Goal: Transaction & Acquisition: Purchase product/service

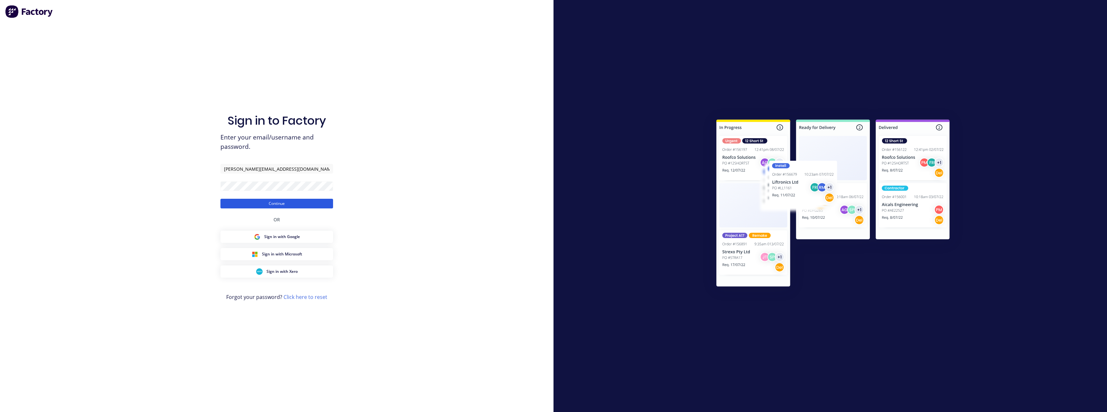
click at [283, 203] on button "Continue" at bounding box center [276, 204] width 113 height 10
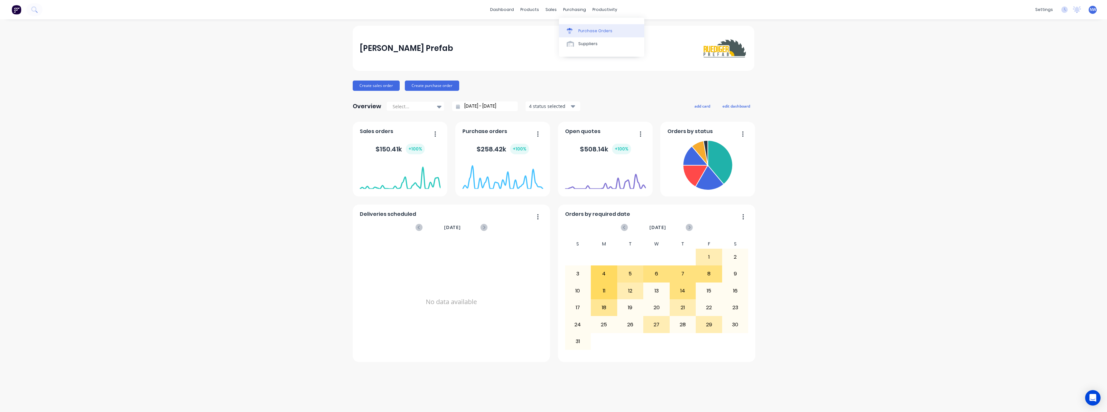
click at [590, 30] on div "Purchase Orders" at bounding box center [595, 31] width 34 height 6
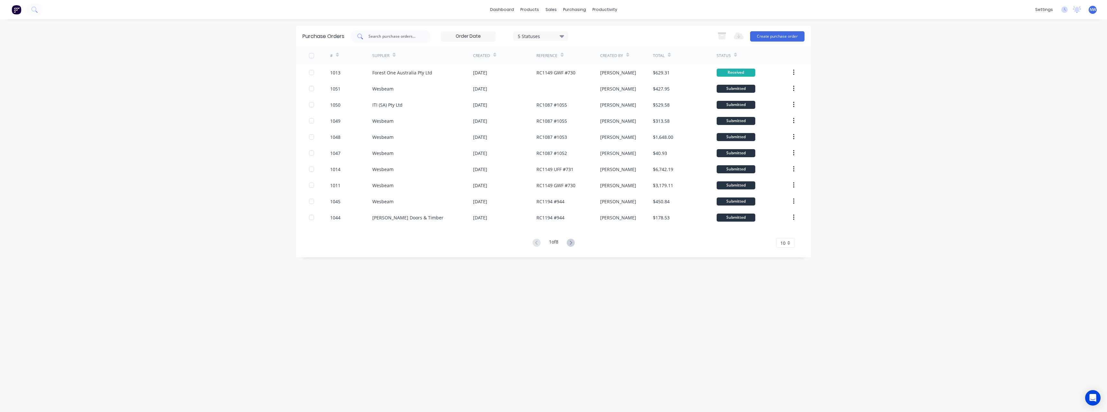
click at [387, 35] on input "text" at bounding box center [394, 36] width 53 height 6
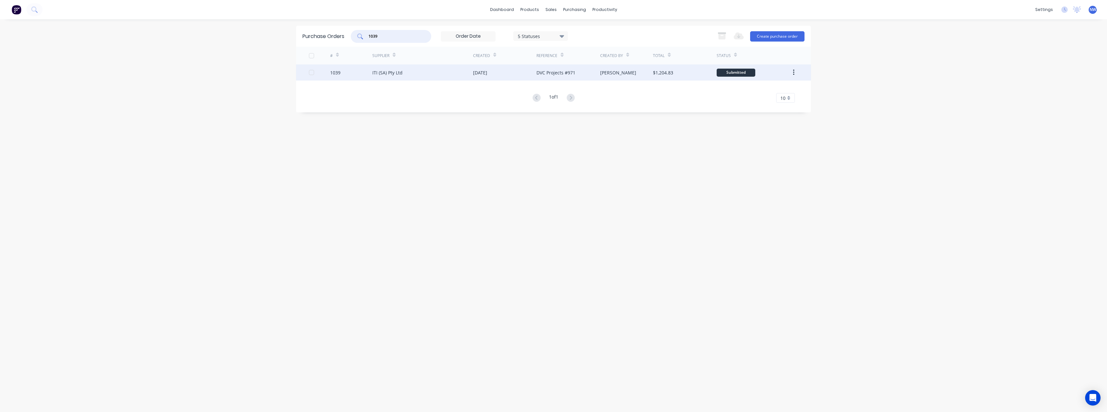
type input "1039"
click at [417, 73] on div "ITI (SA) Pty Ltd" at bounding box center [422, 72] width 101 height 16
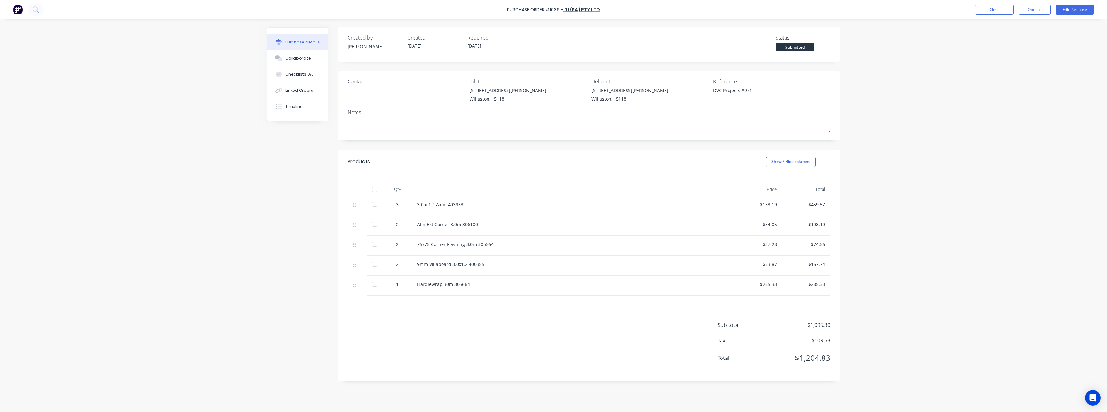
click at [377, 189] on div at bounding box center [374, 189] width 13 height 13
type textarea "x"
click at [1005, 8] on button "Close" at bounding box center [994, 10] width 39 height 10
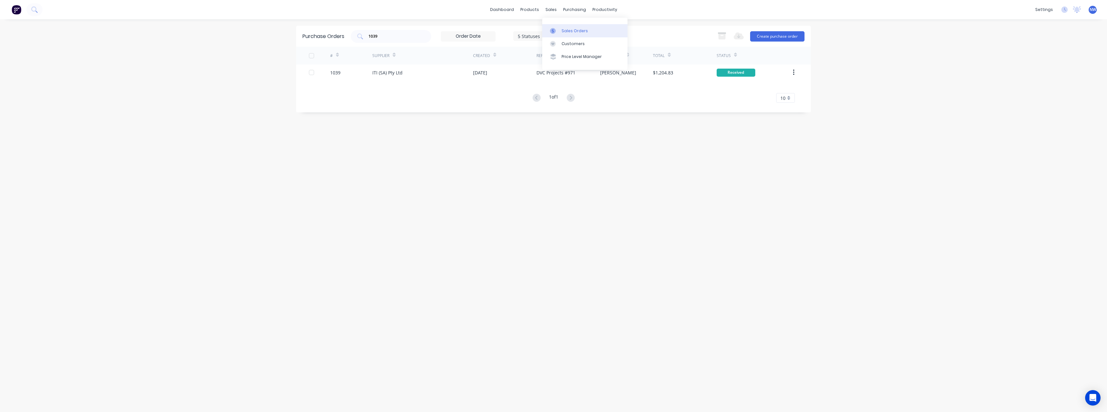
click at [557, 30] on div at bounding box center [555, 31] width 10 height 6
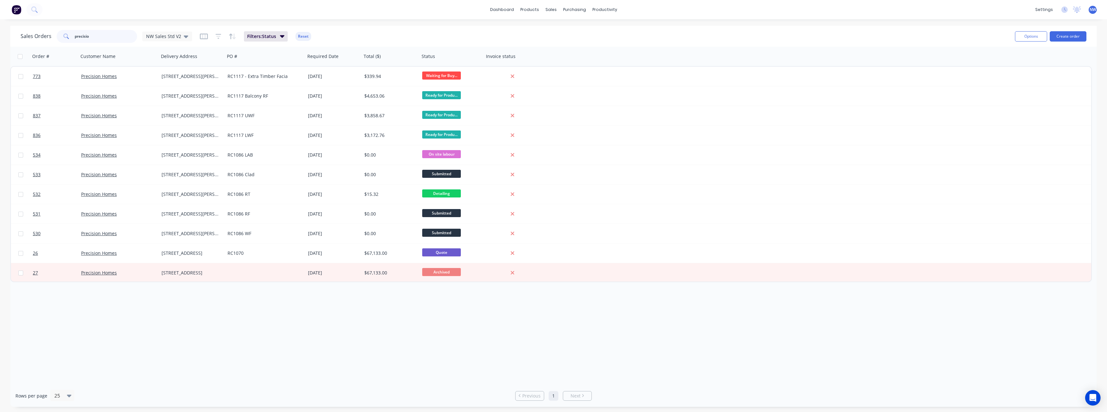
drag, startPoint x: 90, startPoint y: 35, endPoint x: 60, endPoint y: 36, distance: 29.9
click at [60, 36] on div "precisio" at bounding box center [97, 36] width 80 height 13
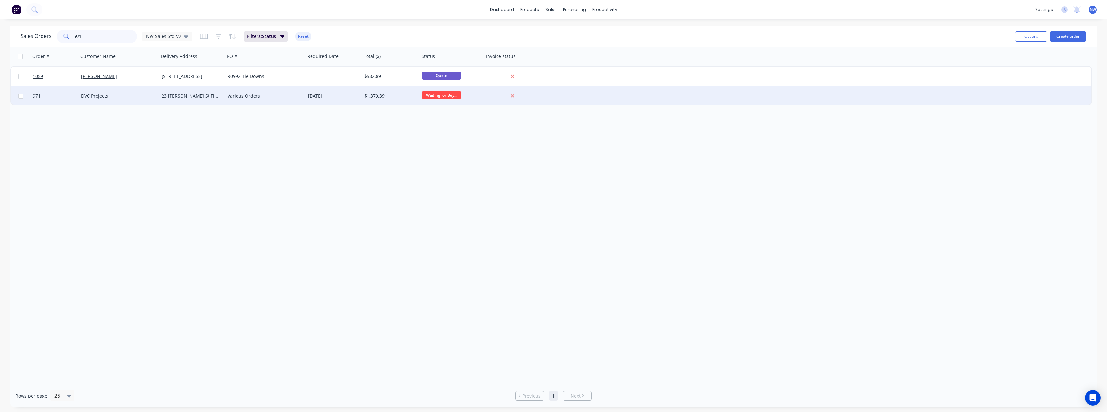
type input "971"
click at [183, 98] on div "23 [PERSON_NAME] St Findon" at bounding box center [191, 96] width 58 height 6
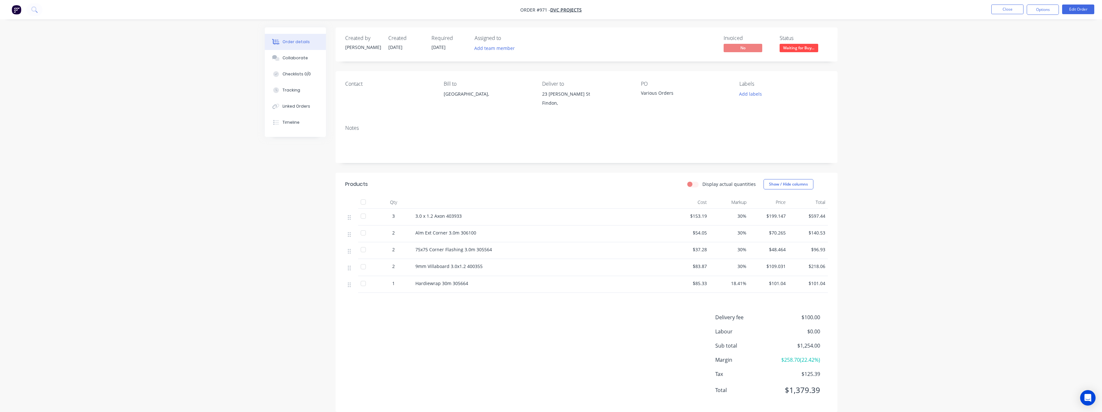
click at [362, 200] on div at bounding box center [363, 201] width 13 height 13
click at [365, 200] on div at bounding box center [363, 201] width 13 height 13
click at [796, 49] on span "Waiting for Buy..." at bounding box center [799, 48] width 39 height 8
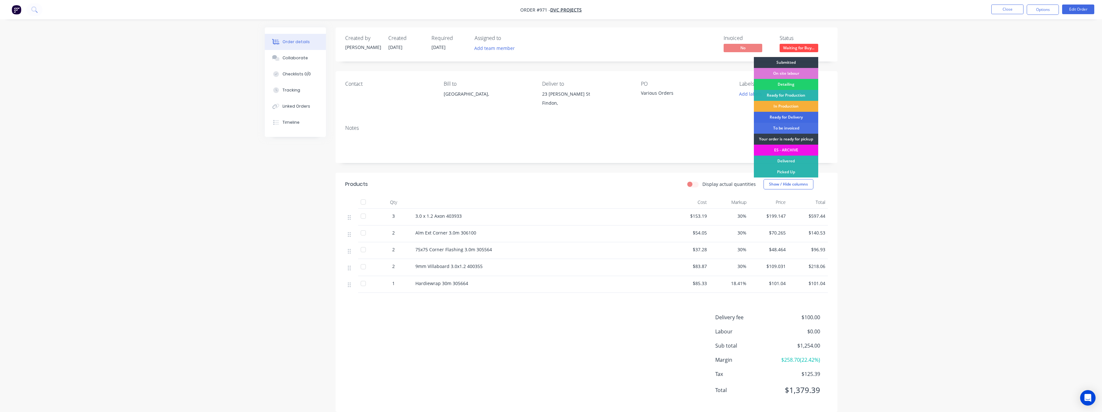
click at [794, 117] on div "Ready for Delivery" at bounding box center [786, 117] width 64 height 11
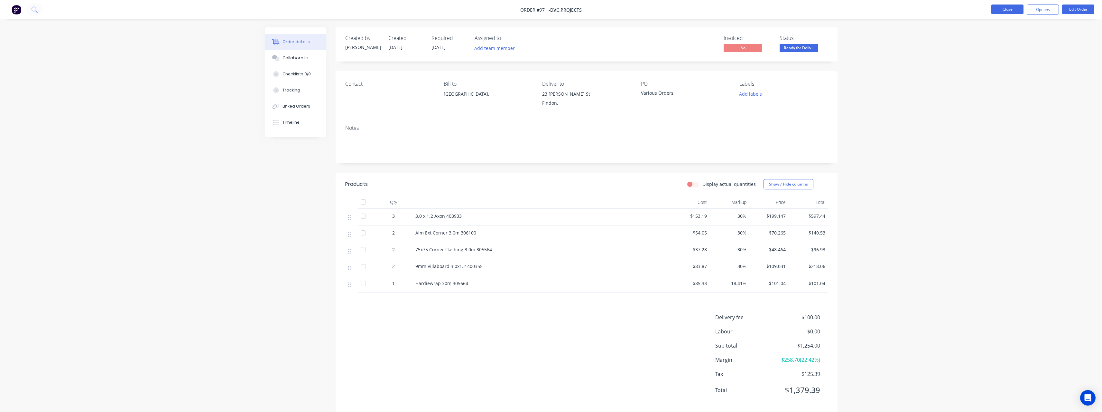
click at [1018, 9] on button "Close" at bounding box center [1008, 10] width 32 height 10
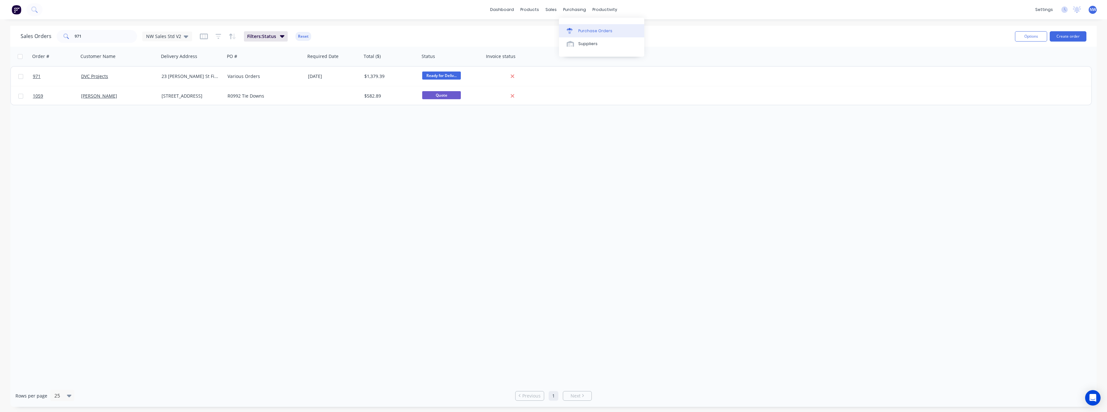
click at [588, 28] on div "Purchase Orders" at bounding box center [595, 31] width 34 height 6
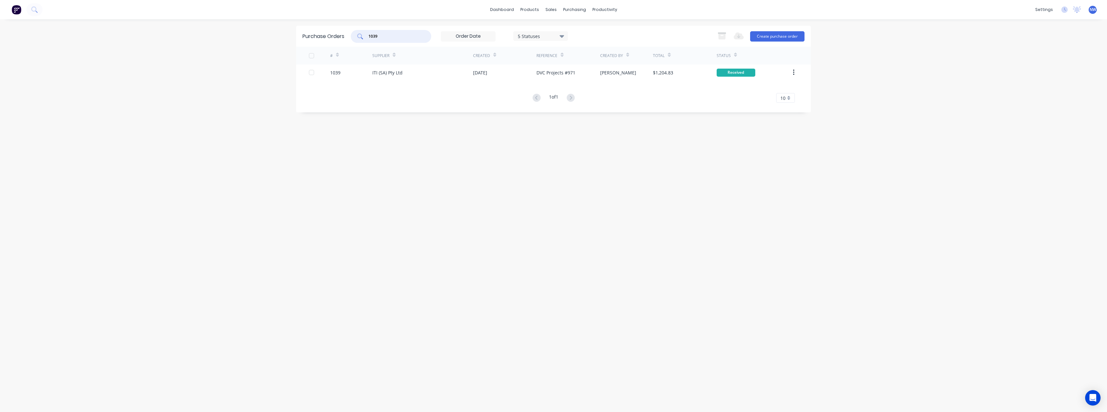
drag, startPoint x: 384, startPoint y: 38, endPoint x: 357, endPoint y: 40, distance: 27.4
click at [357, 40] on div "1039" at bounding box center [391, 36] width 80 height 13
type input "1042"
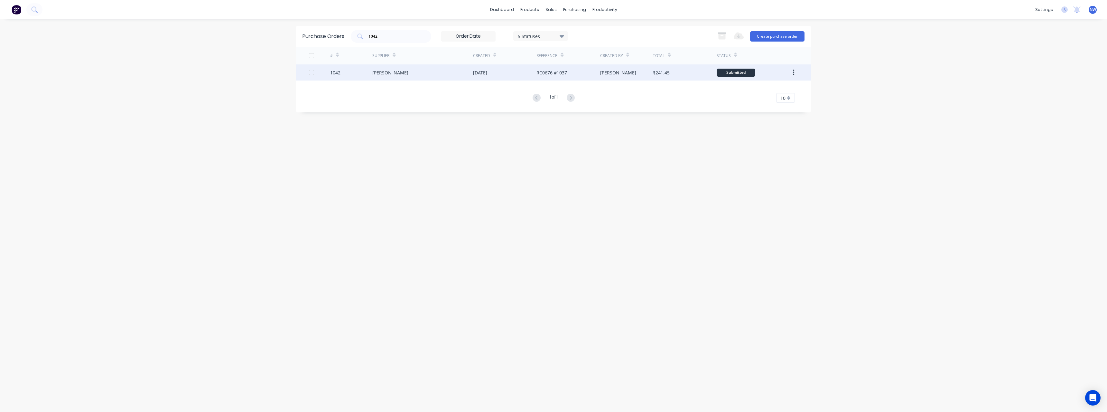
click at [414, 77] on div "[PERSON_NAME]" at bounding box center [422, 72] width 101 height 16
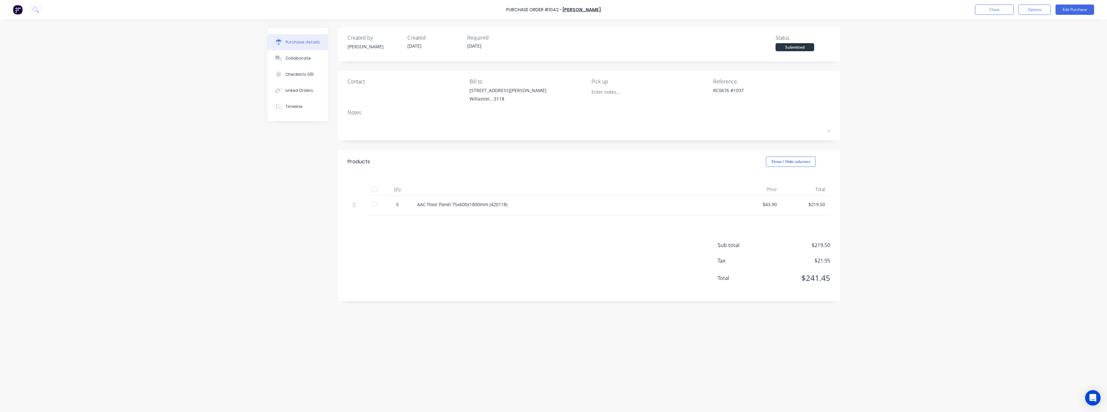
click at [377, 188] on div at bounding box center [374, 189] width 13 height 13
type textarea "x"
click at [1004, 13] on button "Close" at bounding box center [994, 10] width 39 height 10
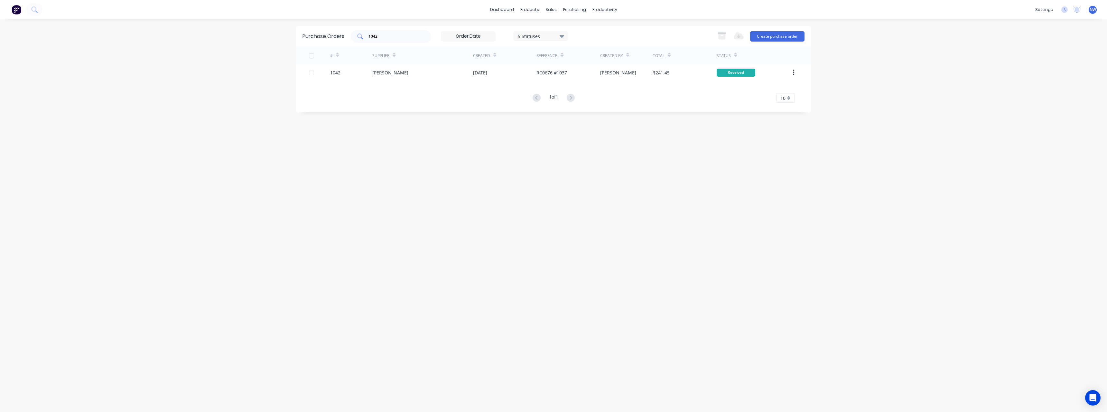
drag, startPoint x: 385, startPoint y: 31, endPoint x: 372, endPoint y: 40, distance: 15.3
click at [358, 37] on div "1042" at bounding box center [391, 36] width 80 height 13
drag, startPoint x: 369, startPoint y: 40, endPoint x: 355, endPoint y: 41, distance: 14.5
click at [355, 41] on div "1042" at bounding box center [391, 36] width 80 height 13
drag, startPoint x: 374, startPoint y: 38, endPoint x: 352, endPoint y: 41, distance: 21.5
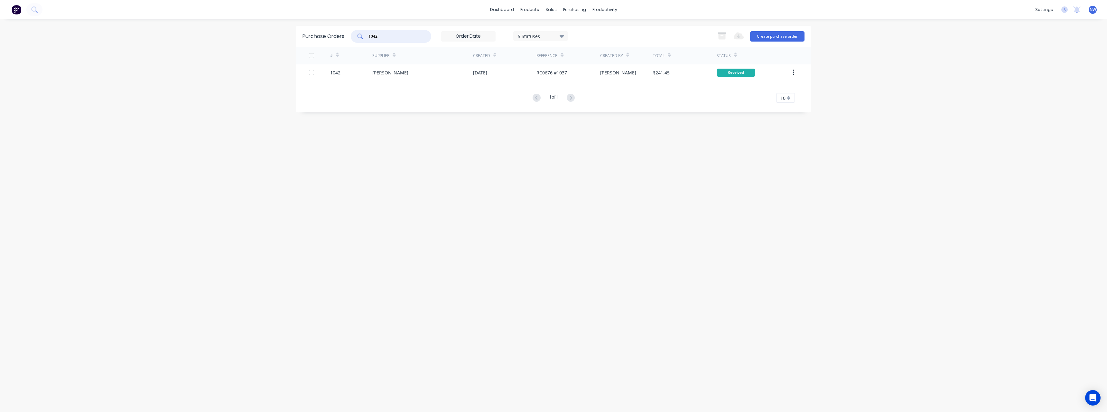
click at [351, 40] on div "Purchase Orders 1042 5 Statuses 5 Statuses Export to Excel (XLSX) Create purcha…" at bounding box center [553, 36] width 515 height 21
type input "1040"
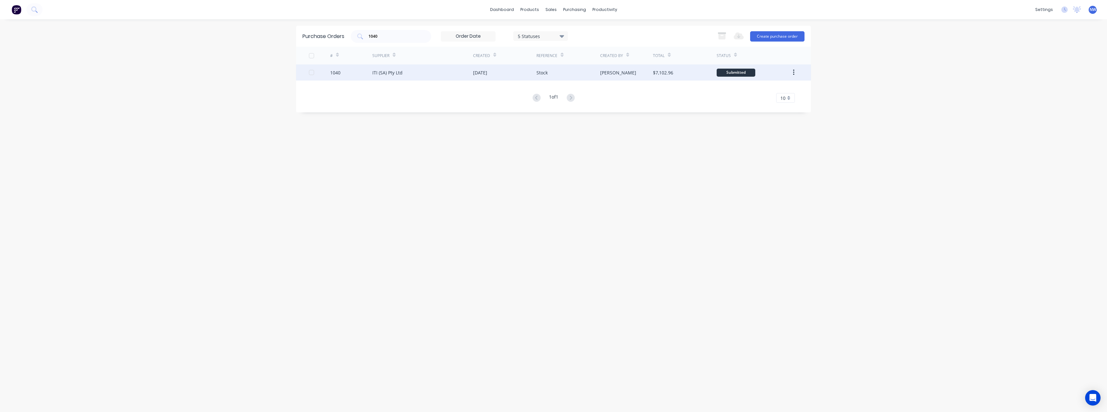
click at [356, 72] on div "1040" at bounding box center [351, 72] width 42 height 16
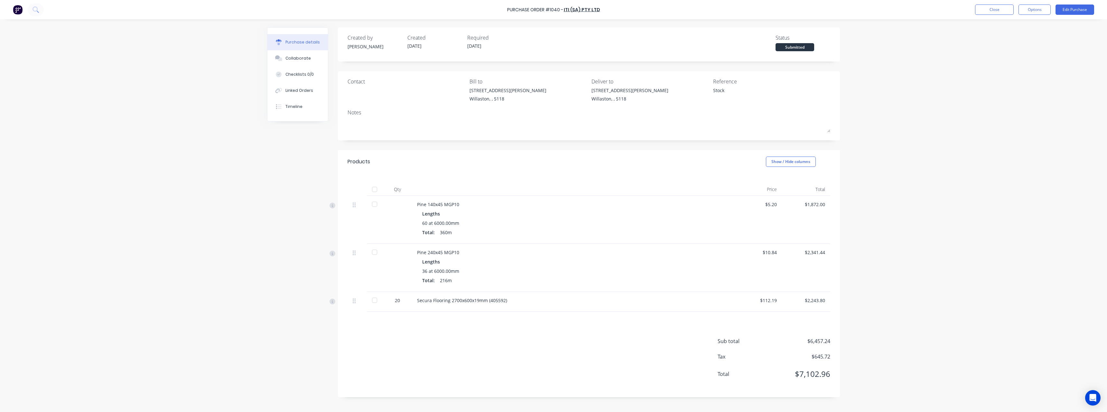
click at [377, 191] on div at bounding box center [374, 189] width 13 height 13
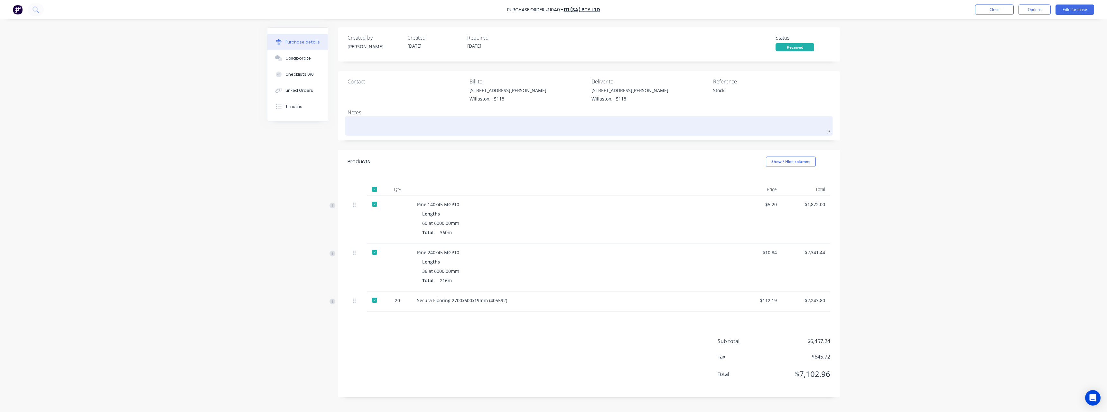
type textarea "x"
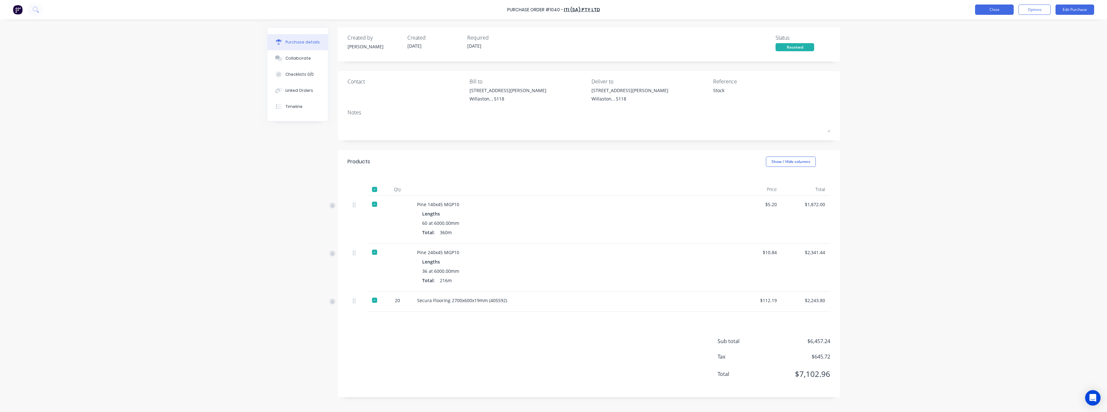
click at [980, 12] on button "Close" at bounding box center [994, 10] width 39 height 10
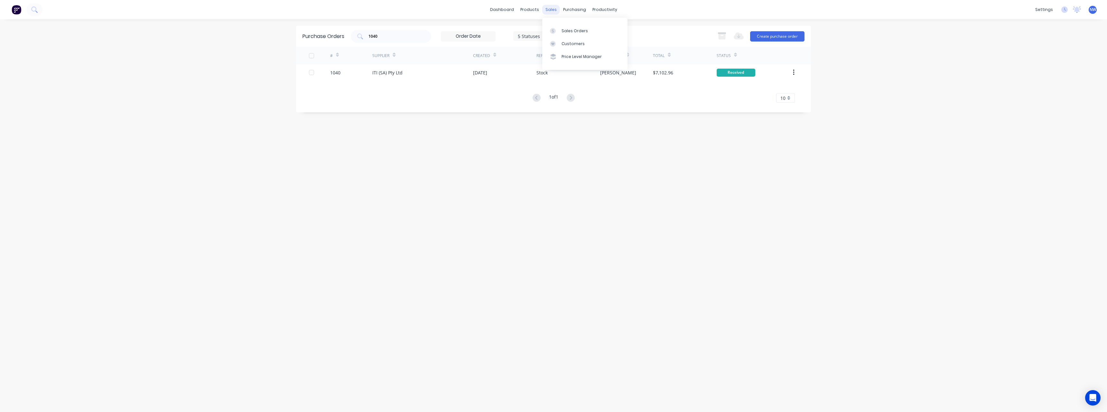
click at [554, 10] on div "sales" at bounding box center [551, 10] width 18 height 10
click at [570, 26] on link "Sales Orders" at bounding box center [584, 30] width 85 height 13
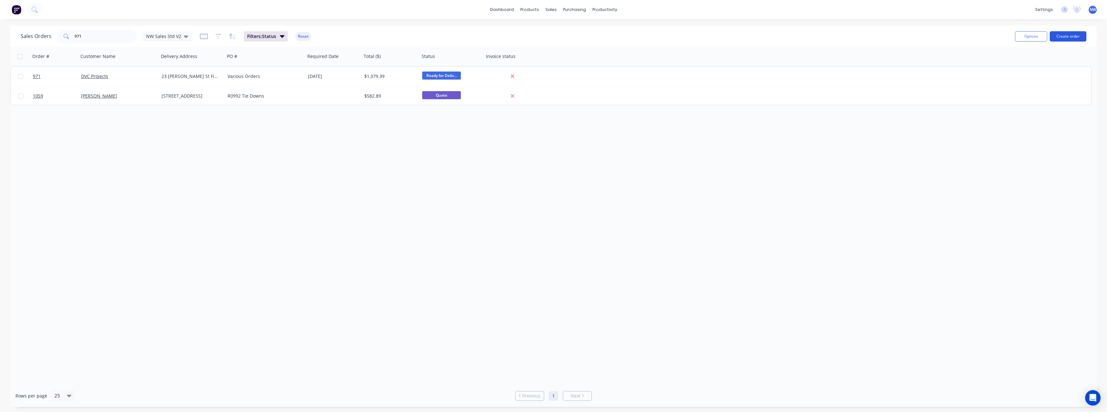
click at [1074, 37] on button "Create order" at bounding box center [1068, 36] width 37 height 10
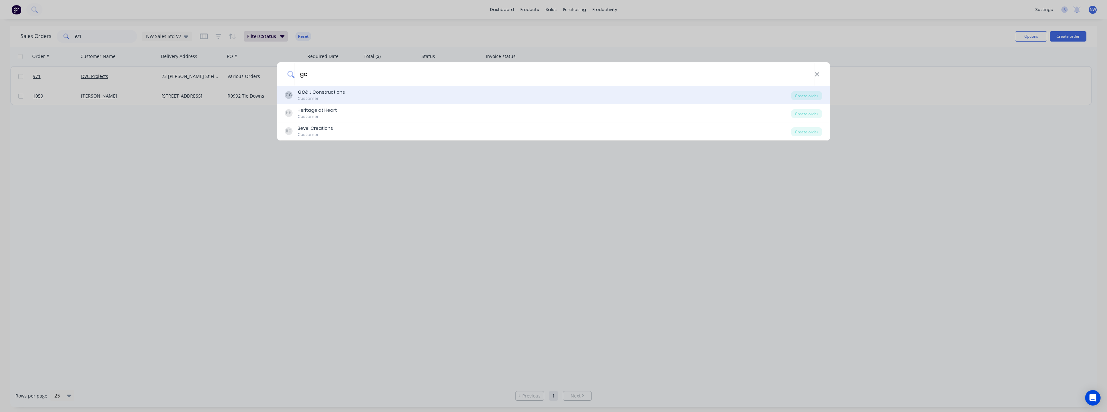
type input "gc"
click at [350, 97] on div "GC GC & J Constructions Customer" at bounding box center [538, 95] width 506 height 13
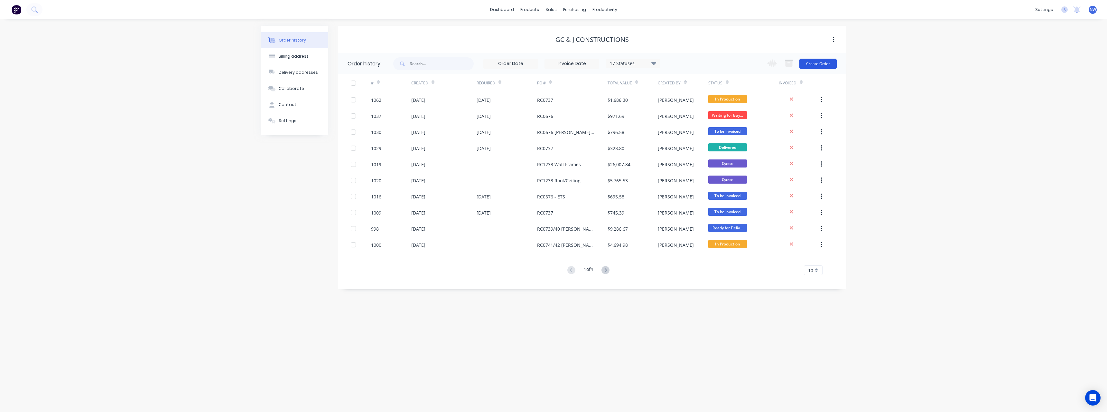
click at [820, 64] on button "Create Order" at bounding box center [817, 64] width 37 height 10
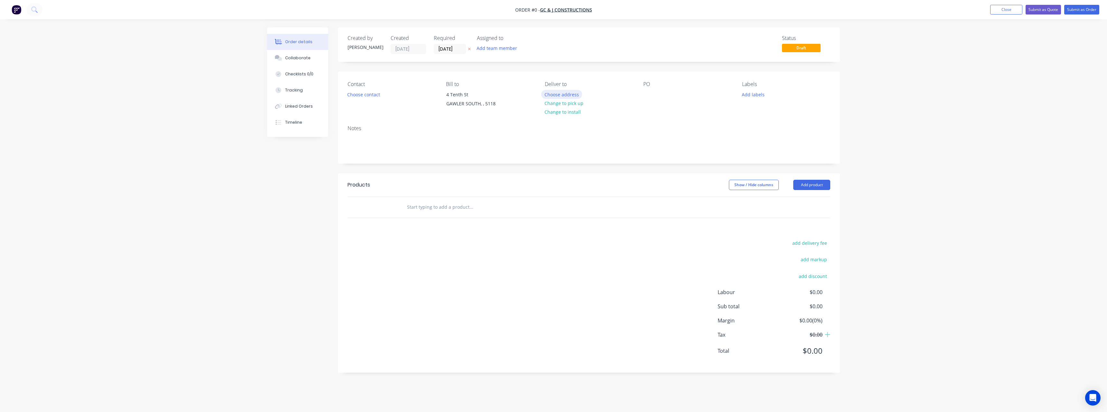
click at [561, 93] on button "Choose address" at bounding box center [561, 94] width 41 height 9
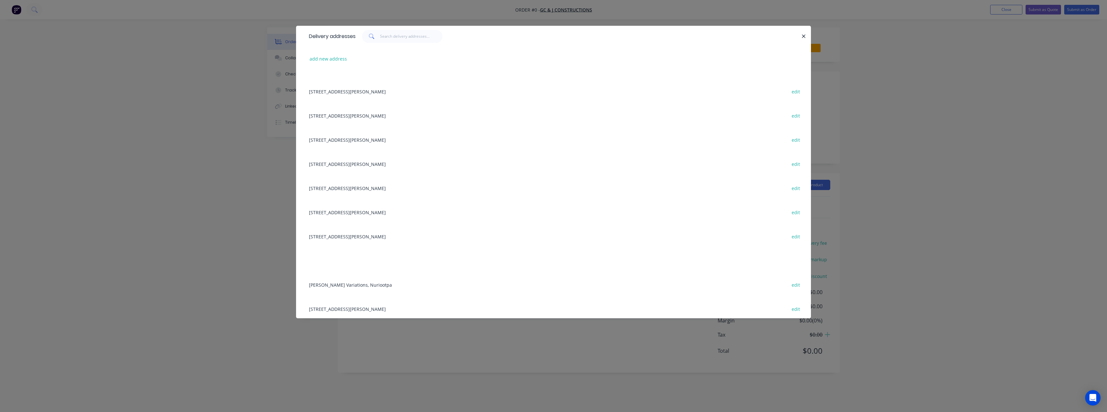
scroll to position [129, 0]
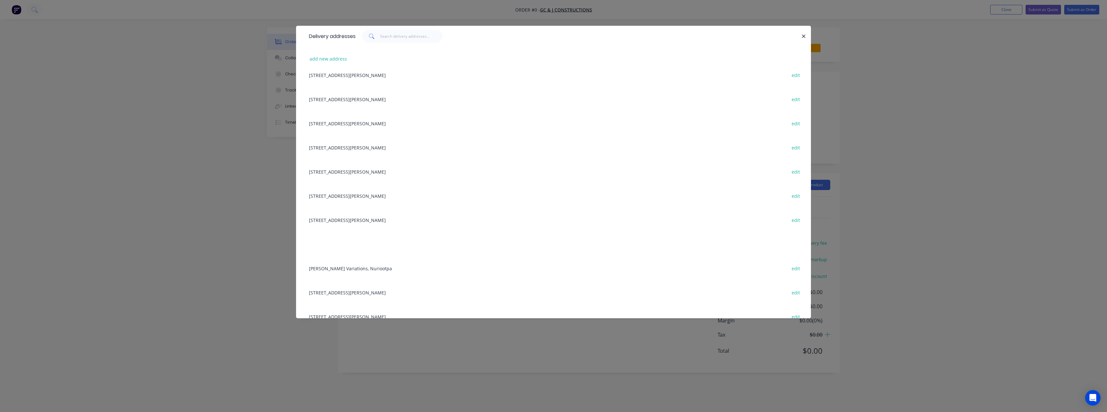
click at [340, 218] on div "[STREET_ADDRESS][PERSON_NAME] edit" at bounding box center [554, 220] width 496 height 24
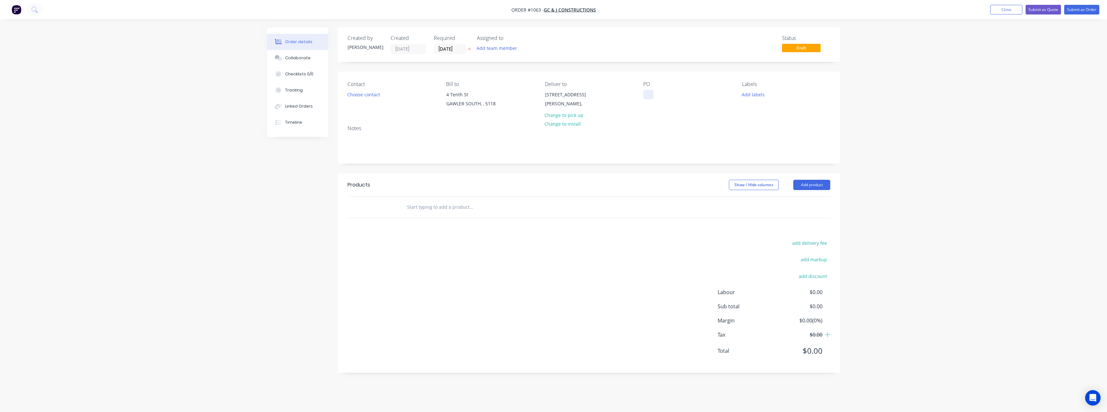
click at [649, 97] on div at bounding box center [648, 94] width 10 height 9
click at [450, 209] on input "text" at bounding box center [471, 207] width 129 height 13
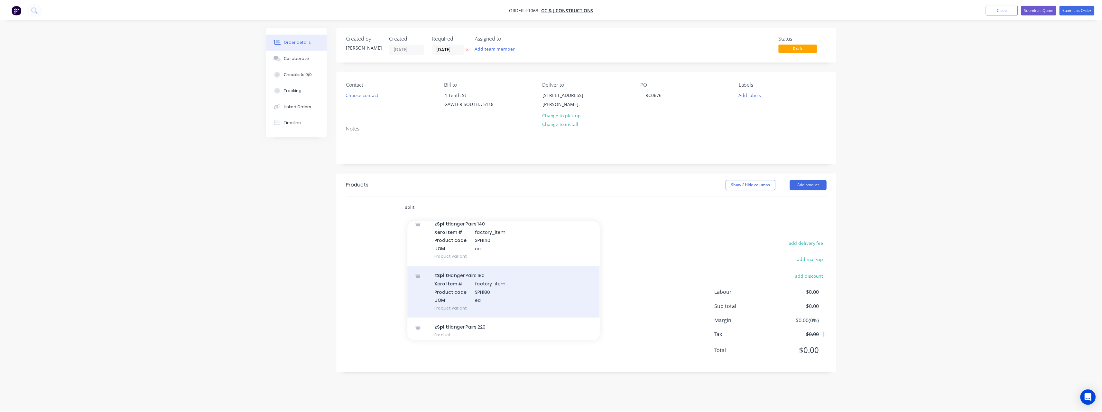
scroll to position [97, 0]
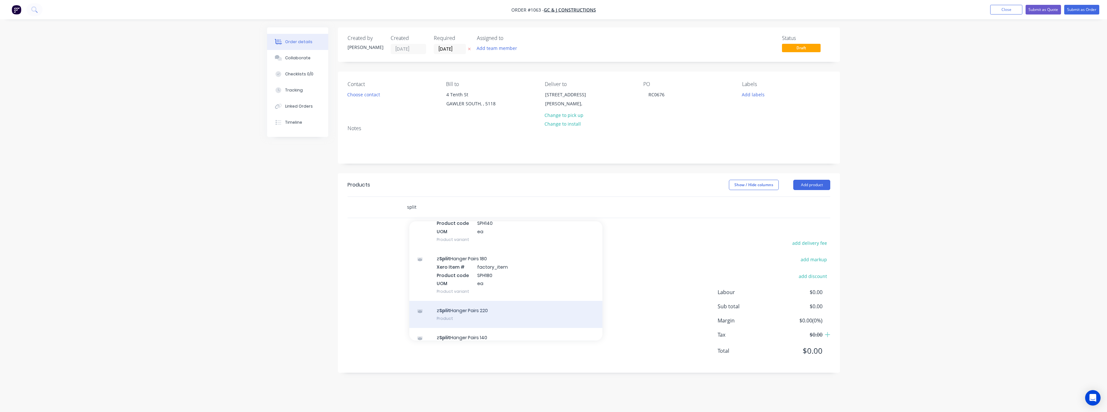
type input "split"
click at [467, 306] on div "z Split Hanger Pairs 220 Product" at bounding box center [505, 314] width 193 height 27
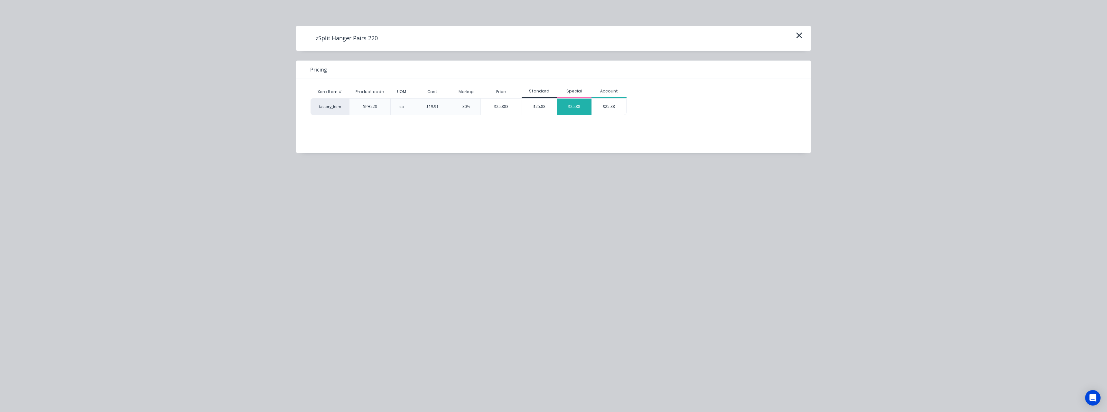
click at [572, 105] on div "$25.88" at bounding box center [574, 106] width 35 height 16
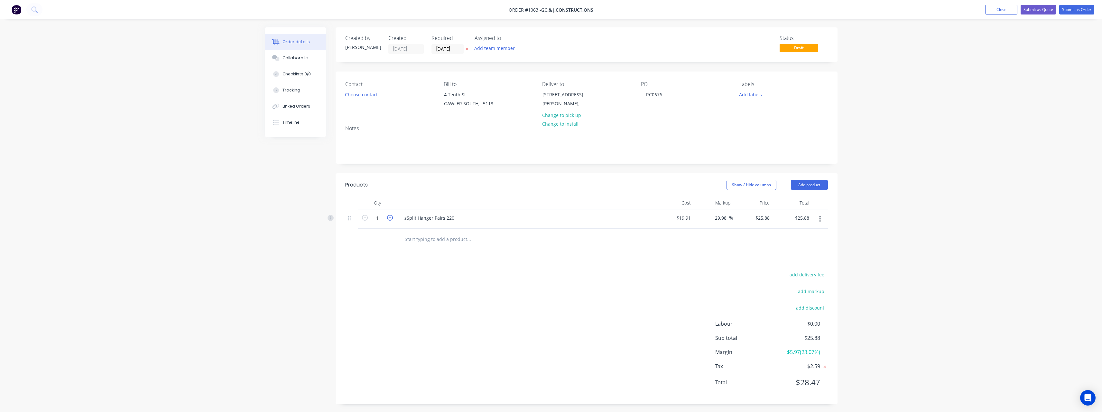
click at [392, 218] on icon "button" at bounding box center [390, 218] width 6 height 6
type input "2"
type input "$51.76"
click at [392, 218] on icon "button" at bounding box center [390, 218] width 6 height 6
type input "3"
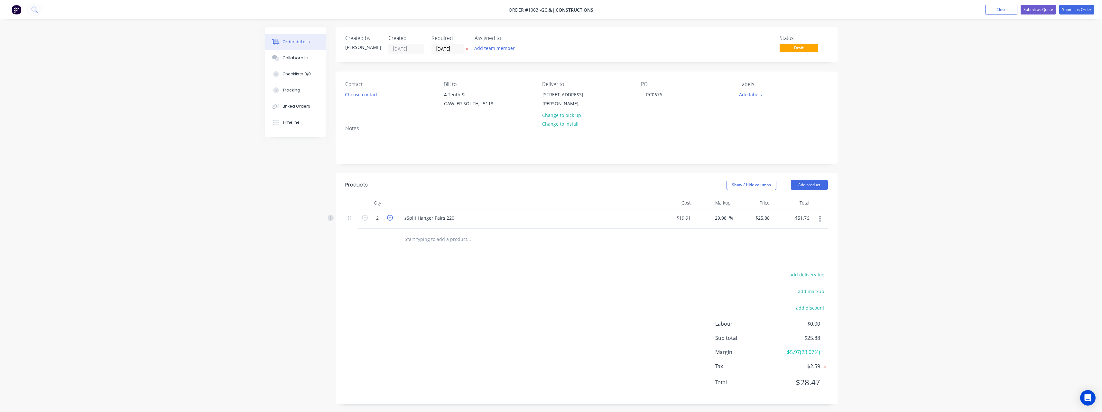
type input "$77.64"
click at [421, 241] on input "text" at bounding box center [469, 238] width 129 height 13
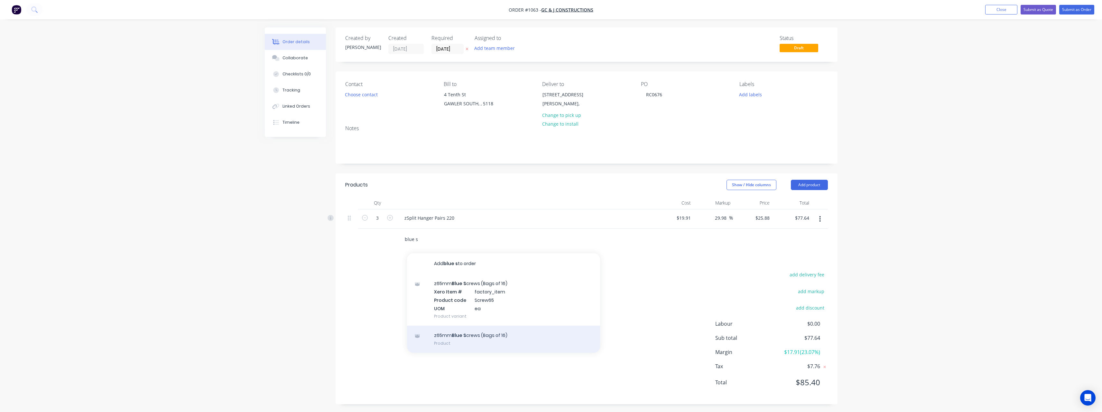
type input "blue s"
click at [485, 334] on div "z65mm Blue S crews (Bags of 16) Product" at bounding box center [503, 338] width 193 height 27
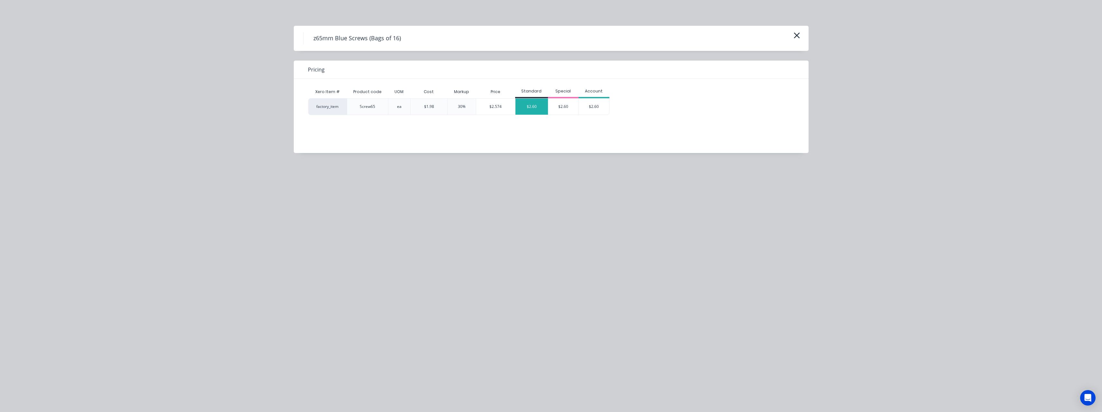
click at [525, 108] on div "$2.60" at bounding box center [532, 106] width 33 height 16
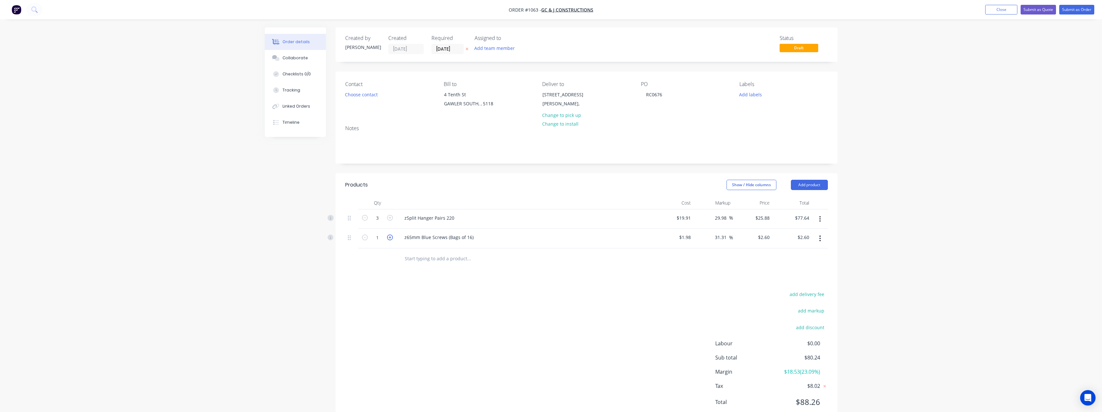
click at [391, 238] on icon "button" at bounding box center [390, 237] width 6 height 6
type input "2"
type input "$5.20"
click at [391, 238] on icon "button" at bounding box center [390, 237] width 6 height 6
type input "3"
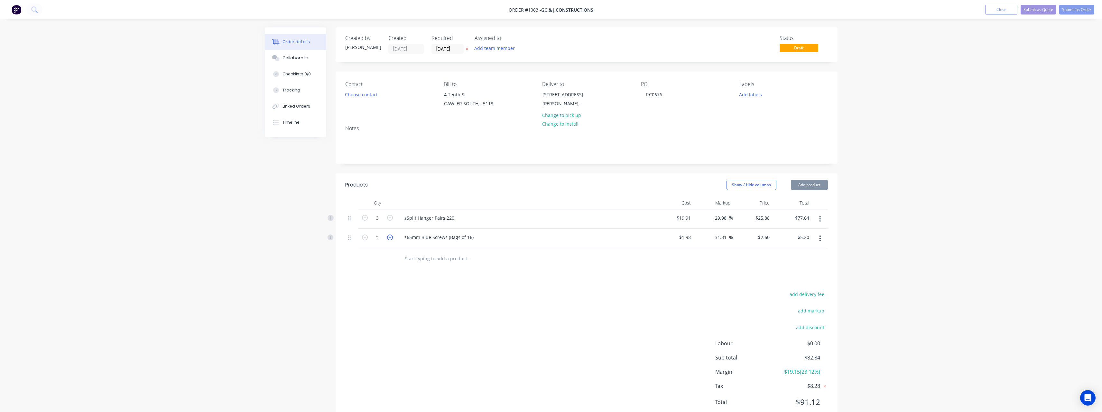
type input "$7.80"
click at [391, 238] on icon "button" at bounding box center [390, 237] width 6 height 6
type input "4"
type input "$10.40"
click at [391, 238] on icon "button" at bounding box center [390, 237] width 6 height 6
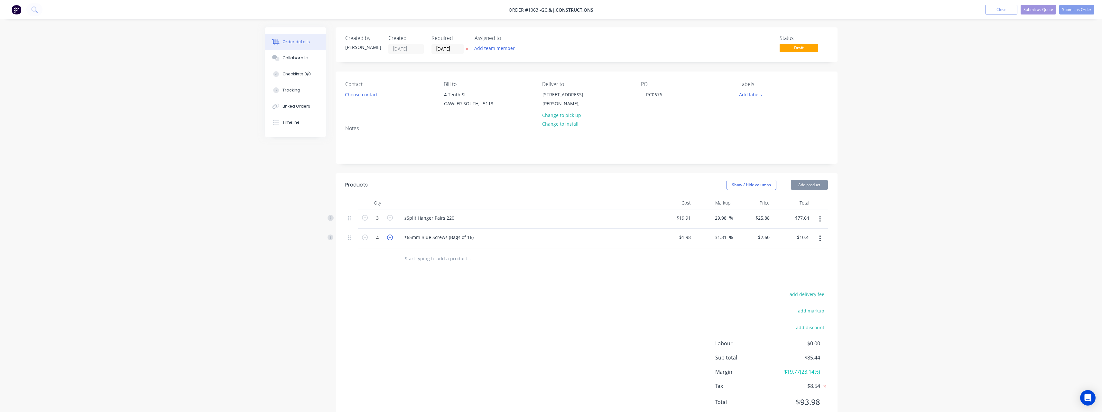
type input "5"
type input "$13.00"
click at [391, 238] on icon "button" at bounding box center [390, 237] width 6 height 6
type input "6"
type input "$15.60"
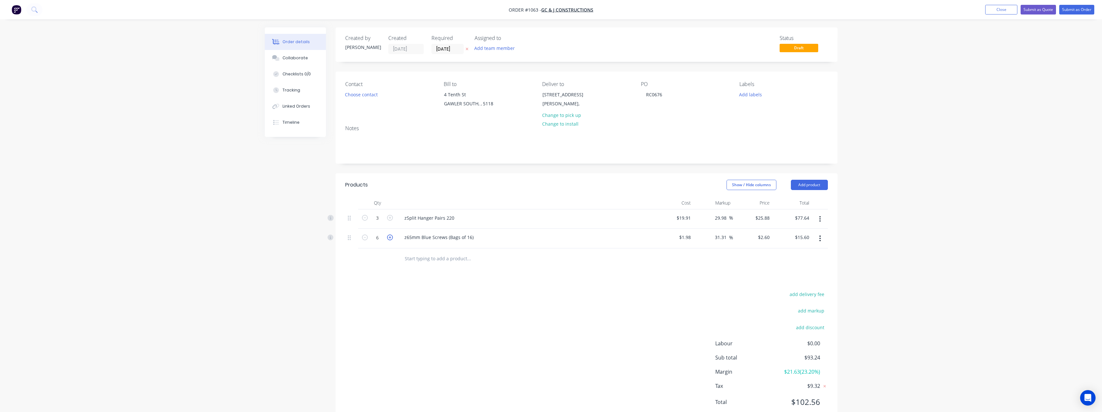
click at [391, 238] on icon "button" at bounding box center [390, 237] width 6 height 6
type input "7"
type input "$18.20"
click at [391, 238] on icon "button" at bounding box center [390, 237] width 6 height 6
type input "8"
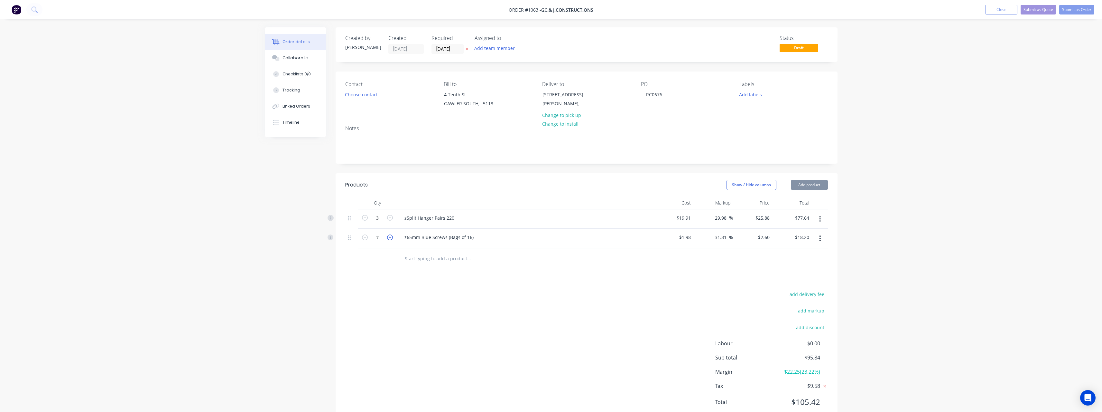
type input "$20.80"
click at [391, 238] on icon "button" at bounding box center [390, 237] width 6 height 6
type input "9"
type input "$23.40"
click at [391, 238] on icon "button" at bounding box center [390, 237] width 6 height 6
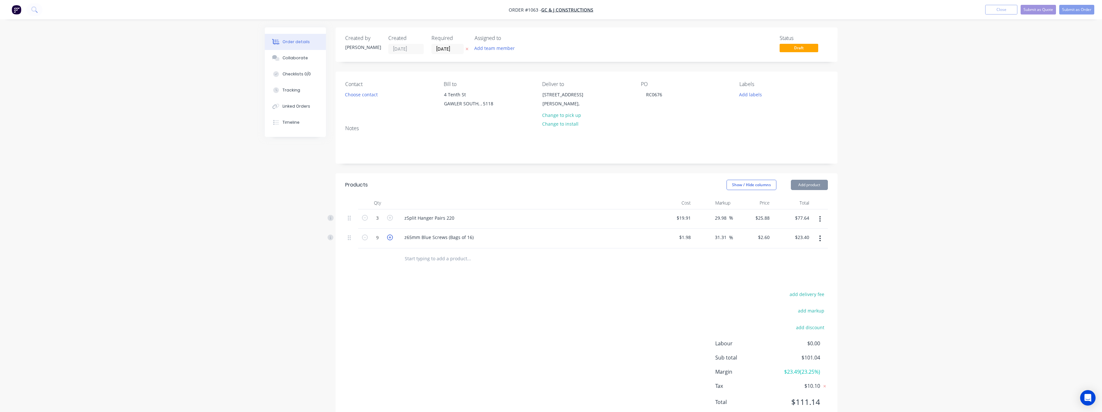
type input "10"
type input "$26.00"
click at [452, 258] on input "text" at bounding box center [469, 258] width 129 height 13
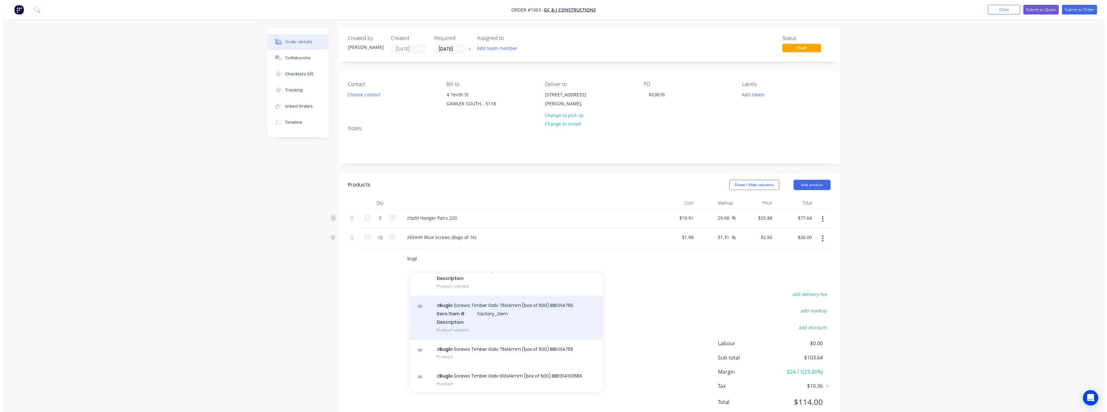
scroll to position [42, 0]
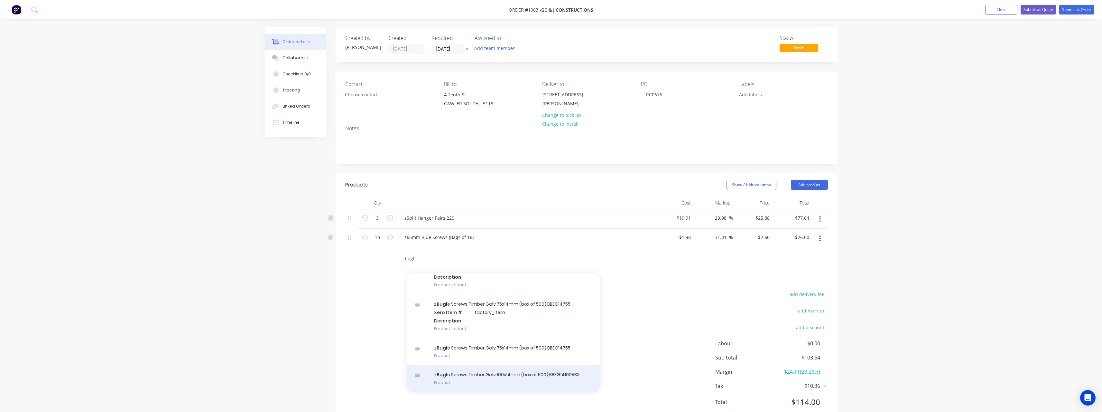
type input "bugl"
click at [490, 376] on div "z Bugl e Screws Timber Galv 100x14mm (box of 500) BBEG141005BX Product" at bounding box center [503, 378] width 193 height 27
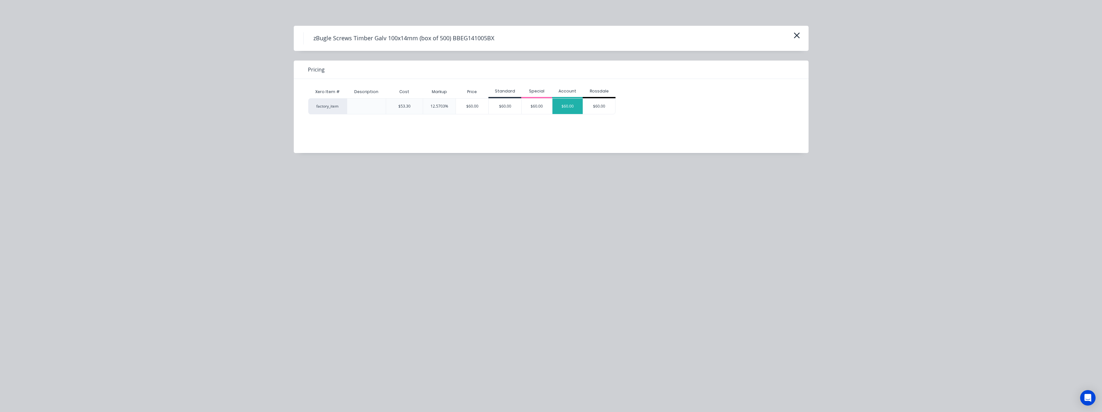
click at [568, 107] on div "$60.00" at bounding box center [568, 105] width 31 height 15
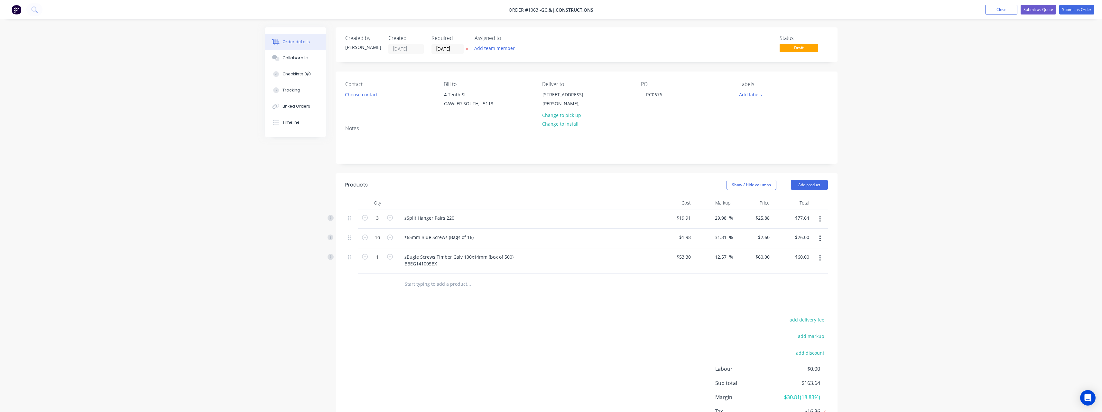
drag, startPoint x: 391, startPoint y: 259, endPoint x: 396, endPoint y: 264, distance: 7.1
click at [391, 258] on icon "button" at bounding box center [390, 257] width 6 height 6
type input "2"
type input "$120.00"
click at [415, 285] on input "text" at bounding box center [469, 283] width 129 height 13
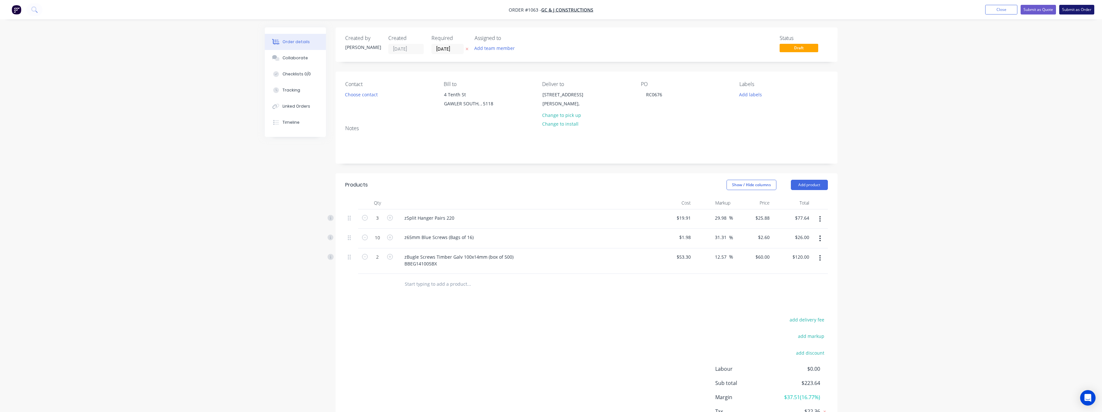
click at [1071, 11] on button "Submit as Order" at bounding box center [1077, 10] width 35 height 10
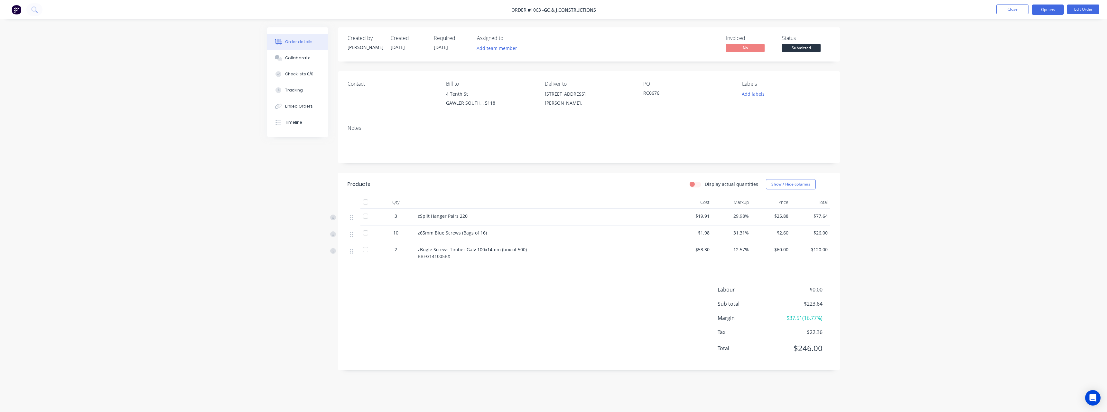
click at [1039, 11] on button "Options" at bounding box center [1048, 10] width 32 height 10
click at [1026, 76] on div "Work Order" at bounding box center [1028, 77] width 59 height 9
click at [1014, 64] on div "Without pricing" at bounding box center [1028, 64] width 59 height 9
click at [803, 49] on span "Submitted" at bounding box center [801, 48] width 39 height 8
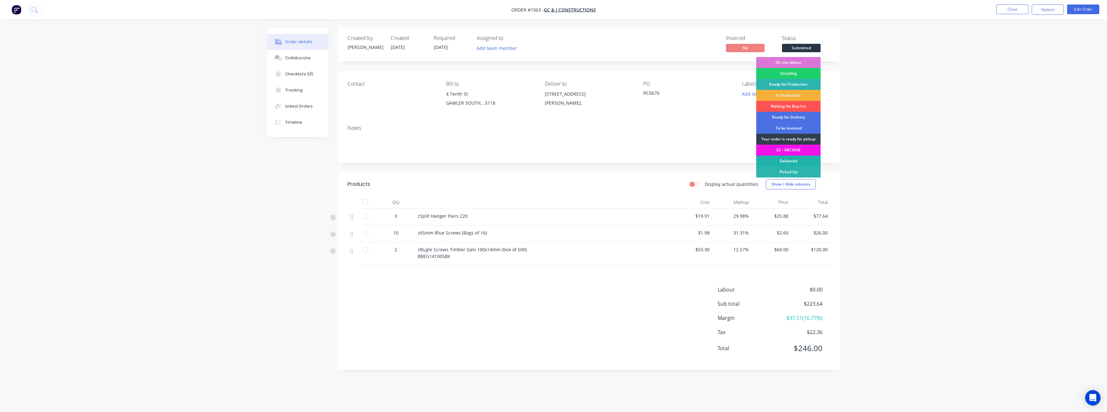
click at [795, 162] on div "Delivered" at bounding box center [788, 160] width 64 height 11
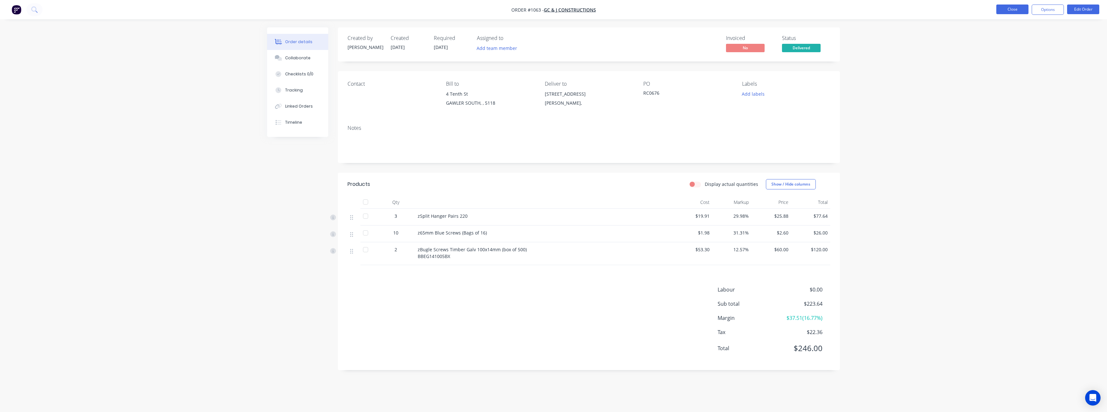
click at [1020, 9] on button "Close" at bounding box center [1012, 10] width 32 height 10
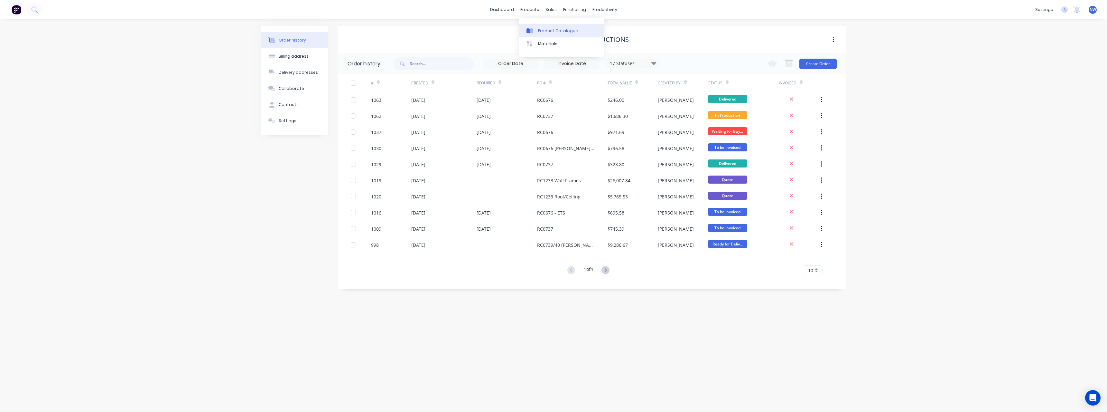
click at [542, 27] on link "Product Catalogue" at bounding box center [561, 30] width 85 height 13
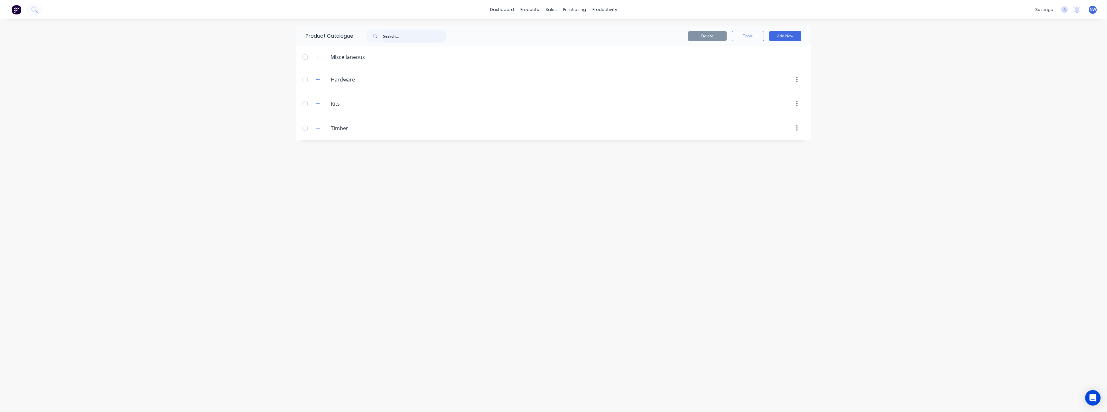
click at [427, 33] on input "text" at bounding box center [415, 36] width 64 height 13
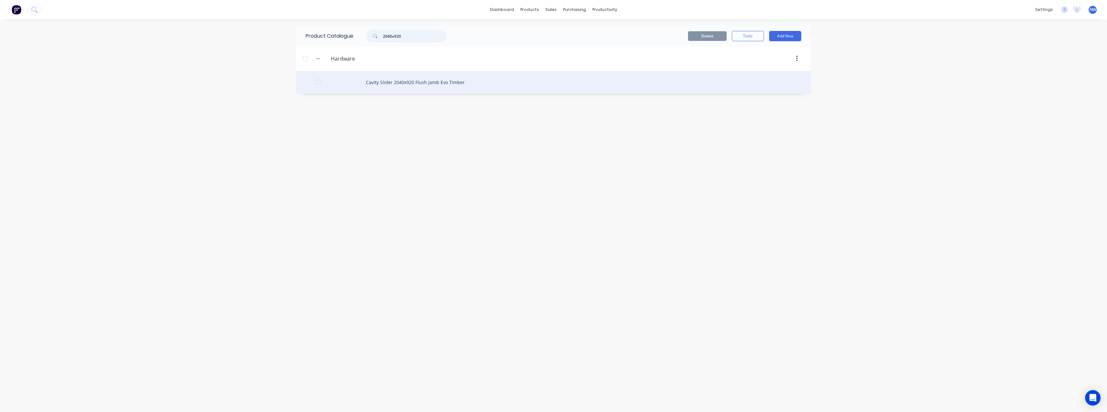
type input "2040x920"
click at [415, 84] on div "Cavity Slider 2040x920 Flush Jamb Evo Timber" at bounding box center [553, 82] width 515 height 23
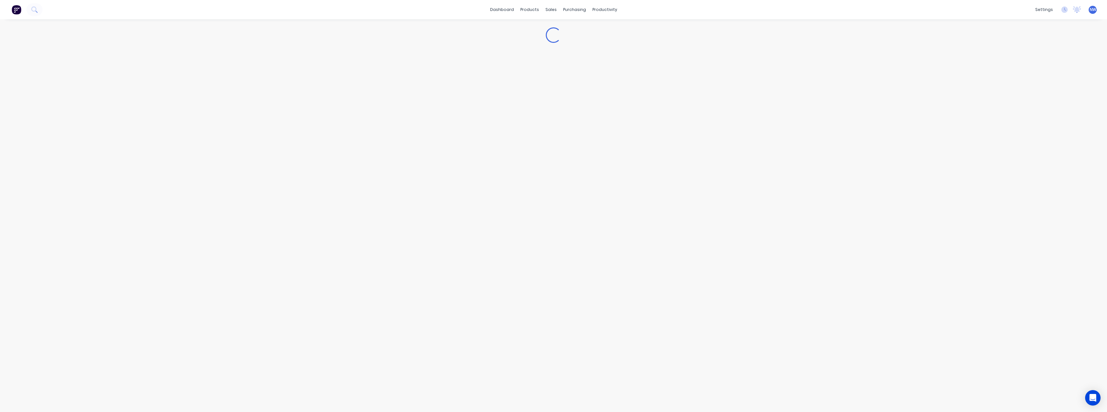
type textarea "x"
click at [49, 73] on div "Order History" at bounding box center [37, 73] width 27 height 5
click at [407, 36] on icon at bounding box center [407, 37] width 5 height 3
click at [424, 68] on label at bounding box center [424, 68] width 0 height 0
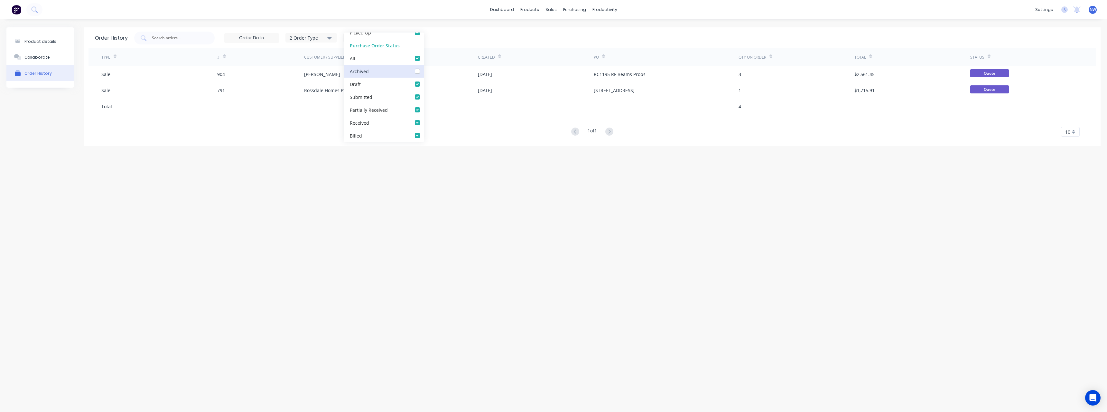
click at [424, 72] on input "checkbox" at bounding box center [426, 71] width 5 height 6
checkbox input "true"
click at [248, 213] on div "Product details Collaborate Order History Order History 2 Order Type 20 Statuse…" at bounding box center [553, 208] width 1107 height 379
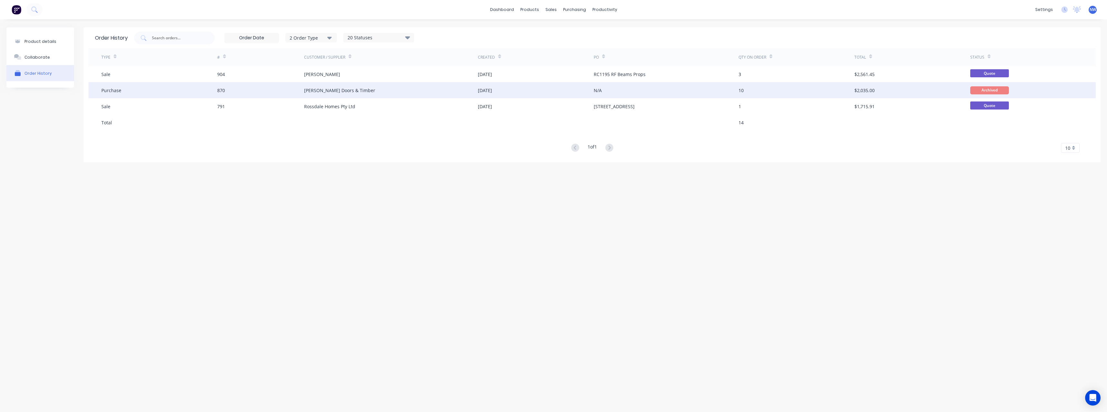
click at [340, 88] on div "[PERSON_NAME] Doors & Timber" at bounding box center [339, 90] width 71 height 7
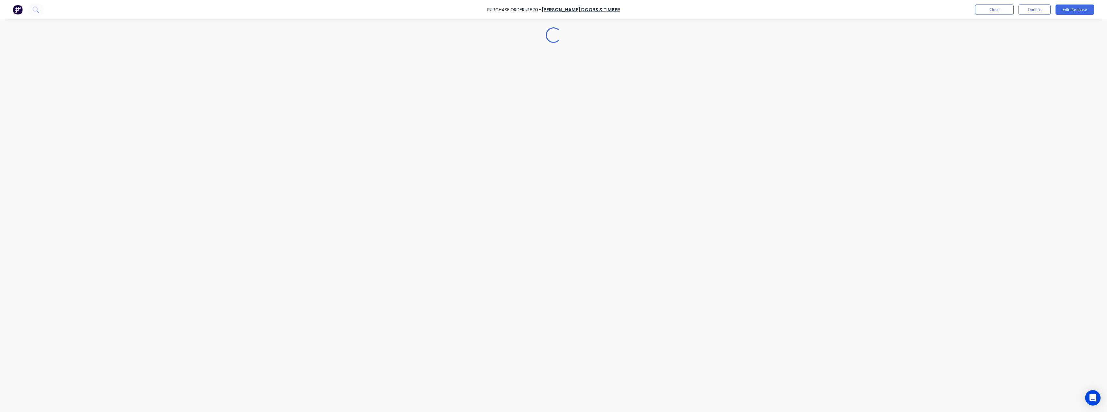
type textarea "x"
click at [1005, 11] on button "Close" at bounding box center [994, 10] width 39 height 10
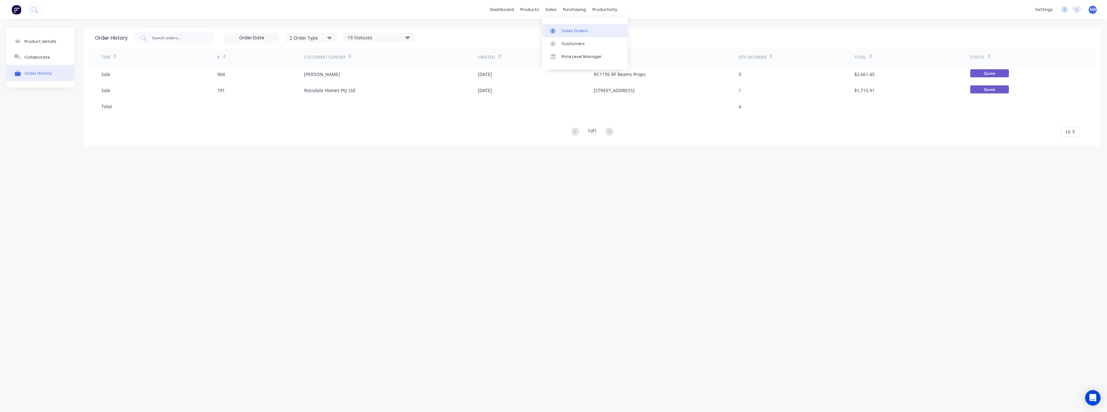
click at [564, 27] on link "Sales Orders" at bounding box center [584, 30] width 85 height 13
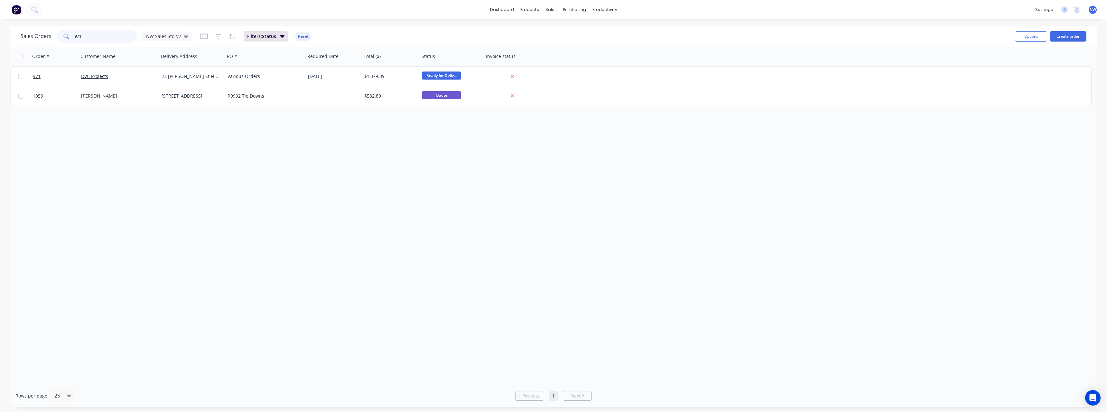
drag, startPoint x: 90, startPoint y: 35, endPoint x: 61, endPoint y: 37, distance: 29.7
click at [61, 37] on div "971" at bounding box center [97, 36] width 80 height 13
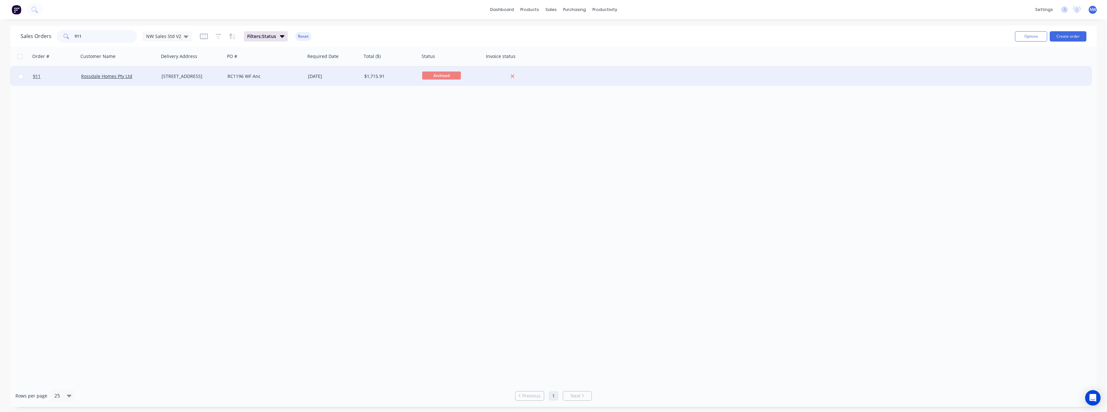
type input "911"
click at [354, 75] on div "[DATE]" at bounding box center [333, 76] width 51 height 6
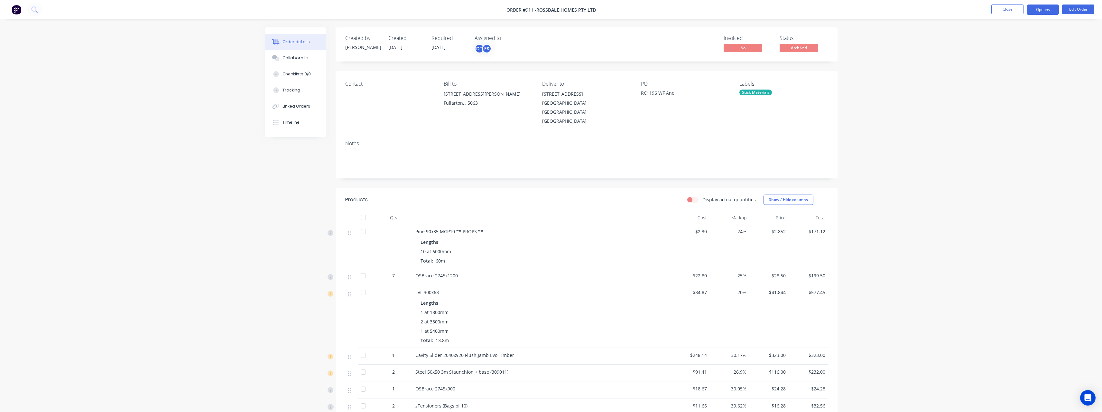
click at [1033, 10] on button "Options" at bounding box center [1043, 10] width 32 height 10
click at [1033, 114] on div "Purchase Products" at bounding box center [1023, 116] width 59 height 9
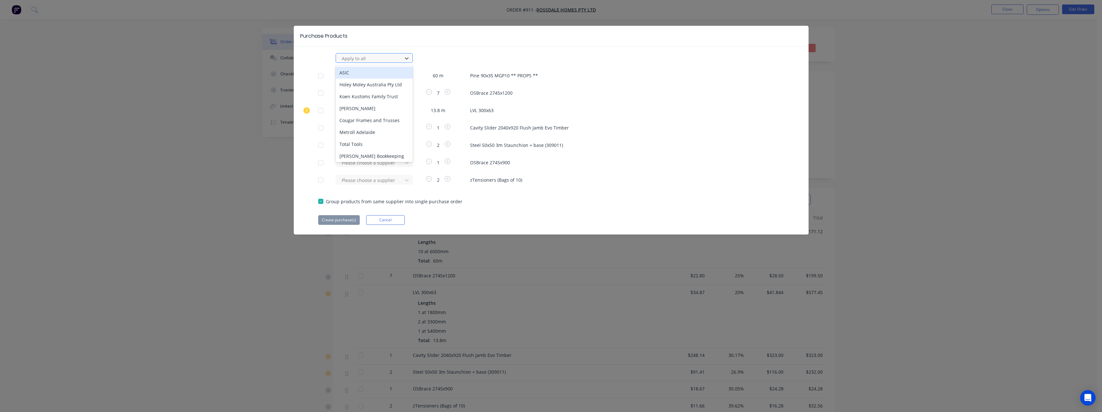
click at [357, 57] on div at bounding box center [370, 58] width 58 height 8
type input "rue"
click at [355, 94] on div "[PERSON_NAME] Internal" at bounding box center [374, 96] width 77 height 12
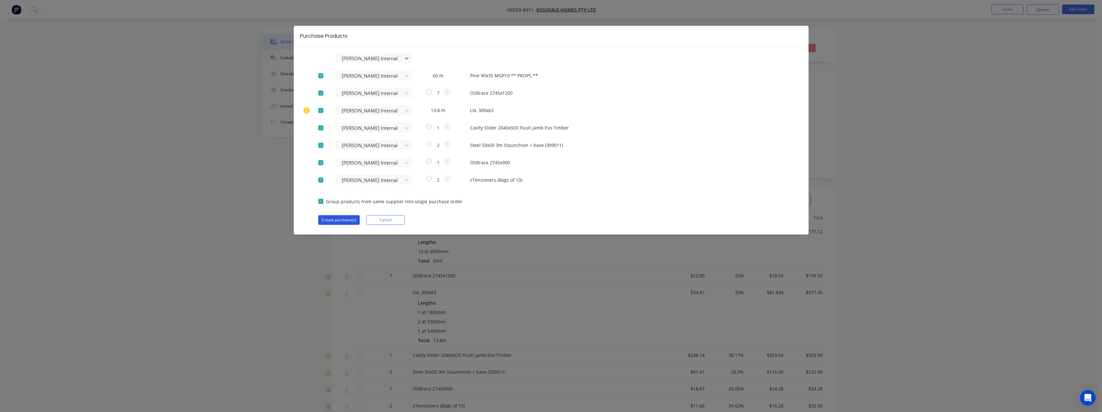
click at [345, 216] on button "Create purchase(s)" at bounding box center [339, 220] width 42 height 10
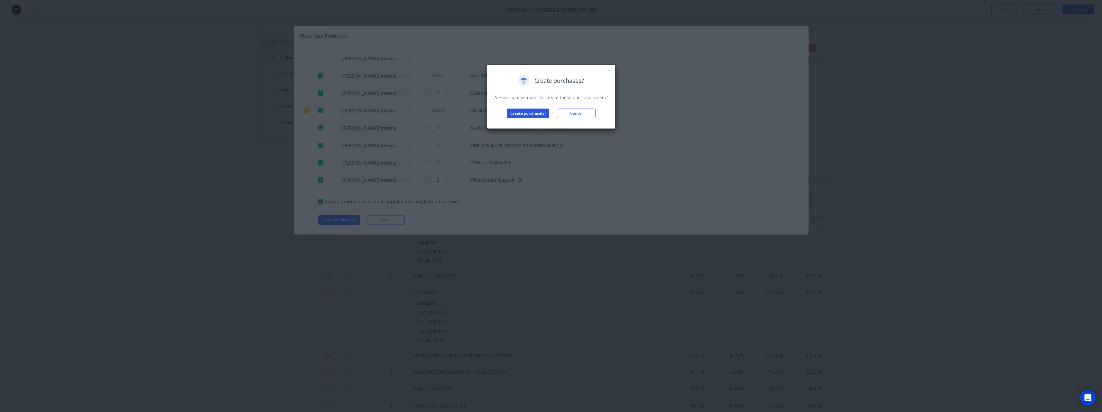
click at [511, 115] on button "Create purchase(s)" at bounding box center [528, 113] width 42 height 10
click at [512, 121] on button "View purchase(s)" at bounding box center [528, 124] width 39 height 10
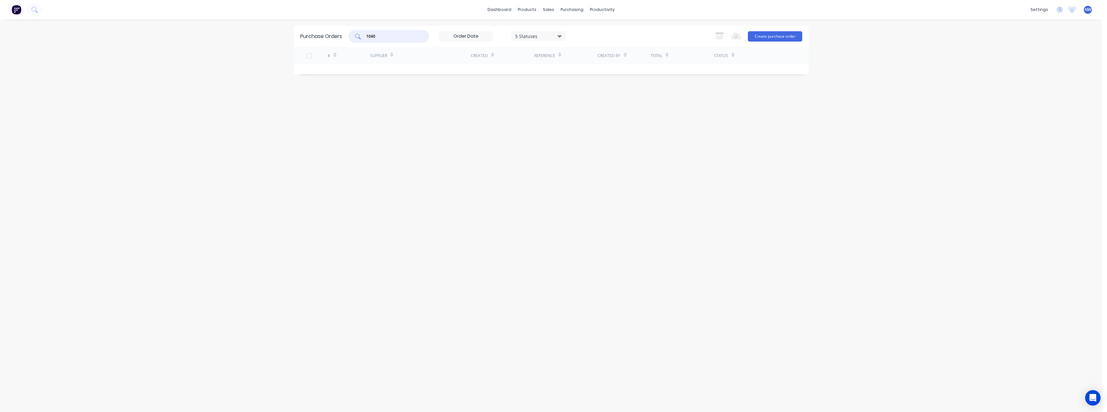
drag, startPoint x: 380, startPoint y: 37, endPoint x: 358, endPoint y: 38, distance: 21.9
click at [358, 38] on div "1040" at bounding box center [389, 36] width 80 height 13
click at [412, 70] on div "[PERSON_NAME] Internal" at bounding box center [420, 72] width 101 height 16
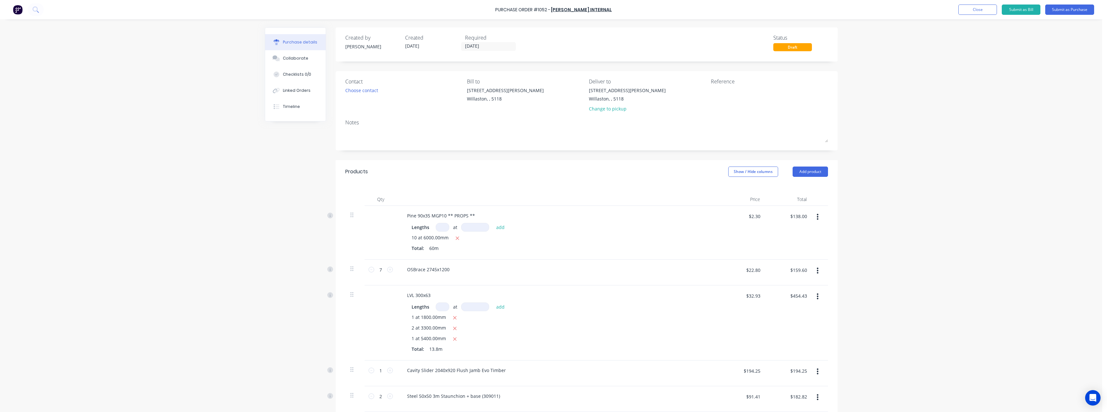
scroll to position [32, 0]
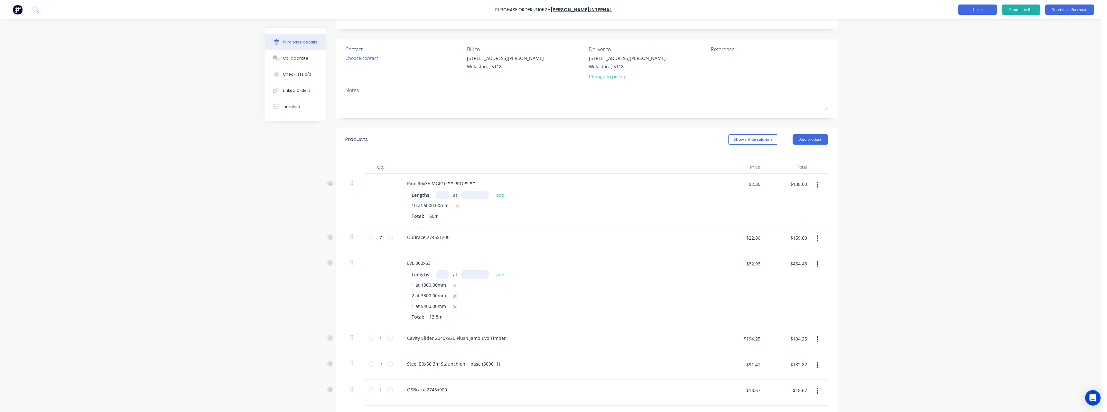
click at [989, 5] on button "Close" at bounding box center [977, 10] width 39 height 10
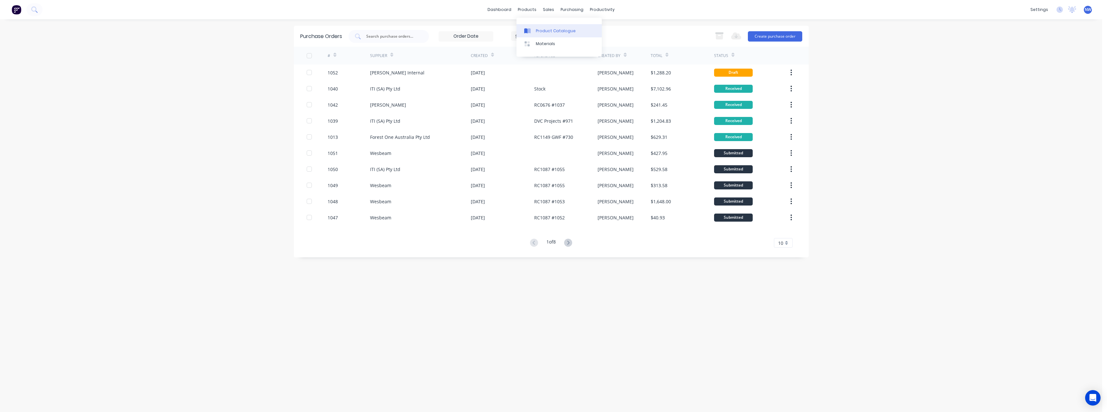
click at [544, 29] on div "Product Catalogue" at bounding box center [556, 31] width 40 height 6
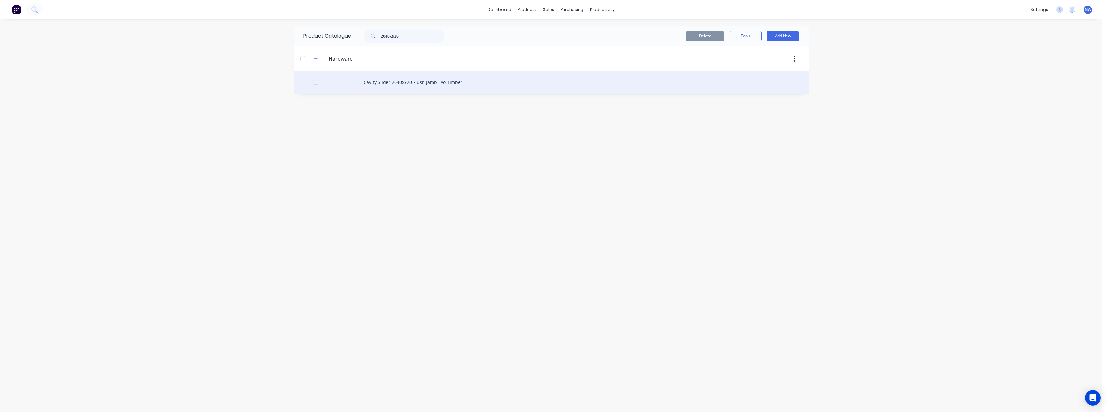
click at [370, 87] on div "Cavity Slider 2040x920 Flush Jamb Evo Timber" at bounding box center [551, 82] width 515 height 23
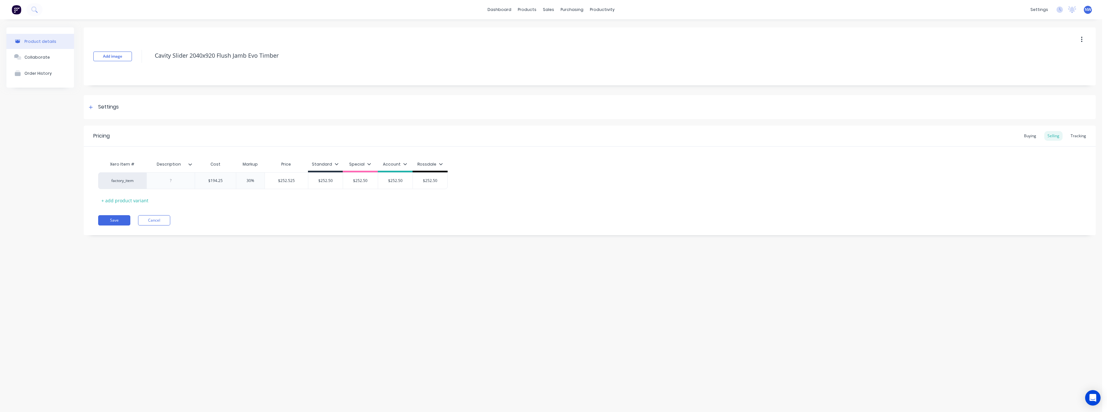
type textarea "x"
click at [1032, 136] on div "Buying" at bounding box center [1030, 136] width 19 height 10
click at [164, 221] on button "Cancel" at bounding box center [154, 218] width 32 height 10
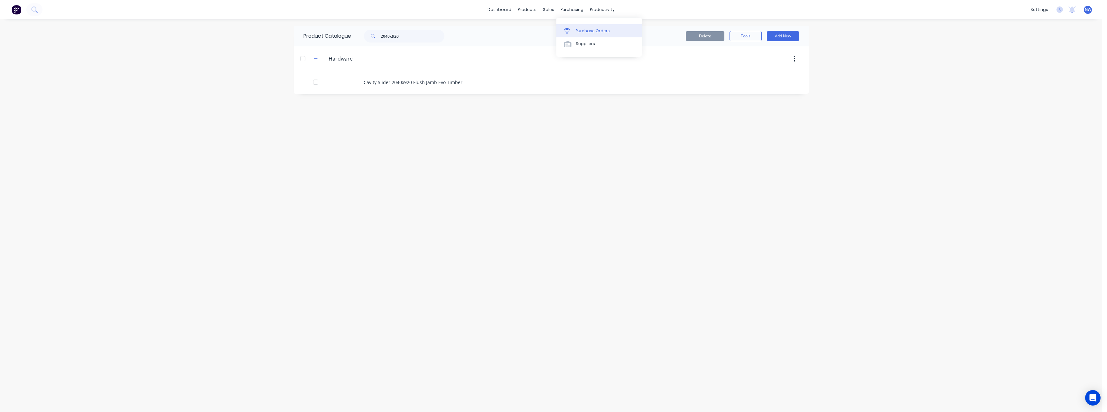
click at [597, 30] on div "Purchase Orders" at bounding box center [593, 31] width 34 height 6
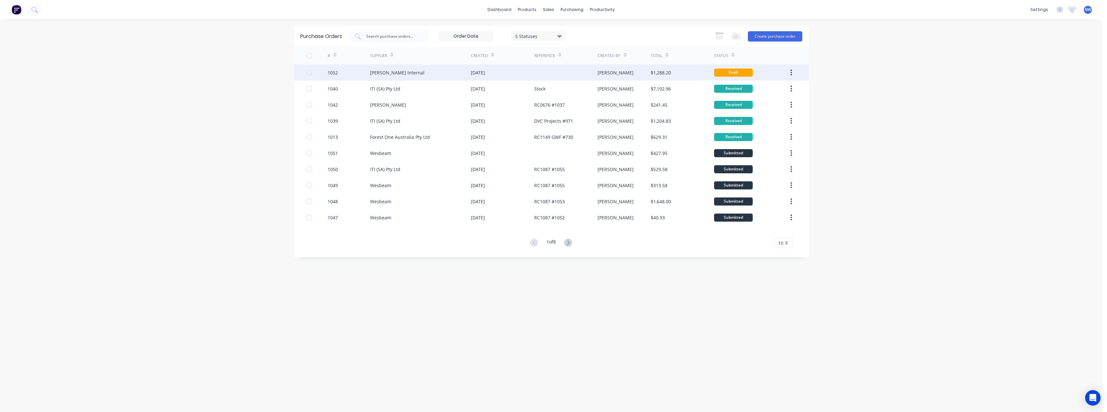
click at [484, 65] on div "[DATE]" at bounding box center [502, 72] width 63 height 16
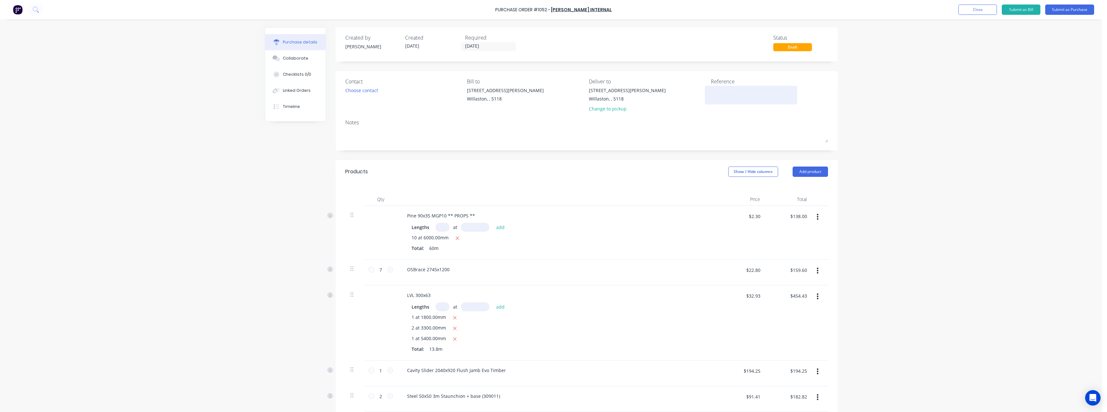
click at [720, 90] on textarea at bounding box center [751, 94] width 80 height 14
type textarea "RC1196 #911"
type textarea "x"
type textarea "RC1196 #911"
click at [1077, 8] on button "Submit as Purchase" at bounding box center [1069, 10] width 49 height 10
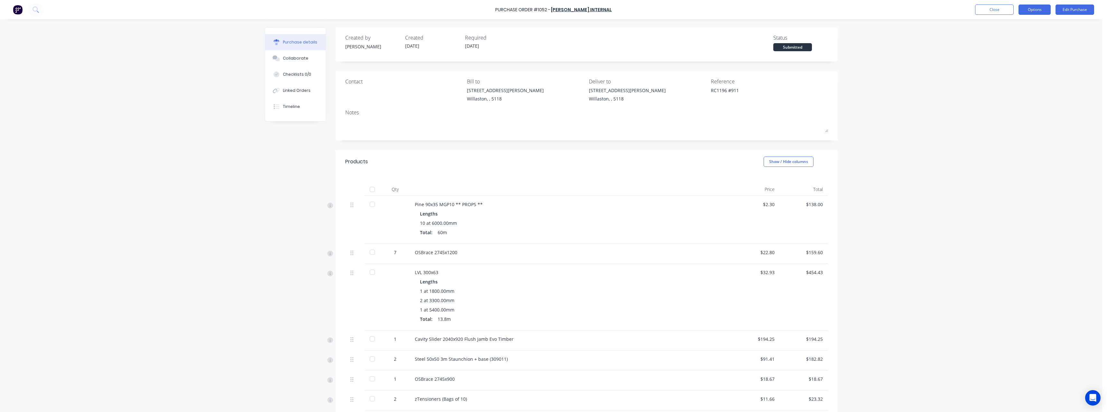
click at [1029, 12] on button "Options" at bounding box center [1035, 10] width 32 height 10
click at [1015, 28] on div "Print / Email" at bounding box center [1021, 26] width 50 height 9
click at [1016, 39] on div "With pricing" at bounding box center [1021, 38] width 50 height 9
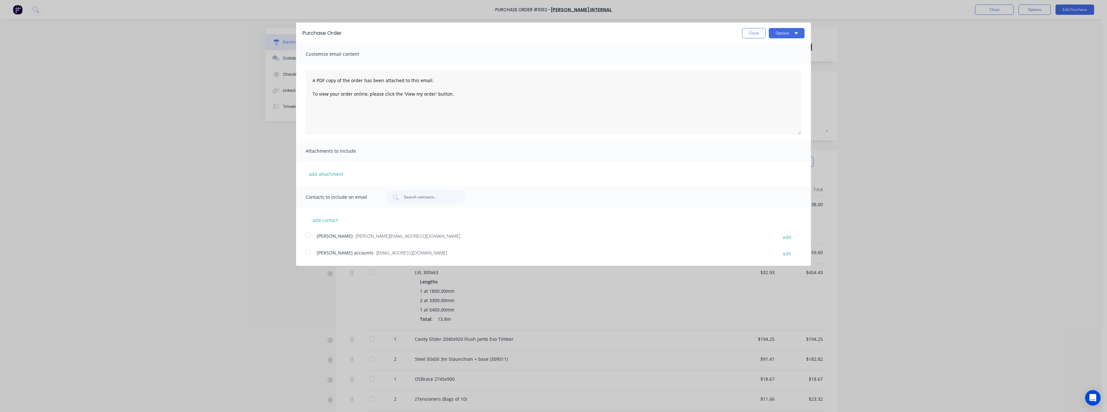
click at [373, 254] on span "- [EMAIL_ADDRESS][DOMAIN_NAME]" at bounding box center [410, 252] width 74 height 6
click at [776, 33] on button "Options" at bounding box center [787, 33] width 36 height 10
click at [763, 61] on div "Email" at bounding box center [774, 62] width 50 height 9
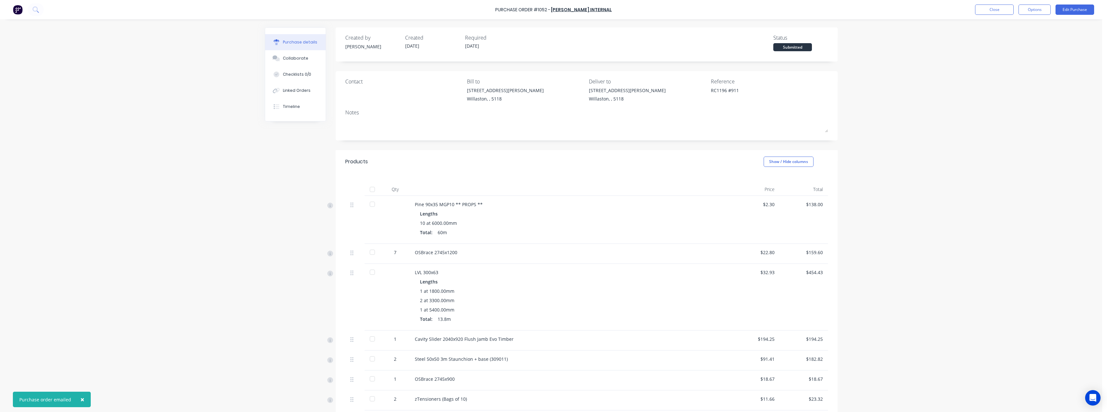
type textarea "x"
click at [1008, 9] on button "Close" at bounding box center [994, 10] width 39 height 10
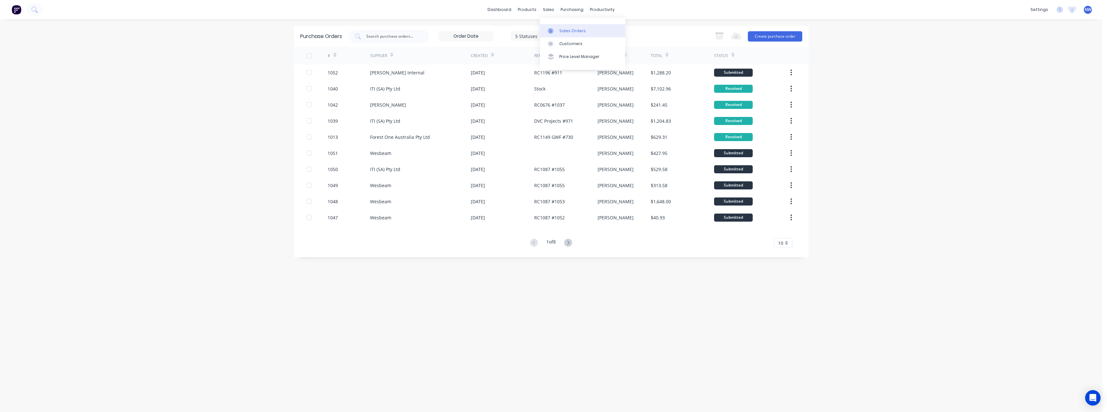
click at [568, 30] on div "Sales Orders" at bounding box center [572, 31] width 26 height 6
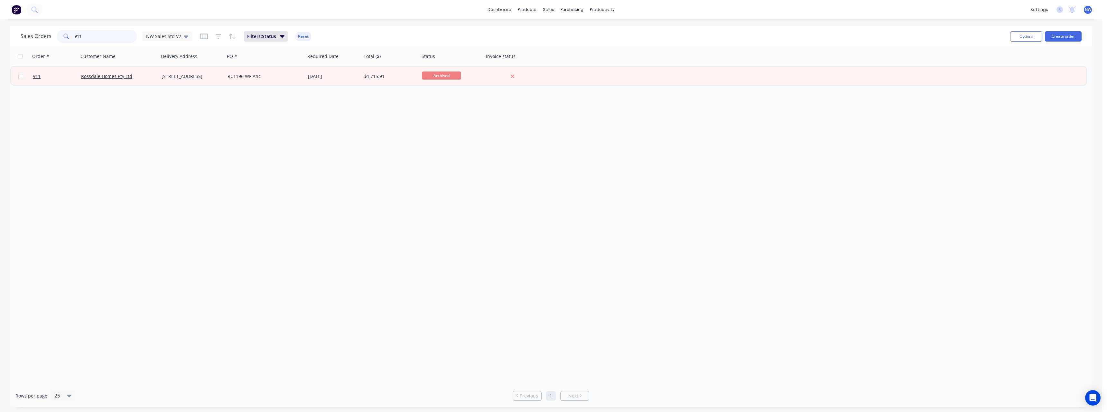
drag, startPoint x: 95, startPoint y: 39, endPoint x: 58, endPoint y: 41, distance: 36.7
click at [58, 41] on div "911" at bounding box center [97, 36] width 80 height 13
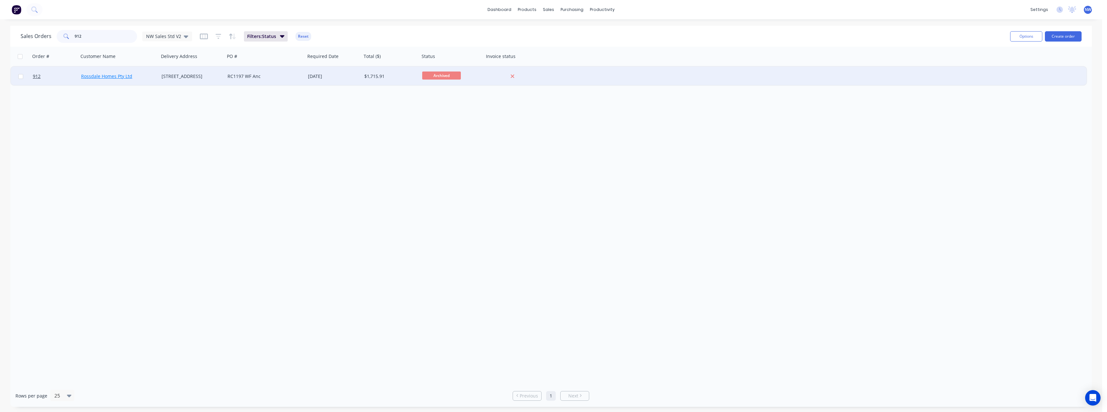
type input "912"
click at [122, 76] on link "Rossdale Homes Pty Ltd" at bounding box center [106, 76] width 51 height 6
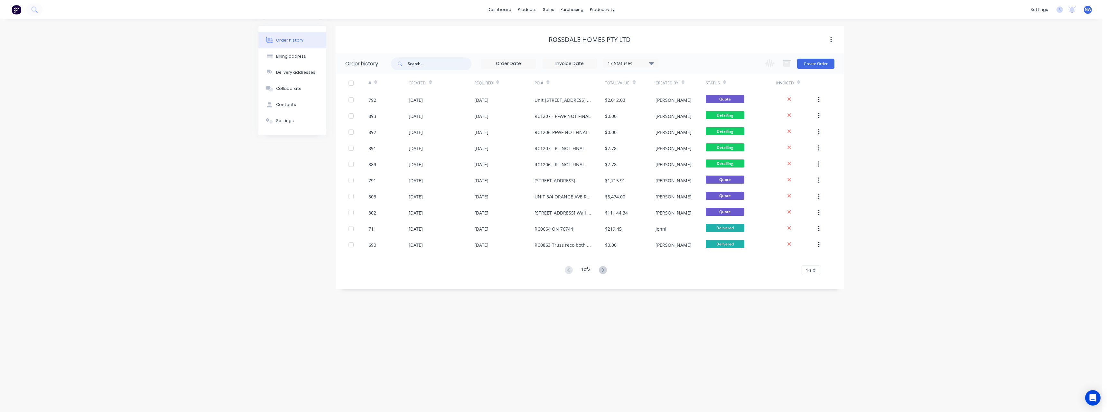
click at [416, 61] on input "text" at bounding box center [440, 63] width 64 height 13
type input "912"
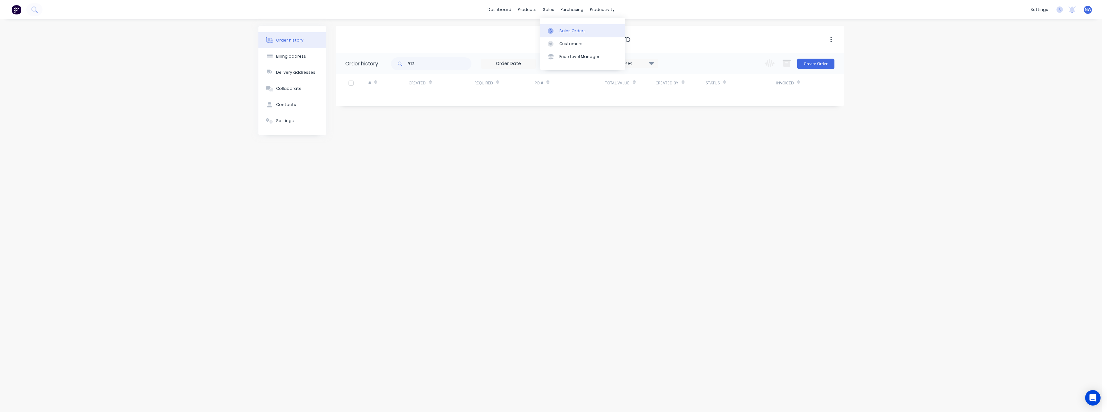
click at [557, 28] on link "Sales Orders" at bounding box center [582, 30] width 85 height 13
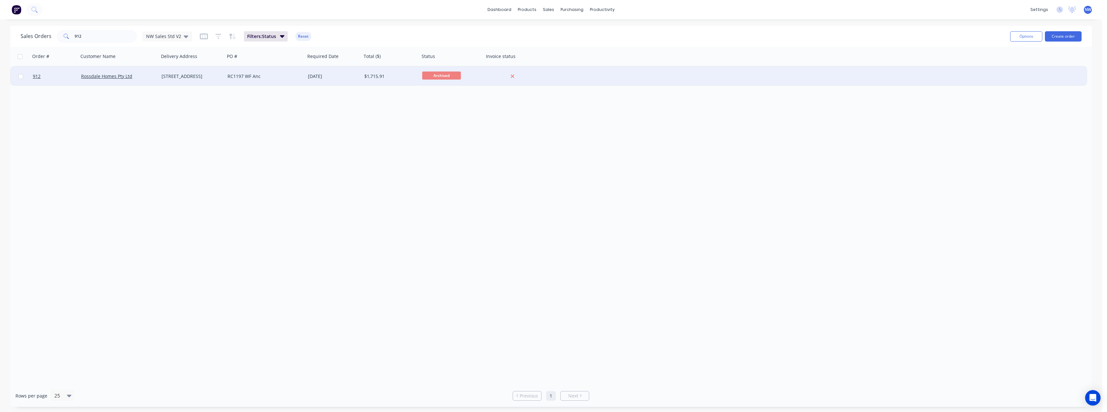
click at [189, 76] on div "[STREET_ADDRESS]" at bounding box center [191, 76] width 58 height 6
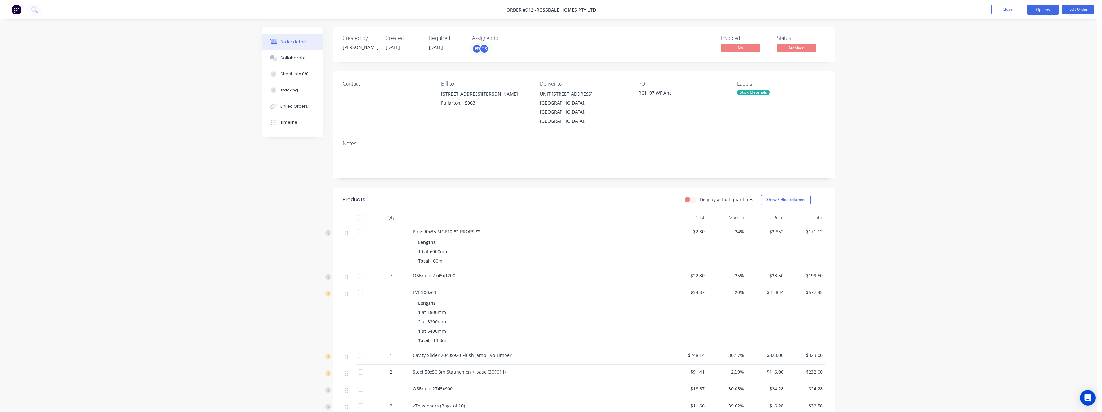
click at [1037, 10] on button "Options" at bounding box center [1043, 10] width 32 height 10
click at [1029, 114] on div "Purchase Products" at bounding box center [1023, 116] width 59 height 9
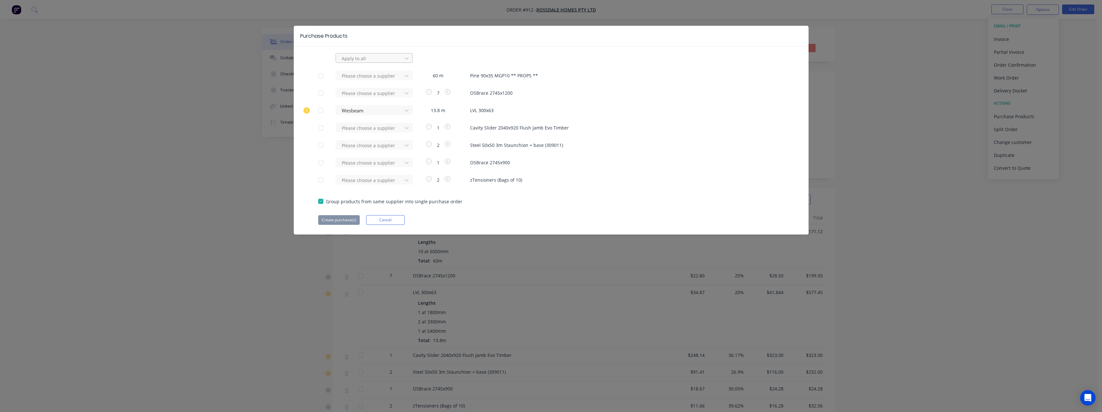
click at [379, 58] on div at bounding box center [370, 58] width 58 height 8
type input "rue"
click at [367, 96] on div "[PERSON_NAME] Internal" at bounding box center [374, 96] width 77 height 12
click at [320, 110] on div at bounding box center [320, 110] width 13 height 13
click at [340, 218] on button "Create purchase(s)" at bounding box center [339, 220] width 42 height 10
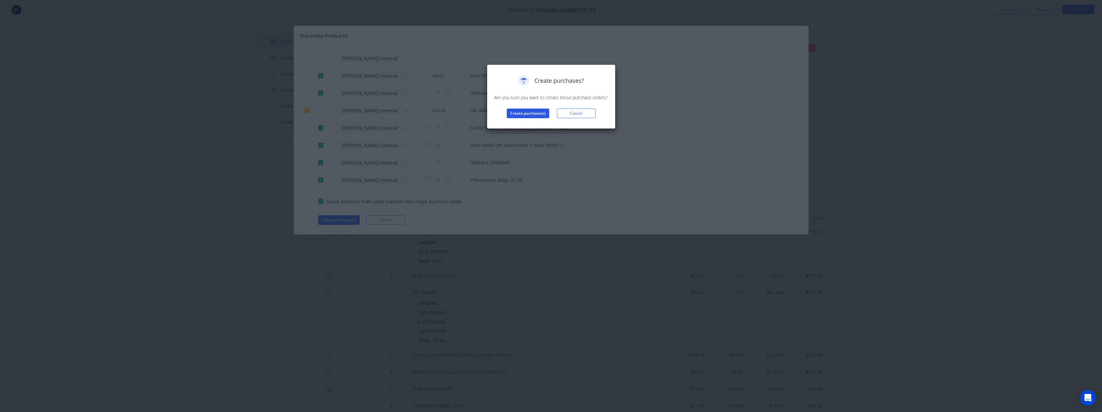
click at [513, 112] on button "Create purchase(s)" at bounding box center [528, 113] width 42 height 10
click at [516, 118] on div "Purchases created Your purchases have been created and saved as drafts. Click t…" at bounding box center [551, 101] width 115 height 53
click at [516, 122] on button "View purchase(s)" at bounding box center [528, 124] width 39 height 10
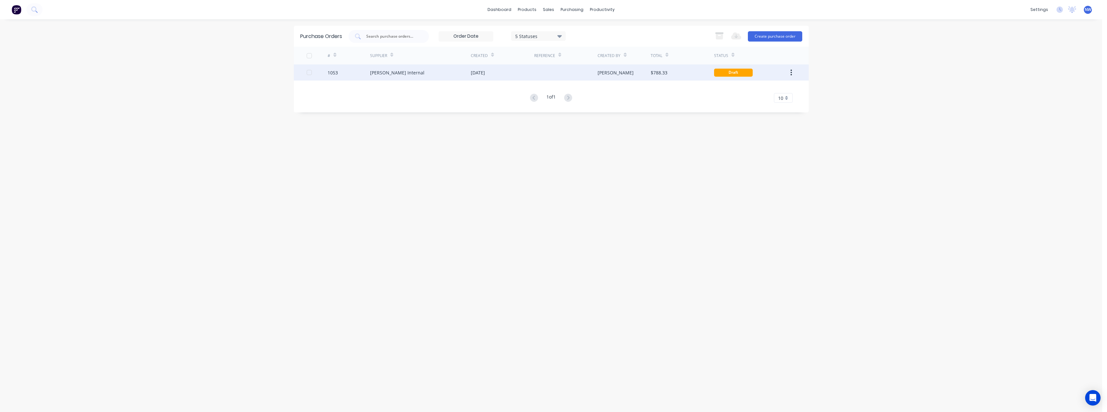
click at [485, 69] on div "[DATE]" at bounding box center [478, 72] width 14 height 7
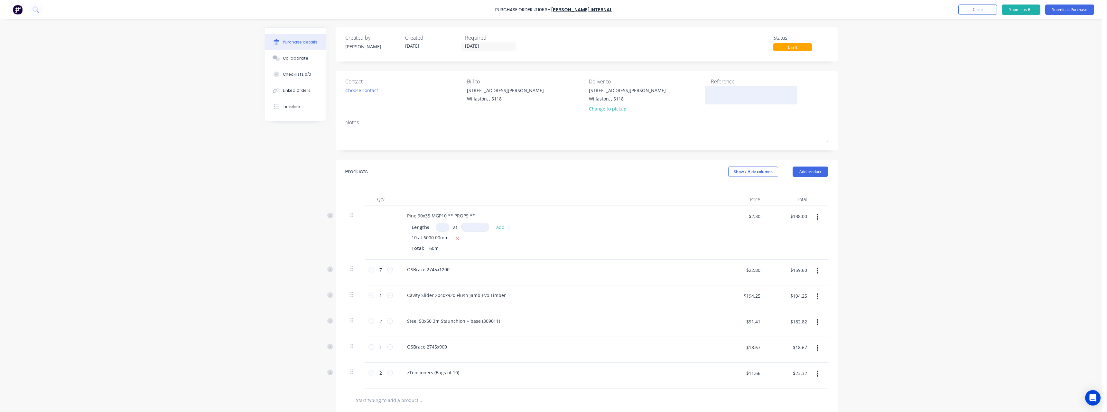
click at [726, 97] on textarea at bounding box center [751, 94] width 80 height 14
type textarea "RC1197 #9"
type textarea "x"
type textarea "RC1197 #91"
type textarea "x"
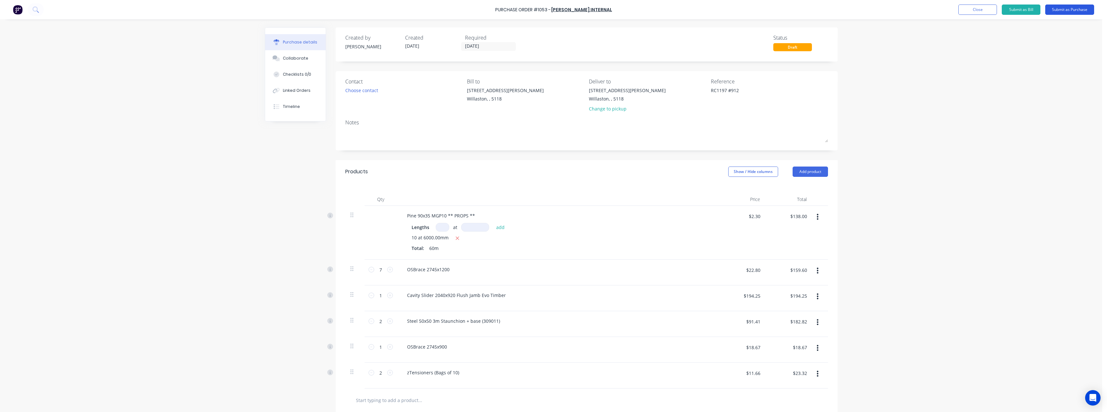
type textarea "RC1197 #912"
type textarea "x"
type textarea "RC1197 #912"
click at [1066, 9] on button "Submit as Purchase" at bounding box center [1069, 10] width 49 height 10
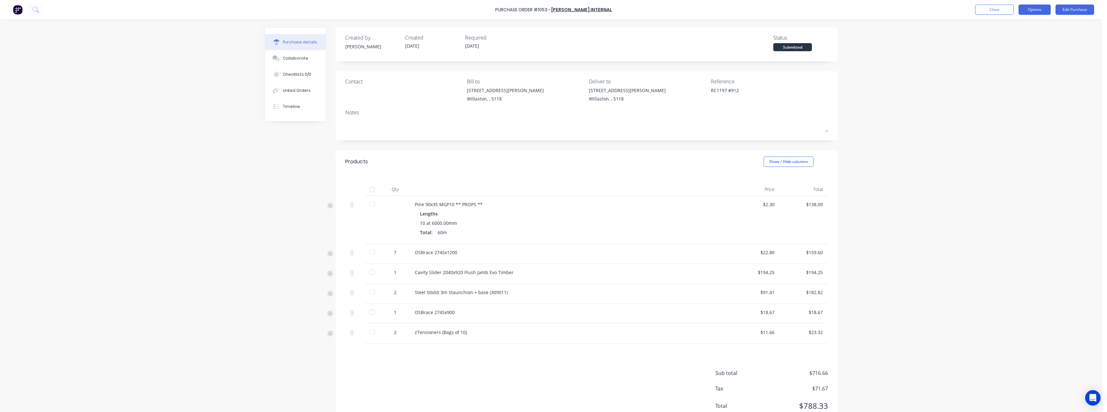
click at [1037, 8] on button "Options" at bounding box center [1035, 10] width 32 height 10
click at [1020, 28] on div "Print / Email" at bounding box center [1021, 26] width 50 height 9
click at [1011, 43] on div "With pricing" at bounding box center [1021, 38] width 50 height 9
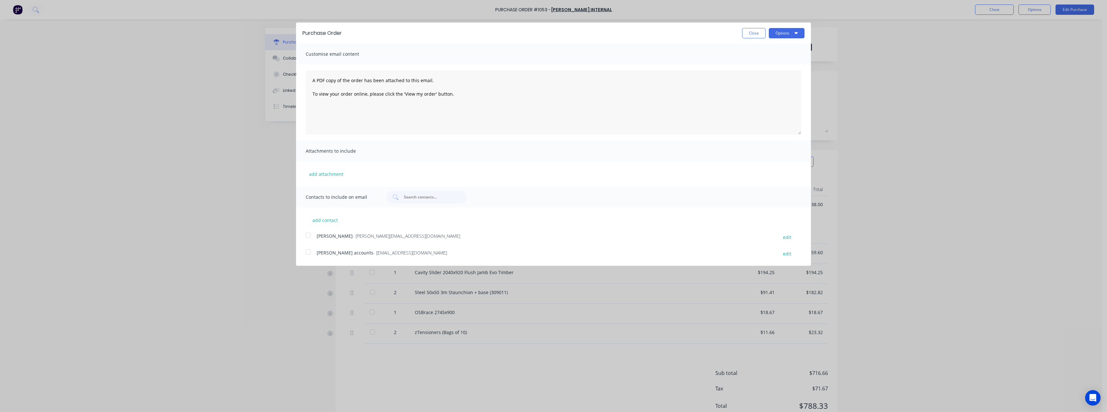
click at [385, 252] on span "- [EMAIL_ADDRESS][DOMAIN_NAME]" at bounding box center [410, 252] width 74 height 6
click at [777, 30] on button "Options" at bounding box center [787, 33] width 36 height 10
click at [771, 62] on div "Email" at bounding box center [774, 62] width 50 height 9
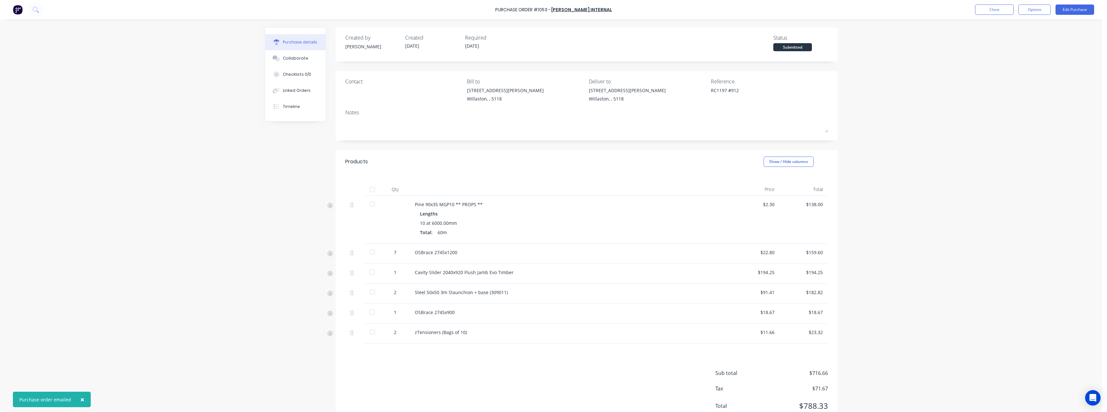
type textarea "x"
click at [986, 9] on button "Close" at bounding box center [994, 10] width 39 height 10
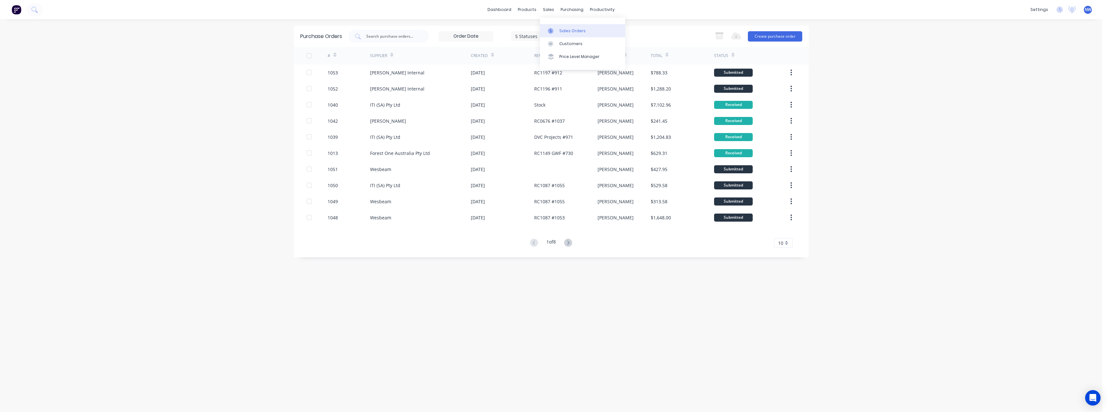
click at [563, 33] on div "Sales Orders" at bounding box center [572, 31] width 26 height 6
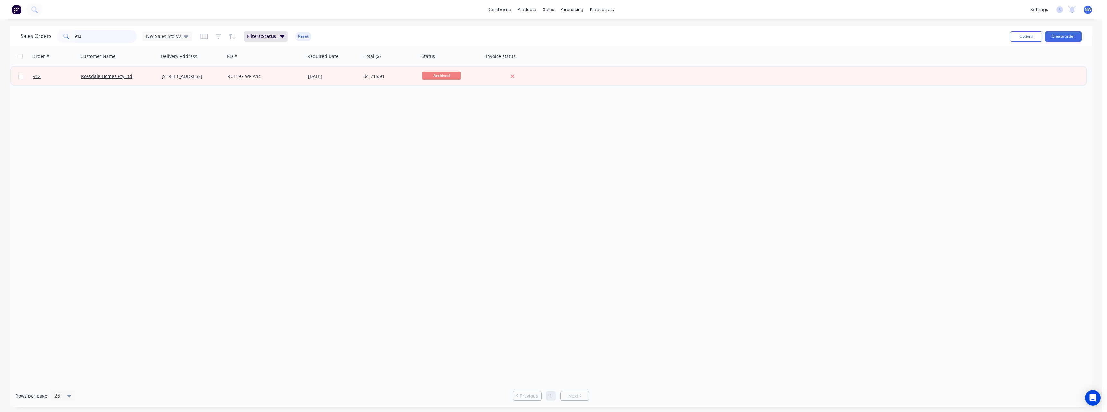
click at [122, 32] on input "912" at bounding box center [106, 36] width 63 height 13
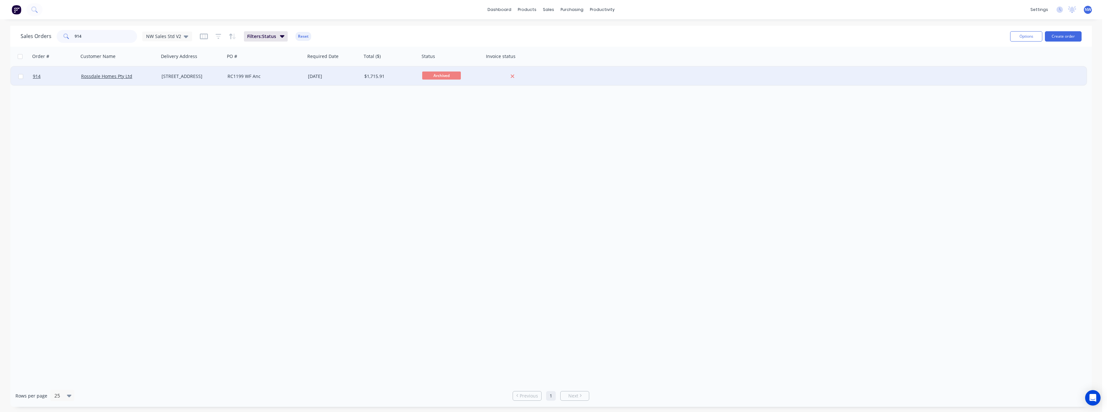
type input "914"
click at [242, 76] on div "RC1199 WF Anc" at bounding box center [263, 76] width 71 height 6
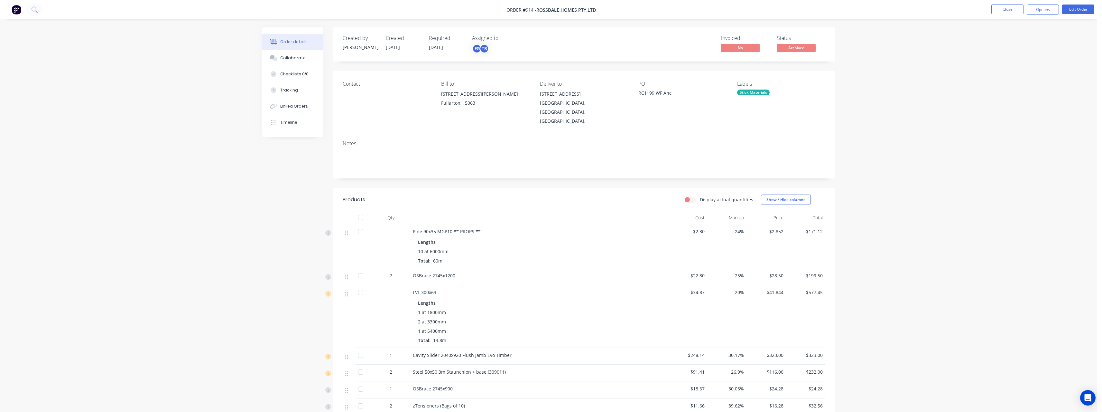
click at [1038, 15] on nav "Order #914 - Rossdale Homes Pty Ltd Close Options Edit Order" at bounding box center [551, 9] width 1102 height 19
click at [1038, 14] on button "Options" at bounding box center [1043, 10] width 32 height 10
click at [1018, 115] on div "Purchase Products" at bounding box center [1023, 116] width 59 height 9
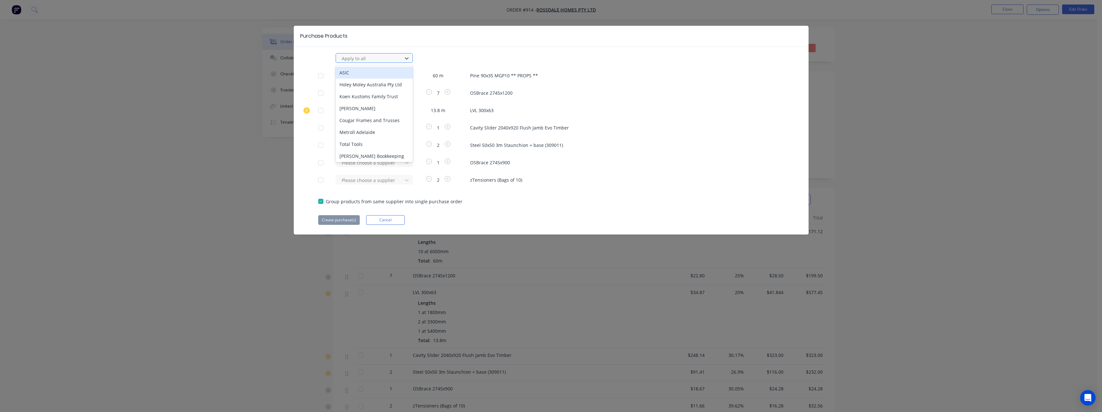
click at [382, 60] on div at bounding box center [370, 58] width 58 height 8
type input "rue"
click at [373, 94] on div "[PERSON_NAME] Internal" at bounding box center [374, 96] width 77 height 12
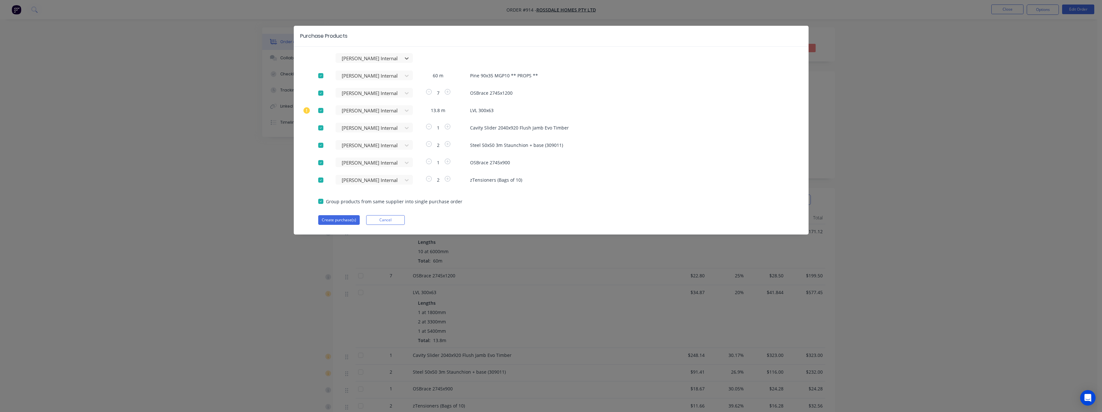
click at [320, 110] on div at bounding box center [320, 110] width 13 height 13
click at [336, 221] on button "Create purchase(s)" at bounding box center [339, 220] width 42 height 10
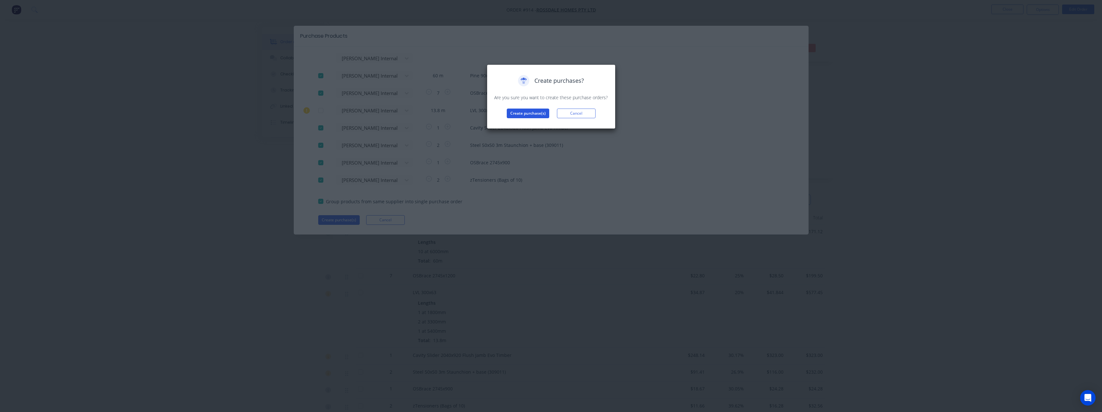
click at [519, 113] on button "Create purchase(s)" at bounding box center [528, 113] width 42 height 10
click at [527, 122] on button "View purchase(s)" at bounding box center [528, 124] width 39 height 10
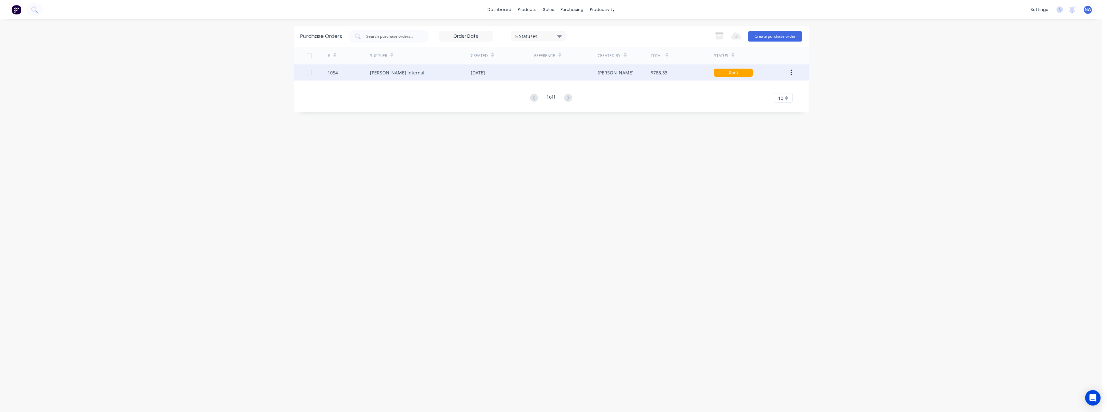
click at [511, 74] on div "[DATE]" at bounding box center [502, 72] width 63 height 16
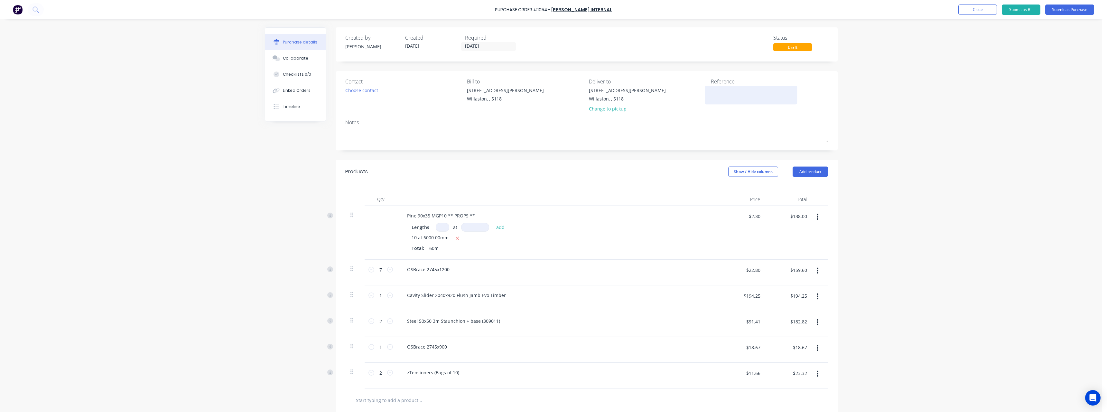
click at [721, 90] on textarea at bounding box center [751, 94] width 80 height 14
type textarea "RC1199"
type textarea "x"
type textarea "RC1199 #"
type textarea "x"
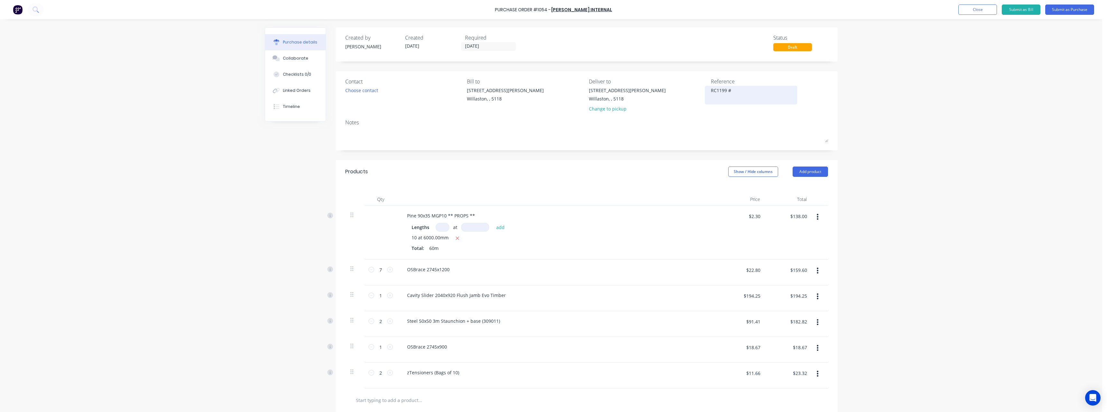
type textarea "RC1199 #9"
type textarea "x"
type textarea "RC1199 #91"
type textarea "x"
type textarea "RC1199 #914"
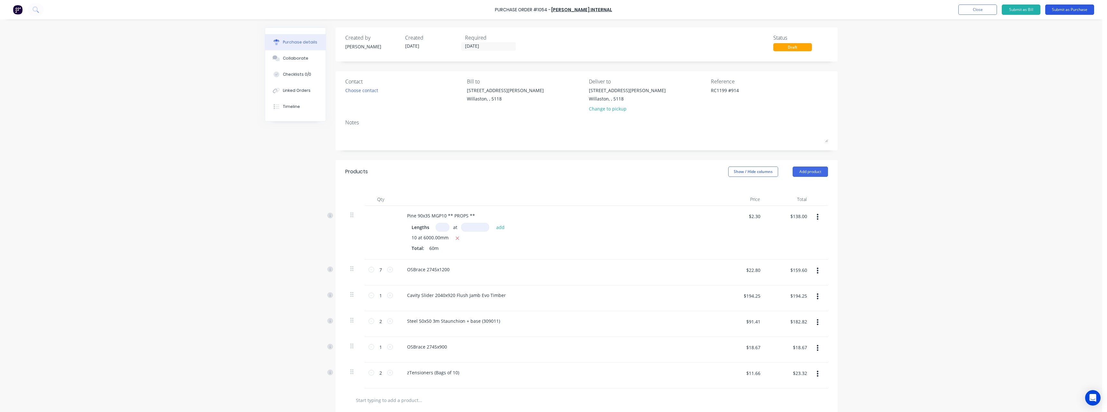
type textarea "x"
type textarea "RC1199 #914"
click at [1070, 8] on button "Submit as Purchase" at bounding box center [1069, 10] width 49 height 10
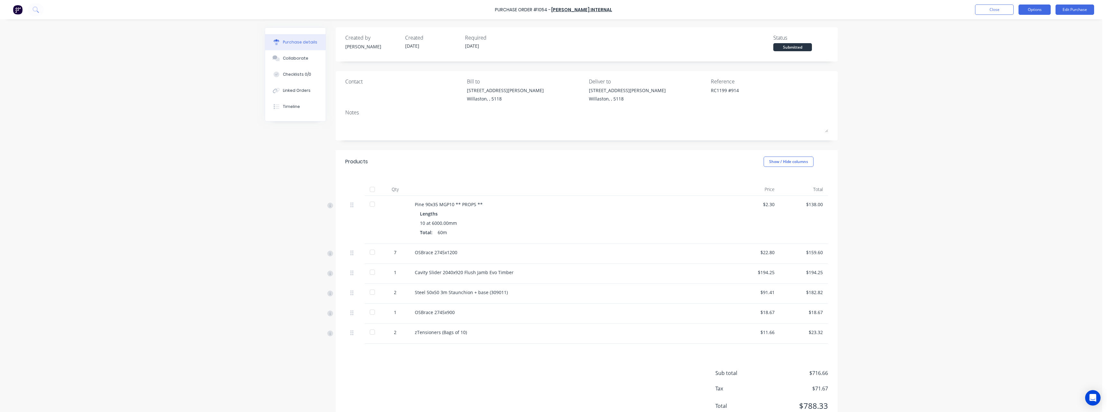
click at [1047, 10] on button "Options" at bounding box center [1035, 10] width 32 height 10
click at [1024, 29] on div "Print / Email" at bounding box center [1021, 26] width 50 height 9
click at [1022, 38] on div "With pricing" at bounding box center [1021, 38] width 50 height 9
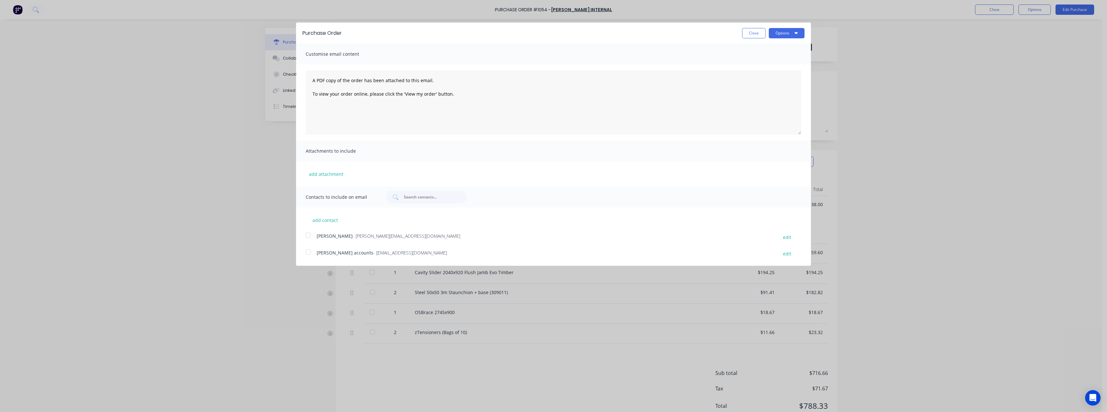
click at [401, 250] on span "- [EMAIL_ADDRESS][DOMAIN_NAME]" at bounding box center [410, 252] width 74 height 6
click at [781, 30] on button "Options" at bounding box center [787, 33] width 36 height 10
click at [776, 62] on div "Email" at bounding box center [774, 62] width 50 height 9
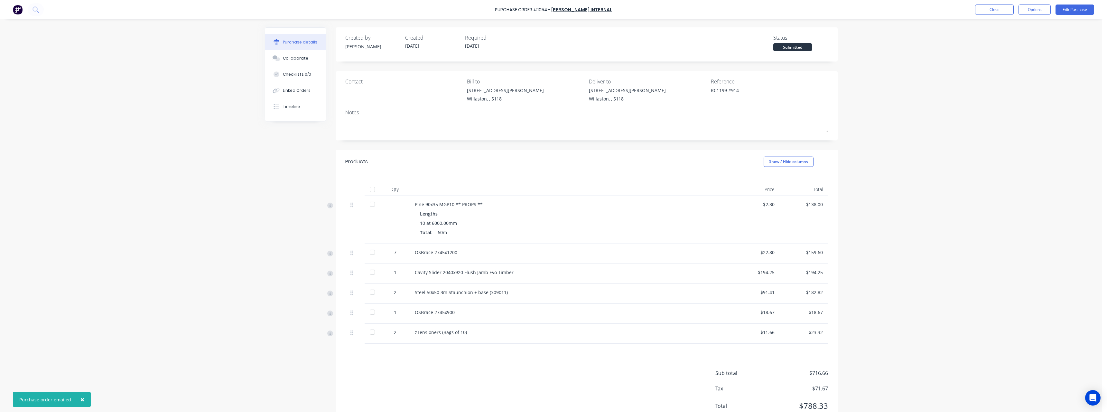
type textarea "x"
click at [995, 11] on button "Close" at bounding box center [994, 10] width 39 height 10
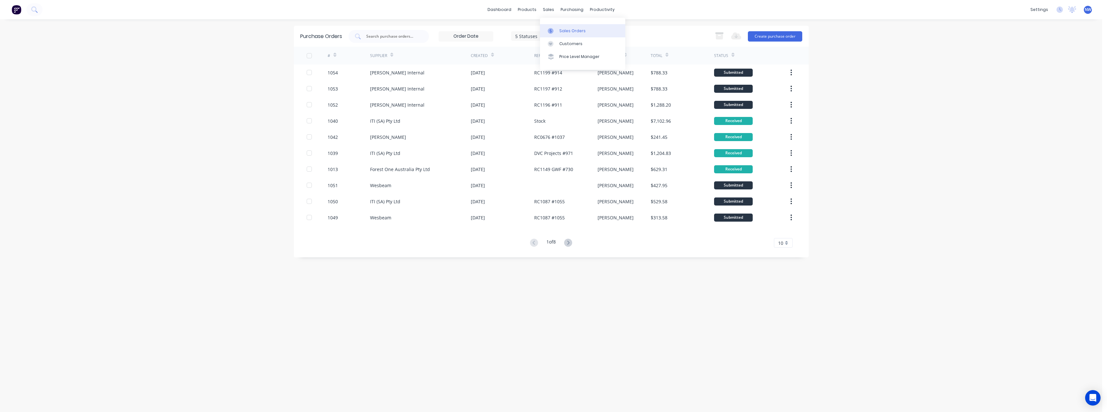
click at [567, 28] on div "Sales Orders" at bounding box center [572, 31] width 26 height 6
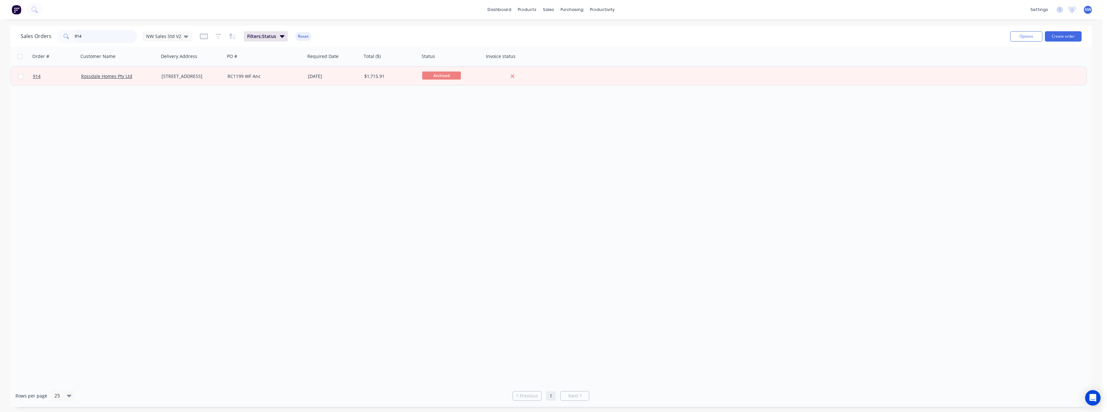
click at [113, 40] on input "914" at bounding box center [106, 36] width 63 height 13
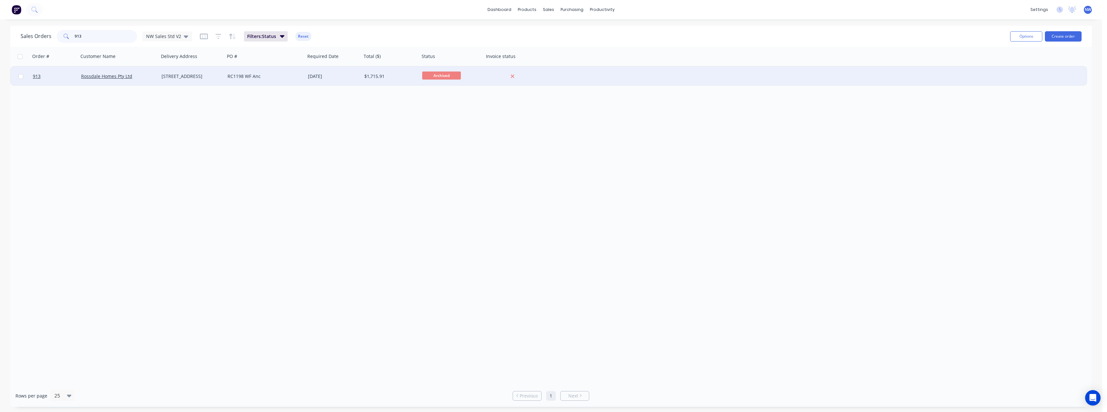
type input "913"
click at [254, 76] on div "RC1198 WF Anc" at bounding box center [263, 76] width 71 height 6
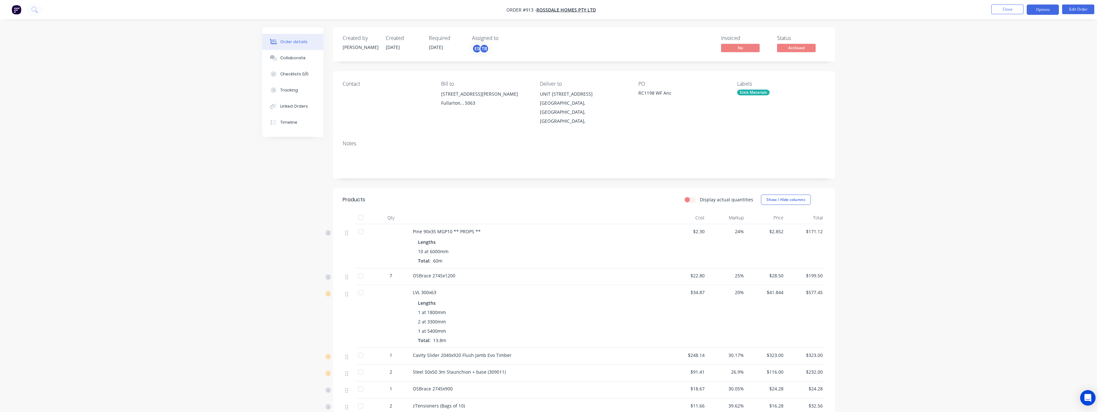
click at [1033, 9] on button "Options" at bounding box center [1043, 10] width 32 height 10
click at [1024, 112] on div "Purchase Products" at bounding box center [1023, 116] width 59 height 9
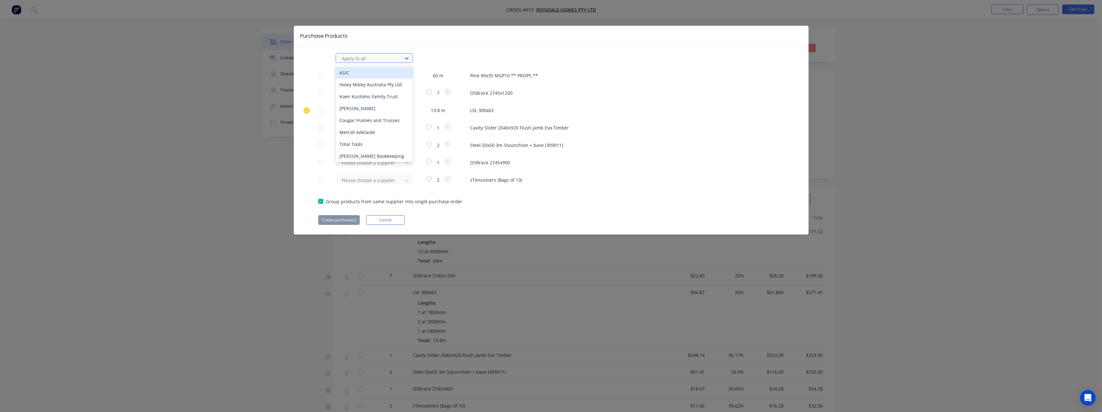
click at [361, 57] on div at bounding box center [370, 58] width 58 height 8
type input "rue"
drag, startPoint x: 357, startPoint y: 94, endPoint x: 341, endPoint y: 103, distance: 18.6
click at [357, 94] on div "[PERSON_NAME] Internal" at bounding box center [374, 96] width 77 height 12
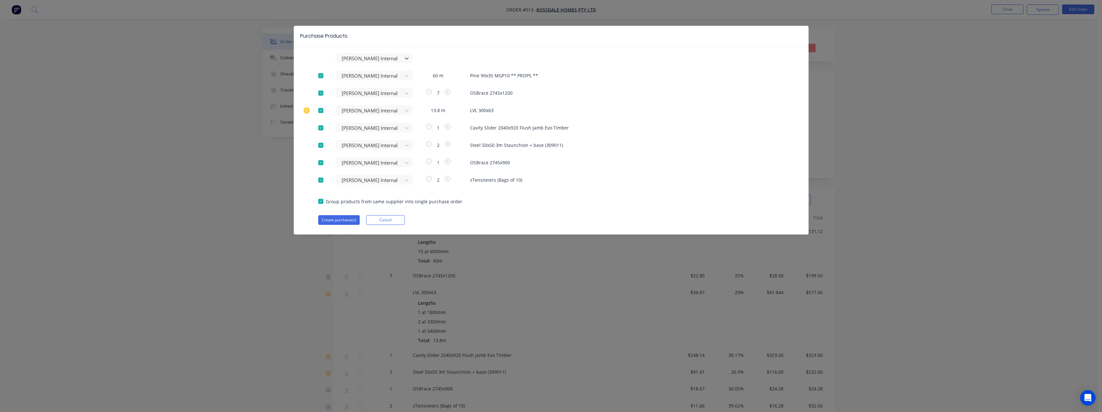
click at [322, 110] on div at bounding box center [320, 110] width 13 height 13
click at [340, 218] on button "Create purchase(s)" at bounding box center [339, 220] width 42 height 10
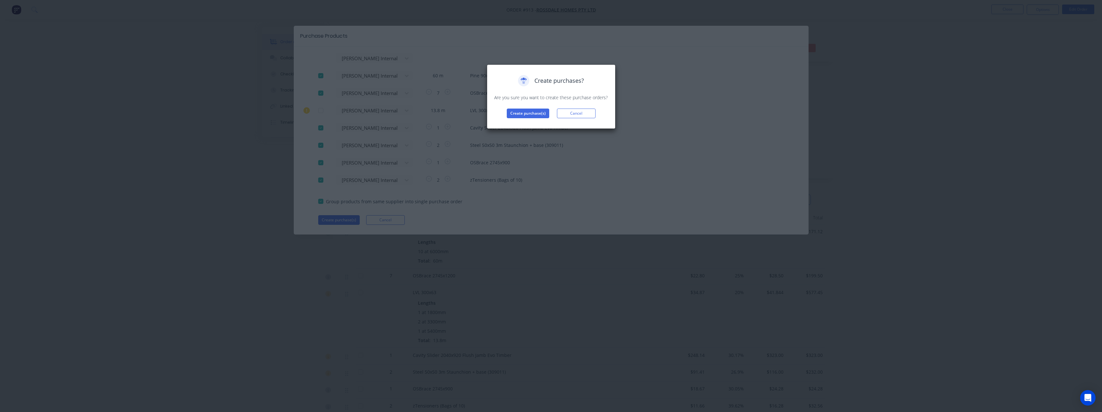
click at [517, 108] on div "Create purchases? Are you sure you want to create these purchase orders? Create…" at bounding box center [551, 96] width 115 height 43
click at [516, 108] on div "Create purchases? Are you sure you want to create these purchase orders? Create…" at bounding box center [551, 96] width 115 height 43
click at [517, 115] on button "Create purchase(s)" at bounding box center [528, 113] width 42 height 10
click at [524, 119] on button "View purchase(s)" at bounding box center [528, 124] width 39 height 10
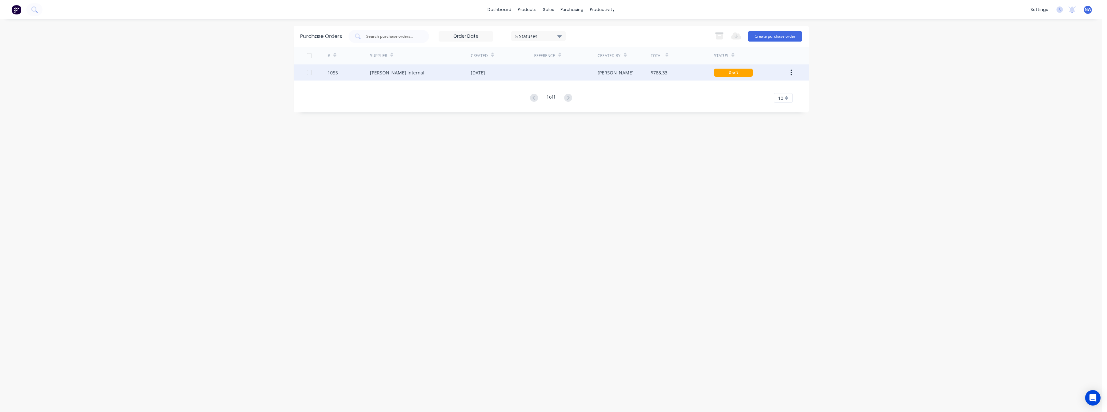
click at [478, 74] on div "[DATE]" at bounding box center [478, 72] width 14 height 7
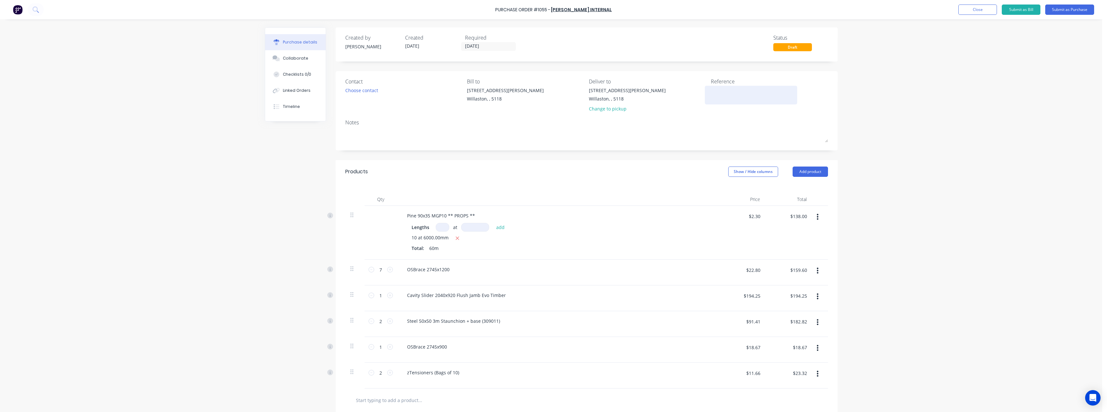
click at [720, 92] on textarea at bounding box center [751, 94] width 80 height 14
type textarea "RC1198 #"
type textarea "x"
type textarea "RC1198 #9"
type textarea "x"
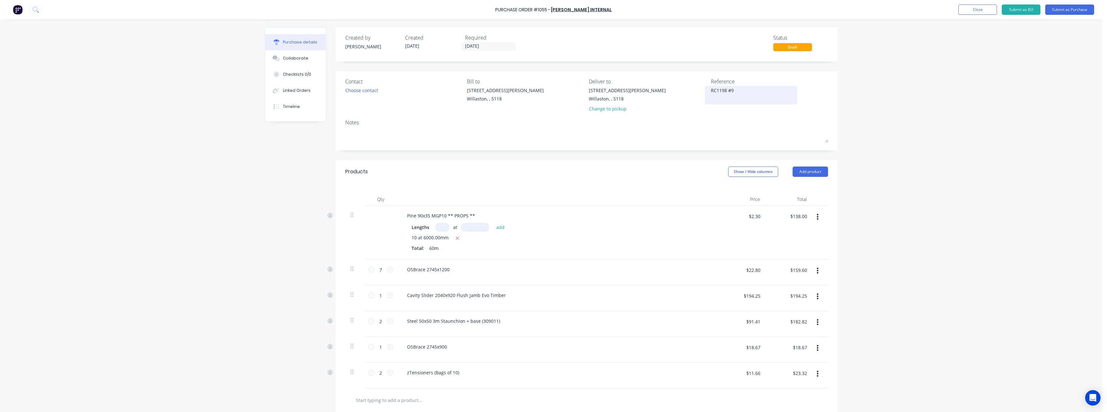
type textarea "RC1198 #91"
type textarea "x"
type textarea "RC1198 #913"
type textarea "x"
type textarea "RC1198 #913"
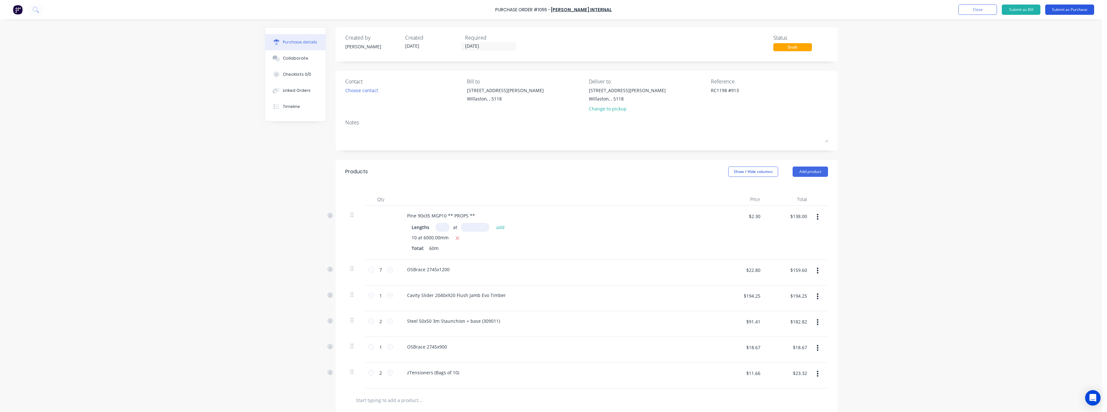
click at [1064, 11] on button "Submit as Purchase" at bounding box center [1069, 10] width 49 height 10
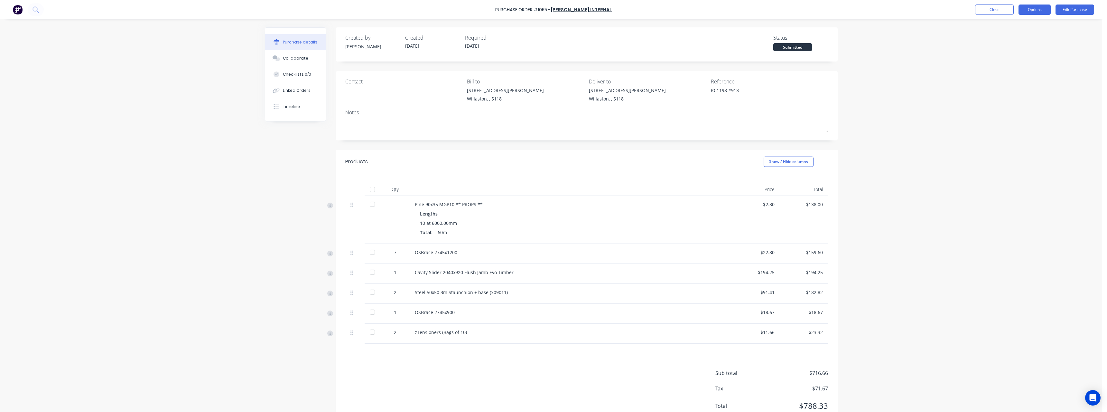
click at [1033, 10] on button "Options" at bounding box center [1035, 10] width 32 height 10
click at [1029, 22] on div "Print / Email" at bounding box center [1021, 26] width 50 height 9
click at [1025, 37] on div "With pricing" at bounding box center [1021, 38] width 50 height 9
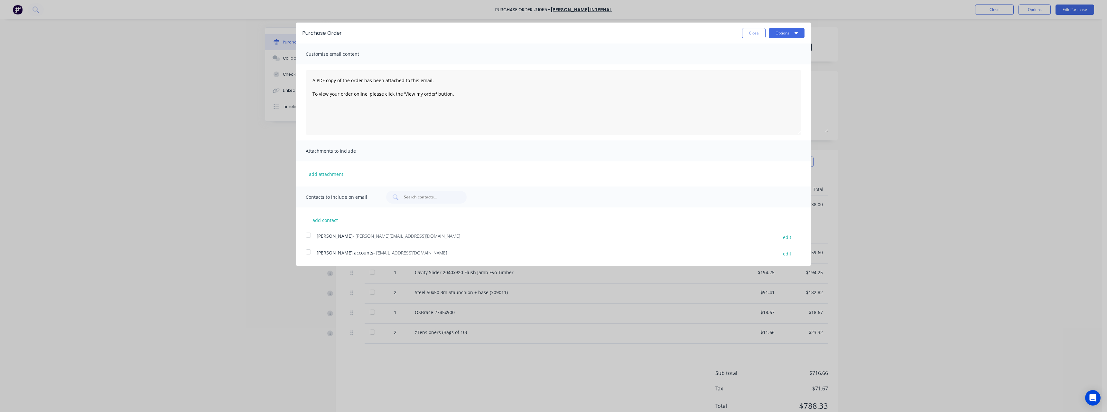
click at [397, 248] on div "add contact [PERSON_NAME] - [PERSON_NAME][EMAIL_ADDRESS][DOMAIN_NAME] edit [PER…" at bounding box center [553, 232] width 515 height 51
click at [397, 250] on span "- [EMAIL_ADDRESS][DOMAIN_NAME]" at bounding box center [410, 252] width 74 height 6
click at [781, 32] on button "Options" at bounding box center [787, 33] width 36 height 10
click at [771, 65] on div "Email" at bounding box center [774, 62] width 50 height 9
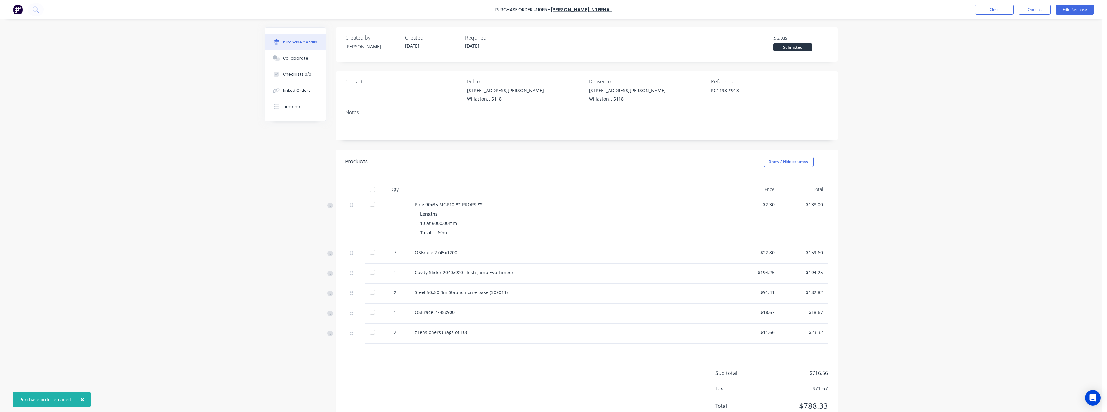
type textarea "x"
click at [982, 12] on button "Close" at bounding box center [994, 10] width 39 height 10
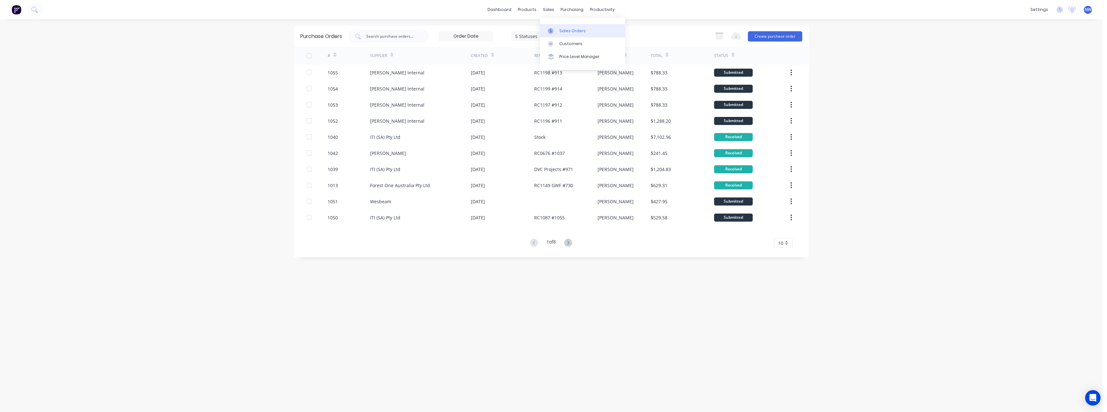
click at [563, 30] on div "Sales Orders" at bounding box center [572, 31] width 26 height 6
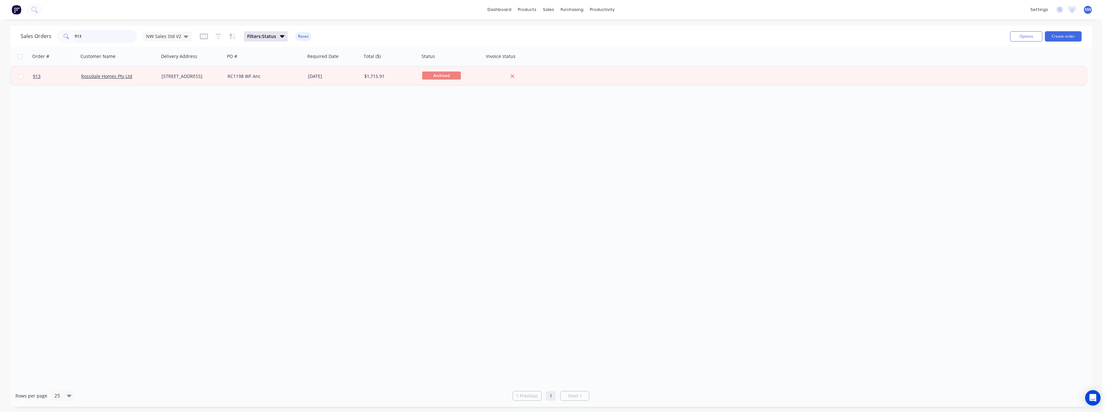
click at [114, 39] on input "913" at bounding box center [106, 36] width 63 height 13
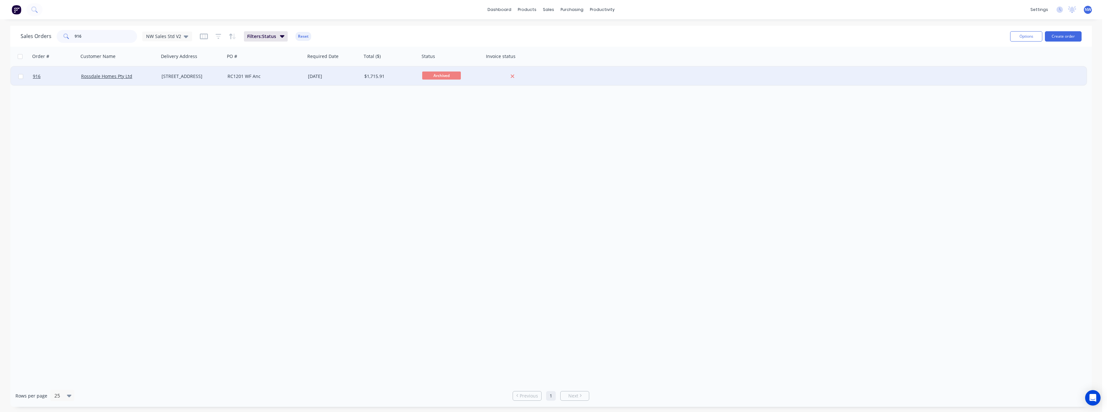
type input "916"
click at [210, 75] on div "[STREET_ADDRESS]" at bounding box center [191, 76] width 58 height 6
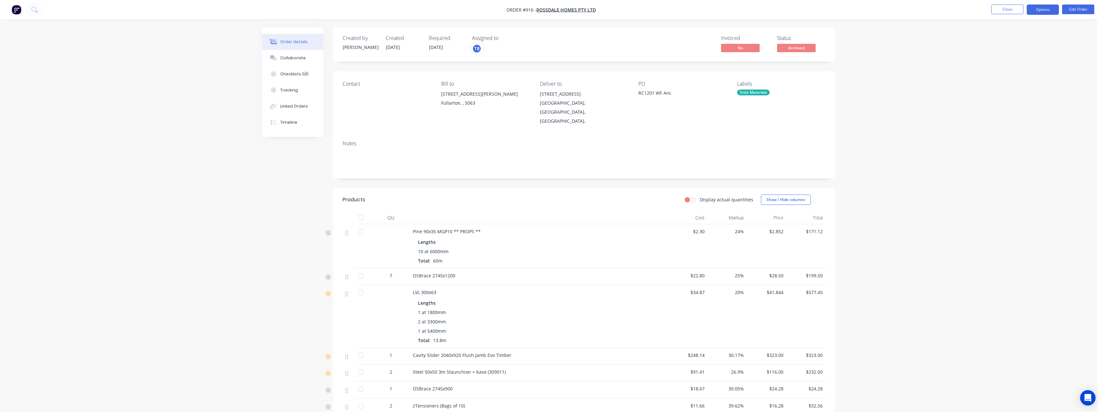
click at [1049, 12] on button "Options" at bounding box center [1043, 10] width 32 height 10
click at [1025, 116] on div "Purchase Products" at bounding box center [1023, 116] width 59 height 9
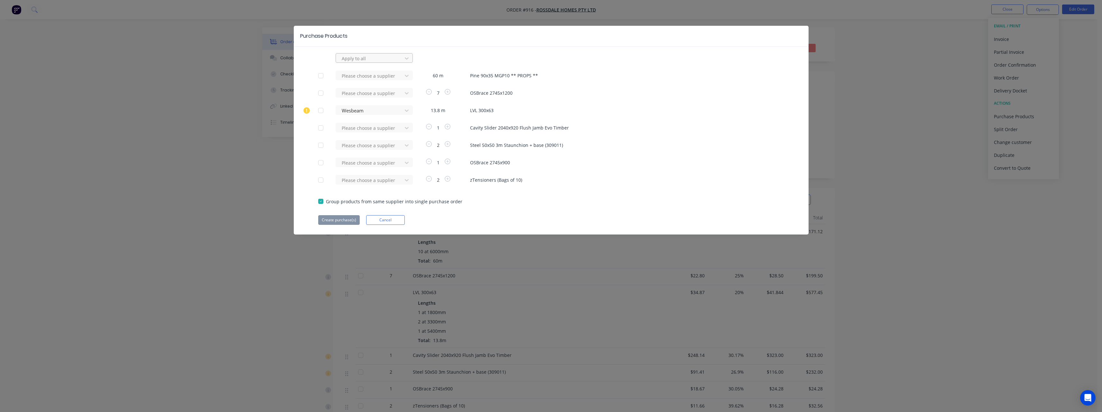
click at [369, 60] on div at bounding box center [370, 58] width 58 height 8
type input "rue"
drag, startPoint x: 369, startPoint y: 95, endPoint x: 363, endPoint y: 100, distance: 8.5
click at [369, 95] on div "[PERSON_NAME] Internal" at bounding box center [374, 96] width 77 height 12
click at [319, 111] on div at bounding box center [320, 110] width 13 height 13
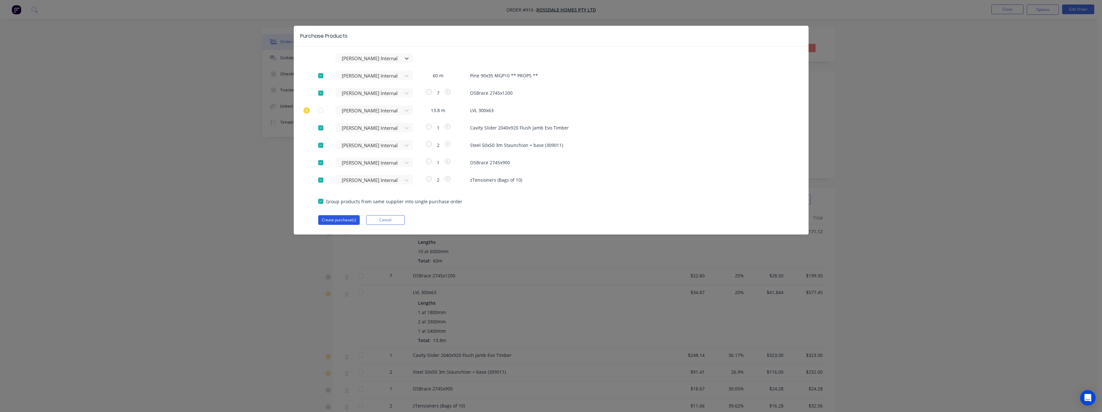
click at [345, 218] on button "Create purchase(s)" at bounding box center [339, 220] width 42 height 10
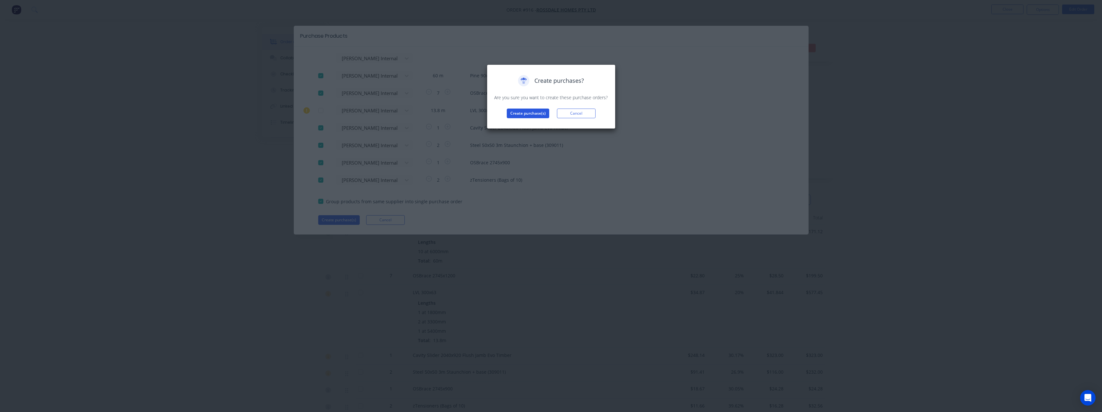
click at [516, 115] on button "Create purchase(s)" at bounding box center [528, 113] width 42 height 10
click at [522, 124] on button "View purchase(s)" at bounding box center [528, 124] width 39 height 10
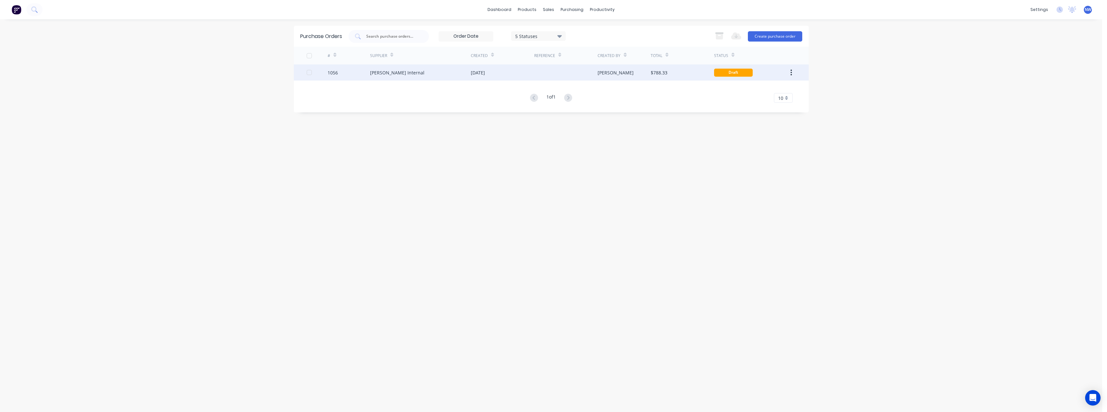
click at [486, 77] on div "[DATE]" at bounding box center [502, 72] width 63 height 16
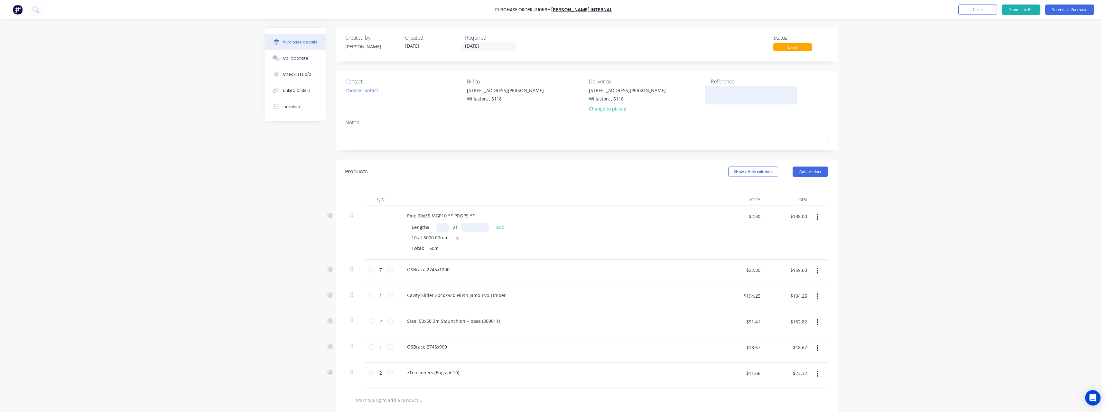
click at [724, 93] on textarea at bounding box center [751, 94] width 80 height 14
type textarea "RC1201 #916"
type textarea "x"
type textarea "RC1201 #916"
click at [1057, 7] on button "Submit as Purchase" at bounding box center [1069, 10] width 49 height 10
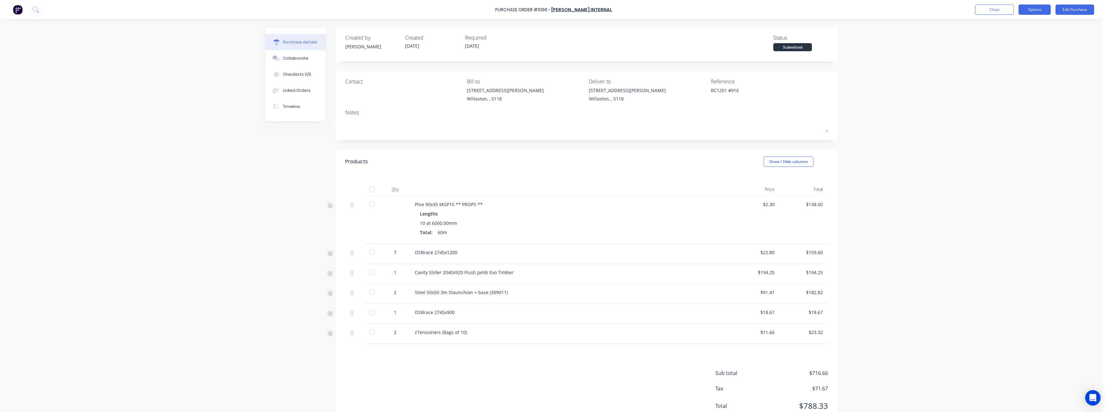
click at [1039, 11] on button "Options" at bounding box center [1035, 10] width 32 height 10
click at [1014, 28] on div "Print / Email" at bounding box center [1021, 26] width 50 height 9
click at [1012, 41] on div "With pricing" at bounding box center [1021, 38] width 50 height 9
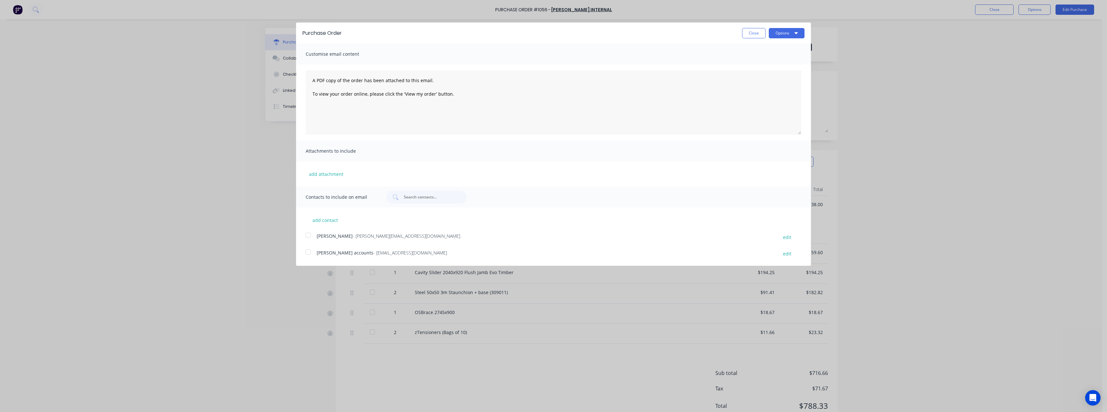
click at [368, 256] on div "[PERSON_NAME] accounts - [EMAIL_ADDRESS][DOMAIN_NAME]" at bounding box center [544, 253] width 455 height 9
click at [373, 253] on span "- [EMAIL_ADDRESS][DOMAIN_NAME]" at bounding box center [410, 252] width 74 height 6
click at [785, 32] on button "Options" at bounding box center [787, 33] width 36 height 10
click at [772, 64] on div "Email" at bounding box center [774, 62] width 50 height 9
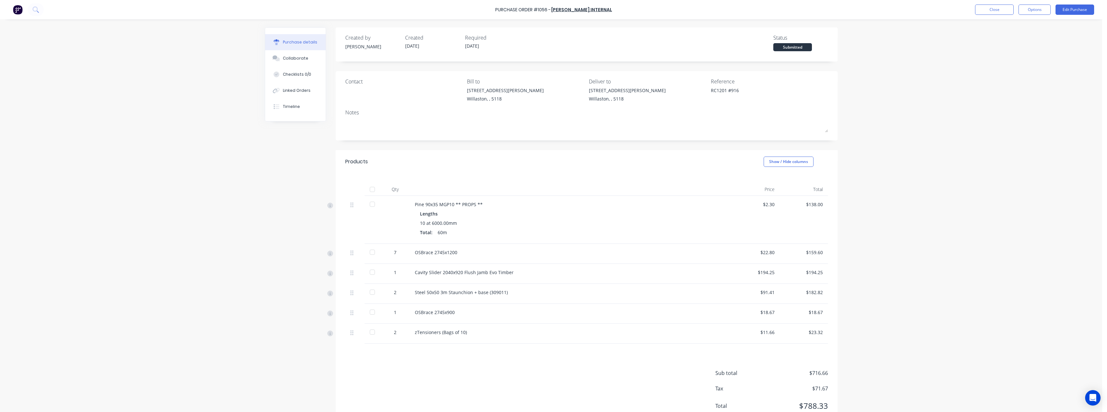
type textarea "x"
click at [988, 3] on div "Purchase Order #1056 - [PERSON_NAME] Internal Close Options Edit Purchase" at bounding box center [553, 9] width 1107 height 19
click at [986, 4] on div "Purchase Order #1056 - [PERSON_NAME] Internal Close Options Edit Purchase" at bounding box center [553, 9] width 1107 height 19
click at [986, 9] on button "Close" at bounding box center [994, 10] width 39 height 10
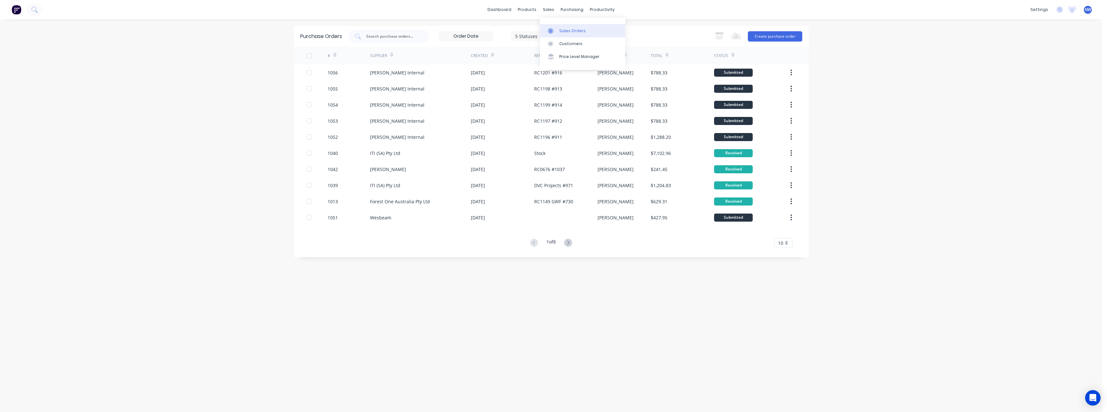
click at [571, 33] on div "Sales Orders" at bounding box center [572, 31] width 26 height 6
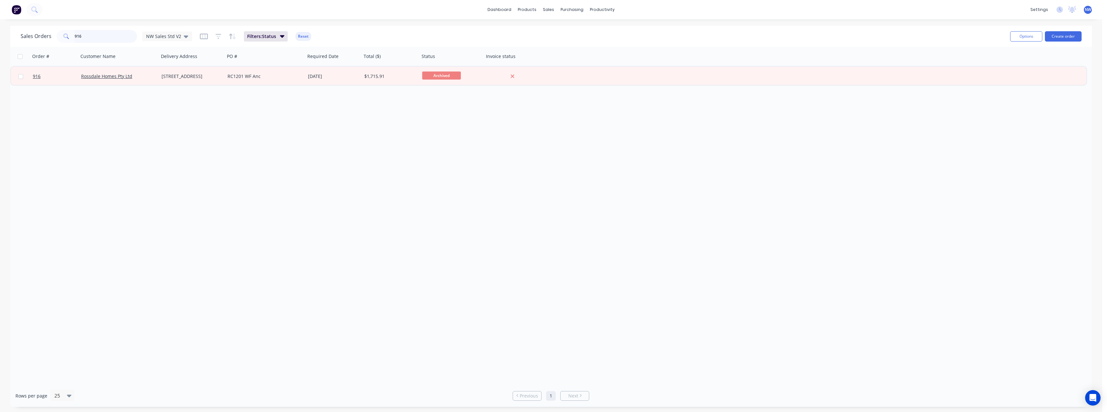
click at [89, 39] on input "916" at bounding box center [106, 36] width 63 height 13
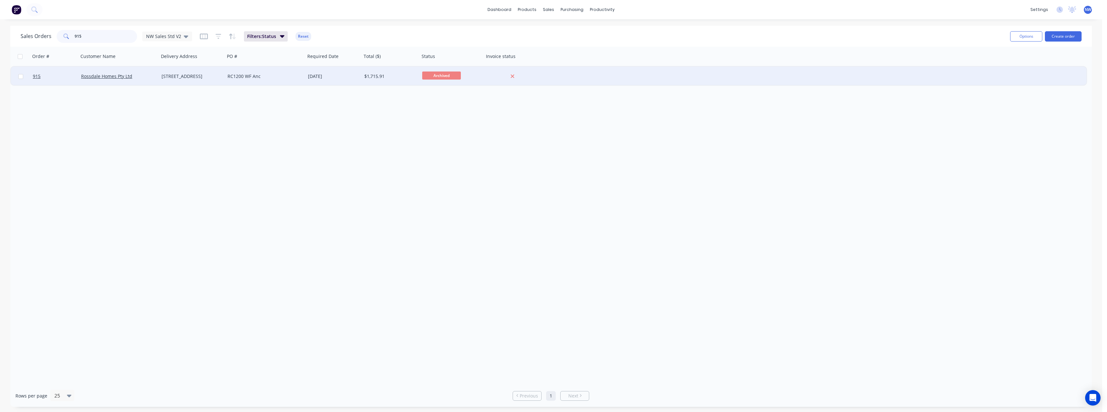
type input "915"
click at [188, 77] on div "[STREET_ADDRESS]" at bounding box center [191, 76] width 58 height 6
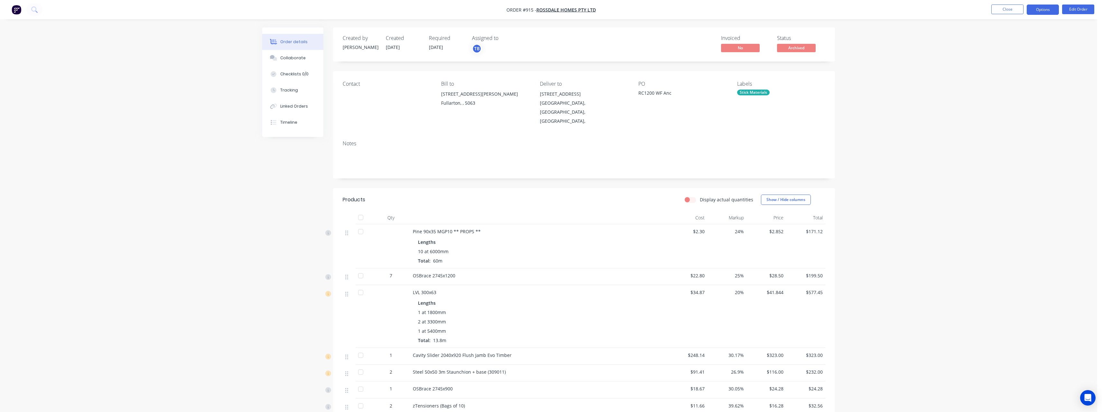
click at [1039, 9] on button "Options" at bounding box center [1043, 10] width 32 height 10
click at [1029, 113] on div "Purchase Products" at bounding box center [1023, 116] width 59 height 9
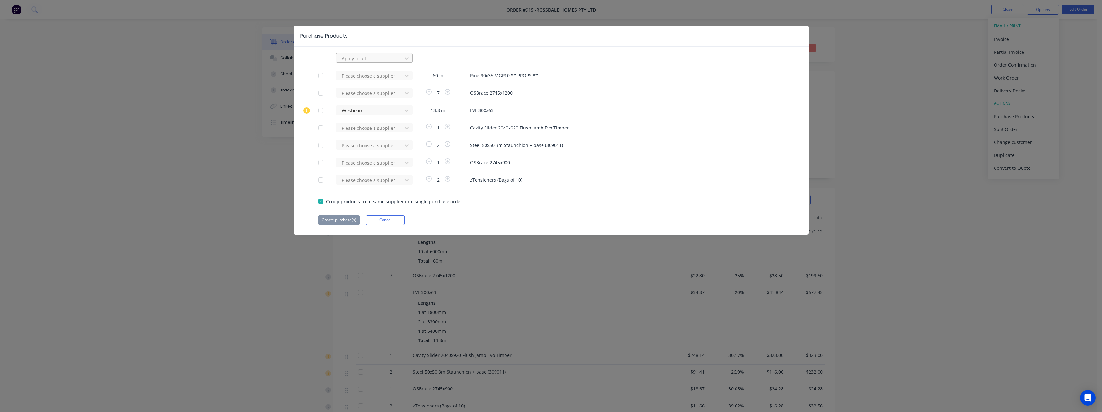
click at [383, 56] on div at bounding box center [370, 58] width 58 height 8
type input "rue"
click at [368, 94] on div "[PERSON_NAME] Internal" at bounding box center [374, 96] width 77 height 12
click at [321, 111] on div at bounding box center [320, 110] width 13 height 13
click at [333, 221] on button "Create purchase(s)" at bounding box center [339, 220] width 42 height 10
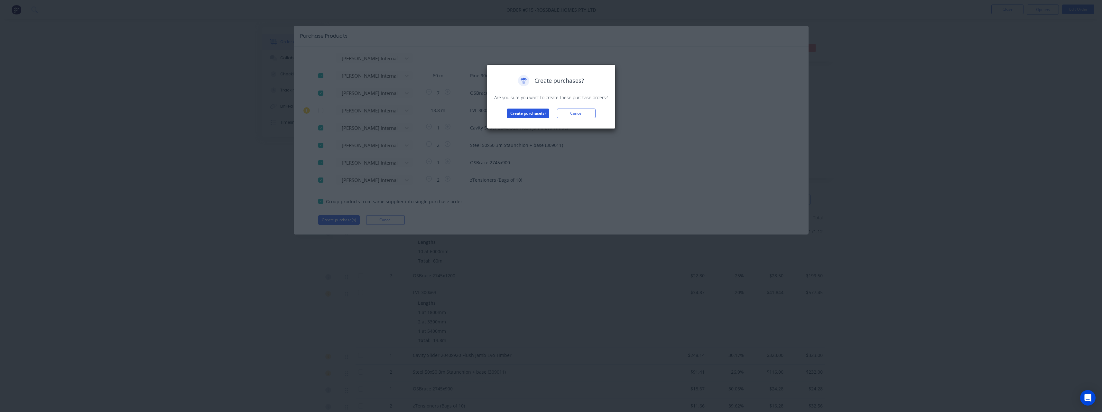
click at [510, 114] on button "Create purchase(s)" at bounding box center [528, 113] width 42 height 10
click at [524, 119] on button "View purchase(s)" at bounding box center [528, 124] width 39 height 10
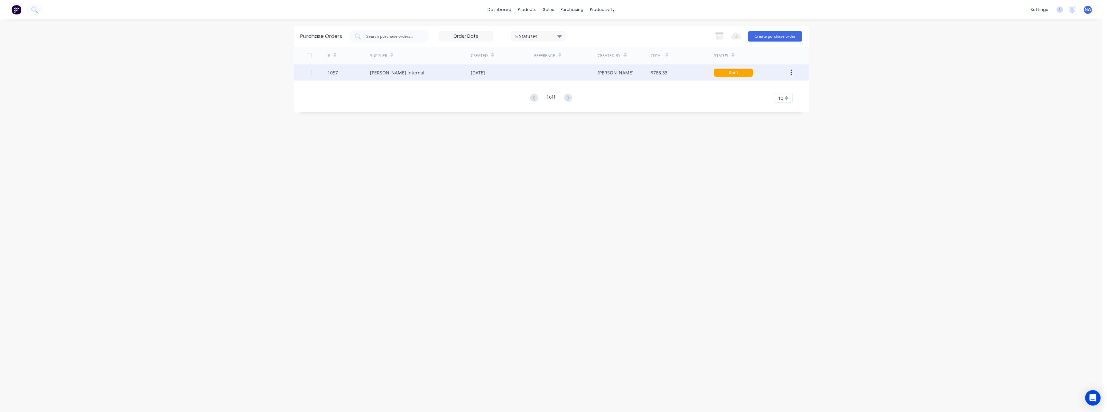
click at [482, 74] on div "[DATE]" at bounding box center [478, 72] width 14 height 7
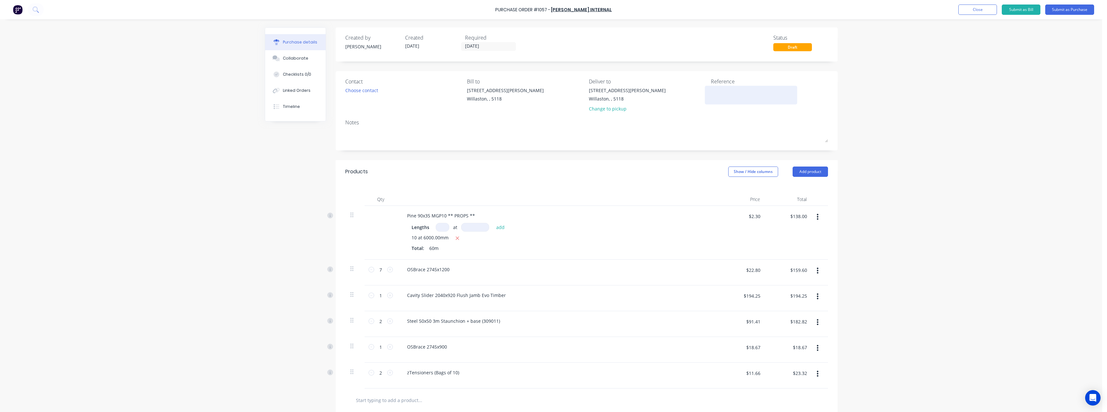
click at [763, 92] on textarea at bounding box center [751, 94] width 80 height 14
type textarea "RC1200 #915"
type textarea "x"
type textarea "RC1200 #915"
click at [1075, 10] on button "Submit as Purchase" at bounding box center [1069, 10] width 49 height 10
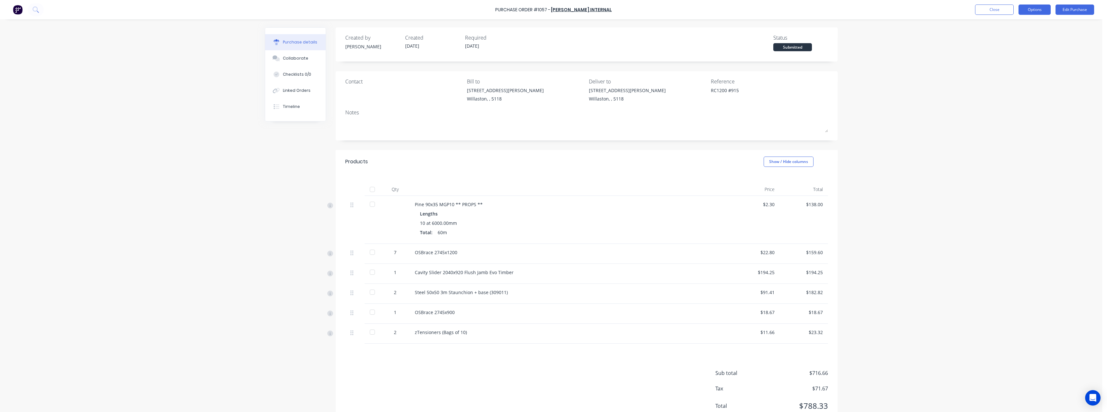
click at [1030, 11] on button "Options" at bounding box center [1035, 10] width 32 height 10
click at [1029, 26] on div "Print / Email" at bounding box center [1021, 26] width 50 height 9
click at [1014, 38] on div "With pricing" at bounding box center [1021, 38] width 50 height 9
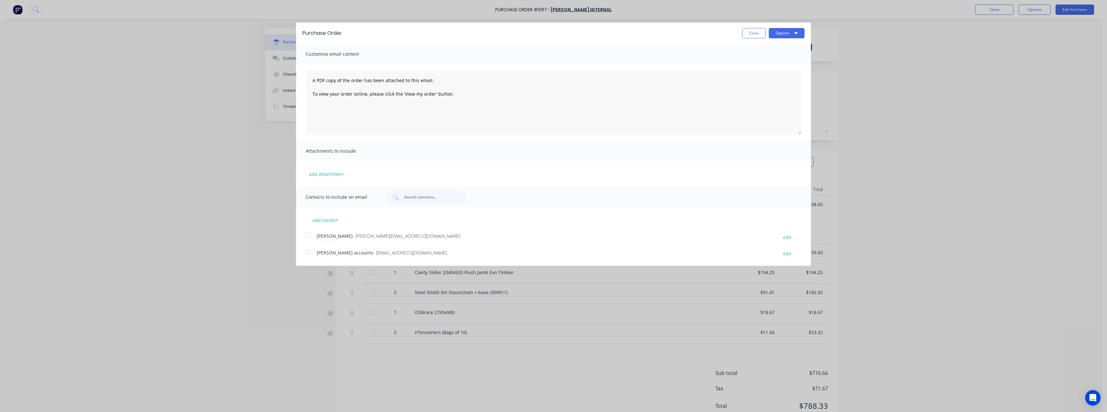
click at [397, 253] on span "- [EMAIL_ADDRESS][DOMAIN_NAME]" at bounding box center [410, 252] width 74 height 6
click at [778, 33] on button "Options" at bounding box center [787, 33] width 36 height 10
click at [768, 62] on div "Email" at bounding box center [774, 62] width 50 height 9
type textarea "x"
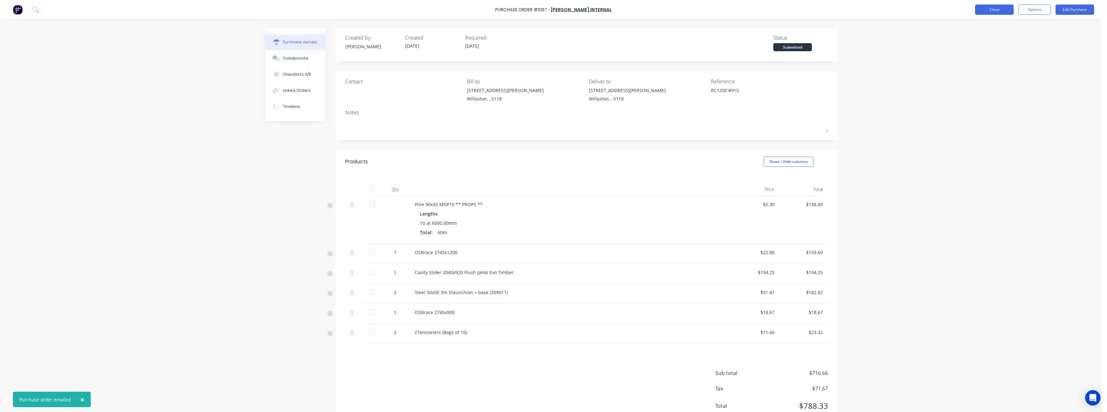
click at [1001, 7] on button "Close" at bounding box center [994, 10] width 39 height 10
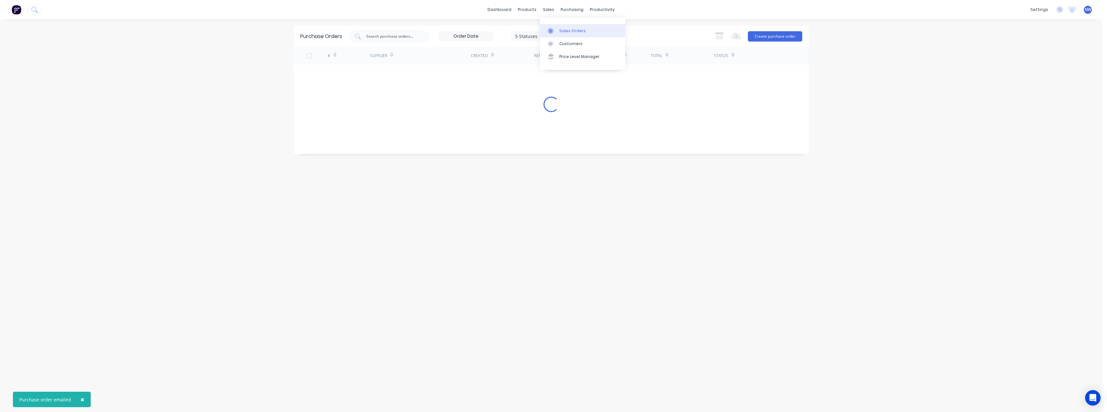
click at [567, 32] on div "Sales Orders" at bounding box center [572, 31] width 26 height 6
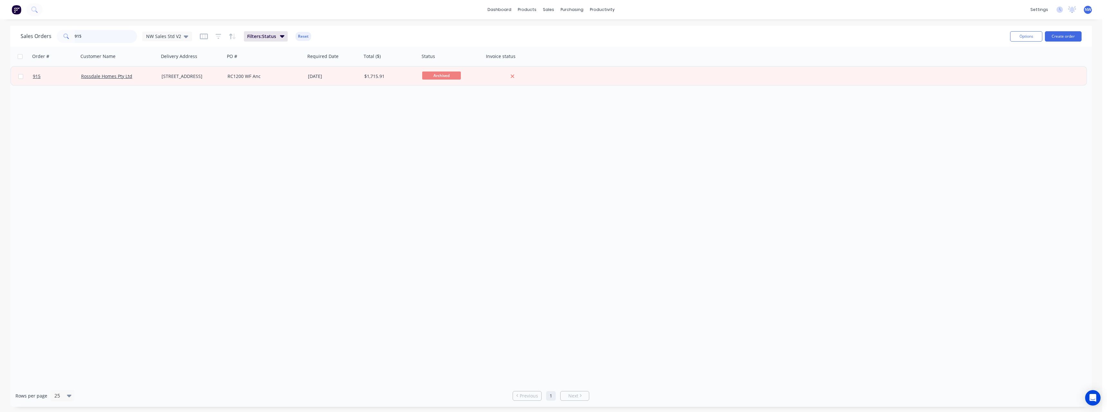
click at [130, 41] on input "915" at bounding box center [106, 36] width 63 height 13
type input "9"
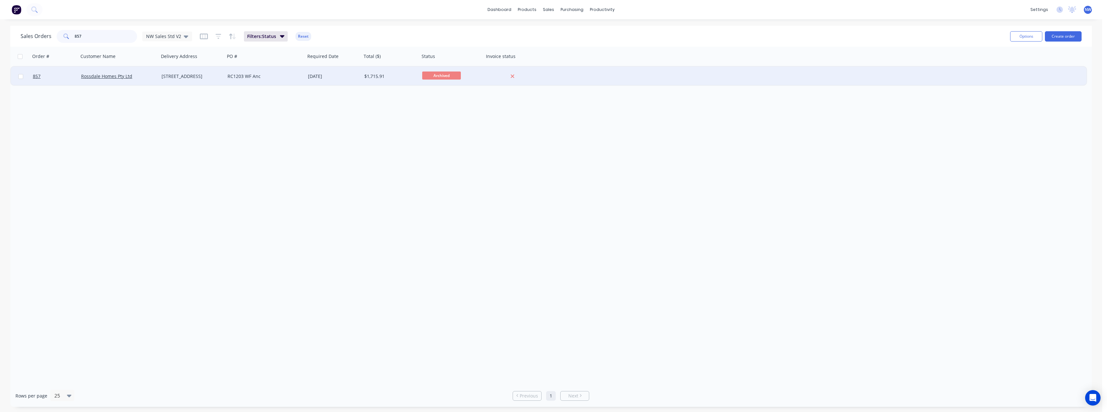
type input "857"
click at [253, 79] on div "RC1203 WF Anc" at bounding box center [263, 76] width 71 height 6
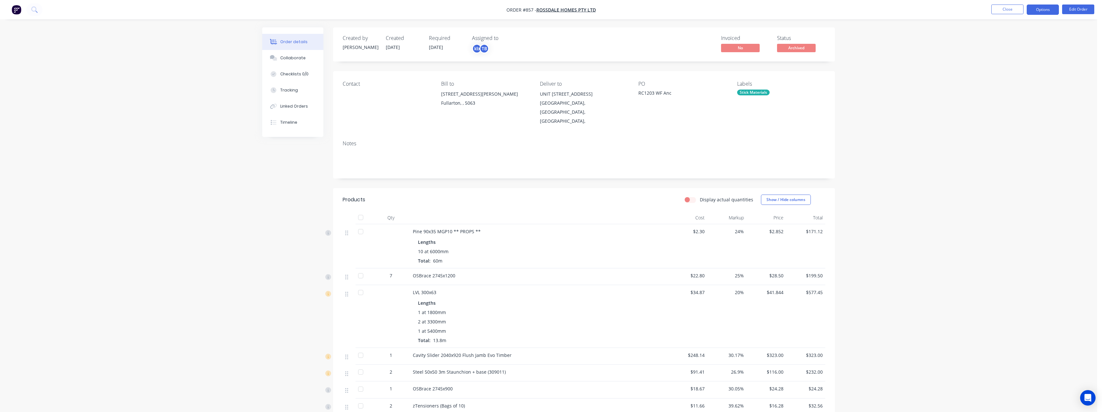
click at [1037, 10] on button "Options" at bounding box center [1043, 10] width 32 height 10
click at [1028, 113] on div "Purchase Products" at bounding box center [1023, 116] width 59 height 9
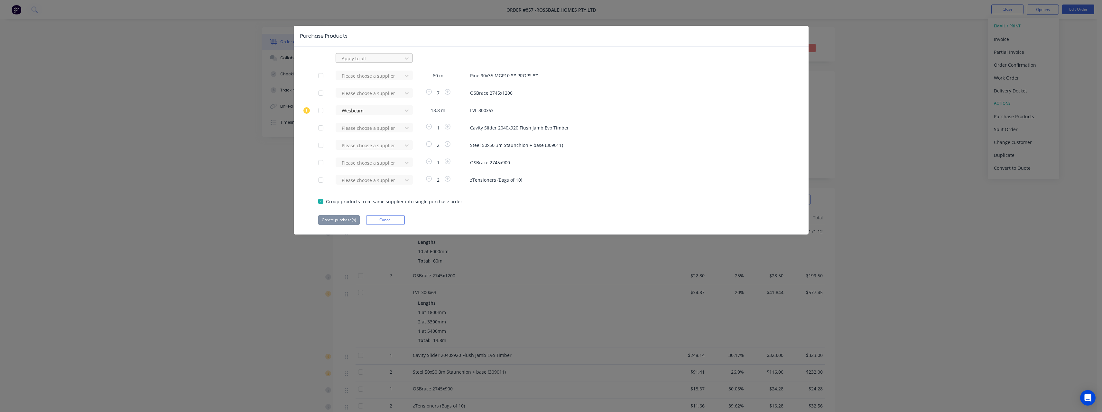
click at [379, 57] on div at bounding box center [370, 58] width 58 height 8
type input "rue"
click at [369, 95] on div "[PERSON_NAME] Internal" at bounding box center [374, 96] width 77 height 12
click at [322, 111] on div at bounding box center [320, 110] width 13 height 13
click at [351, 218] on button "Create purchase(s)" at bounding box center [339, 220] width 42 height 10
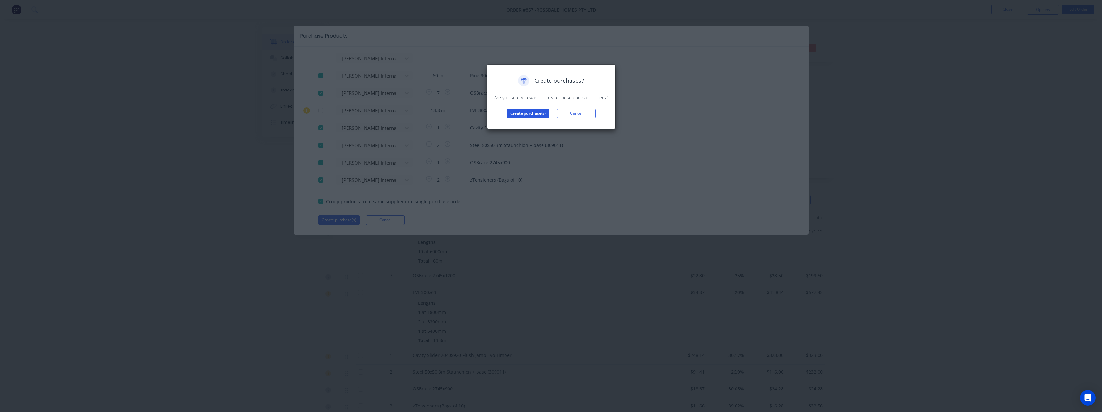
click at [522, 114] on button "Create purchase(s)" at bounding box center [528, 113] width 42 height 10
click at [531, 122] on button "View purchase(s)" at bounding box center [528, 124] width 39 height 10
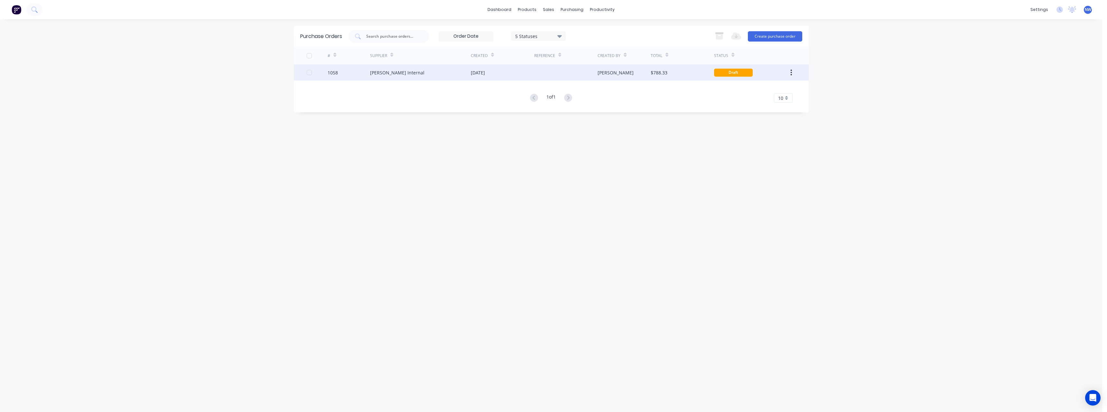
click at [454, 75] on div "[PERSON_NAME] Internal" at bounding box center [420, 72] width 101 height 16
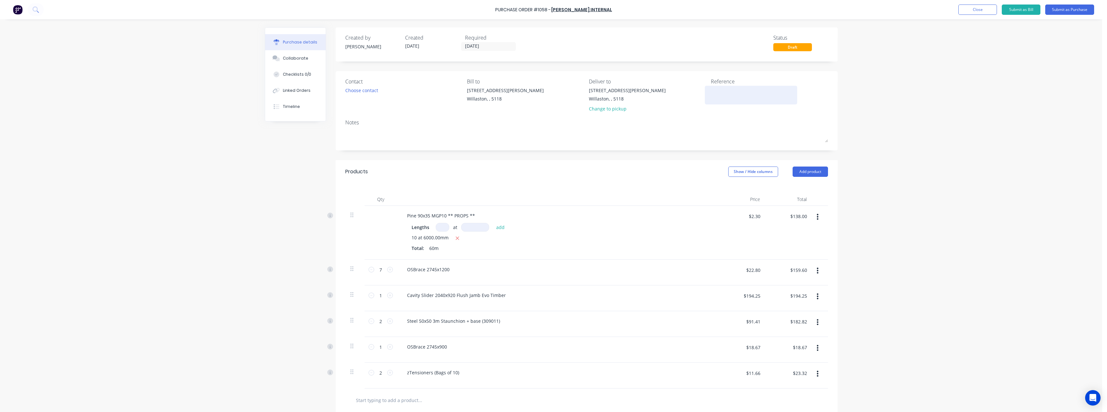
click at [746, 95] on textarea at bounding box center [751, 94] width 80 height 14
type textarea "RC1203 #857"
type textarea "x"
type textarea "RC1203 #857"
click at [1060, 12] on button "Submit as Purchase" at bounding box center [1069, 10] width 49 height 10
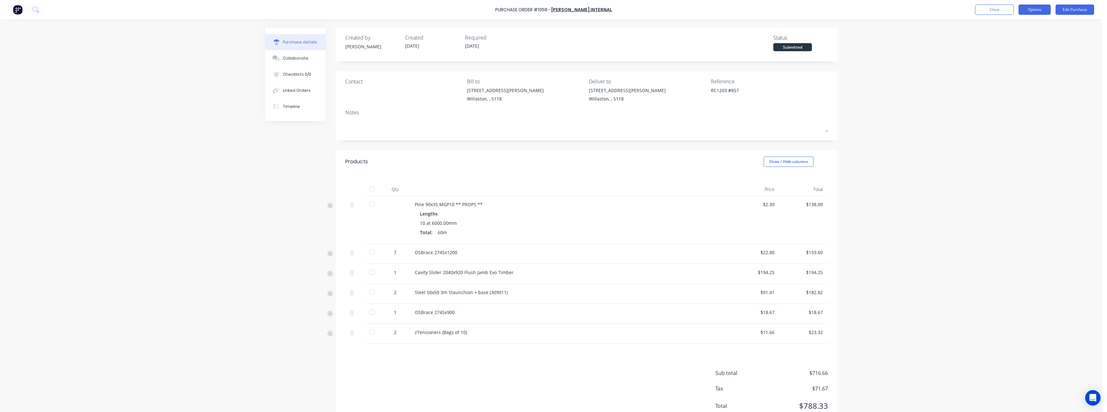
click at [1043, 12] on button "Options" at bounding box center [1035, 10] width 32 height 10
click at [1033, 25] on div "Print / Email" at bounding box center [1021, 26] width 50 height 9
click at [1021, 54] on div "Without pricing" at bounding box center [1021, 51] width 50 height 9
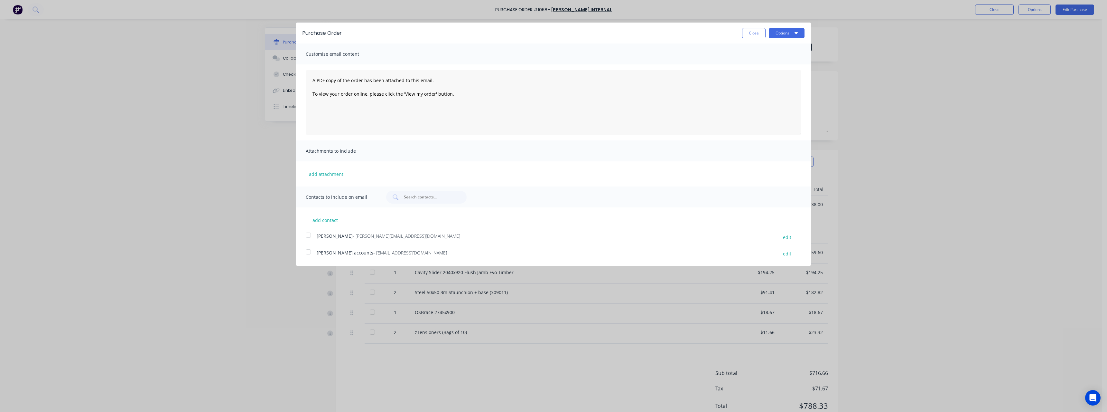
click at [1005, 77] on div "Purchase Order Close Options Customise email content A PDF copy of the order ha…" at bounding box center [553, 206] width 1107 height 412
click at [762, 35] on button "Close" at bounding box center [753, 33] width 23 height 10
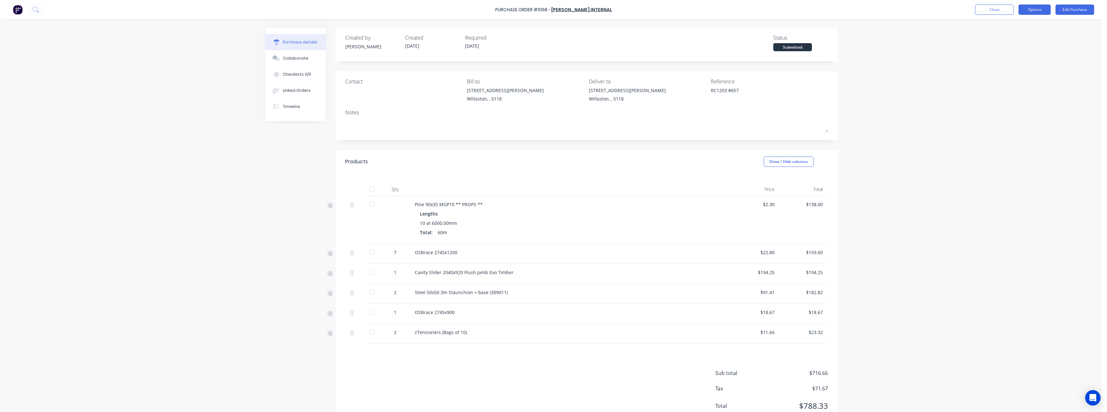
click at [1026, 9] on button "Options" at bounding box center [1035, 10] width 32 height 10
click at [1024, 26] on div "Print / Email" at bounding box center [1021, 26] width 50 height 9
click at [1018, 37] on div "With pricing" at bounding box center [1021, 38] width 50 height 9
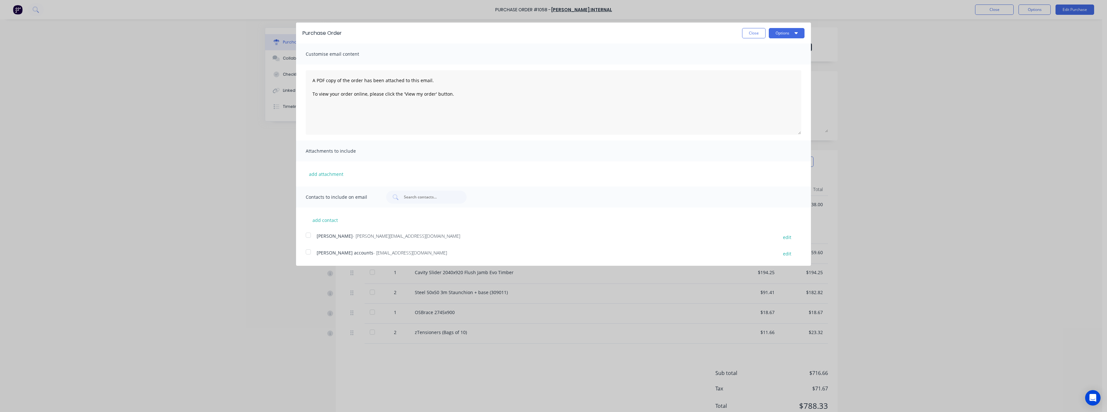
click at [397, 249] on span "- [EMAIL_ADDRESS][DOMAIN_NAME]" at bounding box center [410, 252] width 74 height 6
click at [789, 31] on button "Options" at bounding box center [787, 33] width 36 height 10
click at [765, 61] on div "Email" at bounding box center [774, 62] width 50 height 9
type textarea "x"
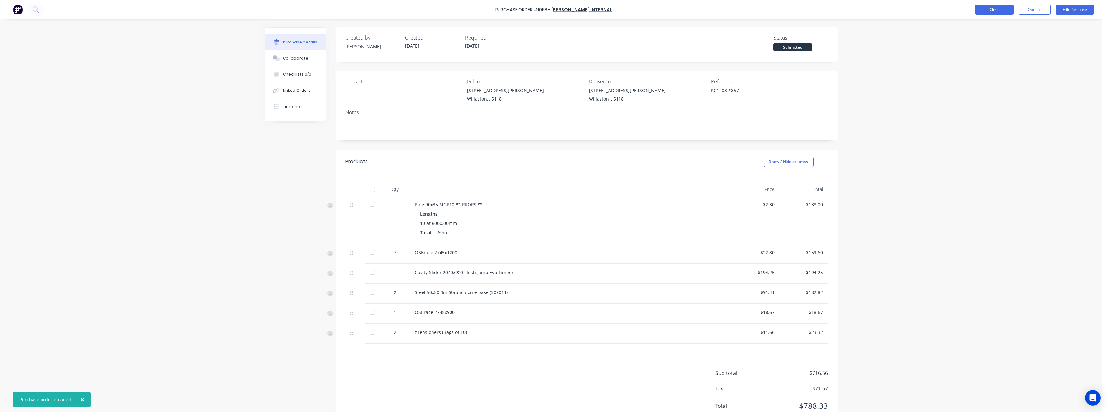
click at [977, 10] on button "Close" at bounding box center [994, 10] width 39 height 10
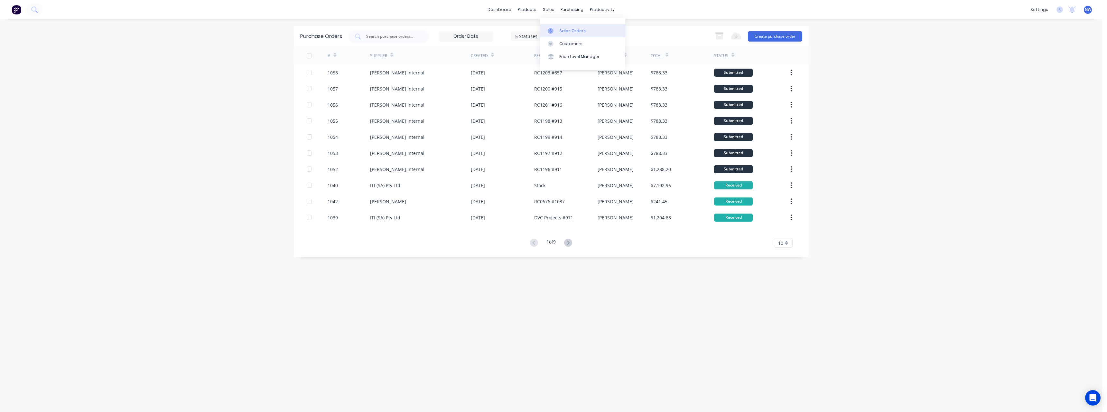
click at [567, 29] on div "Sales Orders" at bounding box center [572, 31] width 26 height 6
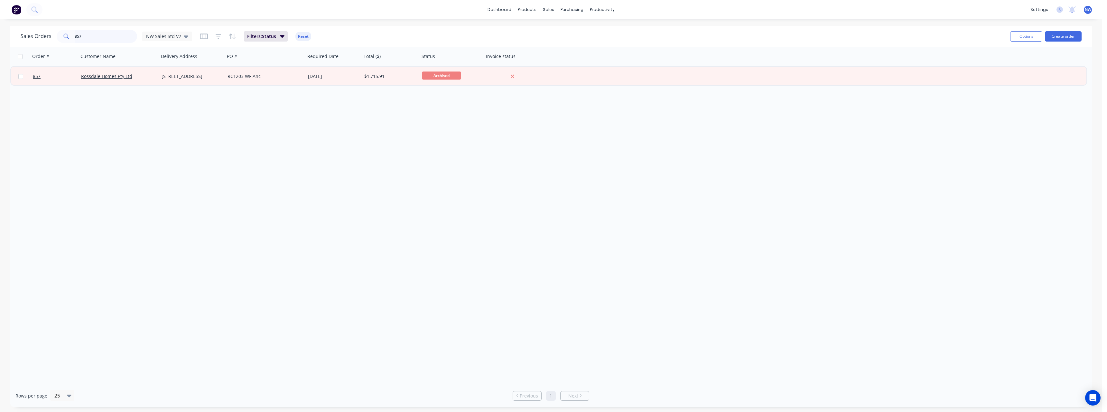
click at [107, 36] on input "857" at bounding box center [106, 36] width 63 height 13
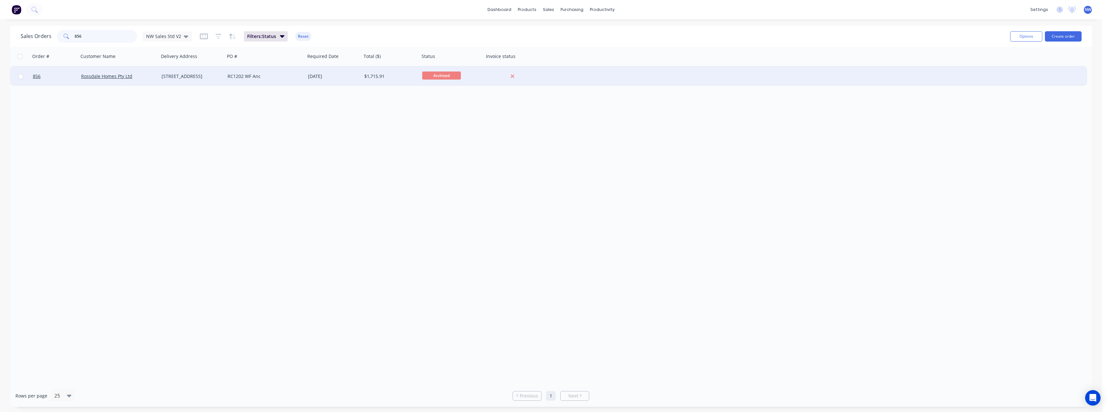
type input "856"
click at [269, 76] on div "RC1202 WF Anc" at bounding box center [263, 76] width 71 height 6
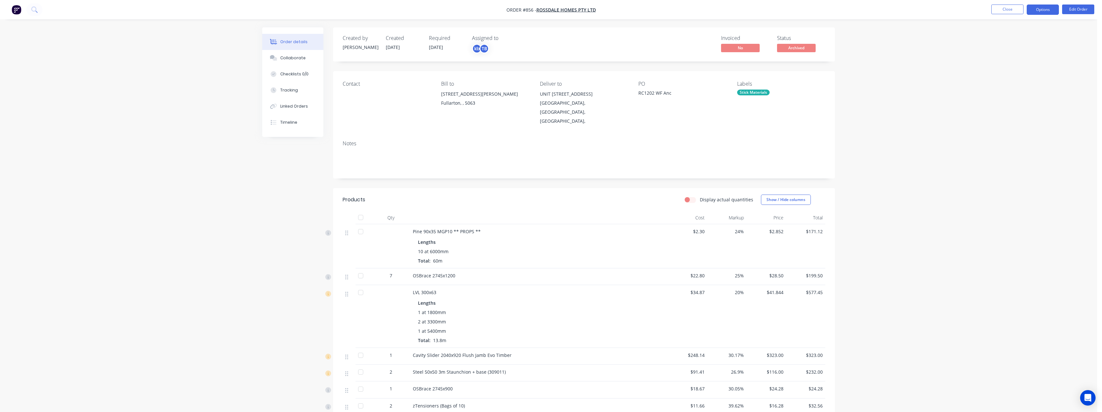
click at [1036, 8] on button "Options" at bounding box center [1043, 10] width 32 height 10
click at [1028, 113] on div "Purchase Products" at bounding box center [1023, 116] width 59 height 9
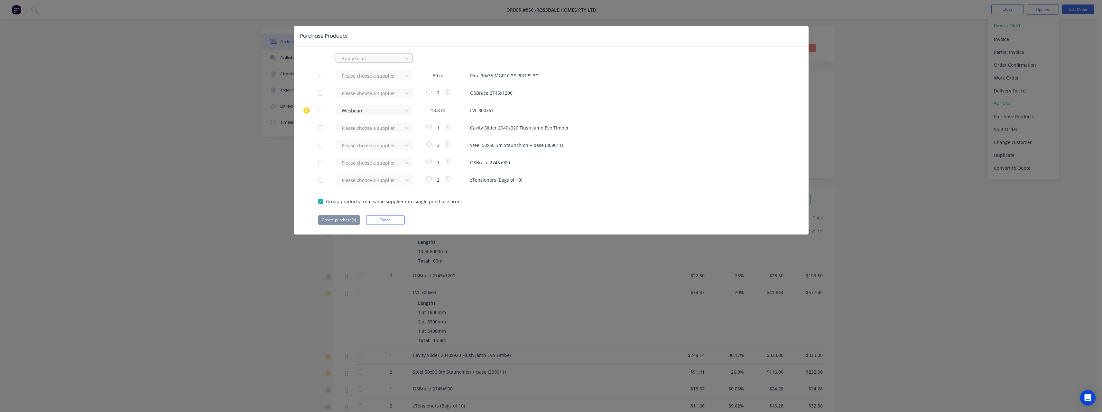
click at [355, 59] on div at bounding box center [370, 58] width 58 height 8
type input "rue"
click at [360, 95] on div "[PERSON_NAME] Internal" at bounding box center [374, 96] width 77 height 12
click at [319, 110] on div at bounding box center [320, 110] width 13 height 13
click at [339, 224] on button "Create purchase(s)" at bounding box center [339, 220] width 42 height 10
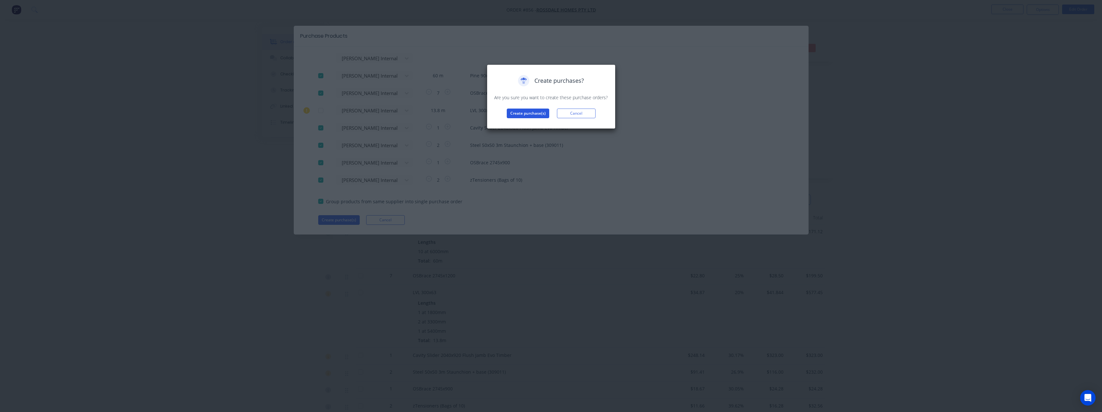
click at [511, 114] on button "Create purchase(s)" at bounding box center [528, 113] width 42 height 10
click at [530, 124] on button "View purchase(s)" at bounding box center [528, 124] width 39 height 10
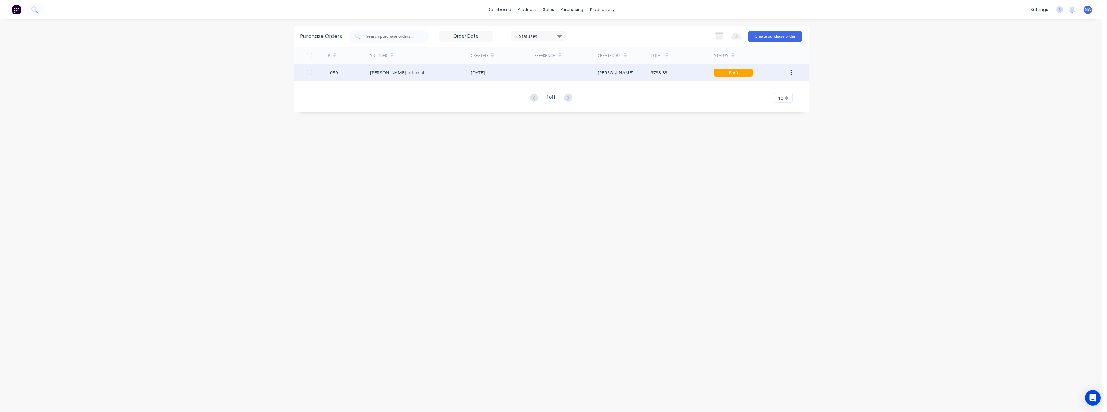
click at [420, 73] on div "[PERSON_NAME] Internal" at bounding box center [420, 72] width 101 height 16
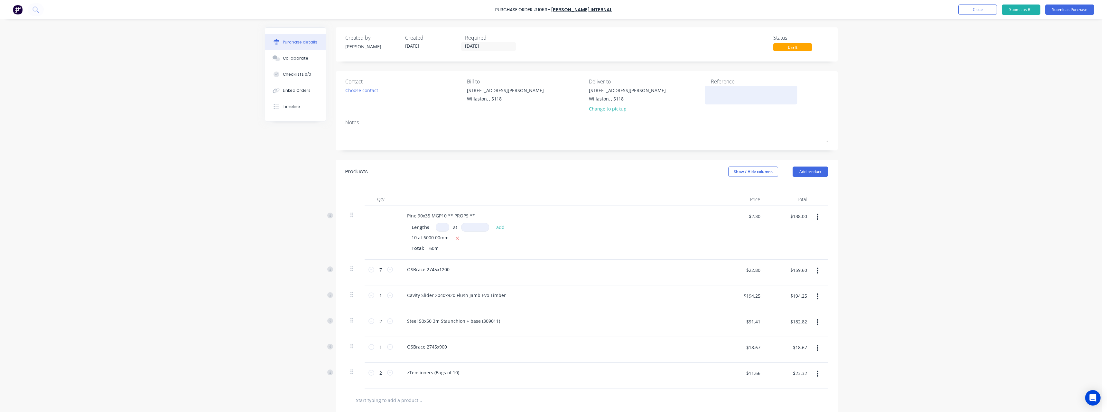
click at [744, 92] on textarea at bounding box center [751, 94] width 80 height 14
type textarea "RC1202"
type textarea "x"
type textarea "RC1202"
type textarea "x"
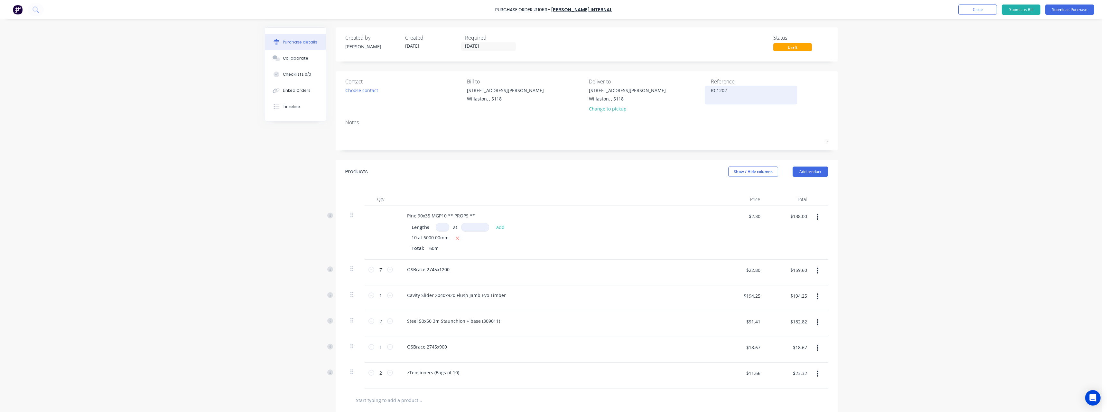
type textarea "RC1202 #"
type textarea "x"
type textarea "RC1202 #8"
type textarea "x"
type textarea "RC1202 #85"
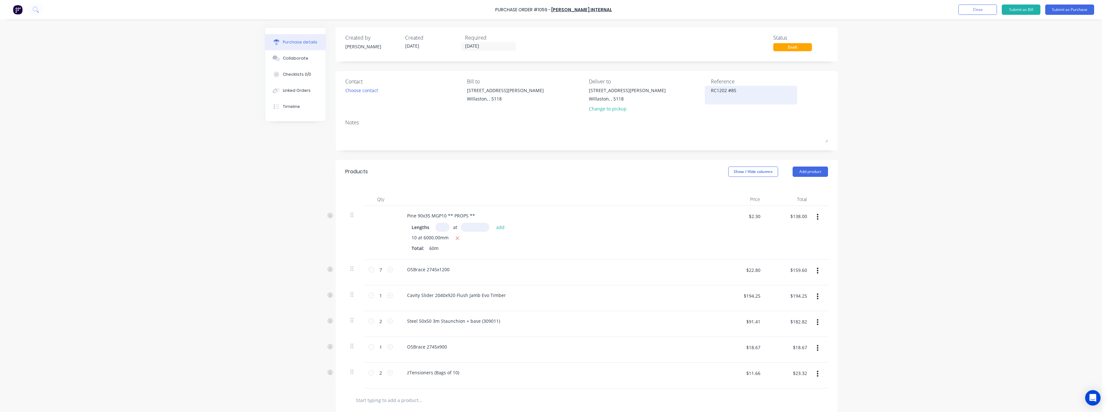
type textarea "x"
type textarea "RC1202 #856"
type textarea "x"
type textarea "RC1202 #856"
click at [1061, 11] on button "Submit as Purchase" at bounding box center [1069, 10] width 49 height 10
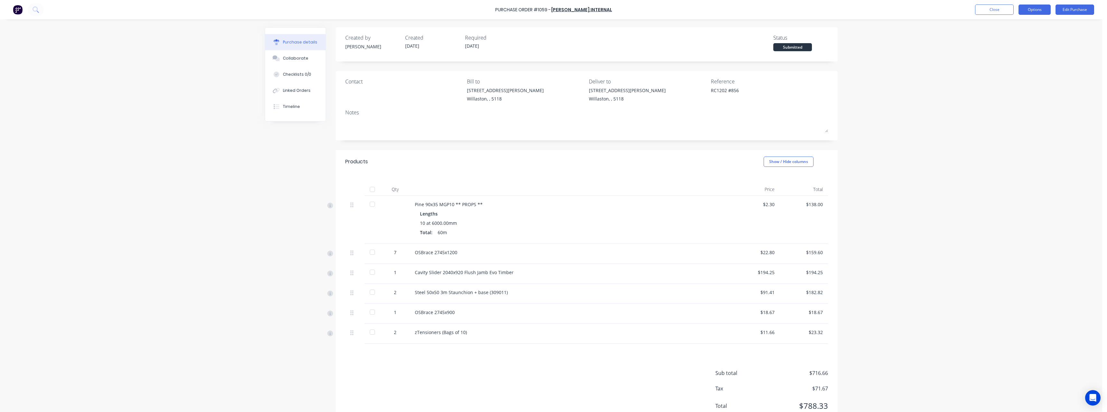
click at [1035, 11] on button "Options" at bounding box center [1035, 10] width 32 height 10
click at [1032, 23] on div "Print / Email" at bounding box center [1021, 26] width 50 height 9
click at [1028, 38] on div "With pricing" at bounding box center [1021, 38] width 50 height 9
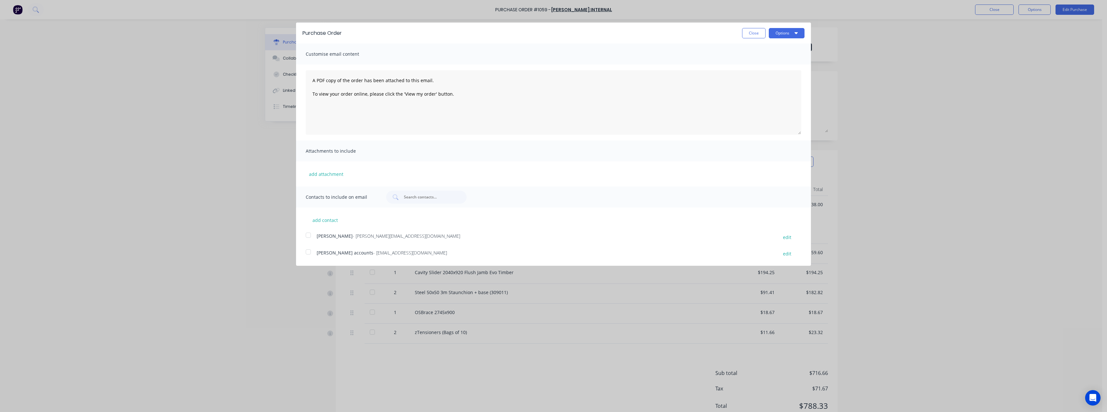
click at [388, 250] on span "- [EMAIL_ADDRESS][DOMAIN_NAME]" at bounding box center [410, 252] width 74 height 6
click at [778, 32] on button "Options" at bounding box center [787, 33] width 36 height 10
click at [775, 63] on div "Email" at bounding box center [774, 62] width 50 height 9
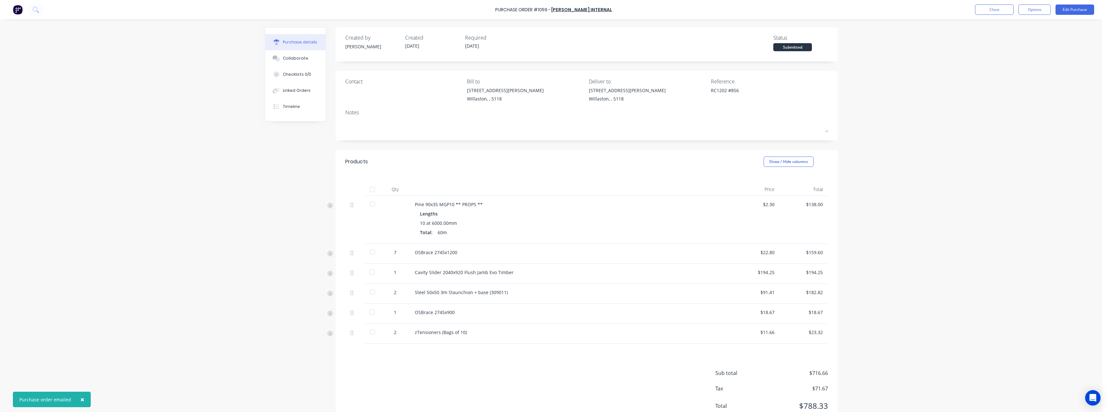
type textarea "x"
click at [985, 8] on button "Close" at bounding box center [994, 10] width 39 height 10
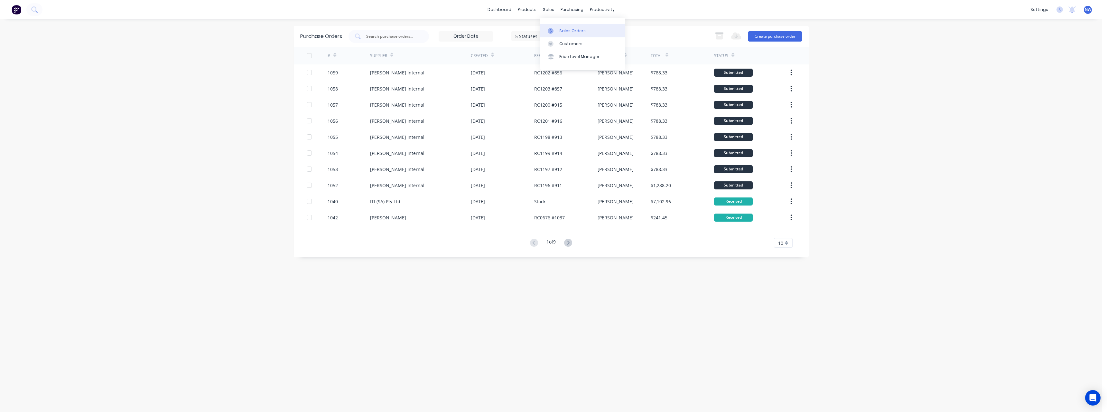
click at [564, 32] on div "Sales Orders" at bounding box center [572, 31] width 26 height 6
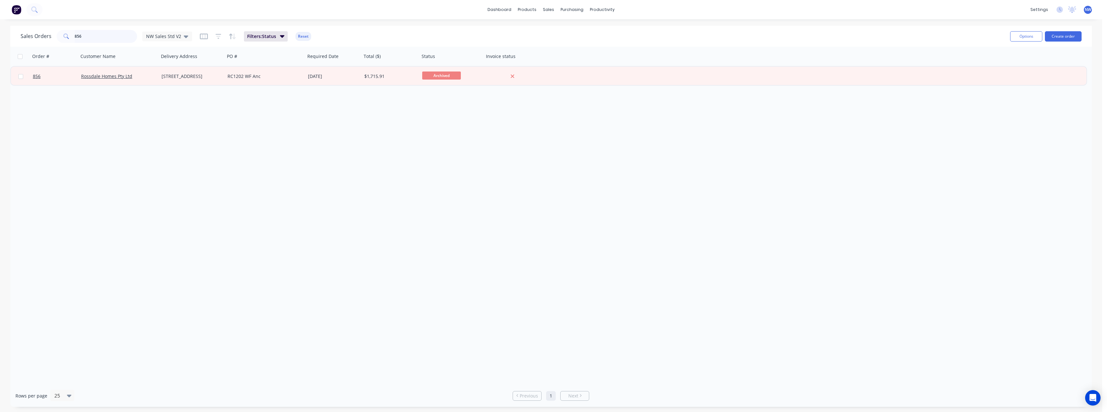
click at [92, 38] on input "856" at bounding box center [106, 36] width 63 height 13
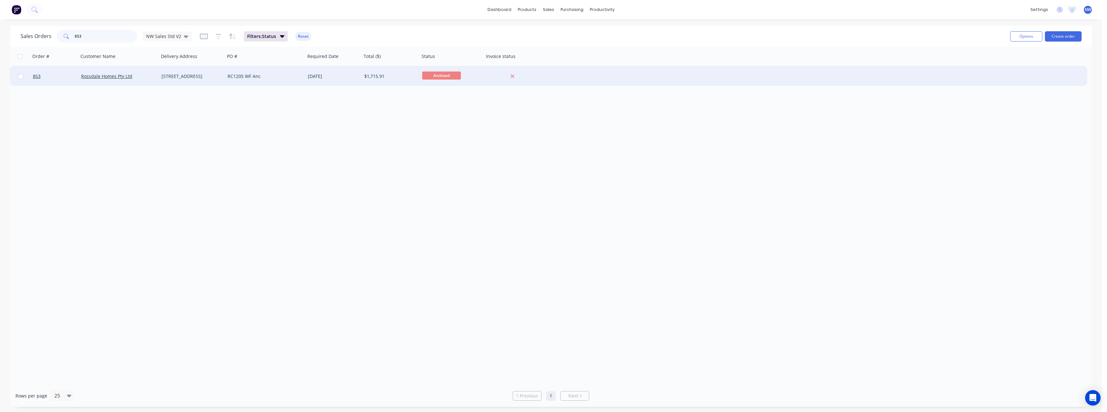
type input "853"
click at [316, 74] on div "[DATE]" at bounding box center [333, 76] width 51 height 6
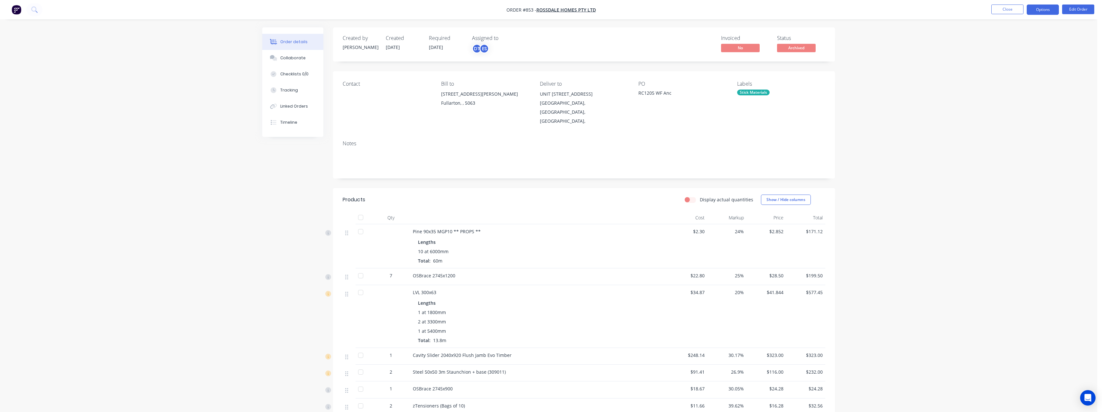
click at [1038, 9] on button "Options" at bounding box center [1043, 10] width 32 height 10
click at [1020, 111] on button "Purchase Products" at bounding box center [1023, 116] width 71 height 13
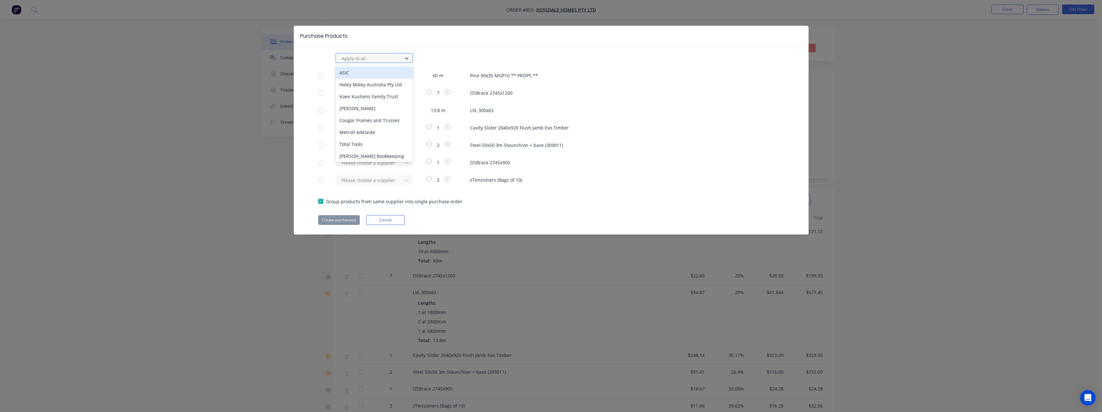
click at [373, 57] on div at bounding box center [370, 58] width 58 height 8
type input "rue"
click at [366, 97] on div "[PERSON_NAME] Internal" at bounding box center [374, 96] width 77 height 12
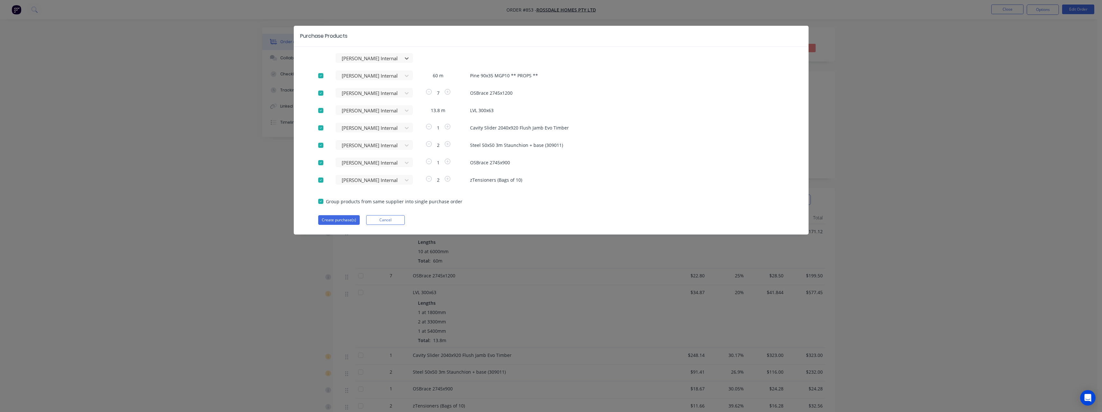
click at [323, 110] on div at bounding box center [320, 110] width 13 height 13
click at [349, 221] on button "Create purchase(s)" at bounding box center [339, 220] width 42 height 10
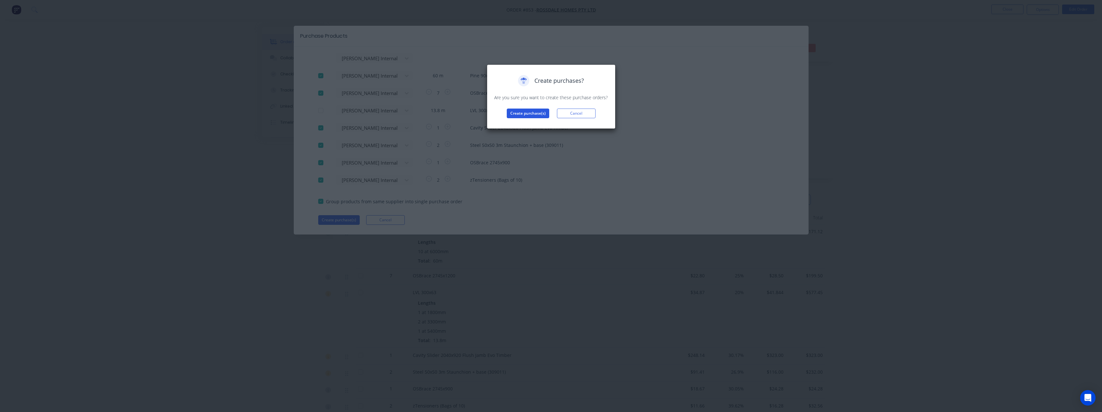
click at [542, 113] on button "Create purchase(s)" at bounding box center [528, 113] width 42 height 10
click at [537, 123] on button "View purchase(s)" at bounding box center [528, 124] width 39 height 10
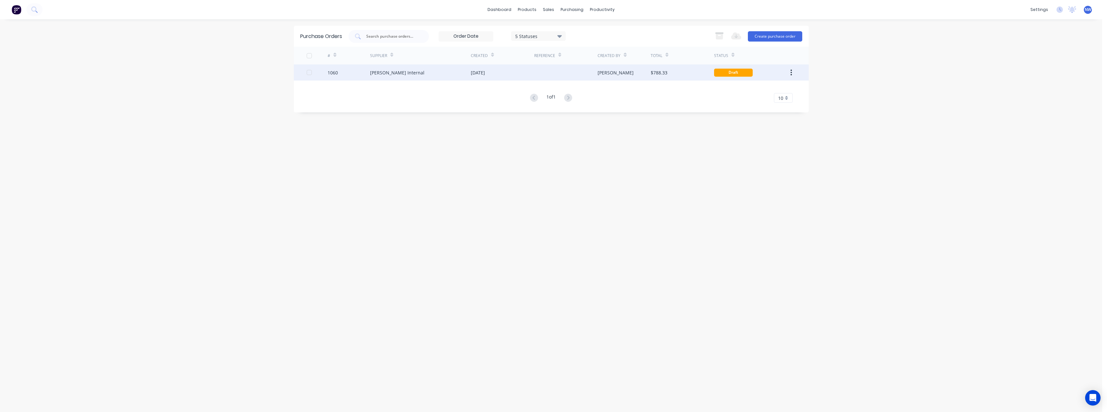
click at [532, 76] on div "[DATE]" at bounding box center [502, 72] width 63 height 16
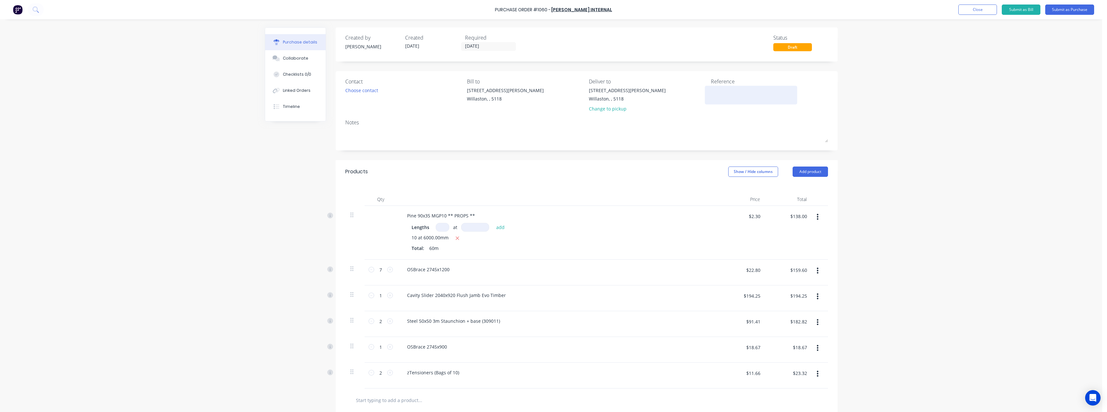
click at [713, 95] on textarea at bounding box center [751, 94] width 80 height 14
type textarea "RC1205 #"
type textarea "x"
type textarea "RC1205 #8"
type textarea "x"
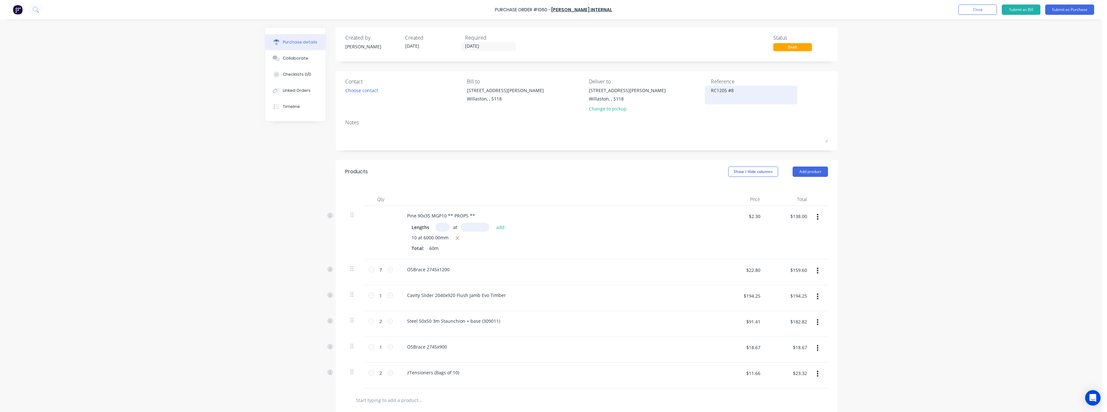
type textarea "RC1205 #85"
type textarea "x"
type textarea "RC1205 #853"
type textarea "x"
type textarea "RC1205 #853"
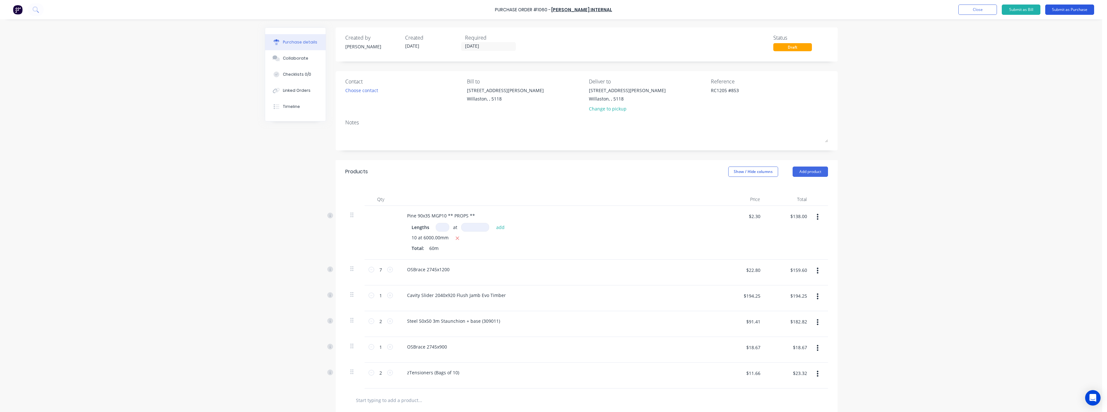
click at [1058, 11] on button "Submit as Purchase" at bounding box center [1069, 10] width 49 height 10
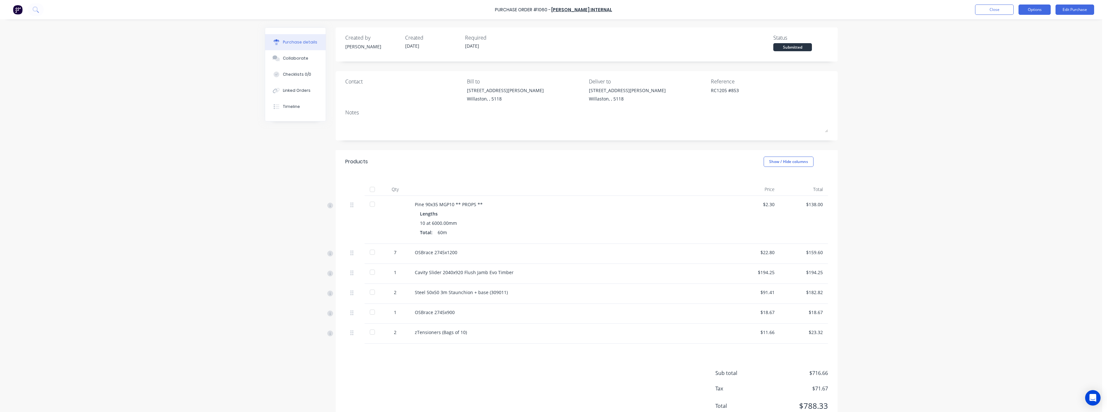
click at [1028, 11] on button "Options" at bounding box center [1035, 10] width 32 height 10
click at [1025, 27] on div "Print / Email" at bounding box center [1021, 26] width 50 height 9
click at [1022, 37] on div "With pricing" at bounding box center [1021, 38] width 50 height 9
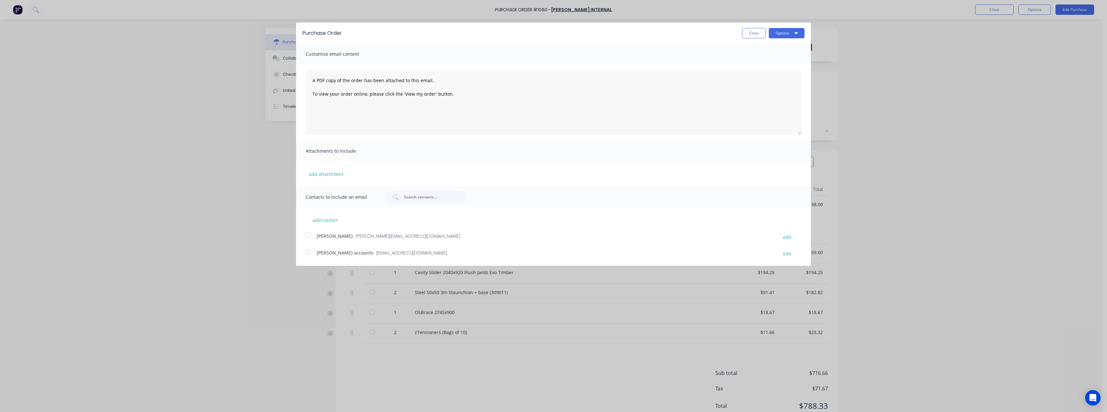
click at [391, 252] on span "- [EMAIL_ADDRESS][DOMAIN_NAME]" at bounding box center [410, 252] width 74 height 6
click at [784, 35] on button "Options" at bounding box center [787, 33] width 36 height 10
click at [780, 61] on div "Email" at bounding box center [774, 62] width 50 height 9
type textarea "x"
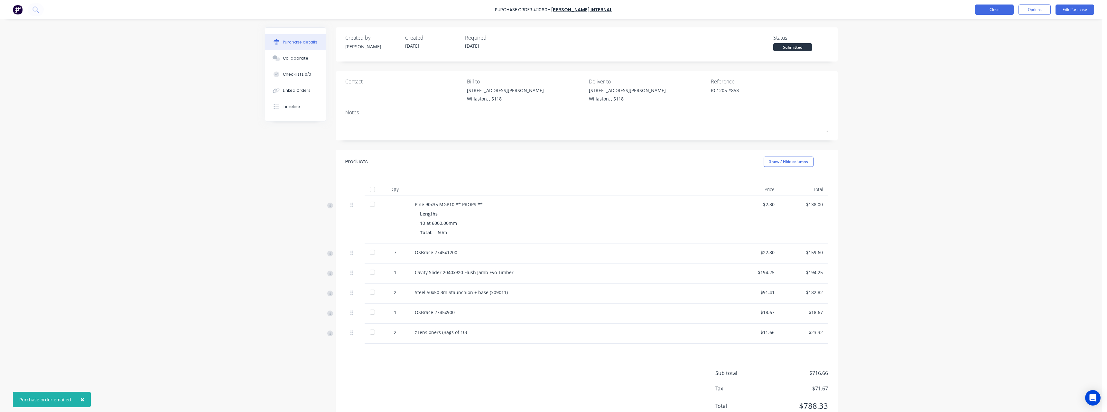
click at [992, 9] on button "Close" at bounding box center [994, 10] width 39 height 10
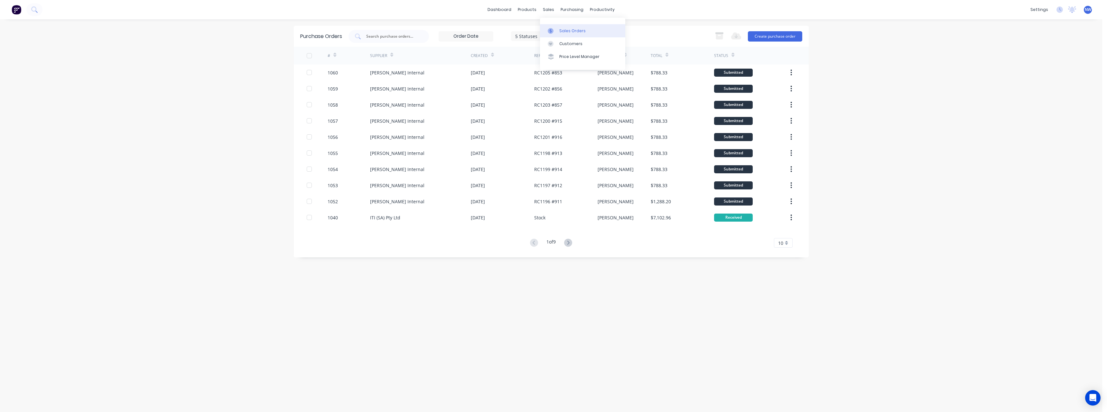
click at [560, 28] on link "Sales Orders" at bounding box center [582, 30] width 85 height 13
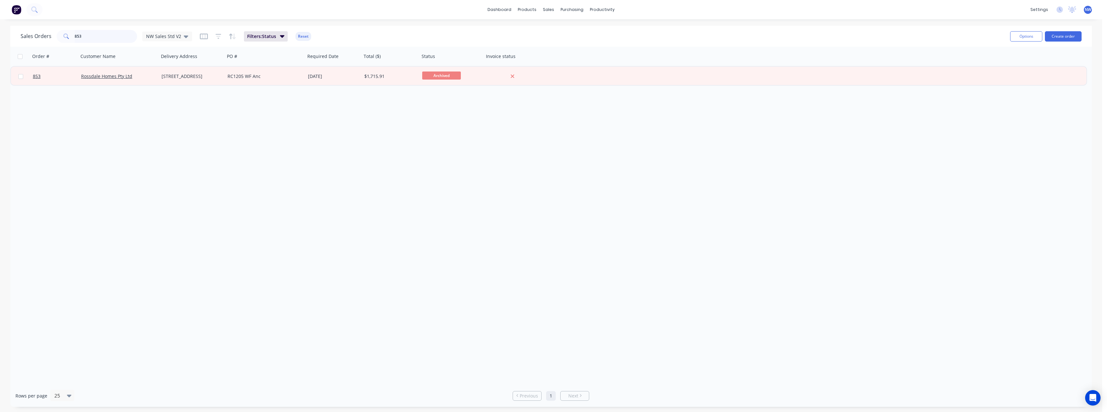
click at [89, 33] on input "853" at bounding box center [106, 36] width 63 height 13
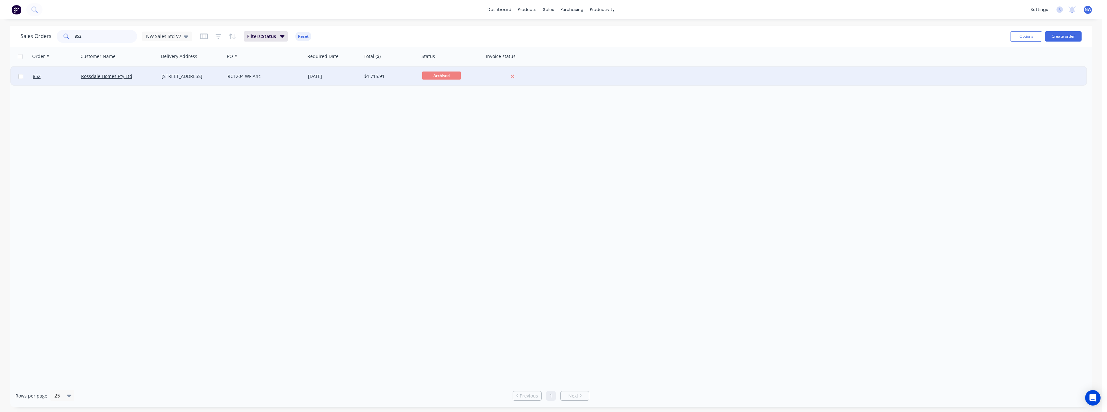
type input "852"
click at [242, 68] on div "RC1204 WF Anc" at bounding box center [265, 76] width 80 height 19
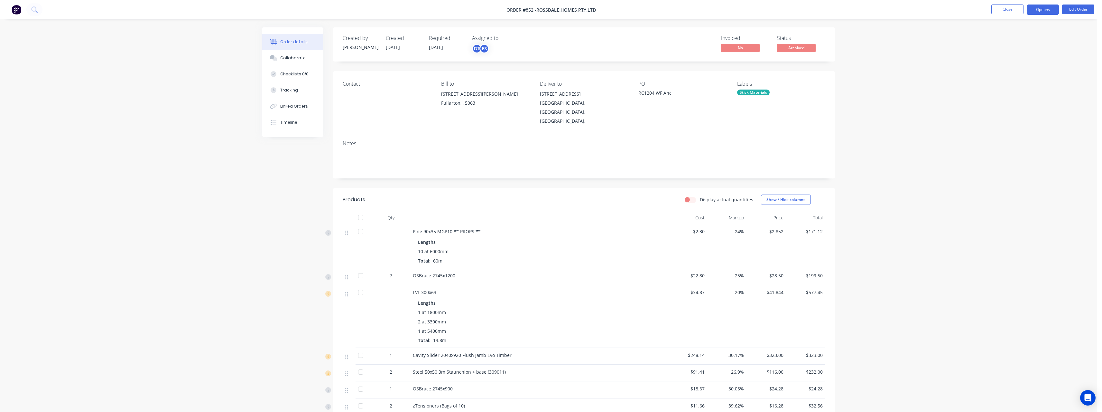
click at [1036, 11] on button "Options" at bounding box center [1043, 10] width 32 height 10
click at [1030, 112] on div "Purchase Products" at bounding box center [1023, 116] width 59 height 9
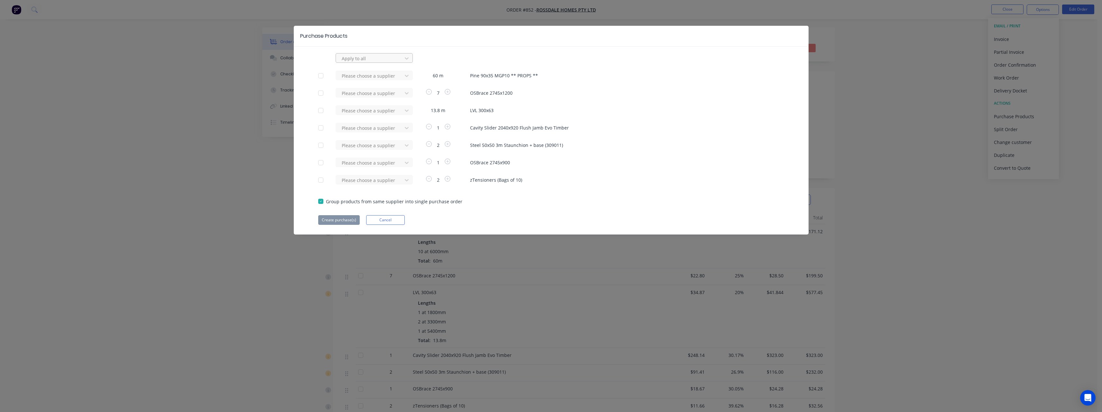
click at [380, 55] on div at bounding box center [370, 58] width 58 height 8
type input "rue"
click at [360, 95] on div "[PERSON_NAME] Internal" at bounding box center [374, 96] width 77 height 12
click at [320, 110] on div at bounding box center [320, 110] width 13 height 13
click at [347, 218] on button "Create purchase(s)" at bounding box center [339, 220] width 42 height 10
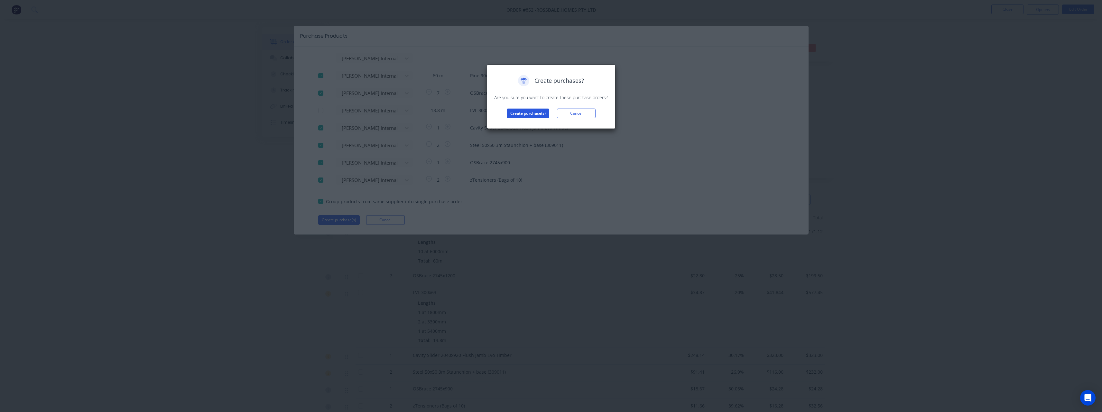
click at [513, 115] on button "Create purchase(s)" at bounding box center [528, 113] width 42 height 10
click at [526, 124] on button "View purchase(s)" at bounding box center [528, 124] width 39 height 10
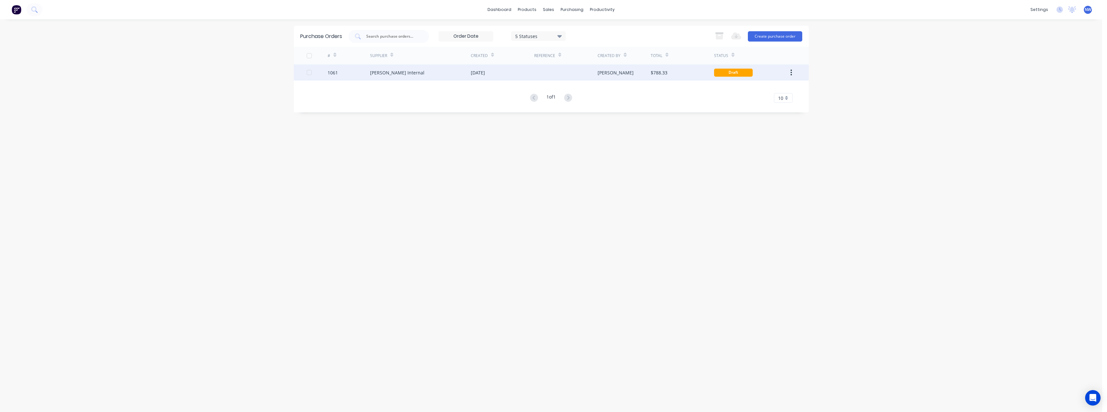
click at [488, 79] on div "[DATE]" at bounding box center [502, 72] width 63 height 16
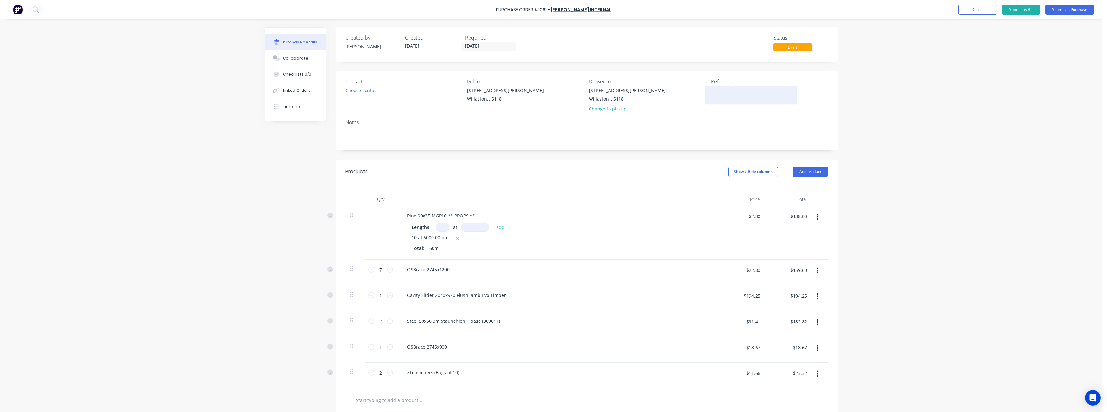
click at [766, 97] on textarea at bounding box center [751, 94] width 80 height 14
type textarea "RC12"
type textarea "x"
type textarea "RC120"
type textarea "x"
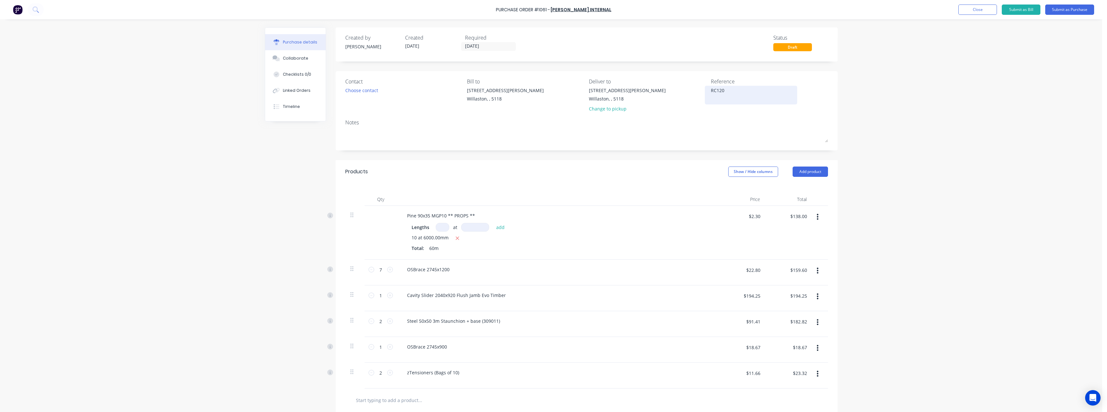
type textarea "RC1204"
type textarea "x"
type textarea "RC1204"
type textarea "x"
type textarea "RC1204 #"
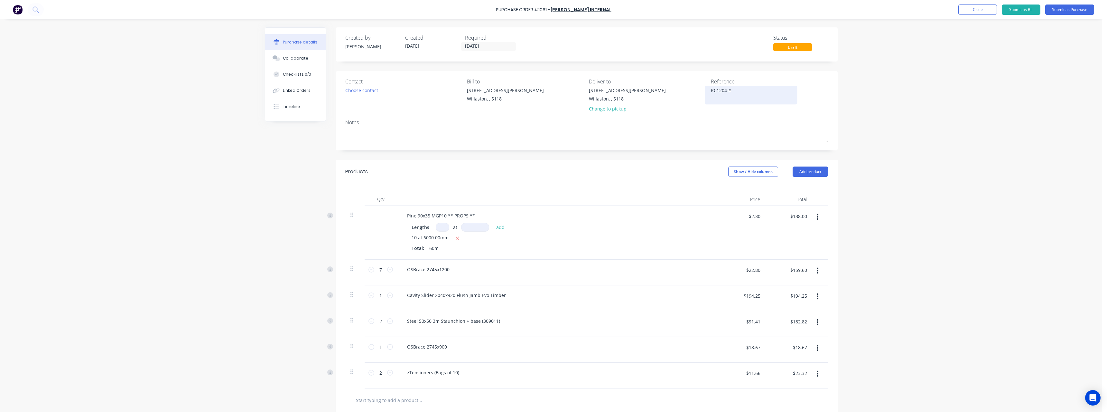
type textarea "x"
type textarea "RC1204 #8"
type textarea "x"
type textarea "RC1204 #85"
type textarea "x"
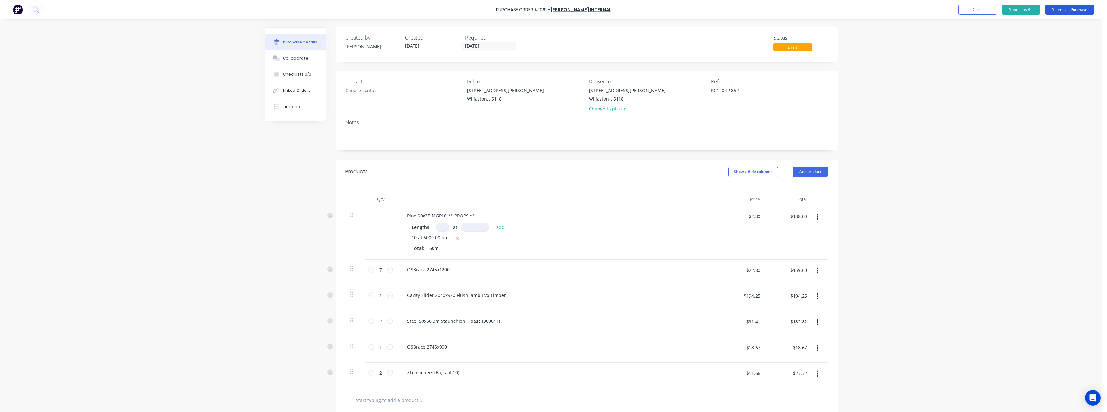
type textarea "RC1204 #852"
type textarea "x"
type textarea "RC1204 #852"
click at [1058, 12] on button "Submit as Purchase" at bounding box center [1069, 10] width 49 height 10
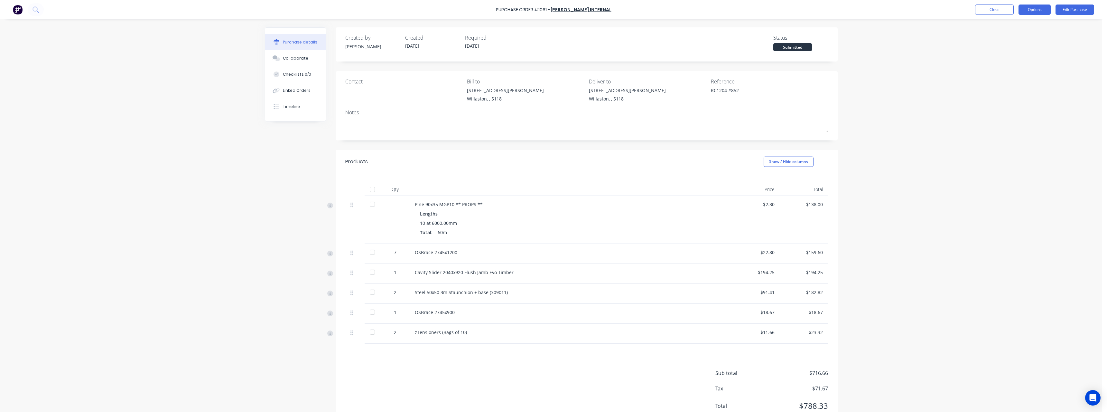
click at [1033, 11] on button "Options" at bounding box center [1035, 10] width 32 height 10
click at [1025, 26] on div "Print / Email" at bounding box center [1021, 26] width 50 height 9
click at [1020, 40] on div "With pricing" at bounding box center [1021, 38] width 50 height 9
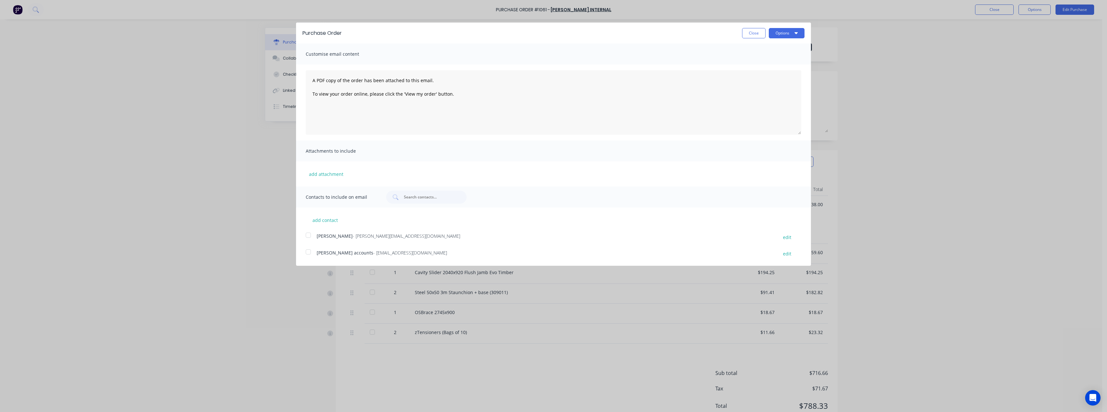
click at [373, 252] on span "- [EMAIL_ADDRESS][DOMAIN_NAME]" at bounding box center [410, 252] width 74 height 6
click at [785, 28] on button "Options" at bounding box center [787, 33] width 36 height 10
click at [774, 63] on div "Email" at bounding box center [774, 62] width 50 height 9
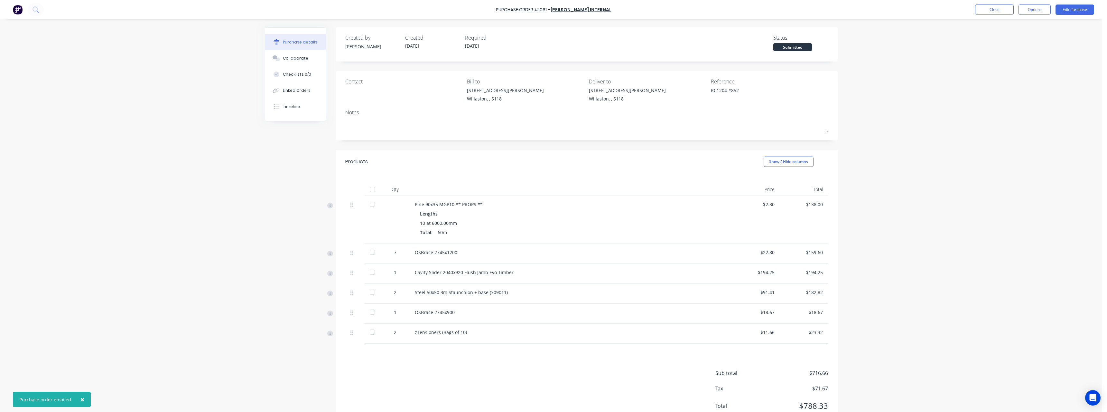
type textarea "x"
click at [1006, 12] on button "Close" at bounding box center [994, 10] width 39 height 10
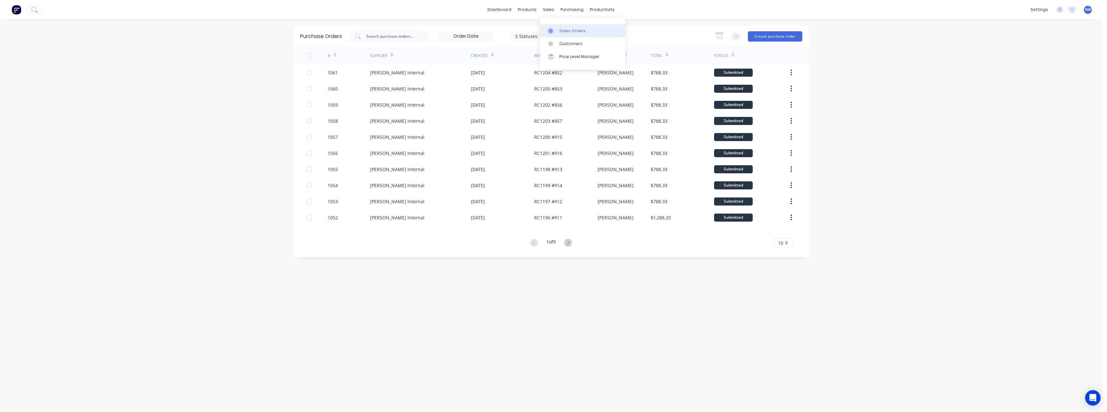
click at [561, 26] on link "Sales Orders" at bounding box center [582, 30] width 85 height 13
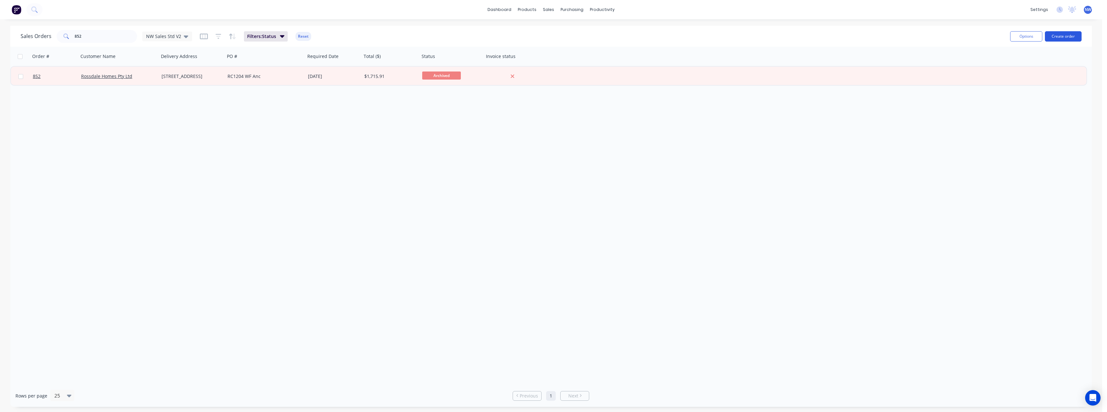
click at [1072, 35] on button "Create order" at bounding box center [1063, 36] width 37 height 10
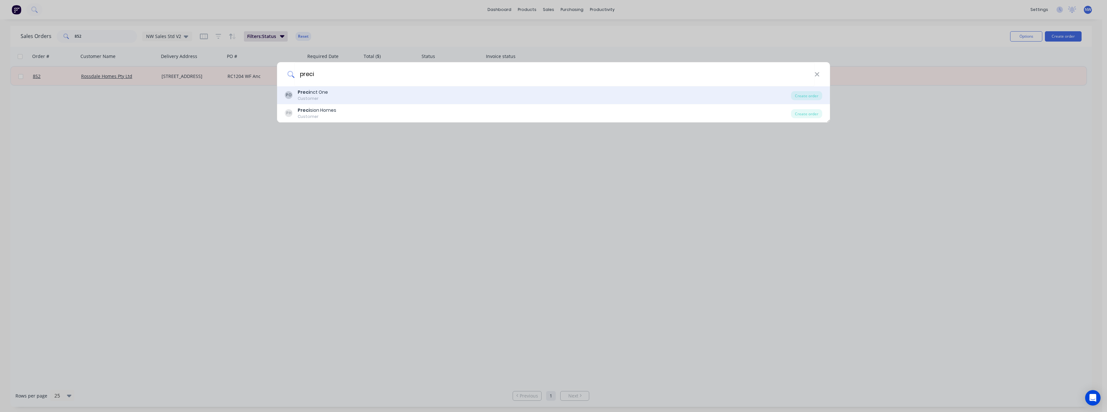
type input "preci"
click at [326, 97] on div "Customer" at bounding box center [313, 99] width 30 height 6
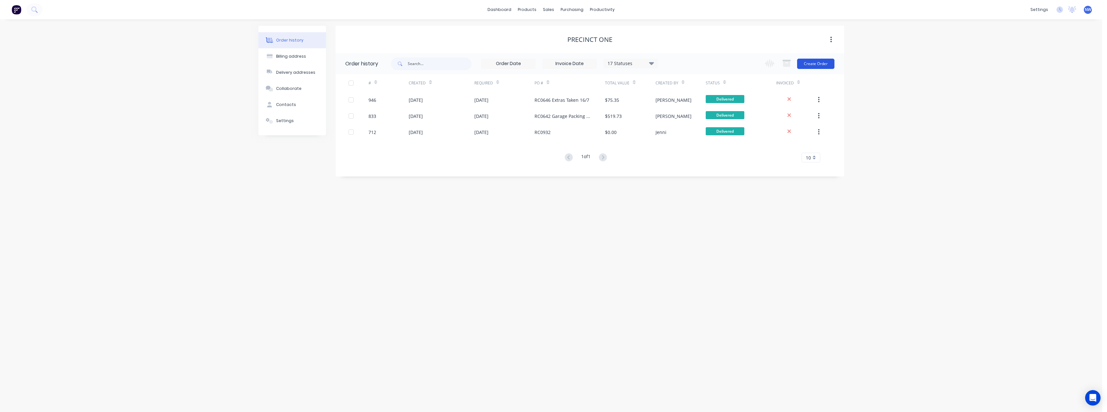
click at [814, 65] on button "Create Order" at bounding box center [815, 64] width 37 height 10
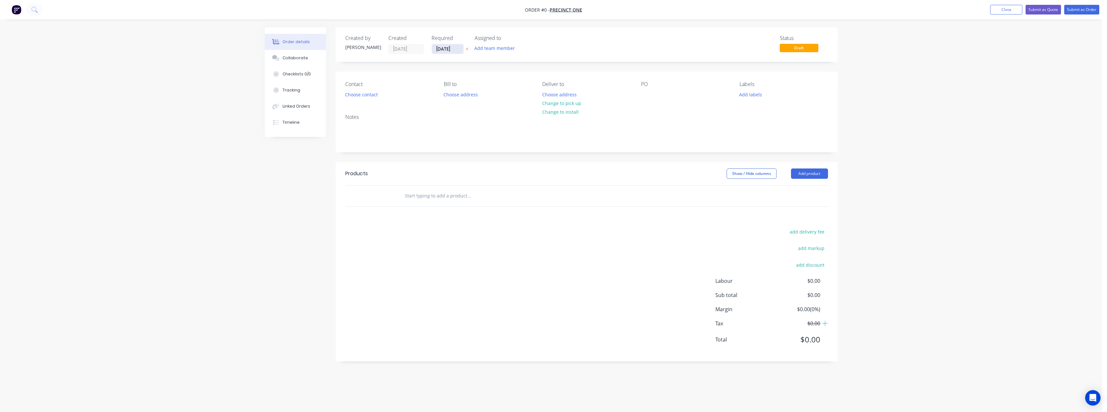
click at [458, 52] on input "[DATE]" at bounding box center [448, 49] width 32 height 10
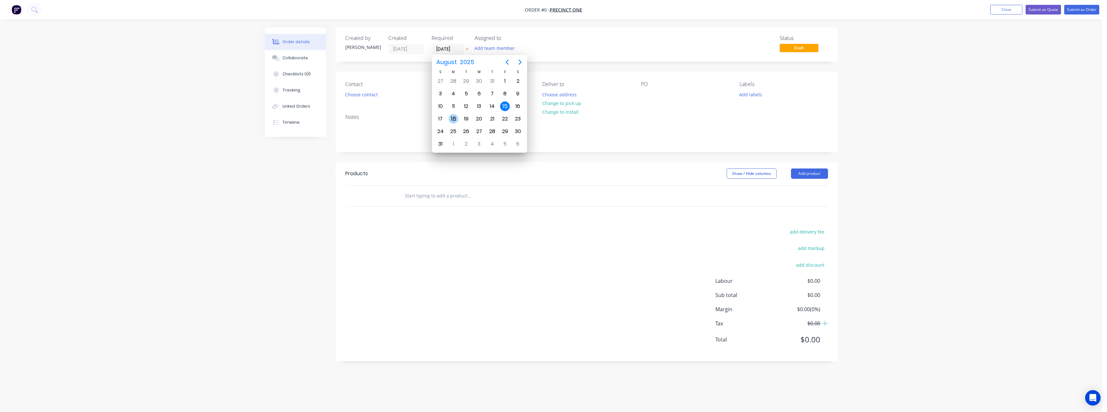
click at [458, 121] on div "18" at bounding box center [453, 119] width 13 height 12
type input "[DATE]"
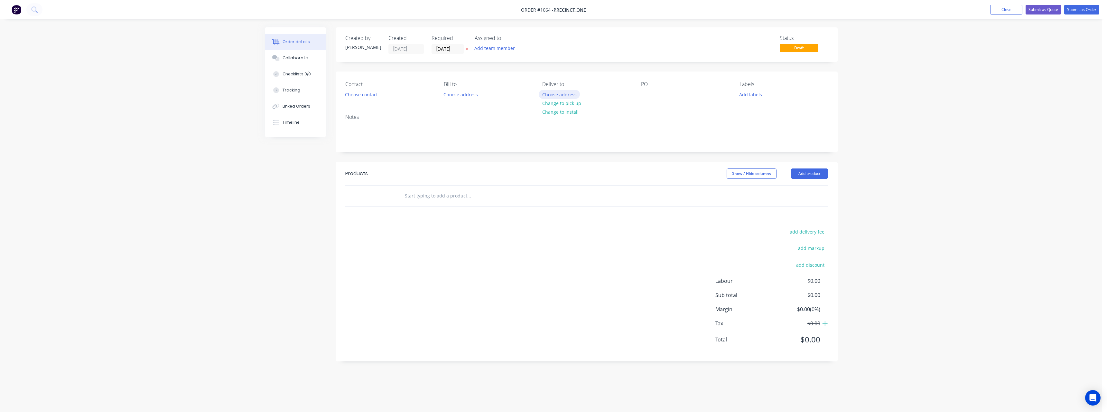
click at [565, 94] on button "Choose address" at bounding box center [559, 94] width 41 height 9
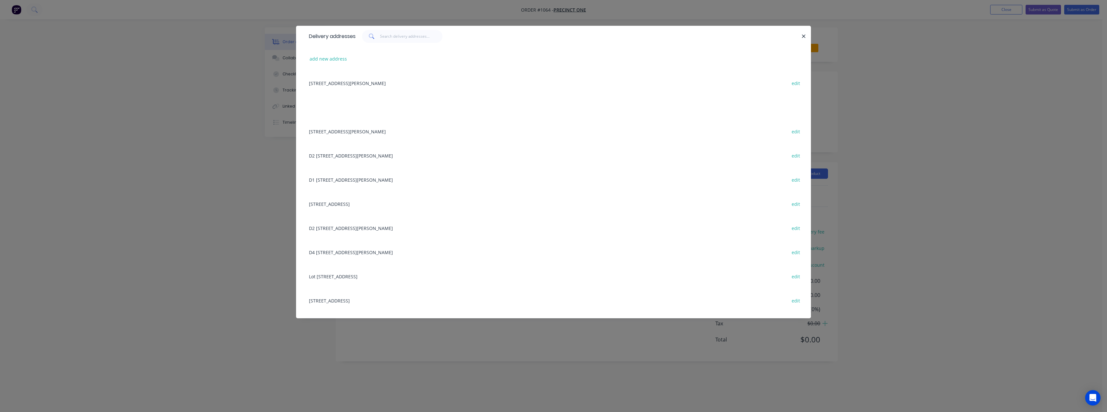
click at [410, 180] on div "D1 [STREET_ADDRESS][PERSON_NAME] edit" at bounding box center [554, 179] width 496 height 24
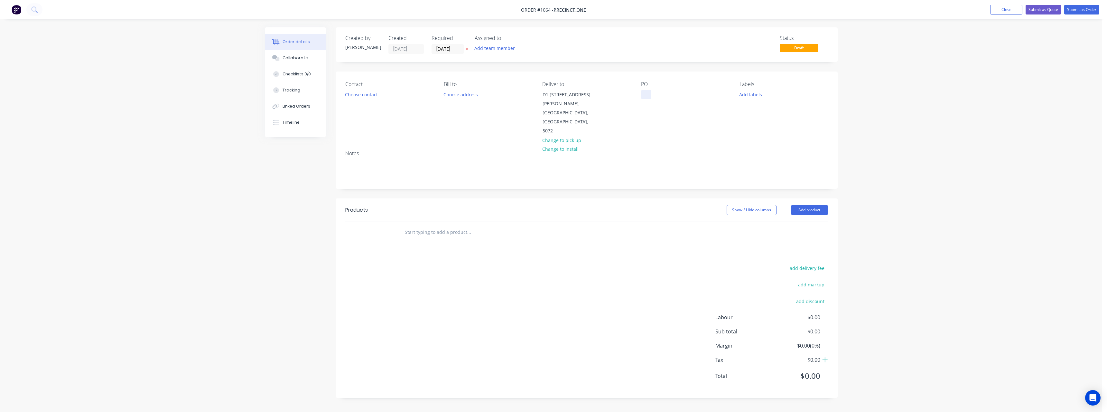
click at [645, 96] on div at bounding box center [646, 94] width 10 height 9
click at [443, 226] on input "text" at bounding box center [469, 232] width 129 height 13
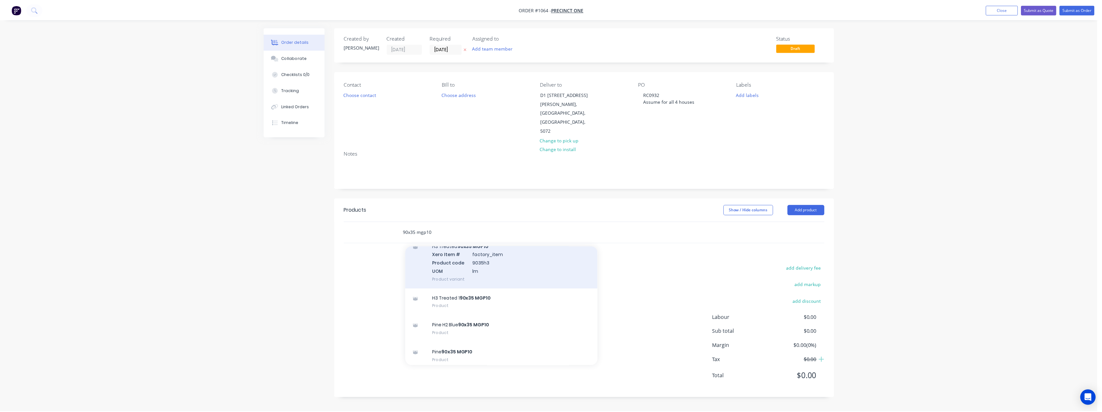
scroll to position [322, 0]
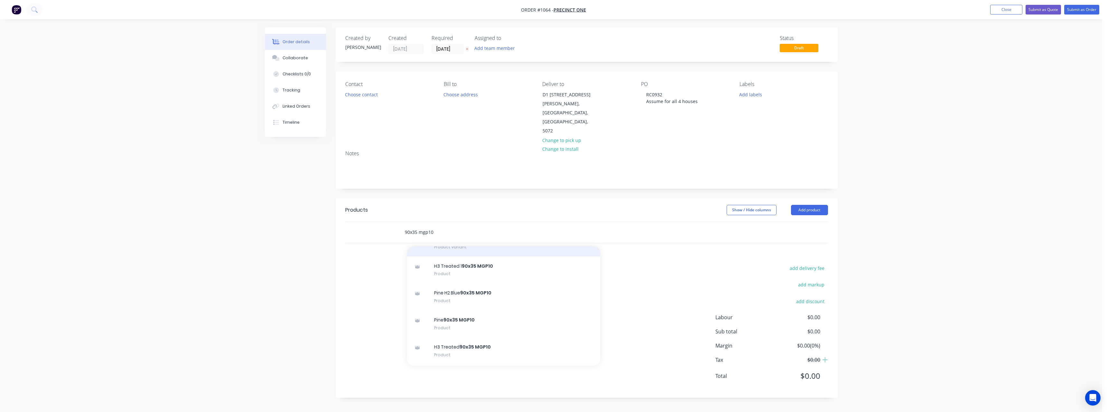
type input "90x35 mgp10"
click at [487, 310] on div "Pine 90x35 MGP10 Product" at bounding box center [503, 323] width 193 height 27
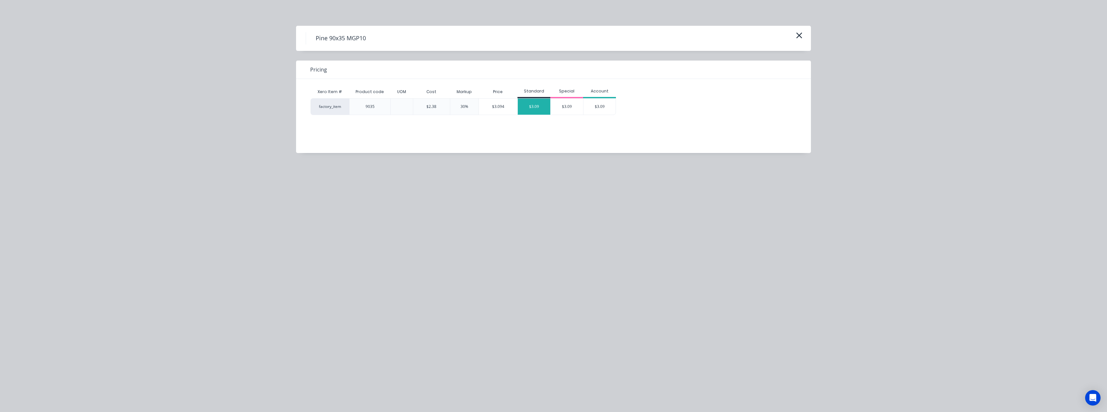
click at [529, 110] on div "$3.09" at bounding box center [534, 106] width 33 height 16
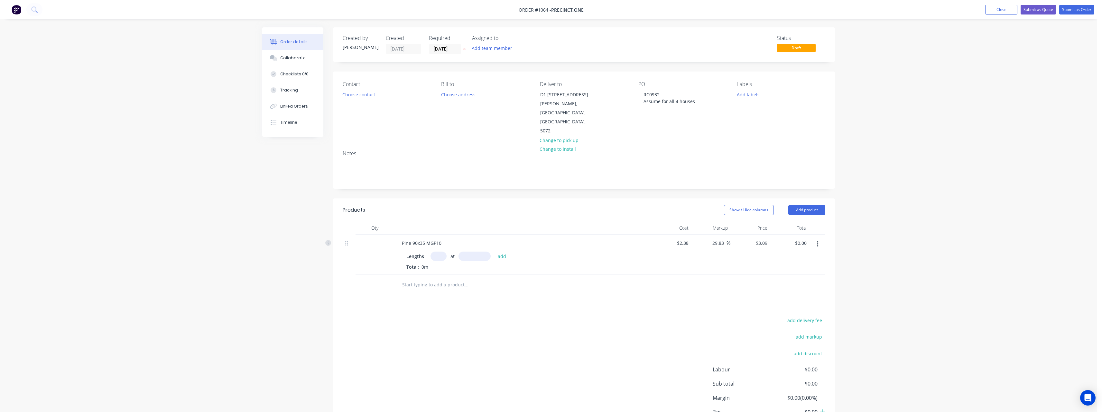
click at [444, 251] on input "text" at bounding box center [439, 255] width 16 height 9
type input "20"
type input "4800"
click at [495, 251] on button "add" at bounding box center [502, 255] width 15 height 9
type input "$296.64"
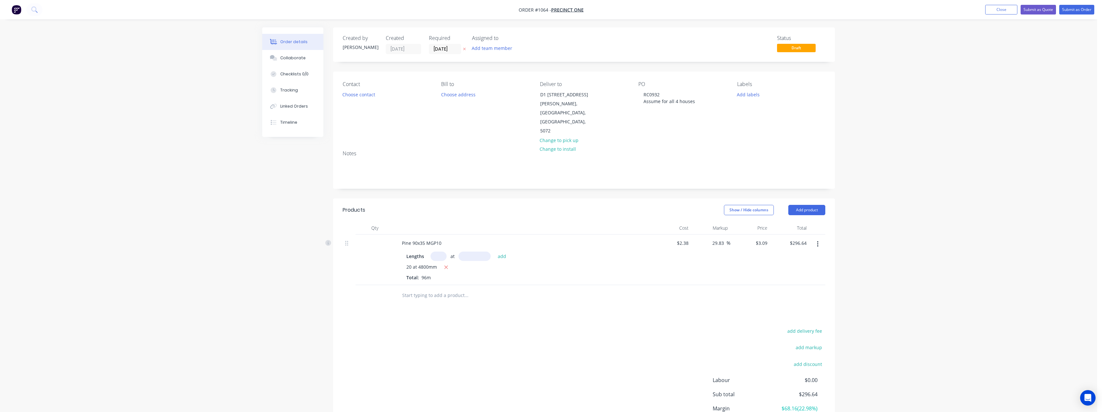
click at [412, 289] on input "text" at bounding box center [466, 295] width 129 height 13
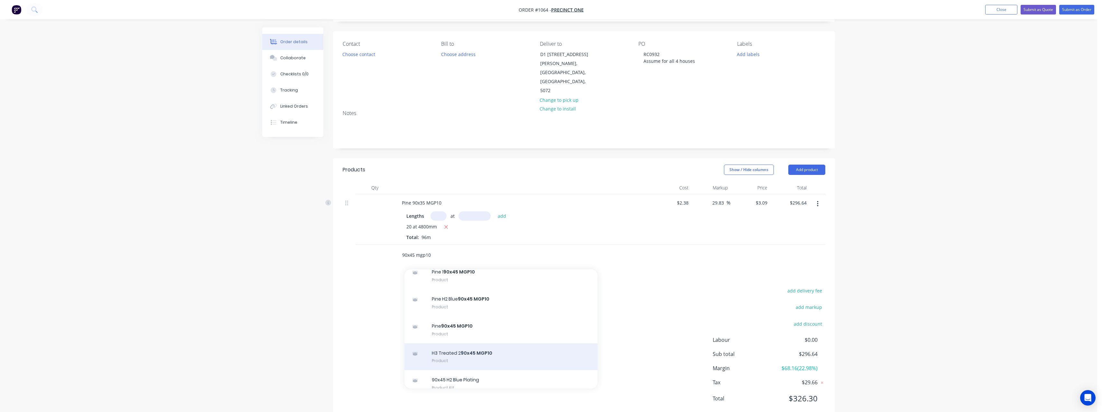
scroll to position [483, 0]
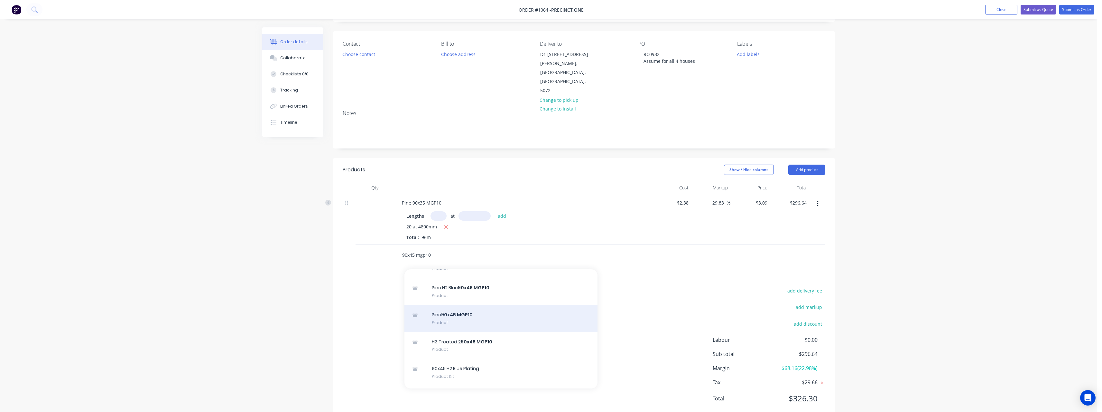
type input "90x45 mgp10"
click at [490, 305] on div "Pine 90x45 MGP10 Product" at bounding box center [501, 318] width 193 height 27
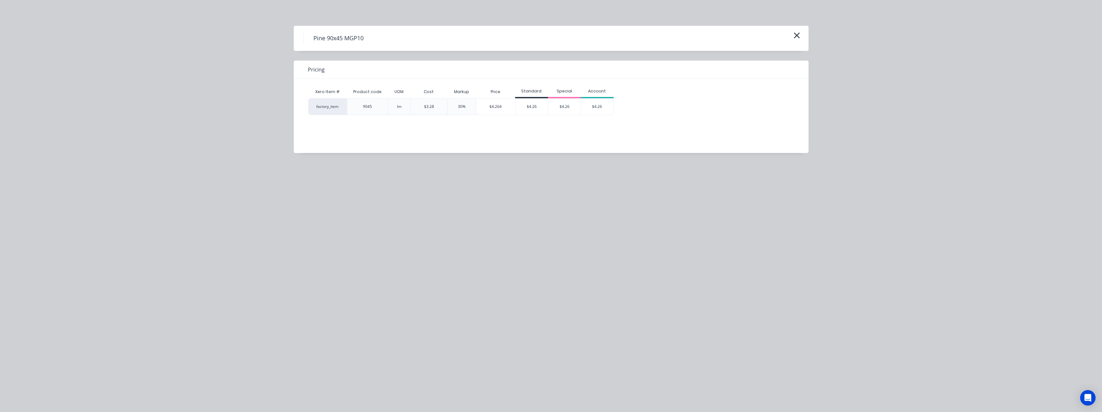
click at [566, 97] on div "Special" at bounding box center [564, 91] width 33 height 13
click at [566, 102] on div "$4.26" at bounding box center [564, 106] width 33 height 16
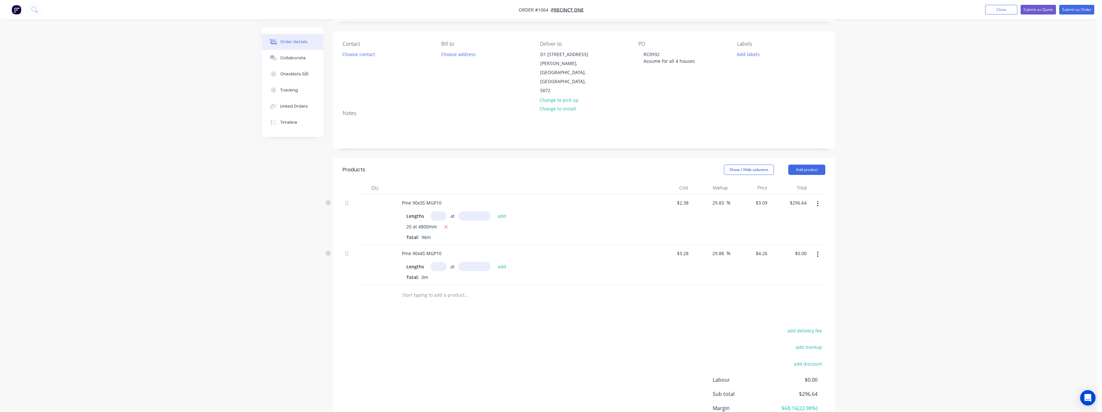
click at [444, 262] on input "text" at bounding box center [439, 266] width 16 height 9
type input "20"
type input "6000"
click at [495, 262] on button "add" at bounding box center [502, 266] width 15 height 9
type input "$511.20"
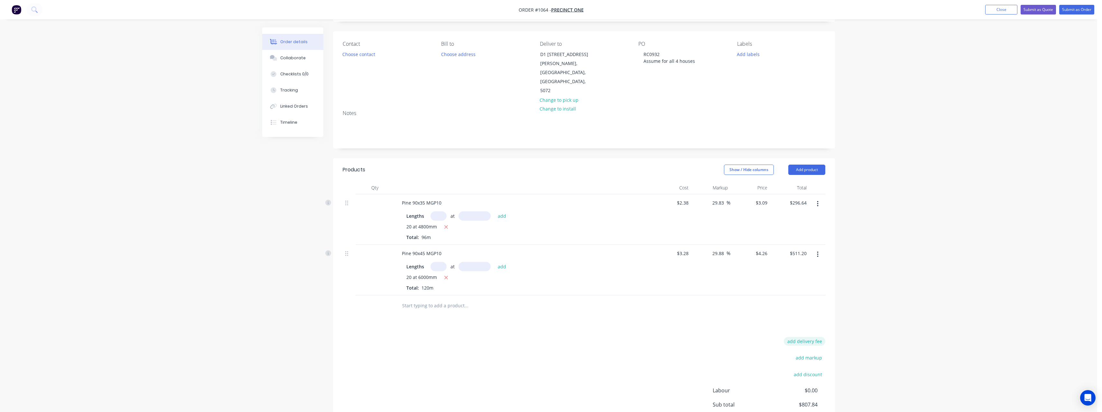
click at [816, 337] on button "add delivery fee" at bounding box center [805, 341] width 42 height 9
type input "100"
click input "submit" at bounding box center [0, 0] width 0 height 0
click at [1074, 7] on button "Submit as Order" at bounding box center [1077, 10] width 35 height 10
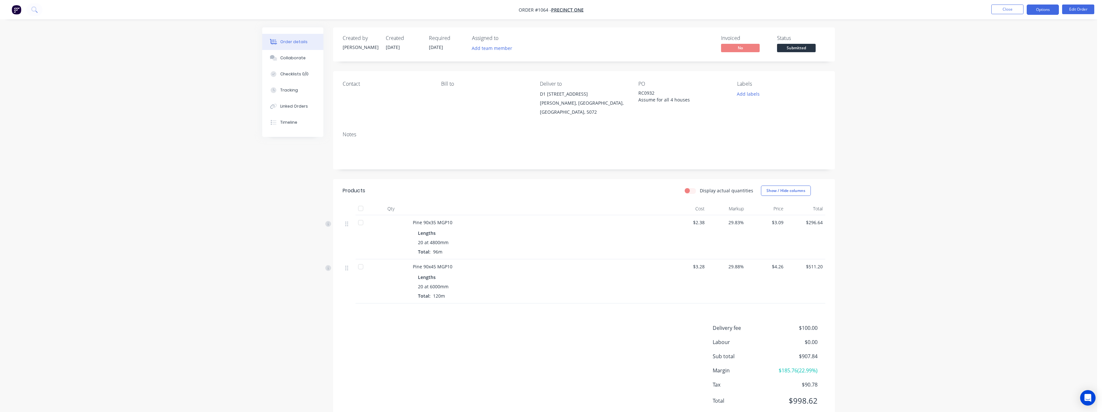
click at [1044, 12] on button "Options" at bounding box center [1043, 10] width 32 height 10
click at [1020, 78] on div "Work Order" at bounding box center [1023, 77] width 59 height 9
click at [1017, 66] on div "Without pricing" at bounding box center [1023, 64] width 59 height 9
click at [1033, 88] on div "Delivery Docket" at bounding box center [1023, 90] width 59 height 9
click at [1026, 65] on div "Without pricing" at bounding box center [1023, 64] width 59 height 9
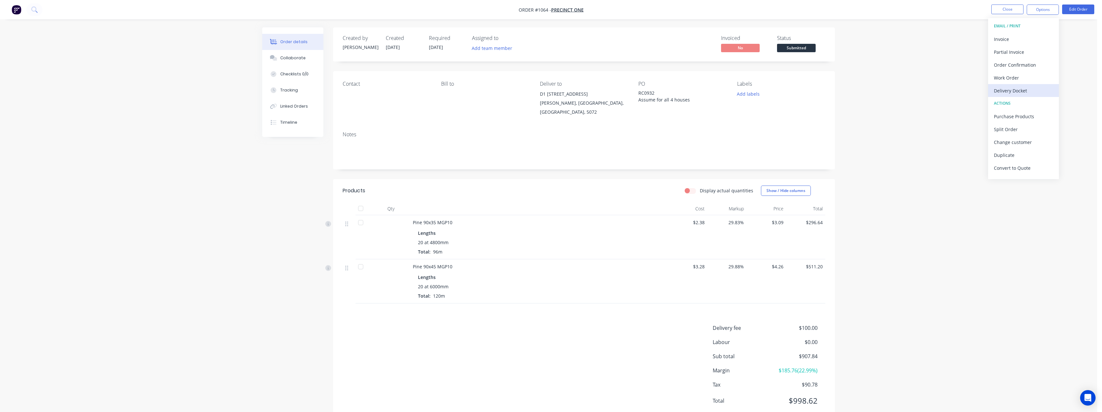
click at [1013, 88] on div "Delivery Docket" at bounding box center [1023, 90] width 59 height 9
click at [1017, 54] on div "With pricing" at bounding box center [1023, 51] width 59 height 9
click at [1084, 11] on button "Edit Order" at bounding box center [1078, 10] width 32 height 10
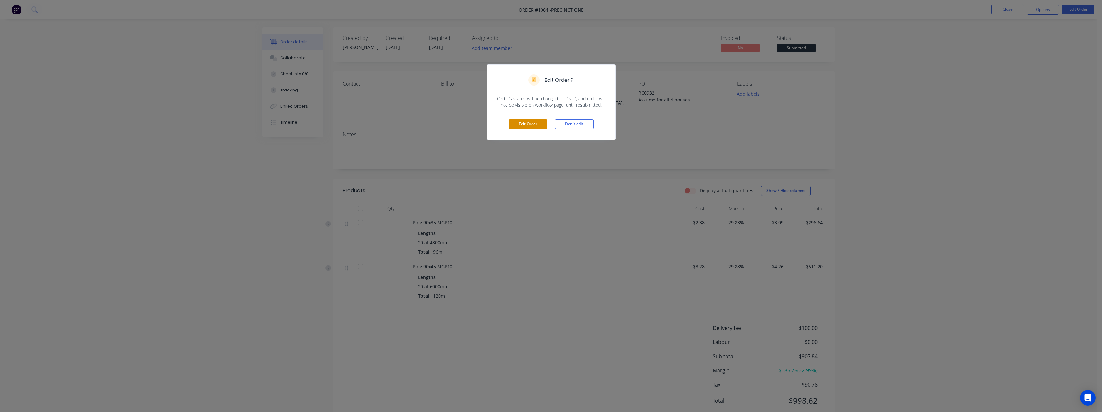
click at [540, 122] on button "Edit Order" at bounding box center [528, 124] width 39 height 10
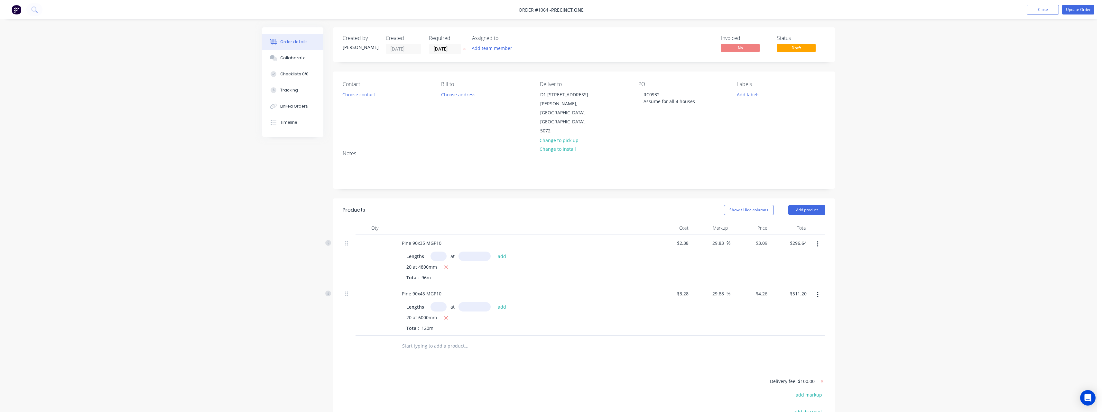
click at [441, 339] on input "text" at bounding box center [466, 345] width 129 height 13
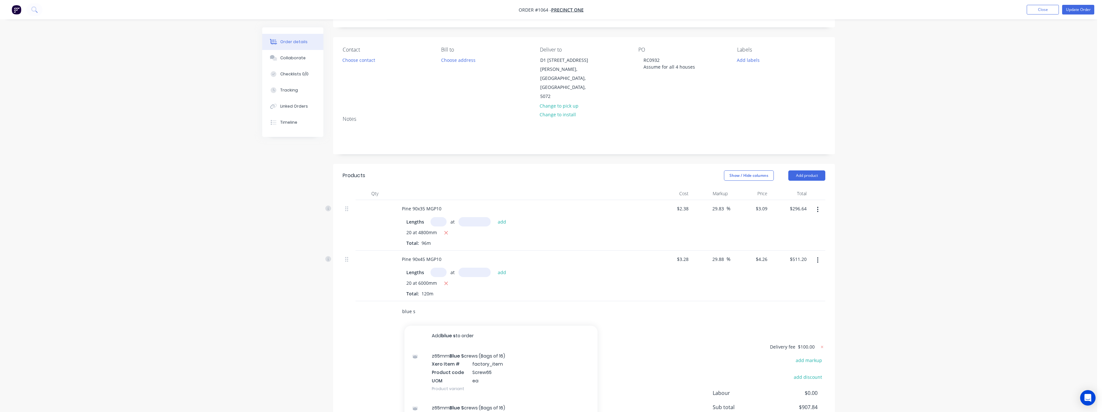
scroll to position [88, 0]
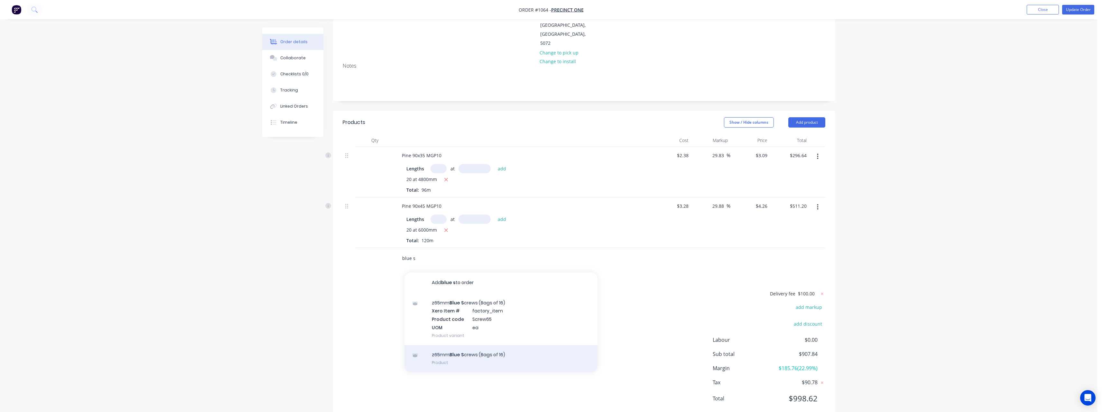
type input "blue s"
click at [475, 345] on div "z65mm Blue S crews (Bags of 16) Product" at bounding box center [501, 358] width 193 height 27
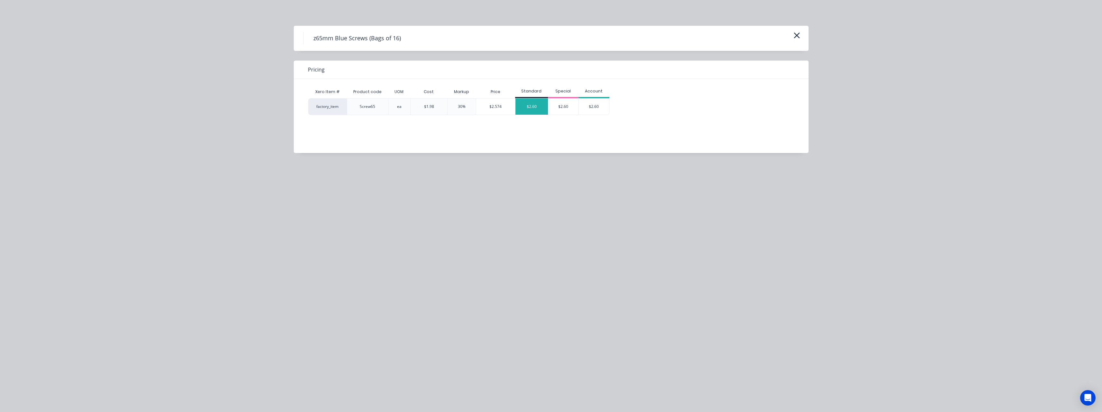
drag, startPoint x: 528, startPoint y: 103, endPoint x: 525, endPoint y: 95, distance: 8.1
click at [527, 101] on div "$2.60" at bounding box center [532, 106] width 33 height 16
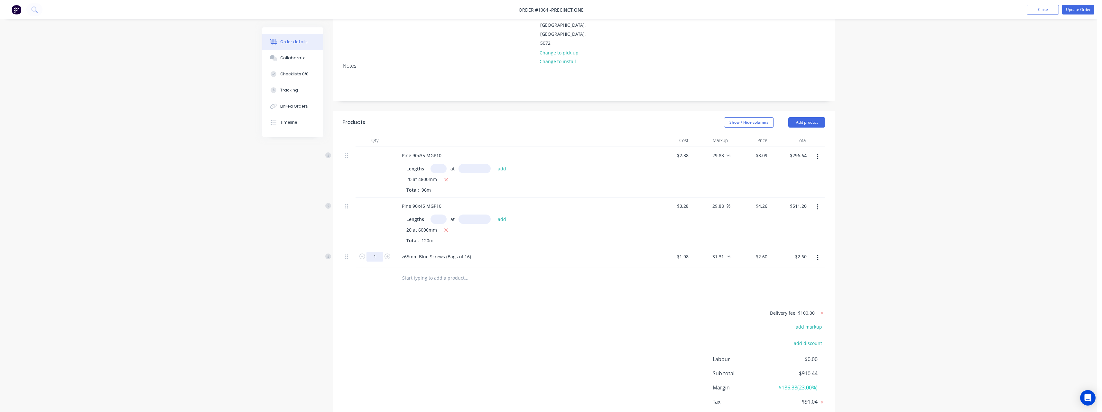
click at [381, 252] on input "1" at bounding box center [375, 257] width 17 height 10
type input "10"
type input "$26.00"
click at [457, 271] on input "text" at bounding box center [466, 277] width 129 height 13
click at [1077, 9] on button "Update Order" at bounding box center [1078, 10] width 32 height 10
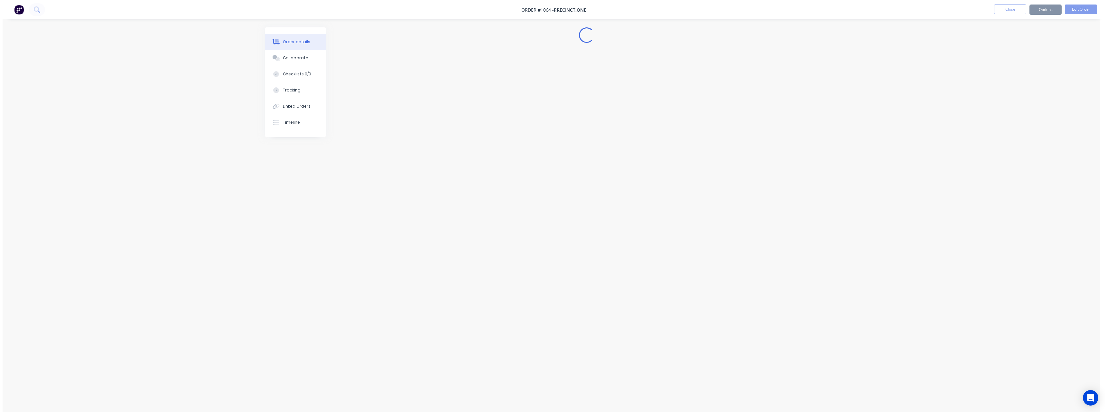
scroll to position [0, 0]
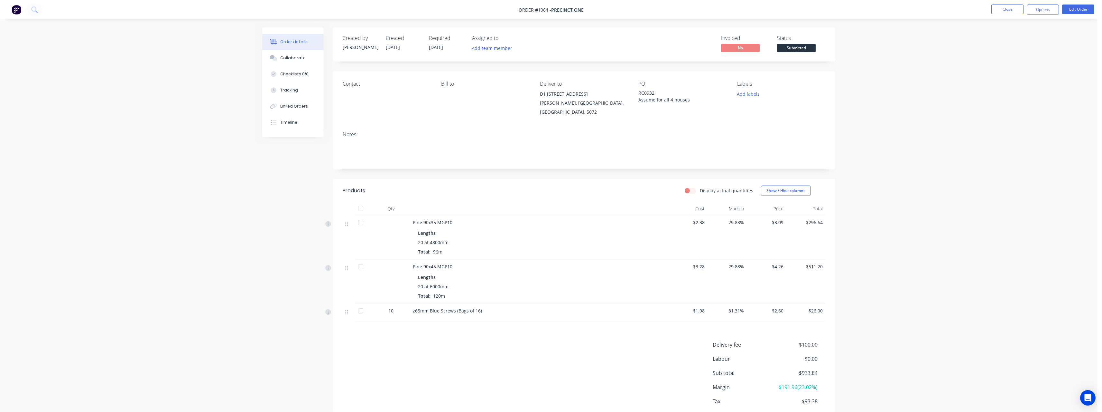
click at [1060, 11] on ul "Close Options Edit Order" at bounding box center [1043, 10] width 118 height 10
click at [1057, 10] on button "Options" at bounding box center [1043, 10] width 32 height 10
click at [1023, 85] on button "Delivery Docket" at bounding box center [1023, 90] width 71 height 13
click at [1018, 64] on div "Without pricing" at bounding box center [1023, 64] width 59 height 9
click at [1021, 89] on div "Delivery Docket" at bounding box center [1023, 90] width 59 height 9
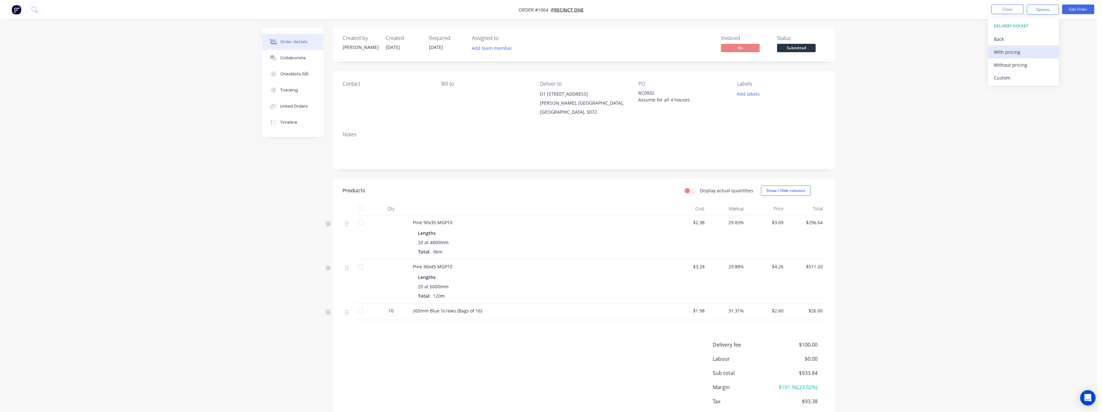
click at [1015, 54] on div "With pricing" at bounding box center [1023, 51] width 59 height 9
click at [1004, 117] on div "Purchase Products" at bounding box center [1023, 116] width 59 height 9
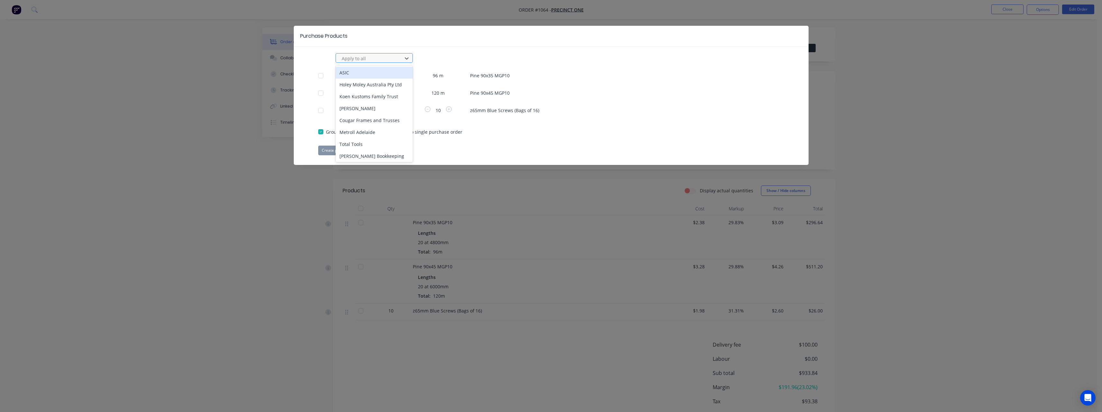
click at [380, 57] on div at bounding box center [370, 58] width 58 height 8
type input "rue"
click at [369, 94] on div "[PERSON_NAME] Internal" at bounding box center [374, 96] width 77 height 12
click at [346, 149] on button "Create purchase(s)" at bounding box center [339, 150] width 42 height 10
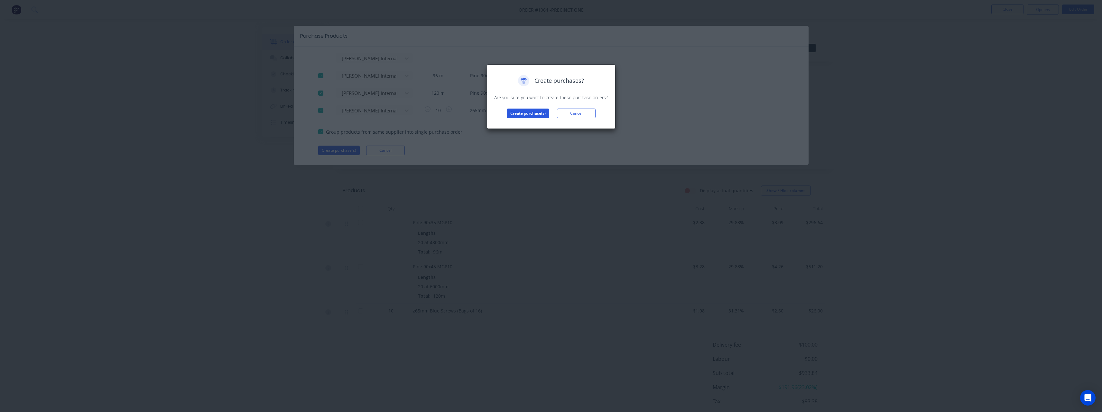
click at [533, 111] on button "Create purchase(s)" at bounding box center [528, 113] width 42 height 10
click at [528, 123] on button "View purchase(s)" at bounding box center [528, 124] width 39 height 10
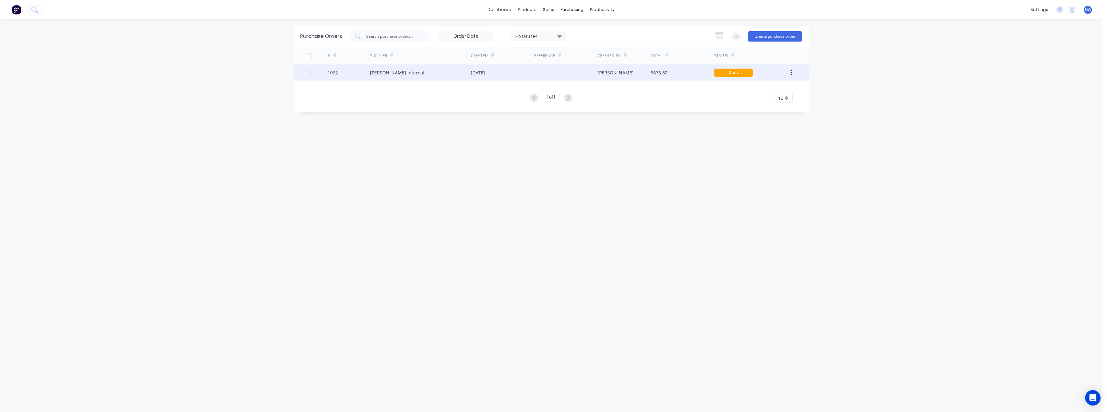
click at [508, 75] on div "[DATE]" at bounding box center [502, 72] width 63 height 16
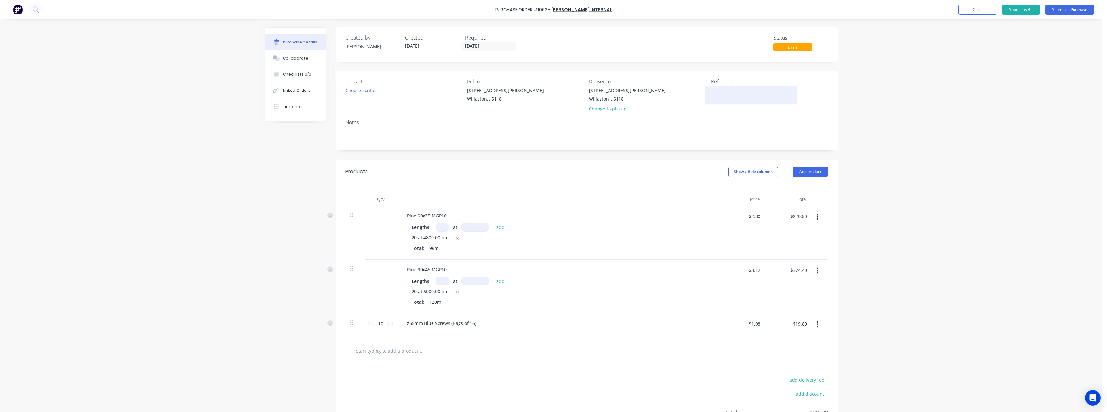
click at [723, 92] on textarea at bounding box center [751, 94] width 80 height 14
click at [505, 44] on input "[DATE]" at bounding box center [489, 46] width 54 height 8
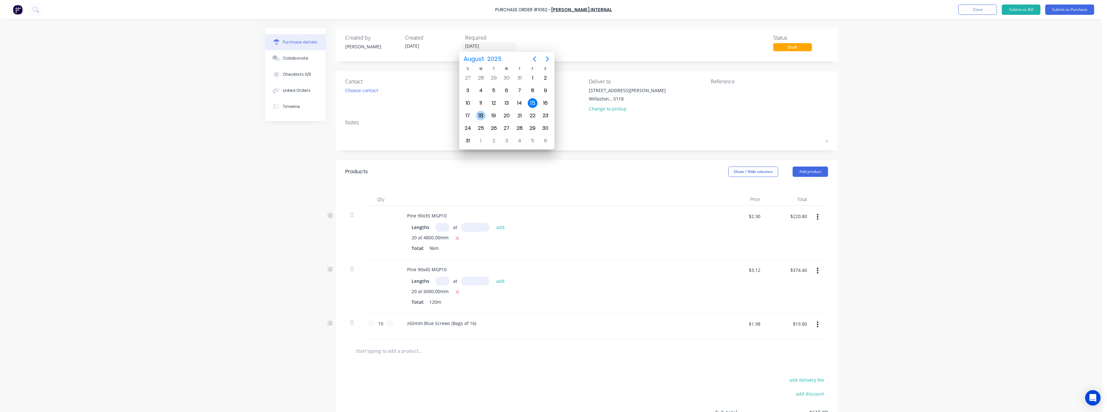
click at [484, 112] on div "18" at bounding box center [481, 116] width 10 height 10
type input "[DATE]"
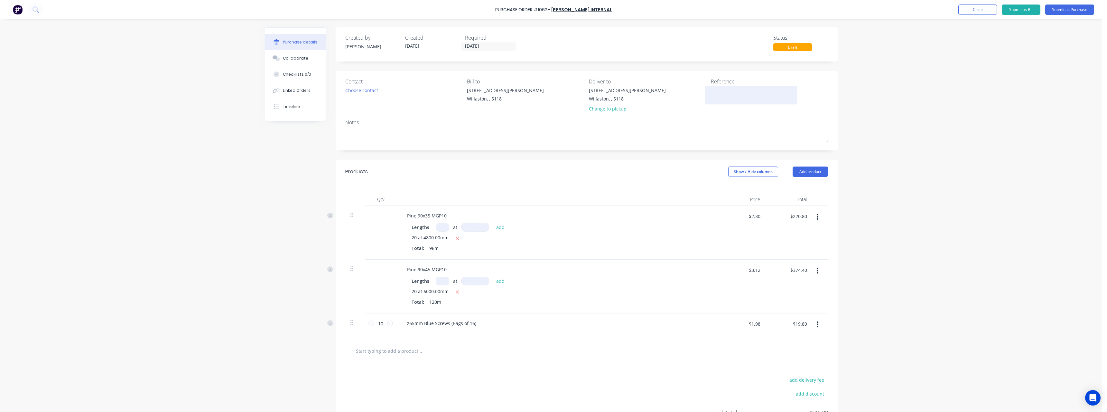
click at [731, 91] on textarea at bounding box center [751, 94] width 80 height 14
type textarea "RC0932 #1064"
click at [1061, 9] on button "Submit as Purchase" at bounding box center [1069, 10] width 49 height 10
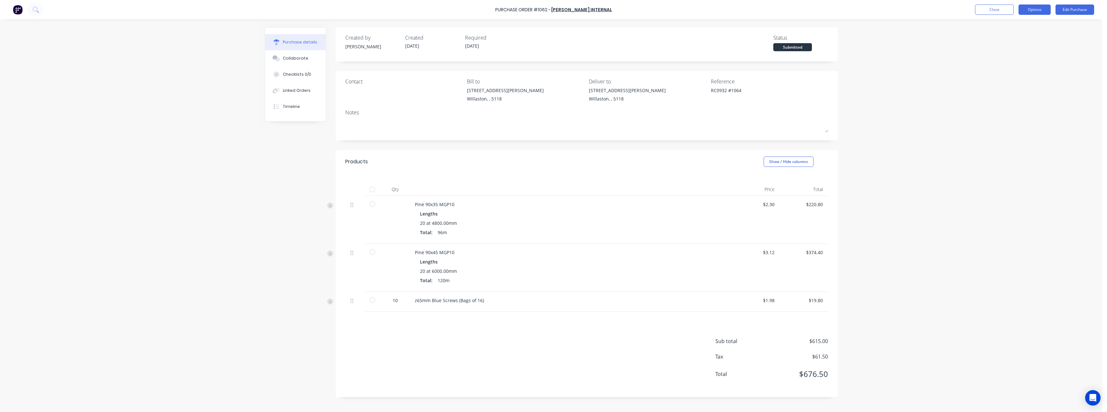
click at [1033, 11] on button "Options" at bounding box center [1035, 10] width 32 height 10
click at [1023, 25] on div "Print / Email" at bounding box center [1021, 26] width 50 height 9
click at [1017, 37] on div "With pricing" at bounding box center [1021, 38] width 50 height 9
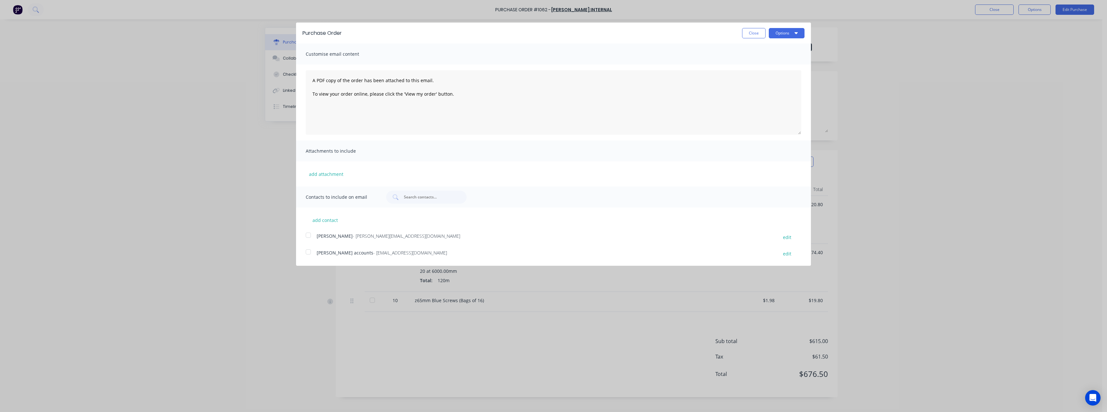
click at [394, 254] on span "- [EMAIL_ADDRESS][DOMAIN_NAME]" at bounding box center [410, 252] width 74 height 6
click at [779, 33] on button "Options" at bounding box center [787, 33] width 36 height 10
click at [769, 60] on div "Email" at bounding box center [774, 62] width 50 height 9
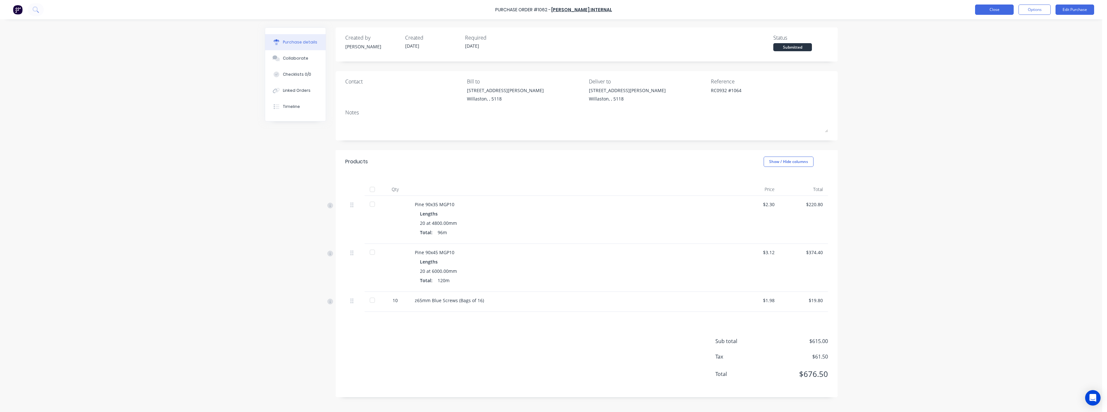
click at [1001, 7] on button "Close" at bounding box center [994, 10] width 39 height 10
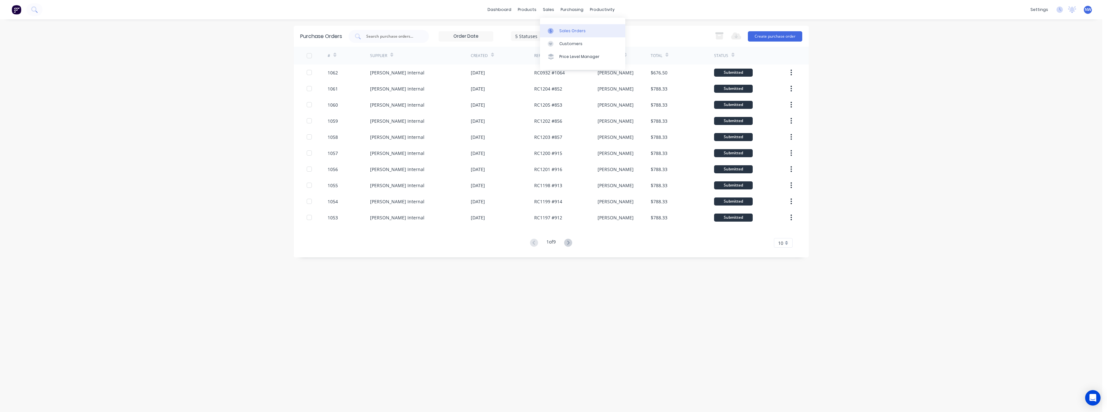
click at [562, 26] on link "Sales Orders" at bounding box center [582, 30] width 85 height 13
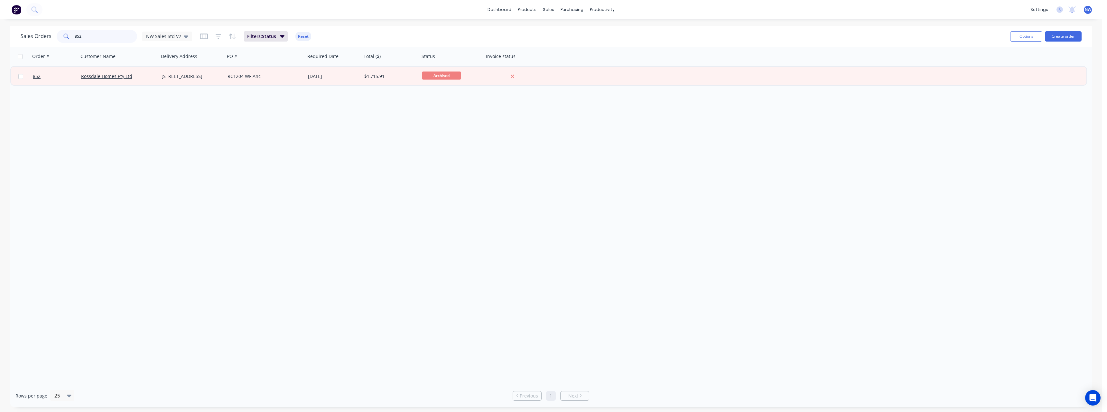
click at [69, 38] on div "852" at bounding box center [97, 36] width 80 height 13
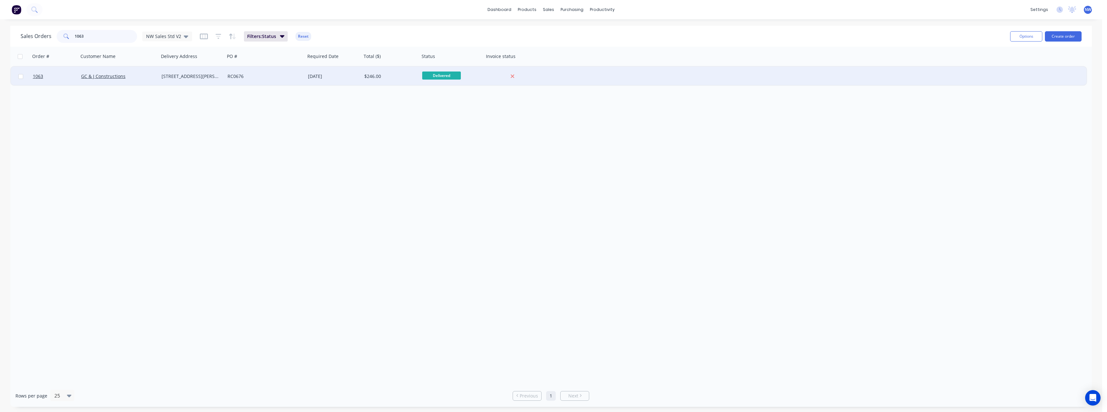
type input "1063"
click at [302, 78] on div "RC0676" at bounding box center [265, 76] width 75 height 6
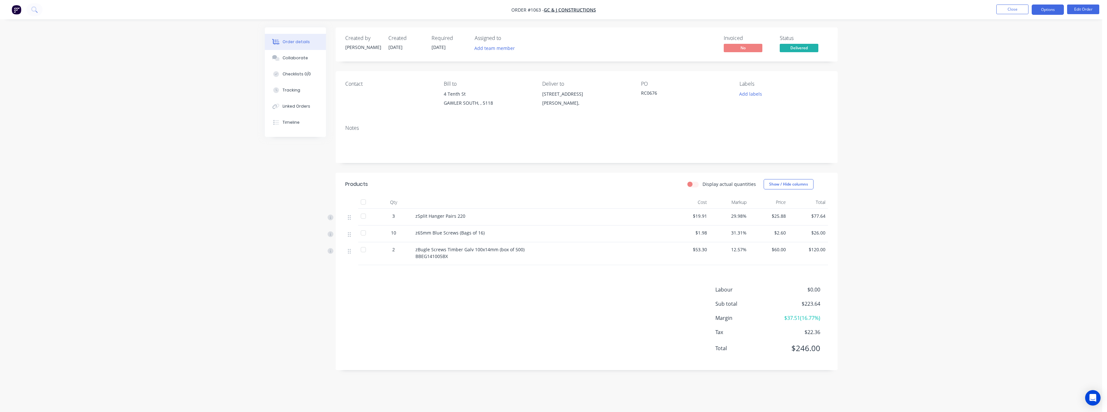
click at [1055, 7] on button "Options" at bounding box center [1048, 10] width 32 height 10
click at [1036, 113] on div "Purchase Products" at bounding box center [1028, 116] width 59 height 9
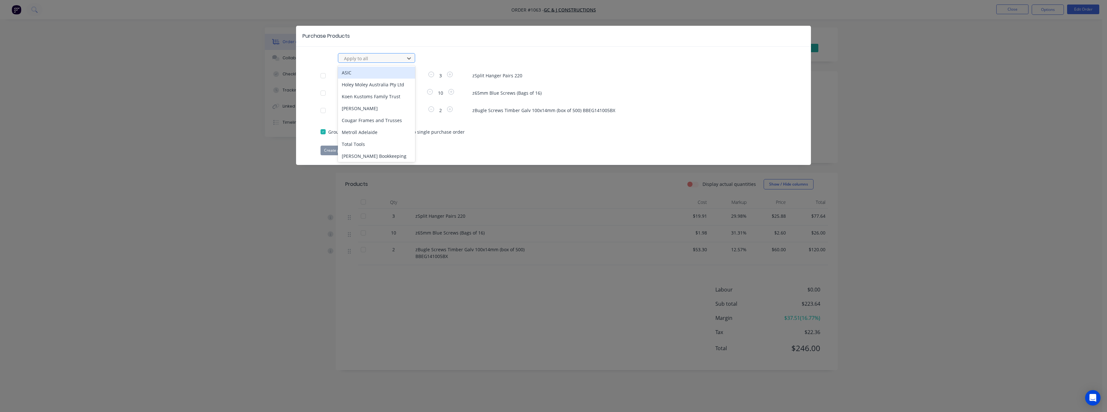
click at [388, 60] on div at bounding box center [372, 58] width 58 height 8
type input "rue"
click at [369, 97] on div "[PERSON_NAME] Internal" at bounding box center [376, 96] width 77 height 12
click at [354, 150] on button "Create purchase(s)" at bounding box center [342, 150] width 42 height 10
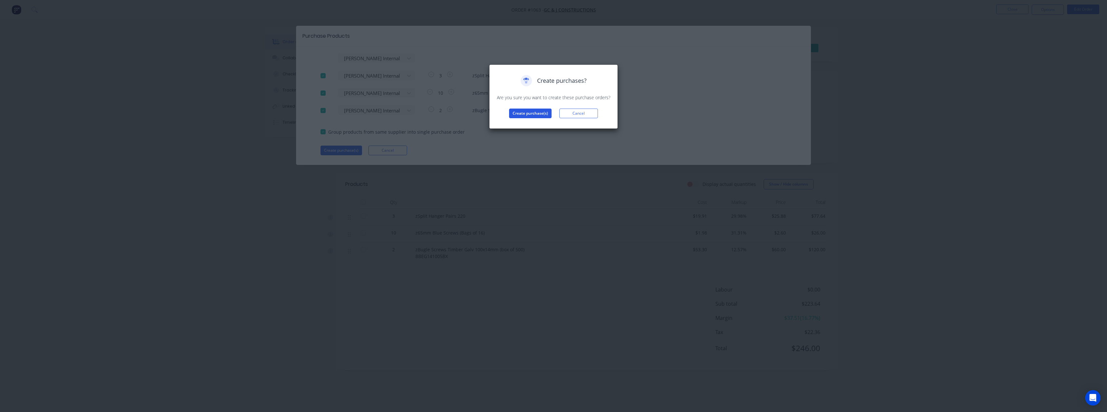
click at [533, 115] on button "Create purchase(s)" at bounding box center [530, 113] width 42 height 10
drag, startPoint x: 518, startPoint y: 118, endPoint x: 534, endPoint y: 122, distance: 16.2
click at [519, 118] on div "Purchases created Your purchases have been created and saved as drafts. Click t…" at bounding box center [553, 101] width 115 height 53
drag, startPoint x: 545, startPoint y: 129, endPoint x: 533, endPoint y: 126, distance: 12.4
click at [543, 129] on div "Purchases created Your purchases have been created and saved as drafts. Click t…" at bounding box center [553, 101] width 129 height 75
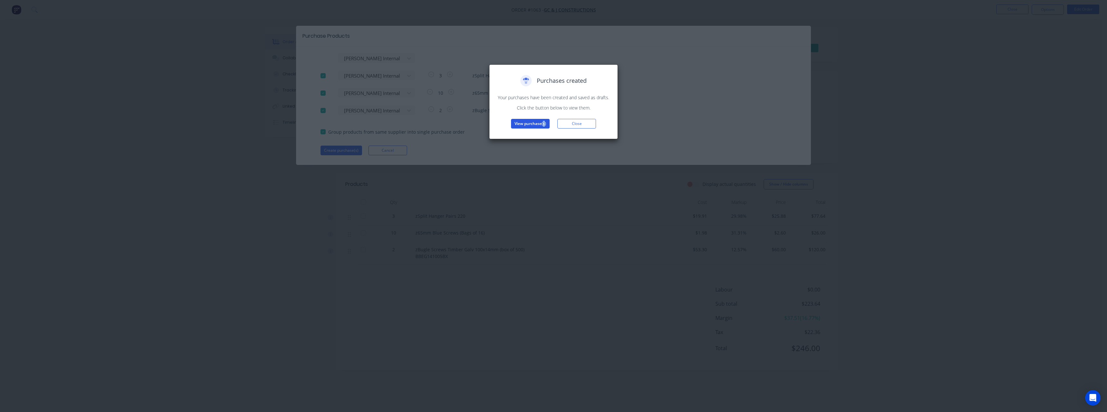
click at [533, 126] on button "View purchase(s)" at bounding box center [530, 124] width 39 height 10
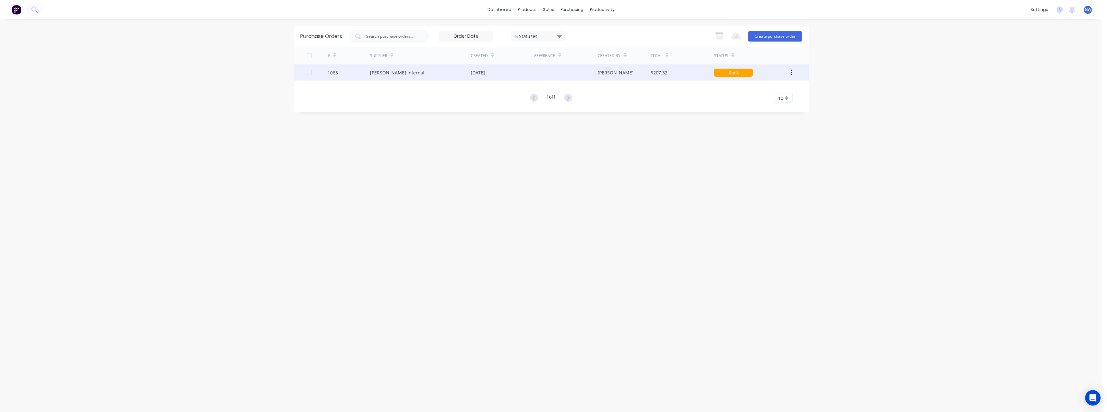
click at [647, 71] on div "[PERSON_NAME]" at bounding box center [624, 72] width 53 height 16
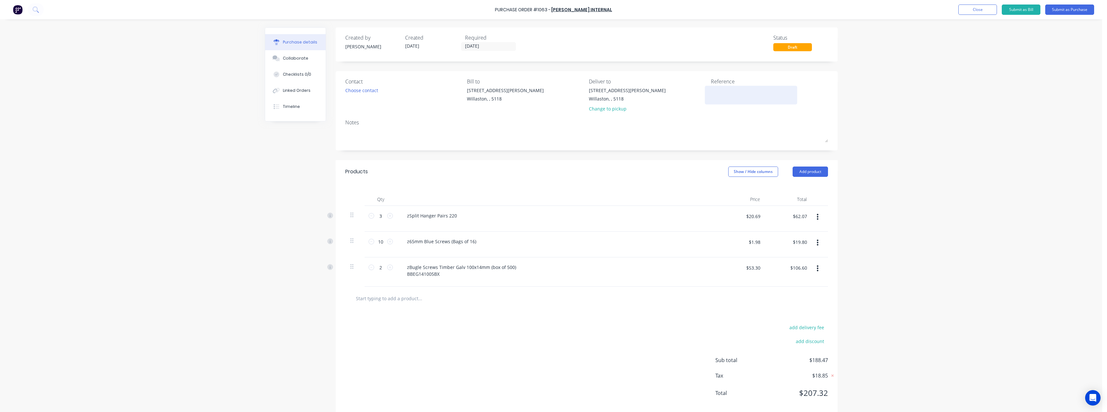
click at [738, 89] on textarea at bounding box center [751, 94] width 80 height 14
type textarea "RC0676 #1063"
click at [1054, 8] on button "Submit as Purchase" at bounding box center [1069, 10] width 49 height 10
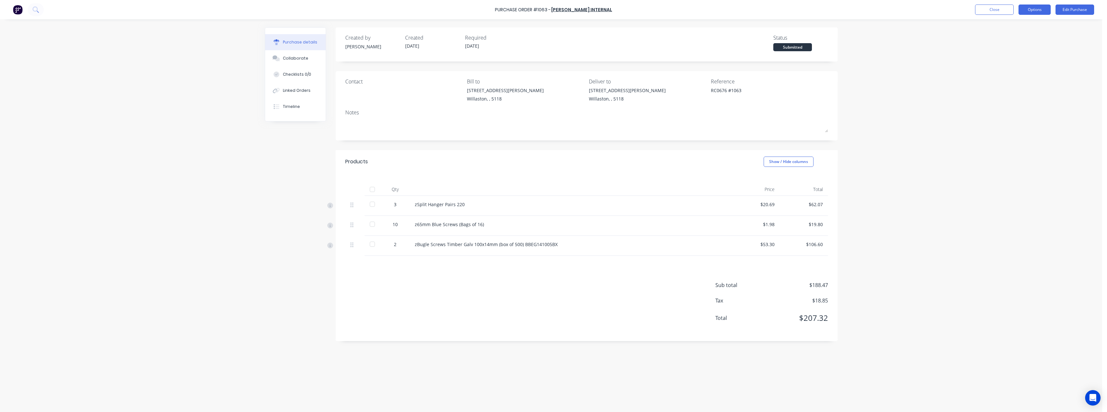
click at [1027, 12] on button "Options" at bounding box center [1035, 10] width 32 height 10
click at [1006, 26] on div "Print / Email" at bounding box center [1021, 26] width 50 height 9
click at [1007, 38] on div "With pricing" at bounding box center [1021, 38] width 50 height 9
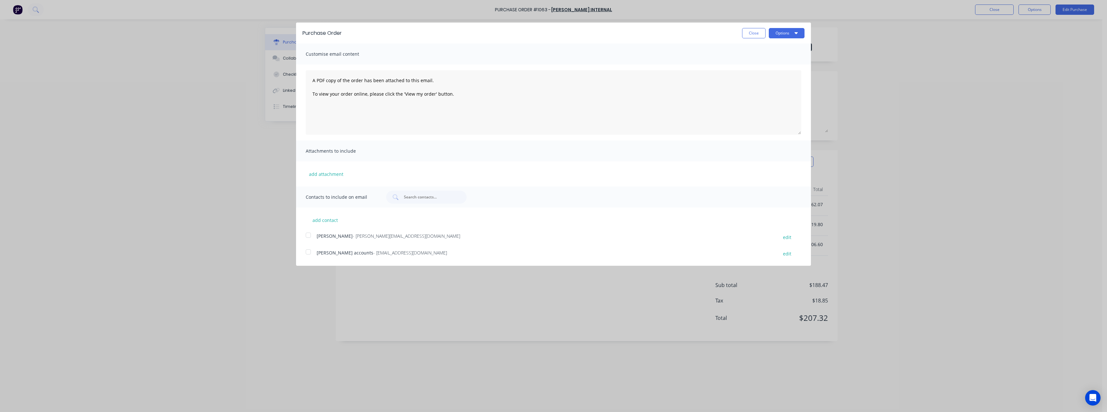
click at [392, 252] on span "- [EMAIL_ADDRESS][DOMAIN_NAME]" at bounding box center [410, 252] width 74 height 6
click at [782, 28] on button "Options" at bounding box center [787, 33] width 36 height 10
click at [771, 61] on div "Email" at bounding box center [774, 62] width 50 height 9
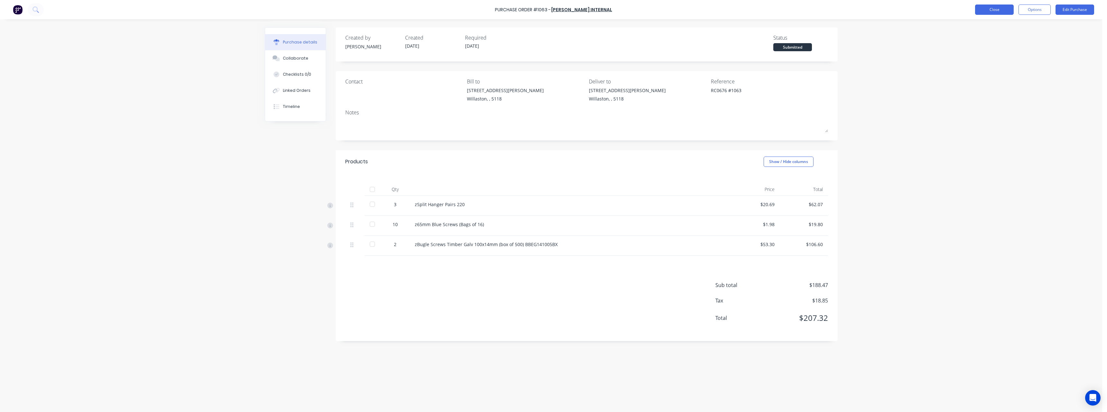
click at [984, 13] on button "Close" at bounding box center [994, 10] width 39 height 10
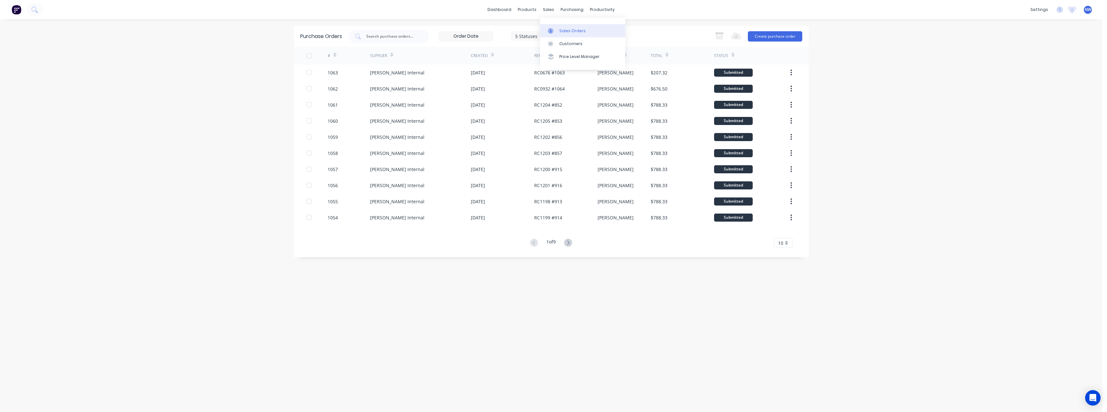
click at [567, 28] on div "Sales Orders" at bounding box center [572, 31] width 26 height 6
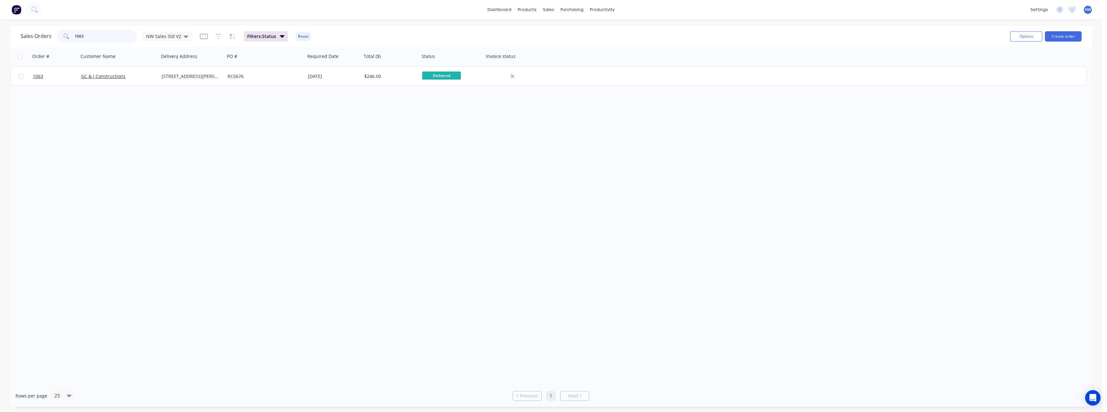
drag, startPoint x: 119, startPoint y: 35, endPoint x: 65, endPoint y: 37, distance: 54.4
click at [65, 37] on div "1063" at bounding box center [97, 36] width 80 height 13
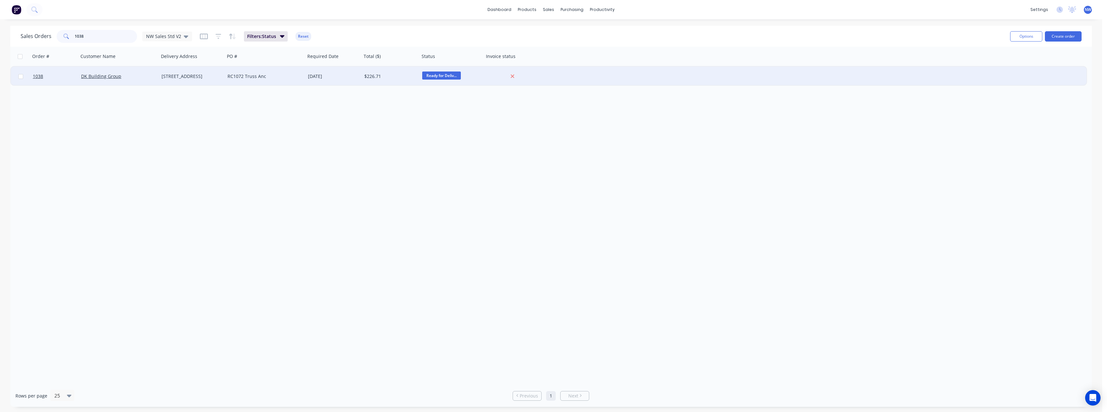
type input "1038"
click at [281, 76] on div "RC1072 Truss Anc" at bounding box center [263, 76] width 71 height 6
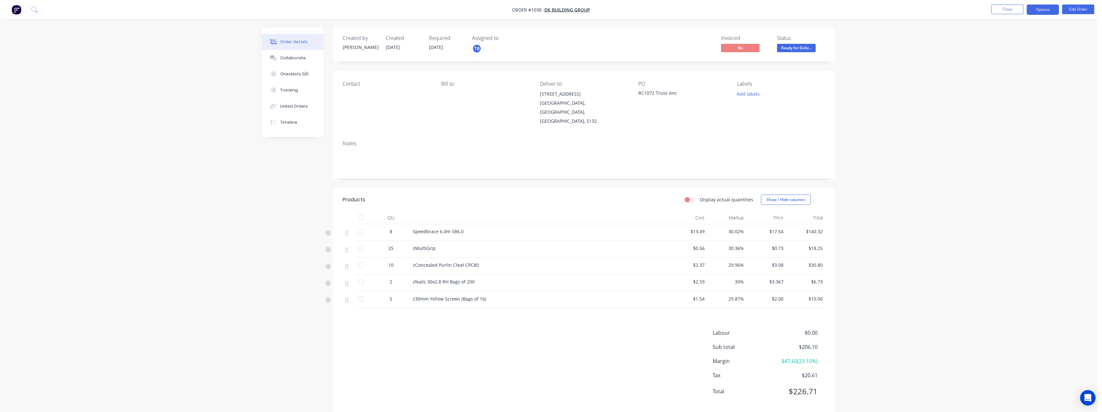
click at [1038, 10] on button "Options" at bounding box center [1043, 10] width 32 height 10
click at [1021, 112] on div "Purchase Products" at bounding box center [1023, 116] width 59 height 9
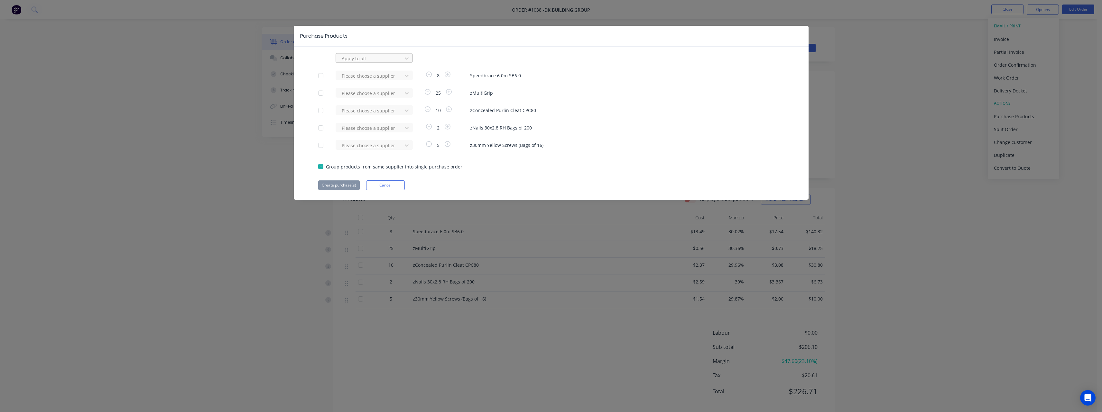
click at [386, 60] on div at bounding box center [370, 58] width 58 height 8
type input "rue"
click at [375, 92] on div "[PERSON_NAME] Internal" at bounding box center [374, 96] width 77 height 12
click at [355, 185] on button "Create purchase(s)" at bounding box center [339, 185] width 42 height 10
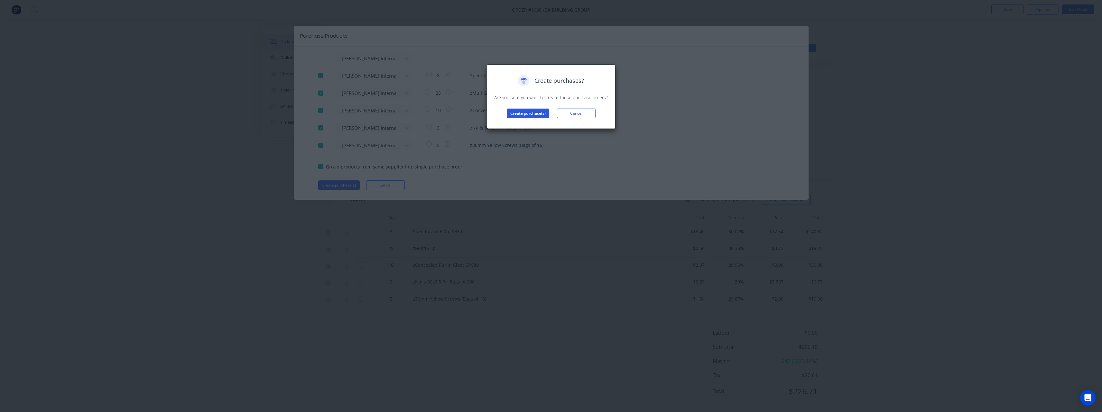
click at [508, 117] on button "Create purchase(s)" at bounding box center [528, 113] width 42 height 10
click at [524, 123] on button "View purchase(s)" at bounding box center [528, 124] width 39 height 10
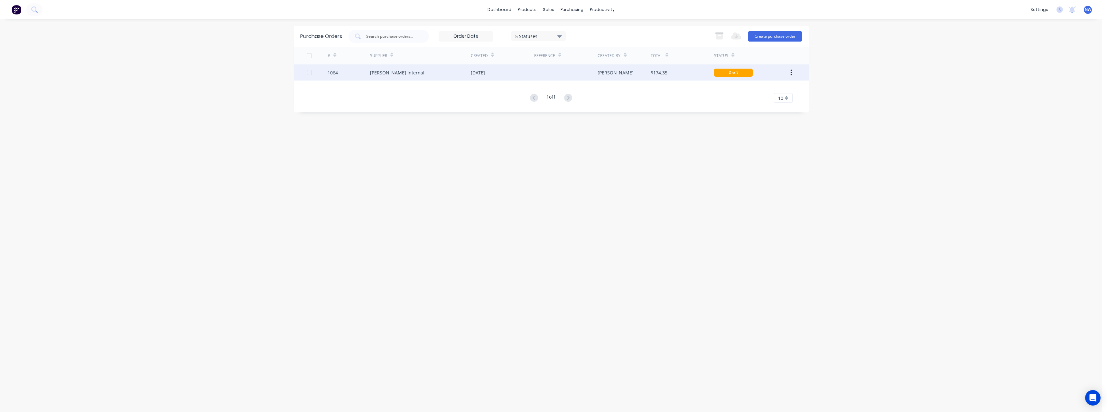
click at [591, 72] on div at bounding box center [565, 72] width 63 height 16
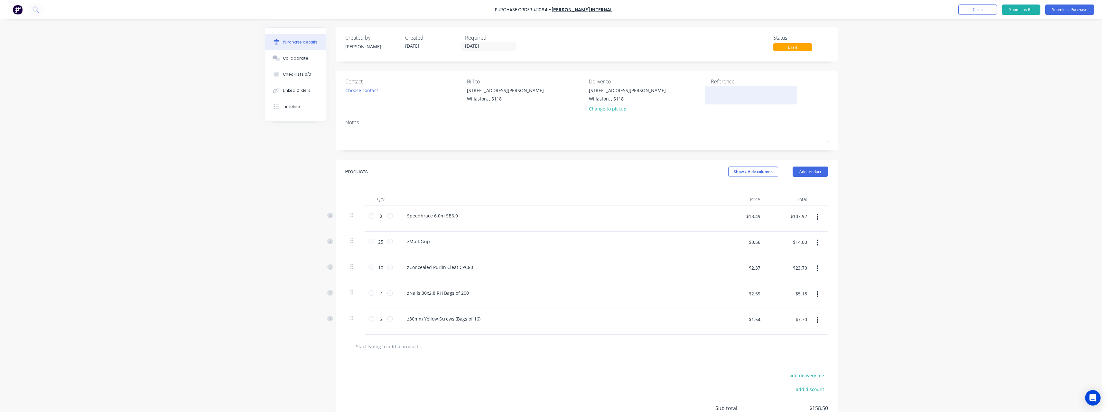
click at [711, 90] on div at bounding box center [751, 95] width 80 height 16
click at [721, 95] on textarea at bounding box center [751, 94] width 80 height 14
type textarea "RC1072 #1038"
click at [1052, 11] on button "Submit as Purchase" at bounding box center [1069, 10] width 49 height 10
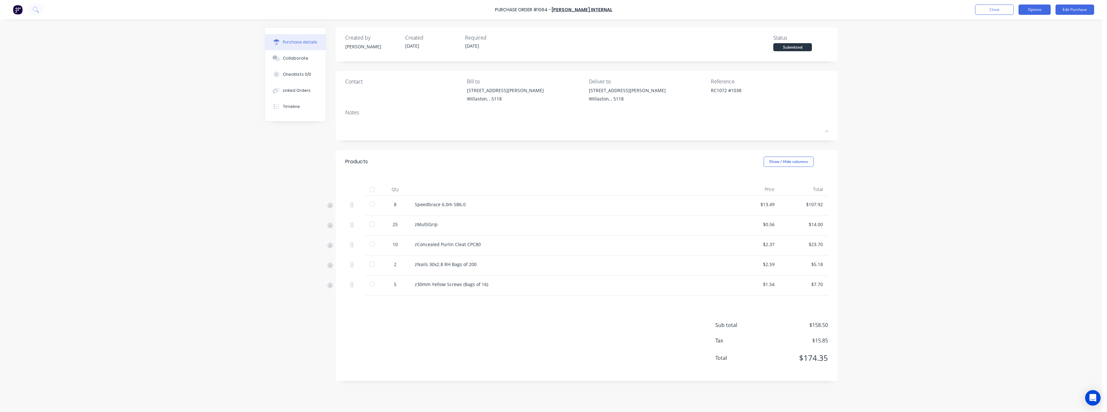
click at [1031, 14] on button "Options" at bounding box center [1035, 10] width 32 height 10
click at [1028, 23] on div "Print / Email" at bounding box center [1021, 26] width 50 height 9
click at [1011, 41] on div "With pricing" at bounding box center [1021, 38] width 50 height 9
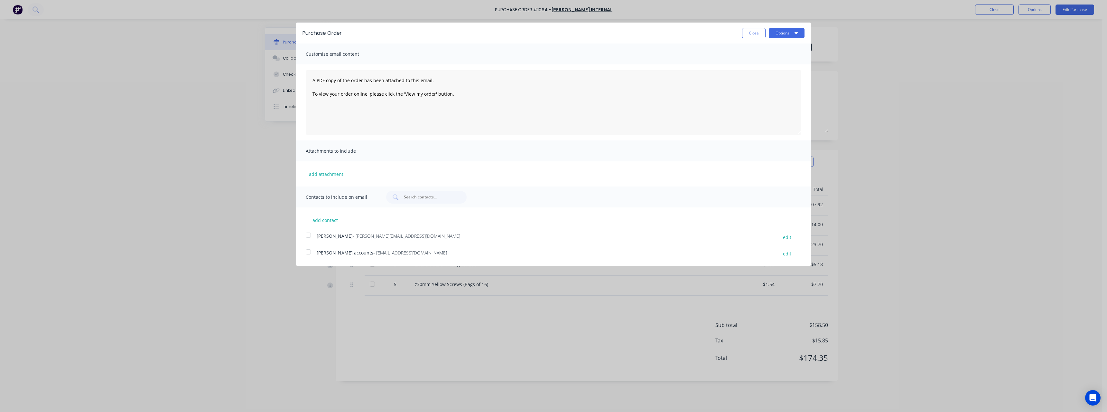
click at [401, 251] on span "- [EMAIL_ADDRESS][DOMAIN_NAME]" at bounding box center [410, 252] width 74 height 6
click at [777, 34] on button "Options" at bounding box center [787, 33] width 36 height 10
click at [770, 60] on div "Email" at bounding box center [774, 62] width 50 height 9
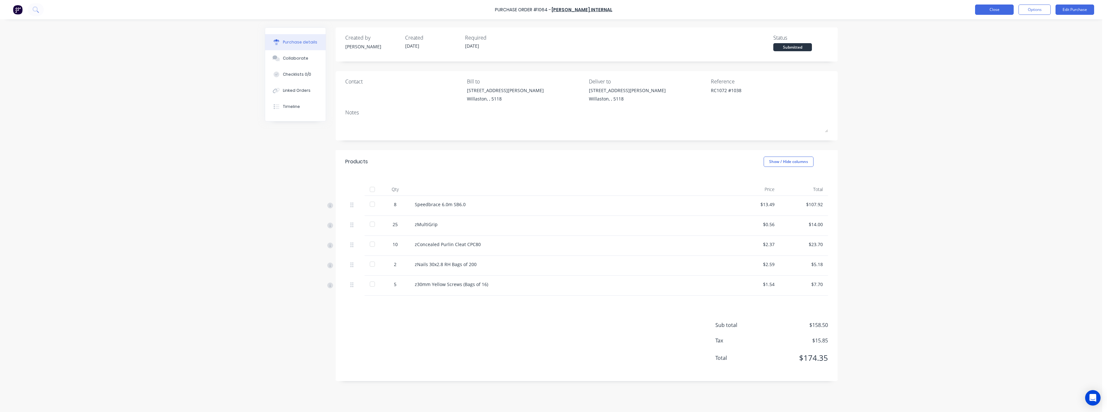
click at [1000, 11] on button "Close" at bounding box center [994, 10] width 39 height 10
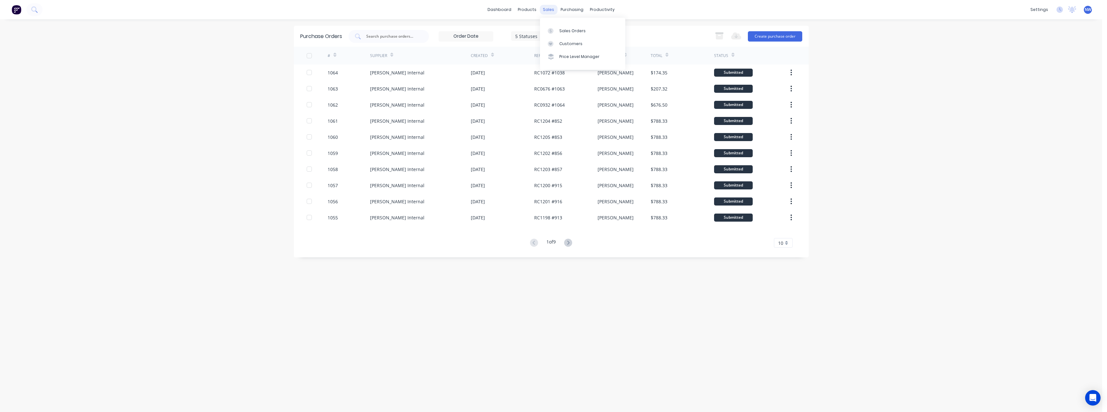
click at [552, 12] on div "sales" at bounding box center [549, 10] width 18 height 10
click at [566, 29] on div "Sales Orders" at bounding box center [572, 31] width 26 height 6
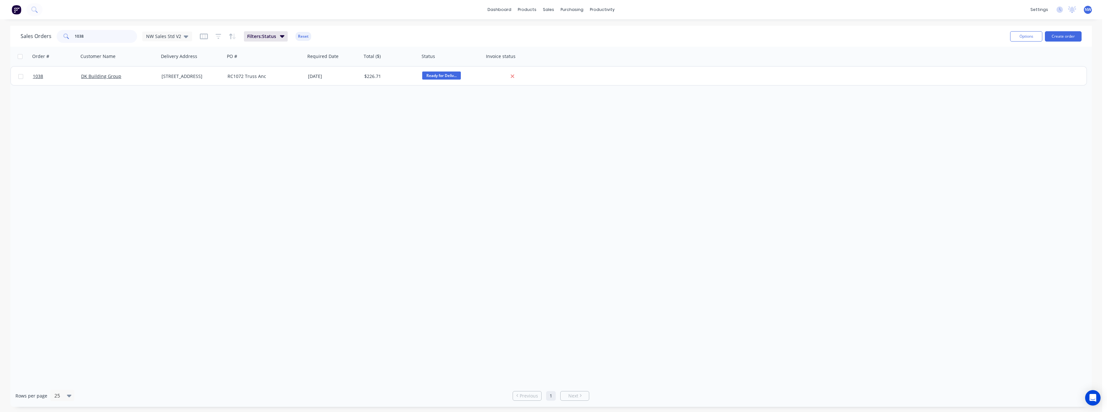
drag, startPoint x: 83, startPoint y: 36, endPoint x: 66, endPoint y: 34, distance: 16.8
click at [66, 34] on div "1038" at bounding box center [97, 36] width 80 height 13
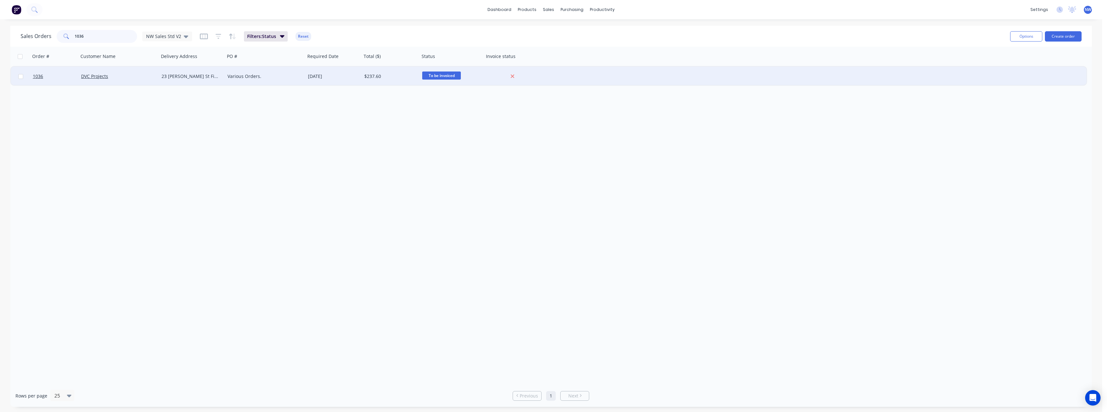
type input "1036"
click at [164, 74] on div "23 [PERSON_NAME] St Findon" at bounding box center [191, 76] width 58 height 6
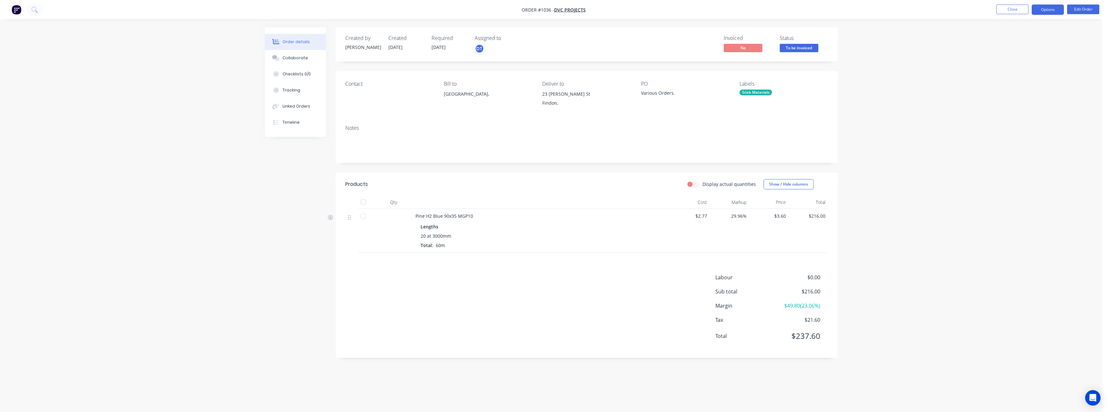
click at [1042, 11] on button "Options" at bounding box center [1048, 10] width 32 height 10
click at [1028, 112] on div "Purchase Products" at bounding box center [1028, 116] width 59 height 9
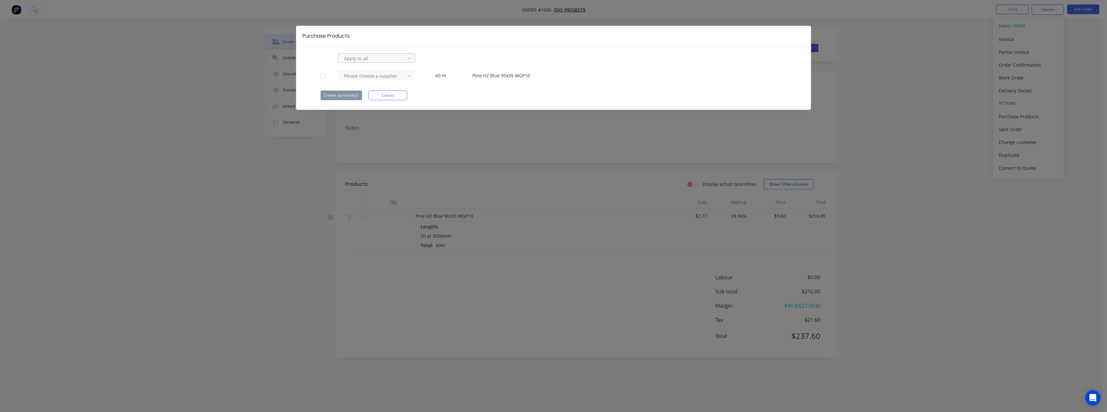
click at [378, 59] on div at bounding box center [372, 58] width 58 height 8
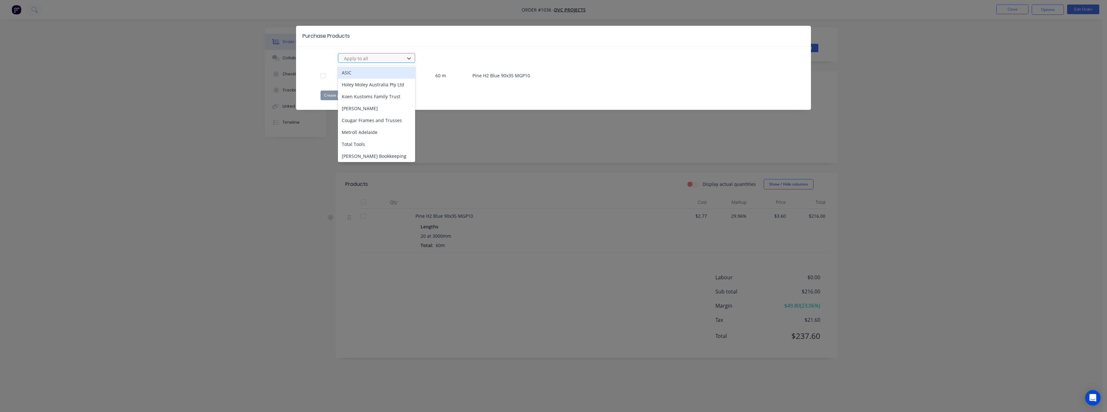
click at [378, 59] on div at bounding box center [372, 58] width 58 height 8
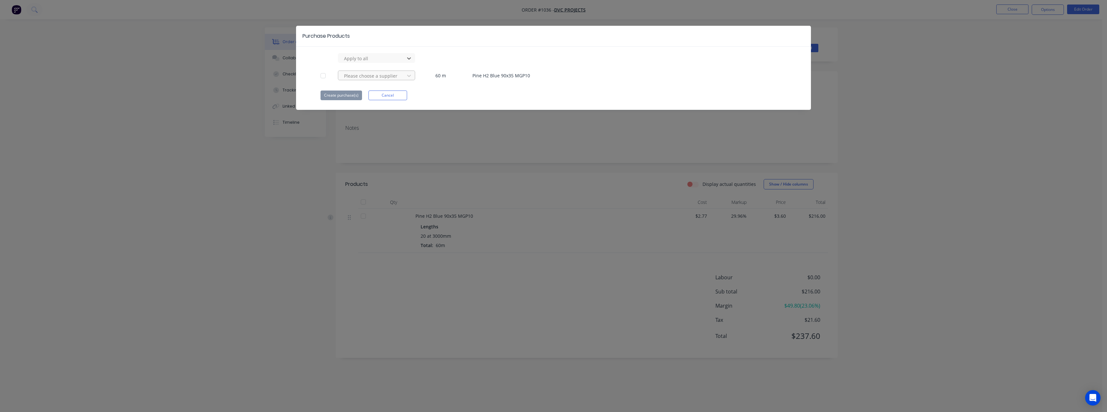
click at [377, 73] on div at bounding box center [372, 76] width 58 height 8
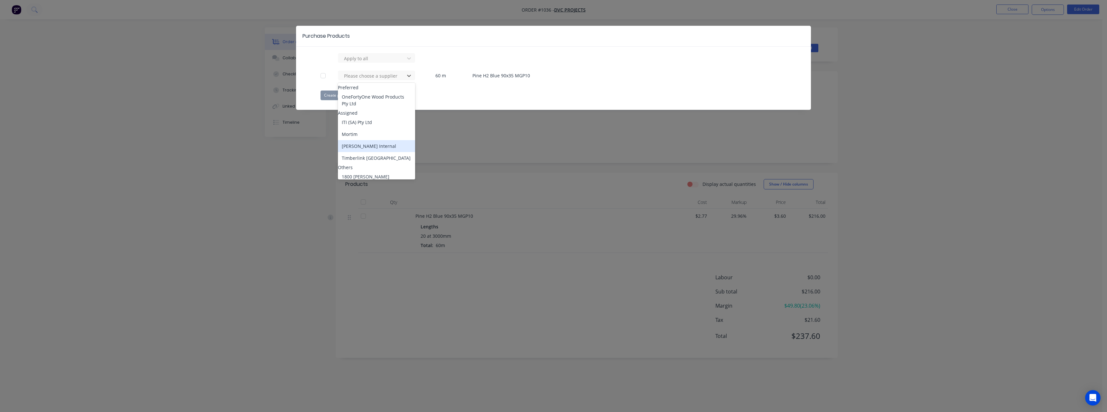
click at [366, 151] on div "[PERSON_NAME] Internal" at bounding box center [376, 146] width 77 height 12
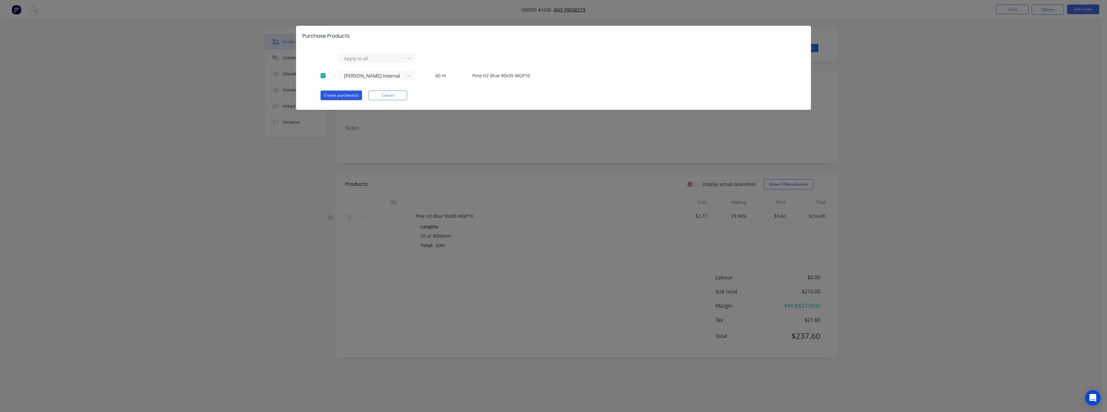
click at [338, 95] on button "Create purchase(s)" at bounding box center [342, 95] width 42 height 10
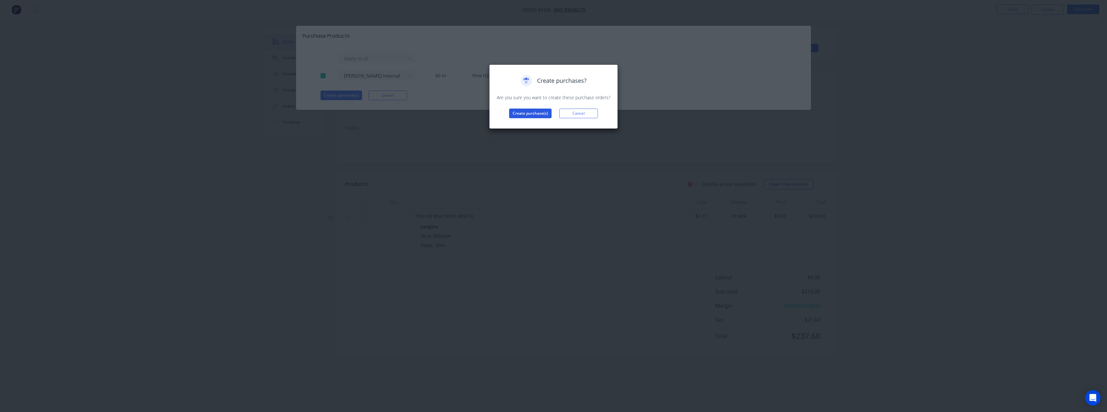
click at [516, 116] on button "Create purchase(s)" at bounding box center [530, 113] width 42 height 10
click at [525, 124] on button "View purchase(s)" at bounding box center [530, 124] width 39 height 10
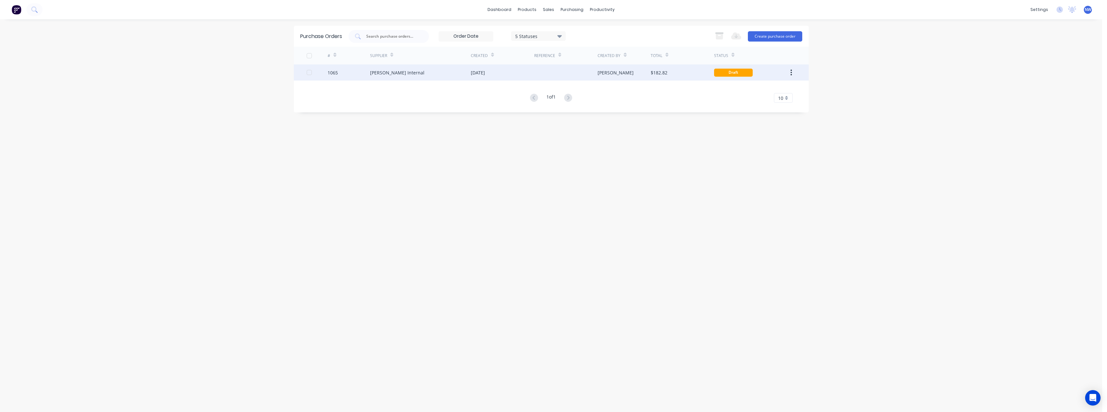
click at [528, 79] on div "[DATE]" at bounding box center [502, 72] width 63 height 16
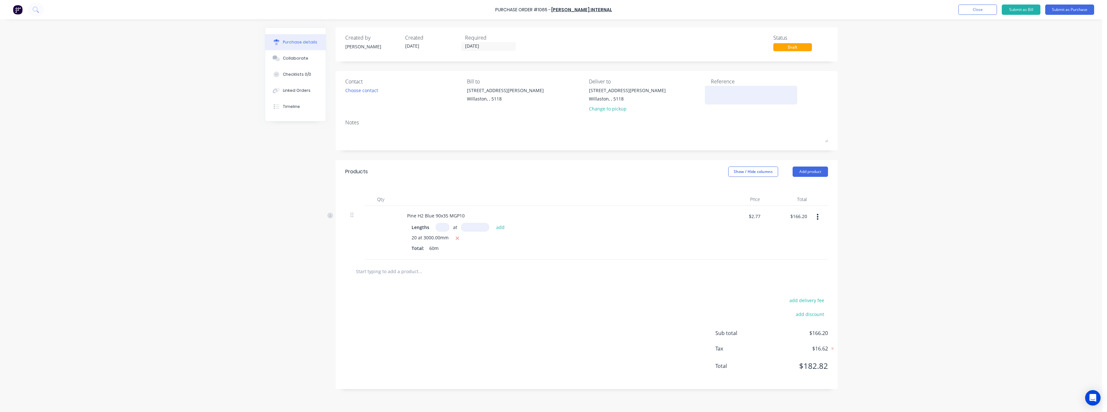
click at [727, 94] on textarea at bounding box center [751, 94] width 80 height 14
click at [1060, 9] on button "Submit as Purchase" at bounding box center [1069, 10] width 49 height 10
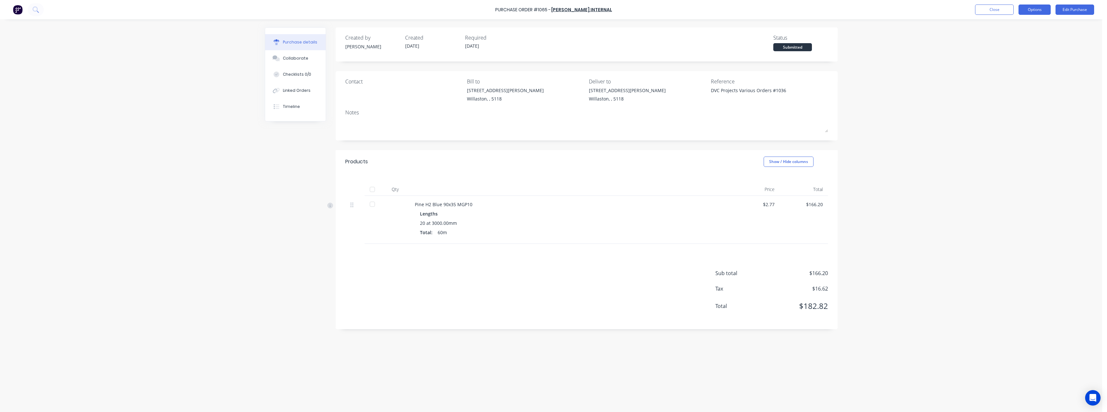
click at [1026, 10] on button "Options" at bounding box center [1035, 10] width 32 height 10
click at [1024, 24] on div "Print / Email" at bounding box center [1021, 26] width 50 height 9
click at [1005, 43] on div "With pricing" at bounding box center [1021, 38] width 50 height 9
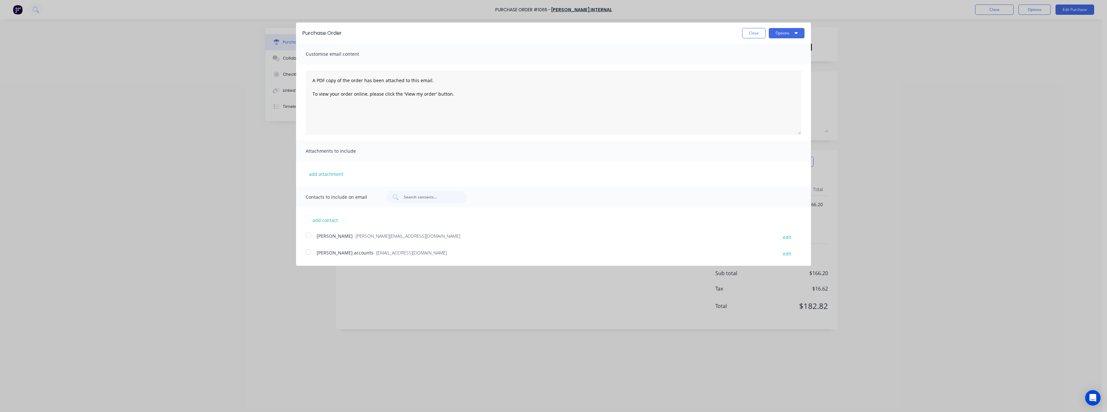
click at [387, 251] on span "- [EMAIL_ADDRESS][DOMAIN_NAME]" at bounding box center [410, 252] width 74 height 6
click at [775, 33] on button "Options" at bounding box center [787, 33] width 36 height 10
click at [771, 63] on div "Email" at bounding box center [774, 62] width 50 height 9
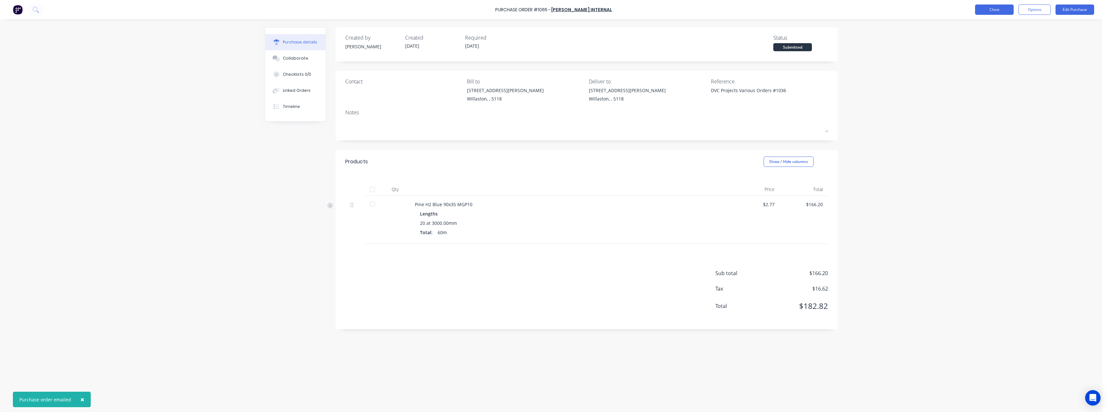
click at [986, 6] on button "Close" at bounding box center [994, 10] width 39 height 10
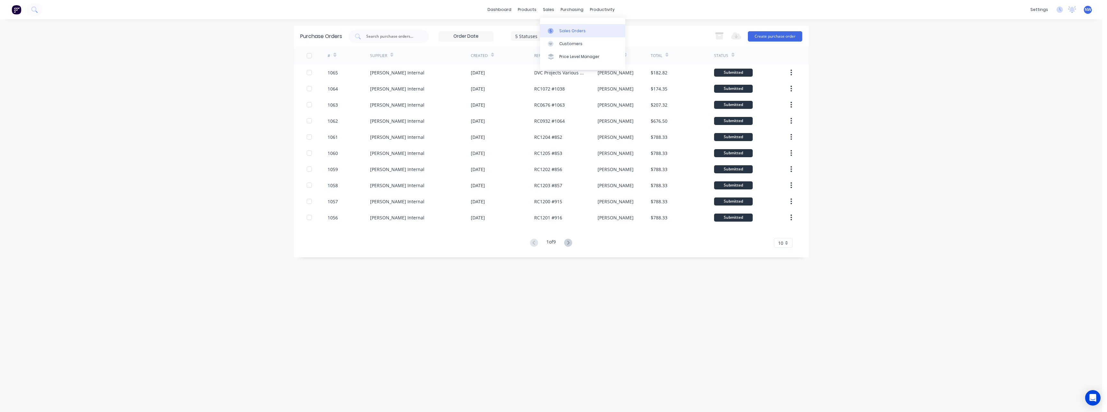
click at [562, 27] on link "Sales Orders" at bounding box center [582, 30] width 85 height 13
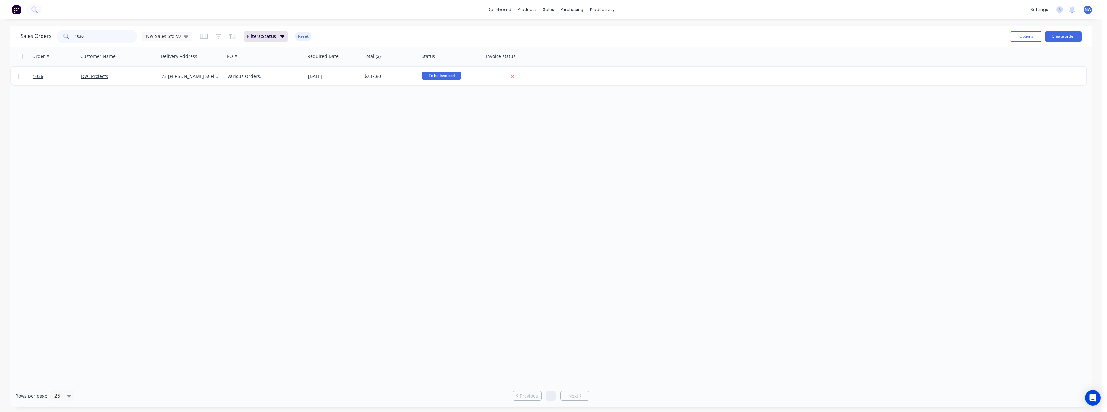
drag, startPoint x: 98, startPoint y: 39, endPoint x: 57, endPoint y: 40, distance: 40.9
click at [57, 40] on div "1036" at bounding box center [97, 36] width 80 height 13
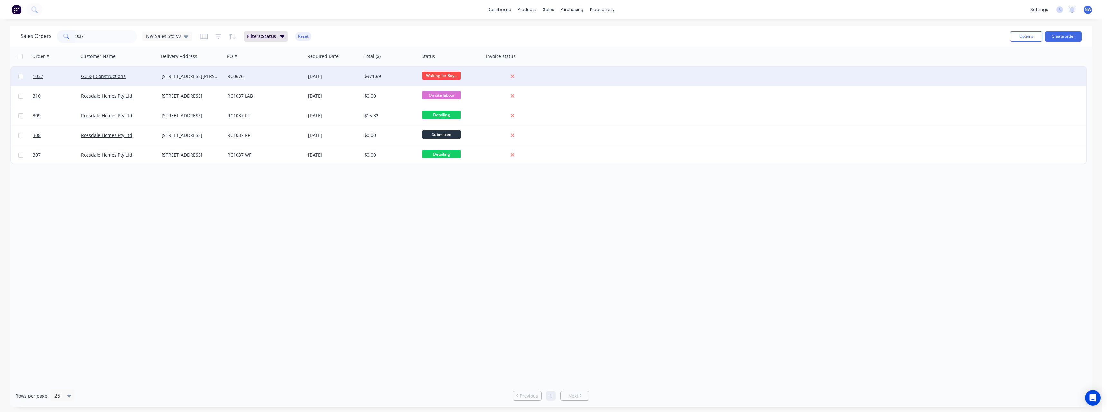
click at [238, 75] on div "RC0676" at bounding box center [263, 76] width 71 height 6
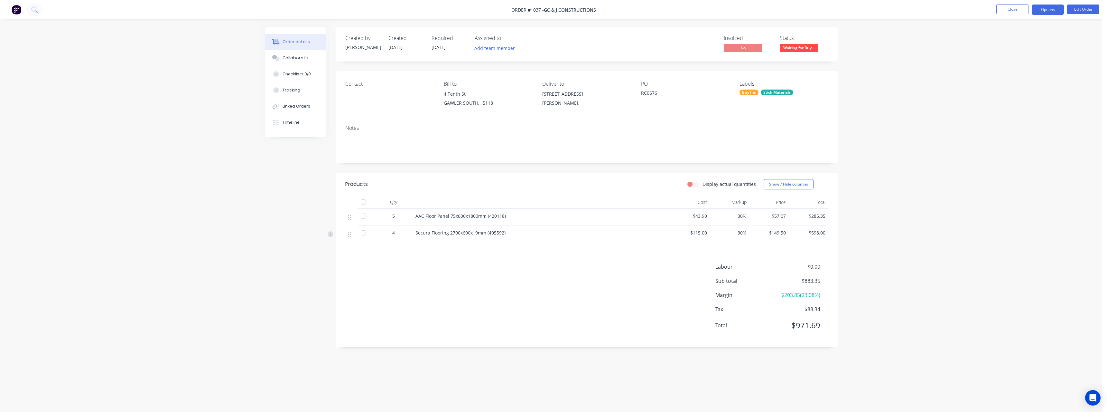
click at [1044, 7] on button "Options" at bounding box center [1048, 10] width 32 height 10
click at [1025, 112] on div "Purchase Products" at bounding box center [1028, 116] width 59 height 9
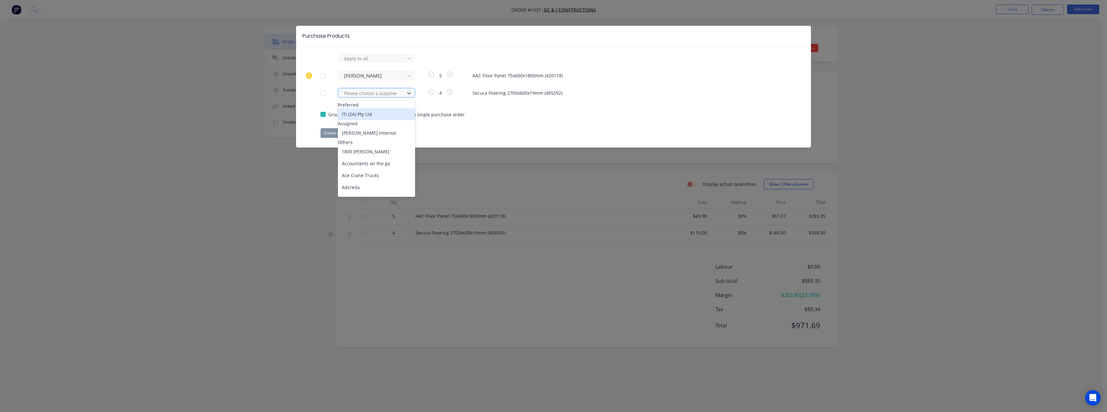
click at [378, 96] on div at bounding box center [372, 93] width 58 height 8
click at [366, 139] on div "[PERSON_NAME] Internal" at bounding box center [376, 133] width 77 height 12
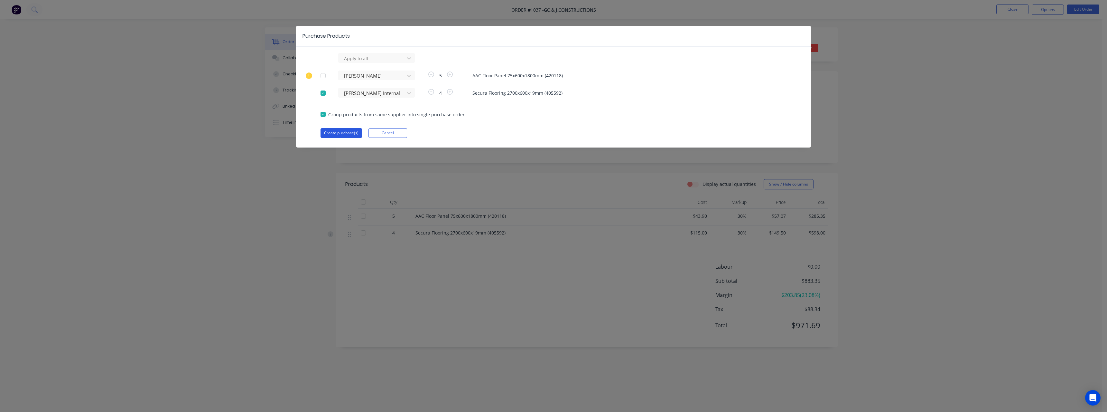
click at [355, 132] on button "Create purchase(s)" at bounding box center [342, 133] width 42 height 10
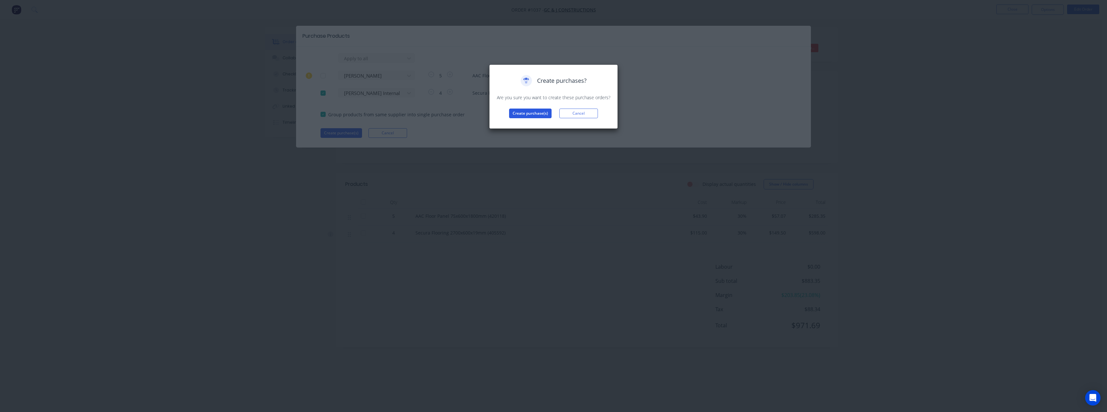
click at [526, 112] on button "Create purchase(s)" at bounding box center [530, 113] width 42 height 10
click at [542, 122] on button "View purchase(s)" at bounding box center [530, 124] width 39 height 10
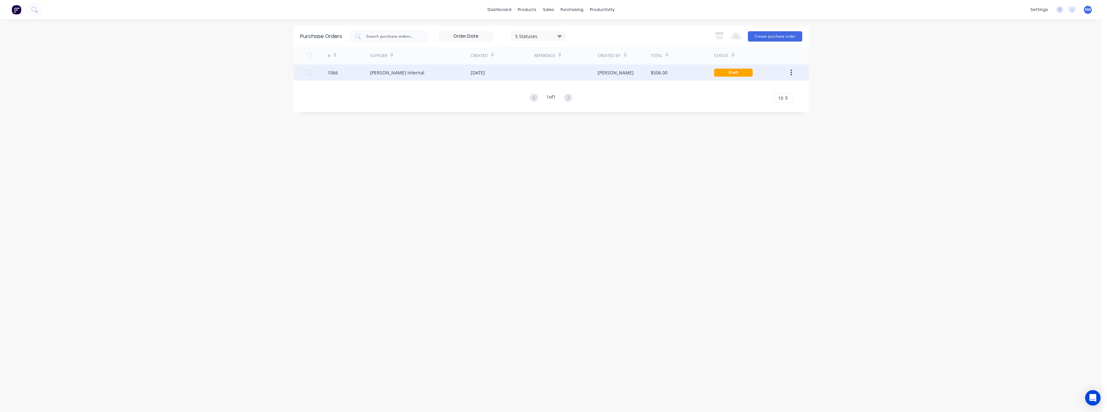
click at [558, 76] on div at bounding box center [565, 72] width 63 height 16
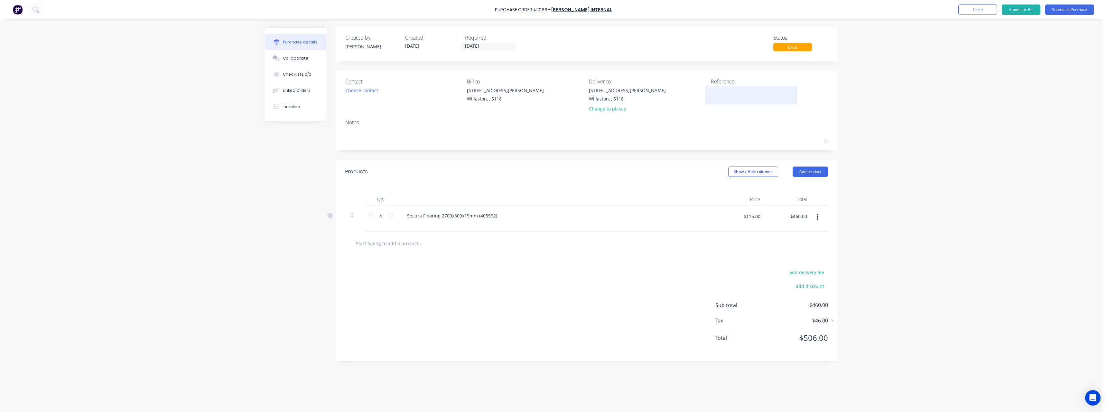
click at [733, 90] on textarea at bounding box center [751, 94] width 80 height 14
click at [1058, 11] on button "Submit as Purchase" at bounding box center [1069, 10] width 49 height 10
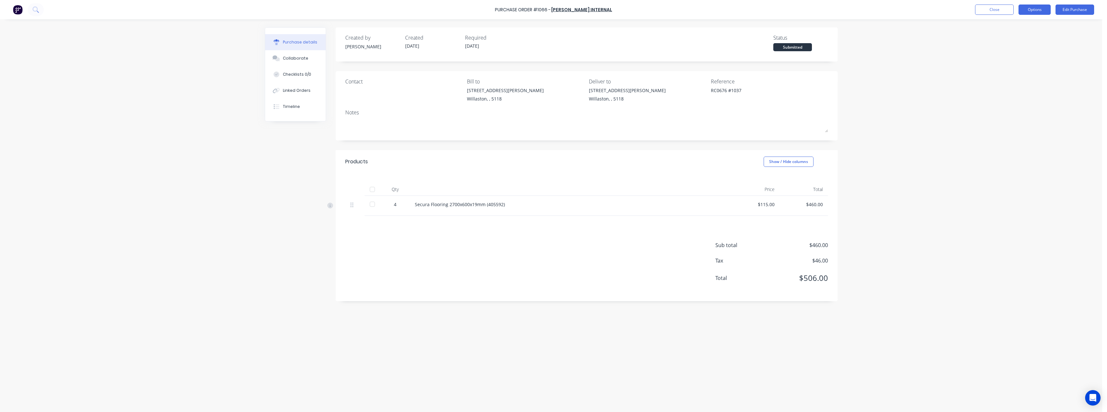
click at [1048, 8] on button "Options" at bounding box center [1035, 10] width 32 height 10
click at [1035, 24] on div "Print / Email" at bounding box center [1021, 26] width 50 height 9
click at [1028, 51] on div "Without pricing" at bounding box center [1021, 51] width 50 height 9
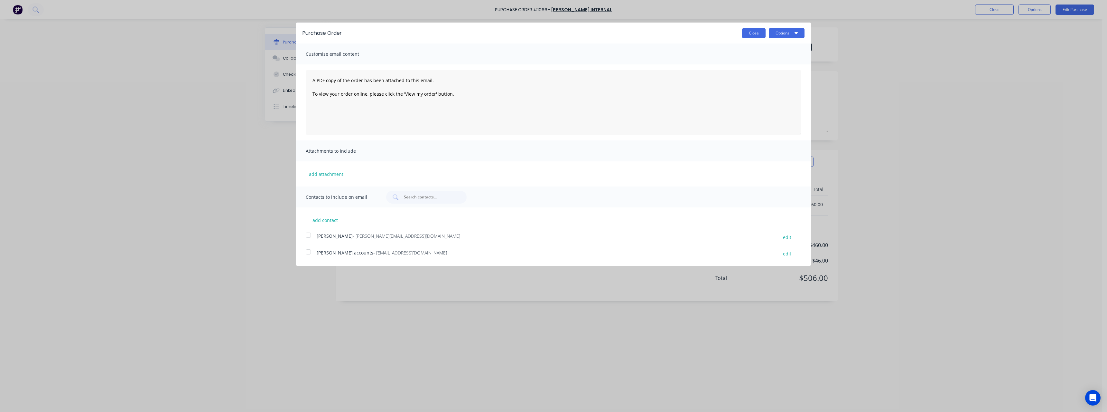
click at [759, 30] on button "Close" at bounding box center [753, 33] width 23 height 10
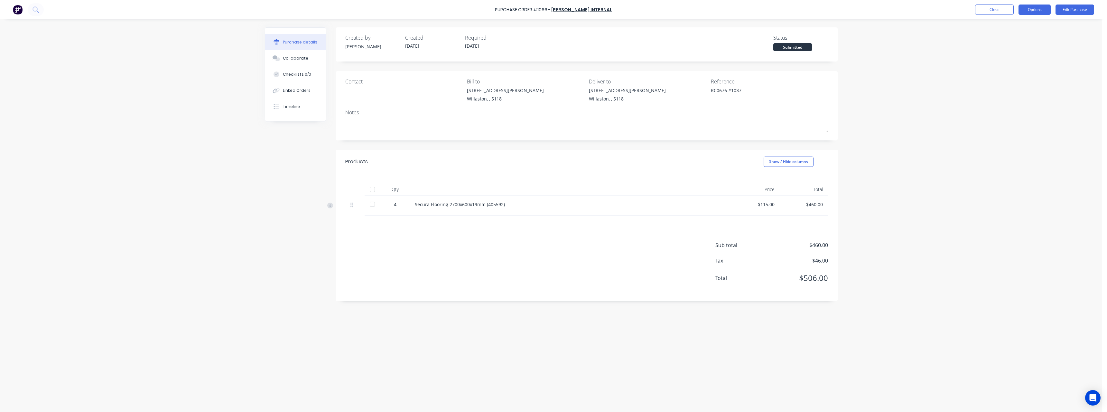
click at [1043, 8] on button "Options" at bounding box center [1035, 10] width 32 height 10
click at [1015, 29] on div "Print / Email" at bounding box center [1021, 26] width 50 height 9
click at [1016, 42] on div "With pricing" at bounding box center [1021, 38] width 50 height 9
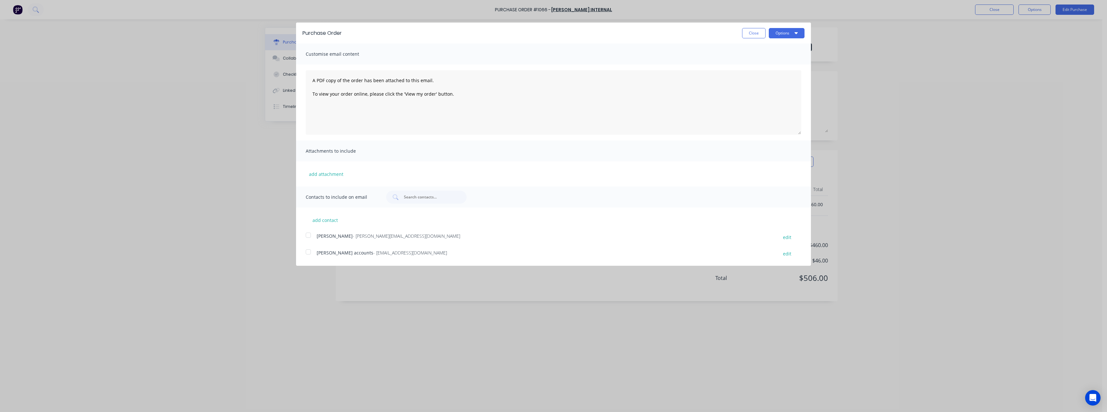
click at [381, 252] on span "- [EMAIL_ADDRESS][DOMAIN_NAME]" at bounding box center [410, 252] width 74 height 6
click at [786, 33] on button "Options" at bounding box center [787, 33] width 36 height 10
click at [777, 60] on div "Email" at bounding box center [774, 62] width 50 height 9
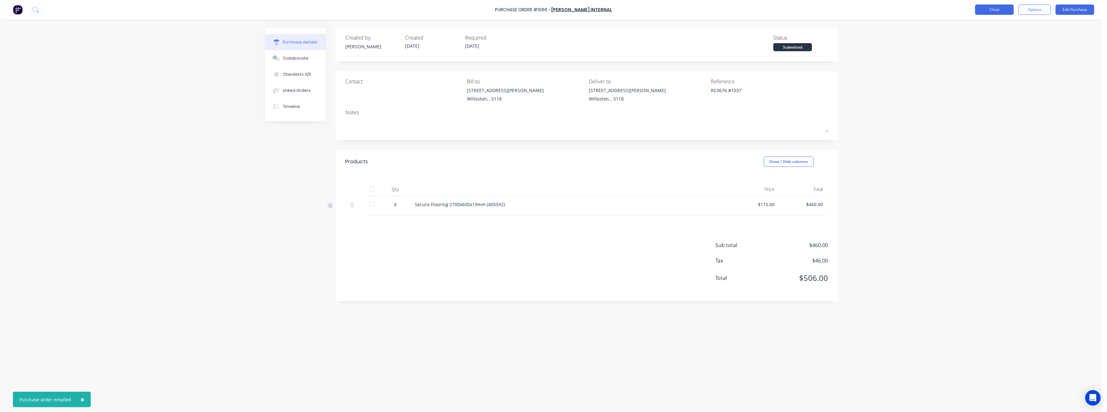
click at [995, 6] on button "Close" at bounding box center [994, 10] width 39 height 10
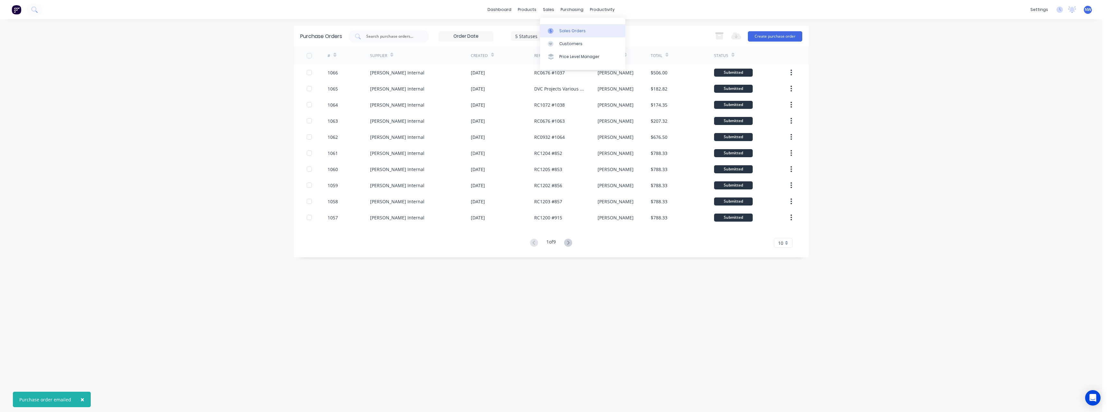
click at [557, 25] on link "Sales Orders" at bounding box center [582, 30] width 85 height 13
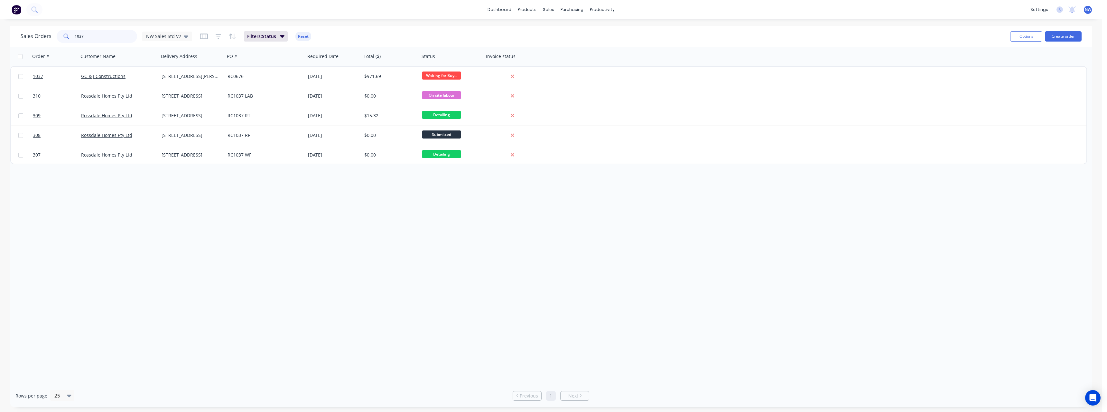
drag, startPoint x: 85, startPoint y: 35, endPoint x: 61, endPoint y: 37, distance: 24.2
click at [61, 37] on div "1037" at bounding box center [97, 36] width 80 height 13
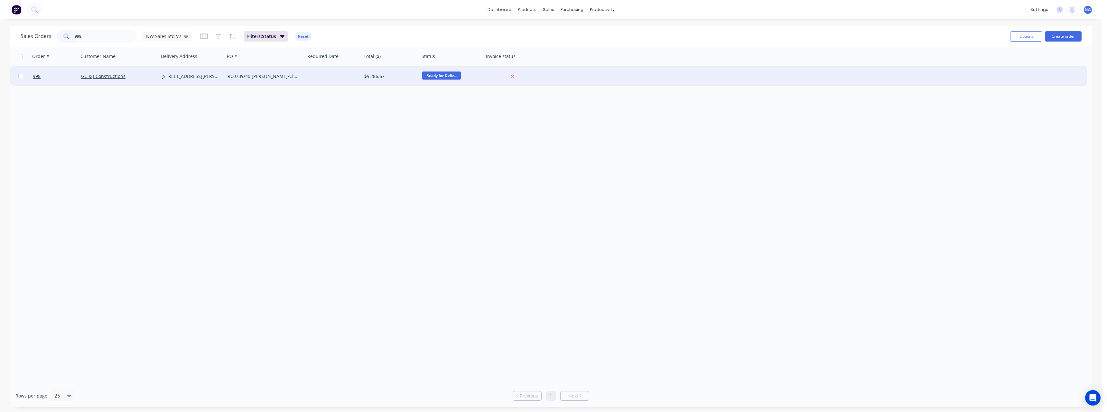
click at [198, 76] on div "[STREET_ADDRESS][PERSON_NAME]" at bounding box center [191, 76] width 58 height 6
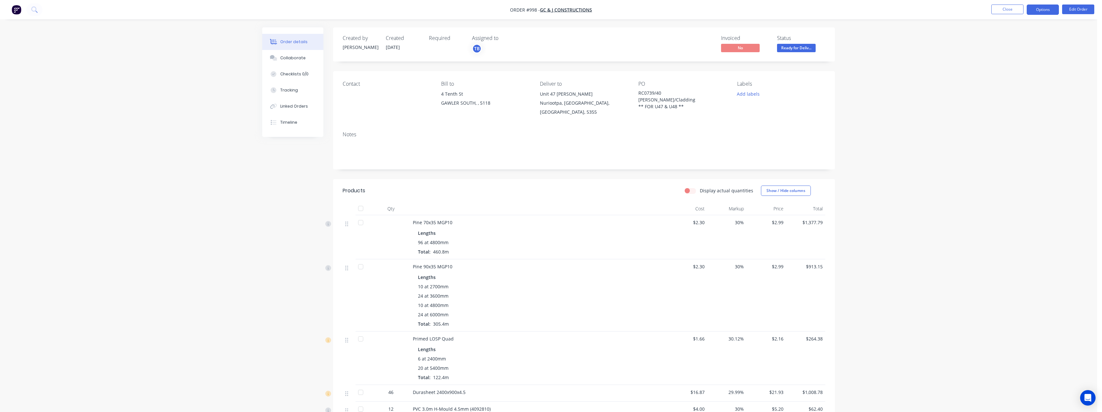
click at [1035, 11] on button "Options" at bounding box center [1043, 10] width 32 height 10
click at [1022, 115] on div "Purchase Products" at bounding box center [1023, 116] width 59 height 9
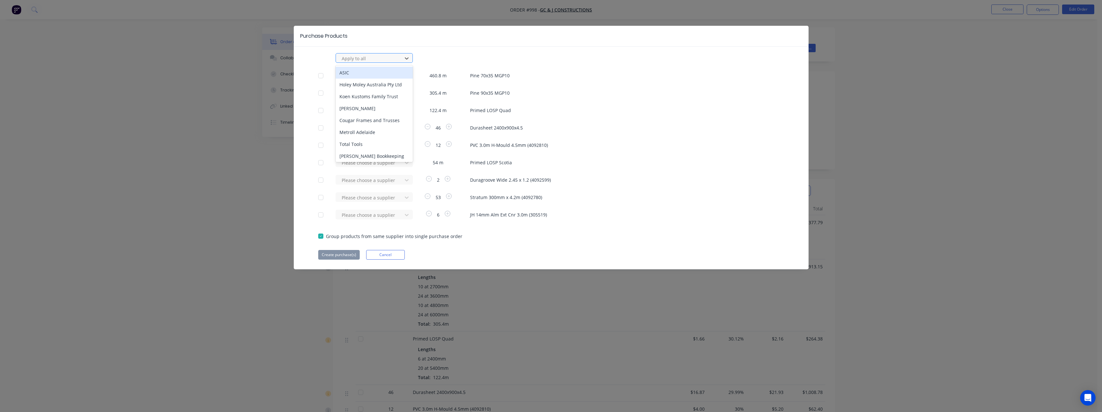
click at [386, 60] on div at bounding box center [370, 58] width 58 height 8
click at [374, 97] on div "[PERSON_NAME] Internal" at bounding box center [374, 96] width 77 height 12
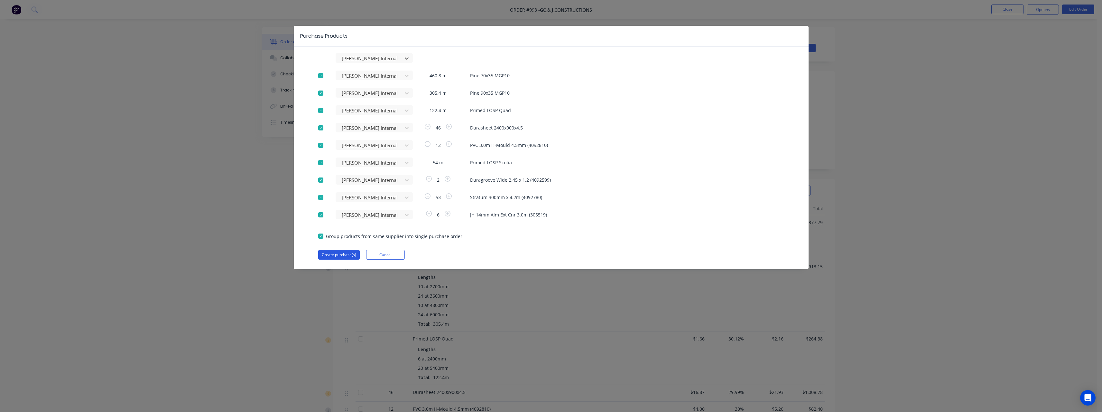
click at [337, 252] on button "Create purchase(s)" at bounding box center [339, 255] width 42 height 10
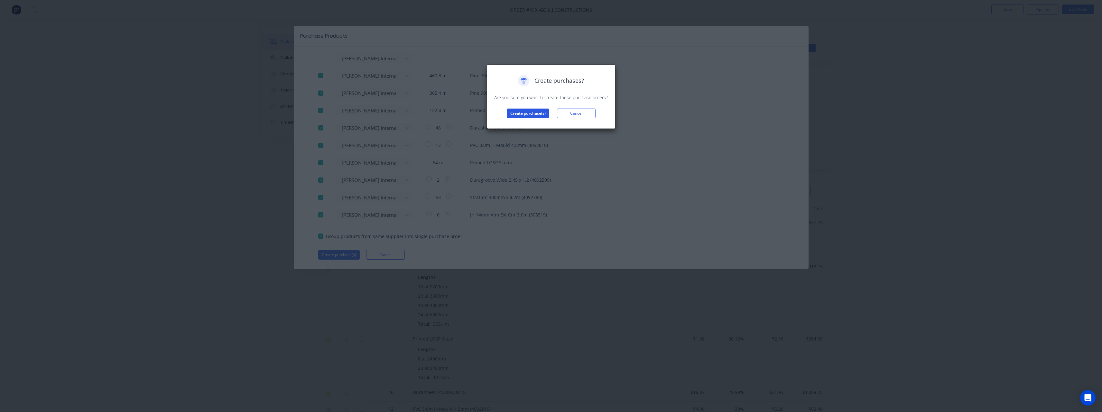
click at [508, 114] on button "Create purchase(s)" at bounding box center [528, 113] width 42 height 10
click at [522, 125] on button "View purchase(s)" at bounding box center [528, 124] width 39 height 10
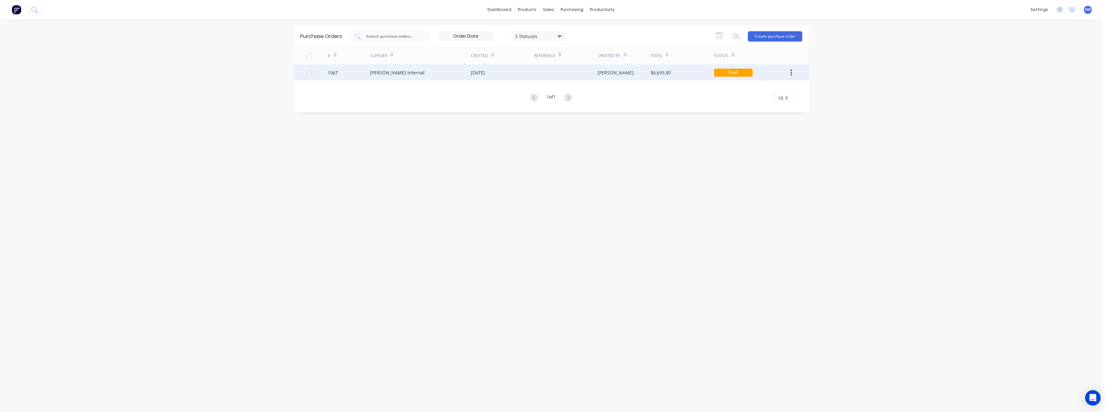
click at [520, 75] on div "[DATE]" at bounding box center [502, 72] width 63 height 16
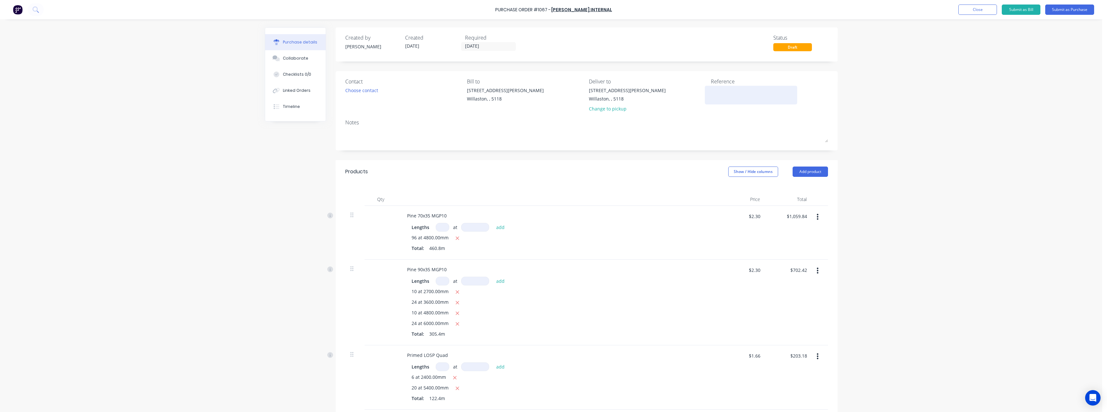
click at [718, 94] on textarea at bounding box center [751, 94] width 80 height 14
click at [1067, 12] on button "Submit as Purchase" at bounding box center [1069, 10] width 49 height 10
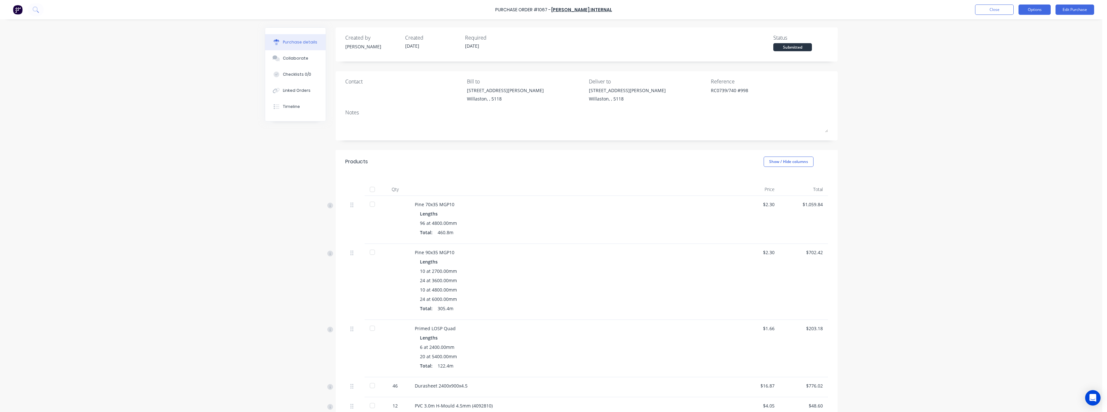
click at [1037, 10] on button "Options" at bounding box center [1035, 10] width 32 height 10
click at [1029, 26] on div "Print / Email" at bounding box center [1021, 26] width 50 height 9
click at [1021, 37] on div "With pricing" at bounding box center [1021, 38] width 50 height 9
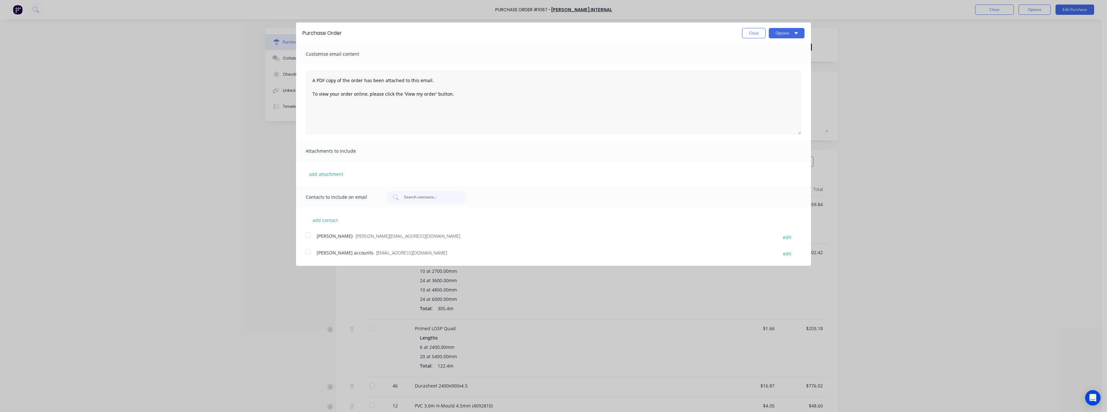
click at [390, 252] on span "- [EMAIL_ADDRESS][DOMAIN_NAME]" at bounding box center [410, 252] width 74 height 6
click at [780, 35] on button "Options" at bounding box center [787, 33] width 36 height 10
click at [765, 59] on div "Email" at bounding box center [774, 62] width 50 height 9
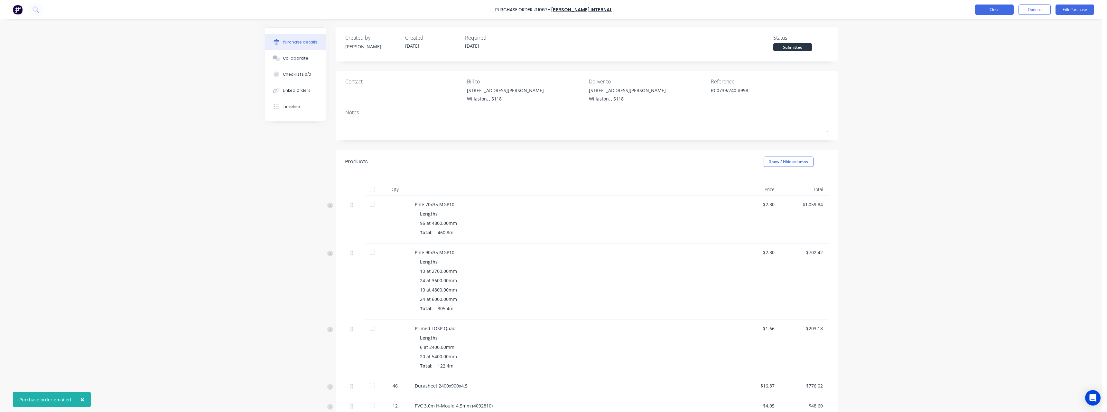
click at [1009, 8] on button "Close" at bounding box center [994, 10] width 39 height 10
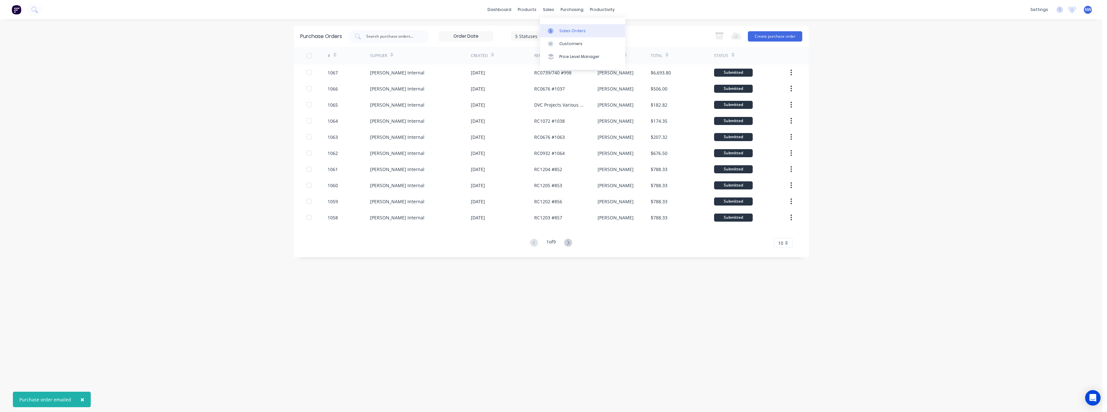
click at [564, 28] on div "Sales Orders" at bounding box center [572, 31] width 26 height 6
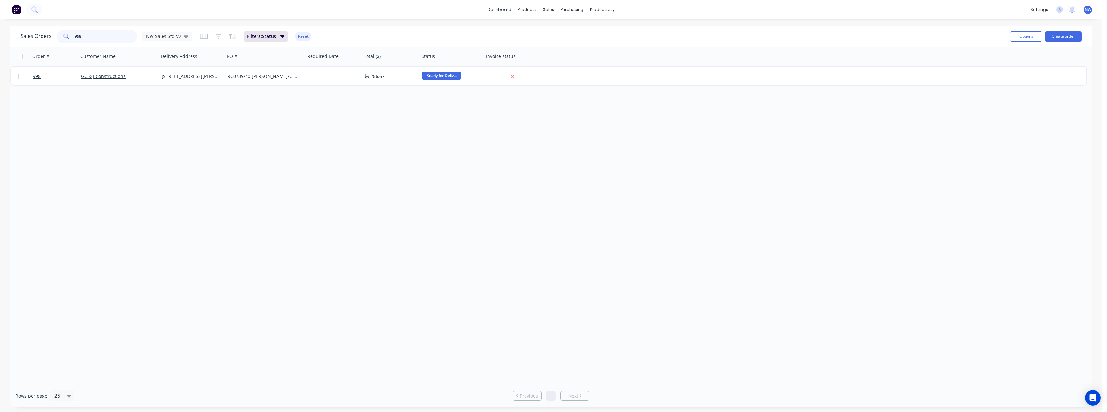
drag, startPoint x: 105, startPoint y: 37, endPoint x: 60, endPoint y: 38, distance: 45.1
click at [60, 38] on div "998" at bounding box center [97, 36] width 80 height 13
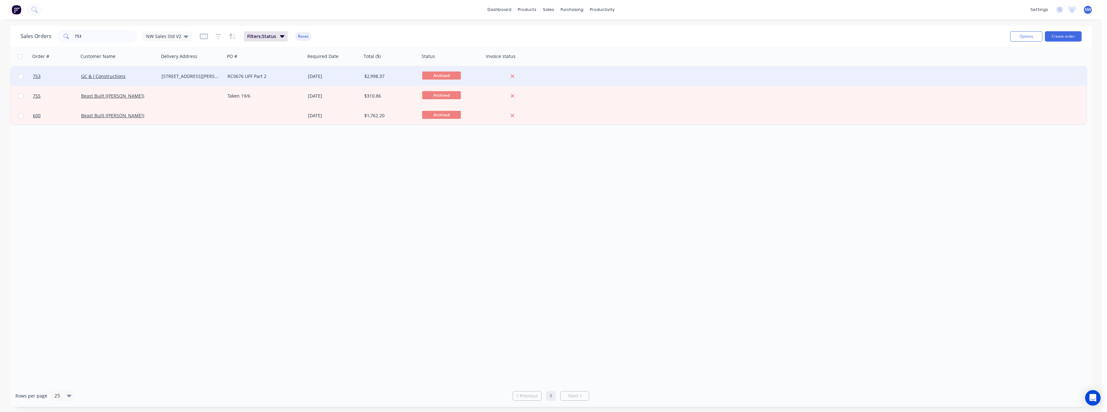
click at [216, 78] on div "[STREET_ADDRESS][PERSON_NAME]" at bounding box center [191, 76] width 58 height 6
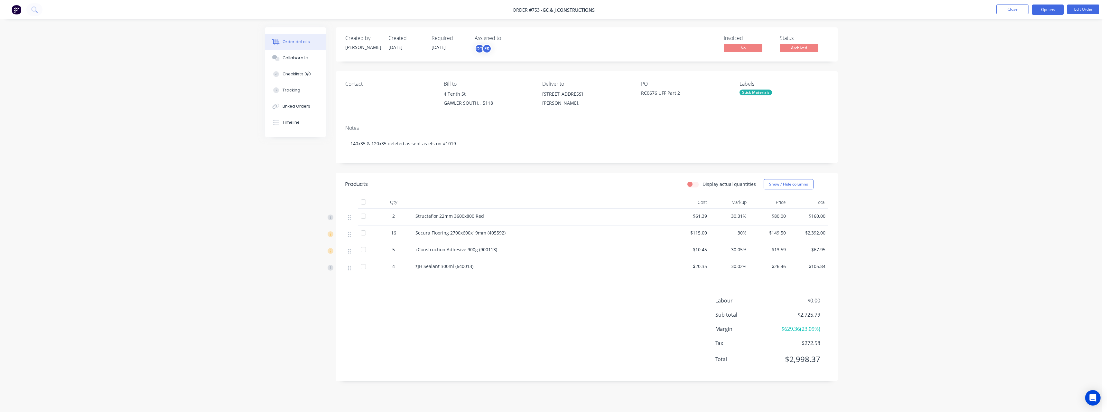
click at [1040, 11] on button "Options" at bounding box center [1048, 10] width 32 height 10
click at [1031, 115] on div "Purchase Products" at bounding box center [1028, 116] width 59 height 9
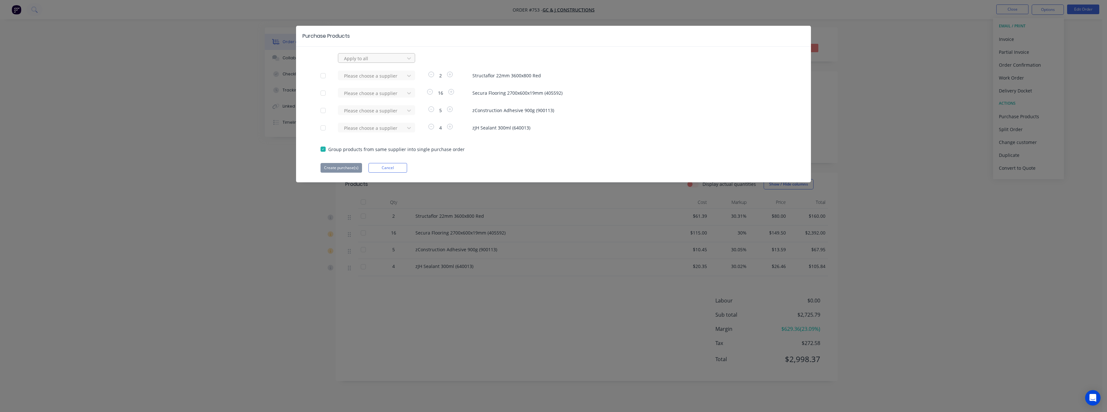
click at [371, 60] on div at bounding box center [372, 58] width 58 height 8
click at [374, 92] on div "[PERSON_NAME] Internal" at bounding box center [376, 96] width 77 height 12
click at [342, 169] on button "Create purchase(s)" at bounding box center [342, 168] width 42 height 10
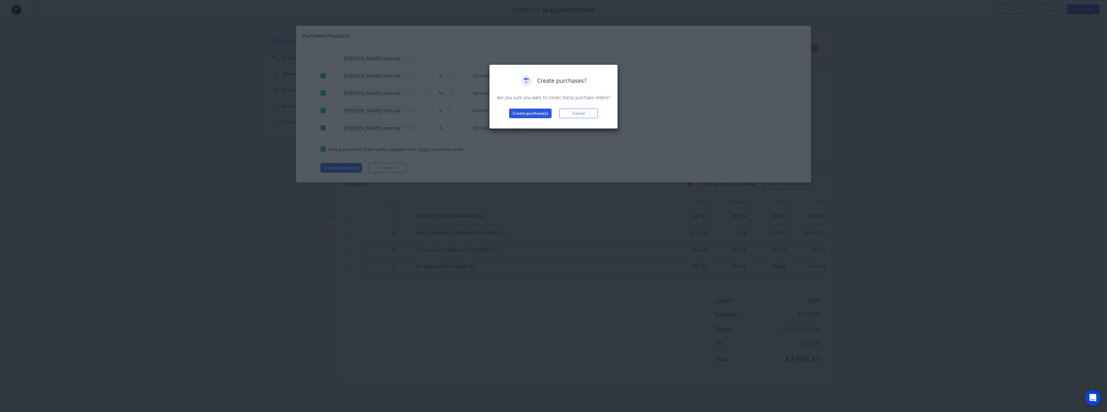
click at [548, 115] on button "Create purchase(s)" at bounding box center [530, 113] width 42 height 10
click at [547, 123] on button "View purchase(s)" at bounding box center [530, 124] width 39 height 10
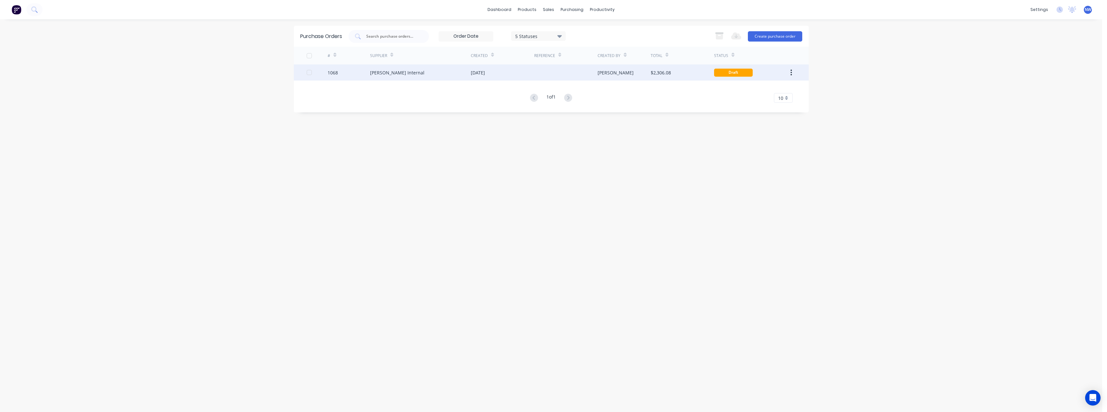
click at [553, 77] on div at bounding box center [565, 72] width 63 height 16
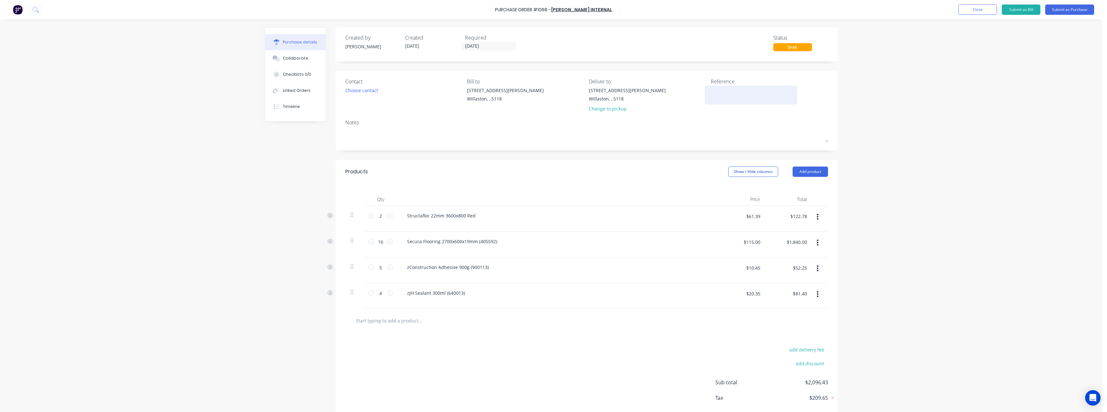
click at [721, 92] on textarea at bounding box center [751, 94] width 80 height 14
click at [1058, 8] on button "Submit as Purchase" at bounding box center [1069, 10] width 49 height 10
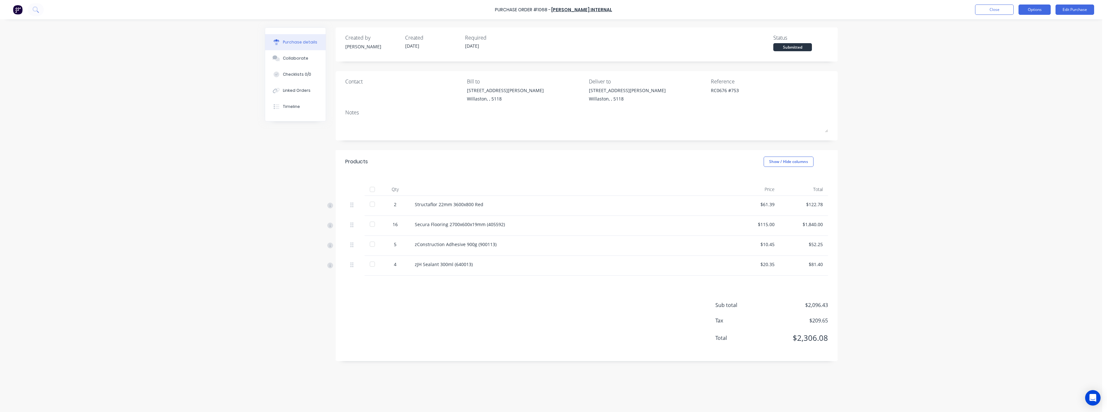
click at [1033, 13] on button "Options" at bounding box center [1035, 10] width 32 height 10
click at [1022, 24] on div "Print / Email" at bounding box center [1021, 26] width 50 height 9
click at [1013, 41] on div "With pricing" at bounding box center [1021, 38] width 50 height 9
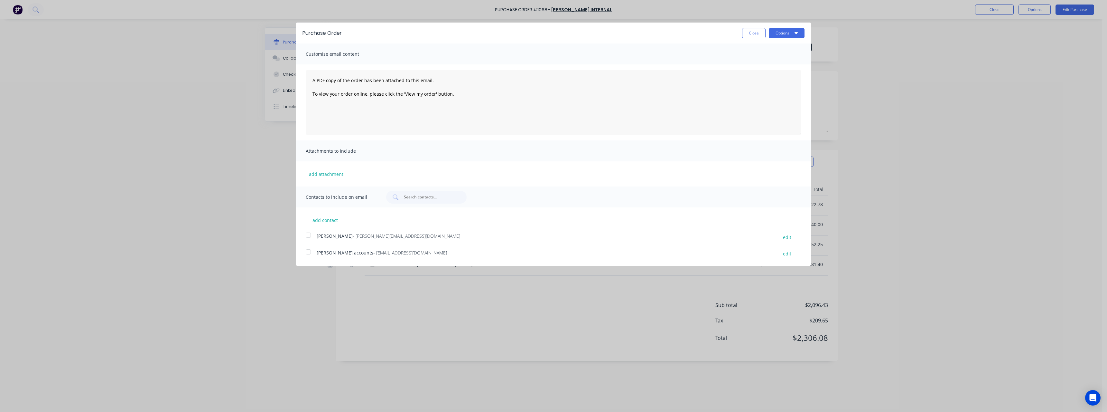
click at [380, 253] on span "- [EMAIL_ADDRESS][DOMAIN_NAME]" at bounding box center [410, 252] width 74 height 6
click at [781, 29] on button "Options" at bounding box center [787, 33] width 36 height 10
click at [753, 65] on div "Email" at bounding box center [774, 62] width 50 height 9
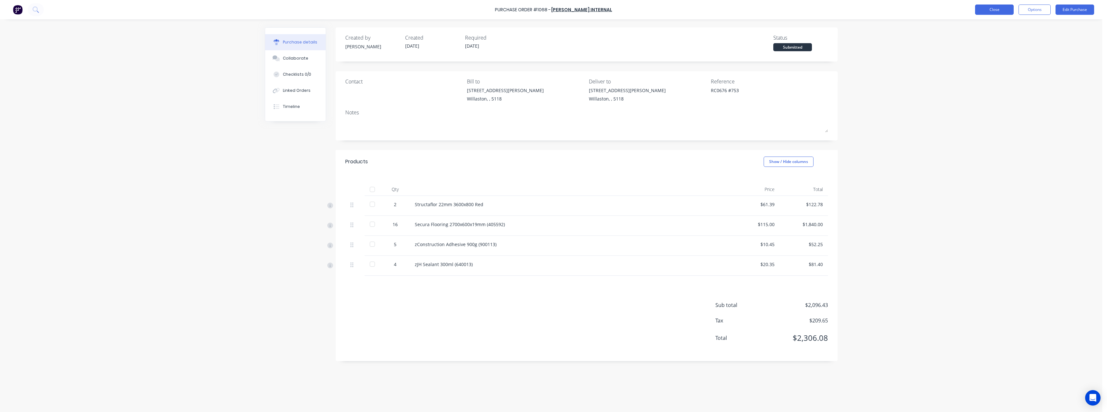
click at [1002, 12] on button "Close" at bounding box center [994, 10] width 39 height 10
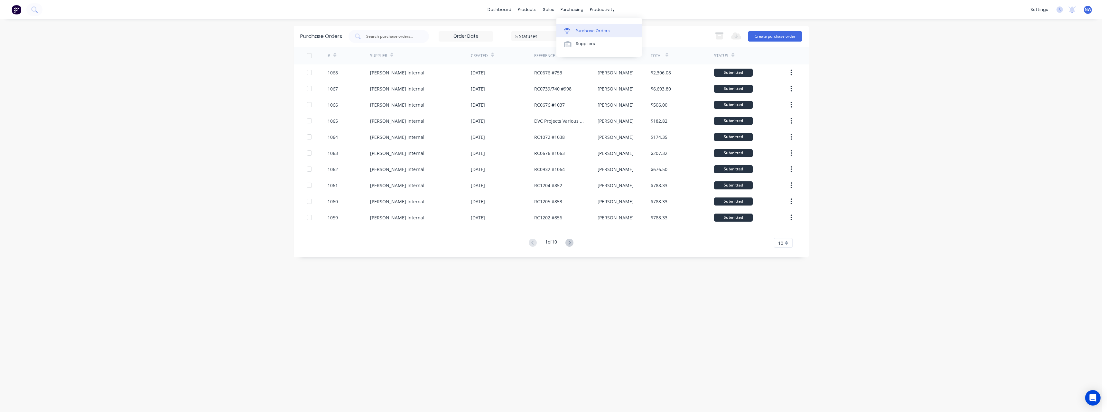
click at [587, 28] on div "Purchase Orders" at bounding box center [593, 31] width 34 height 6
click at [586, 30] on div "Purchase Orders" at bounding box center [593, 31] width 34 height 6
click at [765, 36] on button "Create purchase order" at bounding box center [775, 36] width 54 height 10
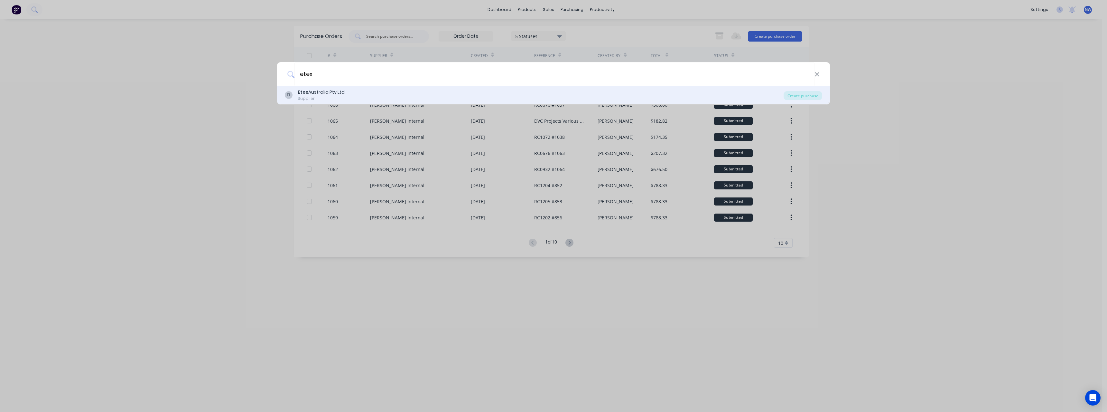
click at [411, 94] on div "EL Etex Australia Pty Ltd Supplier" at bounding box center [534, 95] width 499 height 13
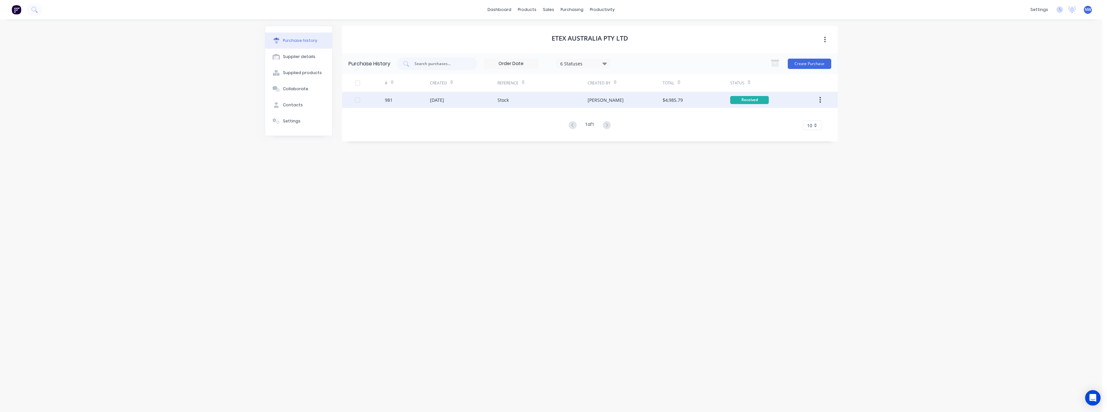
click at [526, 104] on div "Stock" at bounding box center [543, 100] width 90 height 16
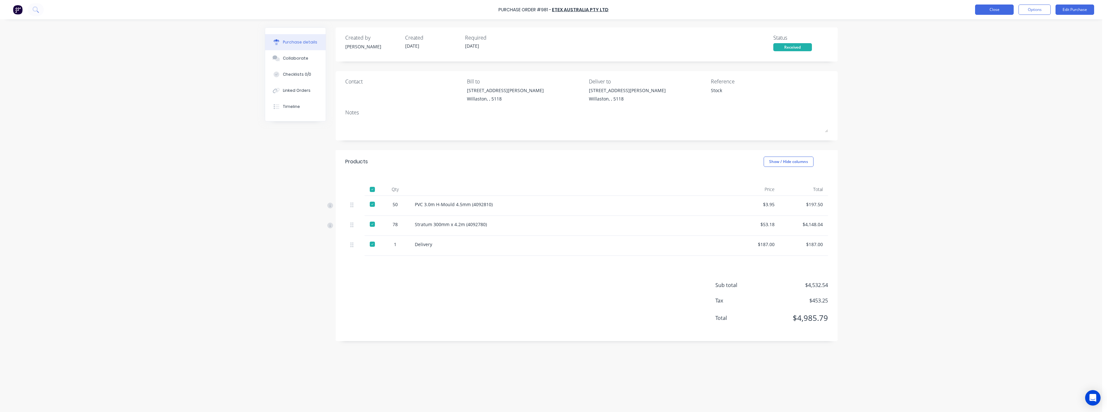
click at [979, 12] on button "Close" at bounding box center [994, 10] width 39 height 10
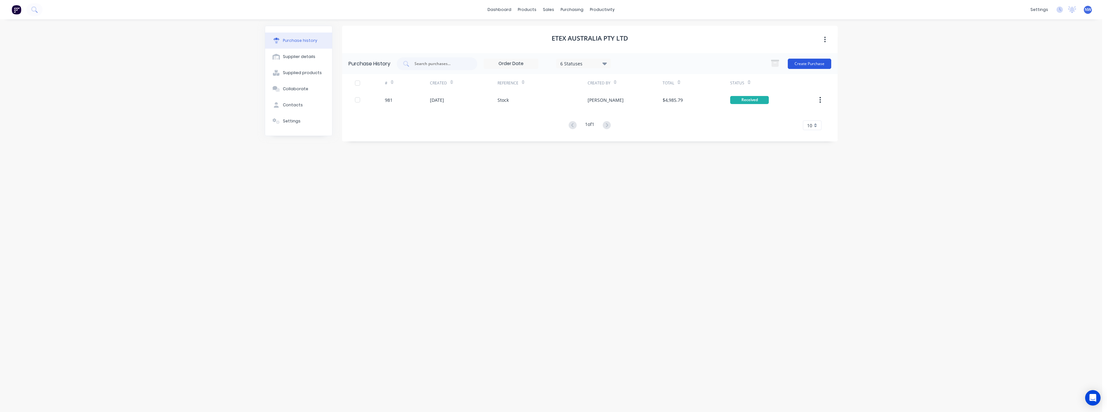
click at [800, 65] on button "Create Purchase" at bounding box center [809, 64] width 43 height 10
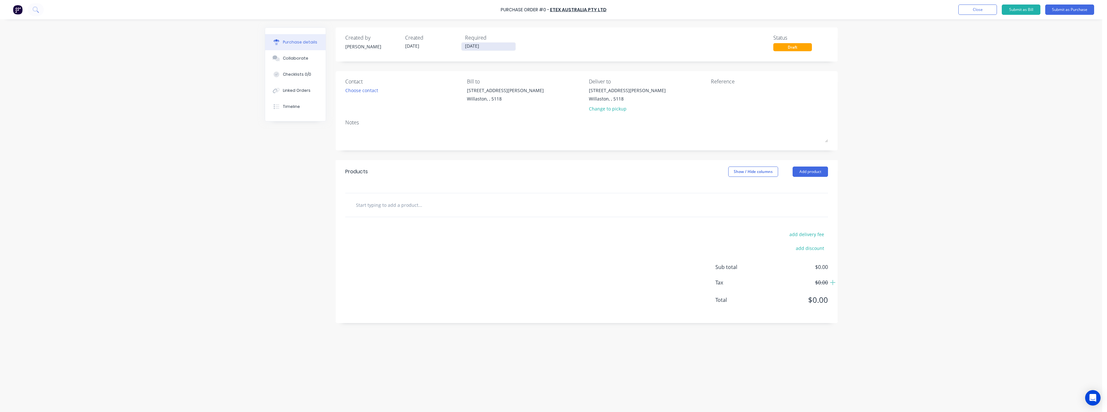
click at [500, 46] on input "[DATE]" at bounding box center [489, 46] width 54 height 8
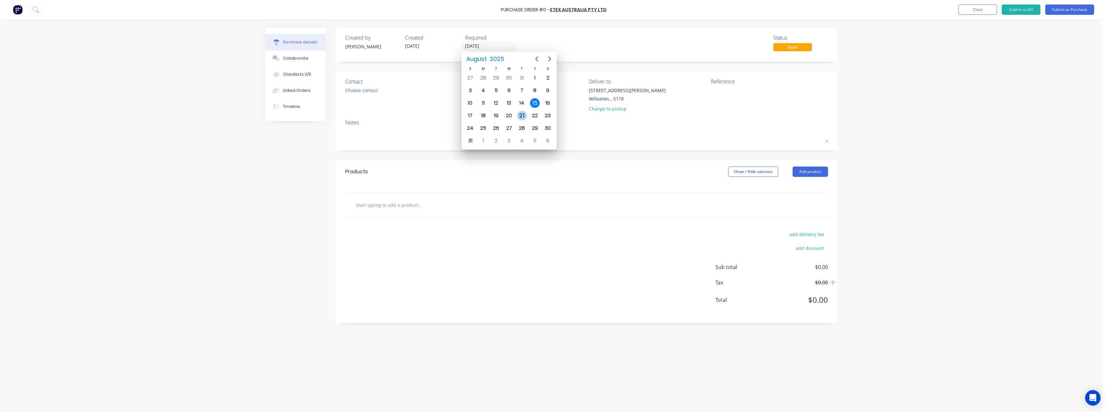
click at [526, 117] on div "21" at bounding box center [522, 116] width 10 height 10
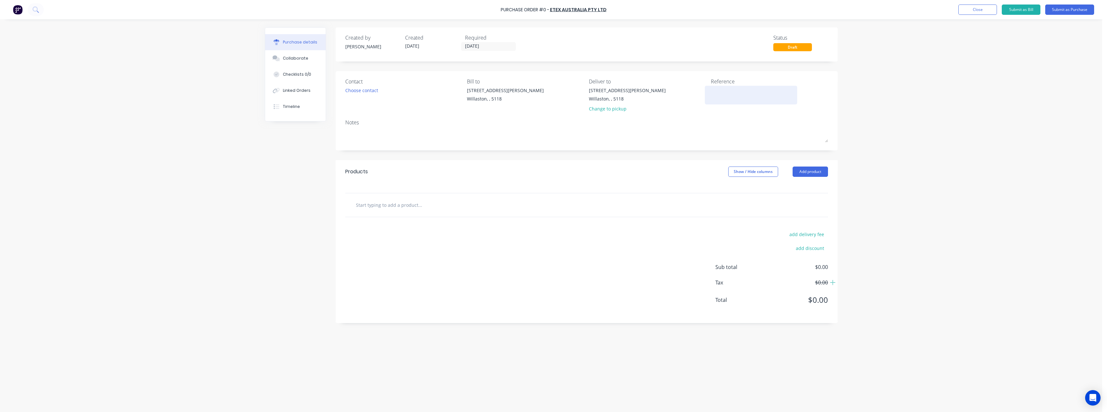
click at [713, 90] on textarea at bounding box center [751, 94] width 80 height 14
click at [416, 203] on input "text" at bounding box center [420, 204] width 129 height 13
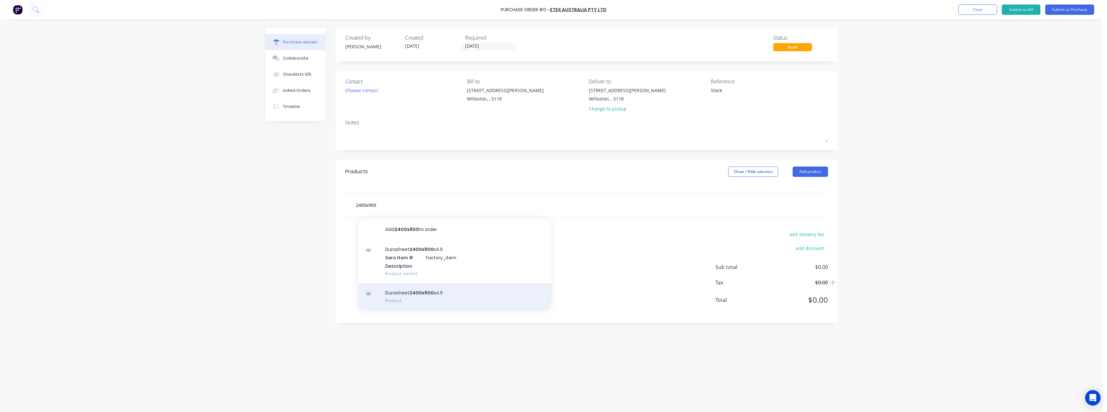
click at [426, 292] on div "Durasheet 2400x900 x4.5 Product" at bounding box center [454, 296] width 193 height 27
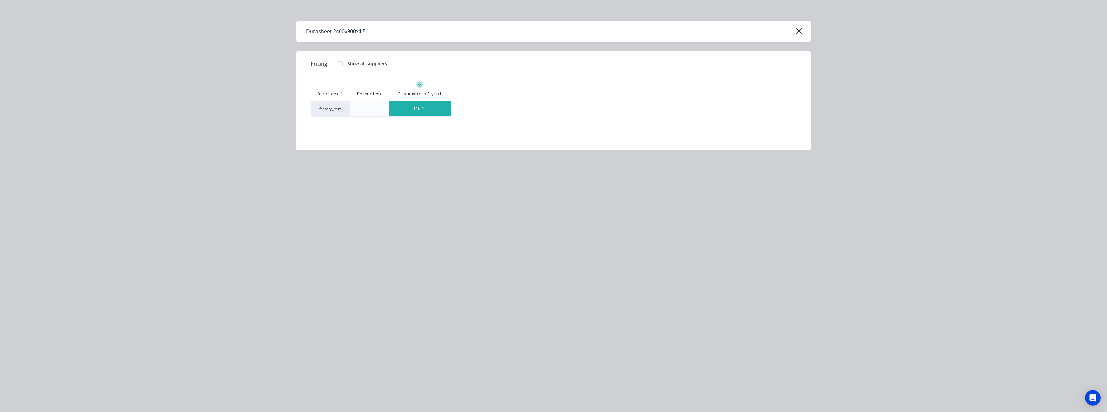
click at [427, 112] on div "$16.46" at bounding box center [419, 108] width 61 height 15
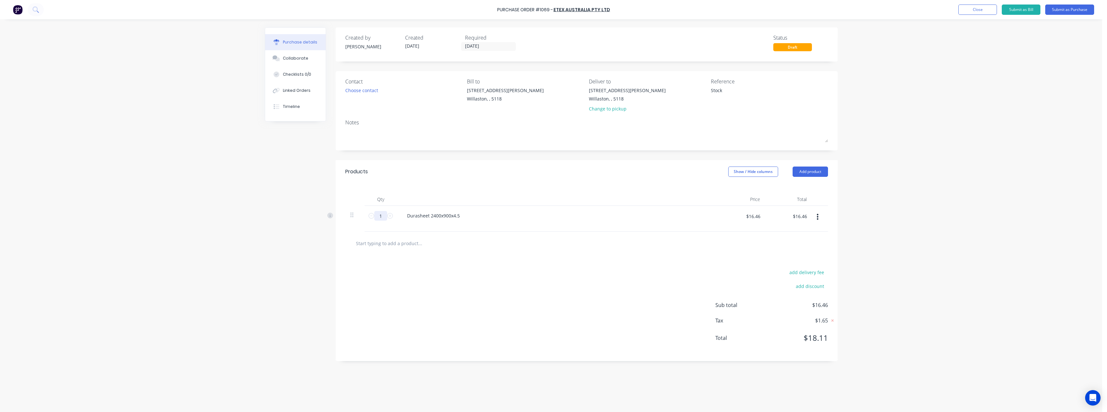
click at [384, 216] on input "1" at bounding box center [380, 216] width 13 height 10
click at [462, 216] on div "Durasheet 2400x900x4.5" at bounding box center [433, 215] width 63 height 9
click at [409, 240] on input "text" at bounding box center [420, 243] width 129 height 13
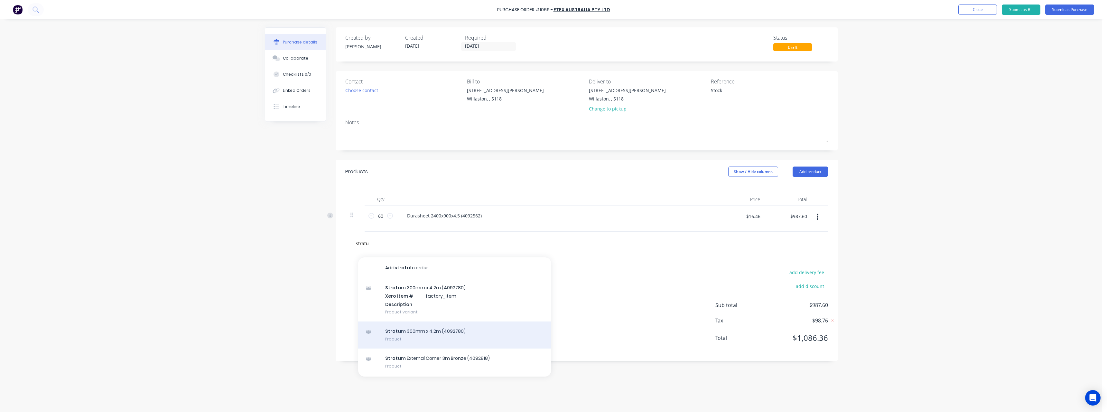
click at [428, 335] on div "Stratu m 300mm x 4.2m (4092780) Product" at bounding box center [454, 334] width 193 height 27
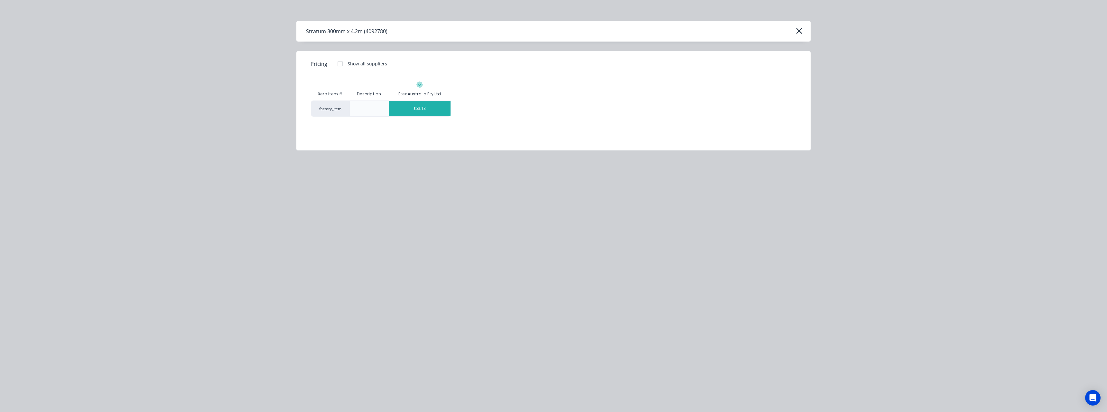
click at [417, 109] on div "$53.18" at bounding box center [419, 108] width 61 height 15
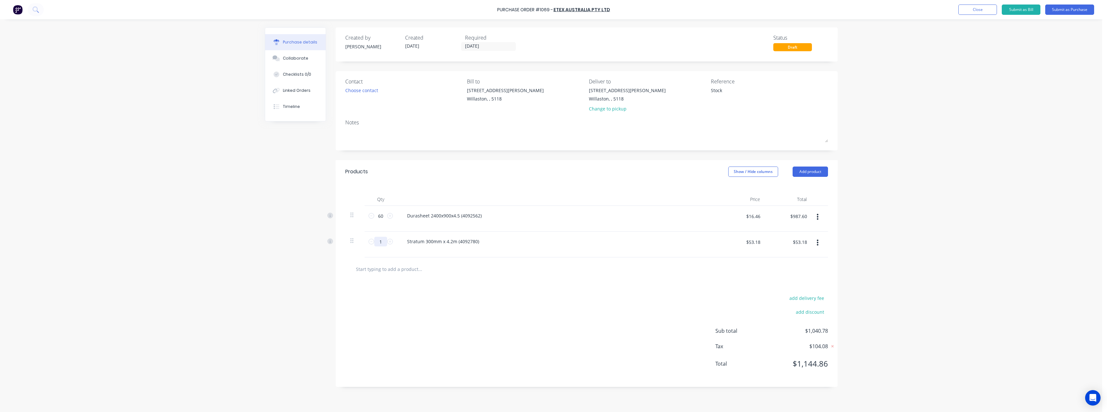
click at [387, 244] on input "1" at bounding box center [380, 242] width 13 height 10
click at [385, 265] on input "text" at bounding box center [420, 268] width 129 height 13
click at [814, 169] on button "Add product" at bounding box center [810, 171] width 35 height 10
click at [799, 185] on div "Product catalogue" at bounding box center [798, 187] width 50 height 9
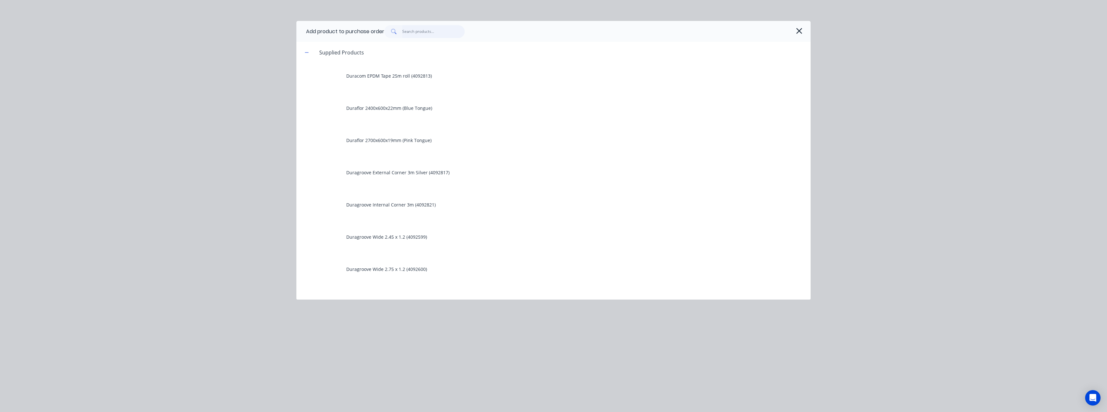
click at [421, 32] on input "text" at bounding box center [433, 31] width 63 height 13
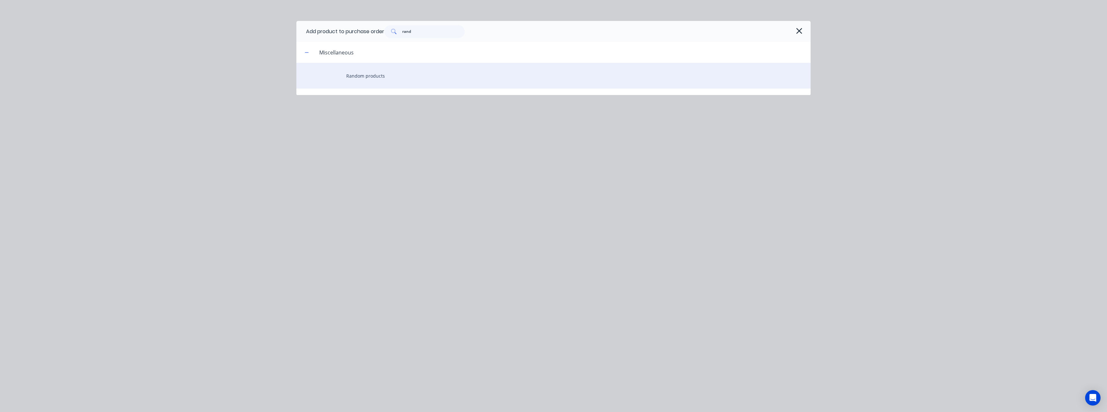
click at [384, 73] on div "Random products" at bounding box center [553, 76] width 514 height 26
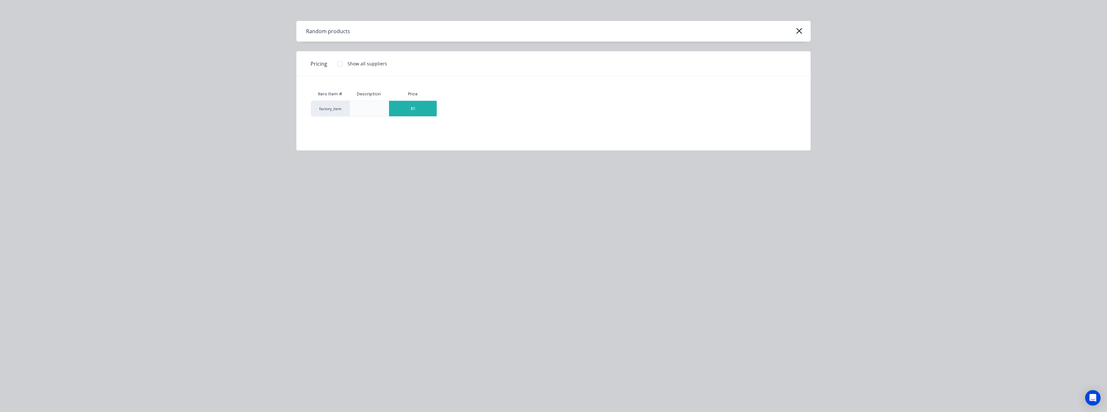
click at [413, 108] on div "$0" at bounding box center [413, 108] width 48 height 15
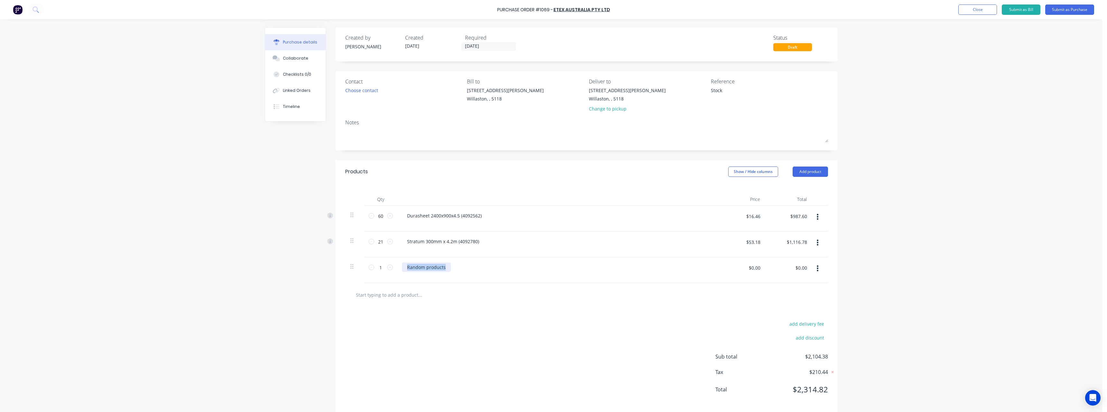
drag, startPoint x: 444, startPoint y: 268, endPoint x: 392, endPoint y: 271, distance: 51.9
click at [392, 271] on div "1 1 Random products $0.00 $0.00 $0.00 $0.00" at bounding box center [586, 270] width 483 height 26
click at [754, 272] on input "$0.00" at bounding box center [754, 267] width 19 height 10
click at [423, 298] on input "text" at bounding box center [420, 294] width 129 height 13
click at [1055, 10] on button "Submit as Purchase" at bounding box center [1069, 10] width 49 height 10
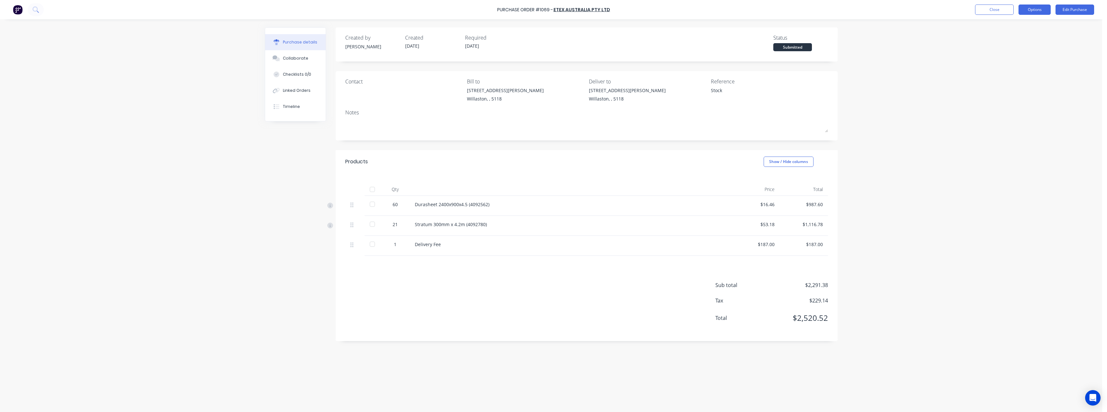
click at [1039, 8] on button "Options" at bounding box center [1035, 10] width 32 height 10
click at [1027, 23] on div "Print / Email" at bounding box center [1021, 26] width 50 height 9
click at [1005, 41] on div "With pricing" at bounding box center [1021, 38] width 50 height 9
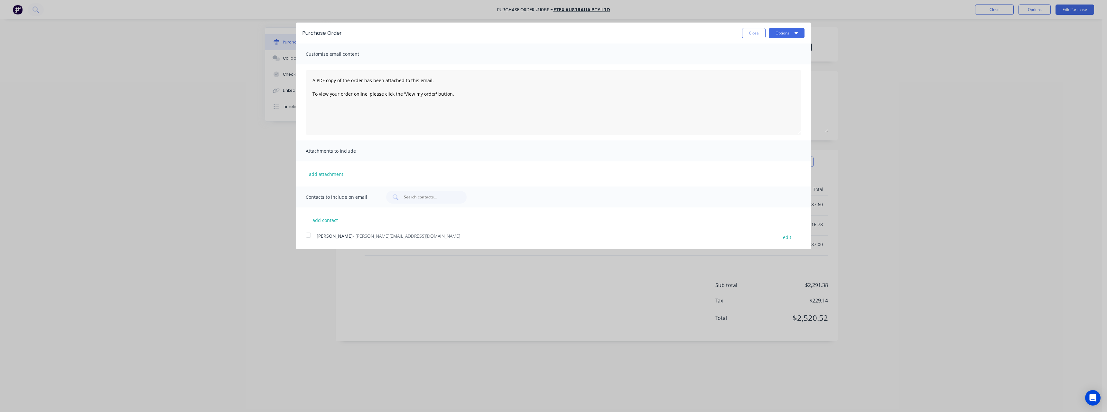
click at [354, 235] on span "- [PERSON_NAME][EMAIL_ADDRESS][DOMAIN_NAME]" at bounding box center [407, 236] width 108 height 6
click at [781, 34] on button "Options" at bounding box center [787, 33] width 36 height 10
click at [767, 66] on div "Email" at bounding box center [774, 62] width 50 height 9
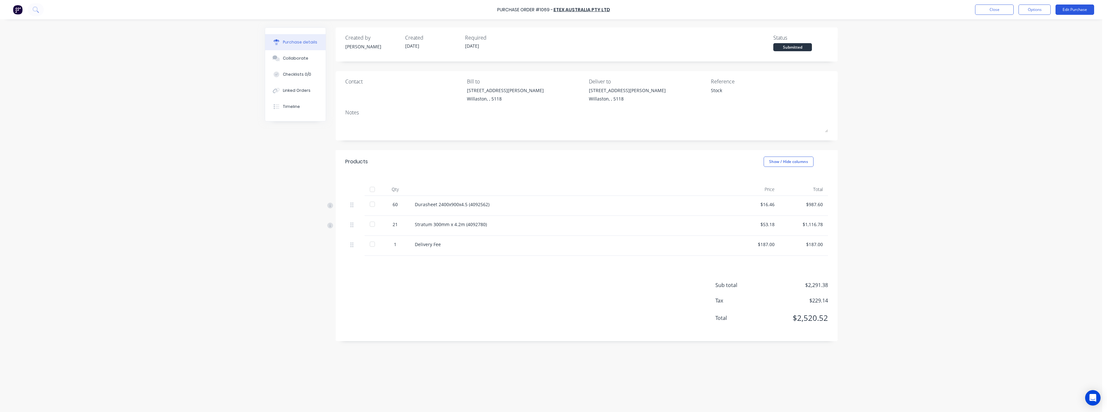
click at [1062, 12] on button "Edit Purchase" at bounding box center [1075, 10] width 39 height 10
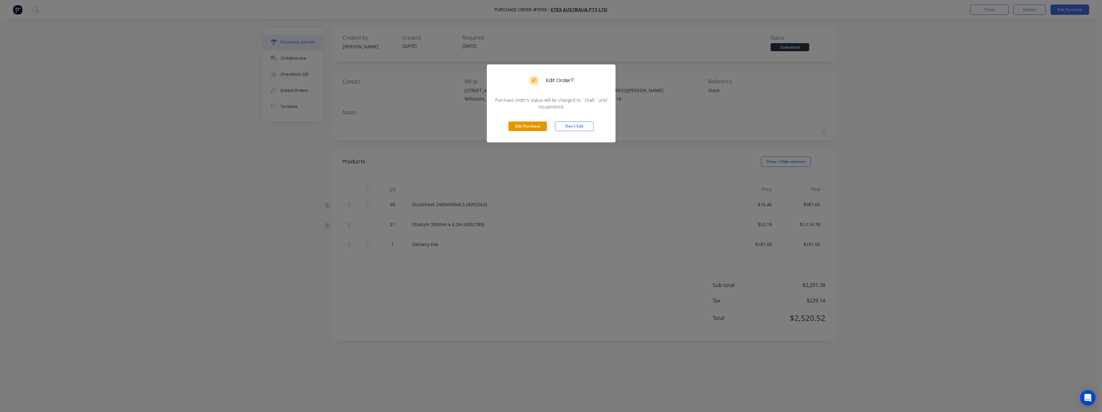
click at [539, 125] on button "Edit Purchase" at bounding box center [528, 126] width 39 height 10
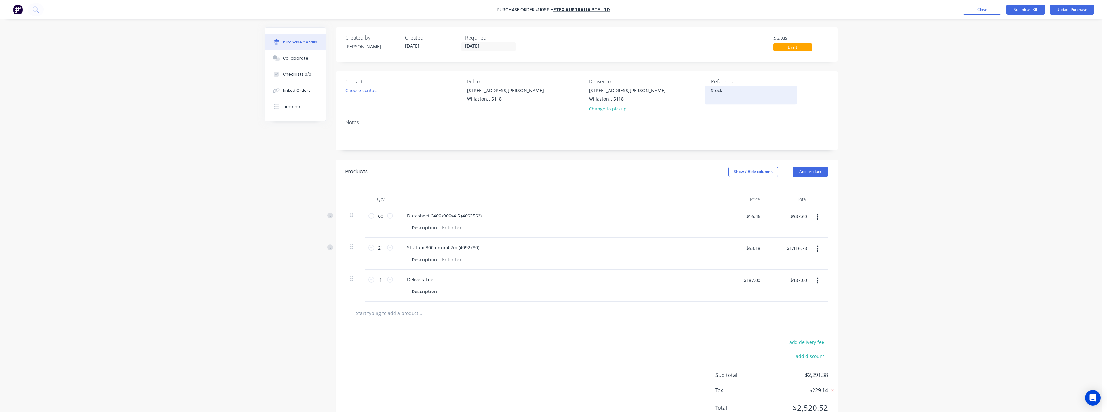
click at [725, 91] on textarea "Stock" at bounding box center [751, 94] width 80 height 14
click at [1074, 9] on button "Update Purchase" at bounding box center [1072, 10] width 44 height 10
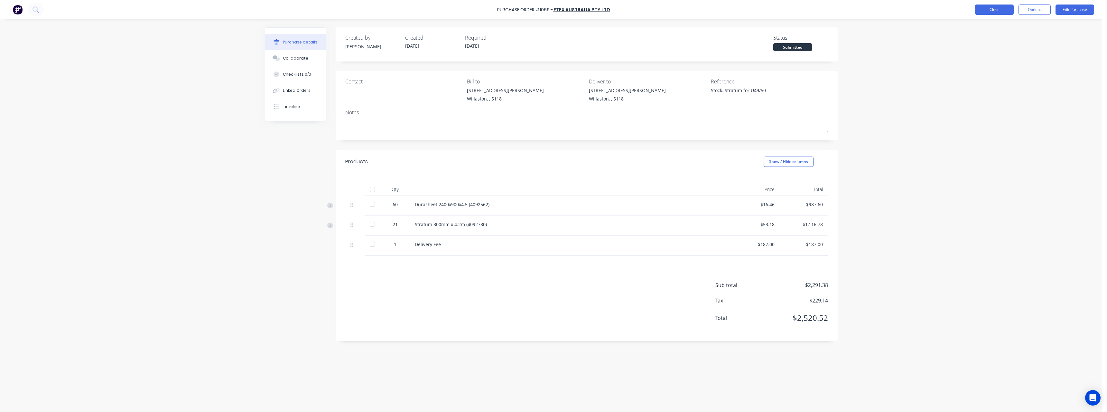
click at [990, 8] on button "Close" at bounding box center [994, 10] width 39 height 10
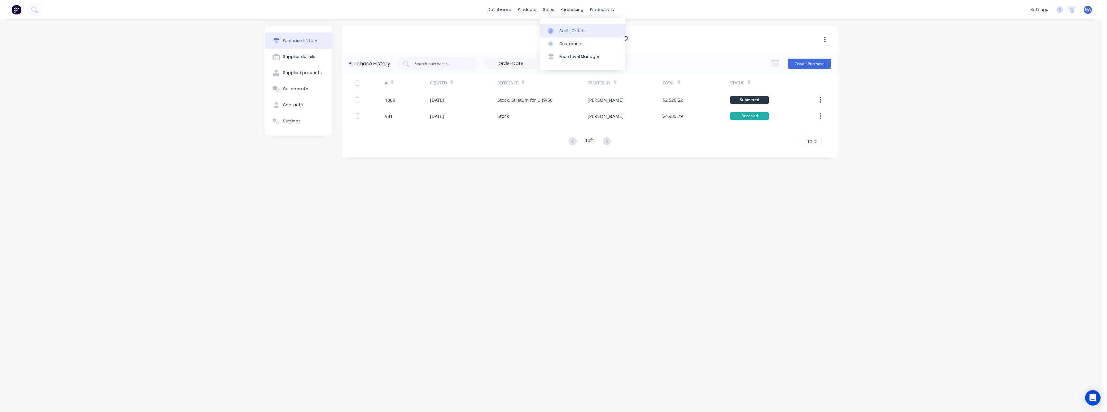
click at [561, 33] on div "Sales Orders" at bounding box center [572, 31] width 26 height 6
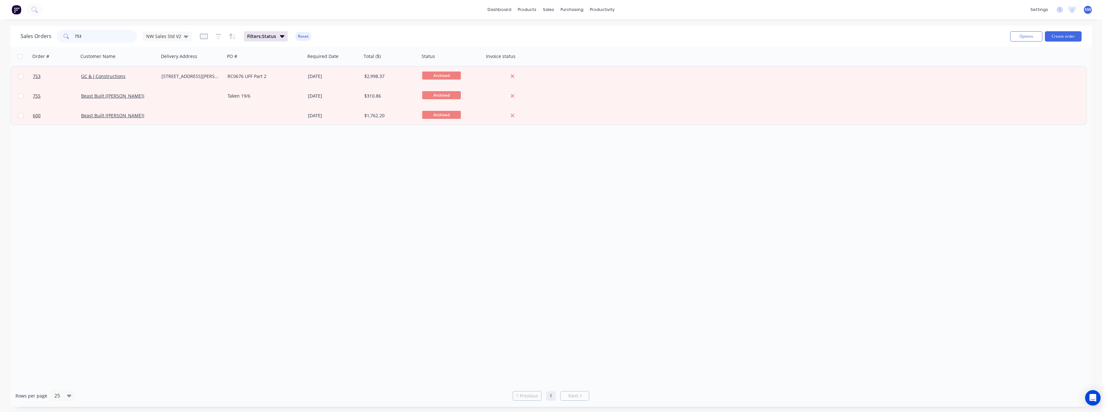
drag, startPoint x: 89, startPoint y: 36, endPoint x: 56, endPoint y: 38, distance: 32.9
click at [56, 38] on div "Sales Orders [STREET_ADDRESS]" at bounding box center [107, 36] width 172 height 13
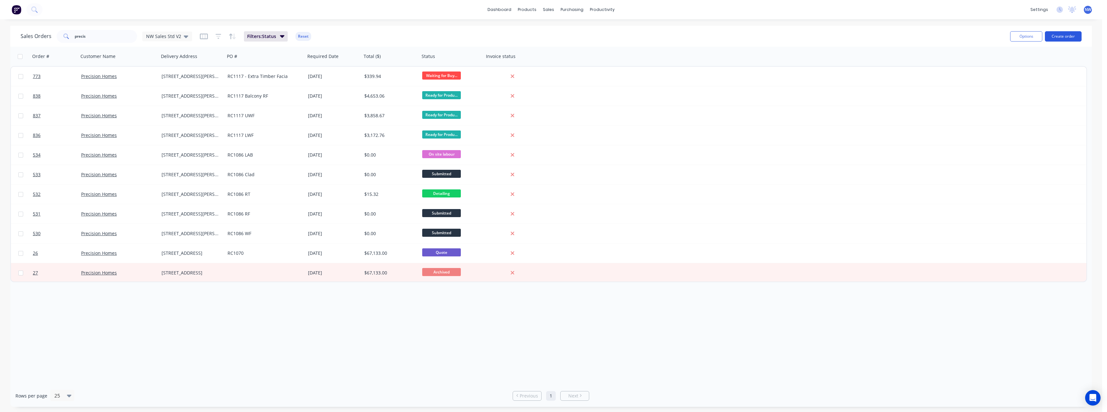
click at [1057, 37] on button "Create order" at bounding box center [1063, 36] width 37 height 10
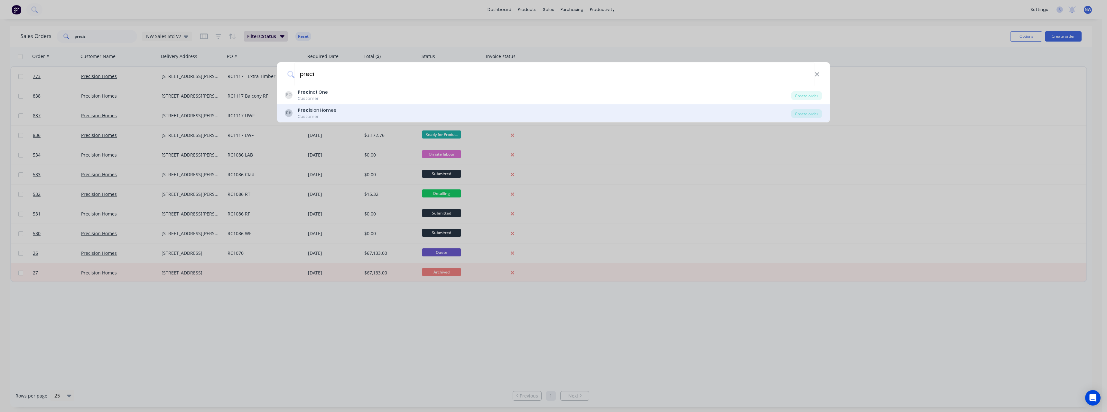
click at [396, 111] on div "PH Preci sion Homes Customer" at bounding box center [538, 113] width 506 height 13
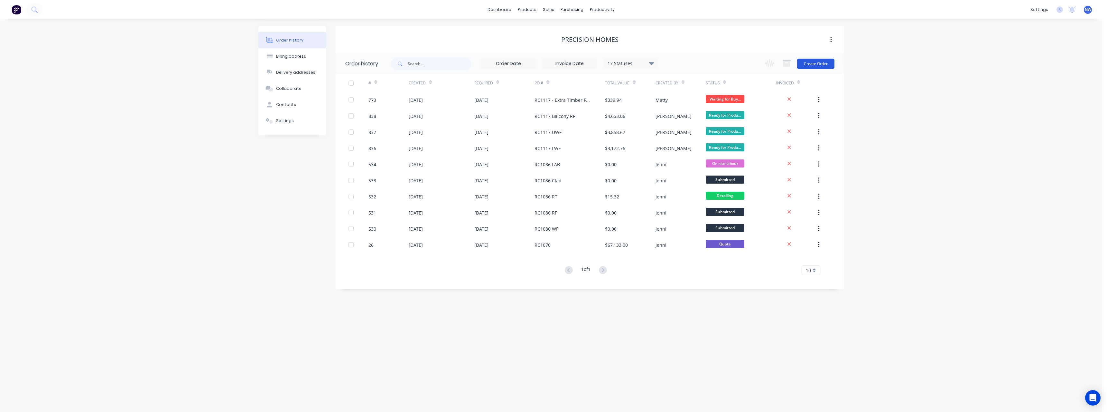
click at [810, 66] on button "Create Order" at bounding box center [815, 64] width 37 height 10
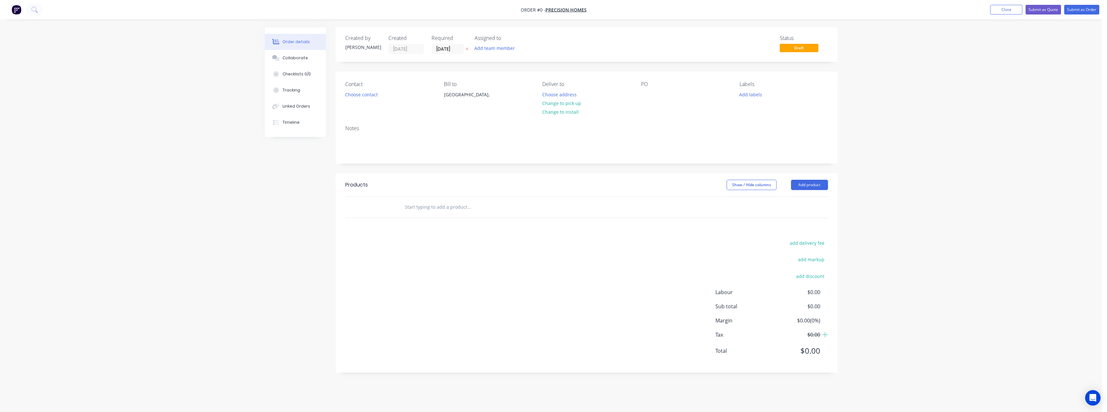
click at [468, 49] on icon at bounding box center [467, 49] width 3 height 4
click at [558, 93] on button "Choose address" at bounding box center [559, 94] width 41 height 9
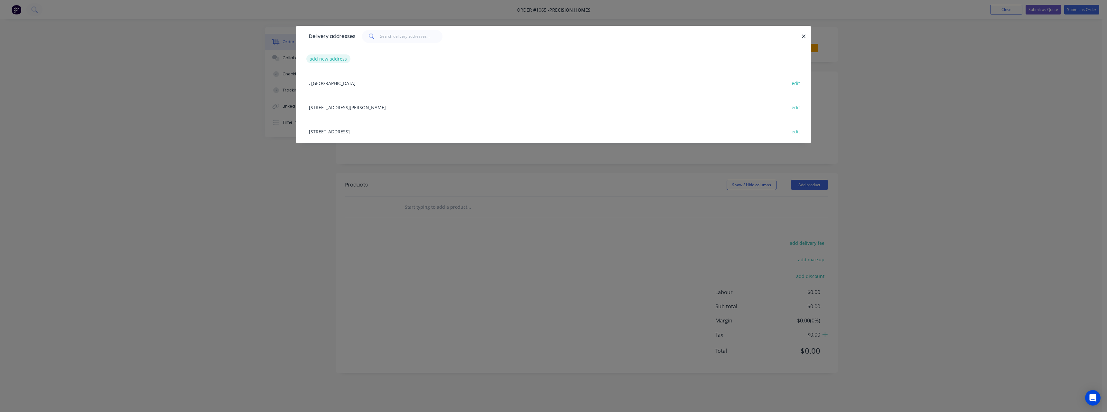
click at [324, 56] on button "add new address" at bounding box center [328, 58] width 44 height 9
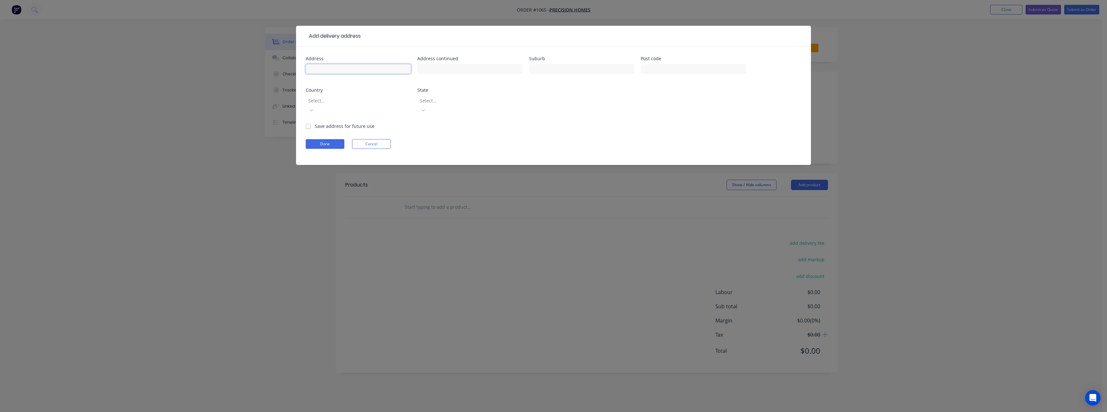
click at [330, 71] on input "text" at bounding box center [358, 69] width 105 height 10
click at [539, 66] on input "text" at bounding box center [581, 69] width 105 height 10
click at [315, 123] on label "Save address for future use" at bounding box center [345, 126] width 60 height 7
click at [307, 123] on input "Save address for future use" at bounding box center [308, 126] width 5 height 6
click at [321, 139] on button "Done" at bounding box center [325, 144] width 39 height 10
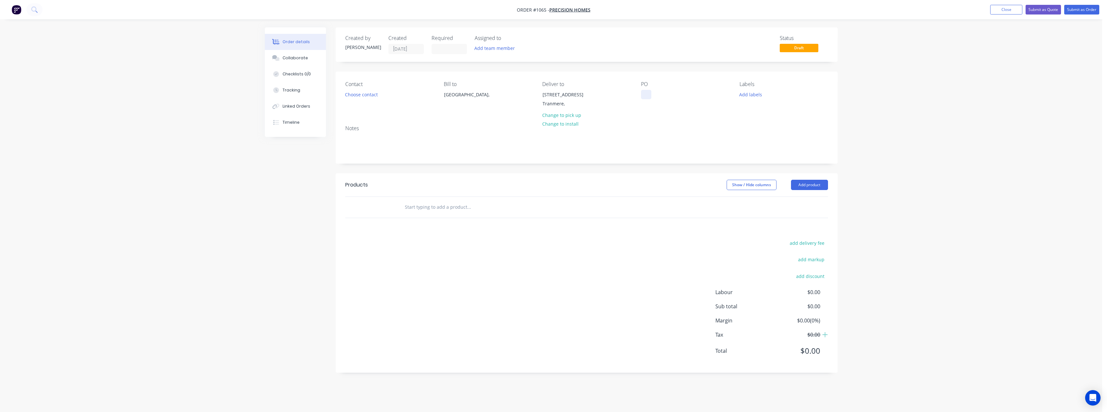
click at [648, 94] on div at bounding box center [646, 94] width 10 height 9
click at [442, 209] on input "text" at bounding box center [469, 207] width 129 height 13
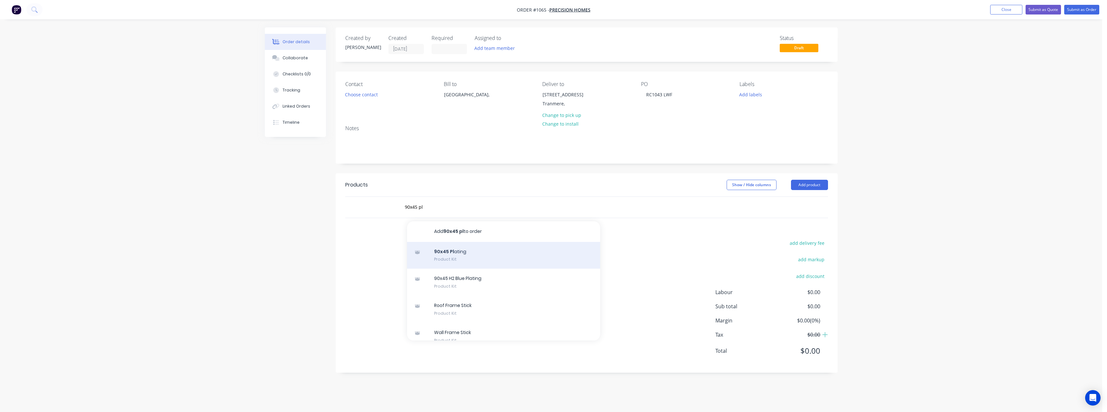
click at [492, 253] on div "90x45 Pl ating Product Kit" at bounding box center [503, 255] width 193 height 27
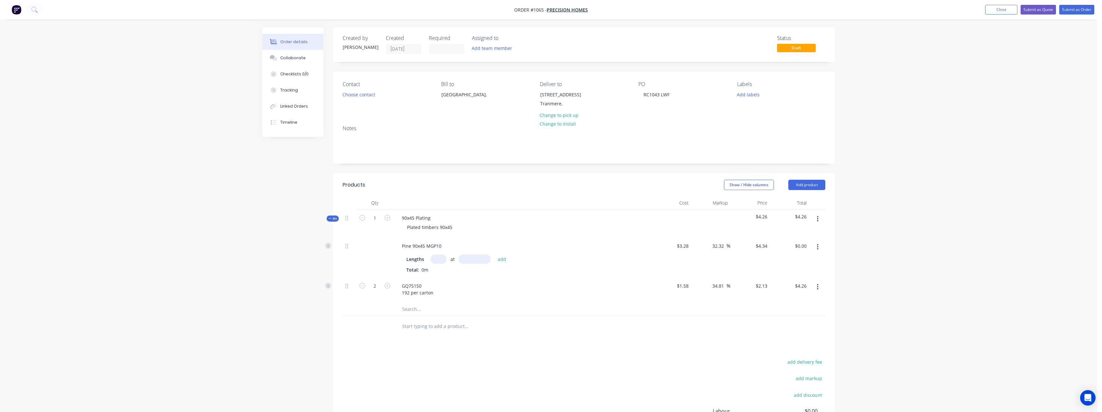
click at [441, 259] on input "text" at bounding box center [439, 258] width 16 height 9
click at [495, 254] on button "add" at bounding box center [502, 258] width 15 height 9
click at [377, 308] on input "2" at bounding box center [375, 307] width 17 height 10
click at [440, 347] on input "text" at bounding box center [466, 347] width 129 height 13
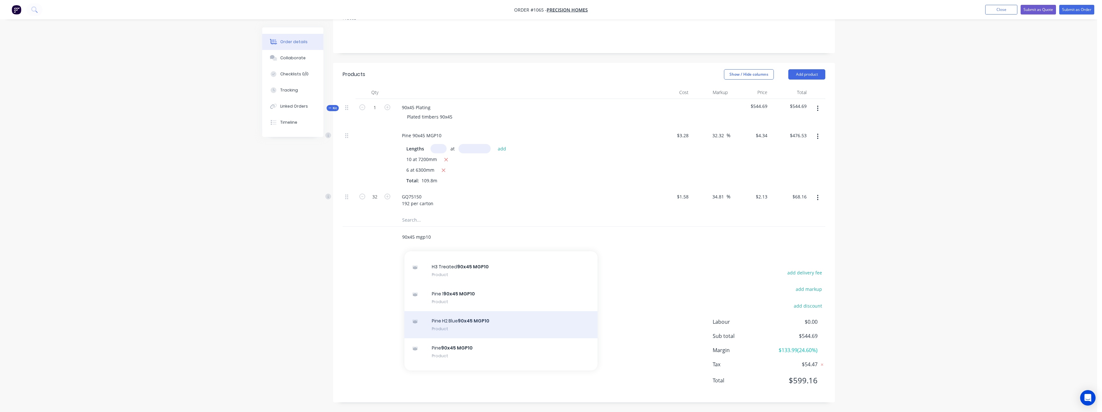
scroll to position [451, 0]
click at [481, 326] on div "Pine 90x45 MGP10 Product" at bounding box center [501, 332] width 193 height 27
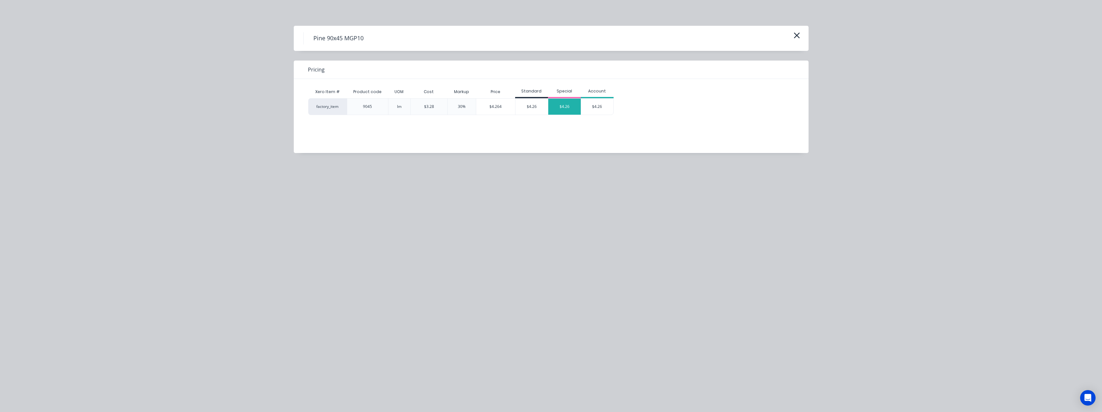
click at [562, 111] on div "$4.26" at bounding box center [564, 106] width 33 height 16
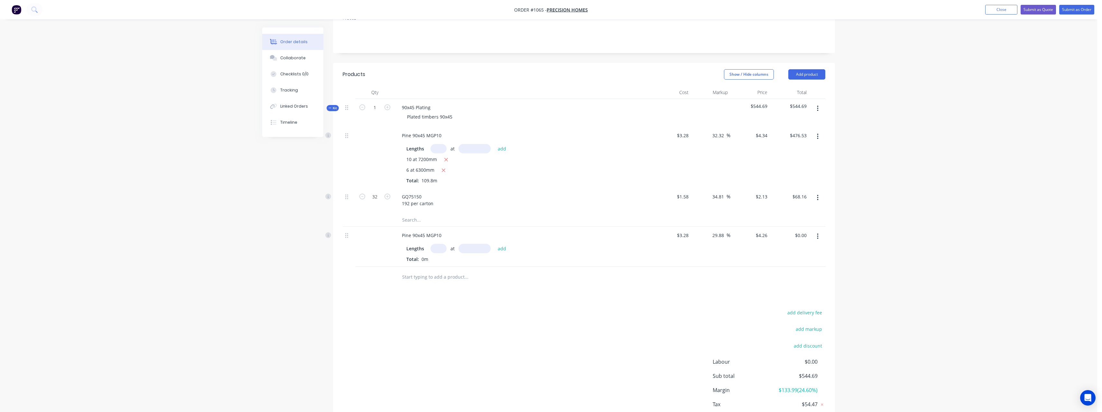
click at [443, 247] on input "text" at bounding box center [439, 248] width 16 height 9
click at [495, 244] on button "add" at bounding box center [502, 248] width 15 height 9
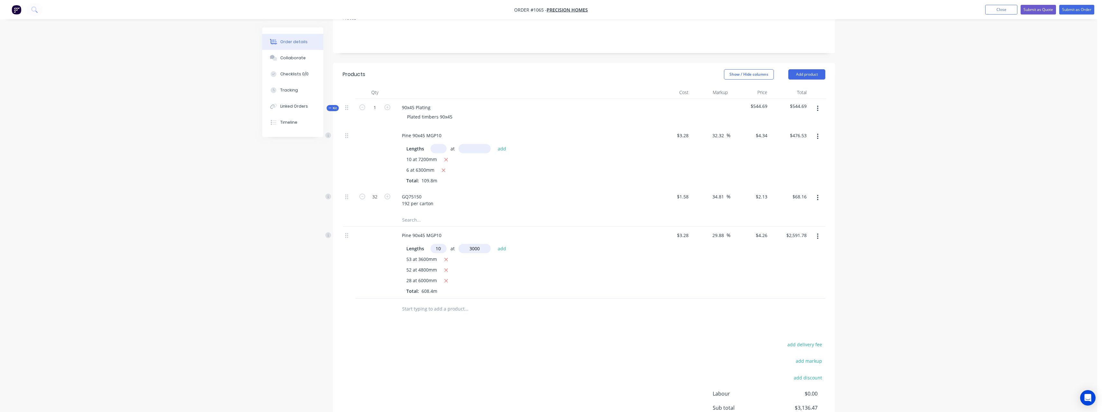
click at [495, 244] on button "add" at bounding box center [502, 248] width 15 height 9
click at [424, 328] on input "text" at bounding box center [466, 329] width 129 height 13
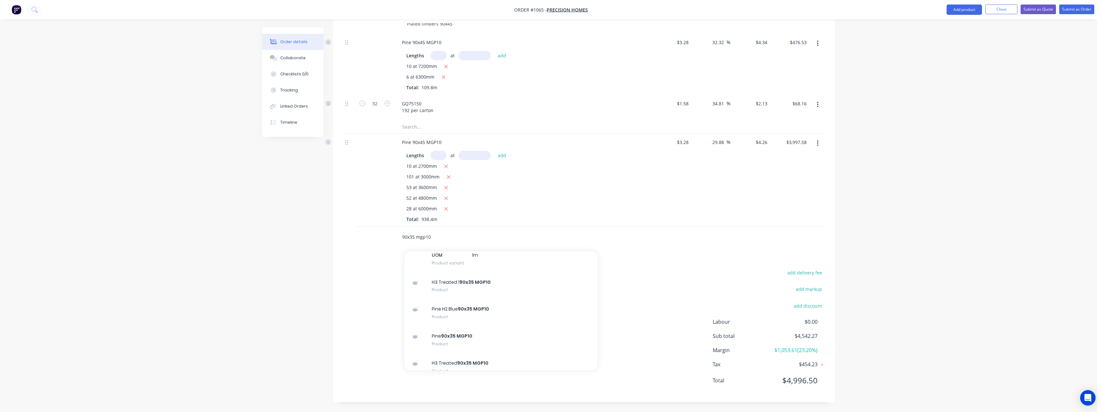
scroll to position [322, 0]
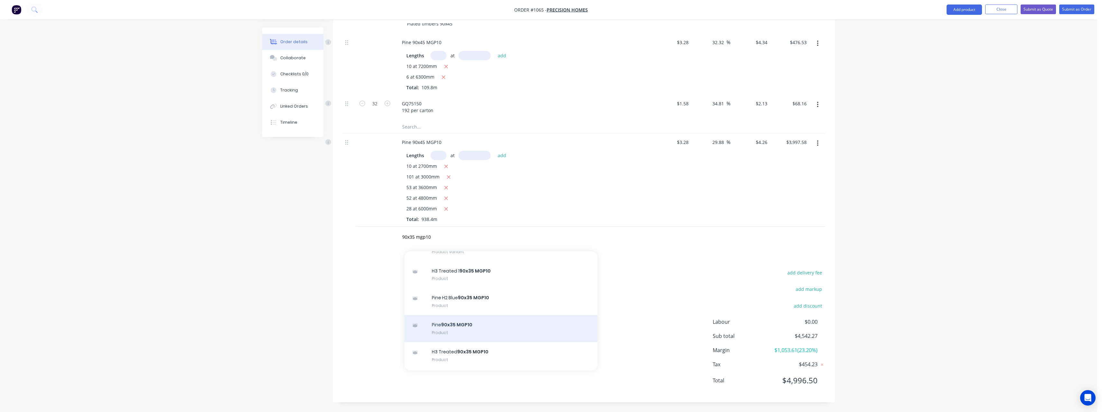
click at [472, 328] on div "Pine 90x35 MGP10 Product" at bounding box center [501, 328] width 193 height 27
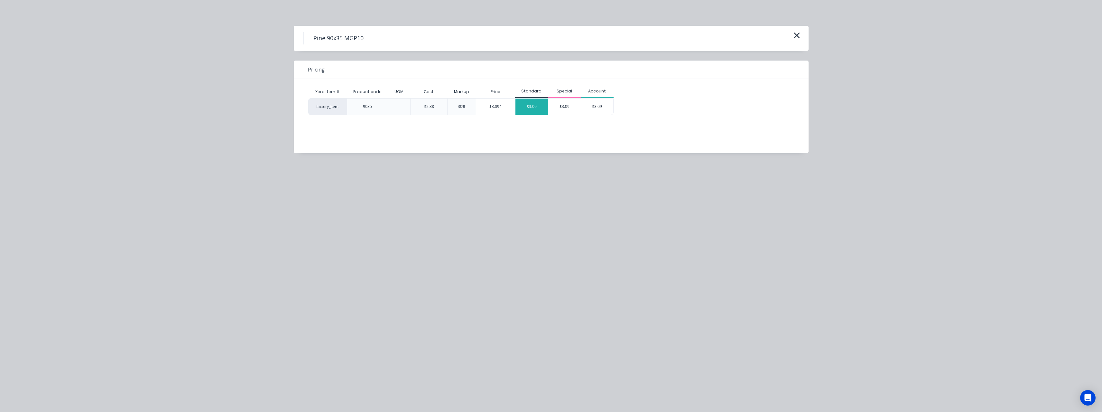
click at [538, 107] on div "$3.09" at bounding box center [532, 106] width 33 height 16
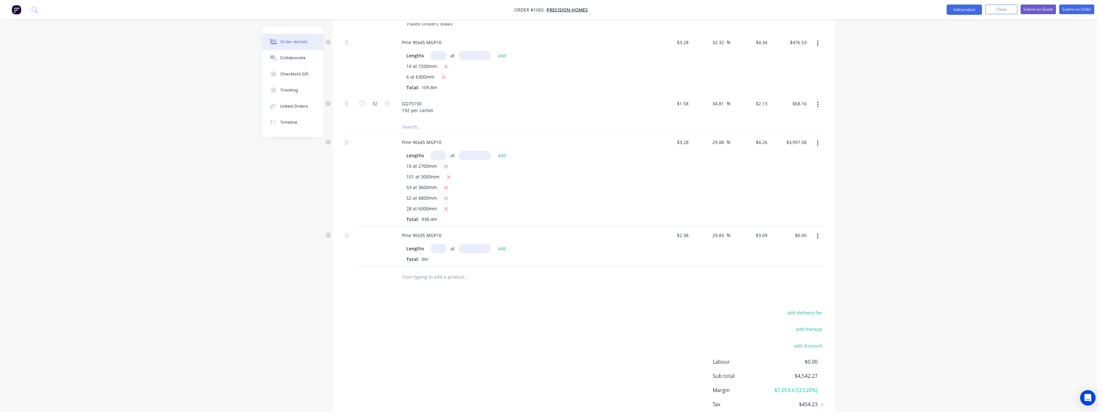
click at [442, 248] on input "text" at bounding box center [439, 248] width 16 height 9
click at [495, 244] on button "add" at bounding box center [502, 248] width 15 height 9
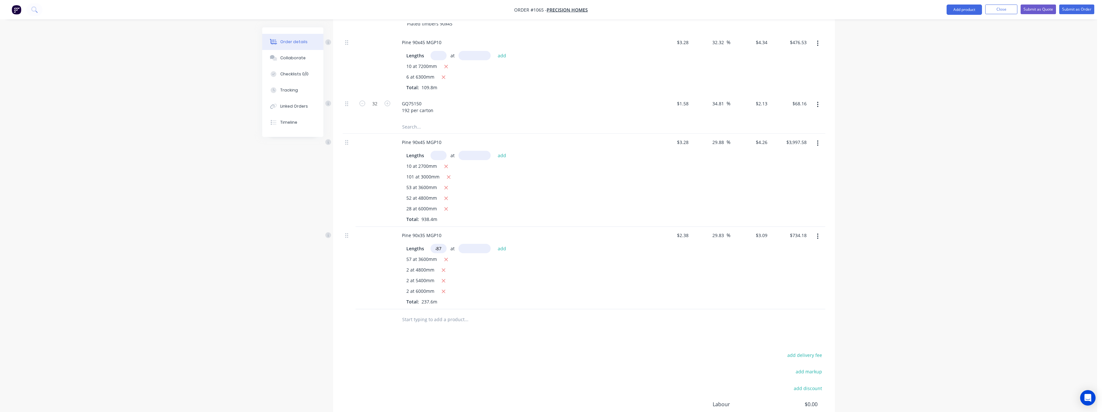
scroll to position [0, 0]
click at [495, 244] on button "add" at bounding box center [502, 248] width 15 height 9
click at [428, 336] on input "text" at bounding box center [466, 340] width 129 height 13
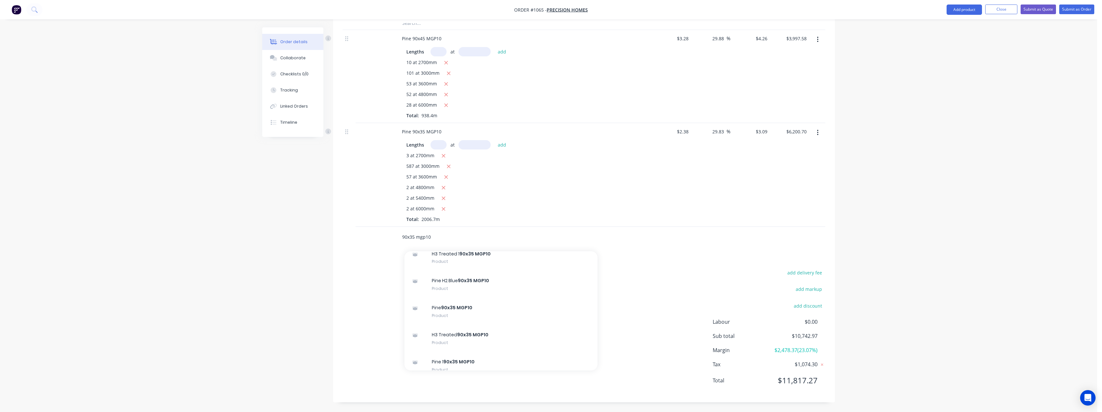
scroll to position [354, 0]
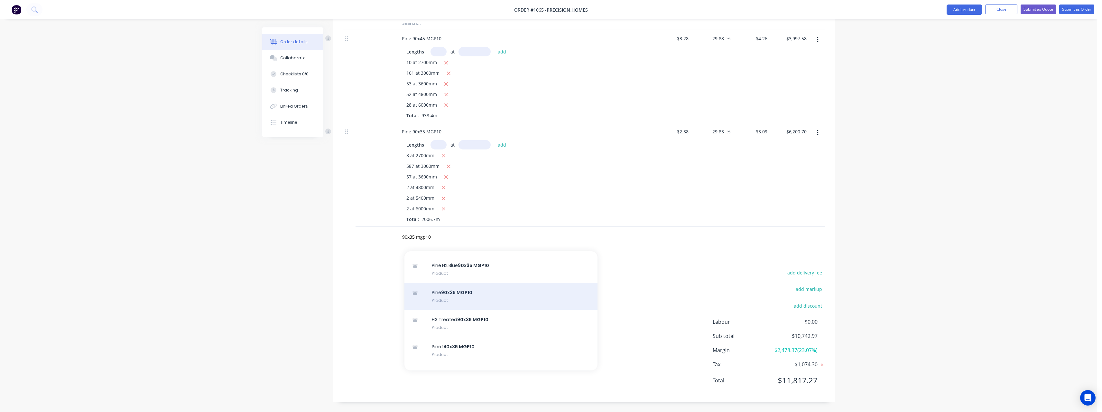
click at [509, 291] on div "Pine 90x35 MGP10 Product" at bounding box center [501, 296] width 193 height 27
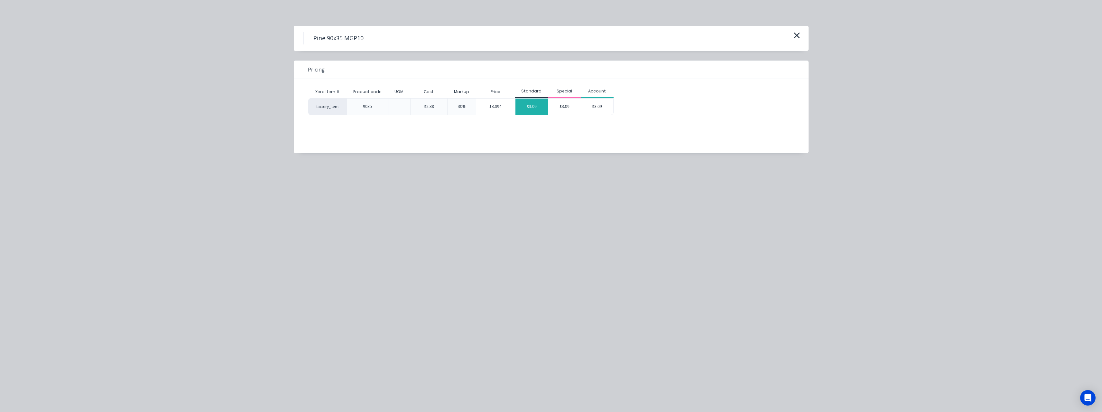
click at [532, 112] on div "$3.09" at bounding box center [532, 106] width 33 height 16
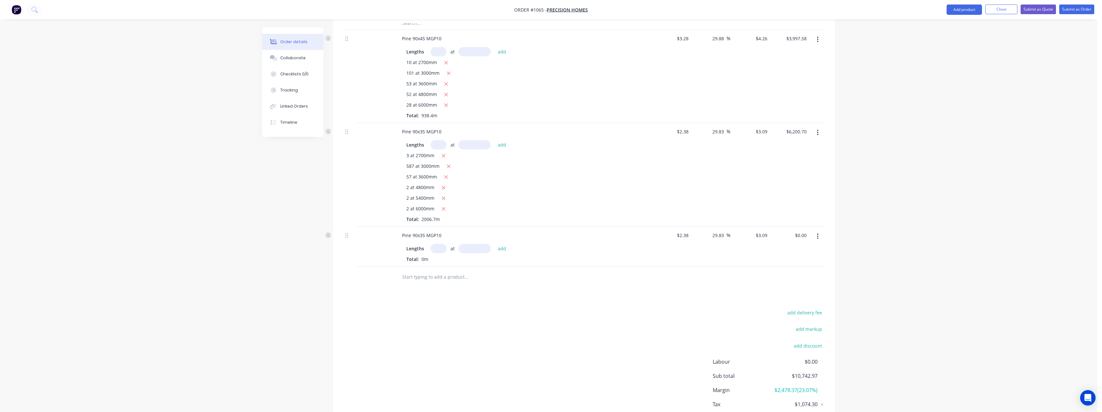
click at [442, 249] on input "text" at bounding box center [439, 248] width 16 height 9
click at [495, 244] on button "add" at bounding box center [502, 248] width 15 height 9
click at [445, 236] on div "Pine 90x35 MGP10" at bounding box center [422, 234] width 50 height 9
click at [429, 288] on input "text" at bounding box center [466, 287] width 129 height 13
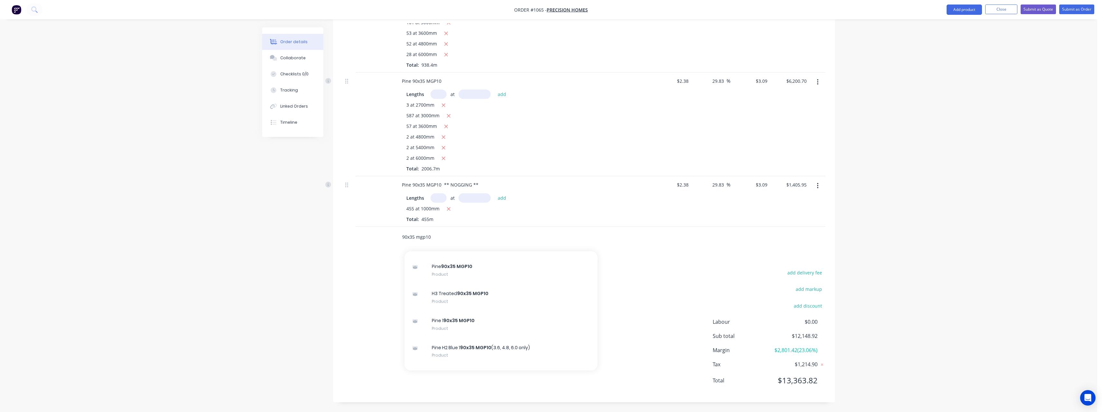
scroll to position [386, 0]
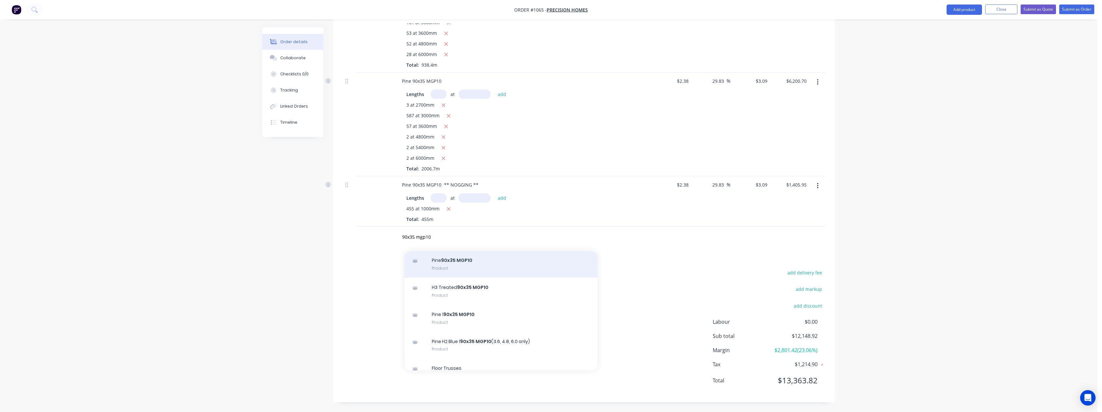
click at [474, 266] on div "Pine 90x35 MGP10 Product" at bounding box center [501, 263] width 193 height 27
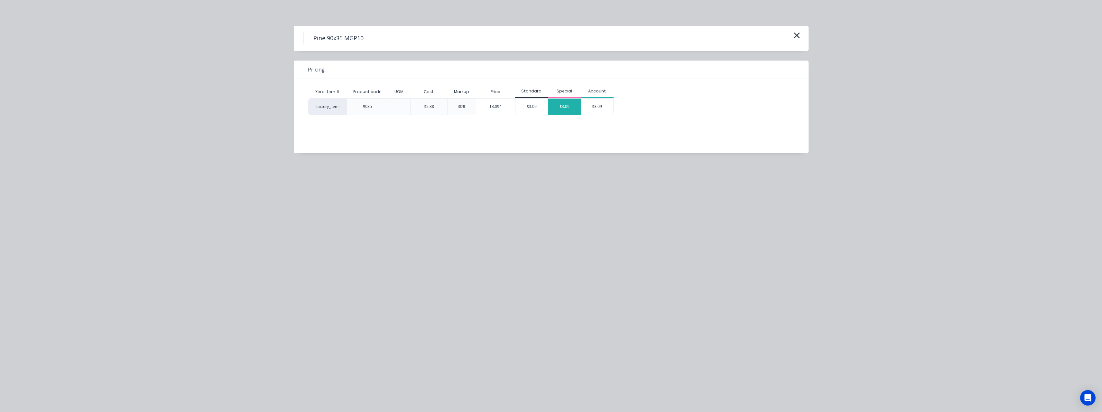
click at [556, 114] on div "$3.09" at bounding box center [564, 106] width 33 height 16
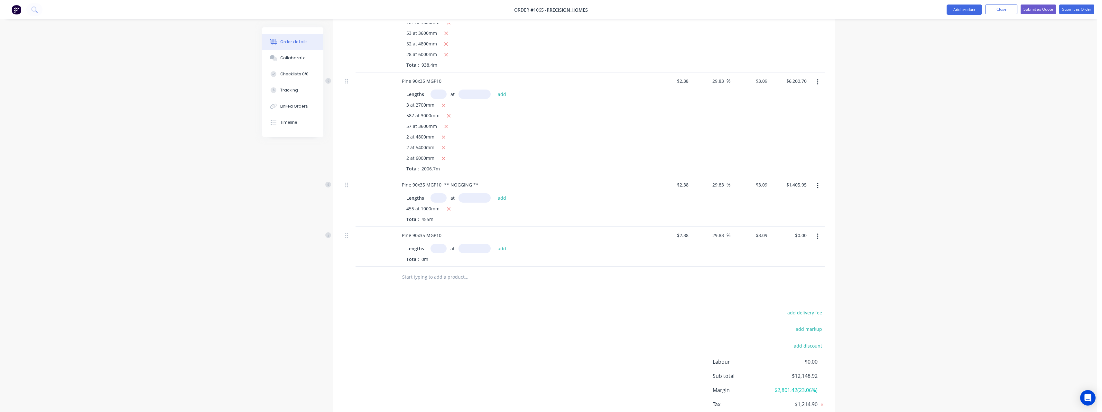
click at [440, 246] on input "text" at bounding box center [439, 248] width 16 height 9
click at [495, 244] on button "add" at bounding box center [502, 248] width 15 height 9
click at [443, 235] on div "Pine 90x35 MGP10" at bounding box center [422, 234] width 50 height 9
click at [417, 286] on input "text" at bounding box center [466, 287] width 129 height 13
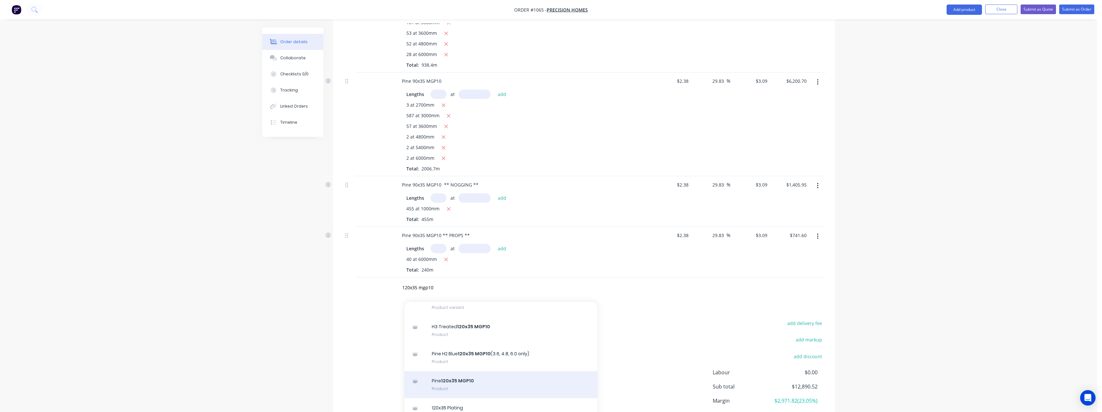
click at [463, 382] on div "Pine 120x35 MGP10 Product" at bounding box center [501, 384] width 193 height 27
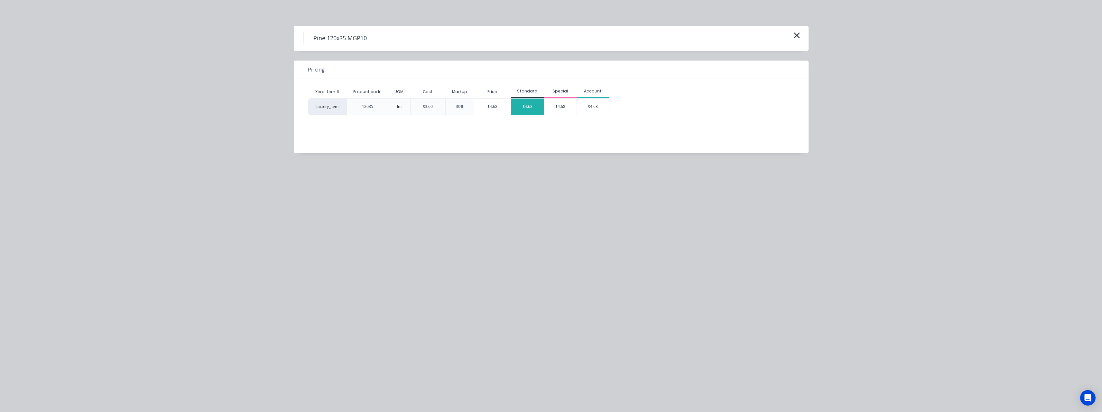
click at [526, 108] on div "$4.68" at bounding box center [527, 106] width 33 height 16
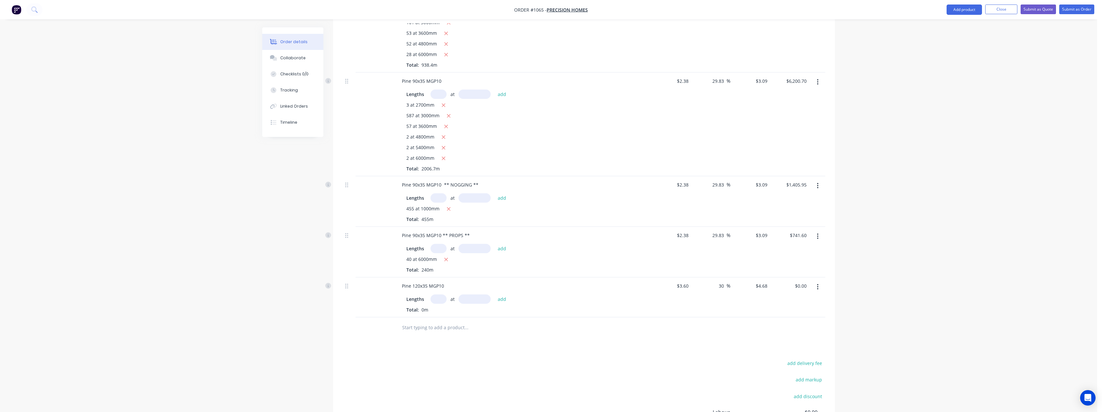
click at [438, 299] on input "text" at bounding box center [439, 298] width 16 height 9
click at [495, 294] on button "add" at bounding box center [502, 298] width 15 height 9
click at [429, 335] on input "text" at bounding box center [466, 338] width 129 height 13
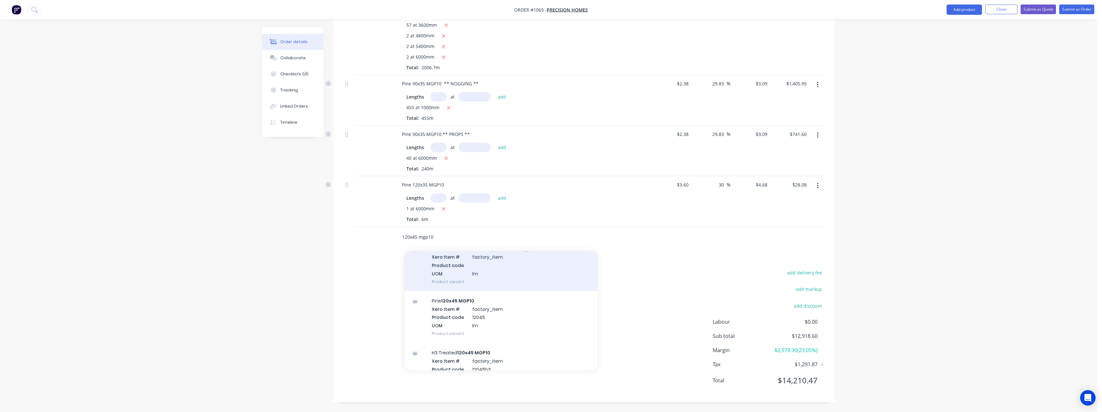
scroll to position [97, 0]
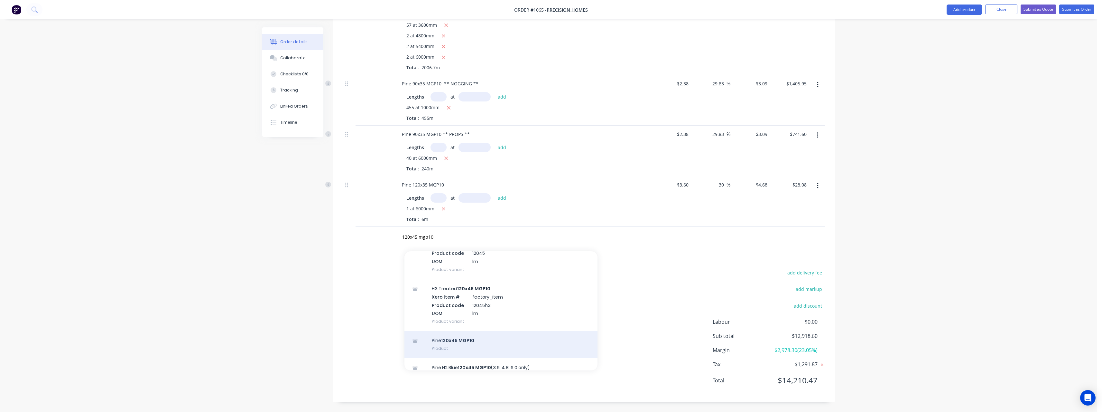
click at [483, 340] on div "Pine 120x45 MGP10 Product" at bounding box center [501, 344] width 193 height 27
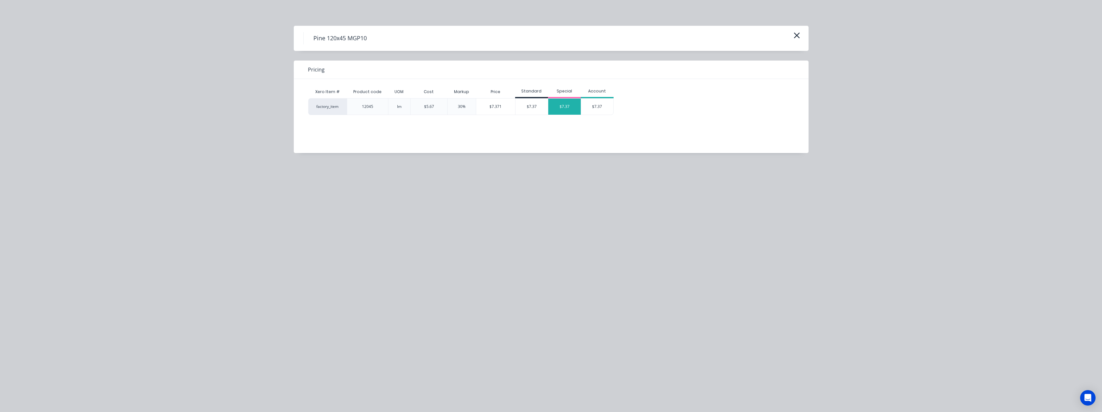
click at [569, 106] on div "$7.37" at bounding box center [564, 106] width 33 height 16
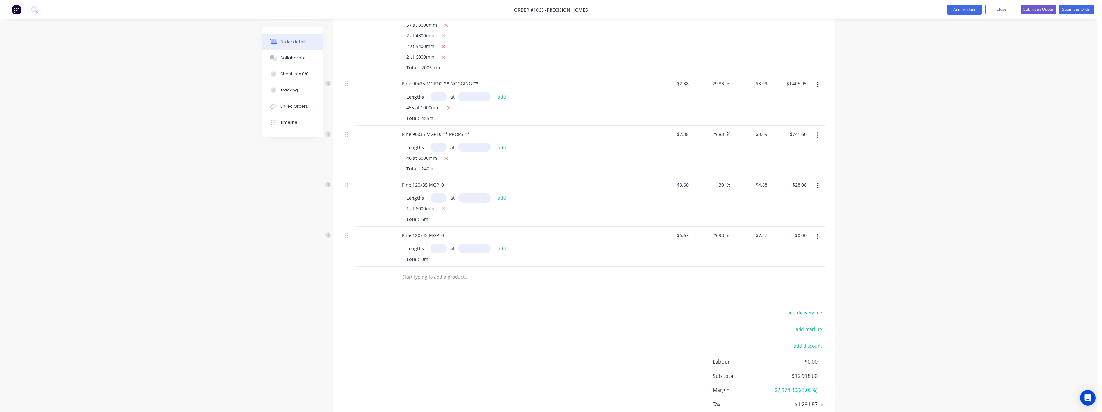
click at [444, 248] on input "text" at bounding box center [439, 248] width 16 height 9
click at [495, 244] on button "add" at bounding box center [502, 248] width 15 height 9
click at [446, 301] on input "text" at bounding box center [466, 298] width 129 height 13
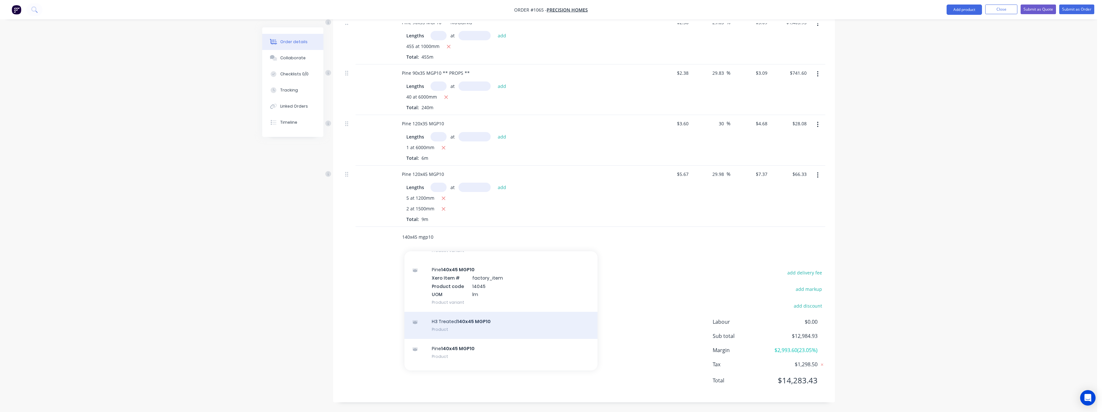
scroll to position [129, 0]
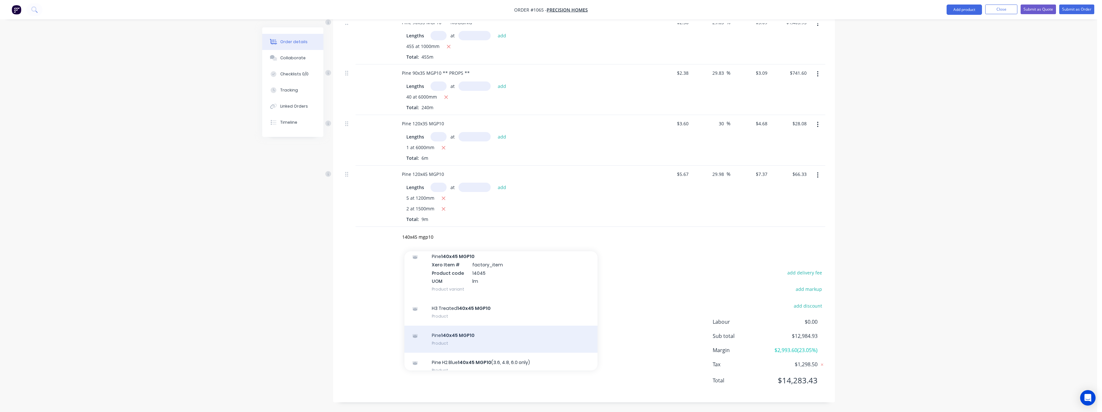
click at [482, 333] on div "Pine 140x45 MGP10 Product" at bounding box center [501, 338] width 193 height 27
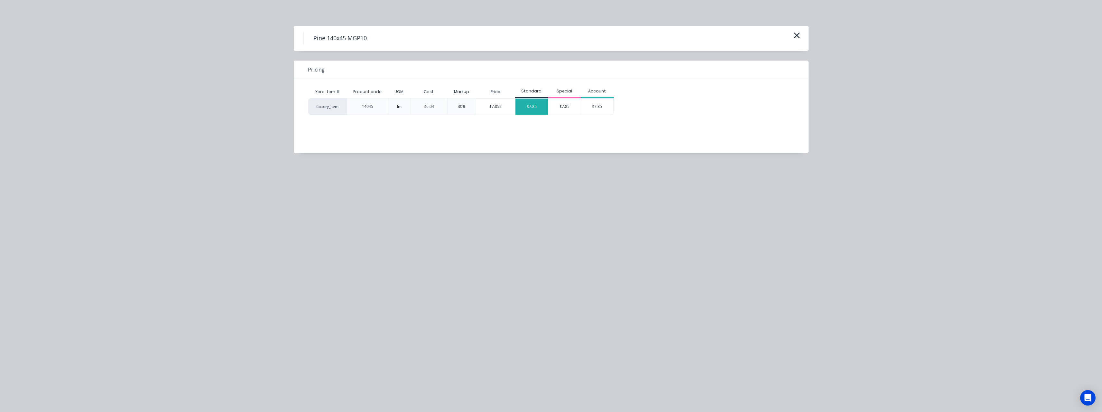
click at [526, 110] on div "$7.85" at bounding box center [532, 106] width 33 height 16
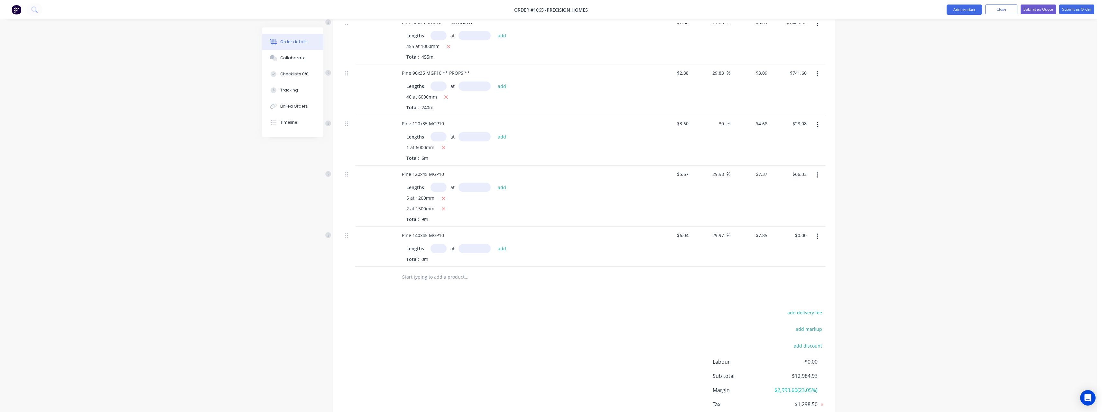
click at [442, 247] on input "text" at bounding box center [439, 248] width 16 height 9
click at [495, 244] on button "add" at bounding box center [502, 248] width 15 height 9
click at [434, 306] on input "text" at bounding box center [466, 308] width 129 height 13
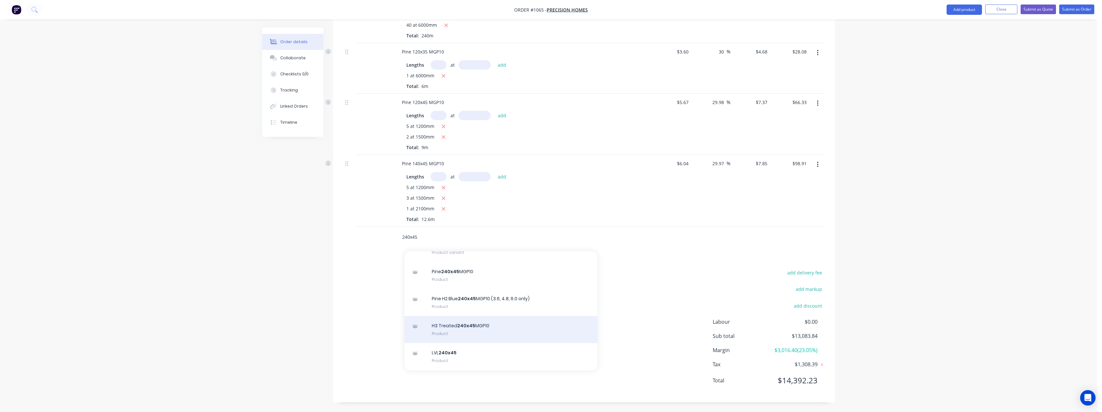
scroll to position [225, 0]
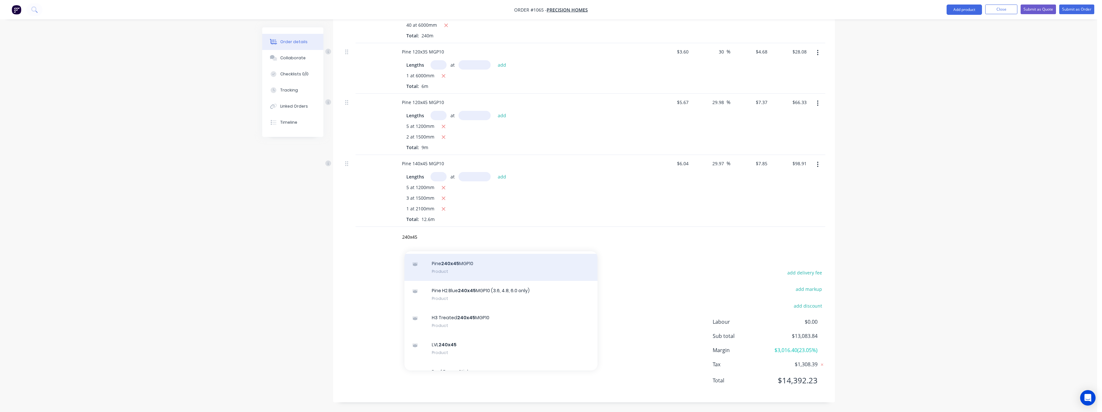
click at [498, 270] on div "Pine 240x45 MGP10 Product" at bounding box center [501, 267] width 193 height 27
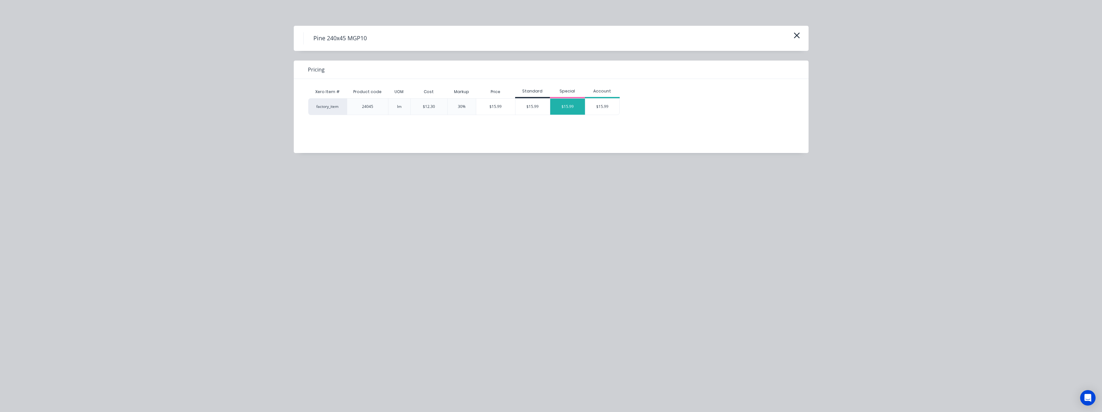
click at [559, 113] on div "$15.99" at bounding box center [567, 106] width 35 height 16
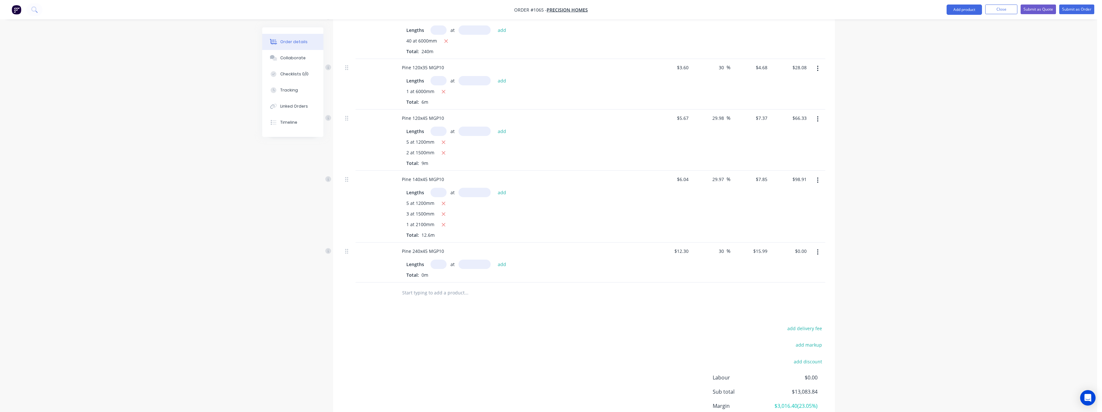
scroll to position [559, 0]
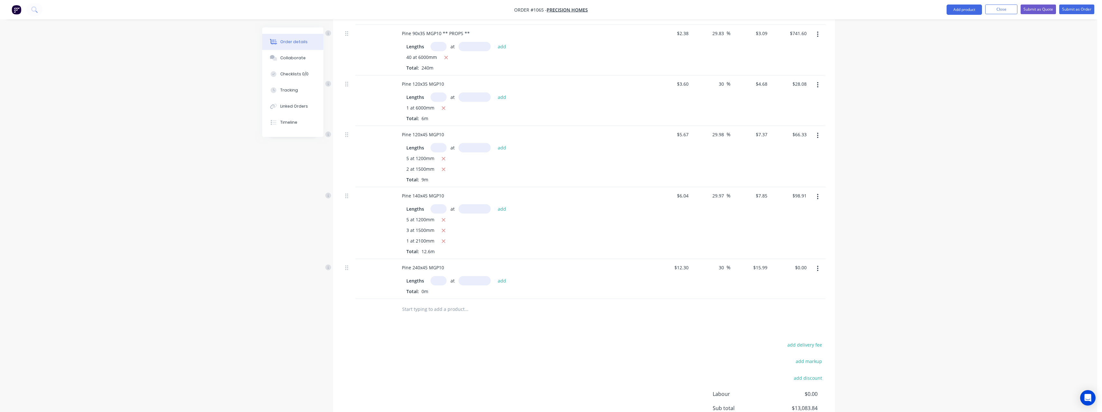
click at [442, 280] on input "text" at bounding box center [439, 280] width 16 height 9
click at [495, 276] on button "add" at bounding box center [502, 280] width 15 height 9
click at [435, 330] on input "text" at bounding box center [466, 330] width 129 height 13
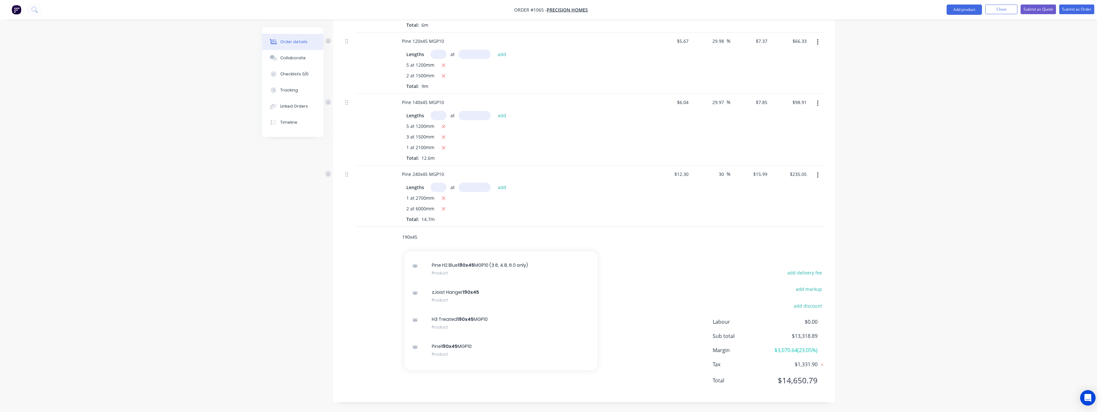
scroll to position [225, 0]
click at [481, 340] on div "Pine 190x45 MGP10 Product" at bounding box center [501, 348] width 193 height 27
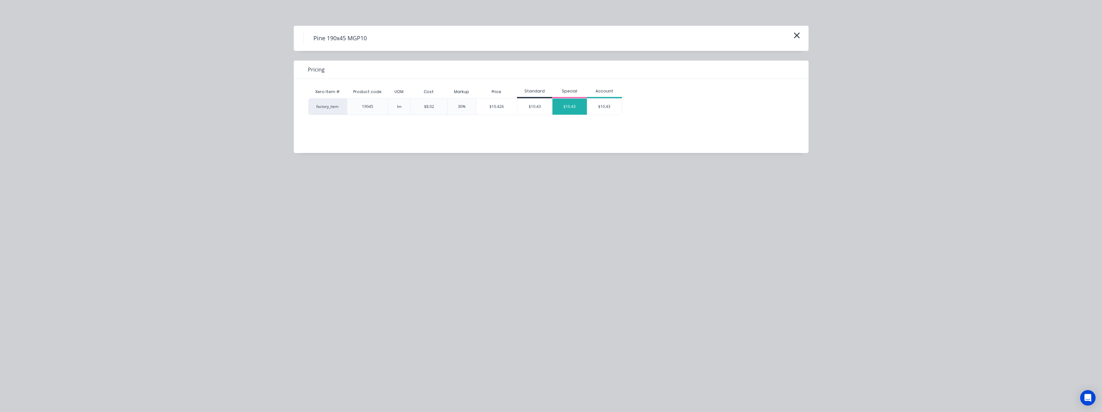
click at [573, 107] on div "$10.43" at bounding box center [570, 106] width 35 height 16
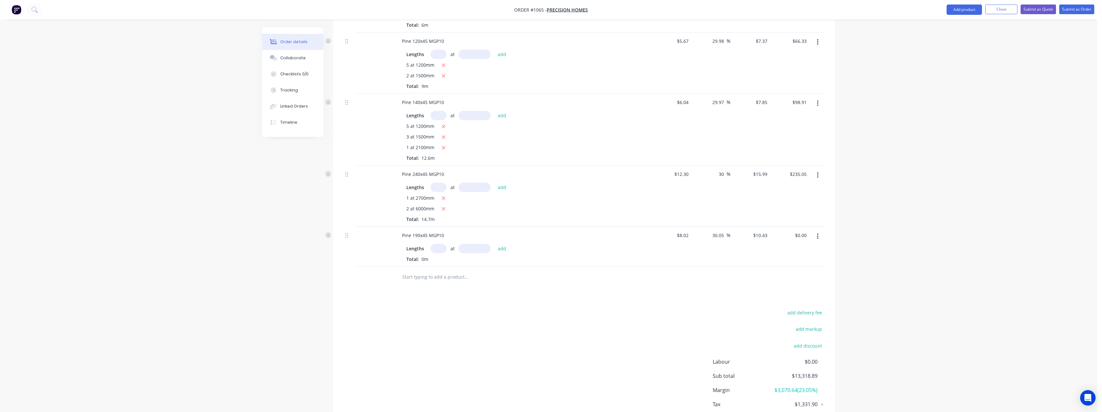
click at [441, 248] on input "text" at bounding box center [439, 248] width 16 height 9
click at [495, 244] on button "add" at bounding box center [502, 248] width 15 height 9
click at [432, 286] on input "text" at bounding box center [466, 287] width 129 height 13
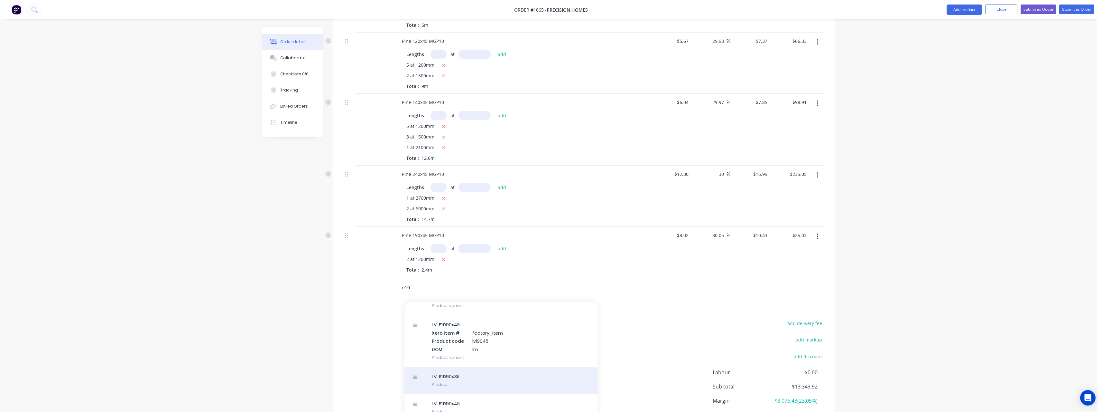
click at [459, 380] on div "LVL E10 90x35 Product" at bounding box center [501, 380] width 193 height 27
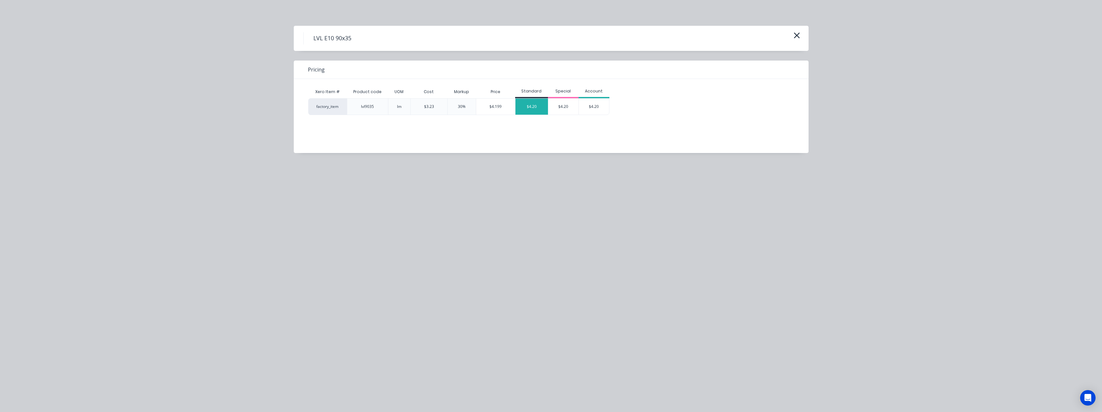
click at [527, 108] on div "$4.20" at bounding box center [532, 106] width 33 height 16
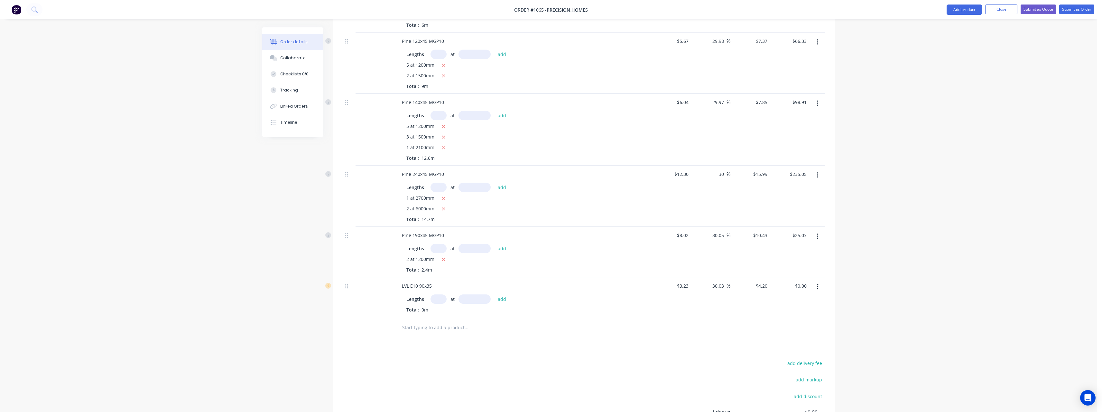
click at [443, 299] on input "text" at bounding box center [439, 298] width 16 height 9
click at [495, 294] on button "add" at bounding box center [502, 298] width 15 height 9
click at [435, 351] on input "text" at bounding box center [466, 348] width 129 height 13
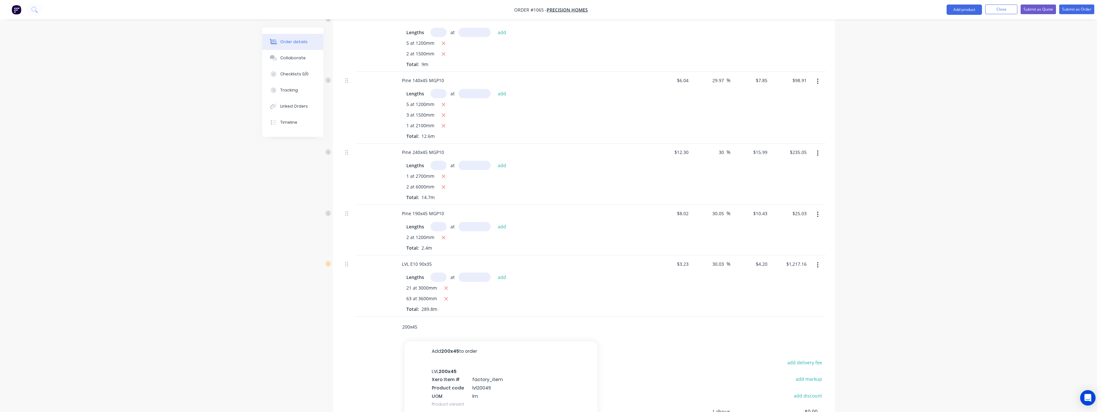
scroll to position [764, 0]
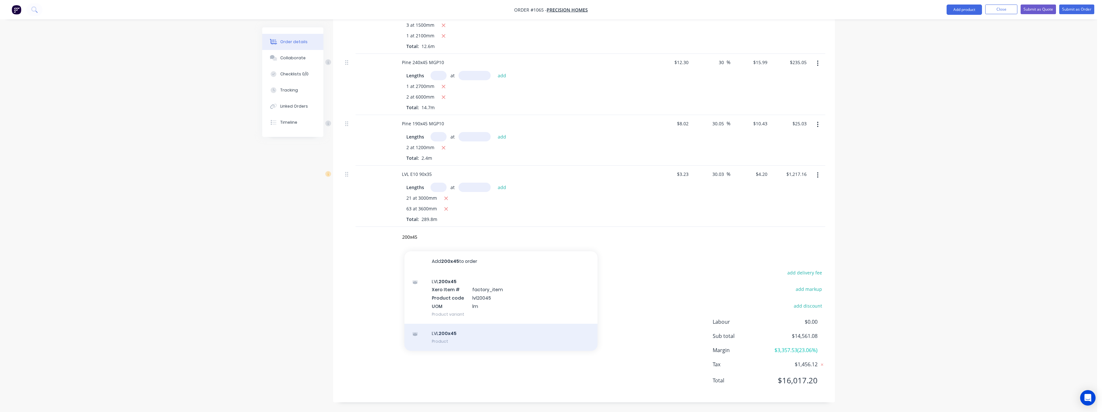
click at [465, 332] on div "LVL 200x45 Product" at bounding box center [501, 336] width 193 height 27
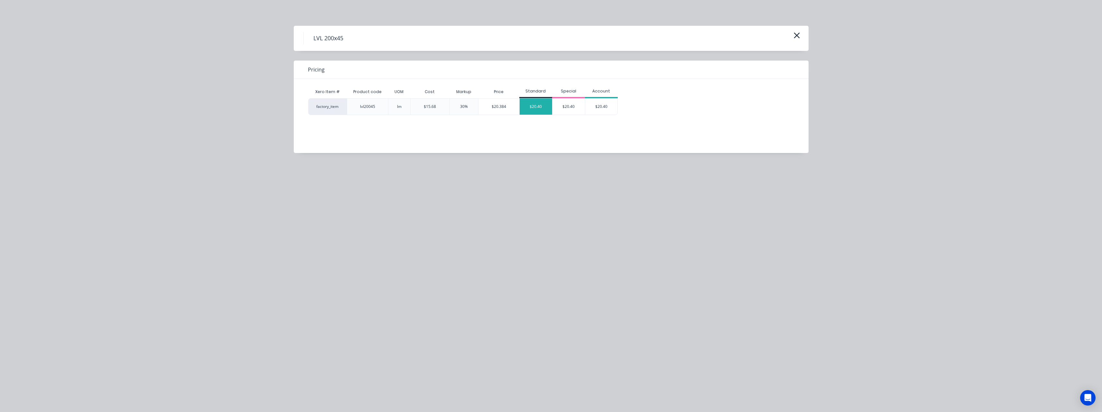
click at [532, 107] on div "$20.40" at bounding box center [536, 106] width 33 height 16
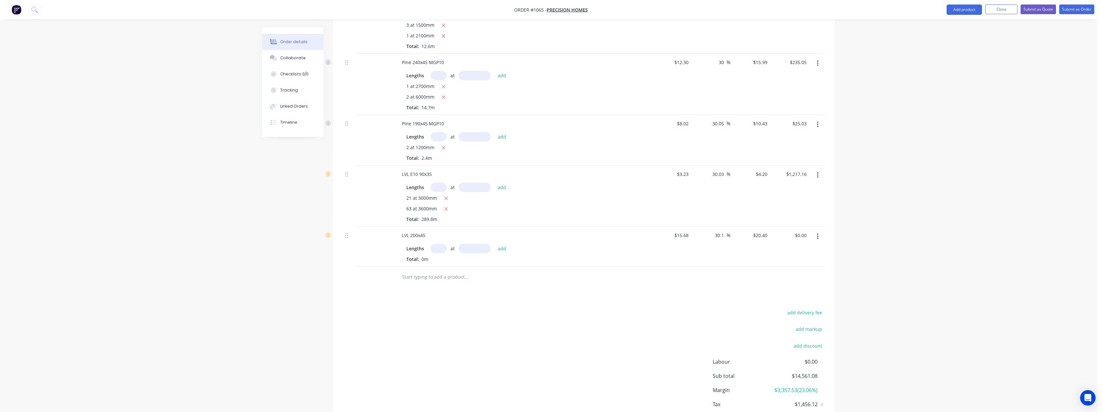
click at [437, 245] on input "text" at bounding box center [439, 248] width 16 height 9
click at [495, 244] on button "add" at bounding box center [502, 248] width 15 height 9
click at [434, 286] on input "text" at bounding box center [466, 287] width 129 height 13
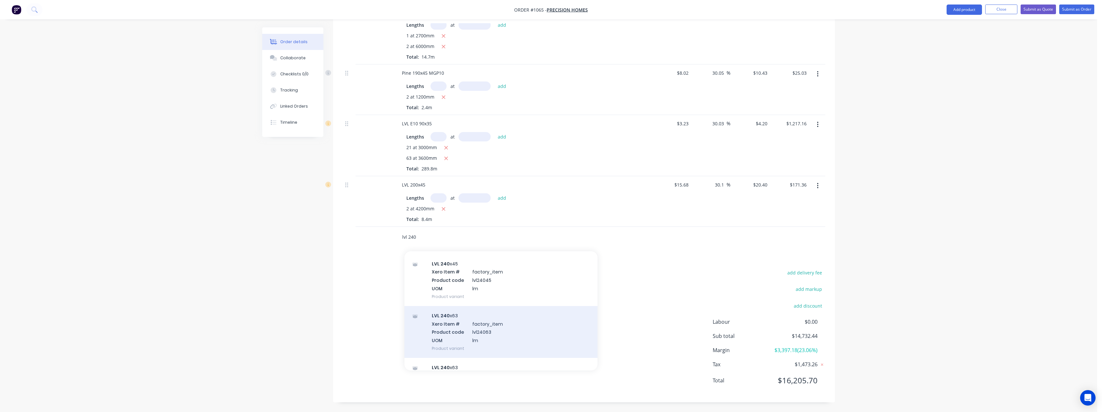
scroll to position [64, 0]
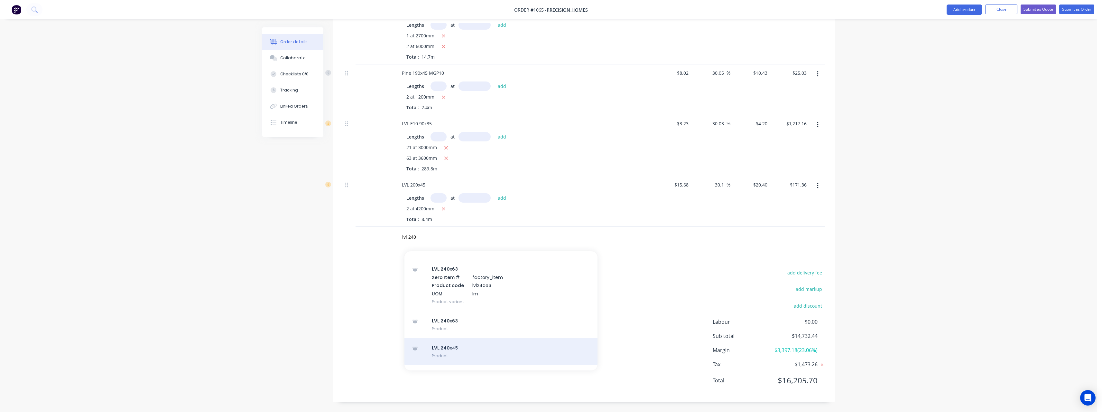
click at [462, 351] on div "LVL 240 x45 Product" at bounding box center [501, 351] width 193 height 27
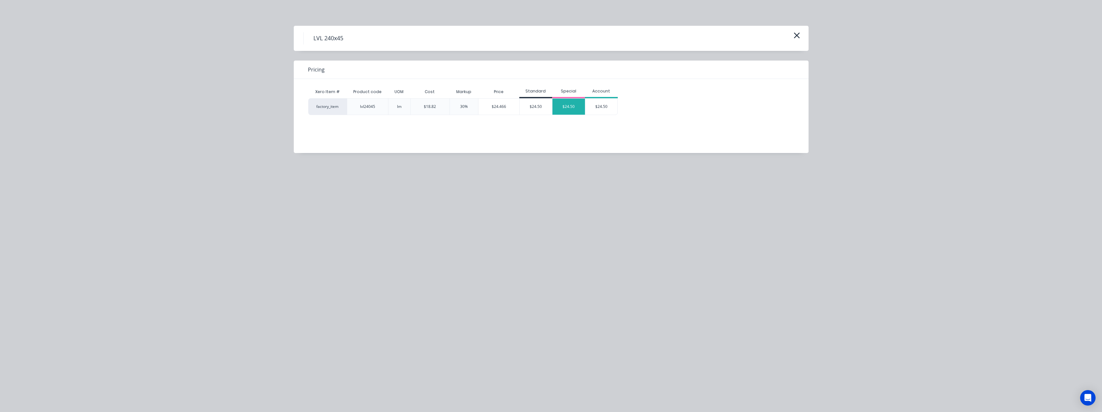
click at [570, 104] on div "$24.50" at bounding box center [569, 106] width 33 height 16
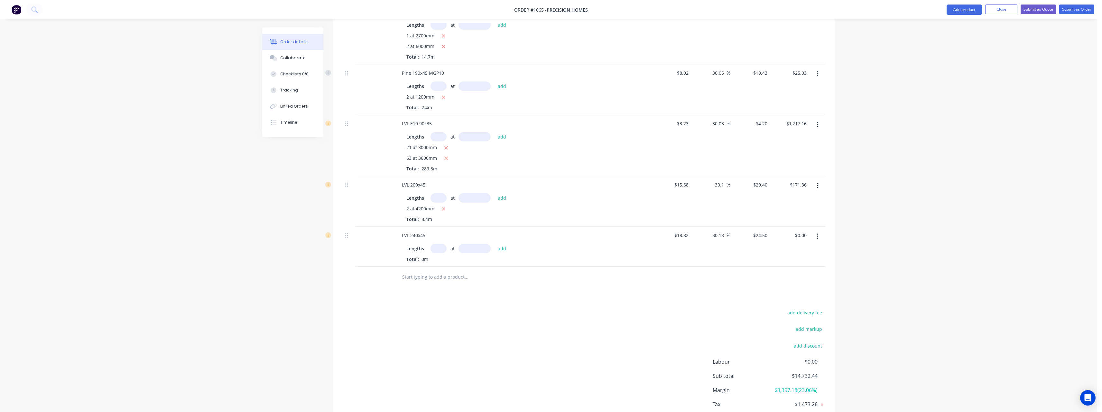
click at [436, 249] on input "text" at bounding box center [439, 248] width 16 height 9
click at [495, 244] on button "add" at bounding box center [502, 248] width 15 height 9
click at [426, 294] on input "text" at bounding box center [466, 298] width 129 height 13
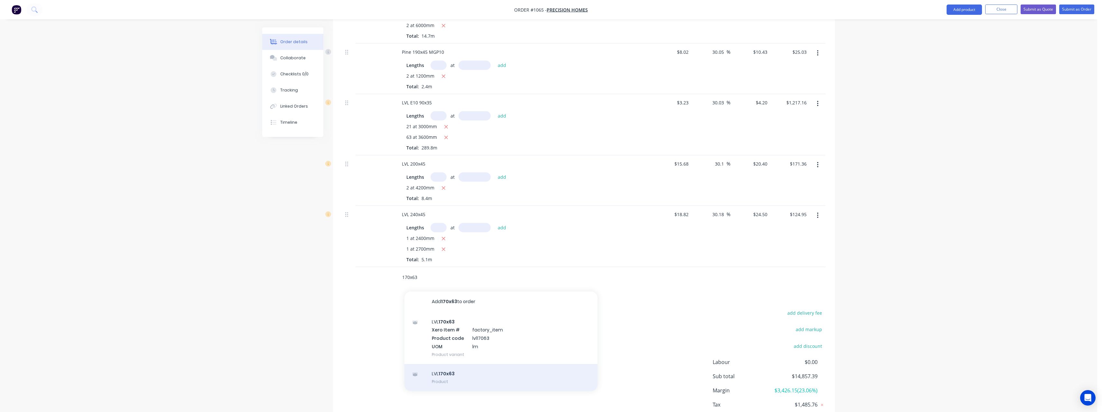
scroll to position [847, 0]
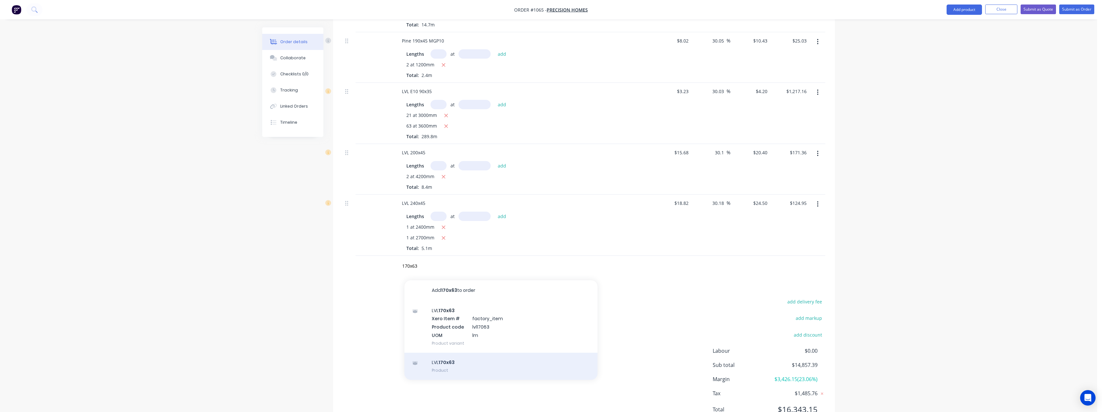
click at [480, 357] on div "LVL 170x63 Product" at bounding box center [501, 365] width 193 height 27
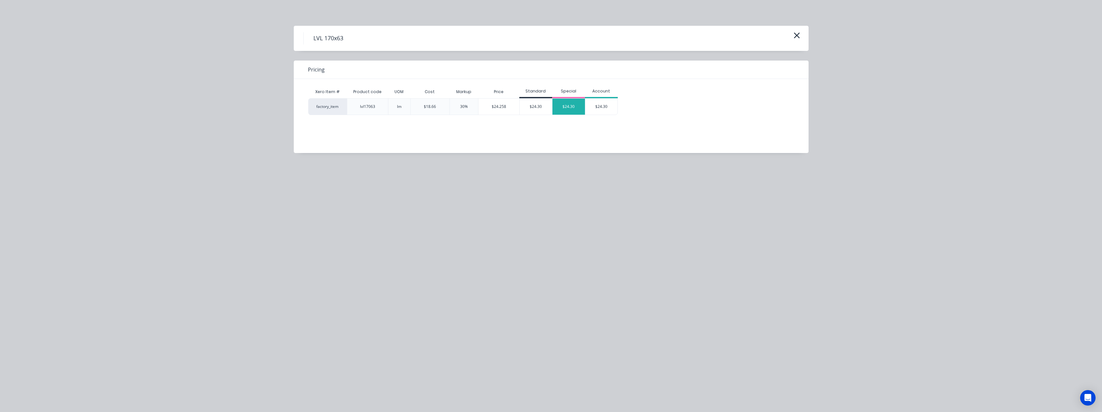
click at [573, 111] on div "$24.30" at bounding box center [569, 106] width 33 height 16
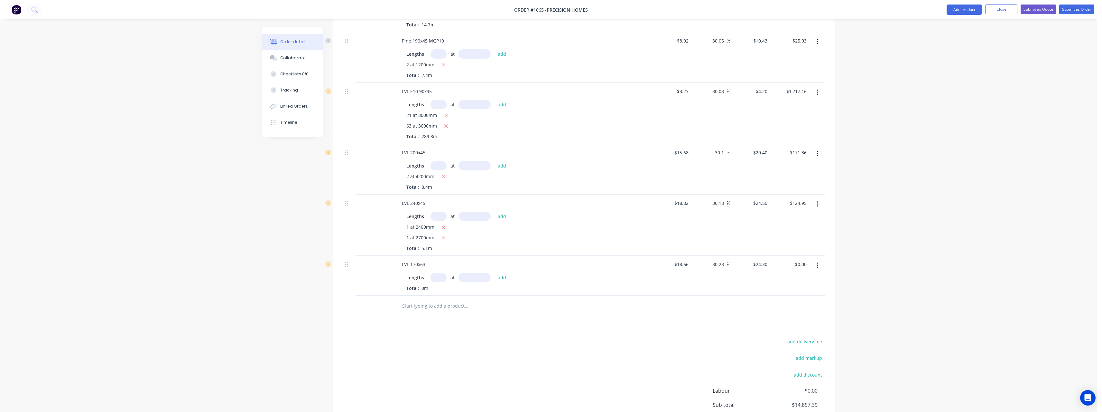
click at [443, 276] on input "text" at bounding box center [439, 277] width 16 height 9
click at [495, 273] on button "add" at bounding box center [502, 277] width 15 height 9
click at [428, 315] on input "text" at bounding box center [466, 316] width 129 height 13
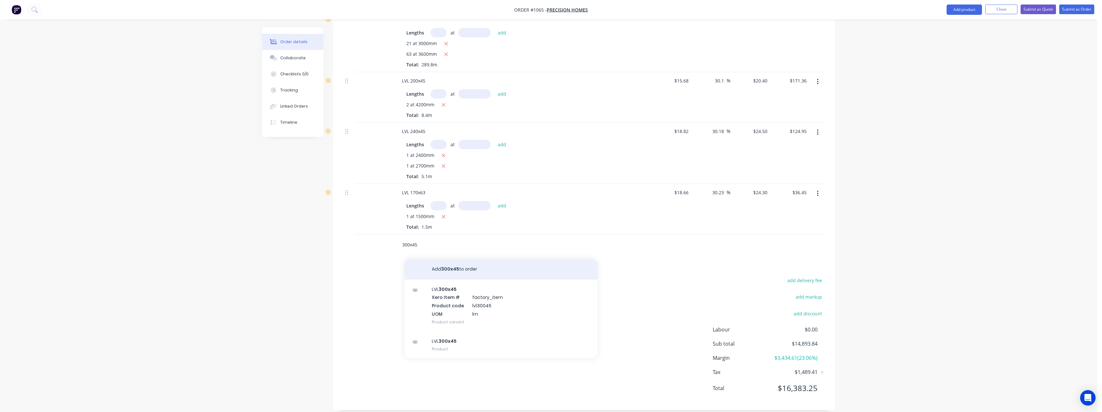
scroll to position [927, 0]
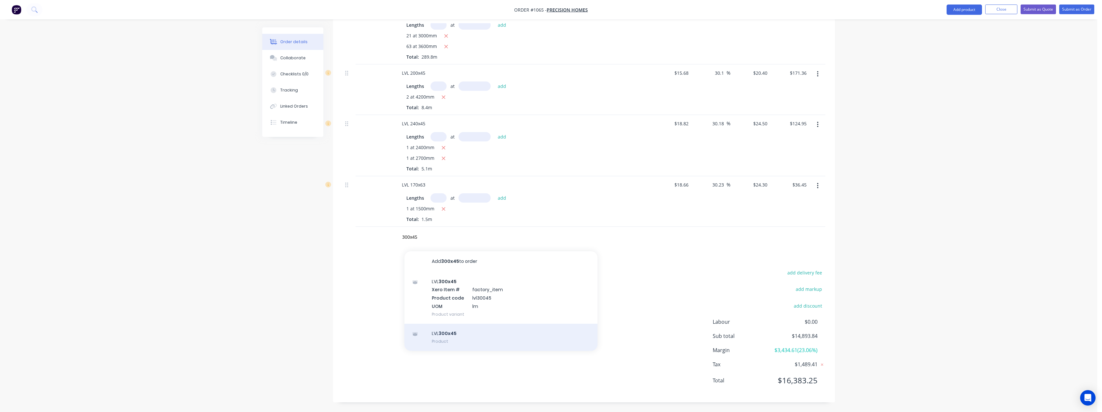
click at [464, 334] on div "LVL 300x45 Product" at bounding box center [501, 336] width 193 height 27
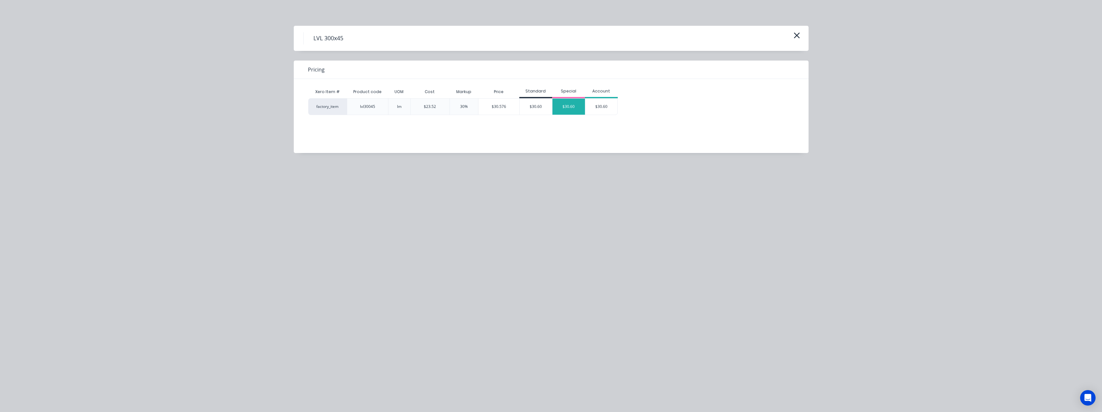
click at [575, 103] on div "$30.60" at bounding box center [569, 106] width 33 height 16
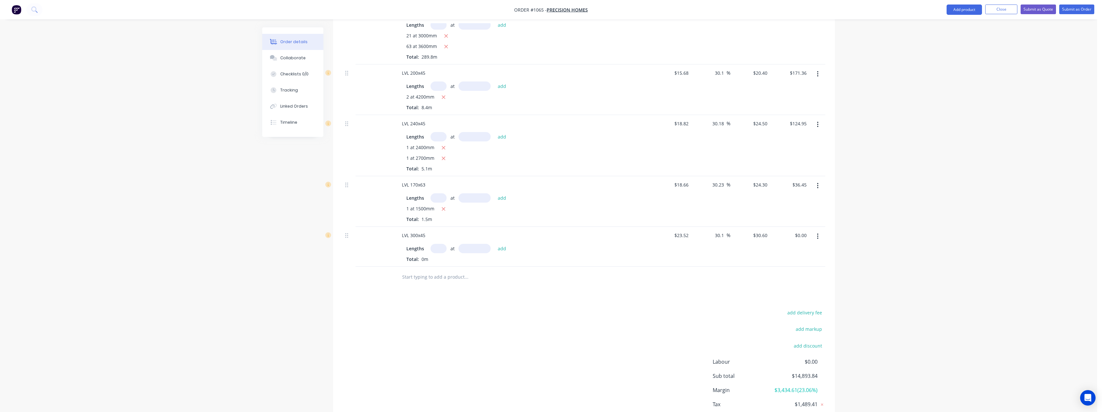
click at [444, 251] on input "text" at bounding box center [439, 248] width 16 height 9
click at [495, 244] on button "add" at bounding box center [502, 248] width 15 height 9
click at [435, 285] on input "text" at bounding box center [466, 287] width 129 height 13
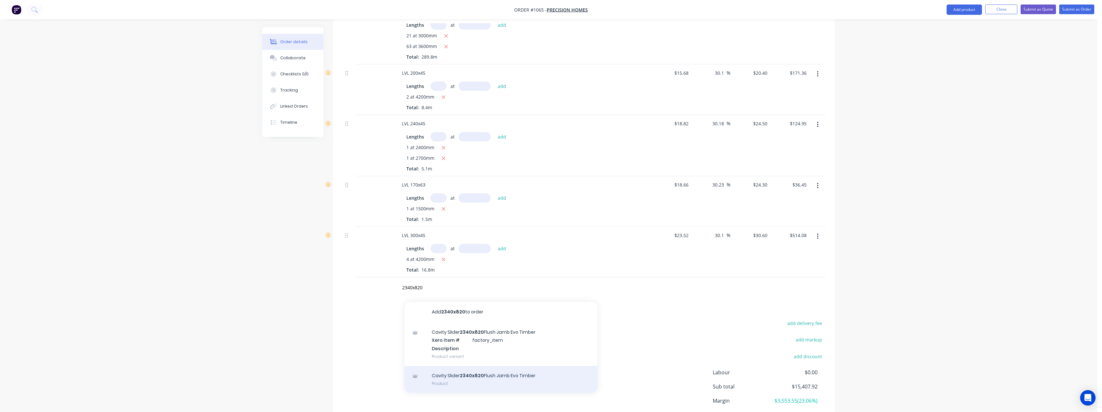
click at [465, 378] on div "Cavity Slider 2340x820 Flush Jamb Evo Timber Product" at bounding box center [501, 379] width 193 height 27
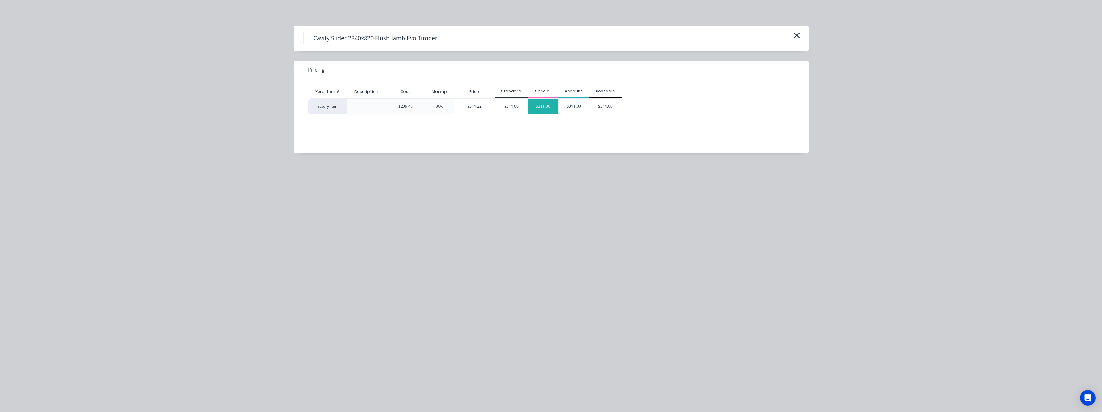
click at [546, 104] on div "$311.00" at bounding box center [543, 105] width 31 height 15
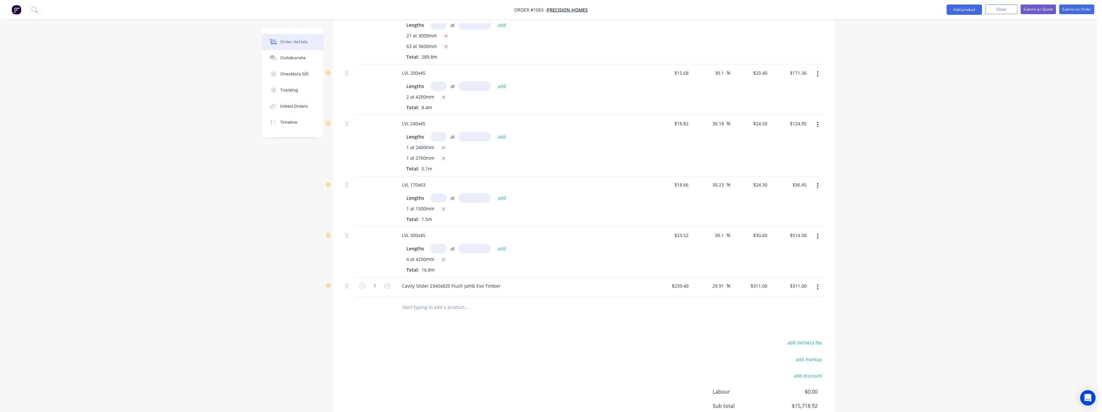
click at [433, 308] on input "text" at bounding box center [466, 306] width 129 height 13
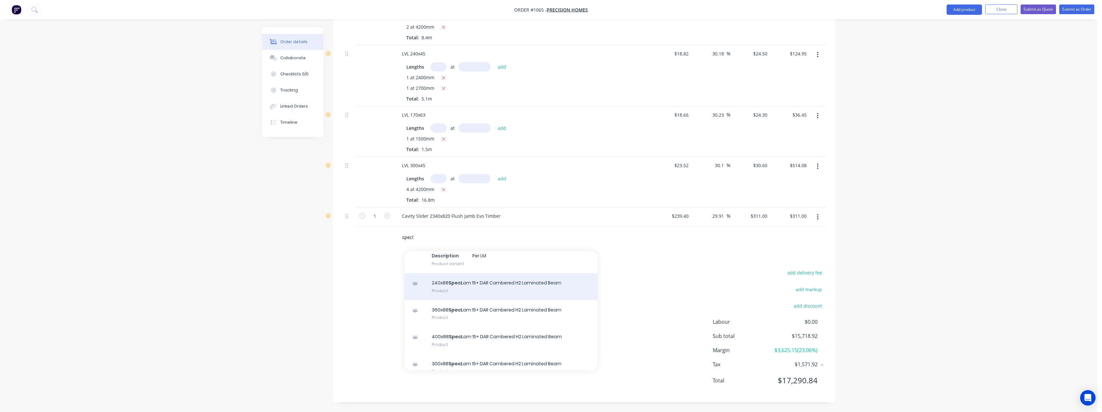
scroll to position [184, 0]
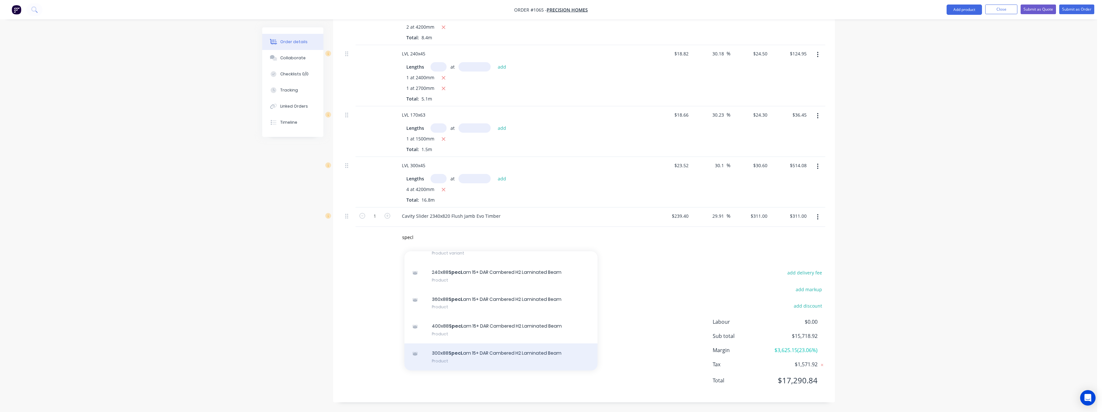
click at [467, 351] on div "300x88 SpecL am 15+ DAR Cambered H2 Laminated Beam Product" at bounding box center [501, 356] width 193 height 27
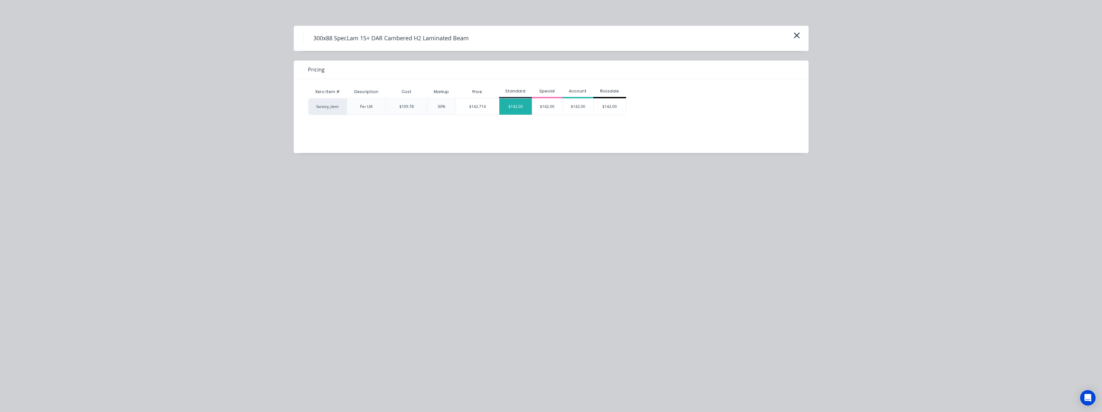
click at [513, 109] on div "$142.00" at bounding box center [516, 106] width 33 height 16
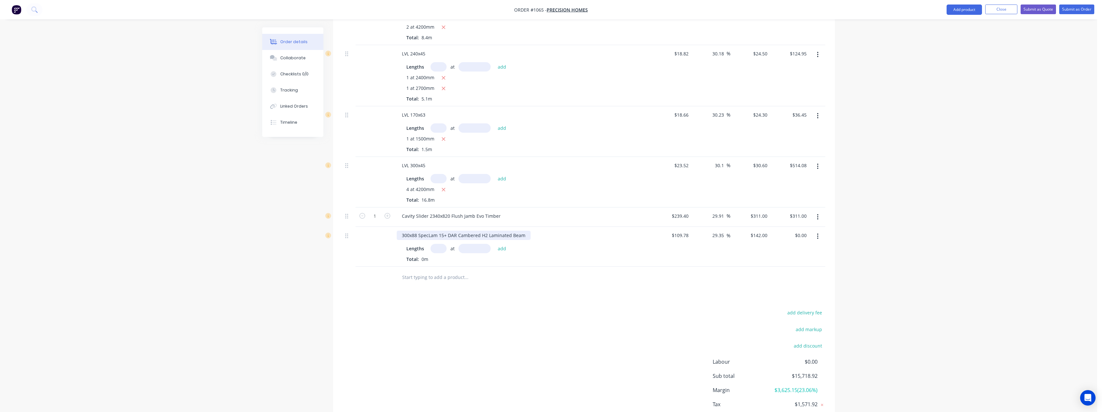
click at [479, 235] on div "300x88 SpecLam 15+ DAR Cambered H2 Laminated Beam" at bounding box center [464, 234] width 134 height 9
click at [438, 250] on input "text" at bounding box center [439, 248] width 16 height 9
click at [495, 244] on button "add" at bounding box center [502, 248] width 15 height 9
click at [435, 290] on input "text" at bounding box center [466, 287] width 129 height 13
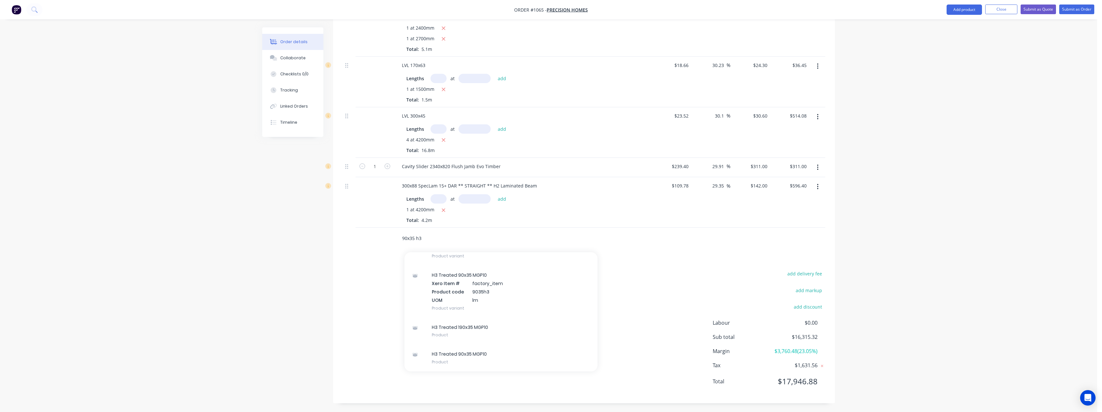
scroll to position [1047, 0]
click at [450, 359] on div "H3 Treated 90x35 MGP10 Product" at bounding box center [501, 356] width 193 height 27
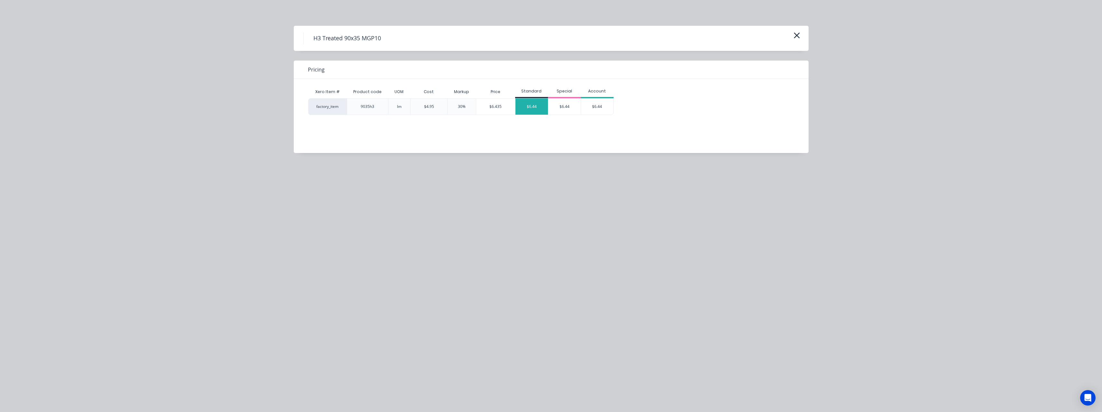
click at [538, 108] on div "$6.44" at bounding box center [532, 106] width 33 height 16
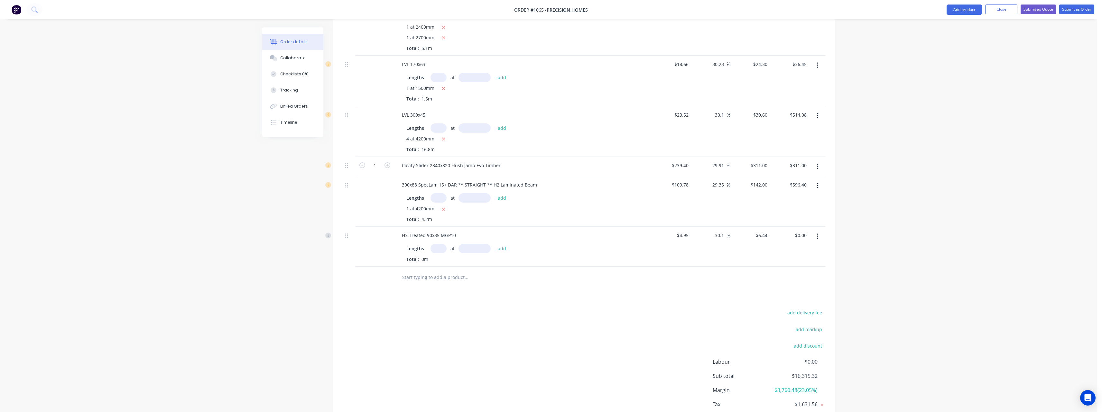
click at [438, 249] on input "text" at bounding box center [439, 248] width 16 height 9
click at [495, 244] on button "add" at bounding box center [502, 248] width 15 height 9
click at [414, 301] on input "text" at bounding box center [466, 298] width 129 height 13
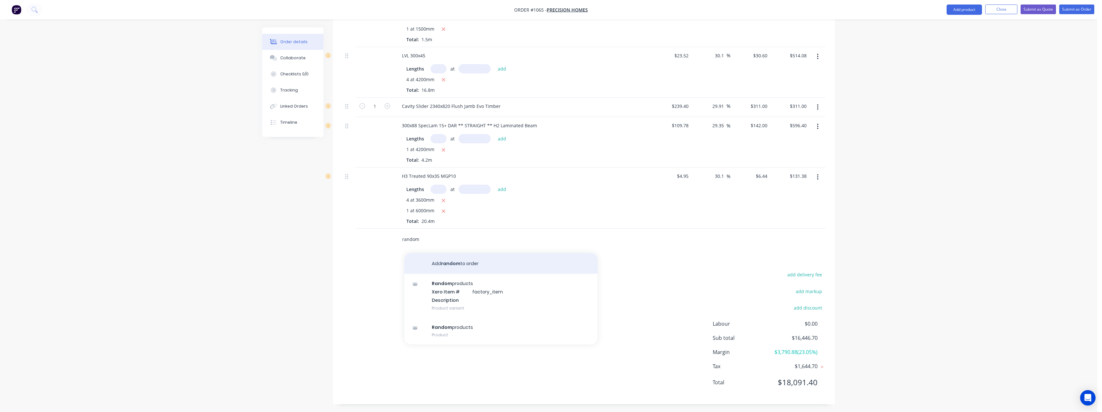
scroll to position [1108, 0]
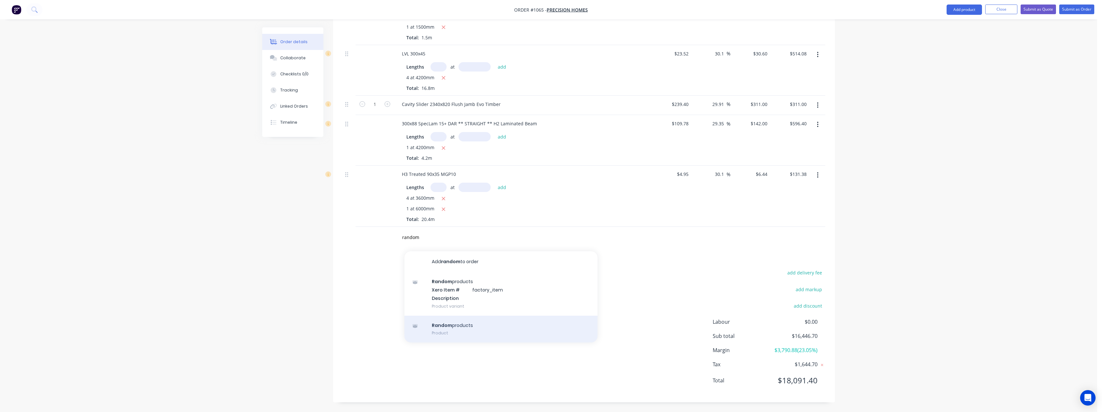
click at [469, 322] on div "Random products Product" at bounding box center [501, 328] width 193 height 27
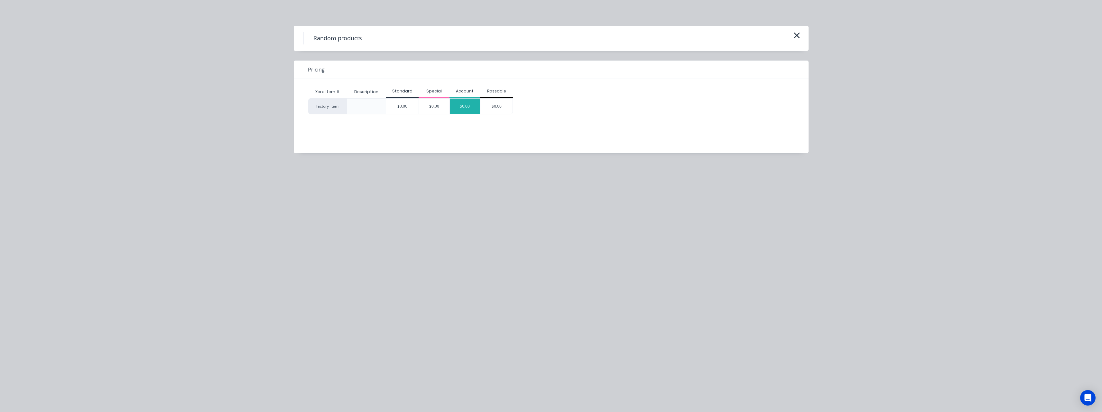
click at [476, 108] on div "$0.00" at bounding box center [465, 105] width 31 height 15
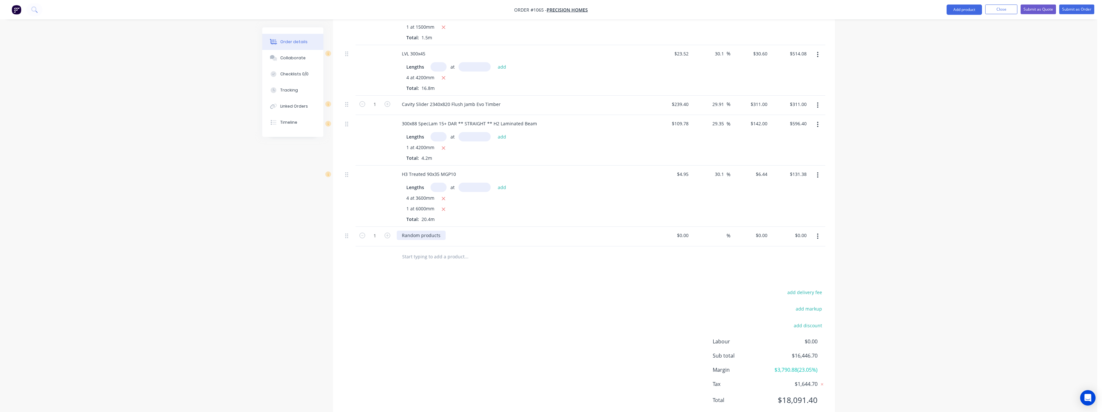
click at [438, 234] on div "Random products" at bounding box center [421, 234] width 49 height 9
drag, startPoint x: 442, startPoint y: 235, endPoint x: 398, endPoint y: 237, distance: 43.8
click at [398, 237] on div "Random products" at bounding box center [421, 234] width 49 height 9
click at [687, 235] on input at bounding box center [684, 234] width 15 height 9
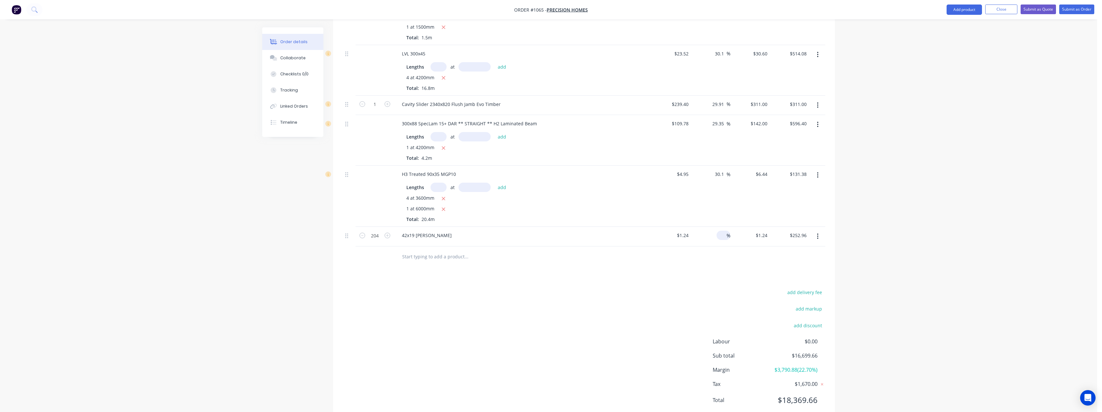
click at [720, 233] on input at bounding box center [722, 234] width 7 height 9
click at [462, 262] on input "text" at bounding box center [466, 256] width 129 height 13
click at [769, 234] on input "1.612" at bounding box center [762, 234] width 15 height 9
click at [451, 259] on input "text" at bounding box center [466, 256] width 129 height 13
click at [809, 237] on input "336.60" at bounding box center [800, 234] width 17 height 9
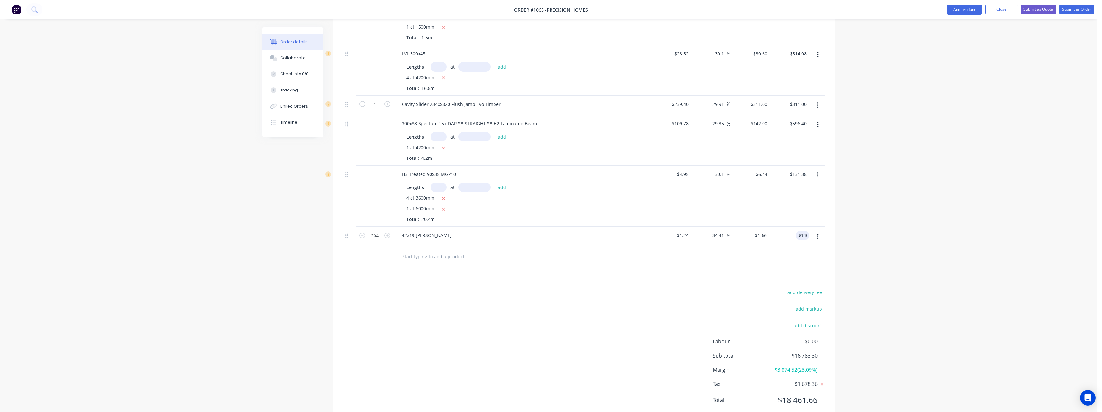
click at [407, 258] on input "text" at bounding box center [466, 256] width 129 height 13
click at [420, 258] on input "text" at bounding box center [466, 256] width 129 height 13
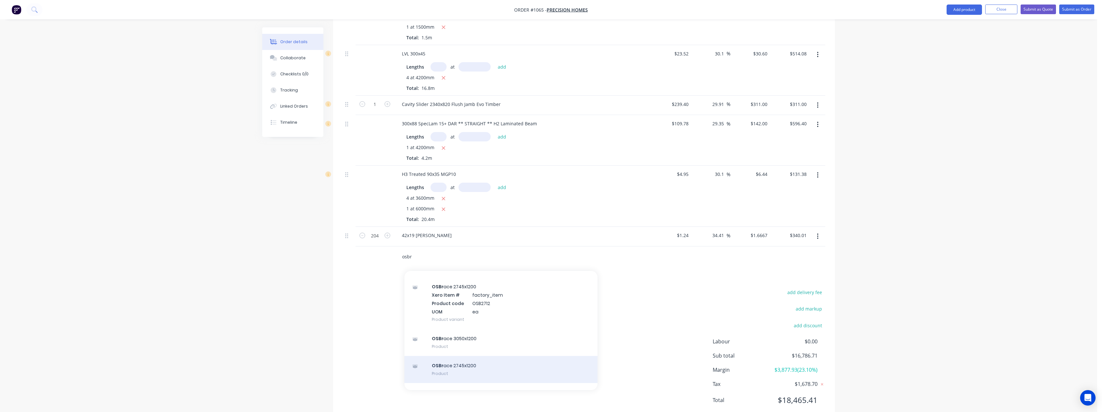
scroll to position [129, 0]
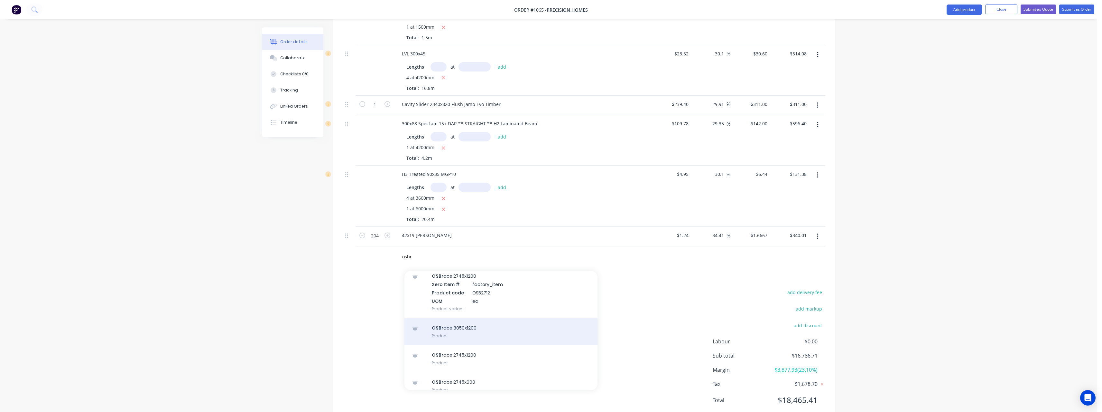
click at [489, 333] on div "OSBr ace 3050x1200 Product" at bounding box center [501, 331] width 193 height 27
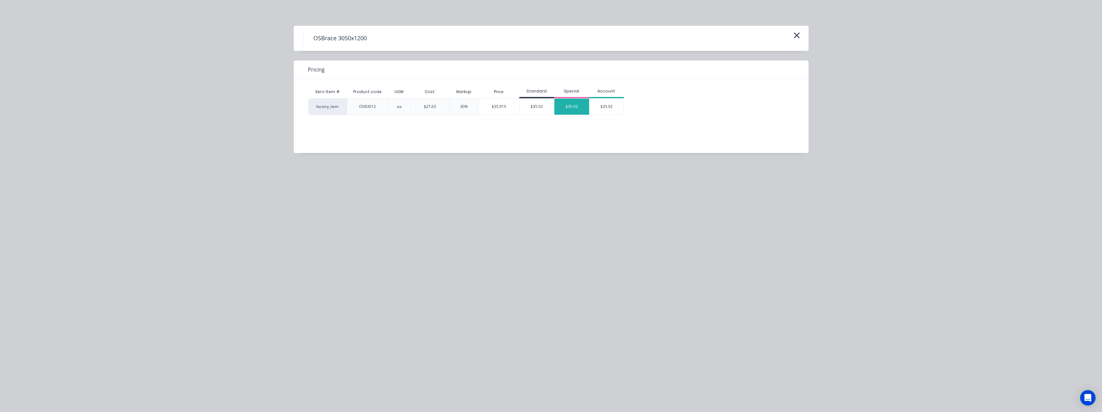
click at [567, 108] on div "$35.92" at bounding box center [572, 106] width 35 height 16
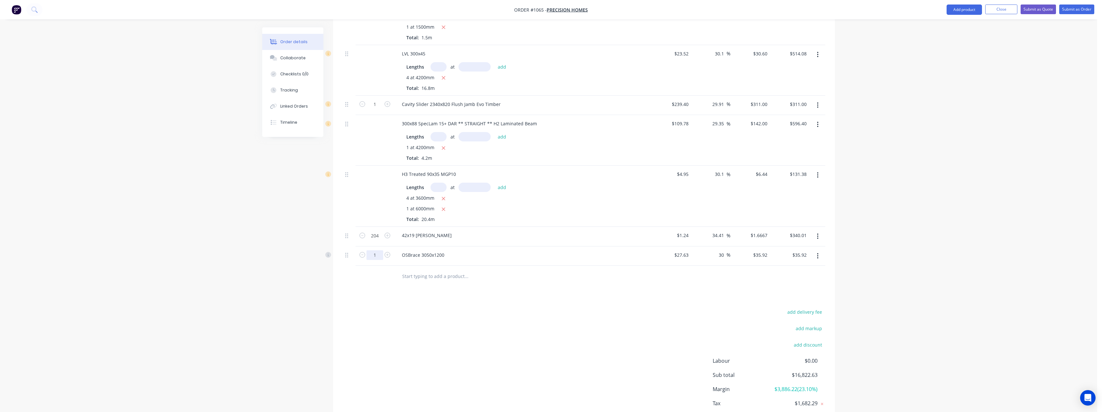
click at [435, 277] on input "text" at bounding box center [466, 275] width 129 height 13
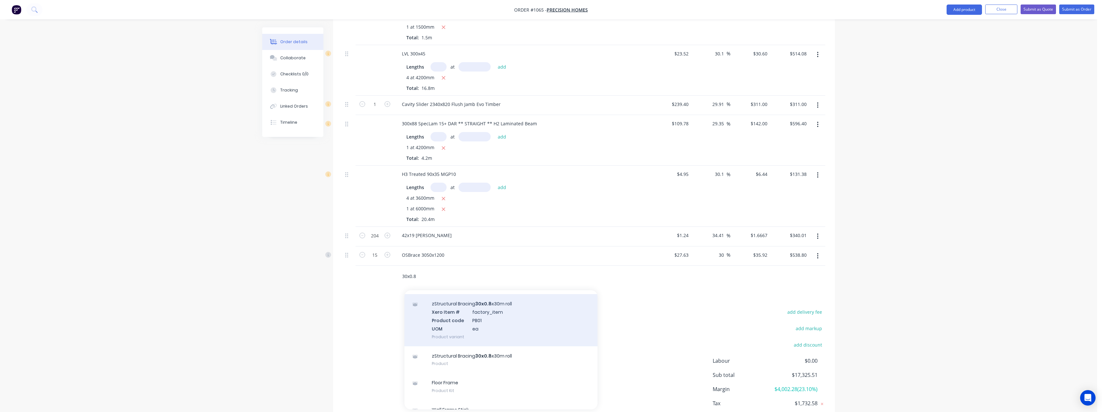
scroll to position [34, 0]
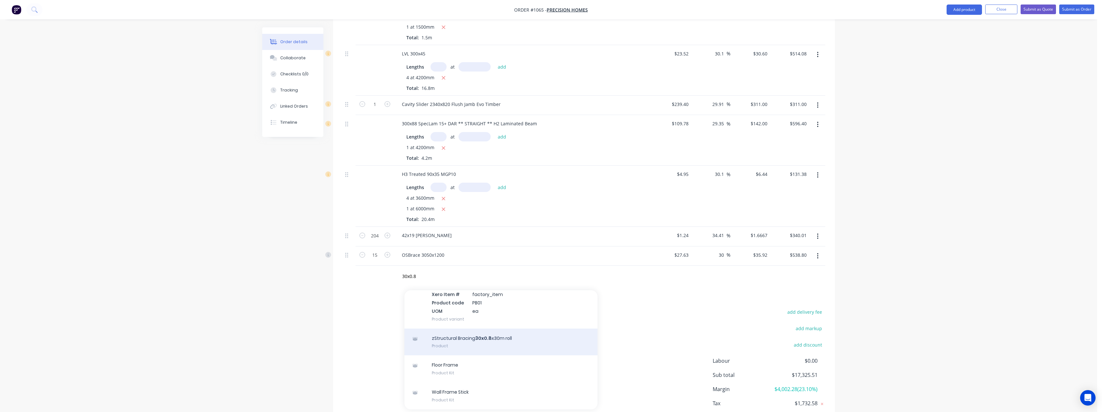
click at [477, 334] on div "zStructural Bracing 30x0.8 x30m roll Product" at bounding box center [501, 341] width 193 height 27
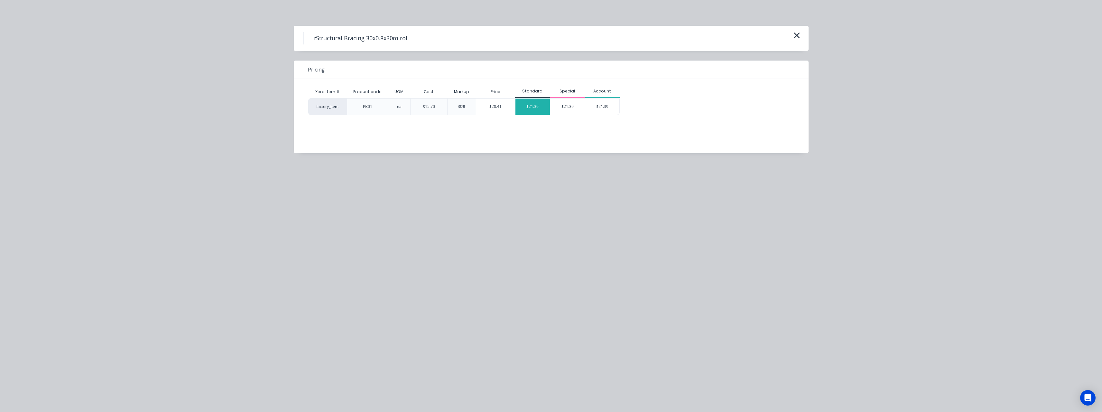
click at [538, 108] on div "$21.39" at bounding box center [533, 106] width 35 height 16
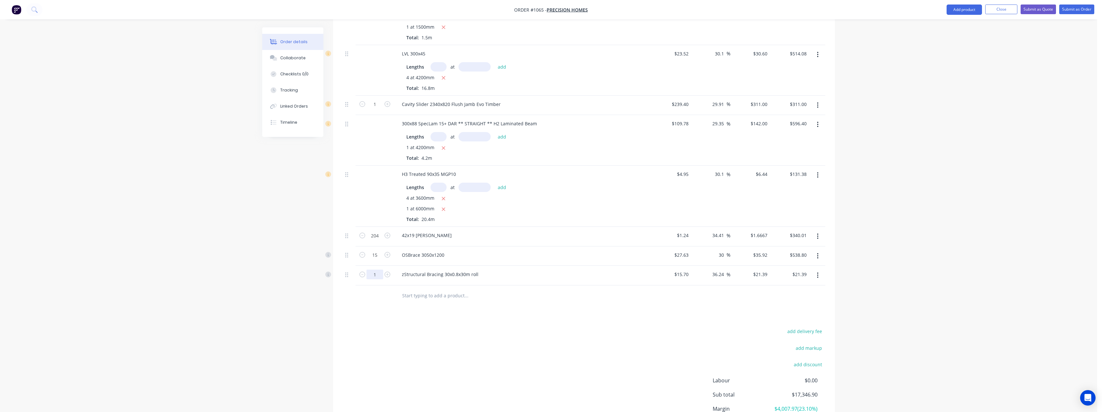
click at [433, 293] on input "text" at bounding box center [466, 295] width 129 height 13
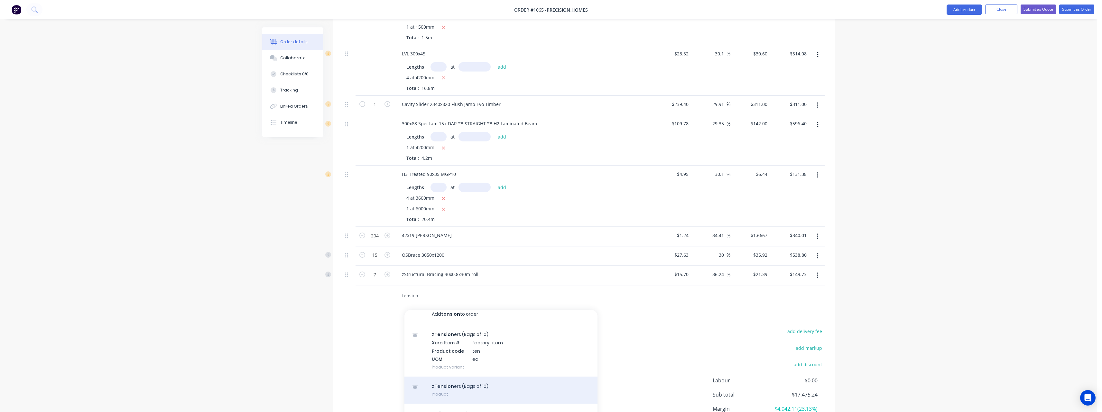
scroll to position [7, 0]
click at [469, 386] on div "z Tension ers (Bags of 10) Product" at bounding box center [501, 388] width 193 height 27
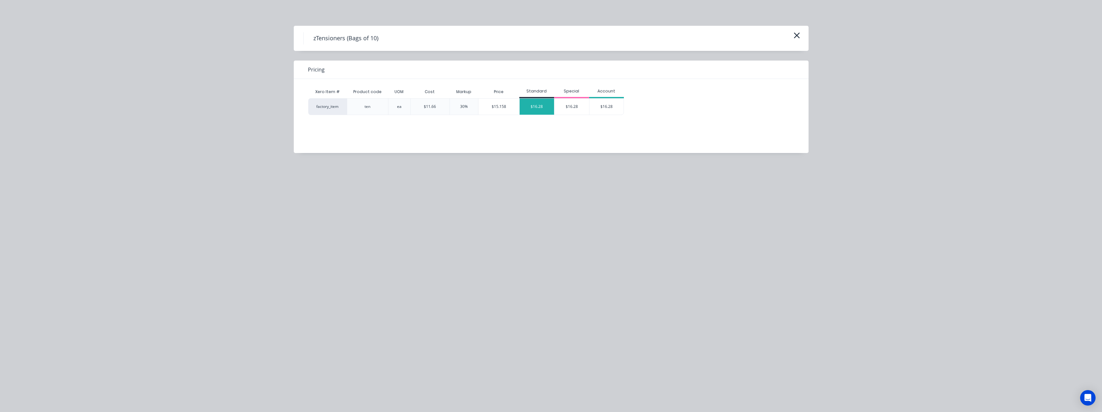
click at [538, 105] on div "$16.28" at bounding box center [537, 106] width 35 height 16
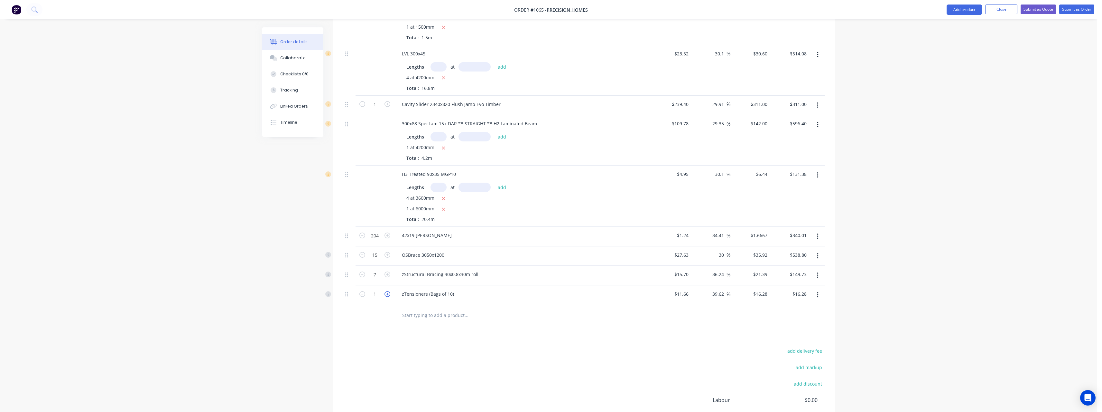
click at [388, 293] on icon "button" at bounding box center [388, 294] width 6 height 6
click at [414, 314] on input "text" at bounding box center [466, 315] width 129 height 13
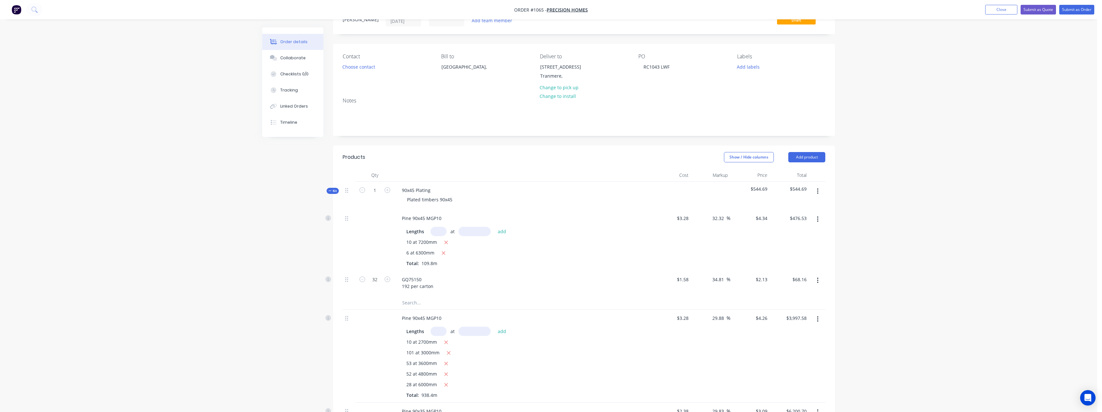
scroll to position [0, 0]
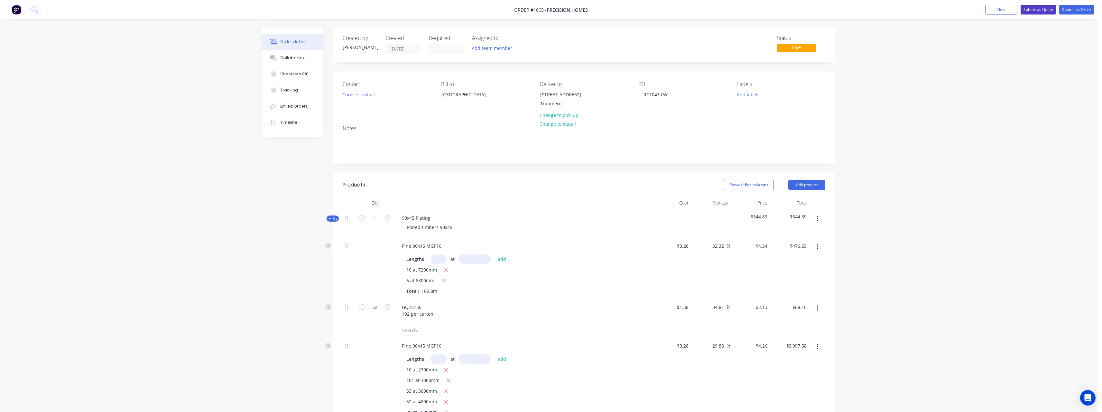
click at [1038, 9] on button "Submit as Quote" at bounding box center [1038, 10] width 35 height 10
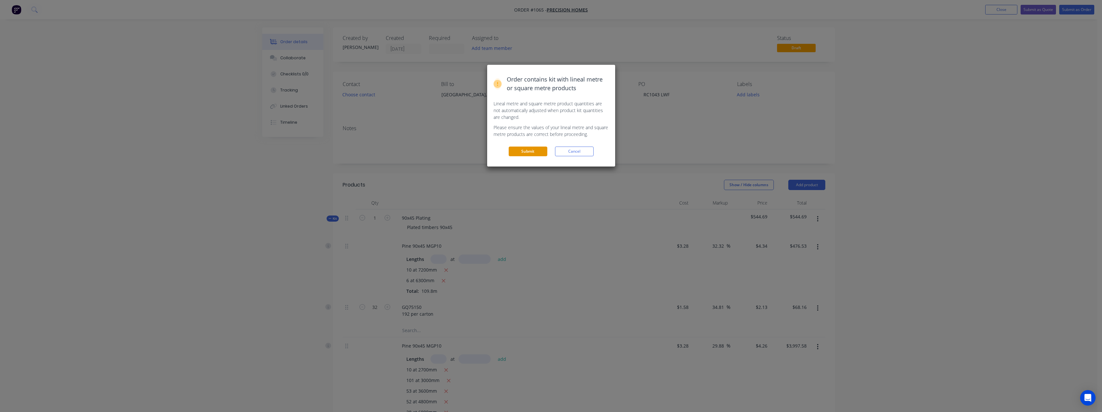
click at [536, 148] on button "Submit" at bounding box center [528, 151] width 39 height 10
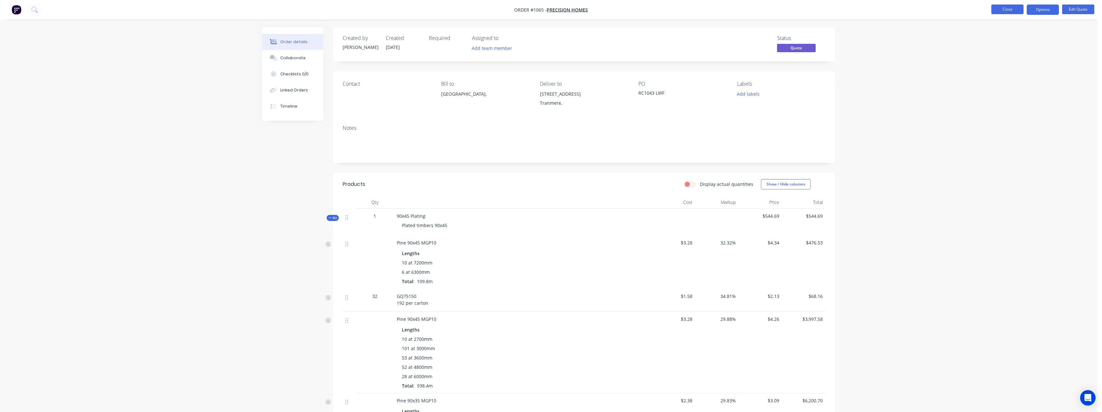
click at [1009, 9] on button "Close" at bounding box center [1008, 10] width 32 height 10
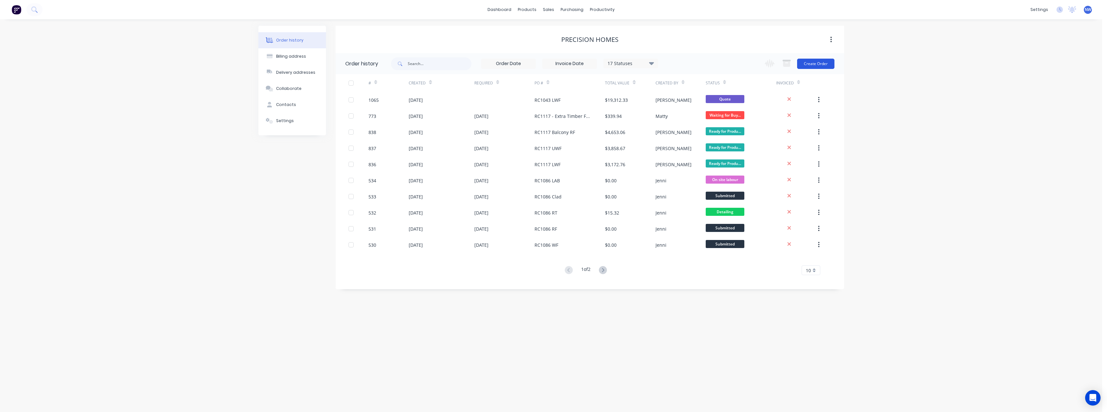
click at [805, 65] on button "Create Order" at bounding box center [815, 64] width 37 height 10
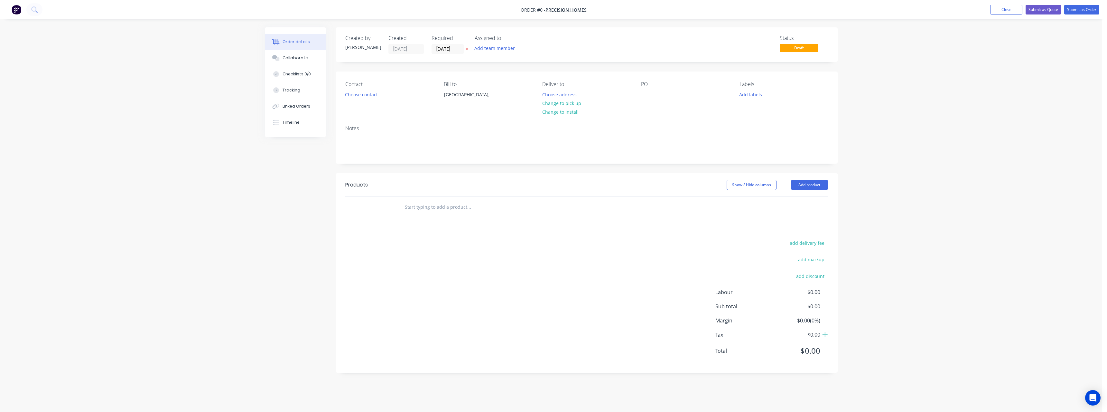
click at [466, 50] on icon at bounding box center [467, 49] width 3 height 3
click at [564, 94] on button "Choose address" at bounding box center [559, 94] width 41 height 9
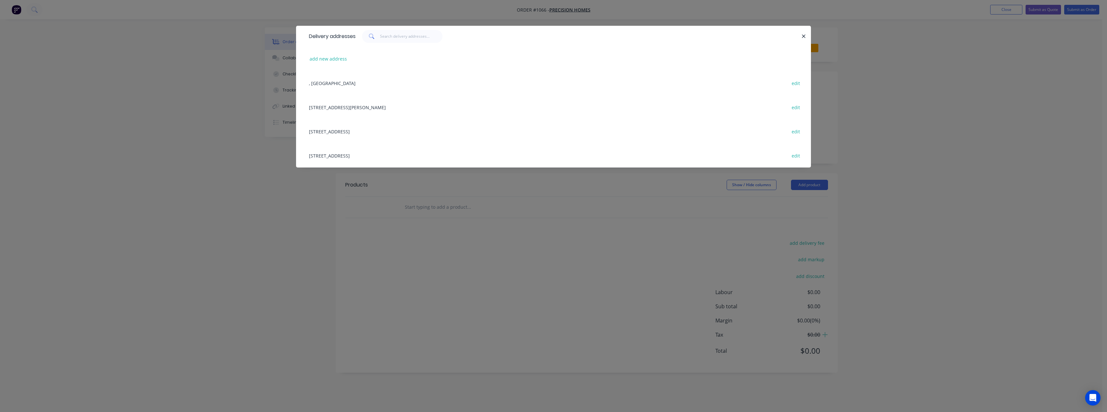
click at [365, 156] on div "[STREET_ADDRESS] edit" at bounding box center [554, 155] width 496 height 24
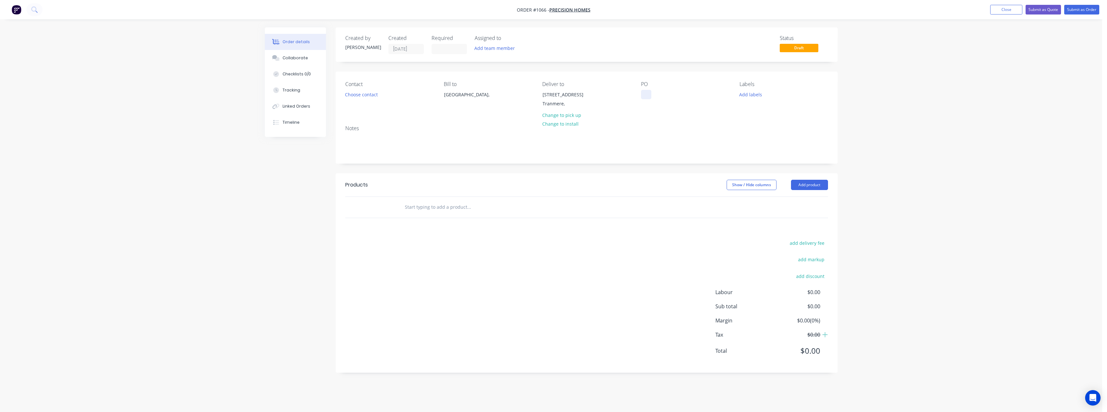
drag, startPoint x: 645, startPoint y: 96, endPoint x: 656, endPoint y: 112, distance: 19.8
click at [646, 96] on div at bounding box center [646, 94] width 10 height 9
click at [458, 208] on input "text" at bounding box center [469, 207] width 129 height 13
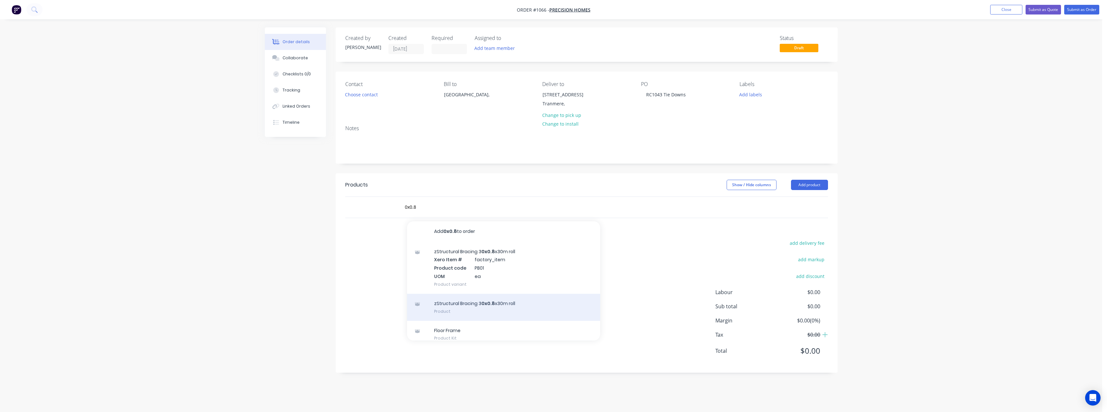
click at [474, 308] on div "zStructural Bracing 3 0x0.8 x30m roll Product" at bounding box center [503, 307] width 193 height 27
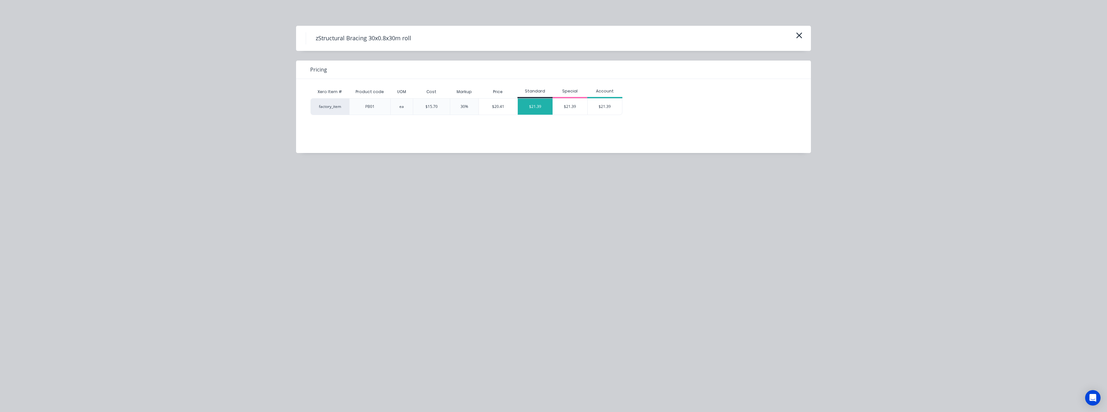
click at [542, 112] on div "$21.39" at bounding box center [535, 106] width 35 height 16
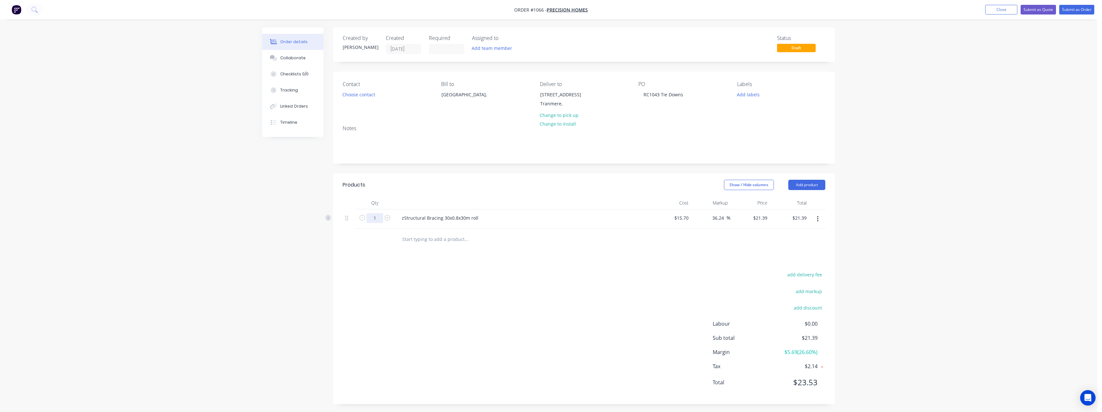
click at [381, 221] on input "1" at bounding box center [375, 218] width 17 height 10
click at [452, 239] on input "text" at bounding box center [466, 238] width 129 height 13
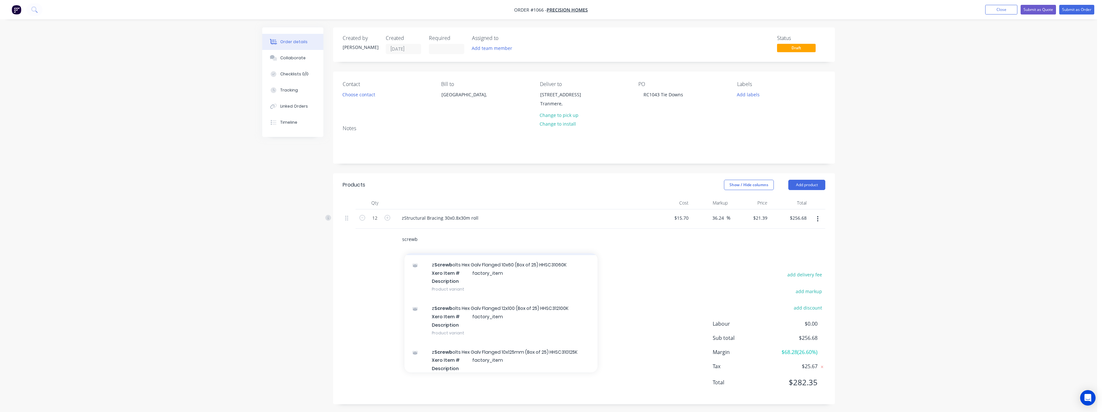
scroll to position [225, 0]
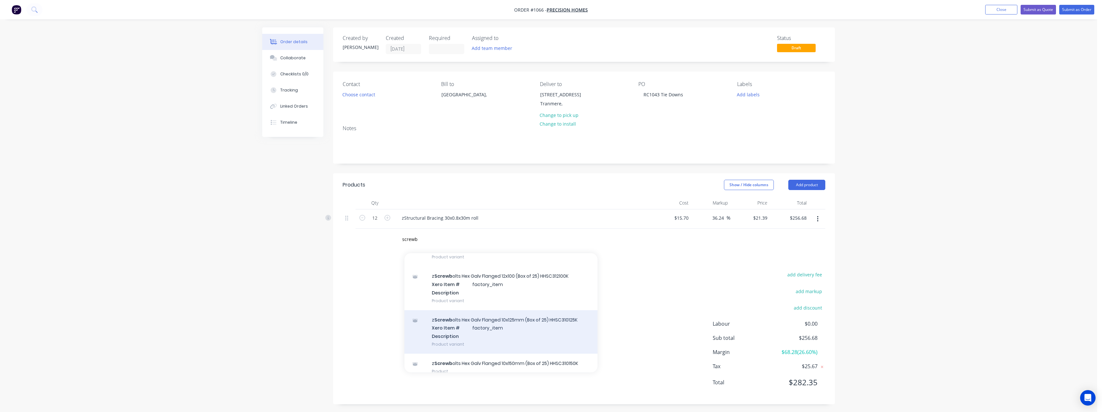
click at [507, 320] on div "z Screwb olts Hex Galv Flanged 10x125mm (Box of 25) HHSC310125K Xero Item # fac…" at bounding box center [501, 331] width 193 height 43
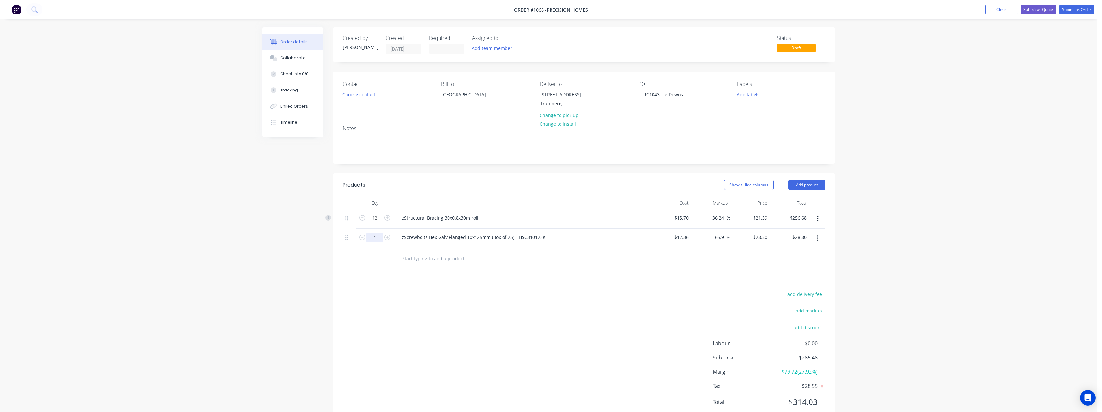
click at [380, 223] on input "1" at bounding box center [375, 218] width 17 height 10
click at [438, 254] on input "text" at bounding box center [466, 258] width 129 height 13
click at [438, 257] on input "text" at bounding box center [466, 258] width 129 height 13
click at [425, 260] on input "text" at bounding box center [466, 258] width 129 height 13
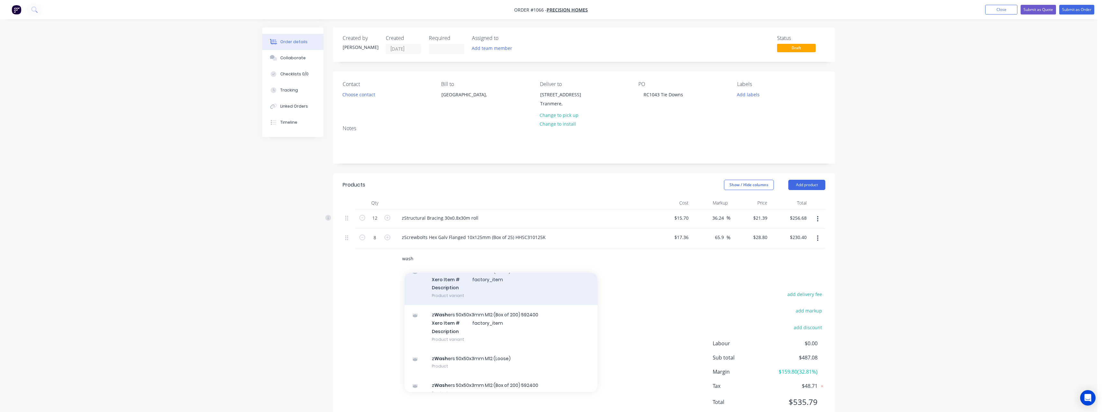
scroll to position [32, 0]
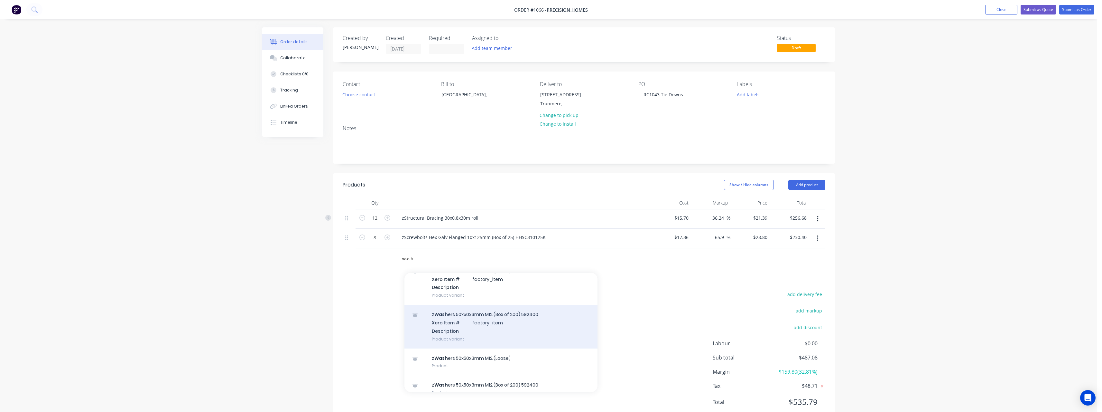
click at [525, 321] on div "z Wash ers 50x50x3mm M12 (Box of 200) 592400 Xero Item # factory_item Descripti…" at bounding box center [501, 325] width 193 height 43
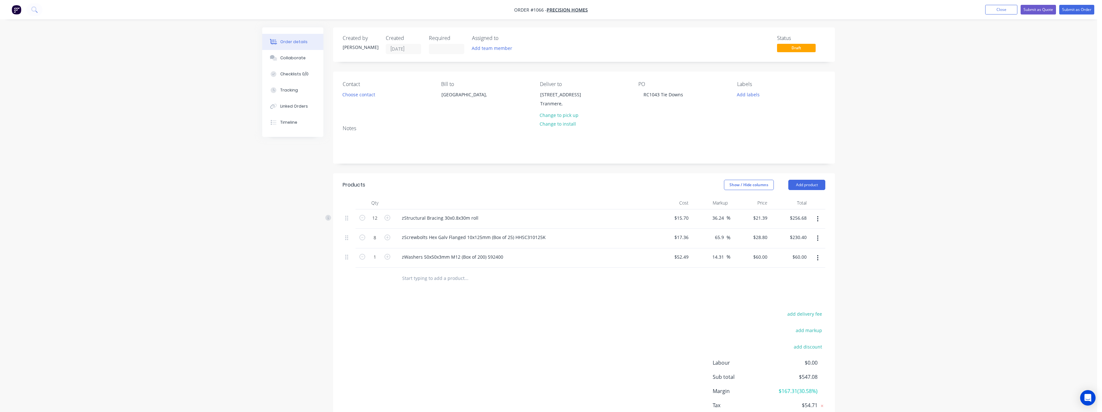
click at [422, 277] on input "text" at bounding box center [466, 277] width 129 height 13
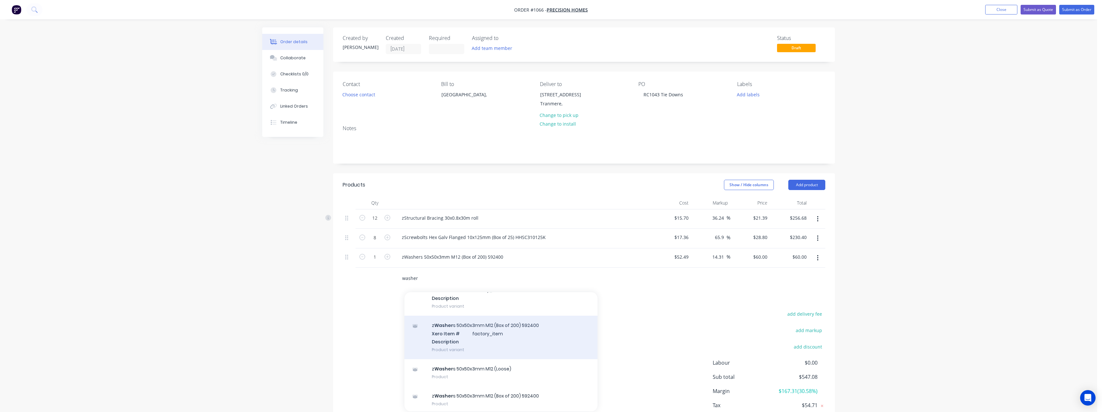
scroll to position [42, 0]
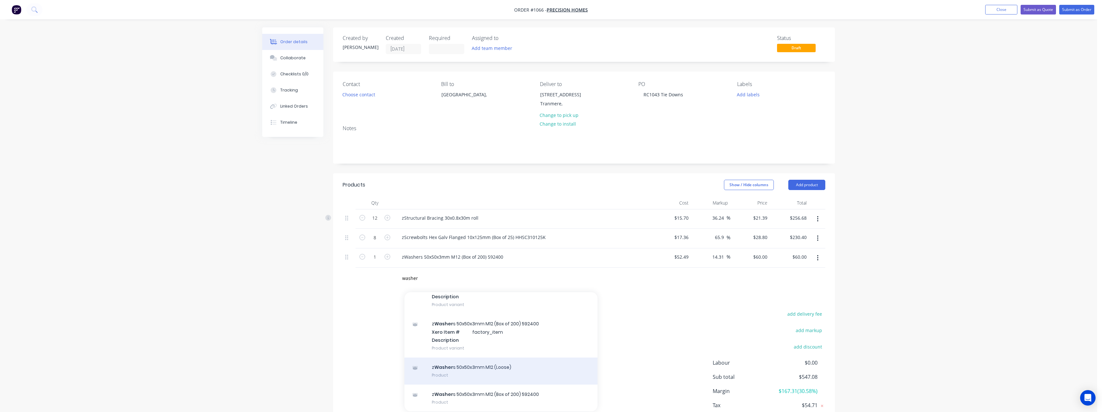
click at [483, 370] on div "z Washer s 50x50x3mm M12 (Loose) Product" at bounding box center [501, 370] width 193 height 27
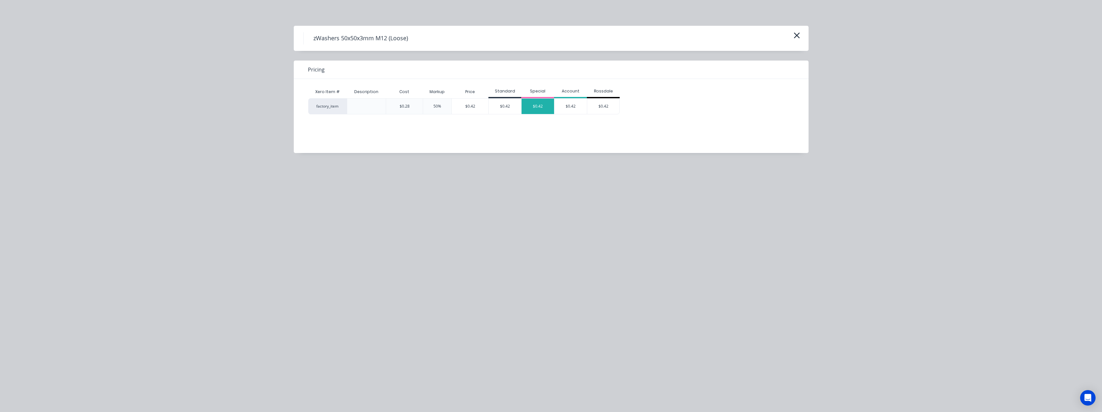
click at [532, 107] on div "$0.42" at bounding box center [538, 105] width 33 height 15
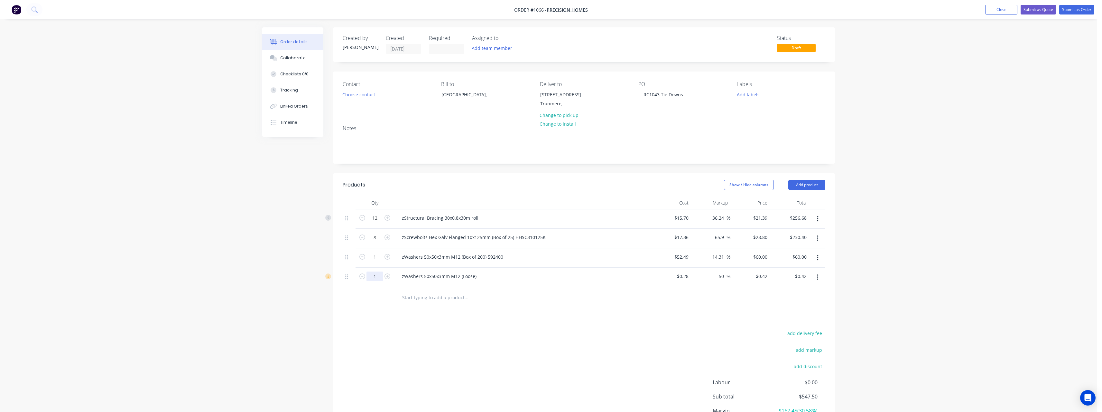
click at [376, 223] on input "1" at bounding box center [375, 218] width 17 height 10
click at [430, 295] on input "text" at bounding box center [466, 297] width 129 height 13
click at [377, 223] on input "50" at bounding box center [375, 218] width 17 height 10
click at [432, 297] on input "text" at bounding box center [466, 297] width 129 height 13
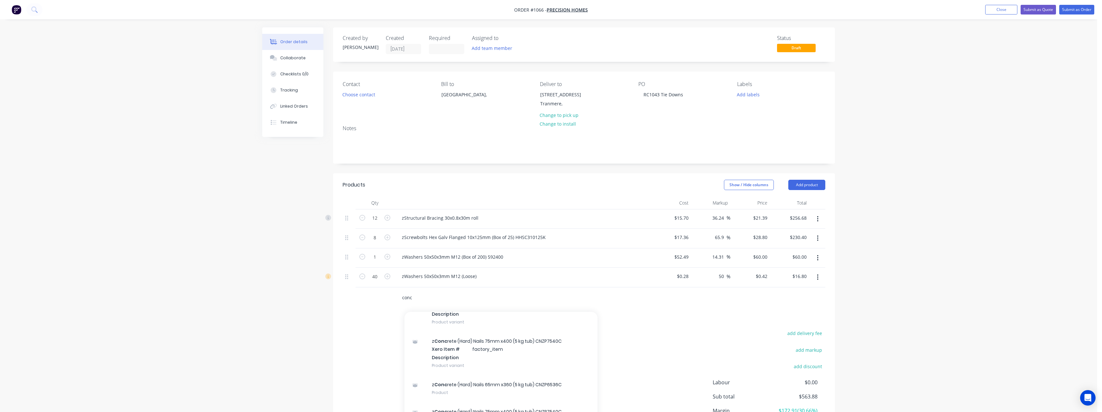
scroll to position [121, 0]
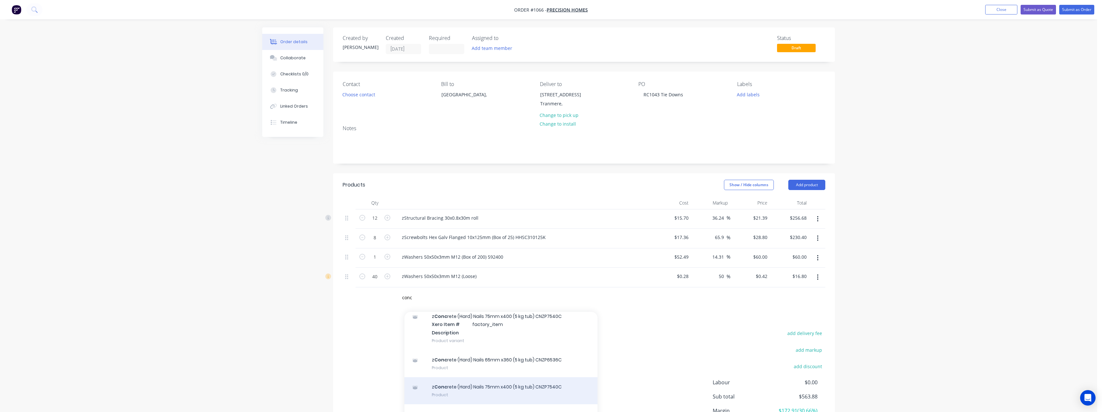
click at [528, 386] on div "z Conc rete (Hard) Nails 75mm x400 (5 kg tub) CNZP7540C Product" at bounding box center [501, 390] width 193 height 27
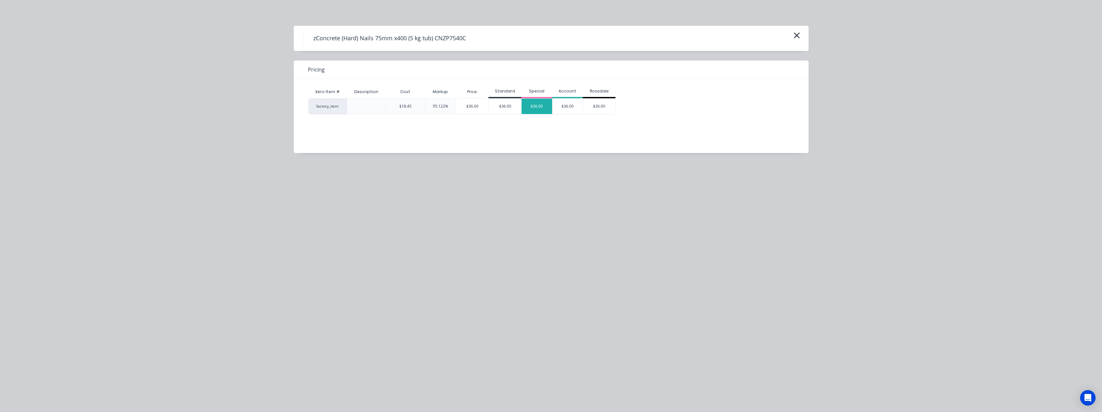
click at [532, 107] on div "$36.00" at bounding box center [537, 105] width 31 height 15
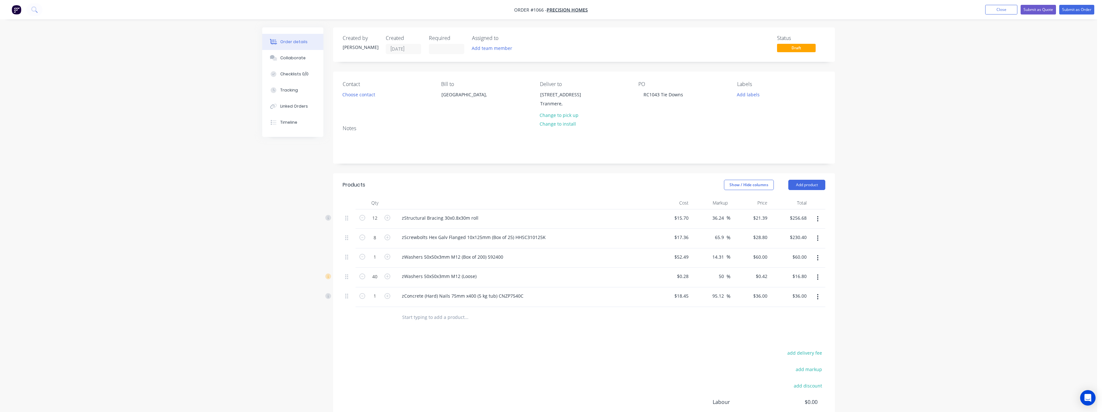
click at [421, 315] on input "text" at bounding box center [466, 317] width 129 height 13
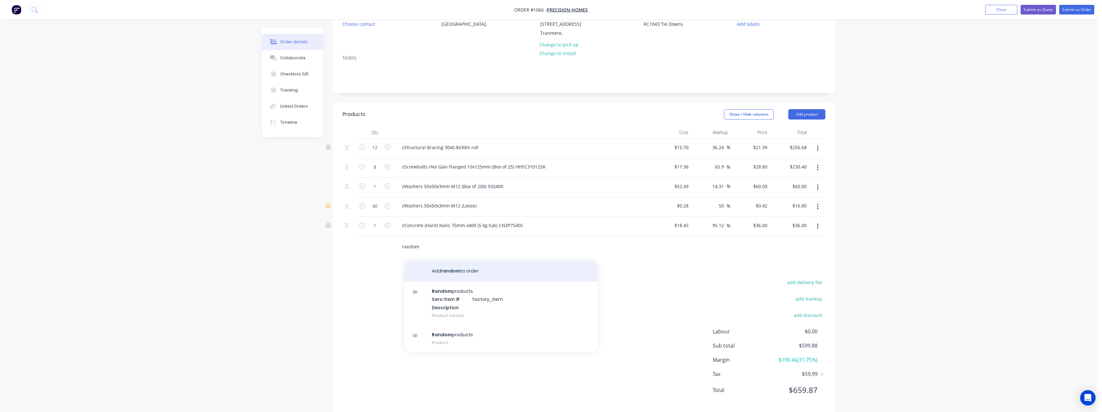
scroll to position [80, 0]
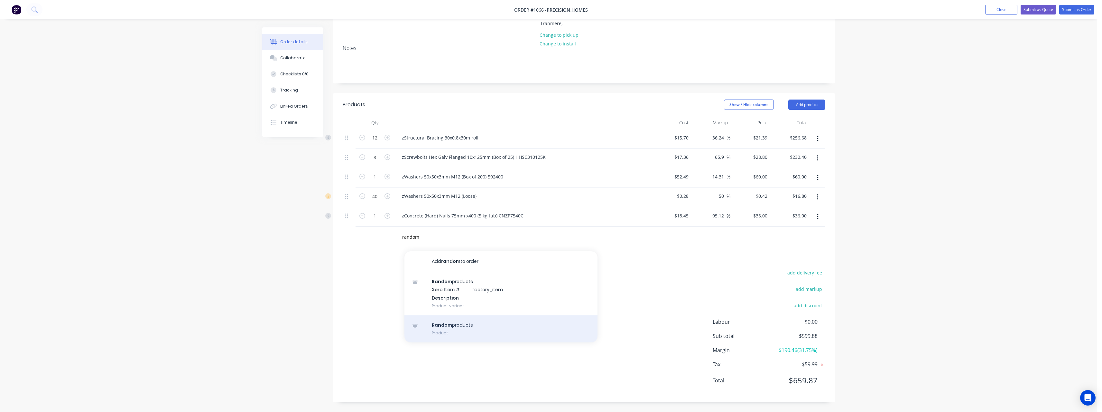
click at [471, 322] on div "Random products Product" at bounding box center [501, 328] width 193 height 27
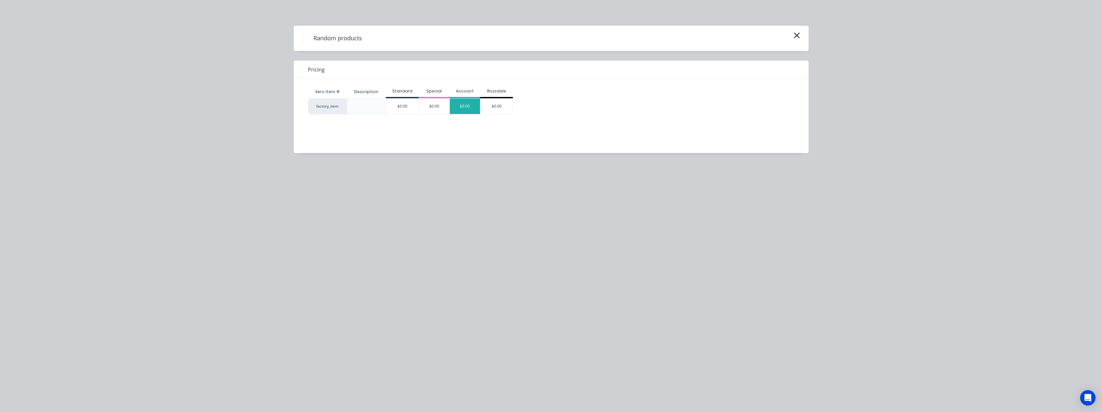
click at [474, 105] on div "$0.00" at bounding box center [465, 105] width 31 height 15
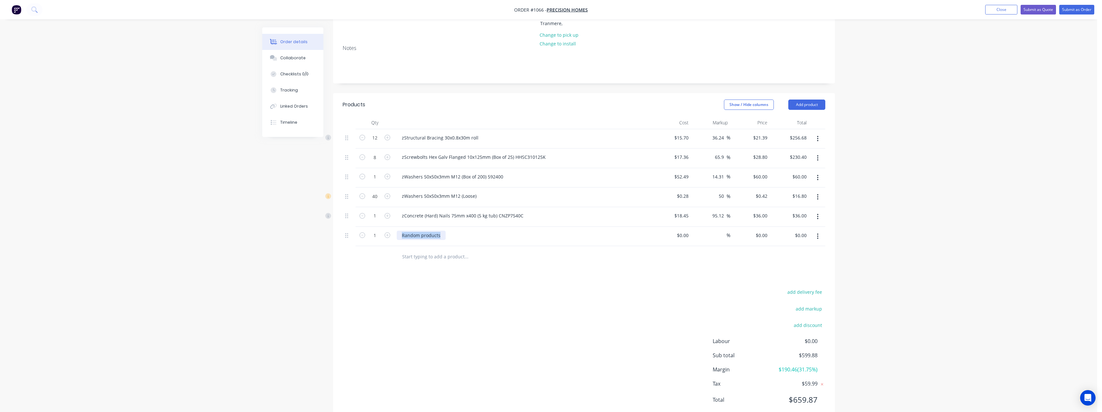
drag, startPoint x: 442, startPoint y: 236, endPoint x: 399, endPoint y: 237, distance: 43.2
click at [399, 237] on div "Random products" at bounding box center [421, 234] width 49 height 9
click at [684, 235] on input at bounding box center [684, 234] width 15 height 9
click at [717, 235] on div "%" at bounding box center [724, 234] width 14 height 9
click at [453, 256] on input "text" at bounding box center [466, 256] width 129 height 13
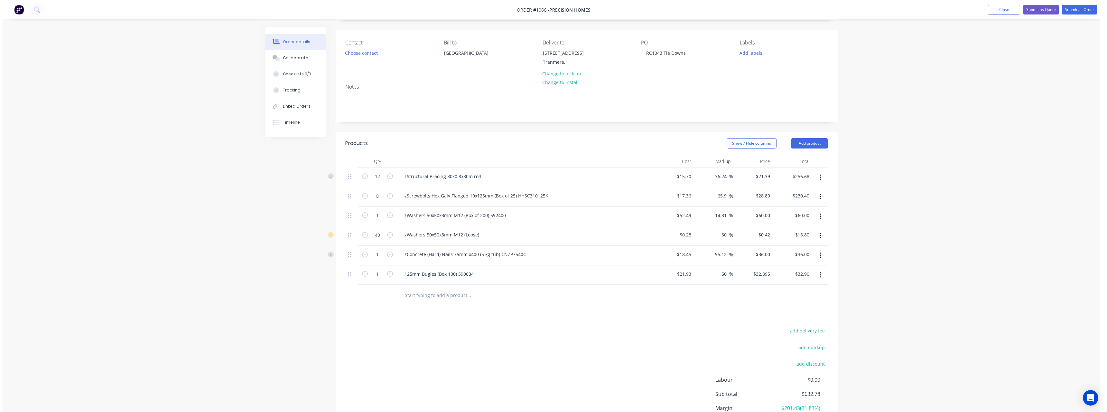
scroll to position [0, 0]
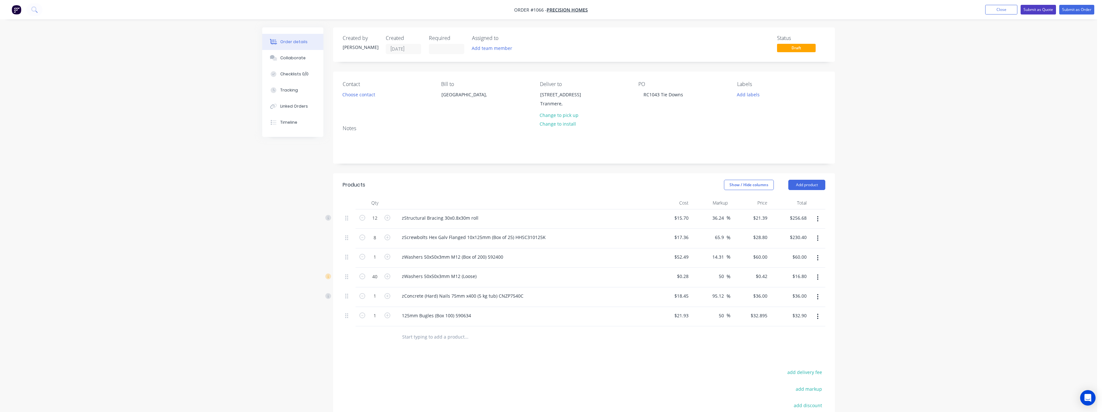
click at [1034, 13] on button "Submit as Quote" at bounding box center [1038, 10] width 35 height 10
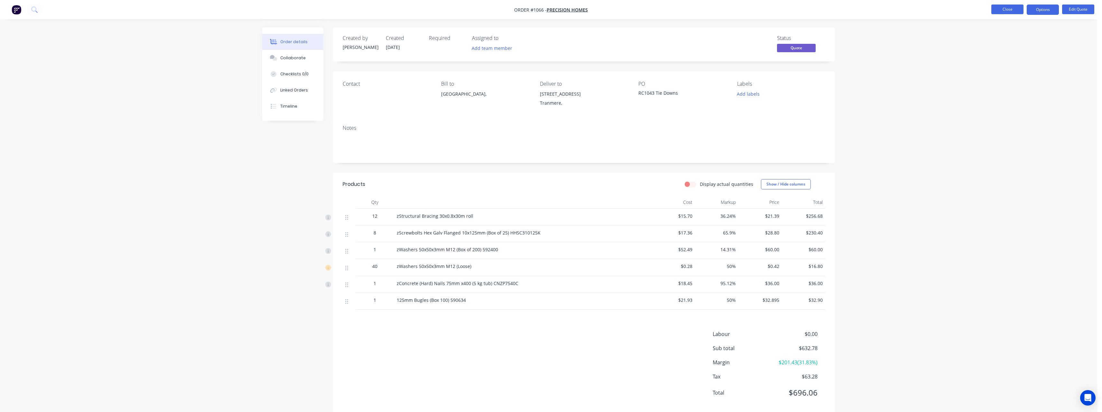
click at [1017, 8] on button "Close" at bounding box center [1008, 10] width 32 height 10
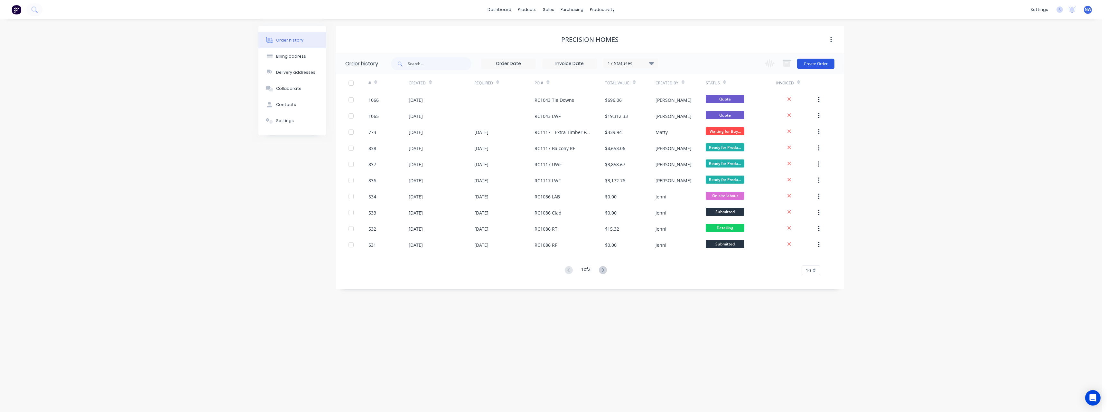
click at [822, 63] on button "Create Order" at bounding box center [815, 64] width 37 height 10
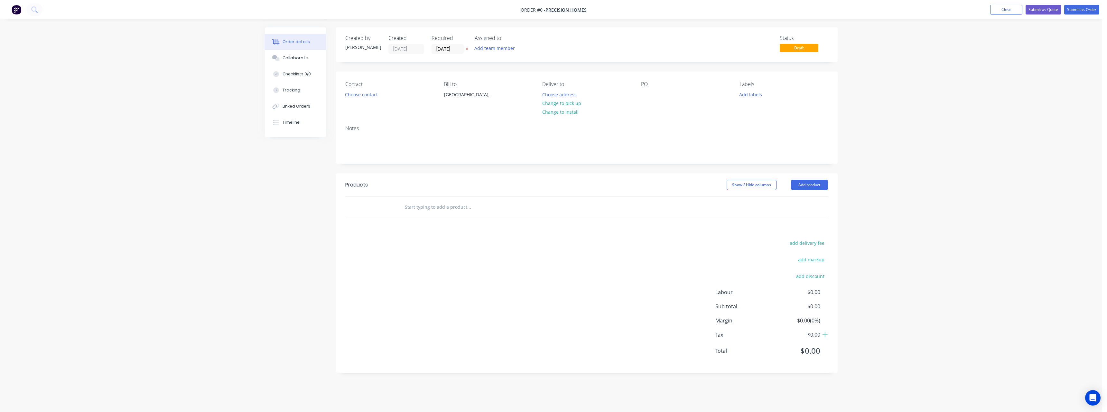
click at [468, 49] on icon at bounding box center [467, 49] width 3 height 4
click at [567, 95] on button "Choose address" at bounding box center [559, 94] width 41 height 9
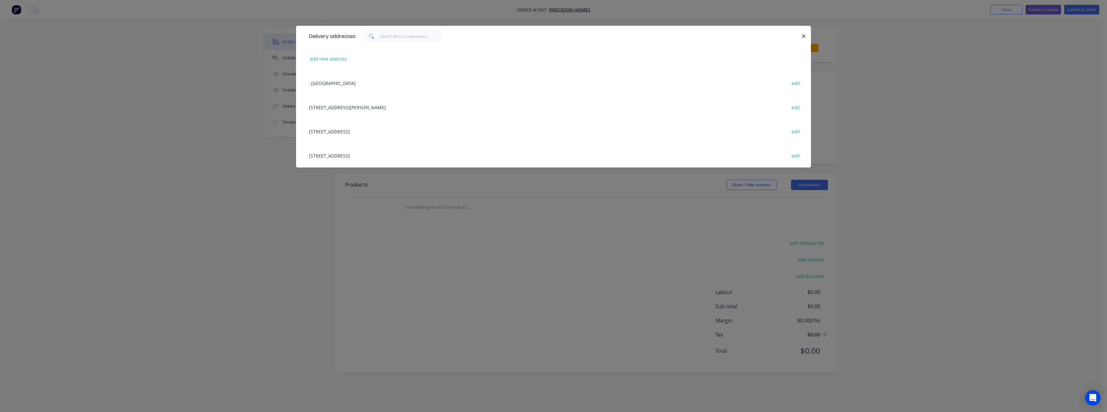
click at [356, 158] on div "[STREET_ADDRESS] edit" at bounding box center [554, 155] width 496 height 24
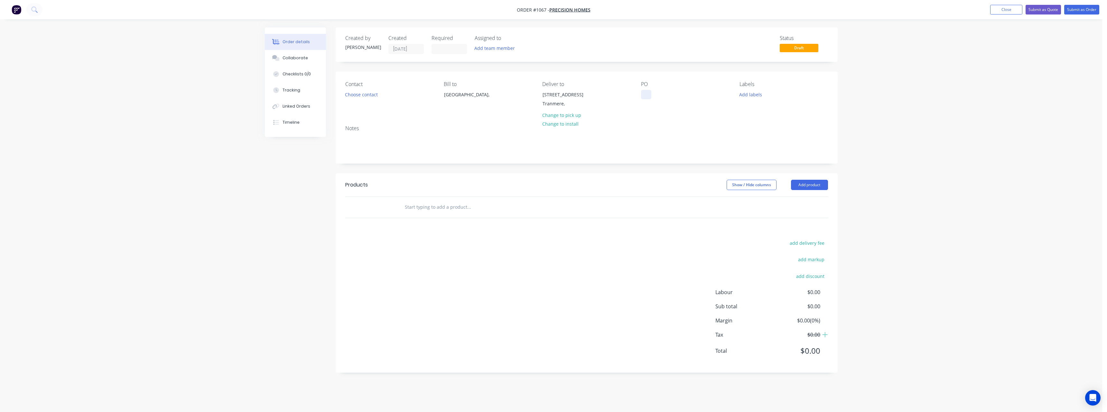
click at [649, 98] on div at bounding box center [646, 94] width 10 height 9
click at [431, 205] on input "text" at bounding box center [469, 207] width 129 height 13
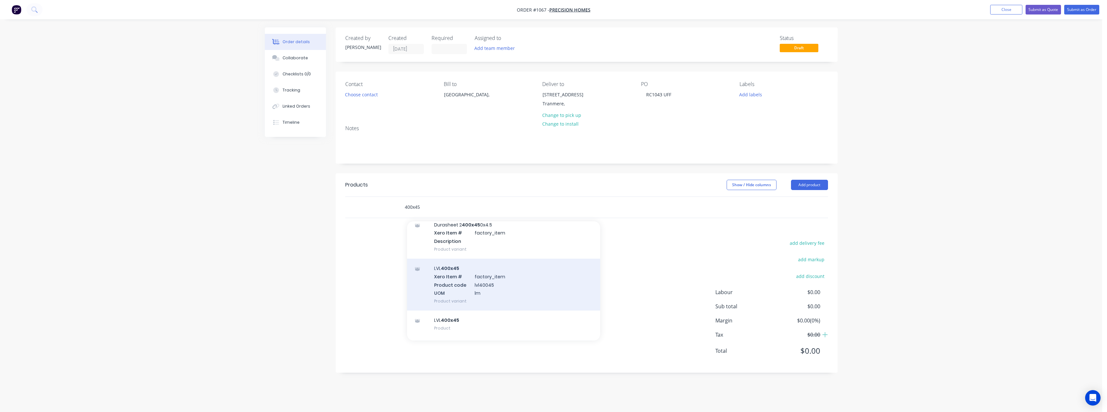
scroll to position [51, 0]
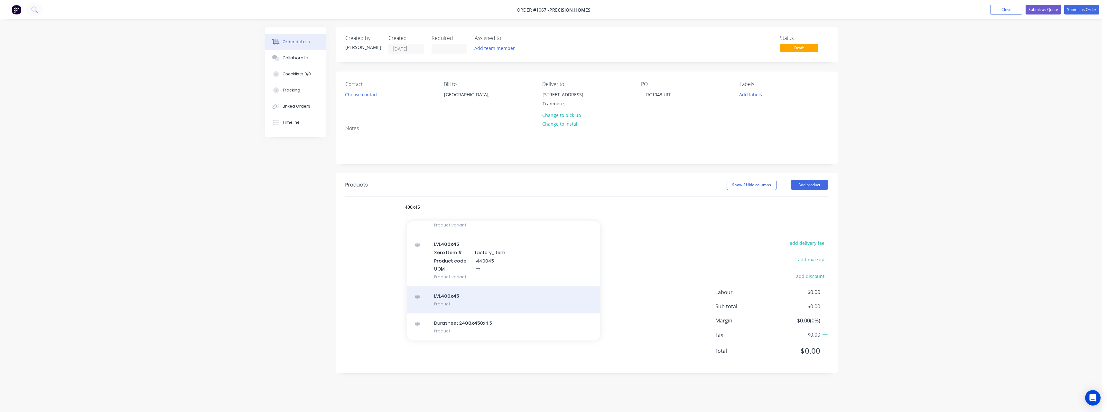
click at [463, 294] on div "LVL 400x45 Product" at bounding box center [503, 299] width 193 height 27
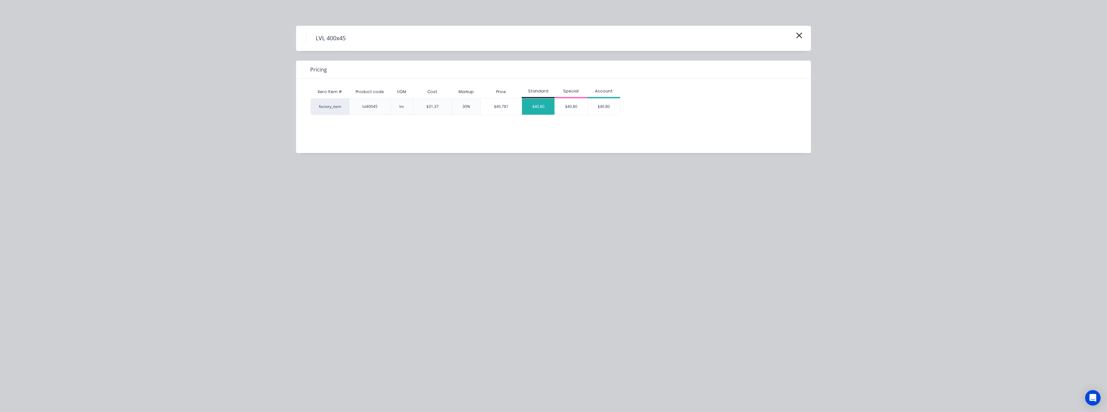
click at [540, 108] on div "$40.80" at bounding box center [538, 106] width 33 height 16
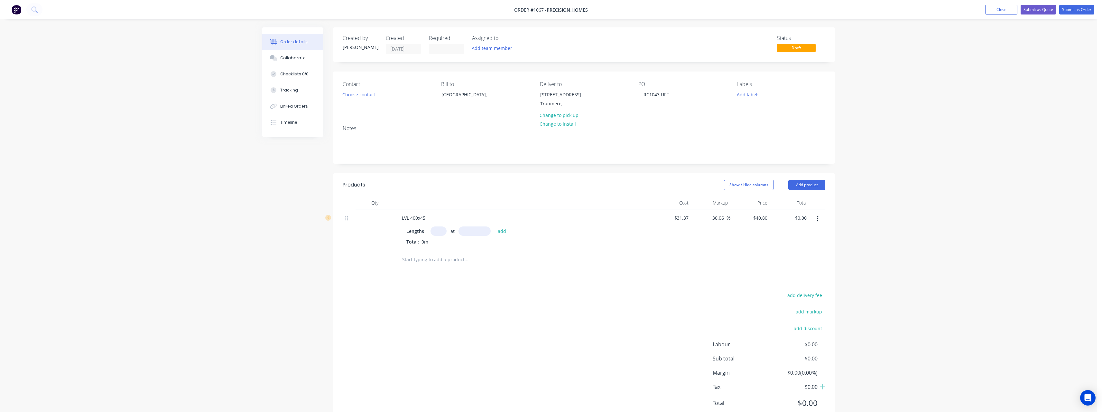
click at [438, 234] on input "text" at bounding box center [439, 230] width 16 height 9
click at [495, 226] on button "add" at bounding box center [502, 230] width 15 height 9
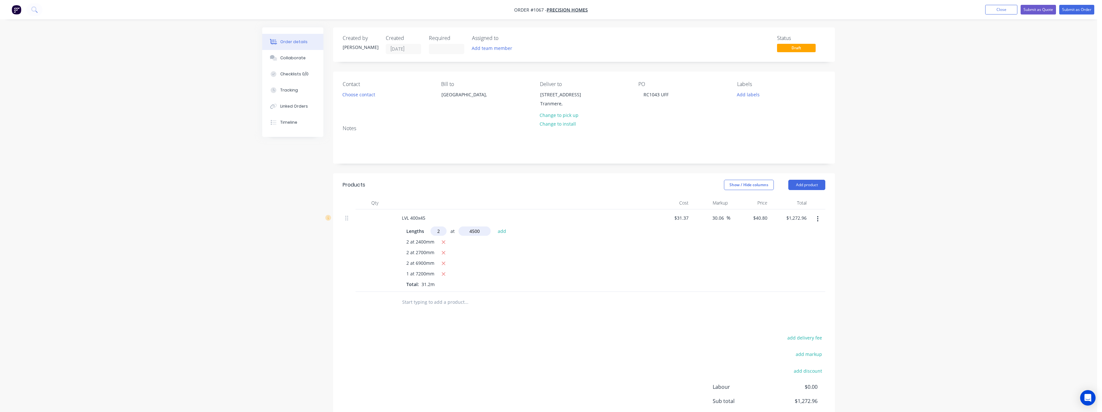
click at [495, 226] on button "add" at bounding box center [502, 230] width 15 height 9
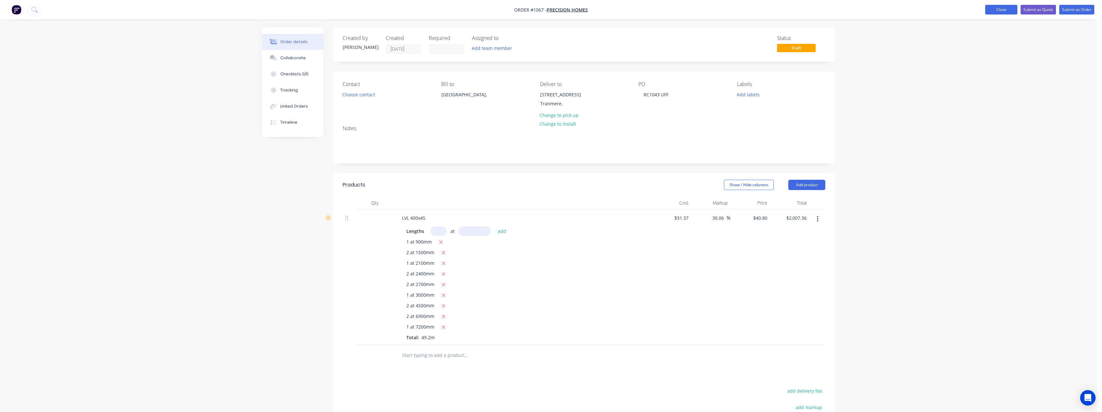
click at [1009, 7] on button "Close" at bounding box center [1002, 10] width 32 height 10
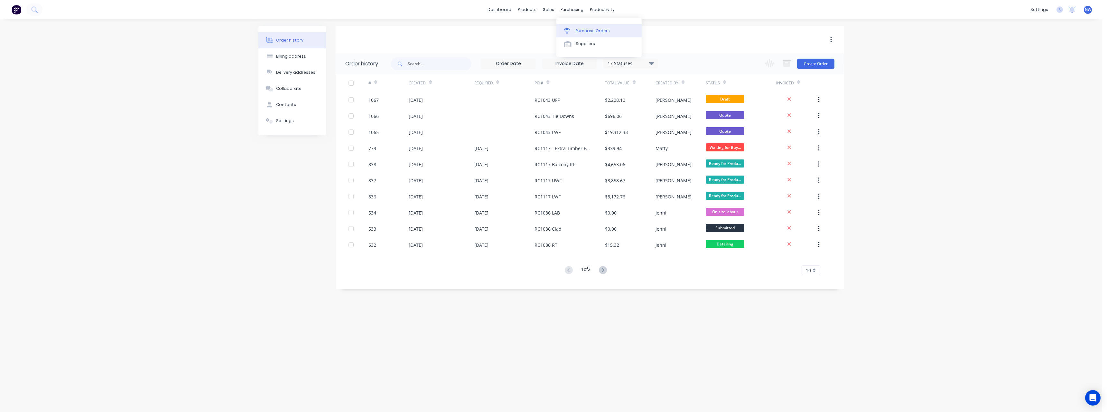
click at [583, 31] on div "Purchase Orders" at bounding box center [593, 31] width 34 height 6
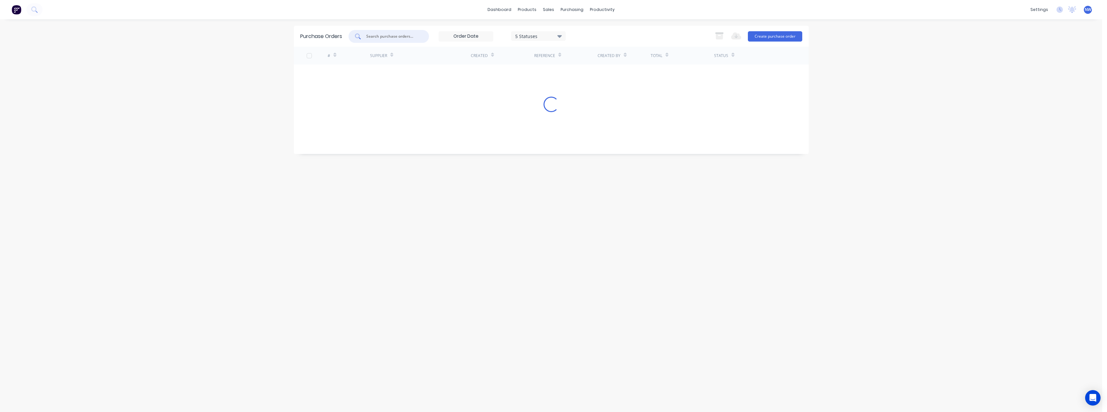
click at [406, 36] on input "text" at bounding box center [392, 36] width 53 height 6
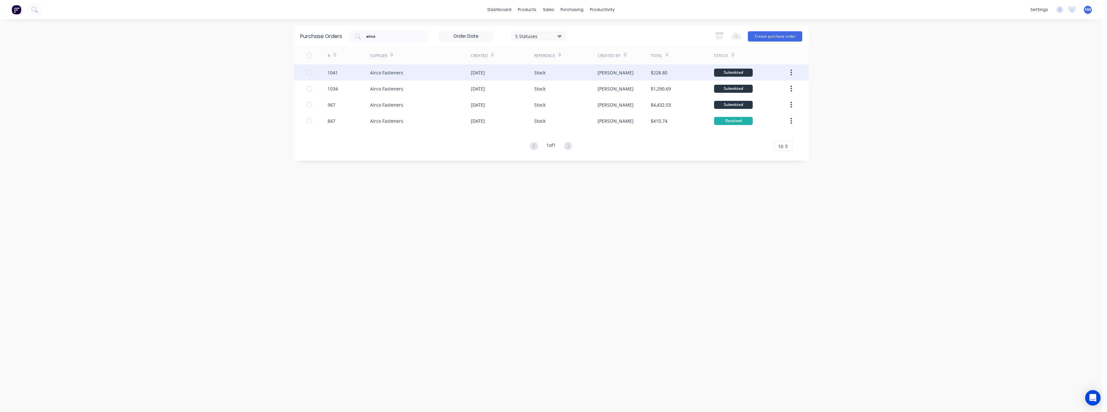
click at [407, 74] on div "Airco Fasteners" at bounding box center [420, 72] width 101 height 16
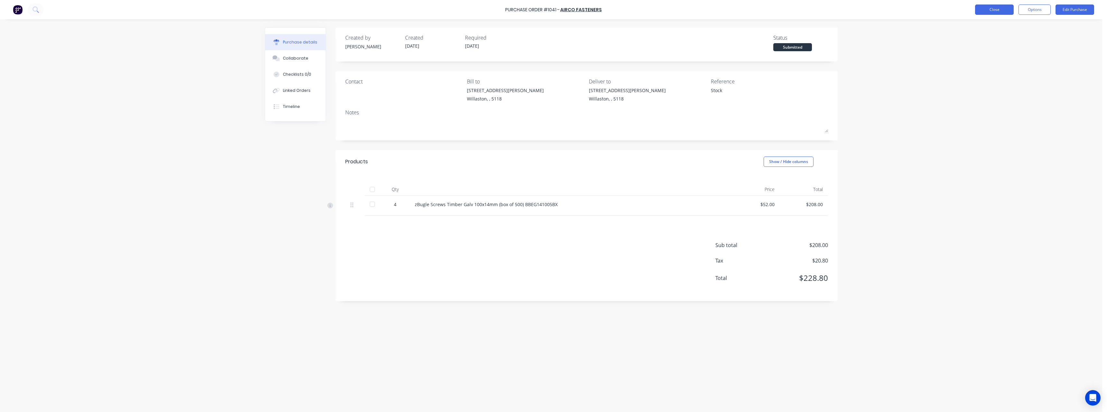
click at [995, 10] on button "Close" at bounding box center [994, 10] width 39 height 10
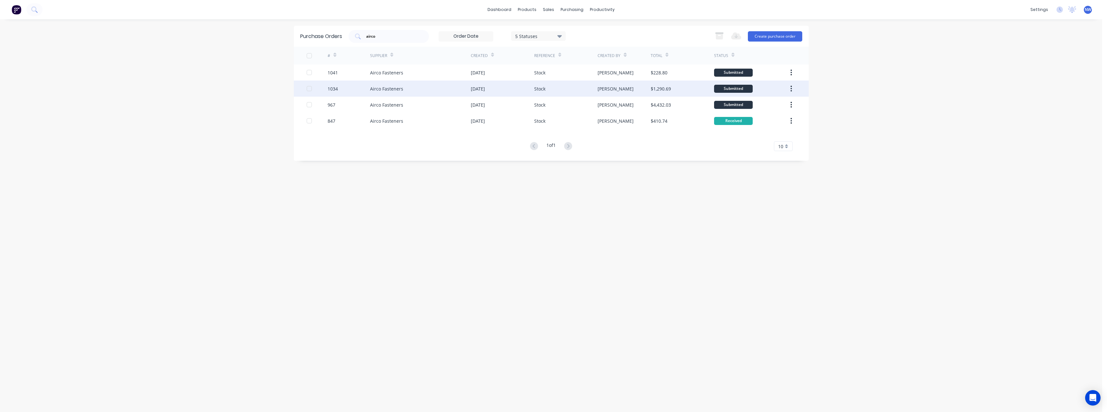
click at [452, 91] on div "Airco Fasteners" at bounding box center [420, 88] width 101 height 16
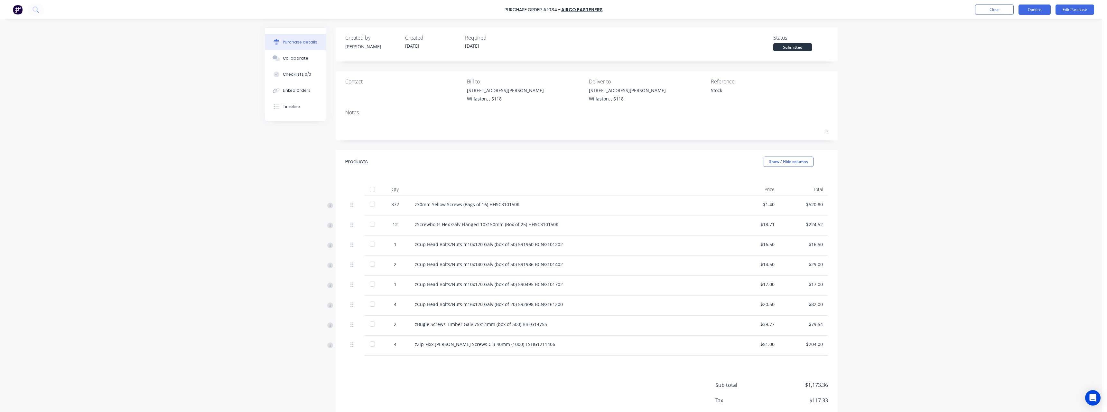
click at [1032, 10] on button "Options" at bounding box center [1035, 10] width 32 height 10
click at [1022, 28] on div "Print / Email" at bounding box center [1021, 26] width 50 height 9
click at [1020, 50] on div "Without pricing" at bounding box center [1021, 51] width 50 height 9
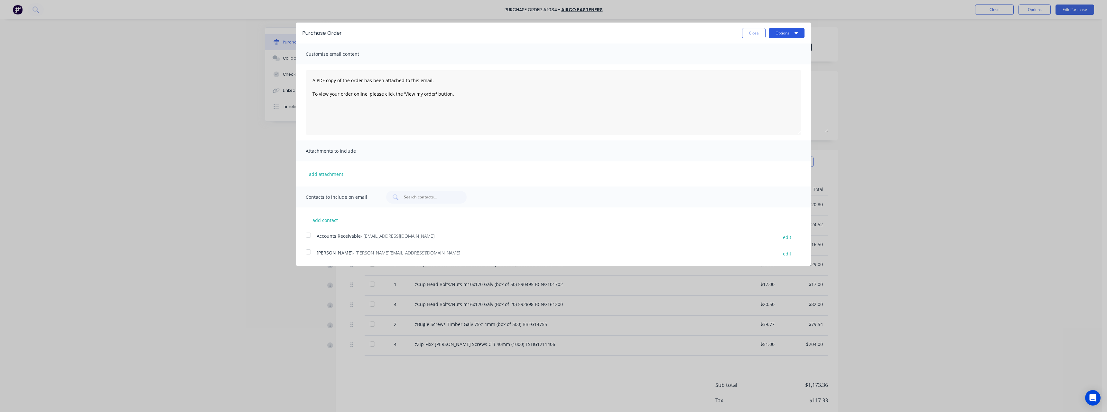
click at [783, 35] on button "Options" at bounding box center [787, 33] width 36 height 10
click at [776, 47] on div "Print" at bounding box center [774, 49] width 50 height 9
click at [754, 33] on button "Close" at bounding box center [753, 33] width 23 height 10
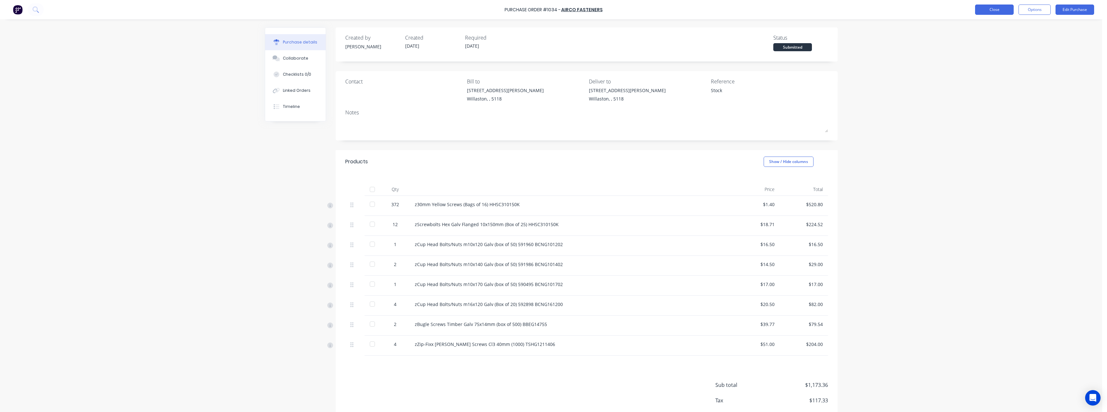
drag, startPoint x: 1003, startPoint y: 9, endPoint x: 1000, endPoint y: 11, distance: 3.6
click at [1000, 11] on button "Close" at bounding box center [994, 10] width 39 height 10
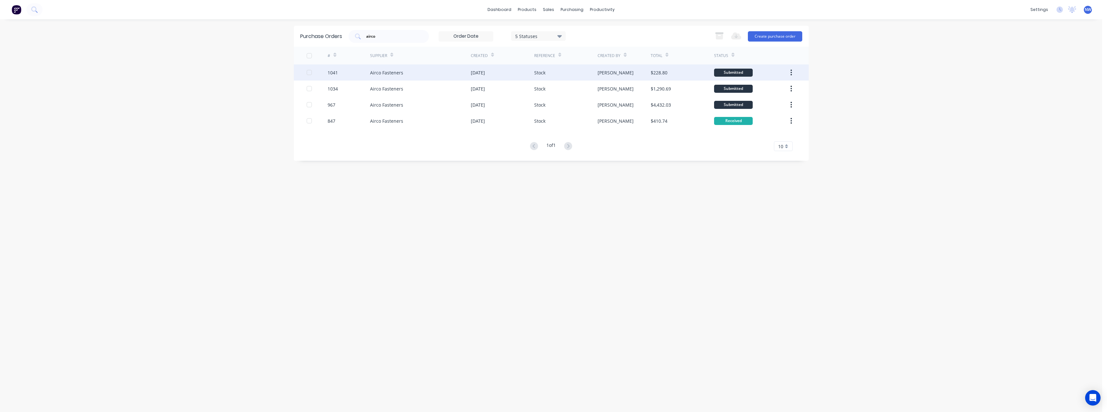
click at [448, 73] on div "Airco Fasteners" at bounding box center [420, 72] width 101 height 16
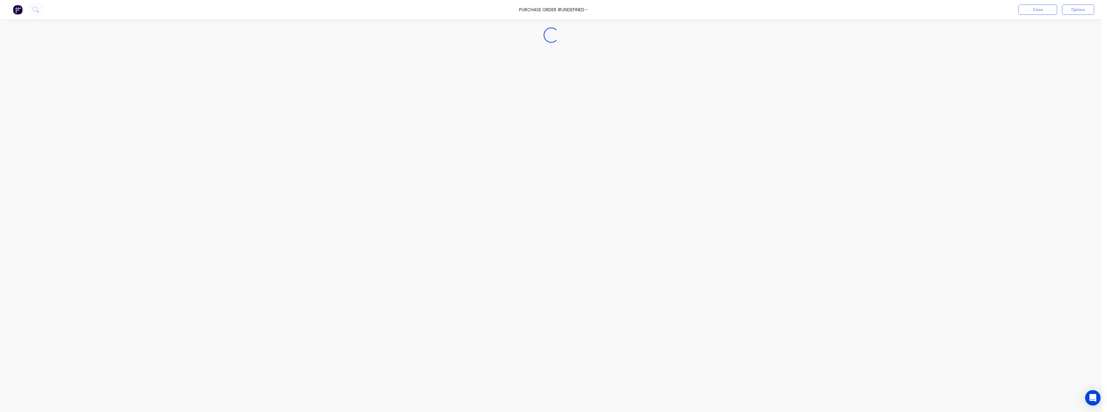
type textarea "x"
click at [1005, 10] on button "Close" at bounding box center [994, 10] width 39 height 10
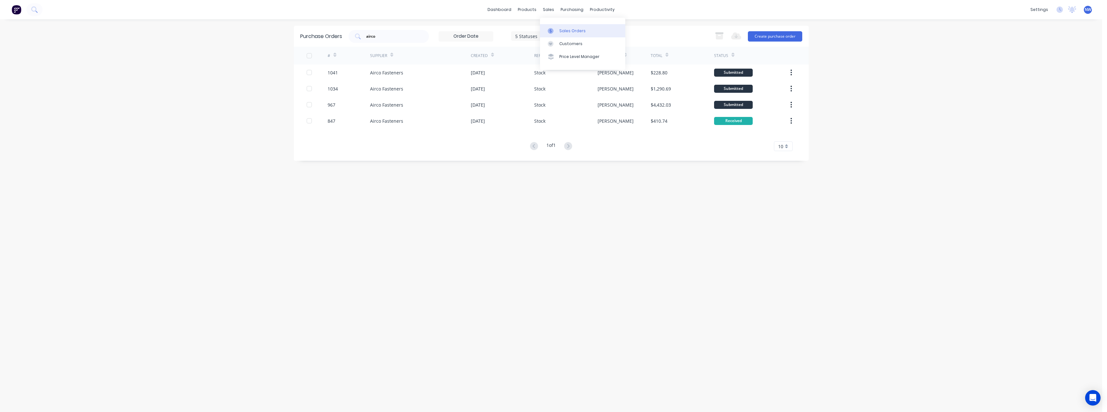
click at [562, 27] on link "Sales Orders" at bounding box center [582, 30] width 85 height 13
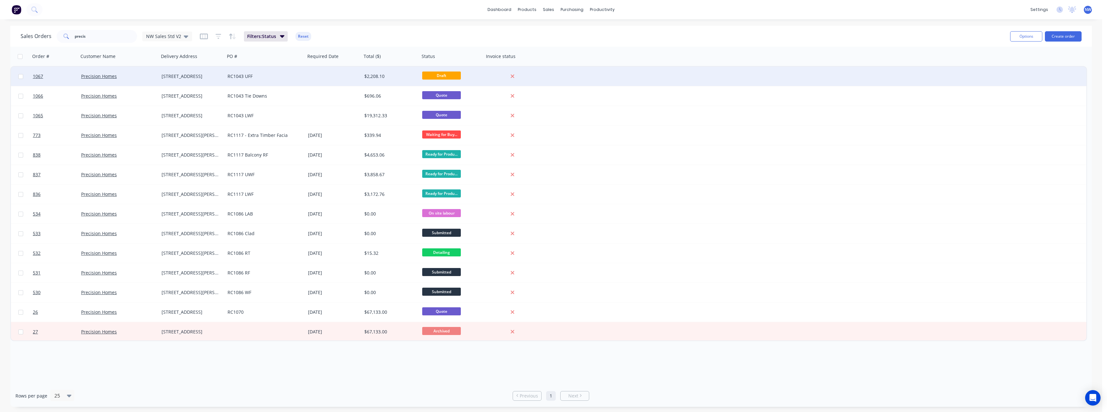
click at [367, 79] on div "$2,208.10" at bounding box center [389, 76] width 50 height 6
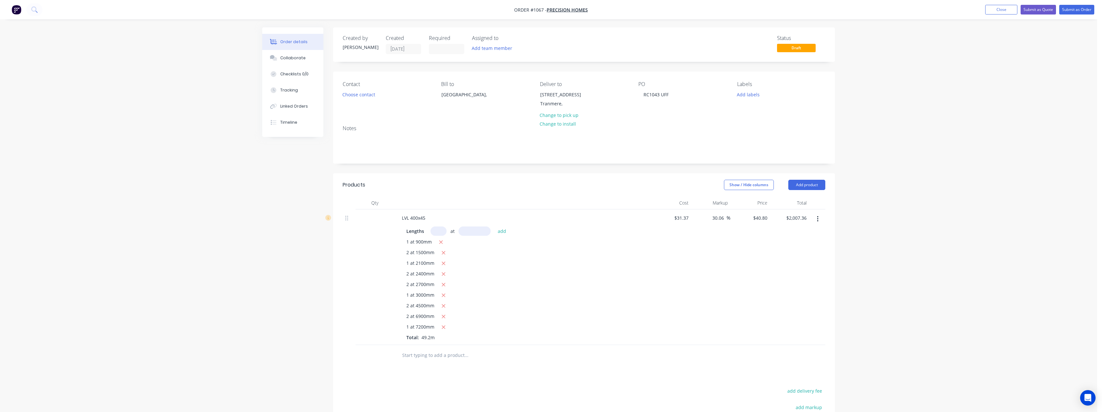
click at [425, 352] on input "text" at bounding box center [466, 355] width 129 height 13
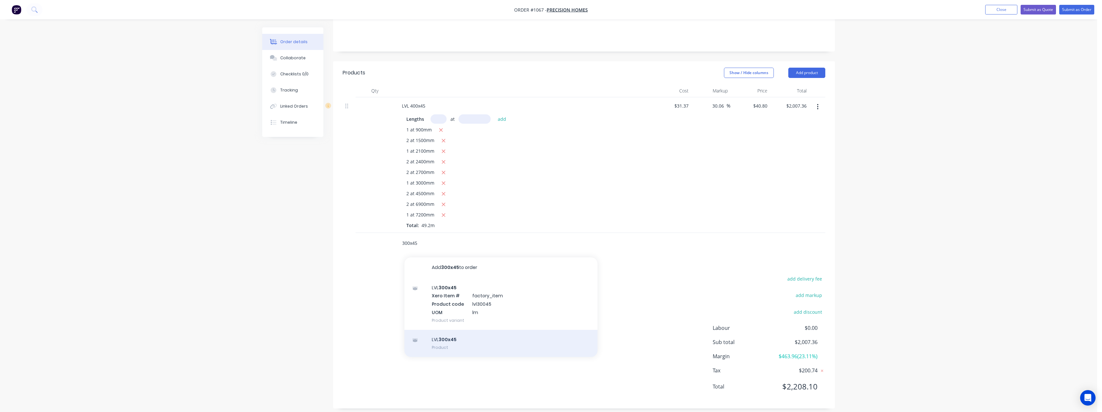
scroll to position [118, 0]
type input "300x45"
click at [465, 342] on div "LVL 300x45 Product" at bounding box center [501, 336] width 193 height 27
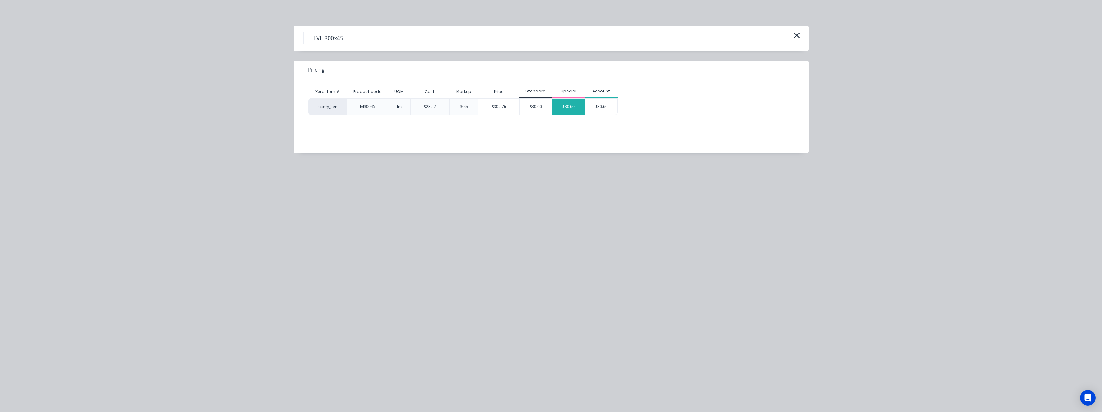
click at [565, 109] on div "$30.60" at bounding box center [569, 106] width 33 height 16
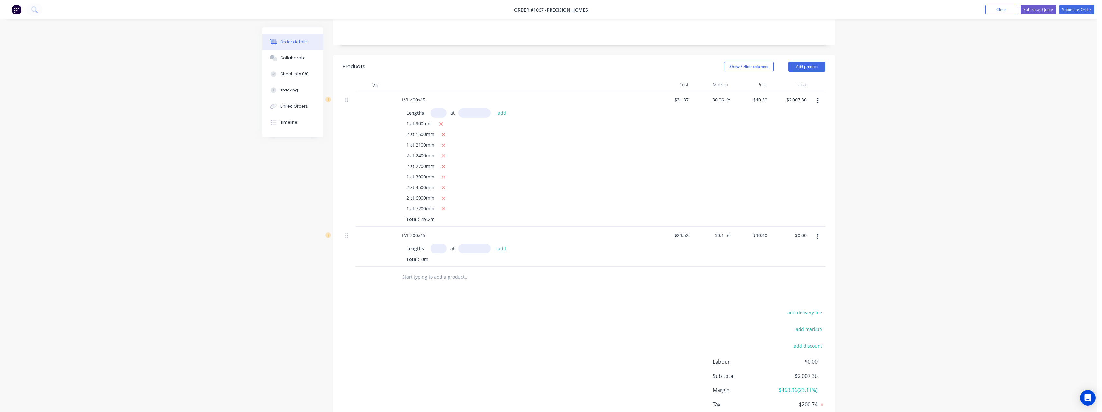
click at [443, 249] on input "text" at bounding box center [439, 248] width 16 height 9
type input "4"
type input "2100"
click at [495, 244] on button "add" at bounding box center [502, 248] width 15 height 9
type input "$257.04"
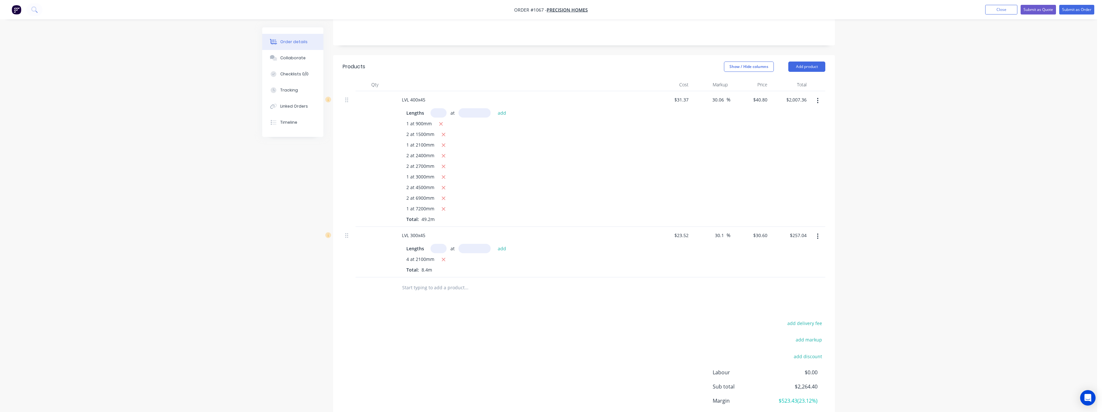
click at [424, 285] on input "text" at bounding box center [466, 287] width 129 height 13
type input "g"
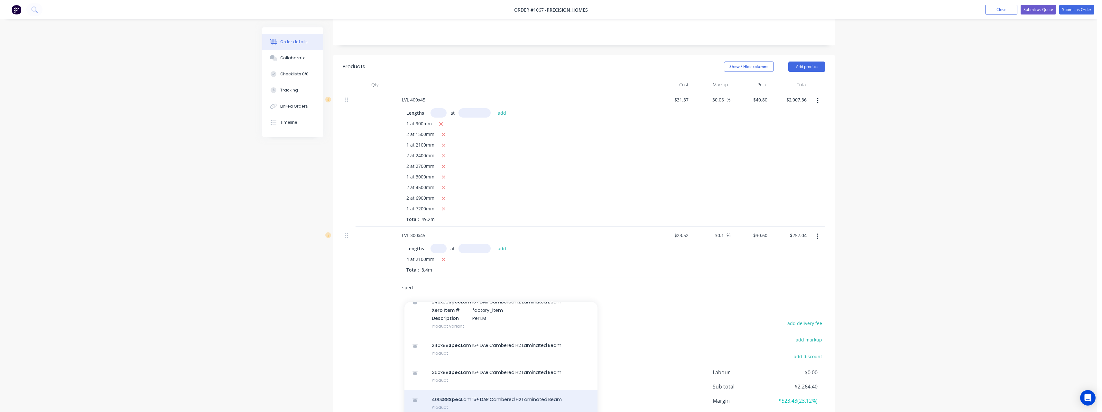
type input "specl"
click at [476, 397] on div "400x88 SpecL am 15+ DAR Cambered H2 Laminated Beam Product" at bounding box center [501, 402] width 193 height 27
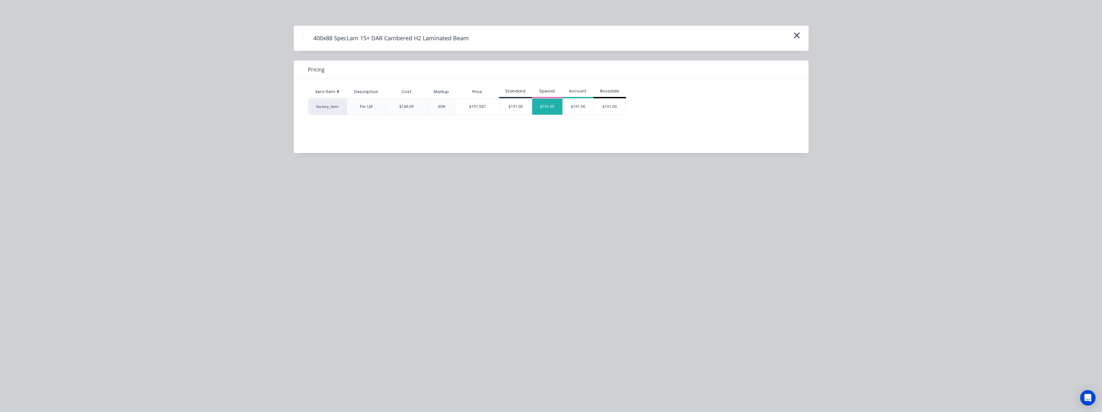
click at [544, 111] on div "$191.00" at bounding box center [547, 106] width 31 height 16
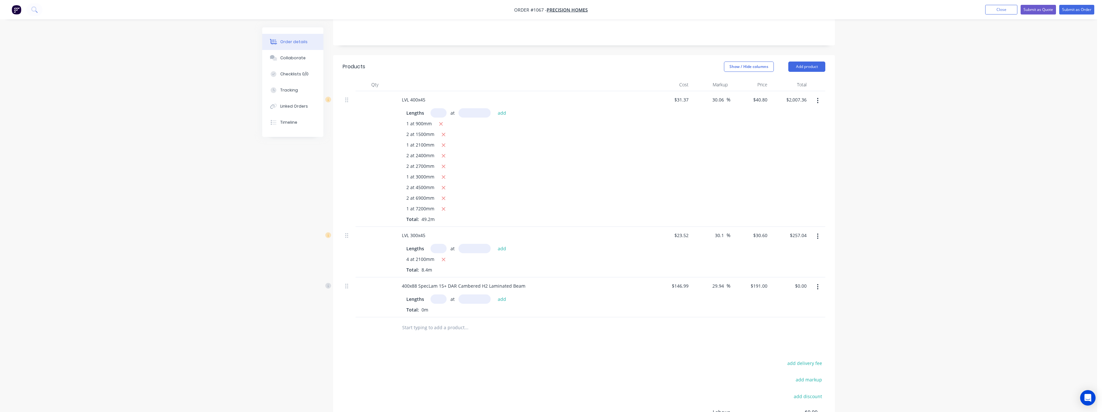
click at [443, 298] on input "text" at bounding box center [439, 298] width 16 height 9
type input "1"
type input "7200mm"
click at [481, 286] on div "400x88 SpecLam 15+ DAR Cambered H2 Laminated Beam" at bounding box center [464, 285] width 134 height 9
click at [502, 297] on button "add" at bounding box center [502, 298] width 15 height 9
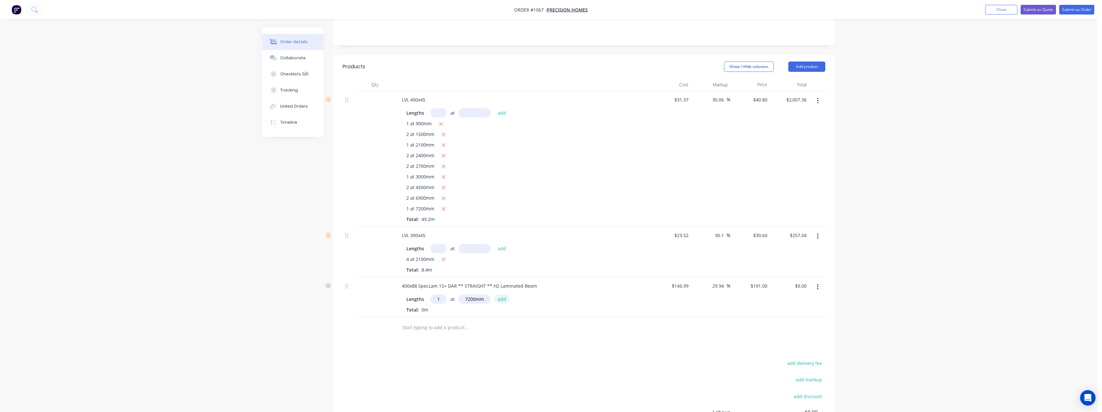
type input "$1,375.20"
click at [442, 338] on input "text" at bounding box center [466, 338] width 129 height 13
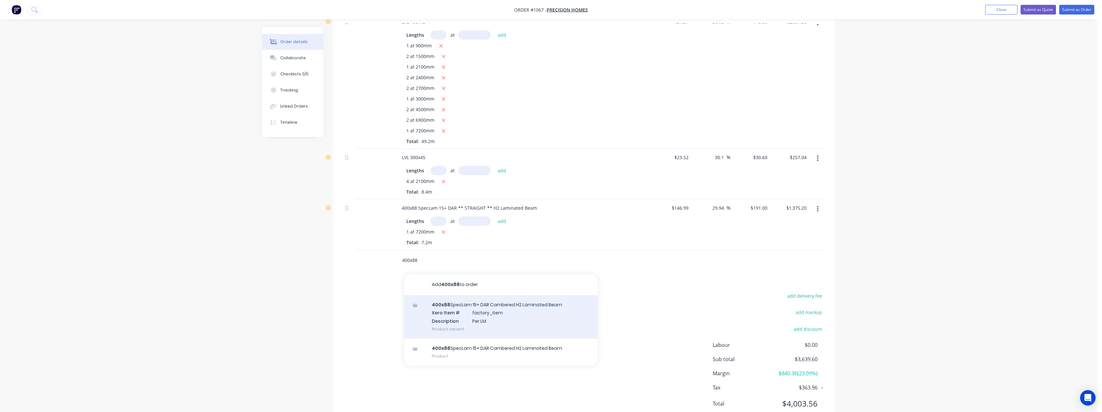
scroll to position [219, 0]
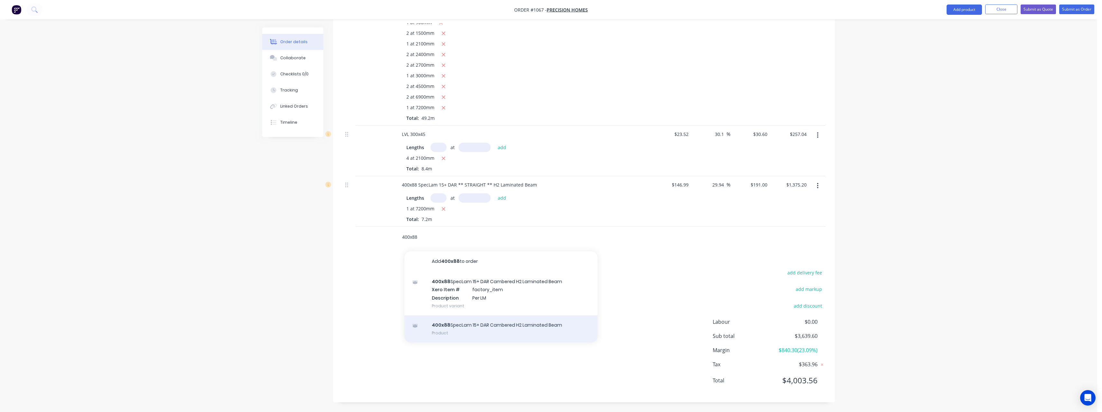
type input "400x88"
click at [479, 322] on div "400x88 SpecLam 15+ DAR Cambered H2 Laminated Beam Product" at bounding box center [501, 328] width 193 height 27
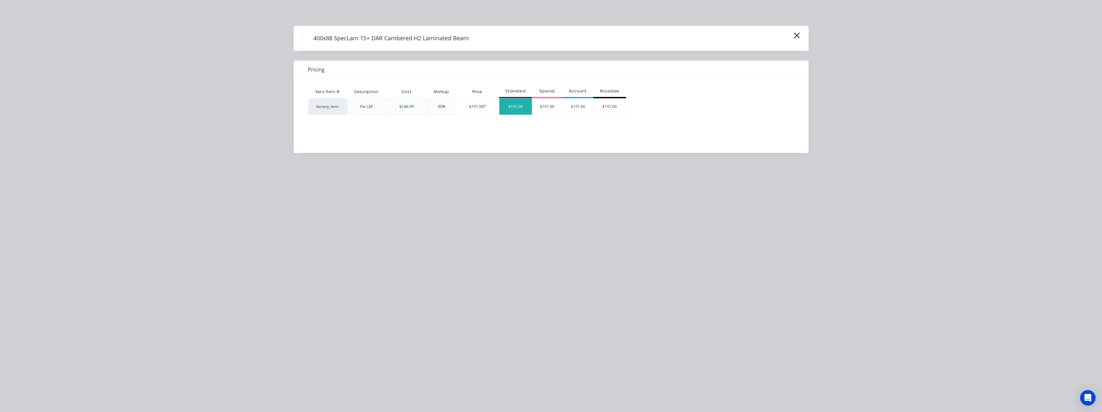
click at [523, 106] on div "$191.00" at bounding box center [516, 106] width 33 height 16
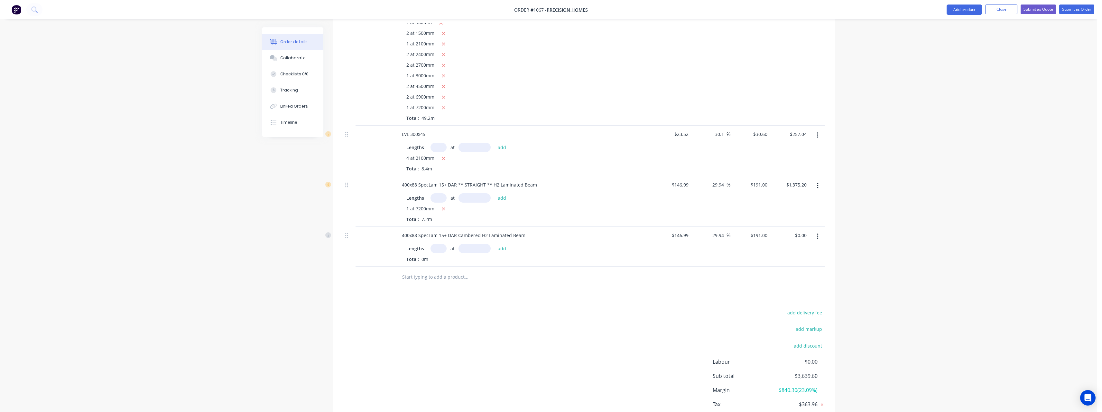
click at [439, 251] on input "text" at bounding box center [439, 248] width 16 height 9
type input "1"
type input "4800"
click at [495, 244] on button "add" at bounding box center [502, 248] width 15 height 9
type input "$916.80"
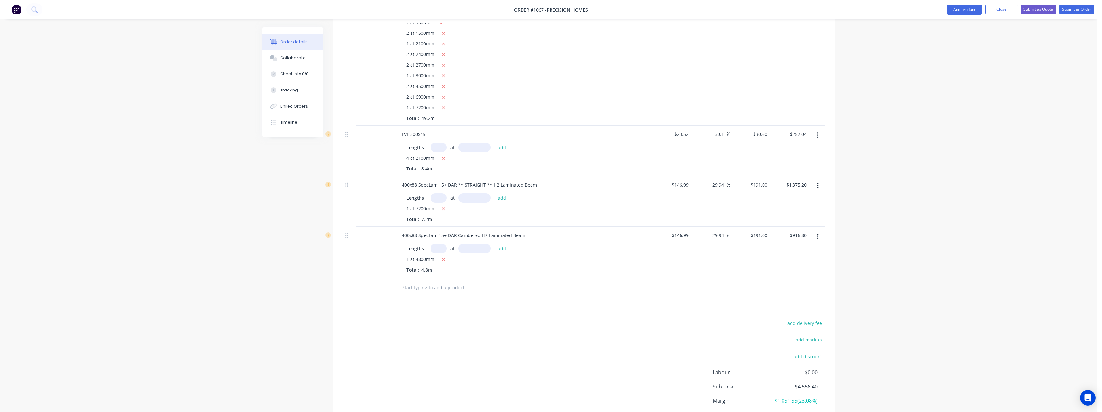
click at [426, 286] on input "text" at bounding box center [466, 287] width 129 height 13
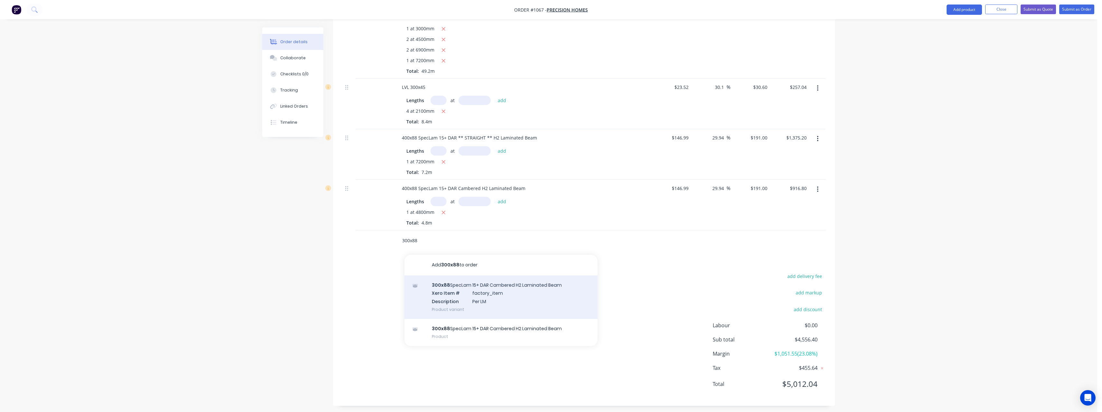
scroll to position [270, 0]
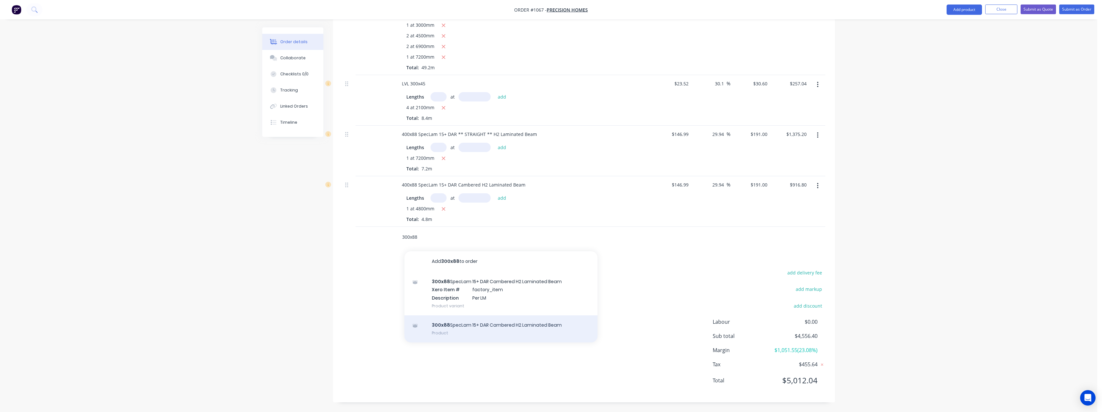
type input "300x88"
click at [458, 325] on div "300x88 SpecLam 15+ DAR Cambered H2 Laminated Beam Product" at bounding box center [501, 328] width 193 height 27
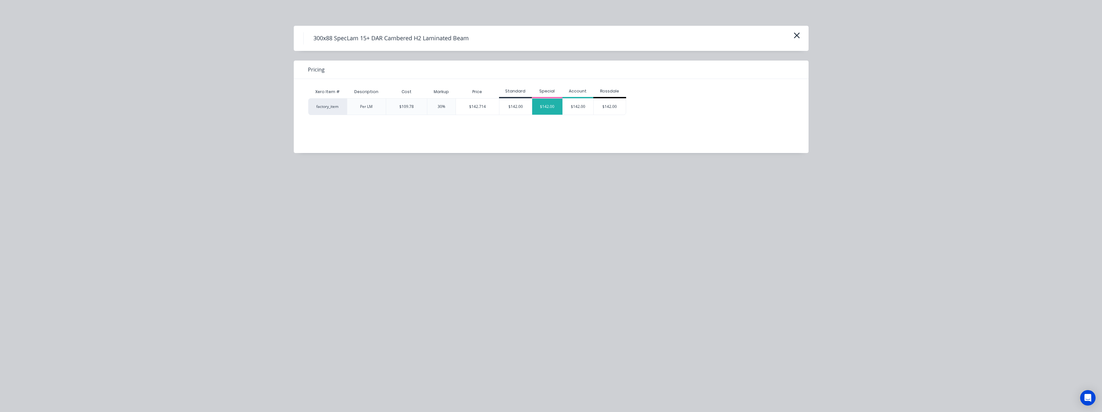
click at [546, 108] on div "$142.00" at bounding box center [547, 106] width 31 height 16
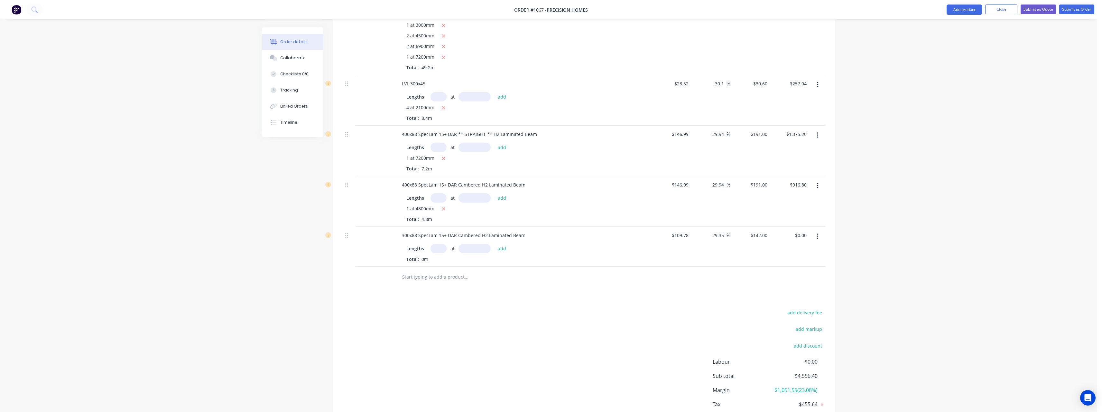
click at [441, 248] on input "text" at bounding box center [439, 248] width 16 height 9
type input "1"
type input "4200"
click at [495, 244] on button "add" at bounding box center [502, 248] width 15 height 9
type input "$596.40"
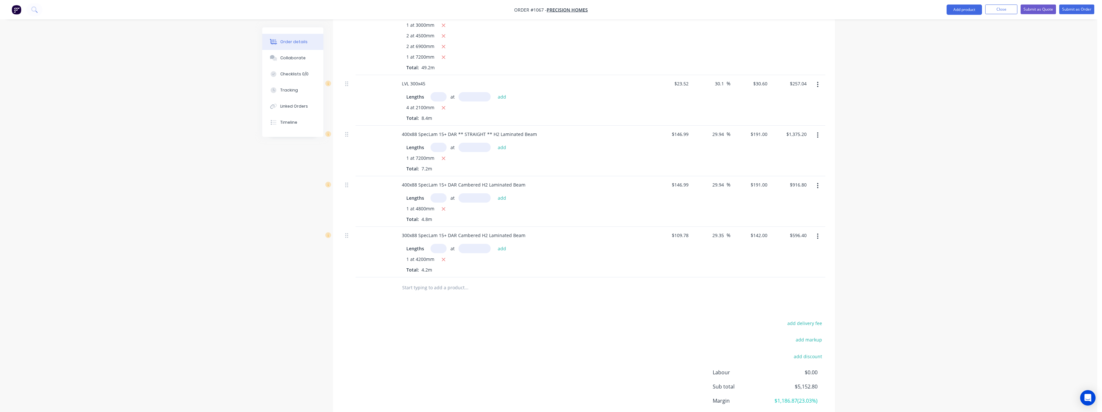
click at [448, 287] on input "text" at bounding box center [466, 287] width 129 height 13
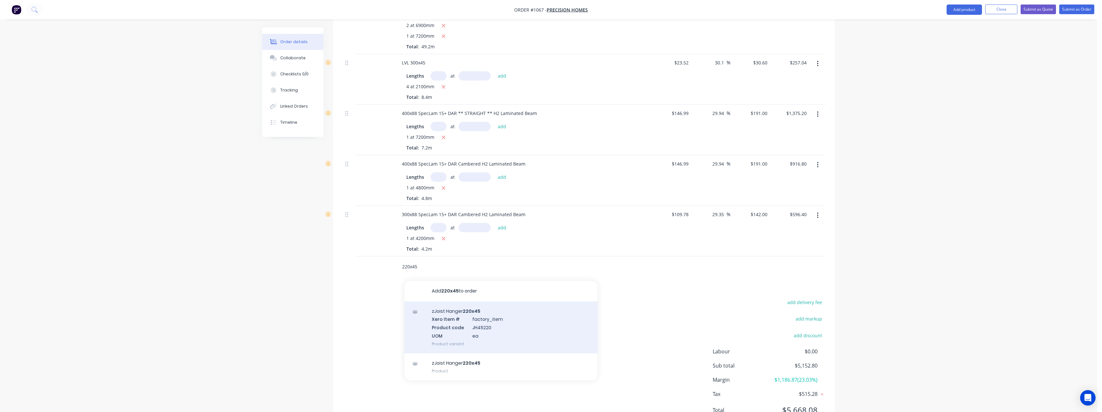
scroll to position [302, 0]
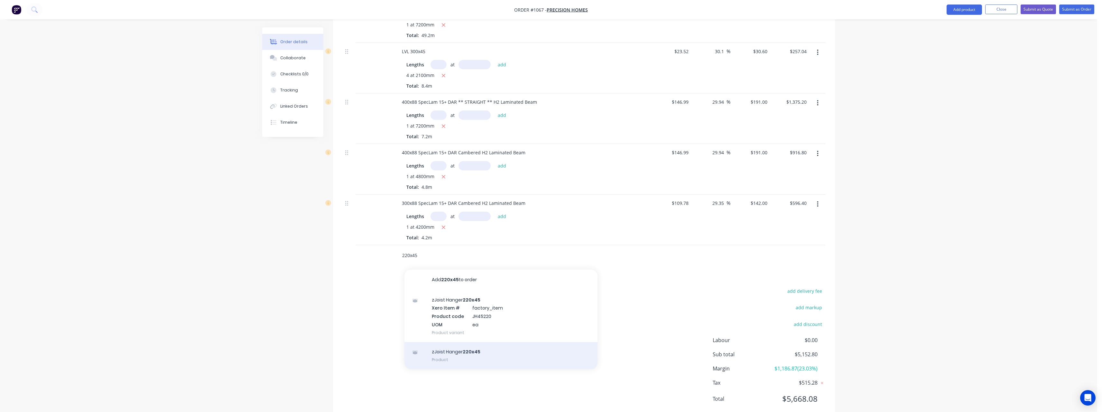
type input "220x45"
click at [470, 353] on div "zJoist Hanger 220x45 Product" at bounding box center [501, 355] width 193 height 27
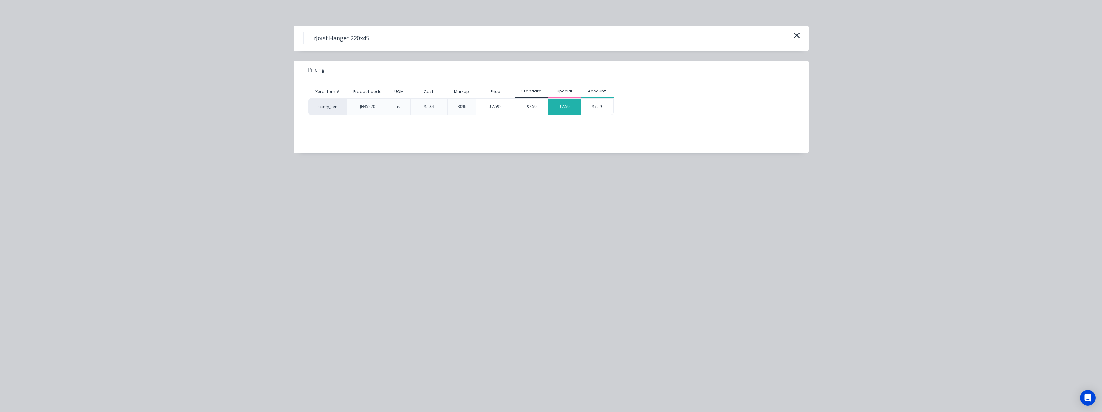
click at [557, 112] on div "$7.59" at bounding box center [564, 106] width 33 height 16
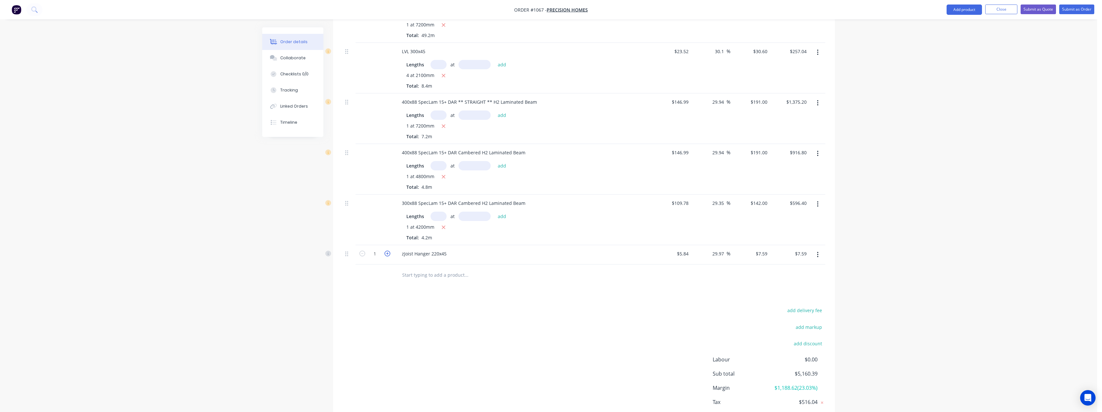
click at [387, 255] on icon "button" at bounding box center [388, 253] width 6 height 6
type input "2"
type input "$15.18"
click at [413, 274] on input "text" at bounding box center [466, 274] width 129 height 13
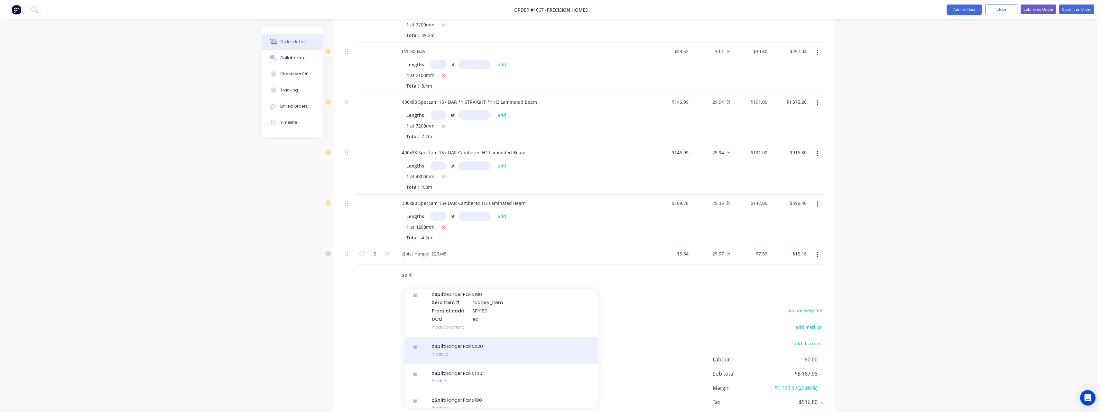
type input "split"
click at [470, 349] on div "z Split Hanger Pairs 220 Product" at bounding box center [501, 349] width 193 height 27
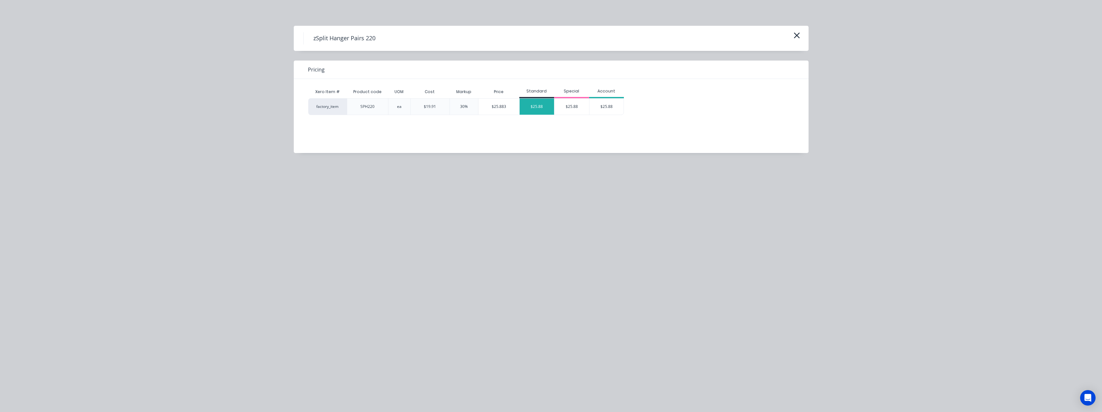
click at [545, 106] on div "$25.88" at bounding box center [537, 106] width 35 height 16
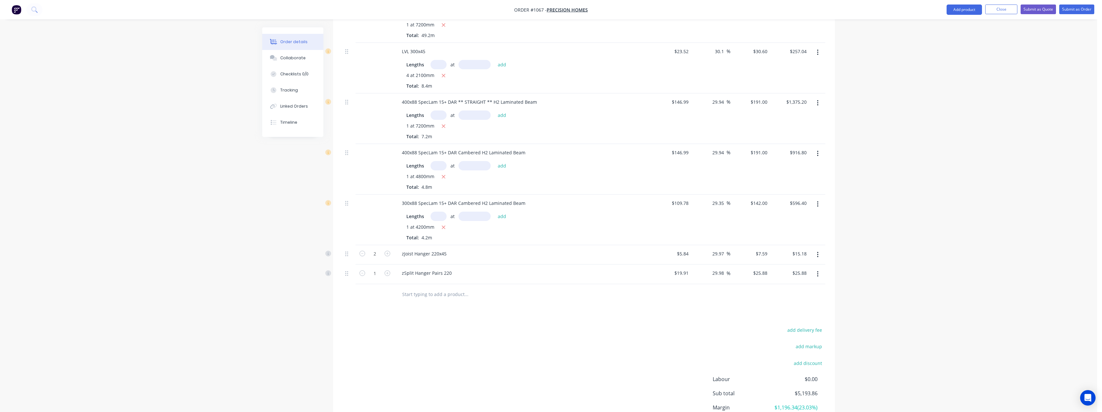
click at [436, 298] on input "text" at bounding box center [466, 294] width 129 height 13
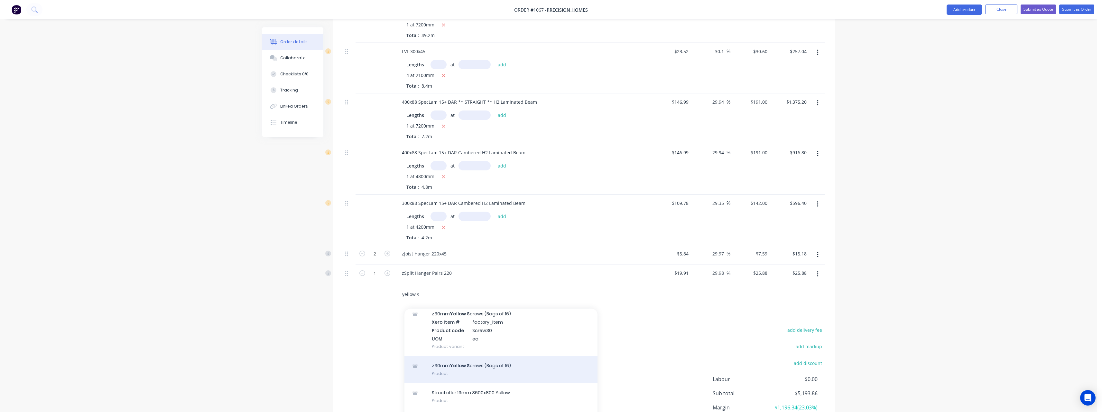
type input "yellow s"
click at [459, 364] on div "z30mm Yellow S crews (Bags of 16) Product" at bounding box center [501, 369] width 193 height 27
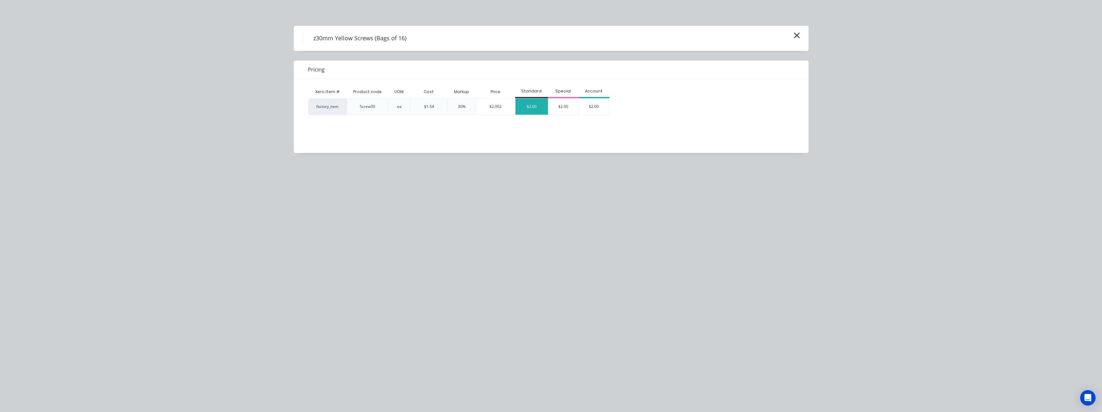
click at [532, 107] on div "$2.00" at bounding box center [532, 106] width 33 height 16
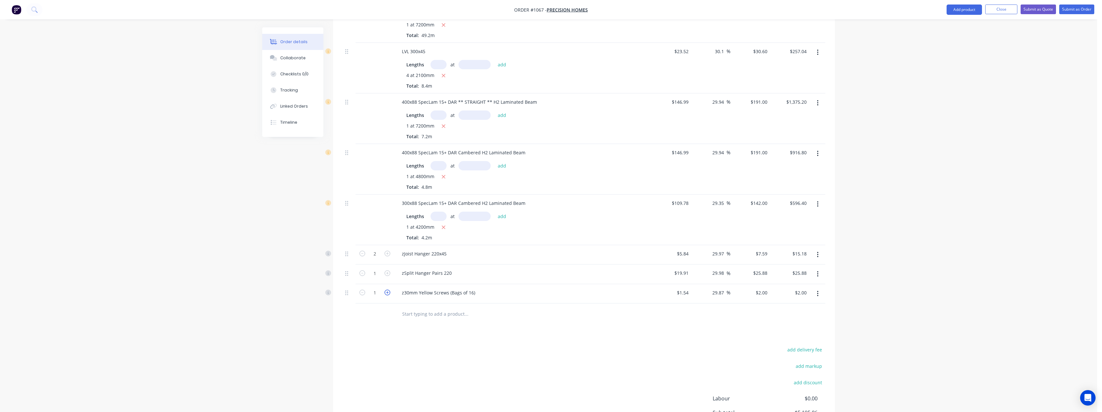
click at [388, 295] on icon "button" at bounding box center [388, 292] width 6 height 6
type input "2"
type input "$4.00"
click at [408, 311] on input "text" at bounding box center [466, 313] width 129 height 13
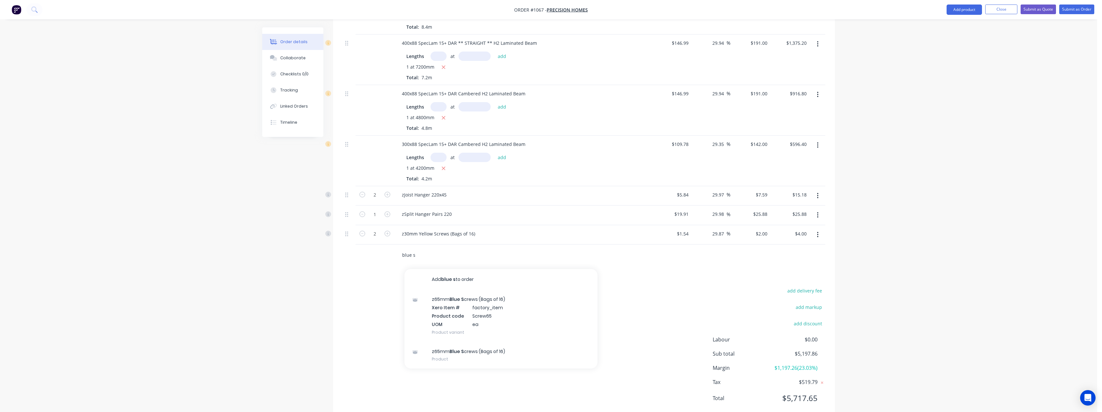
scroll to position [379, 0]
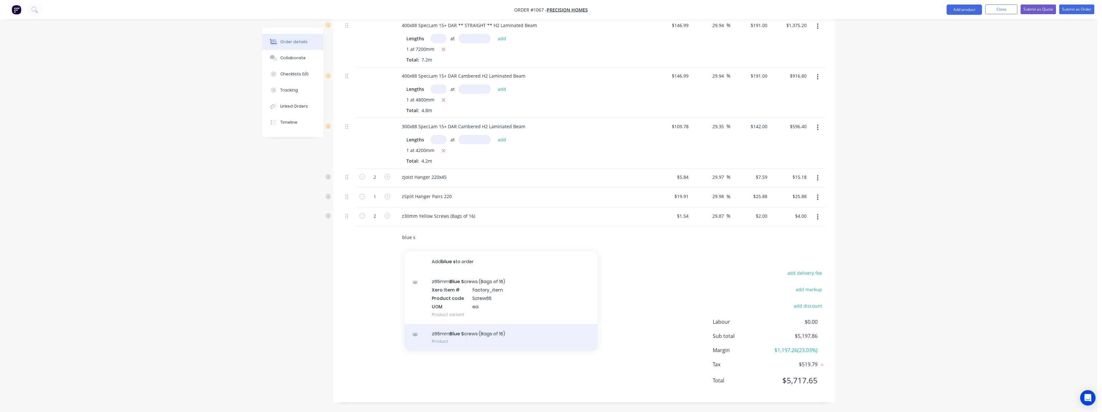
type input "blue s"
click at [491, 331] on div "z65mm Blue S crews (Bags of 16) Product" at bounding box center [501, 337] width 193 height 27
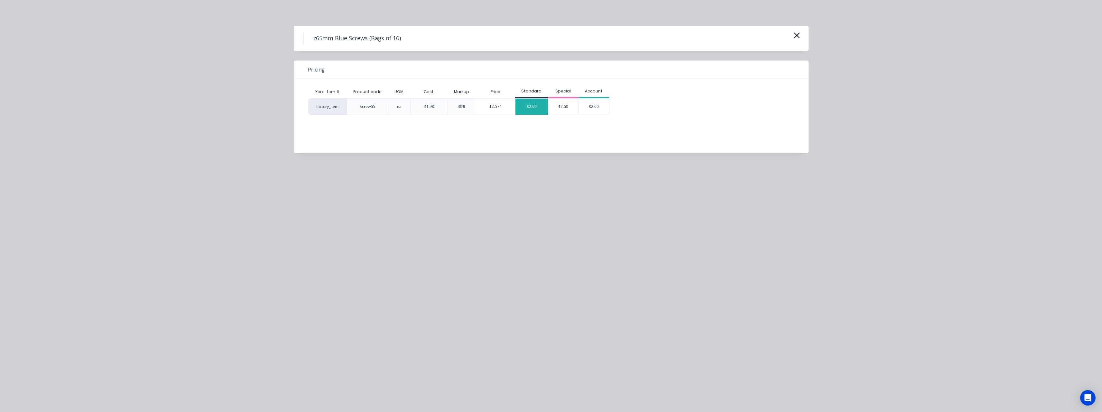
click at [531, 110] on div "$2.60" at bounding box center [532, 106] width 33 height 16
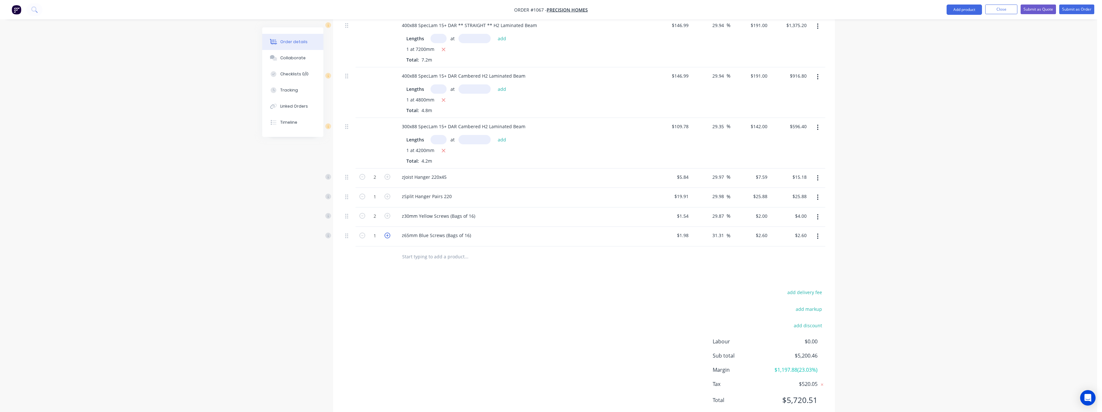
click at [387, 236] on icon "button" at bounding box center [388, 235] width 6 height 6
type input "2"
type input "$5.20"
click at [446, 257] on input "text" at bounding box center [466, 256] width 129 height 13
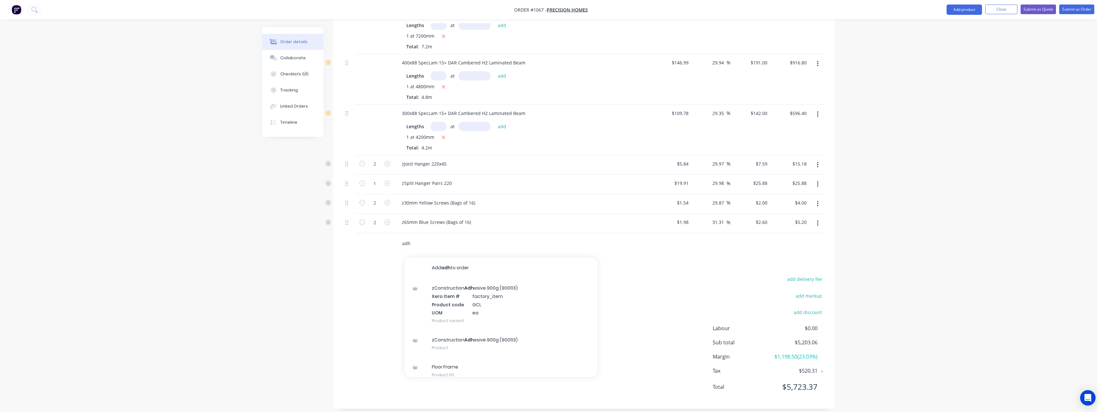
scroll to position [398, 0]
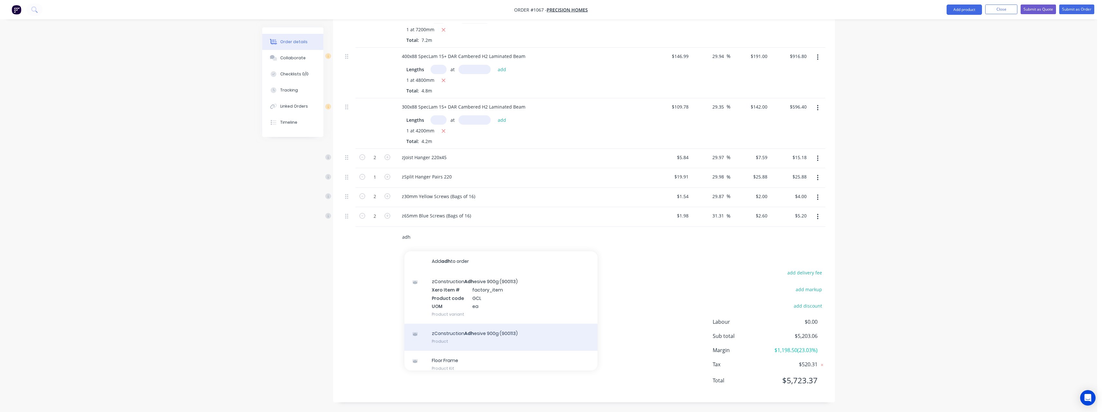
type input "adh"
click at [498, 329] on div "zConstruction Adh esive 900g (900113) Product" at bounding box center [501, 336] width 193 height 27
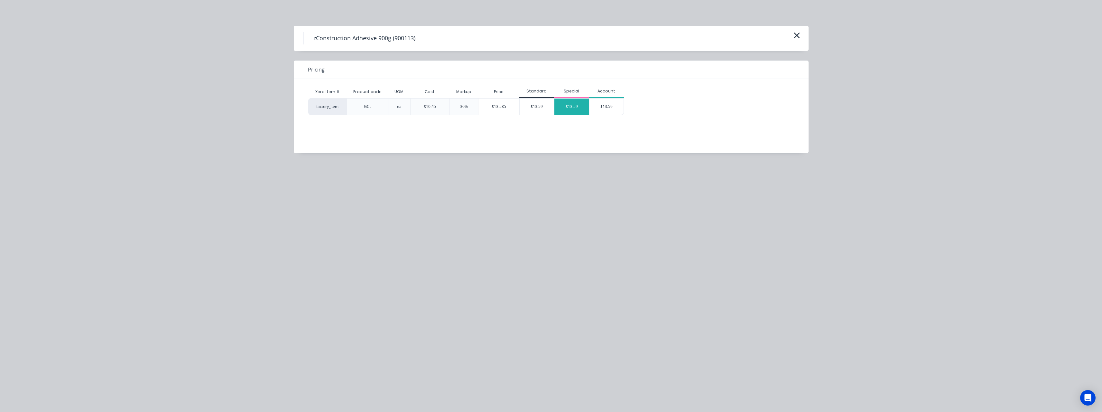
click at [572, 105] on div "$13.59" at bounding box center [572, 106] width 35 height 16
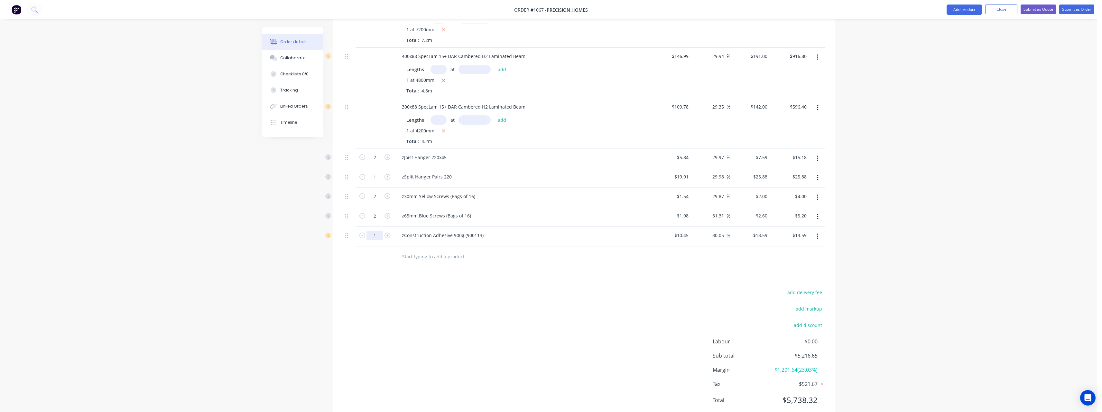
click at [377, 162] on input "1" at bounding box center [375, 158] width 17 height 10
type input "7"
click at [444, 257] on input "text" at bounding box center [466, 256] width 129 height 13
type input "$95.13"
click at [444, 257] on input "text" at bounding box center [466, 256] width 129 height 13
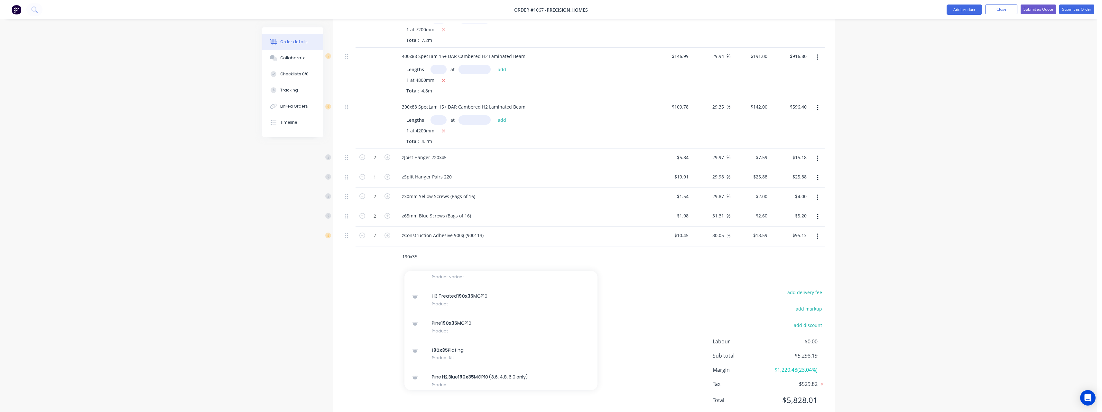
scroll to position [161, 0]
type input "190x35"
click at [478, 328] on div "Pine 190x35 MGP10 Product" at bounding box center [501, 326] width 193 height 27
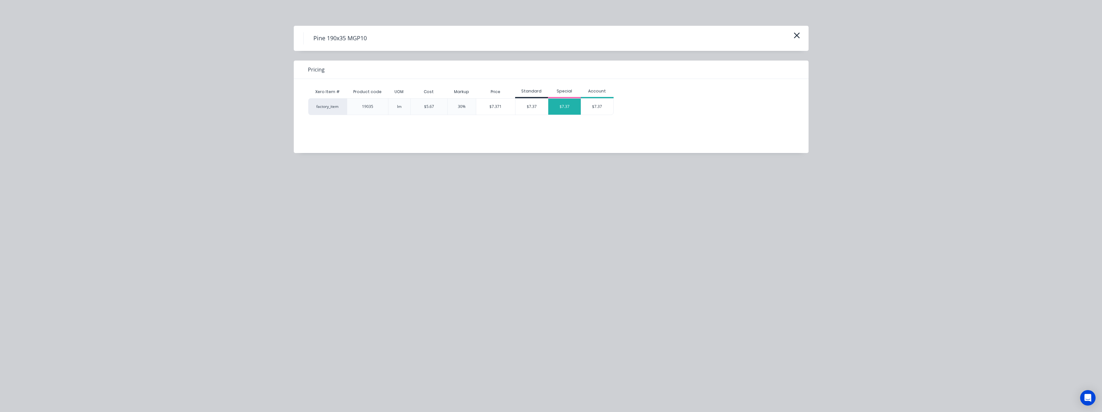
click at [561, 111] on div "$7.37" at bounding box center [564, 106] width 33 height 16
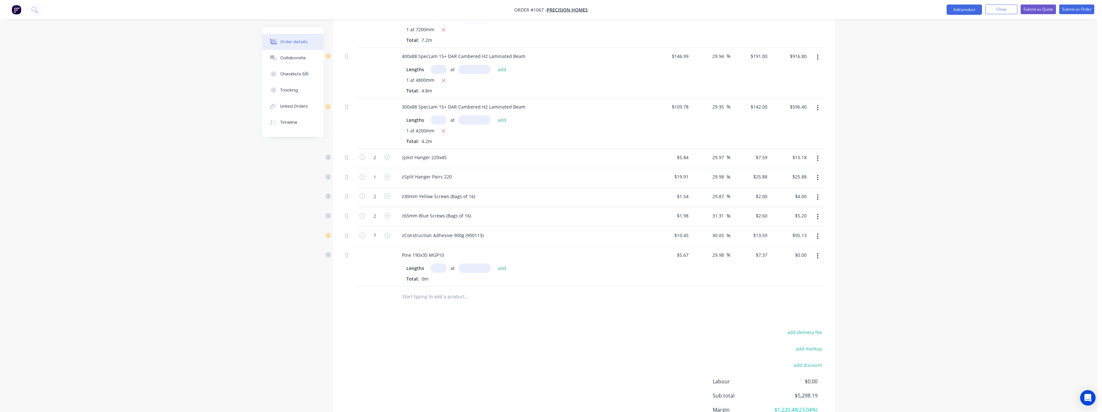
click at [441, 270] on input "text" at bounding box center [439, 267] width 16 height 9
type input "2"
type input "6000"
click at [495, 263] on button "add" at bounding box center [502, 267] width 15 height 9
type input "$88.44"
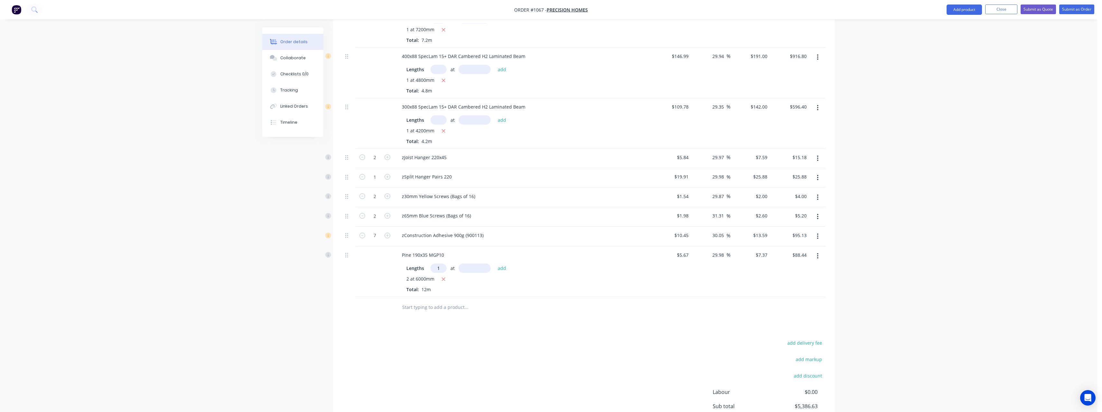
type input "1"
type input "1500"
click at [495, 263] on button "add" at bounding box center [502, 267] width 15 height 9
type input "$99.50"
click at [437, 316] on input "text" at bounding box center [466, 317] width 129 height 13
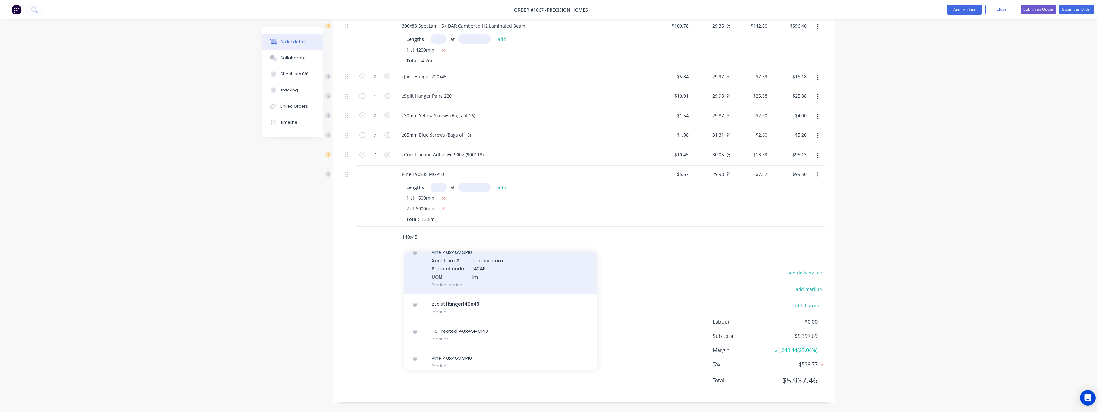
scroll to position [225, 0]
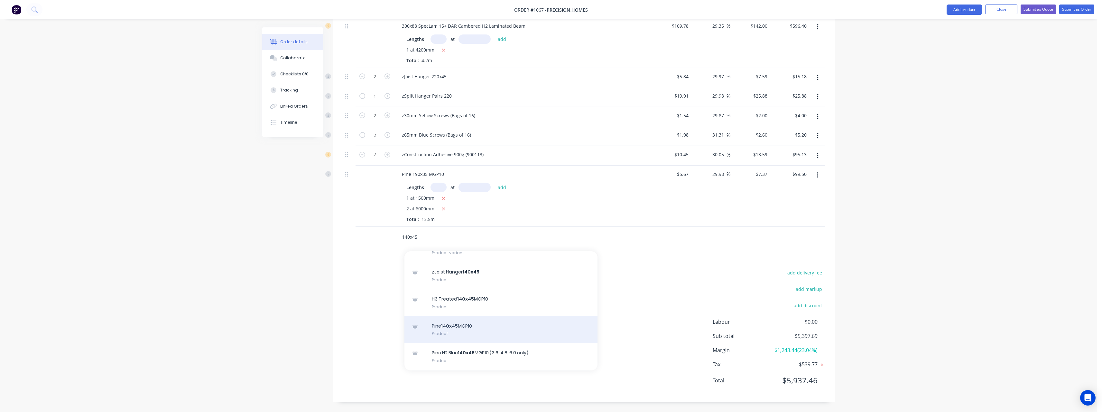
type input "140x45"
click at [497, 322] on div "Pine 140x45 MGP10 Product" at bounding box center [501, 329] width 193 height 27
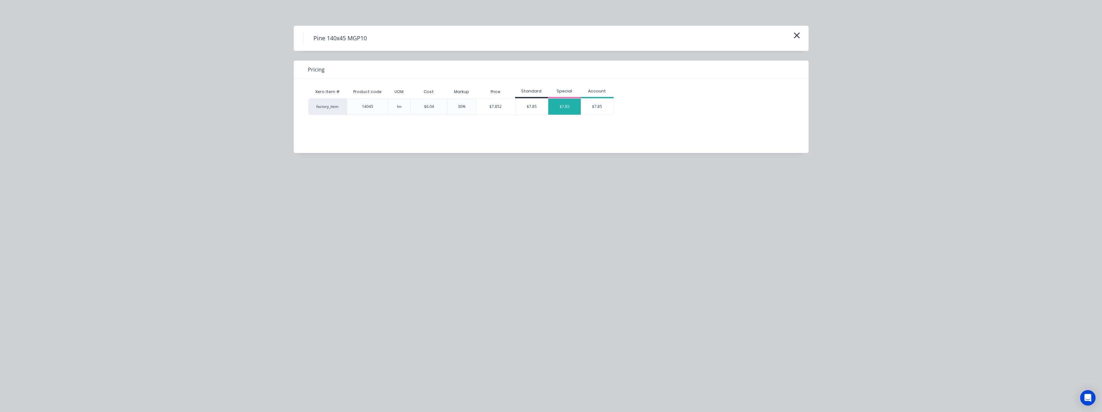
click at [576, 110] on div "$7.85" at bounding box center [564, 106] width 33 height 16
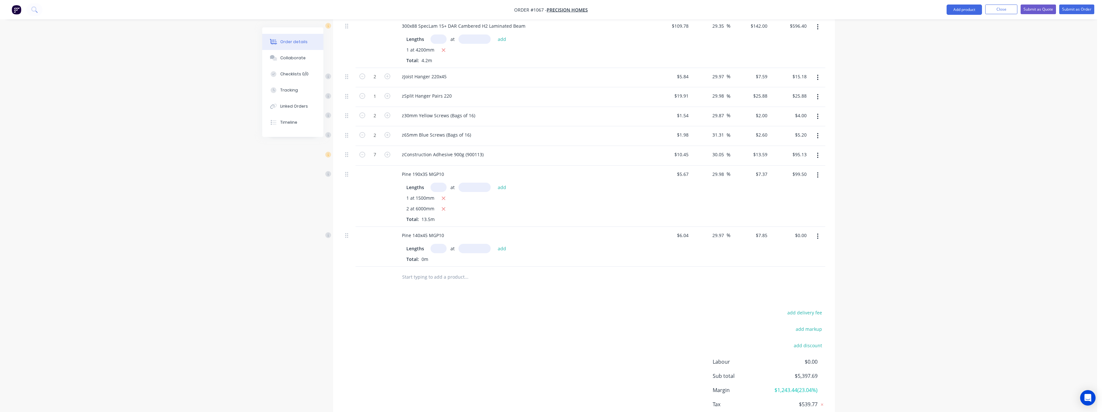
click at [446, 247] on input "text" at bounding box center [439, 248] width 16 height 9
type input "2"
type input "6000"
click at [495, 244] on button "add" at bounding box center [502, 248] width 15 height 9
type input "$94.20"
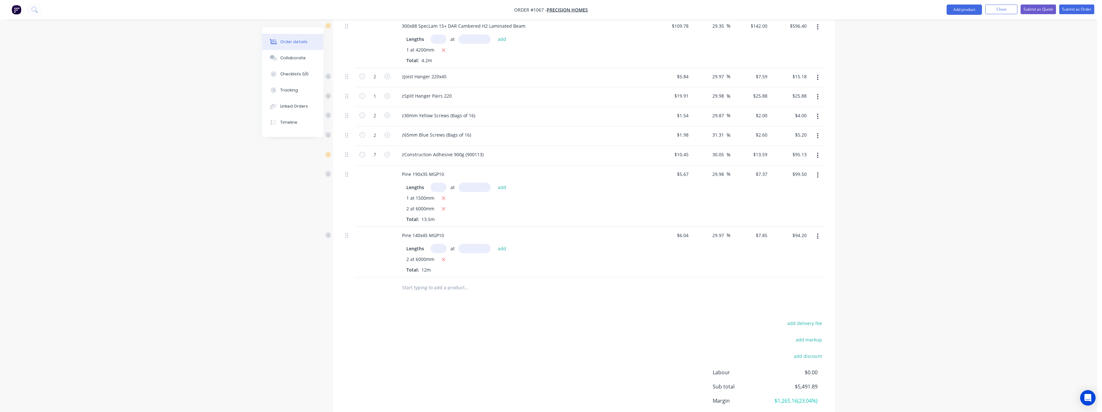
click at [446, 247] on input "text" at bounding box center [439, 248] width 16 height 9
click at [431, 278] on div at bounding box center [510, 287] width 232 height 21
click at [430, 284] on input "text" at bounding box center [466, 287] width 129 height 13
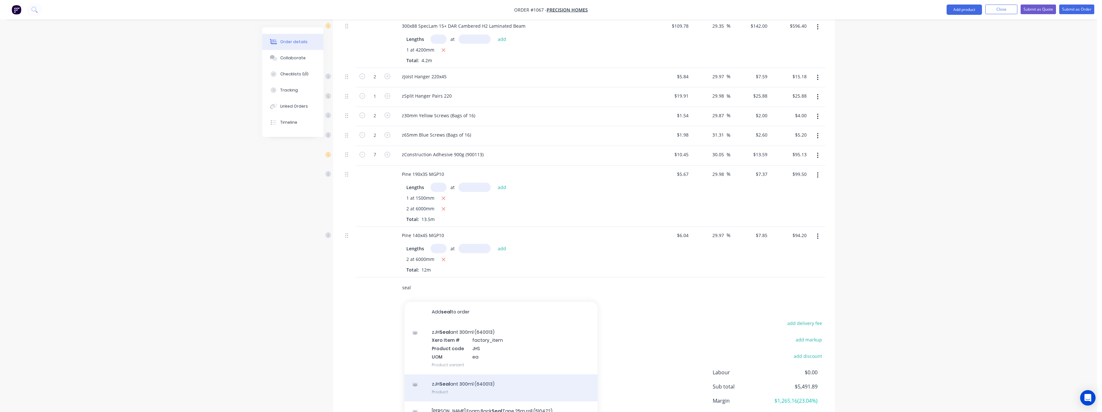
type input "seal"
click at [451, 380] on div "zJH Seal ant 300ml (640013) Product" at bounding box center [501, 387] width 193 height 27
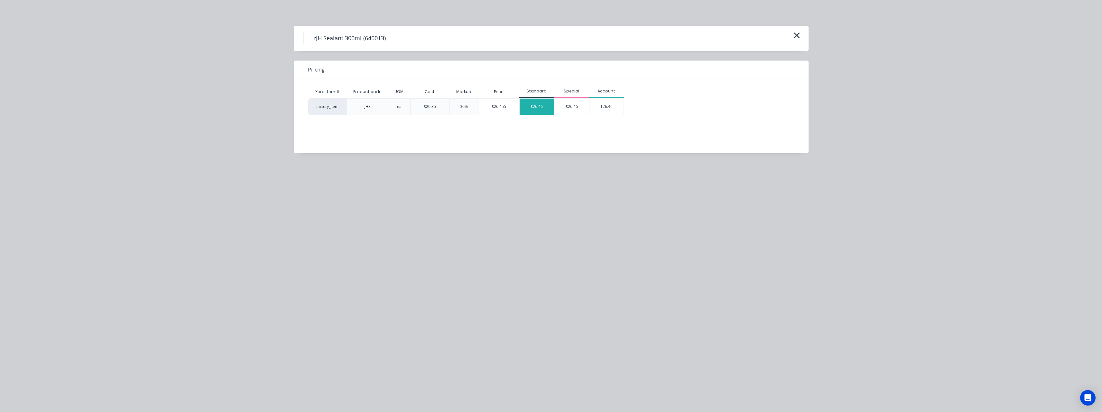
click at [531, 104] on div "$26.46" at bounding box center [537, 106] width 35 height 16
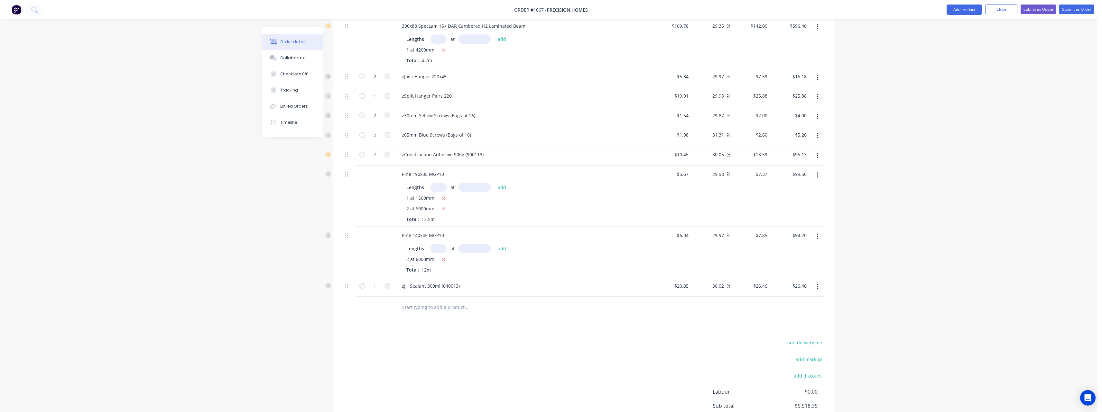
click at [390, 284] on button "button" at bounding box center [387, 285] width 8 height 7
type input "2"
type input "$52.92"
click at [390, 284] on button "button" at bounding box center [387, 285] width 8 height 7
type input "3"
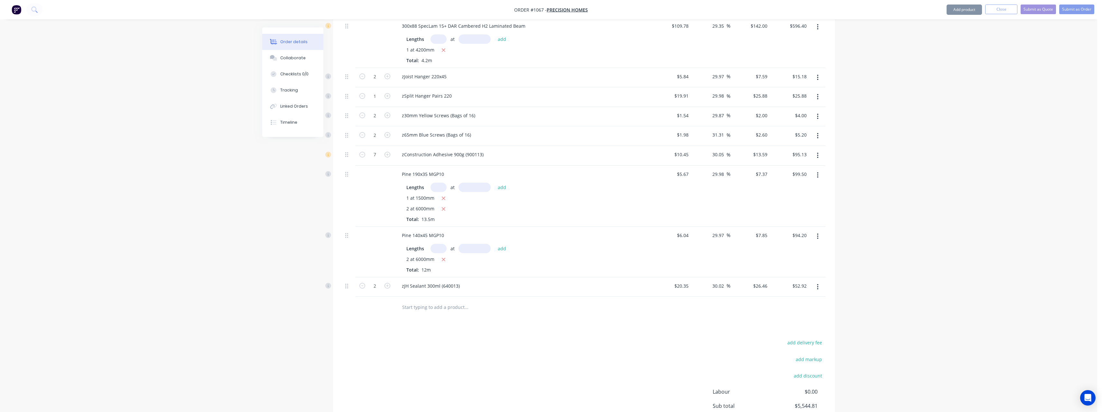
type input "$79.38"
click at [420, 307] on input "text" at bounding box center [466, 306] width 129 height 13
click at [425, 308] on input "text" at bounding box center [466, 306] width 129 height 13
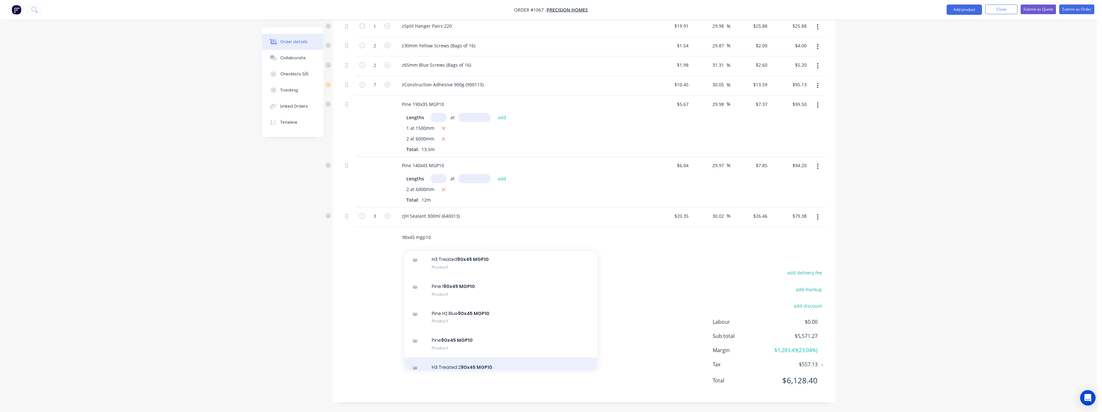
scroll to position [483, 0]
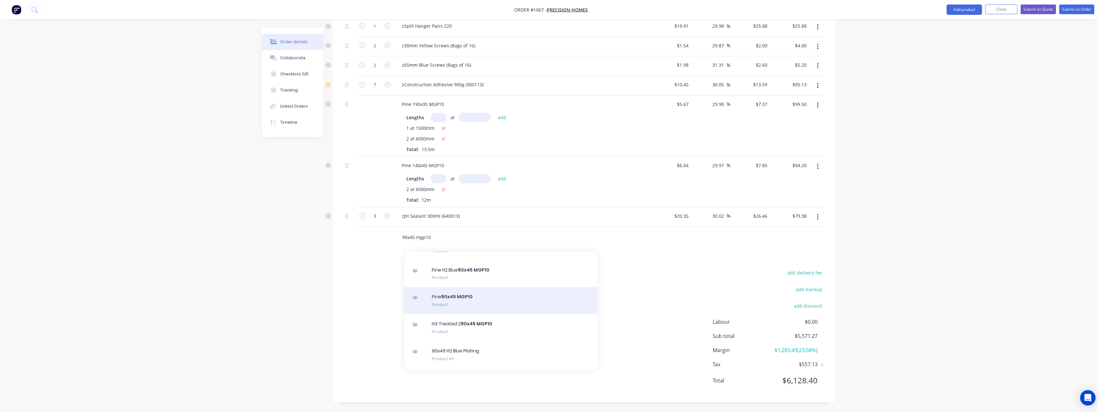
type input "90x45 mgp10"
click at [479, 293] on div "Pine 90x45 MGP10 Product" at bounding box center [501, 300] width 193 height 27
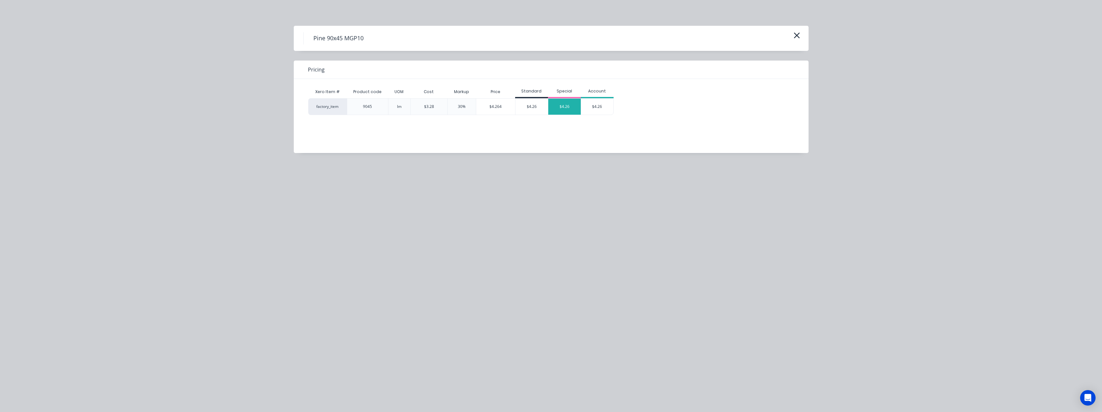
click at [559, 109] on div "$4.26" at bounding box center [564, 106] width 33 height 16
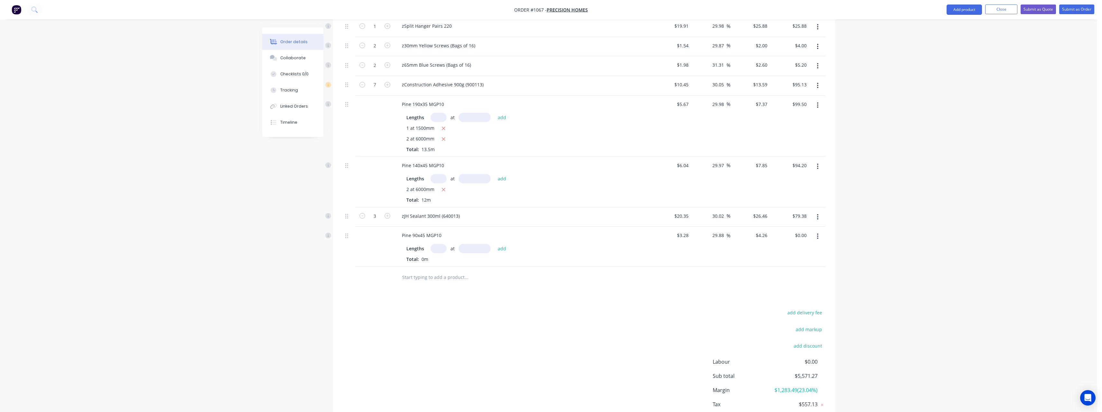
click at [441, 247] on input "text" at bounding box center [439, 248] width 16 height 9
type input "5"
type input "6000"
click at [495, 244] on button "add" at bounding box center [502, 248] width 15 height 9
type input "$127.80"
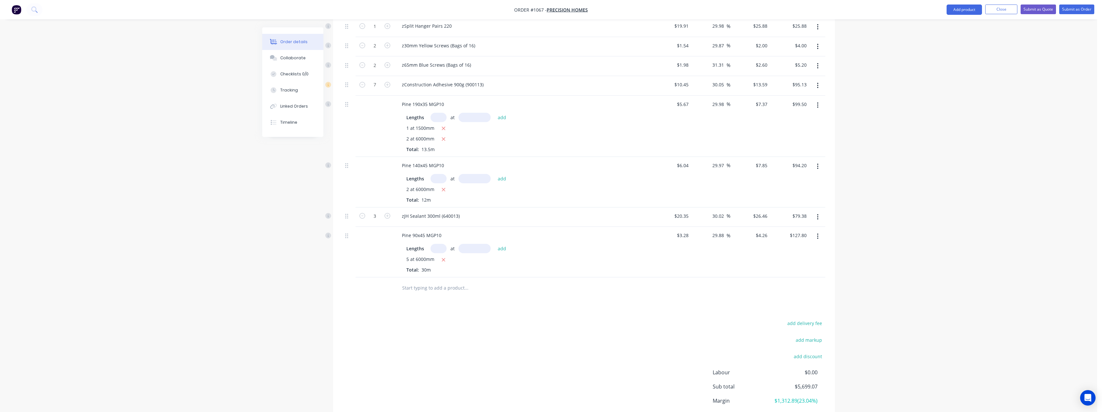
click at [440, 290] on input "text" at bounding box center [466, 287] width 129 height 13
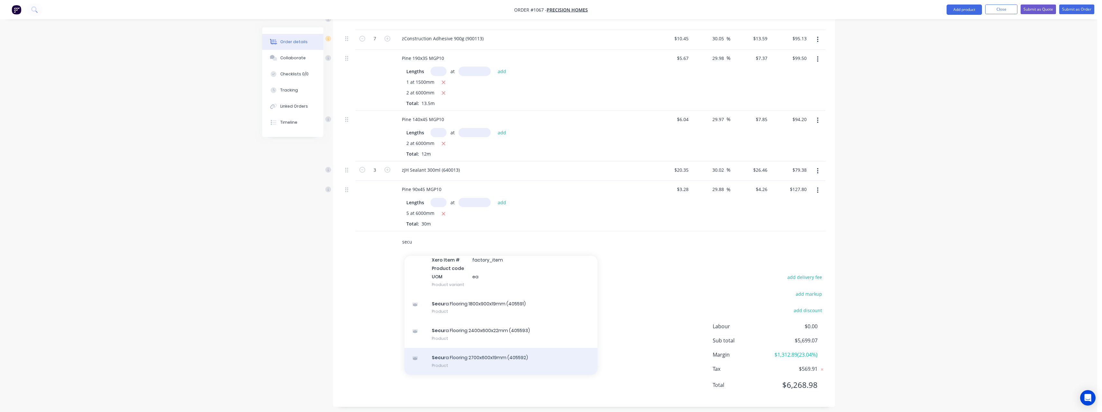
scroll to position [599, 0]
type input "secu"
click at [471, 358] on div "Secu ra Flooring 2700x600x19mm (405592) Product" at bounding box center [501, 356] width 193 height 27
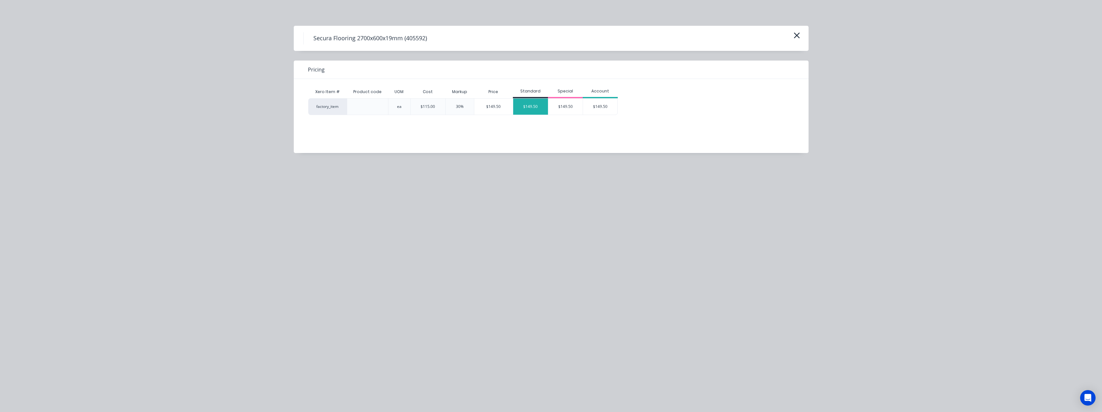
click at [528, 106] on div "$149.50" at bounding box center [530, 106] width 35 height 16
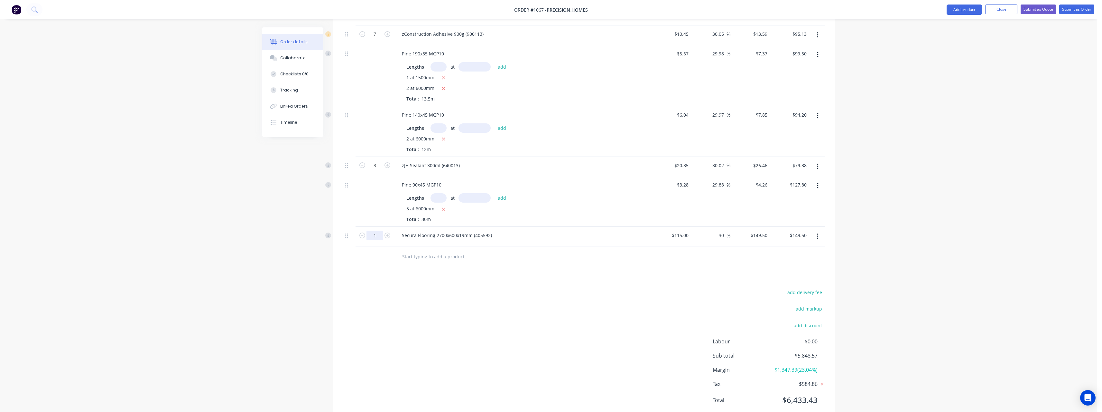
type input "8"
type input "$1,196.00"
click at [430, 258] on input "text" at bounding box center [466, 256] width 129 height 13
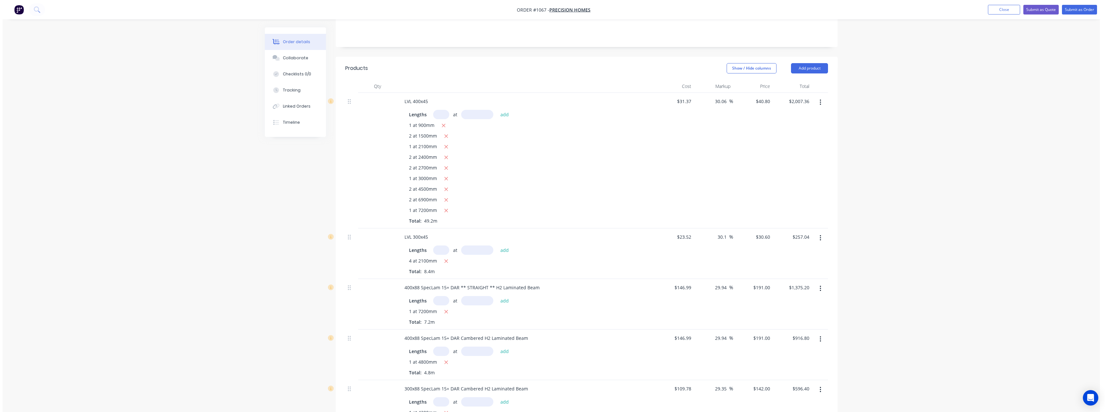
scroll to position [0, 0]
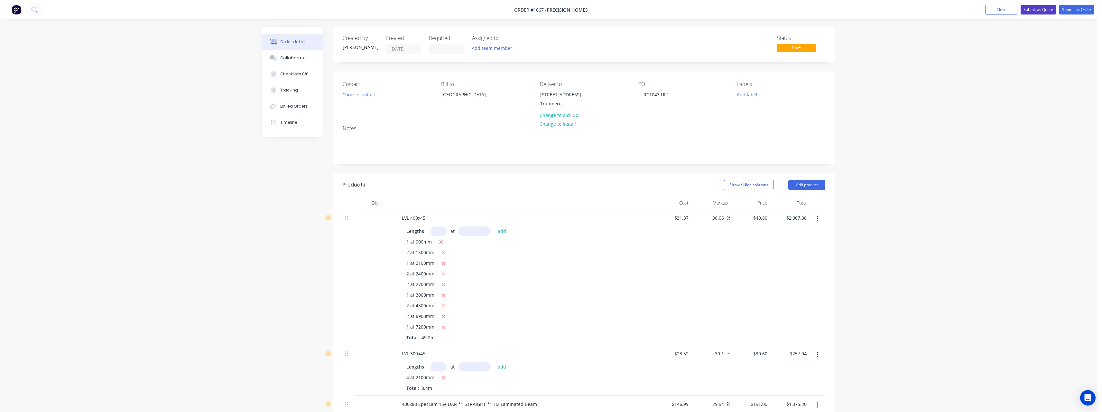
click at [1041, 10] on button "Submit as Quote" at bounding box center [1038, 10] width 35 height 10
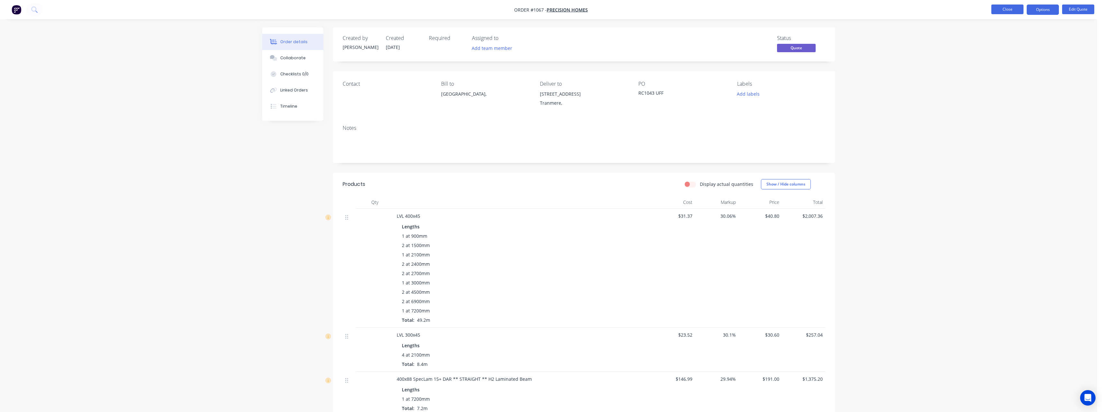
click at [1017, 12] on button "Close" at bounding box center [1008, 10] width 32 height 10
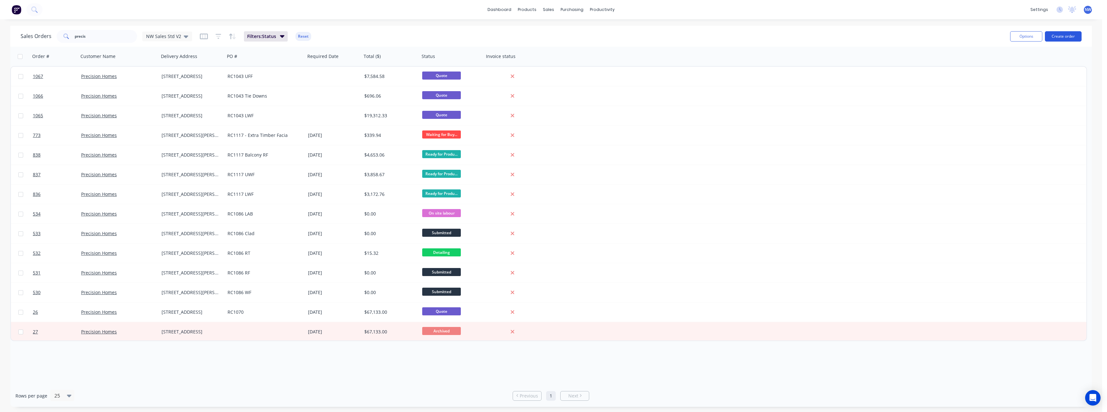
click at [1061, 34] on button "Create order" at bounding box center [1063, 36] width 37 height 10
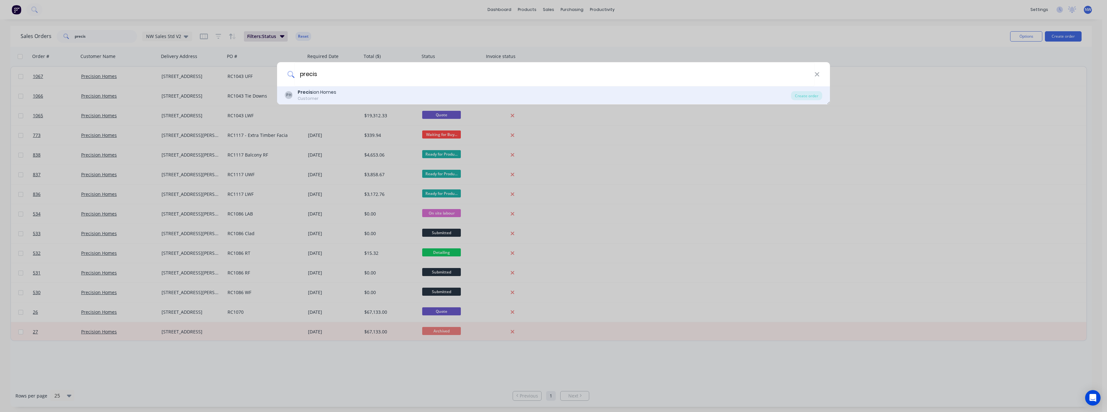
type input "precis"
click at [342, 95] on div "PH Precis ion Homes Customer" at bounding box center [538, 95] width 506 height 13
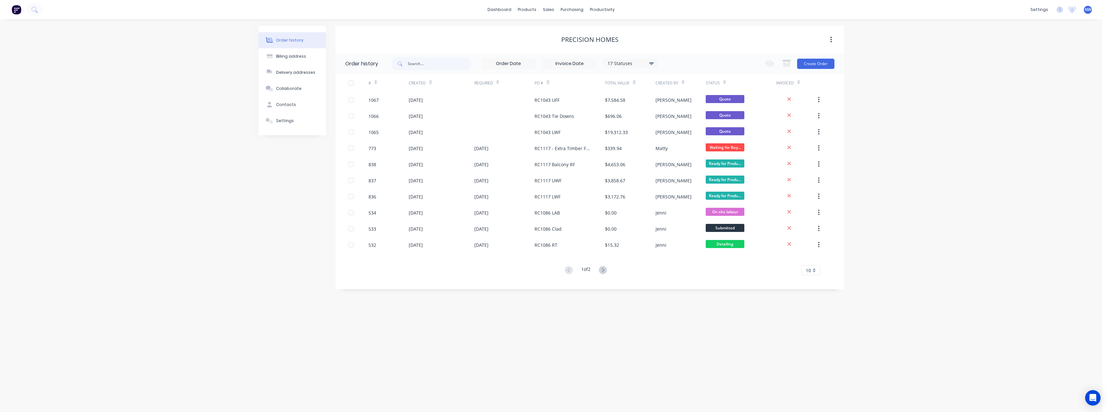
click at [813, 74] on div "Invoiced" at bounding box center [796, 83] width 40 height 18
click at [815, 67] on button "Create Order" at bounding box center [815, 64] width 37 height 10
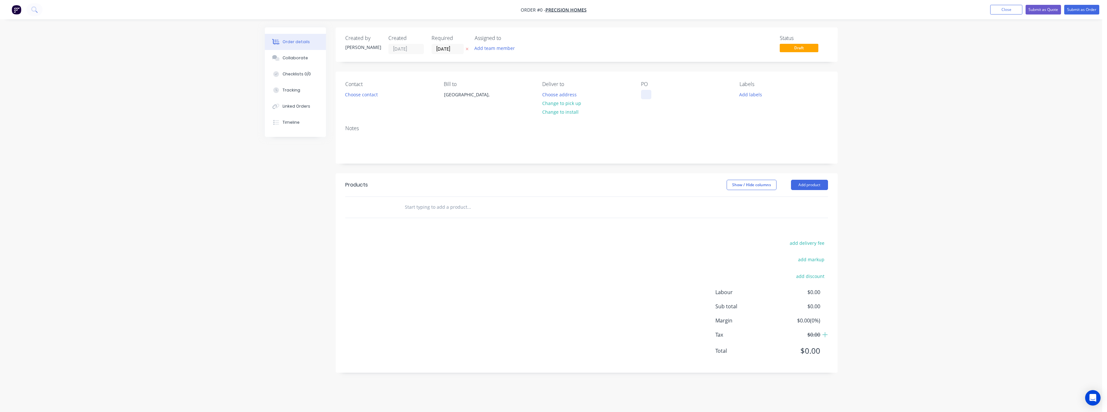
click at [650, 95] on div at bounding box center [646, 94] width 10 height 9
click at [573, 92] on div "Creating draft order... Loading... Order details Collaborate Checklists 0/0 Tra…" at bounding box center [551, 204] width 586 height 355
click at [573, 95] on button "Choose address" at bounding box center [559, 94] width 41 height 9
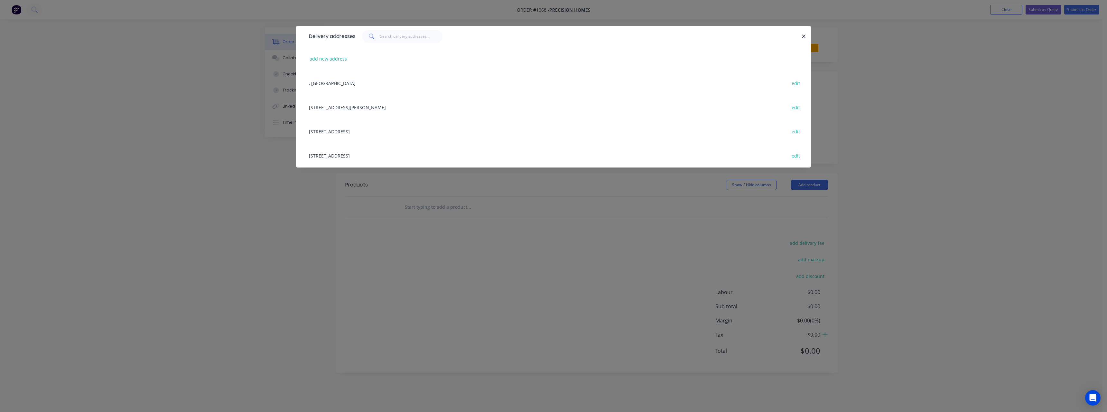
click at [348, 156] on div "[STREET_ADDRESS] edit" at bounding box center [554, 155] width 496 height 24
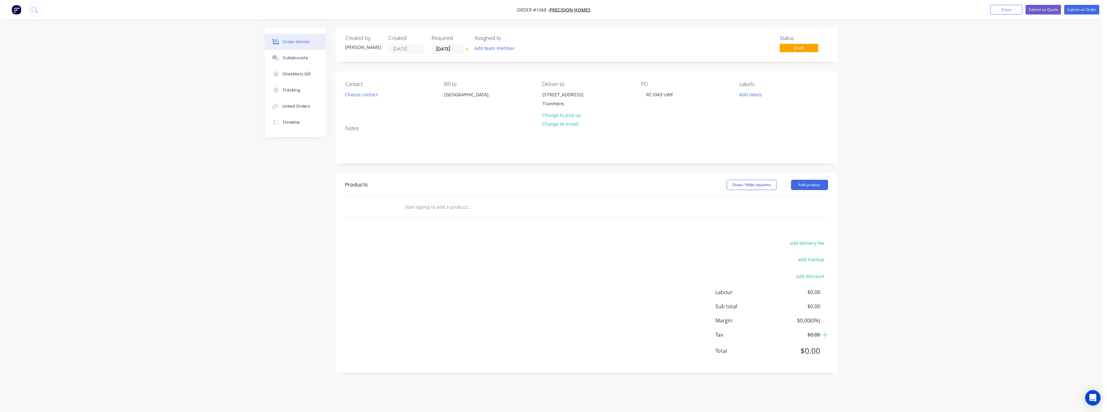
click at [466, 51] on icon at bounding box center [467, 49] width 3 height 4
click at [434, 208] on input "text" at bounding box center [469, 207] width 129 height 13
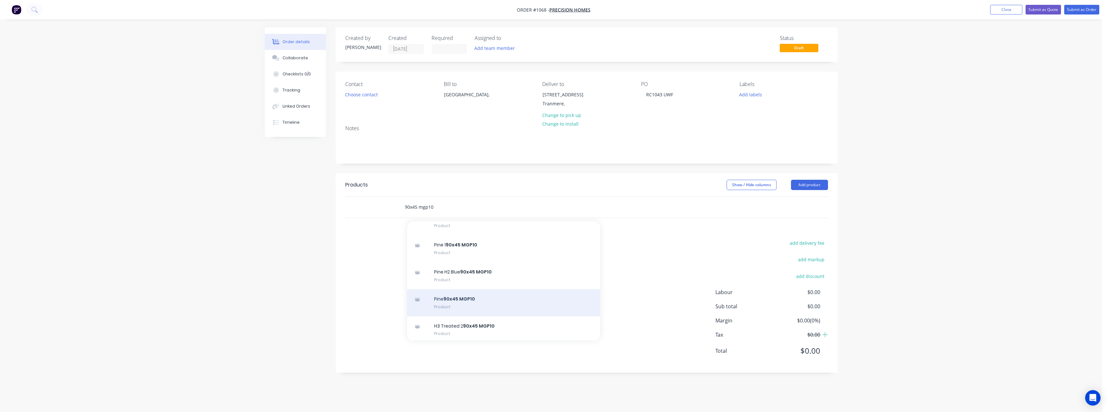
type input "90x45 mgp10"
click at [506, 293] on div "Pine 90x45 MGP10 Product" at bounding box center [503, 302] width 193 height 27
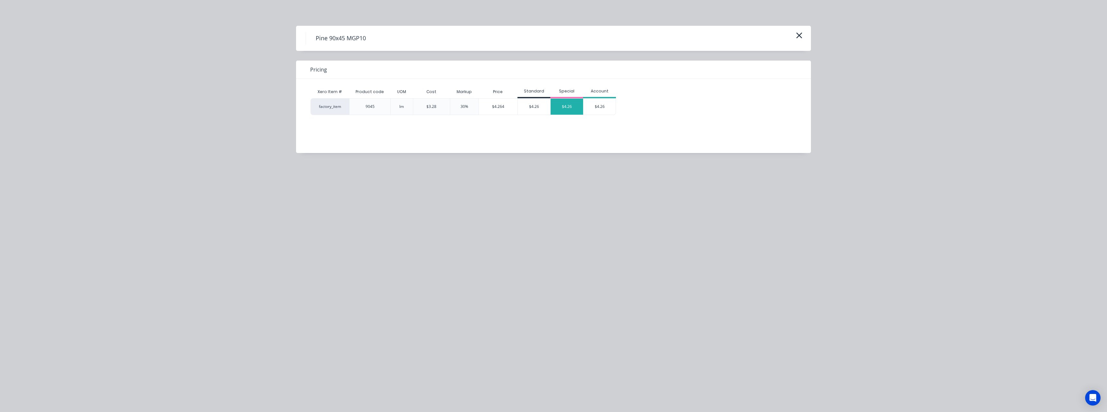
click at [573, 107] on div "$4.26" at bounding box center [567, 106] width 33 height 16
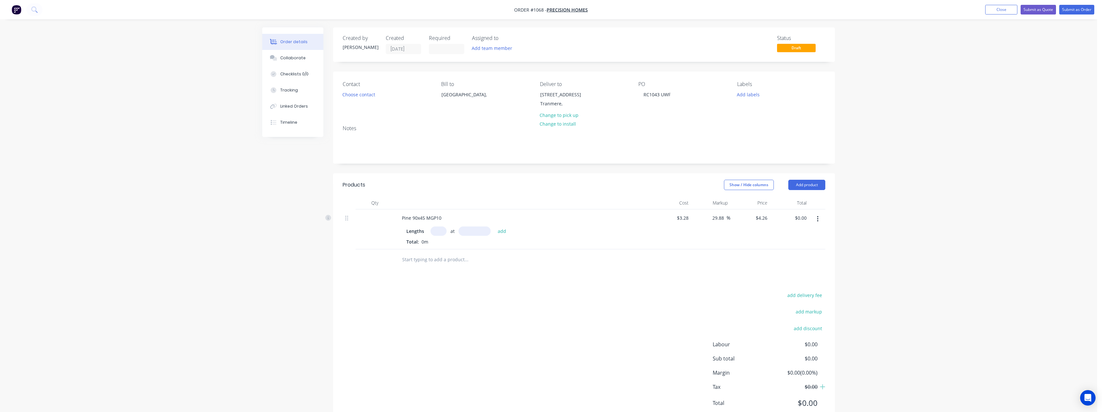
click at [442, 231] on input "text" at bounding box center [439, 230] width 16 height 9
type input "9"
type input "6000"
click at [495, 226] on button "add" at bounding box center [502, 230] width 15 height 9
type input "$230.04"
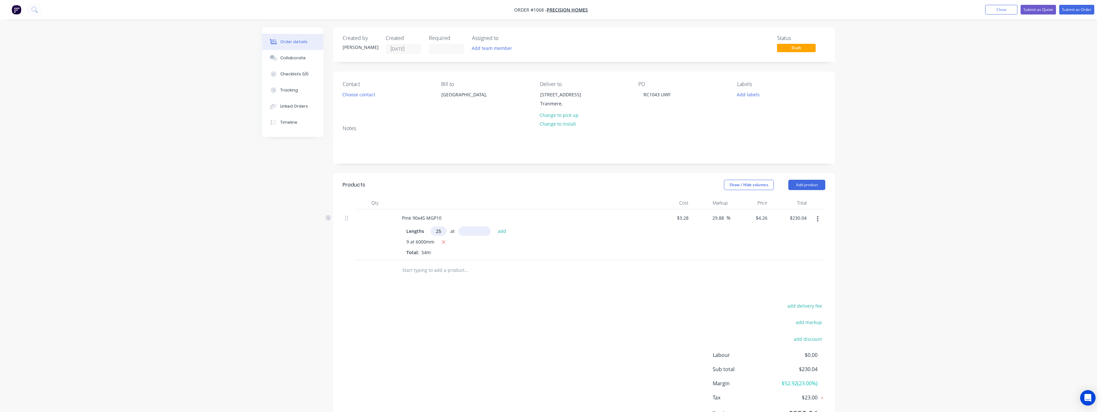
type input "25"
type input "4800"
click at [495, 226] on button "add" at bounding box center [502, 230] width 15 height 9
type input "$741.24"
type input "16"
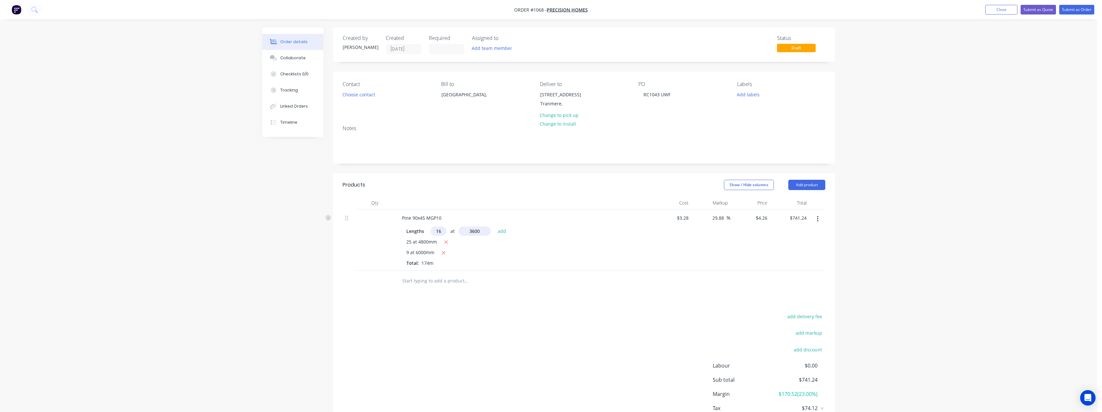
type input "3600"
click at [495, 226] on button "add" at bounding box center [502, 230] width 15 height 9
type input "$986.62"
type input "15"
type input "3000"
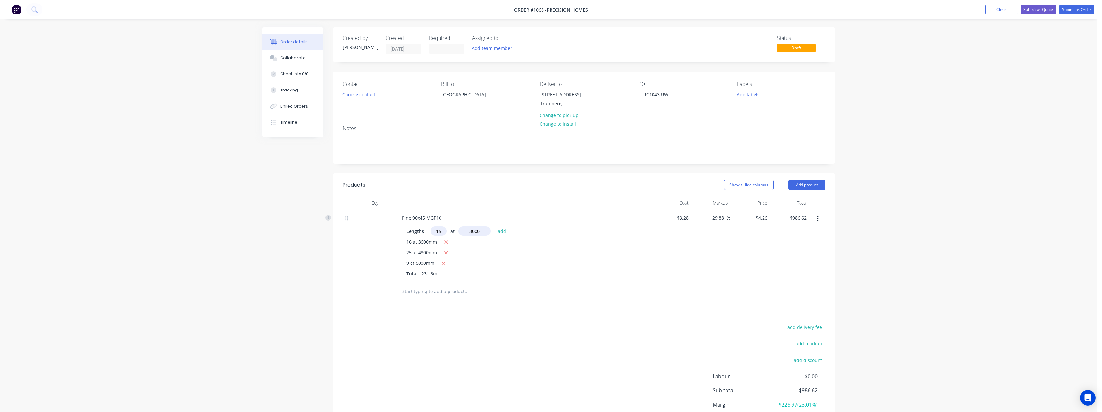
click at [495, 226] on button "add" at bounding box center [502, 230] width 15 height 9
type input "$1,178.32"
type input "10"
type input "2700"
click at [495, 226] on button "add" at bounding box center [502, 230] width 15 height 9
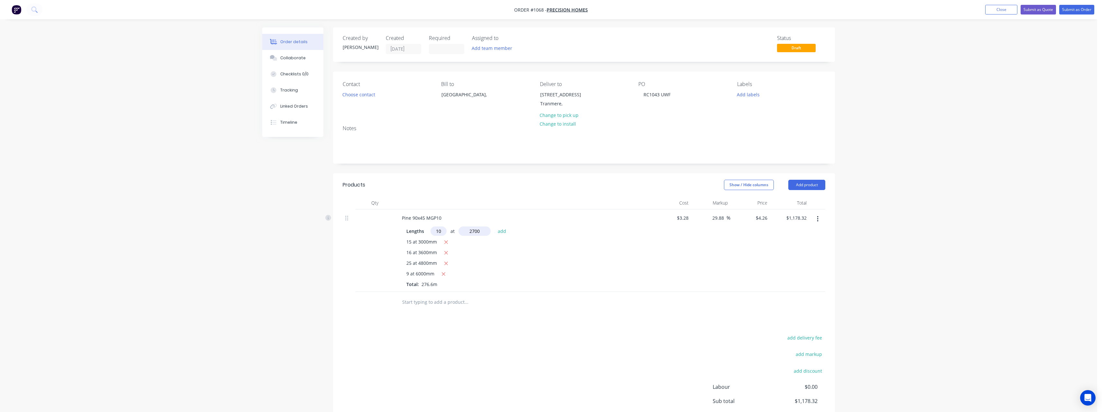
type input "$1,293.34"
click at [425, 316] on input "text" at bounding box center [466, 312] width 129 height 13
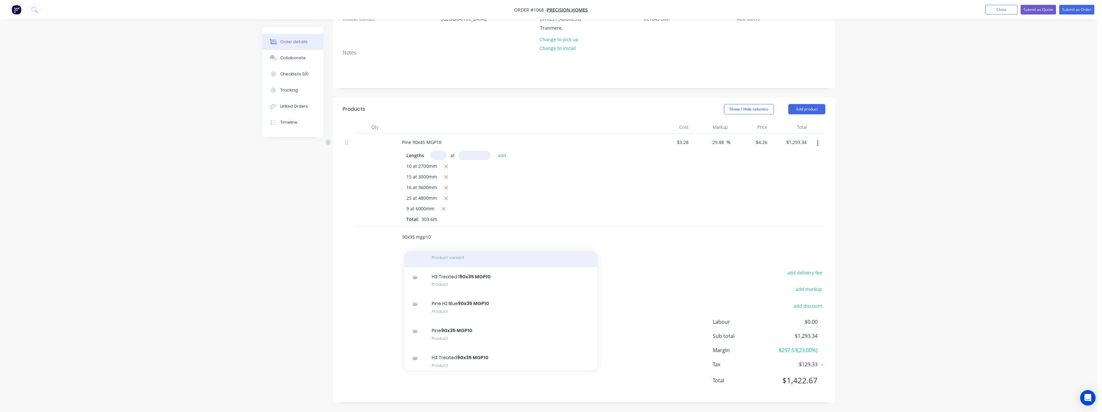
scroll to position [322, 0]
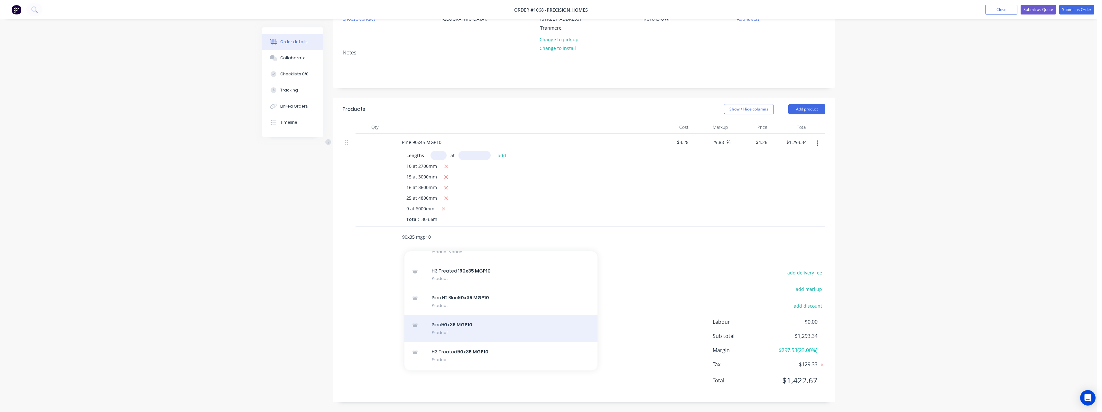
type input "90x35 mgp10"
click at [462, 325] on div "Pine 90x35 MGP10 Product" at bounding box center [501, 328] width 193 height 27
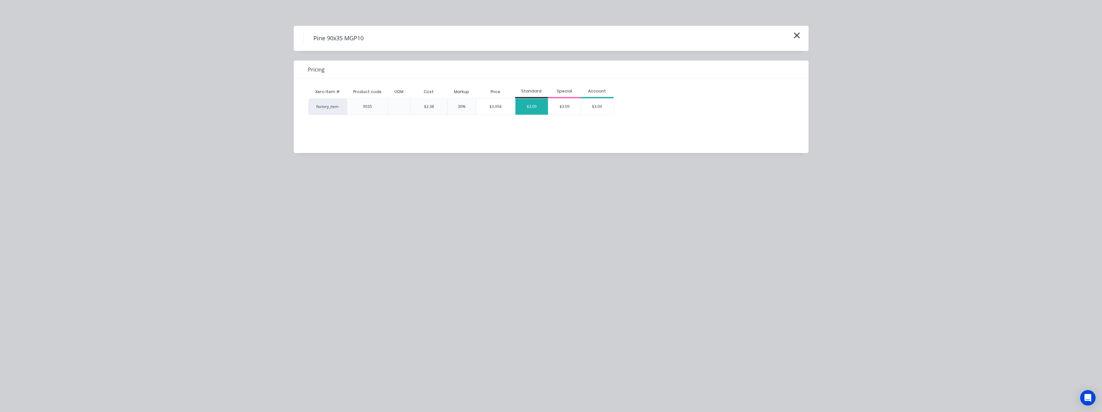
click at [536, 111] on div "$3.09" at bounding box center [532, 106] width 33 height 16
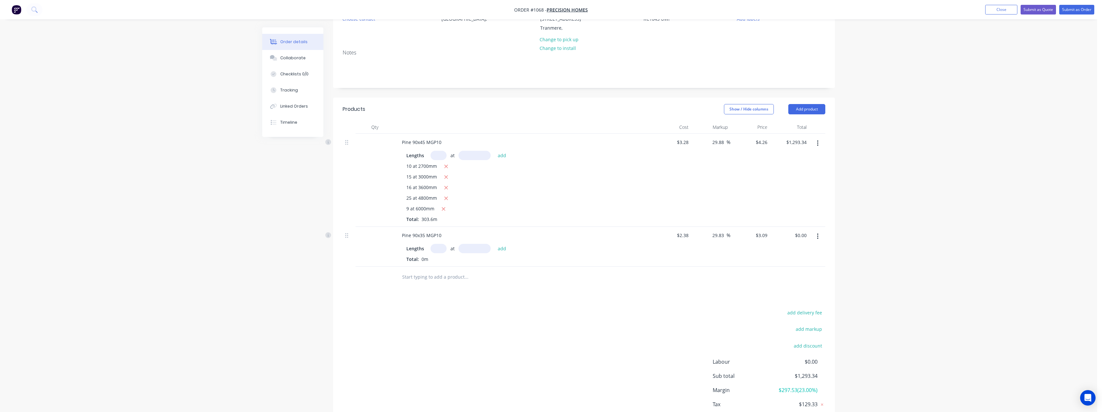
click at [442, 249] on input "text" at bounding box center [439, 248] width 16 height 9
type input "162"
type input "2700"
click at [495, 244] on button "add" at bounding box center [502, 248] width 15 height 9
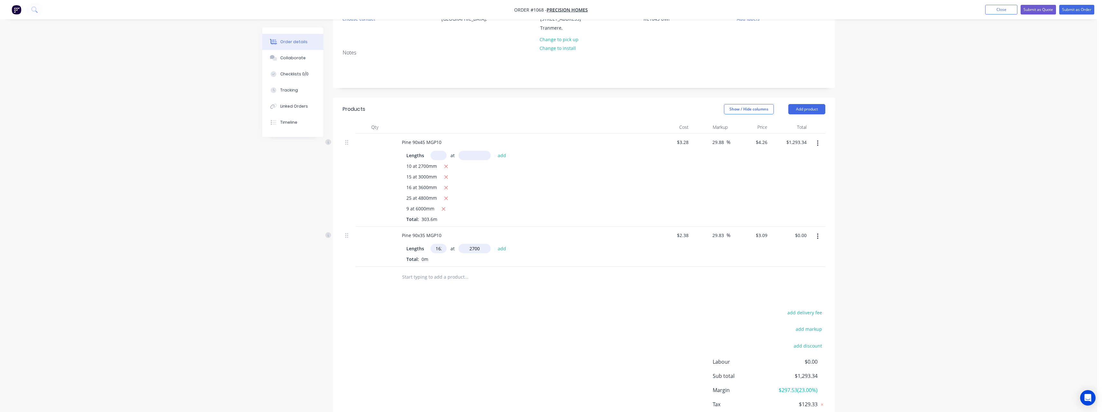
type input "$1,351.57"
click at [434, 290] on input "text" at bounding box center [466, 287] width 129 height 13
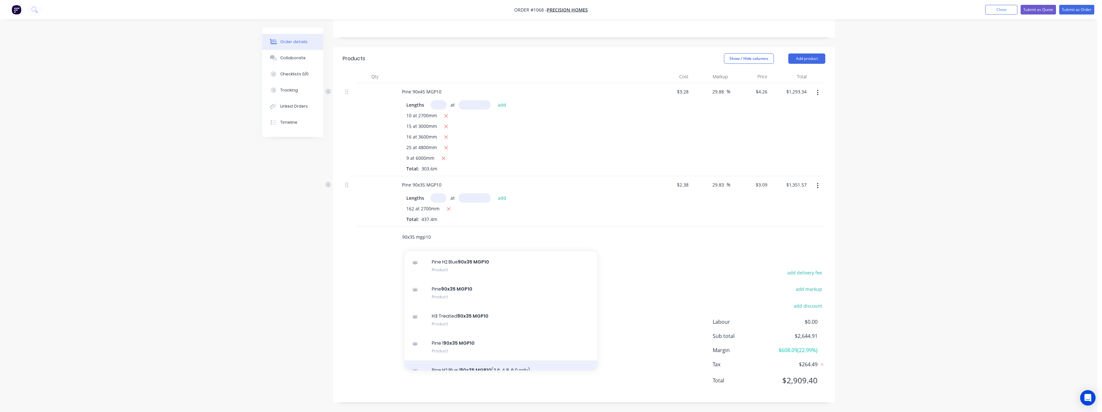
scroll to position [354, 0]
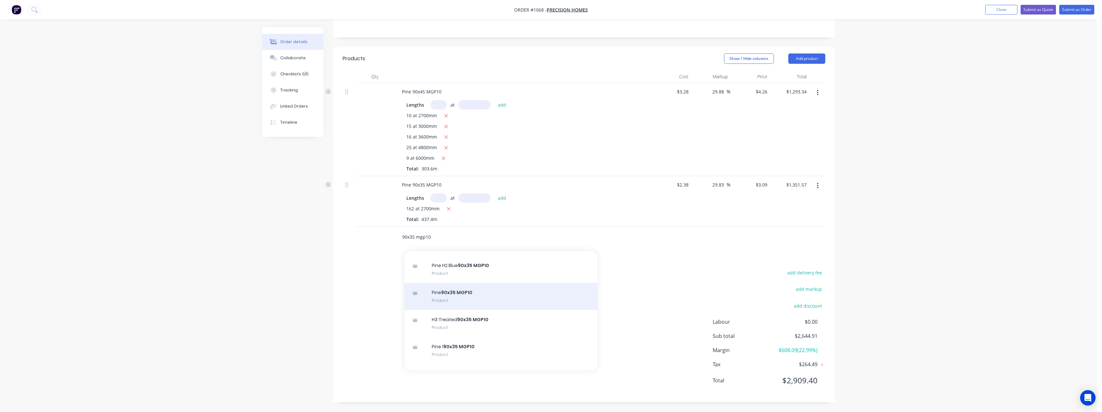
type input "90x35 mgp10"
click at [456, 294] on div "Pine 90x35 MGP10 Product" at bounding box center [501, 296] width 193 height 27
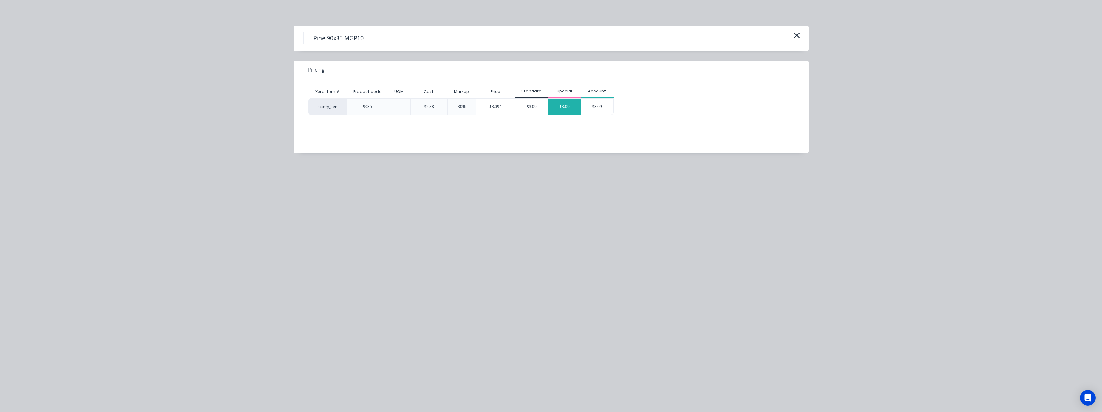
click at [561, 106] on div "$3.09" at bounding box center [564, 106] width 33 height 16
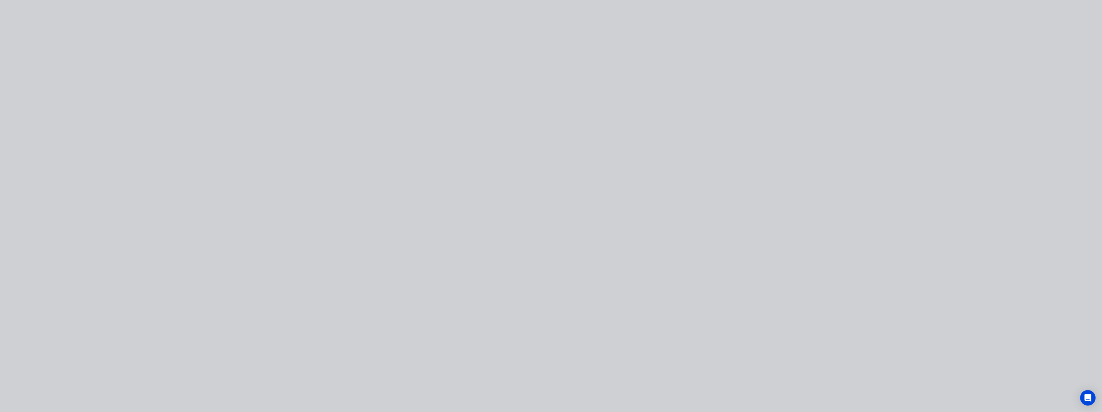
type input "$2.38"
type input "29.83"
type input "$3.09"
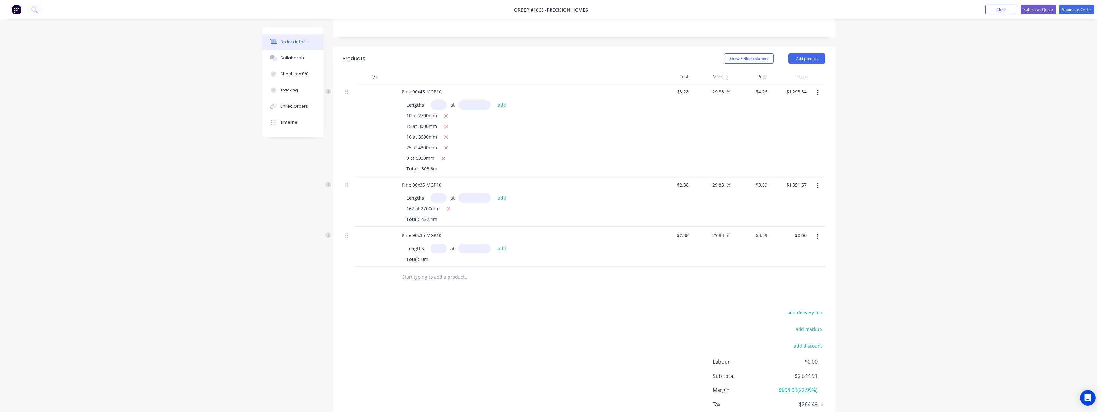
click at [452, 274] on input "text" at bounding box center [466, 276] width 129 height 13
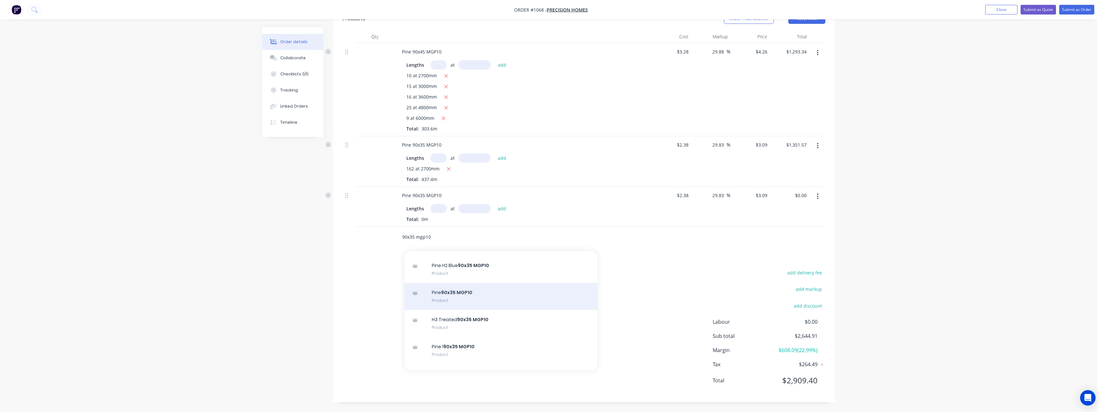
type input "90x35 mgp10"
click at [474, 295] on div "Pine 90x35 MGP10 Product" at bounding box center [501, 296] width 193 height 27
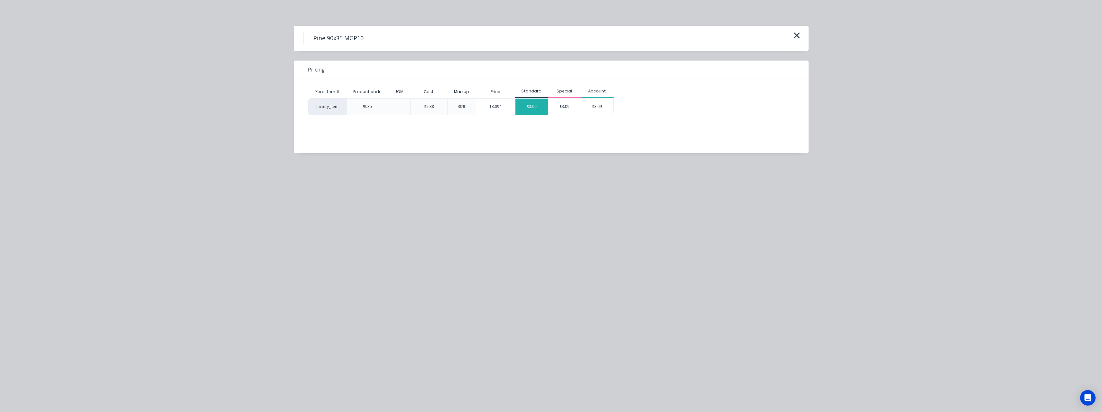
click at [539, 109] on div "$3.09" at bounding box center [532, 106] width 33 height 16
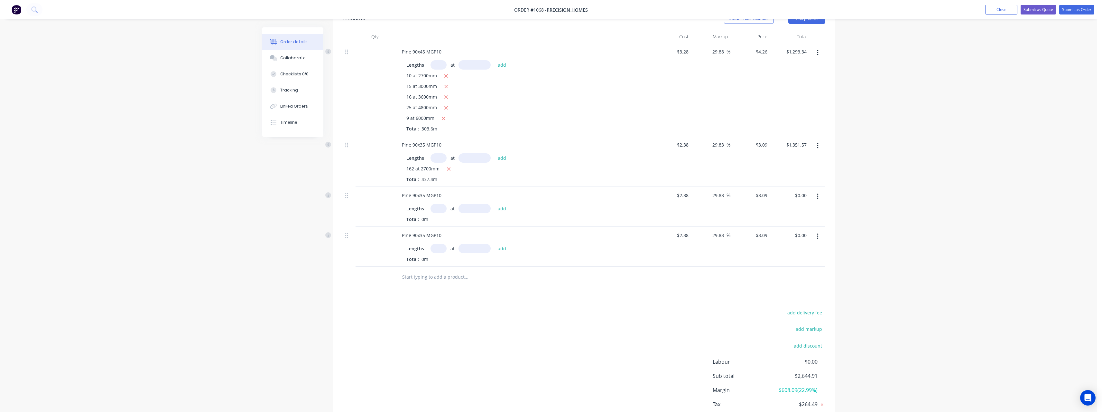
click at [440, 206] on input "text" at bounding box center [439, 208] width 16 height 9
type input "80"
type input "1000"
click at [495, 204] on button "add" at bounding box center [502, 208] width 15 height 9
type input "$247.20"
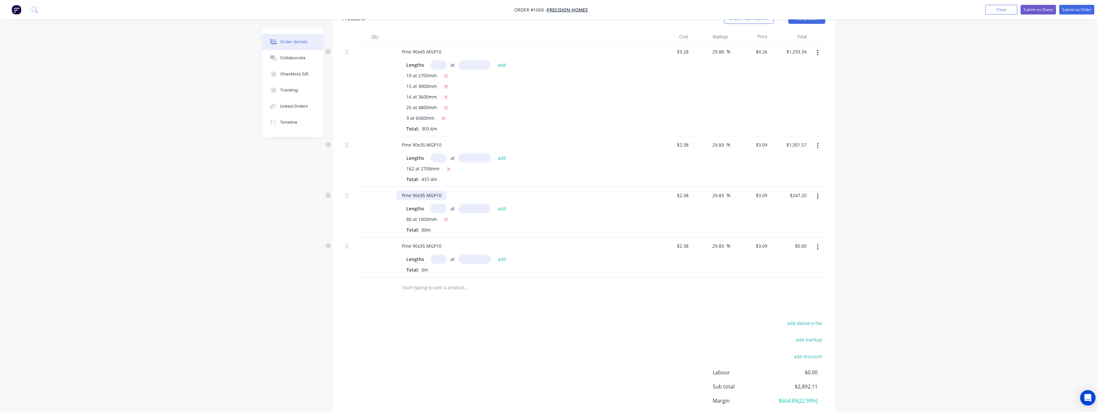
click at [444, 195] on div "Pine 90x35 MGP10" at bounding box center [422, 195] width 50 height 9
click at [444, 243] on div "Pine 90x35 MGP10" at bounding box center [422, 245] width 50 height 9
click at [437, 261] on input "text" at bounding box center [439, 258] width 16 height 9
type input "20"
type input "5400"
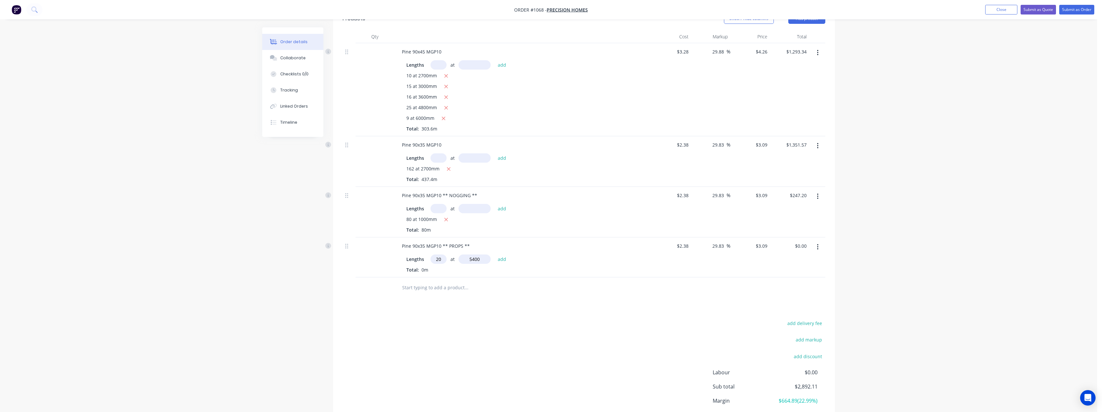
click at [495, 254] on button "add" at bounding box center [502, 258] width 15 height 9
type input "$333.72"
click at [434, 297] on input "text" at bounding box center [466, 298] width 129 height 13
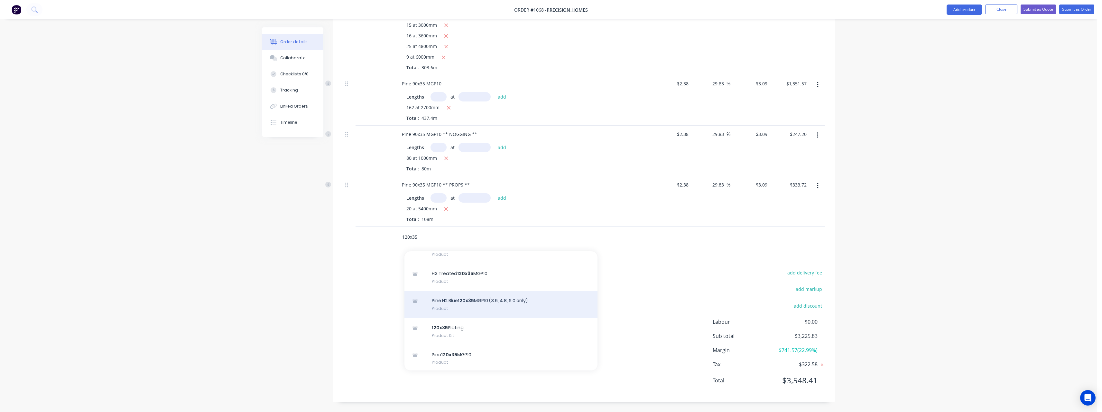
scroll to position [257, 0]
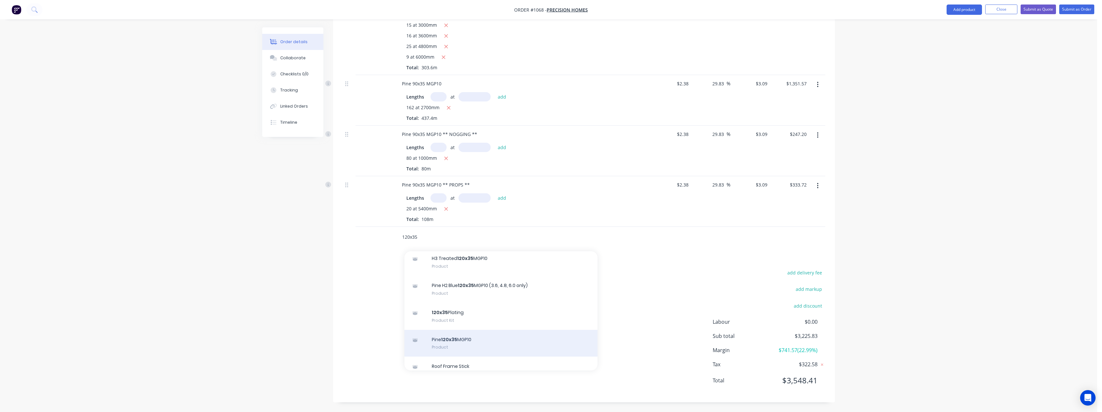
type input "120x35"
click at [465, 339] on div "Pine 120x35 MGP10 Product" at bounding box center [501, 343] width 193 height 27
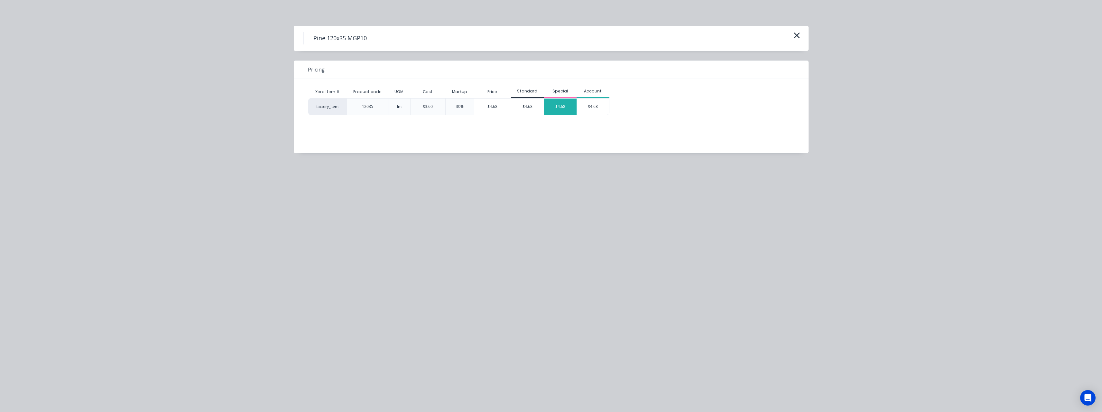
click at [551, 108] on div "$4.68" at bounding box center [560, 106] width 33 height 16
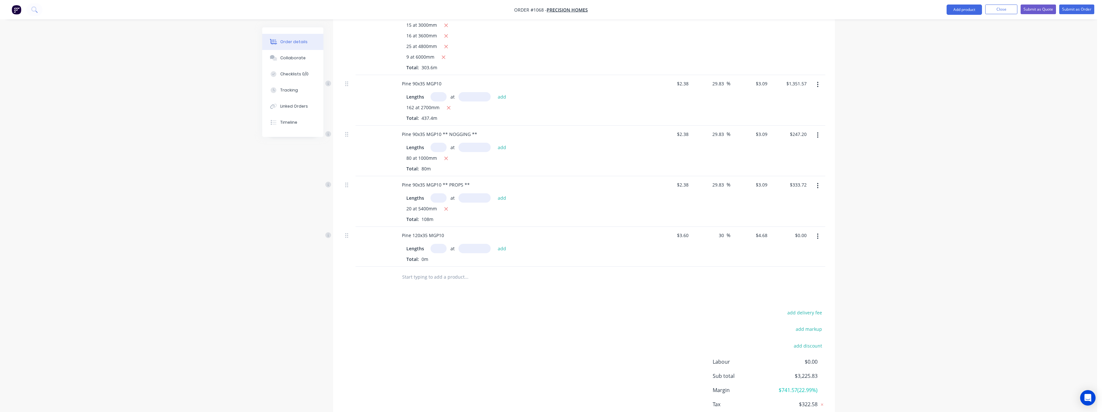
click at [442, 250] on input "text" at bounding box center [439, 248] width 16 height 9
type input "1"
type input "6000"
click at [495, 244] on button "add" at bounding box center [502, 248] width 15 height 9
type input "$28.08"
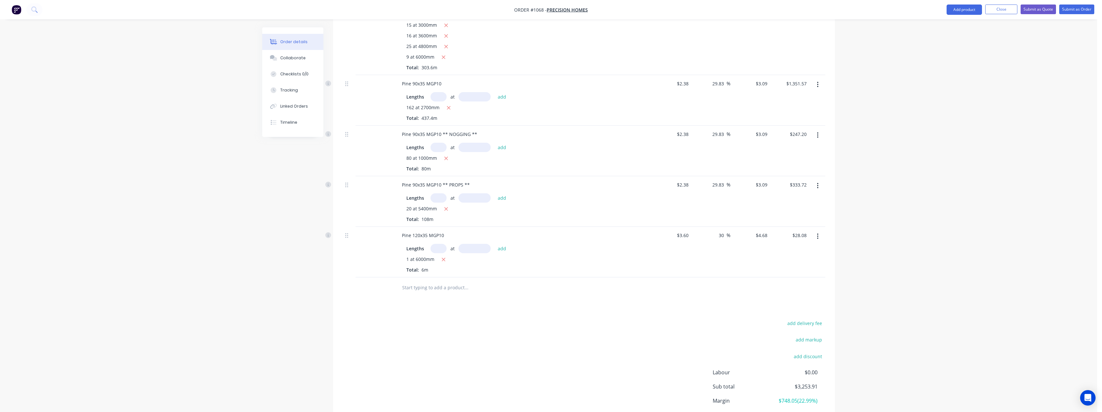
click at [428, 283] on input "text" at bounding box center [466, 287] width 129 height 13
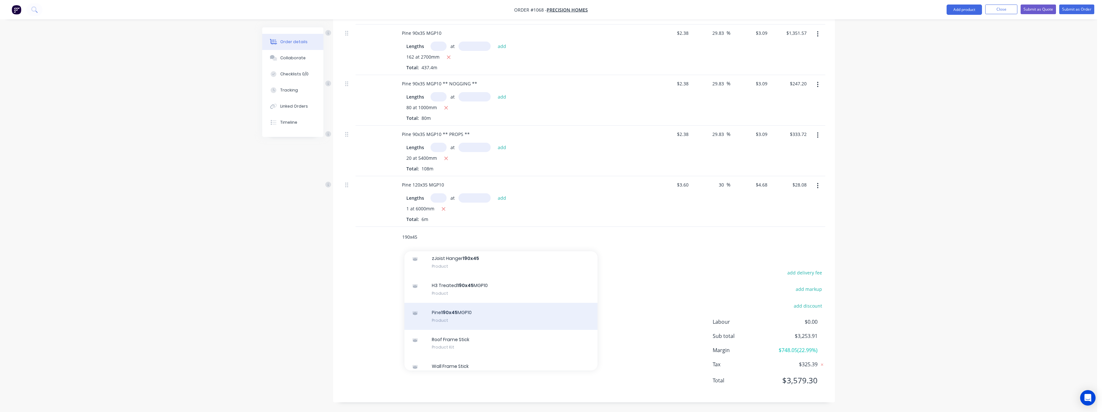
type input "190x45"
click at [482, 317] on div "Pine 190x45 MGP10 Product" at bounding box center [501, 316] width 193 height 27
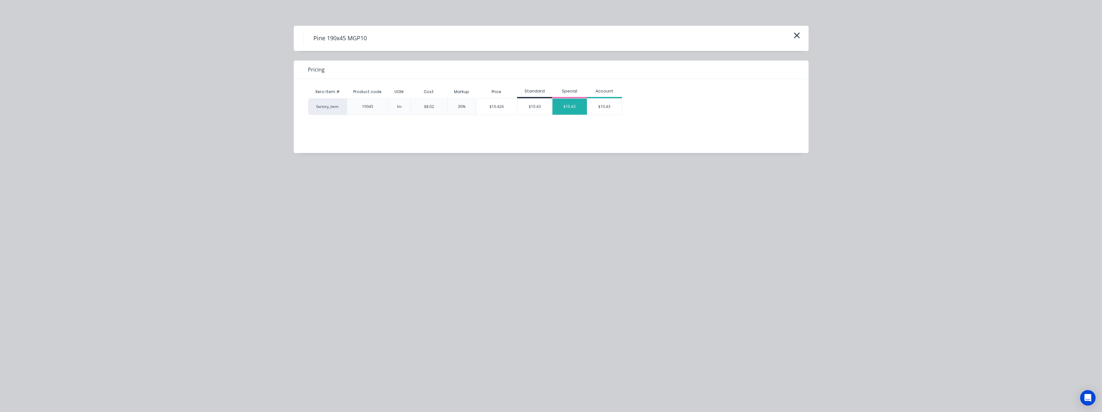
click at [559, 110] on div "$10.43" at bounding box center [570, 106] width 35 height 16
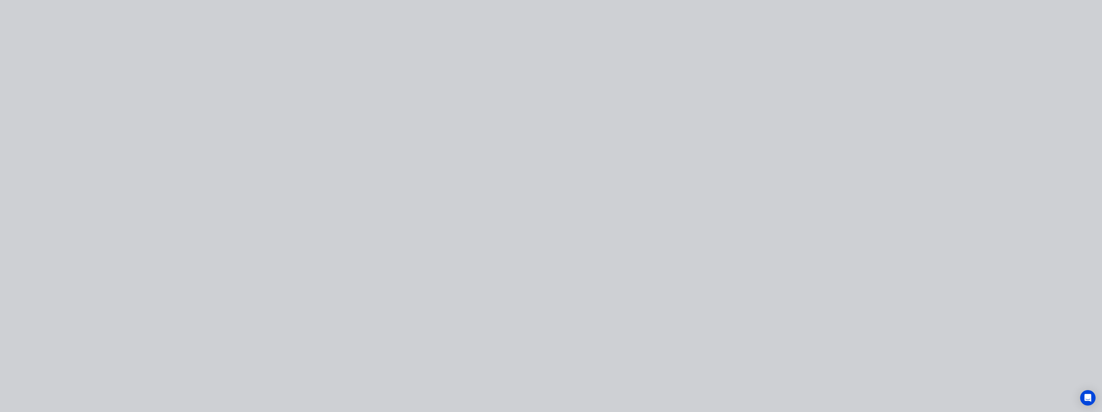
type input "$8.02"
type input "30.05"
type input "$10.43"
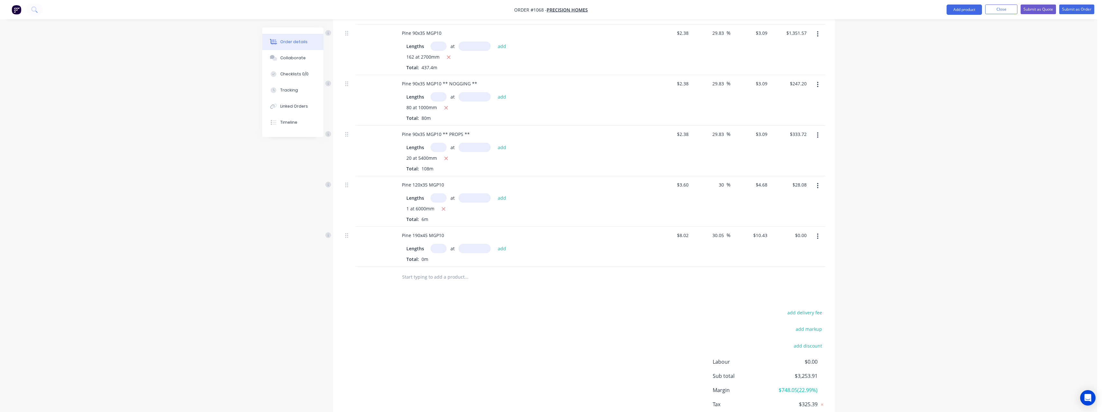
click at [437, 247] on input "text" at bounding box center [439, 248] width 16 height 9
type input "1"
type input "1500"
click at [495, 244] on button "add" at bounding box center [502, 248] width 15 height 9
type input "$15.65"
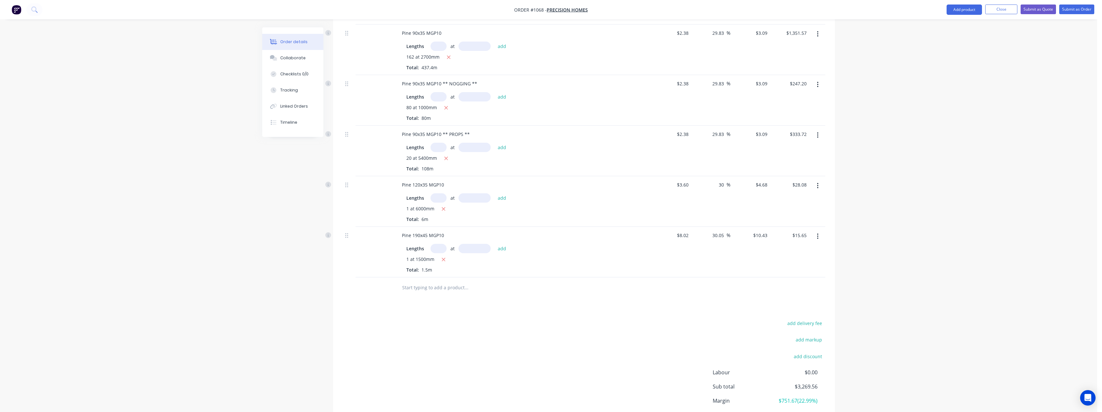
click at [436, 287] on input "text" at bounding box center [466, 287] width 129 height 13
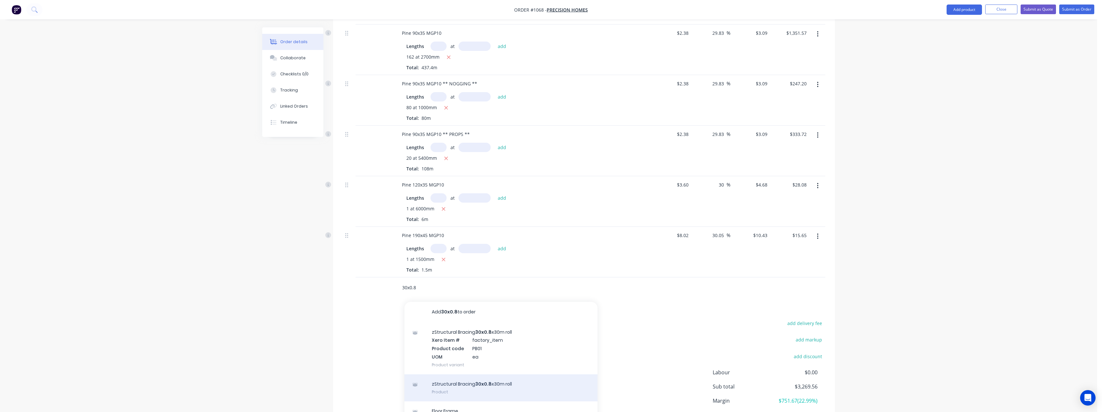
type input "30x0.8"
click at [468, 378] on div "zStructural Bracing 30x0.8 x30m roll Product" at bounding box center [501, 387] width 193 height 27
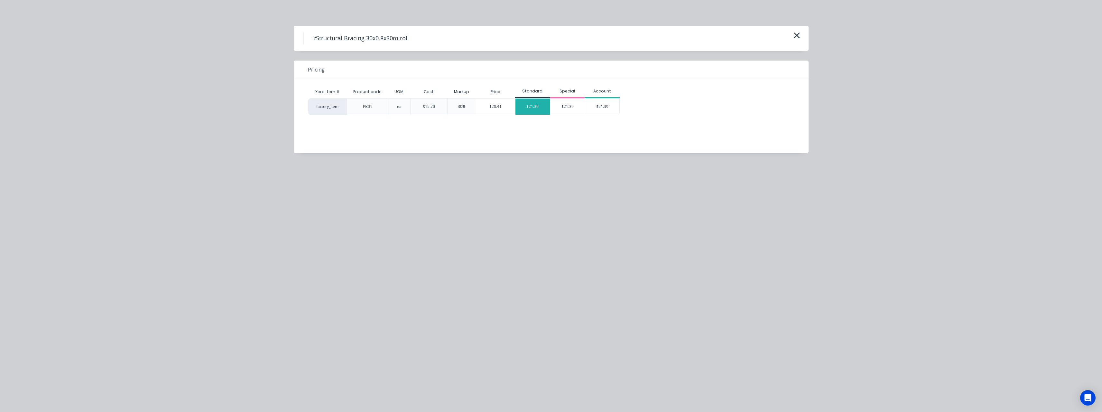
click at [534, 105] on div "$21.39" at bounding box center [533, 106] width 35 height 16
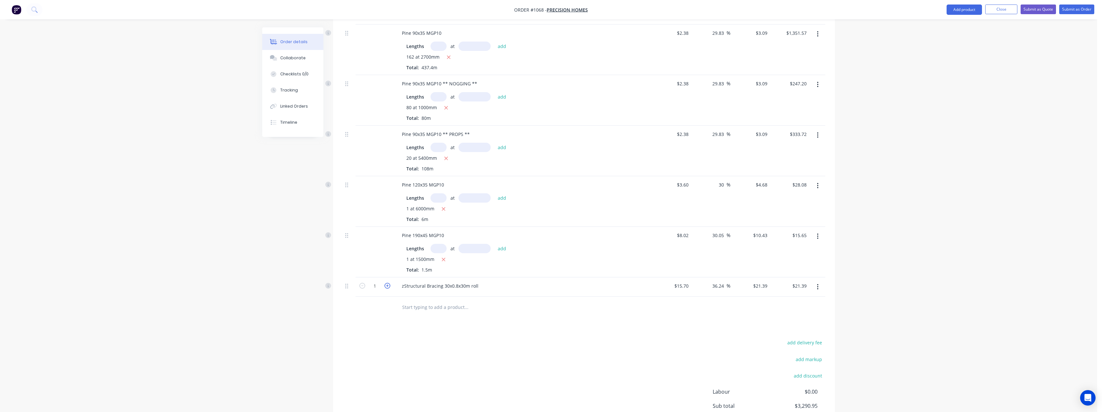
click at [389, 285] on icon "button" at bounding box center [388, 286] width 6 height 6
type input "2"
type input "$42.78"
click at [389, 285] on icon "button" at bounding box center [388, 286] width 6 height 6
type input "3"
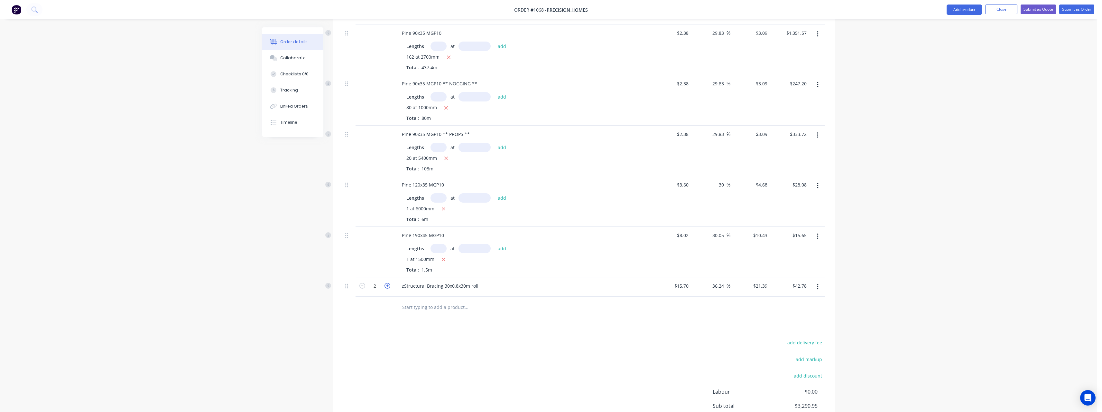
type input "$64.17"
click at [431, 306] on input "text" at bounding box center [466, 306] width 129 height 13
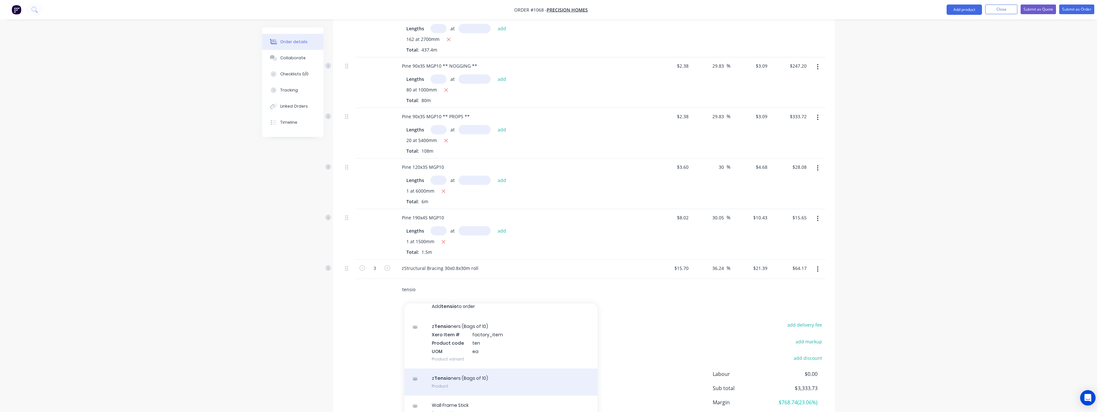
scroll to position [310, 0]
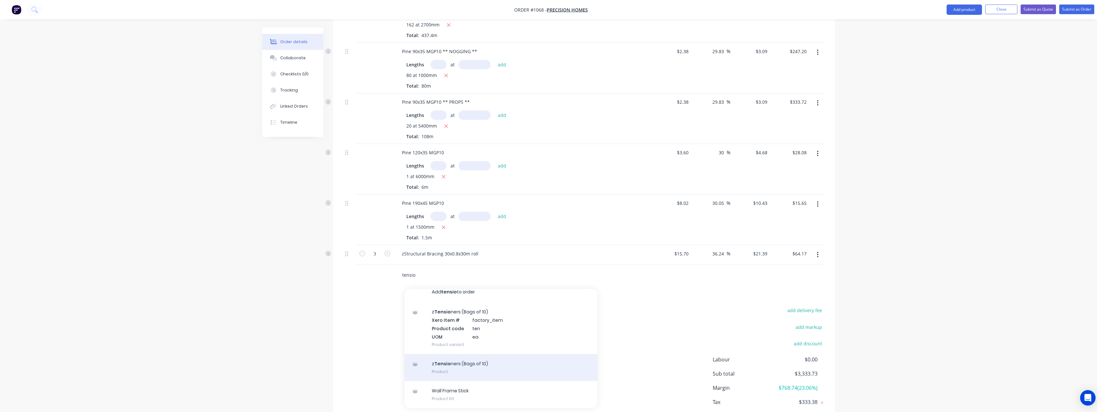
type input "tensio"
click at [461, 364] on div "z Tensio ners (Bags of 10) Product" at bounding box center [501, 367] width 193 height 27
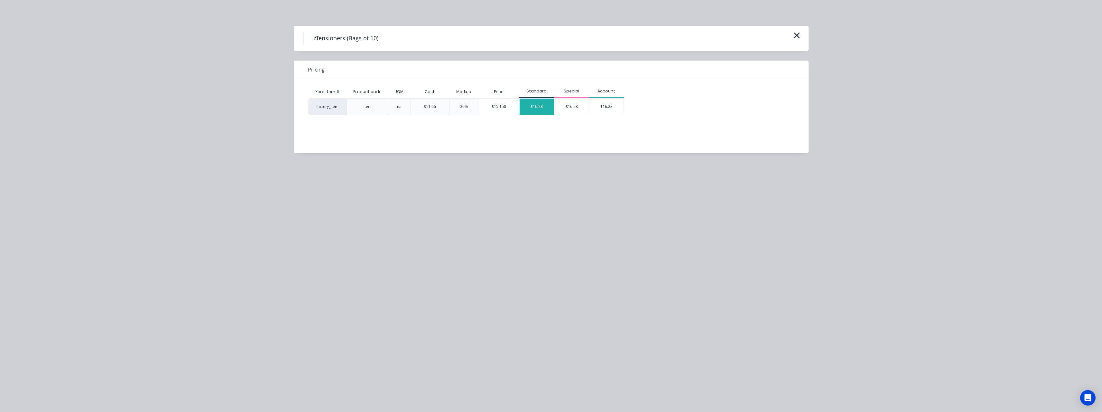
click at [540, 106] on div "$16.28" at bounding box center [537, 106] width 35 height 16
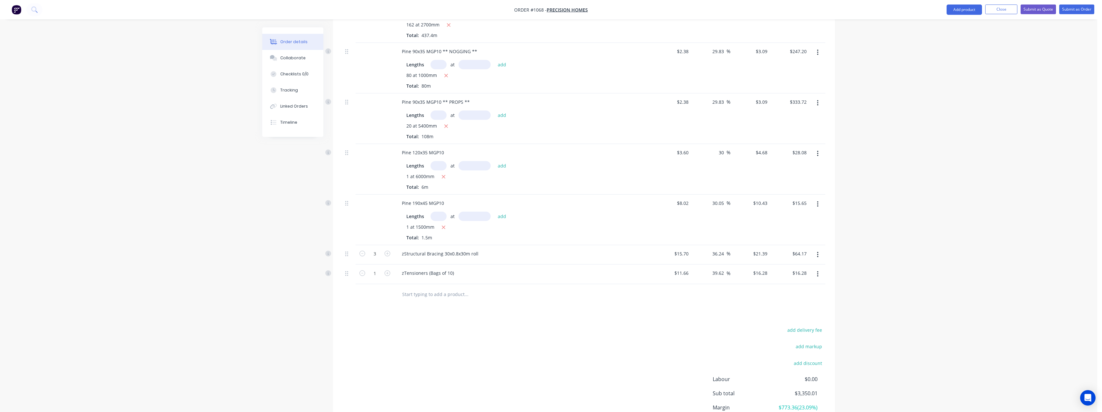
drag, startPoint x: 388, startPoint y: 272, endPoint x: 393, endPoint y: 273, distance: 5.3
click at [390, 273] on icon "button" at bounding box center [388, 273] width 6 height 6
type input "2"
type input "$32.56"
click at [421, 294] on input "text" at bounding box center [466, 294] width 129 height 13
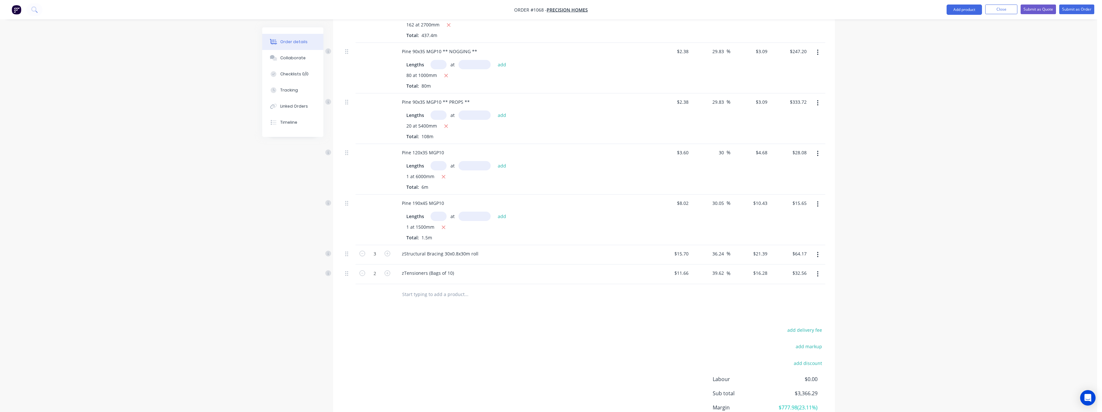
click at [422, 295] on input "text" at bounding box center [466, 294] width 129 height 13
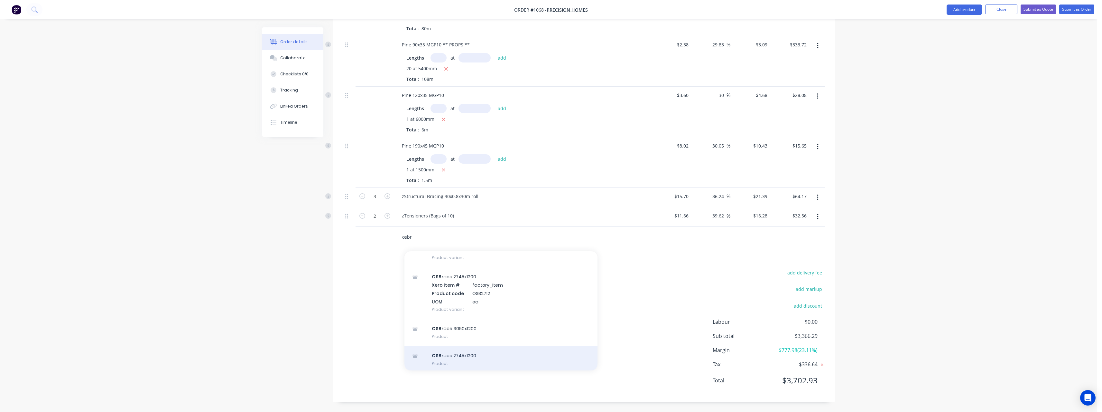
scroll to position [161, 0]
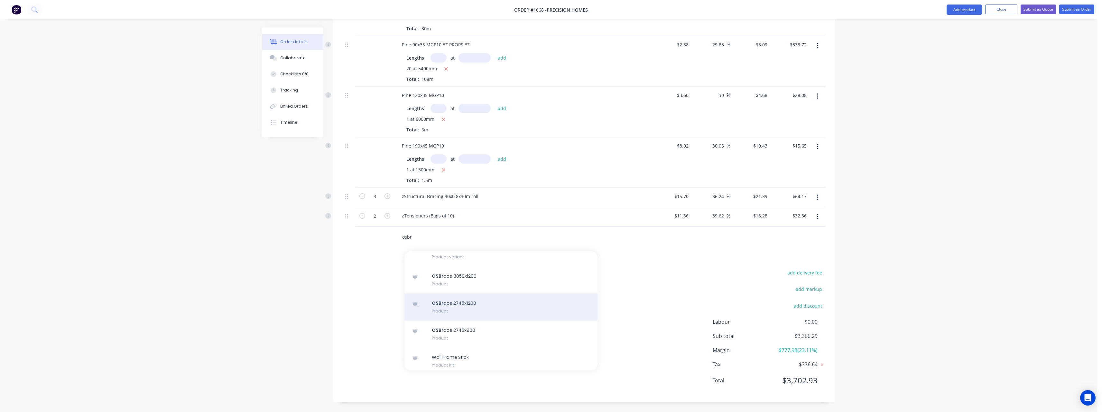
type input "osbr"
click at [493, 306] on div "OSBr ace 2745x1200 Product" at bounding box center [501, 306] width 193 height 27
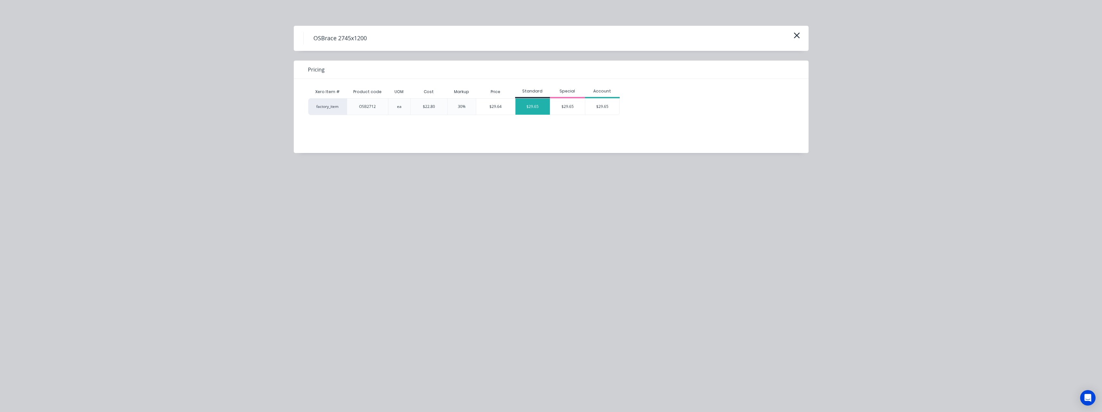
click at [538, 108] on div "$29.65" at bounding box center [533, 106] width 35 height 16
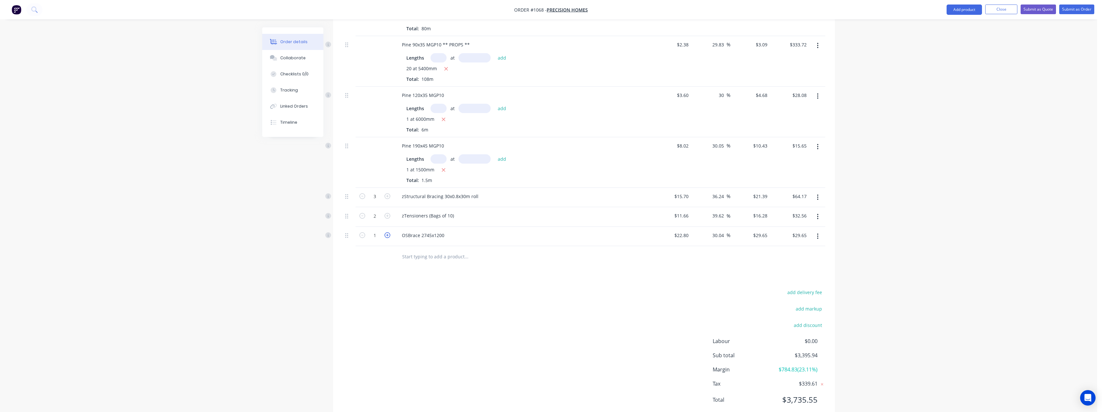
click at [387, 234] on icon "button" at bounding box center [388, 235] width 6 height 6
type input "2"
type input "$59.30"
click at [421, 259] on input "text" at bounding box center [466, 256] width 129 height 13
click at [427, 257] on input "text" at bounding box center [466, 256] width 129 height 13
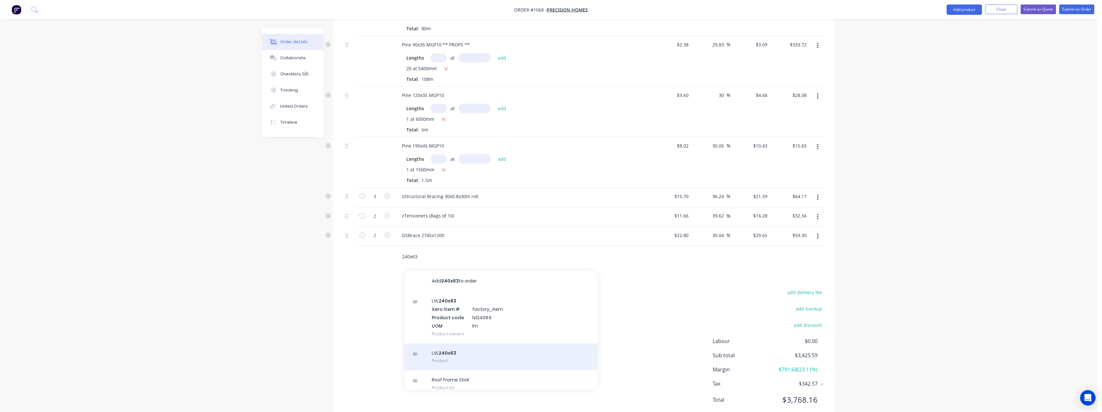
type input "240x63"
click at [468, 348] on div "LVL 240x63 Product" at bounding box center [501, 356] width 193 height 27
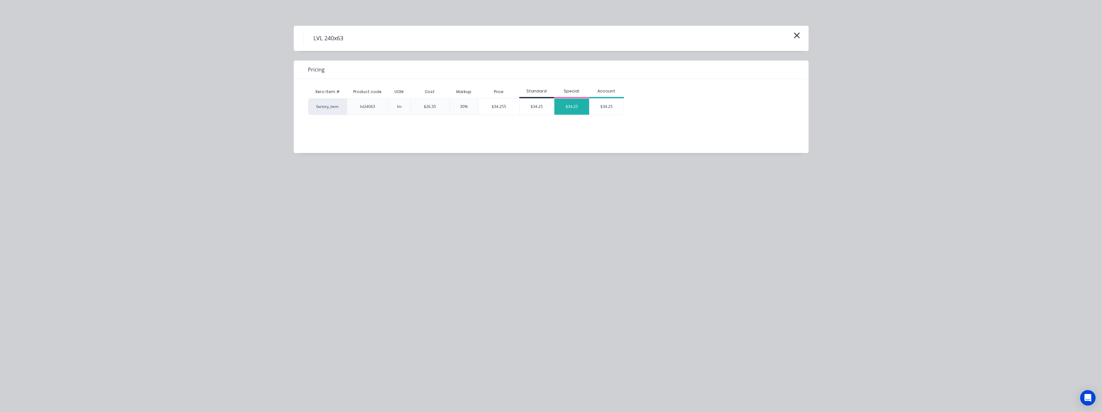
click at [562, 111] on div "$34.25" at bounding box center [572, 106] width 35 height 16
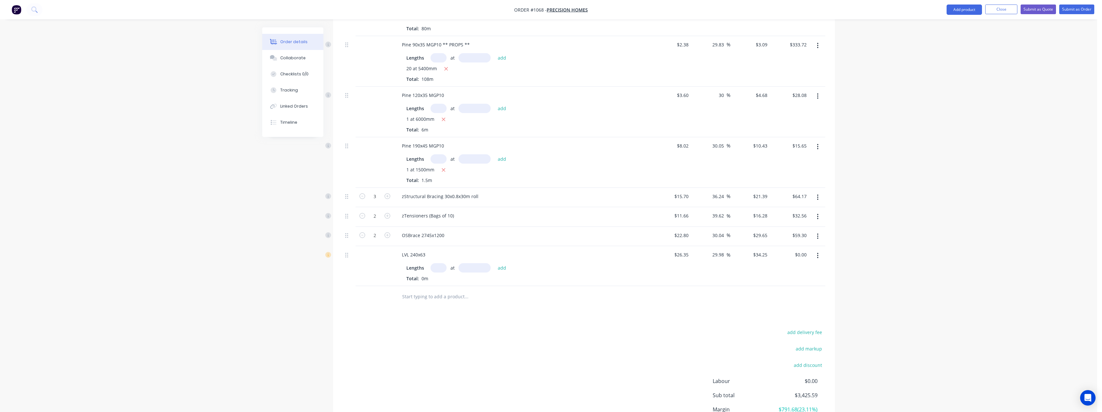
click at [445, 269] on input "text" at bounding box center [439, 267] width 16 height 9
type input "2"
type input "2700"
click at [495, 263] on button "add" at bounding box center [502, 267] width 15 height 9
type input "$184.95"
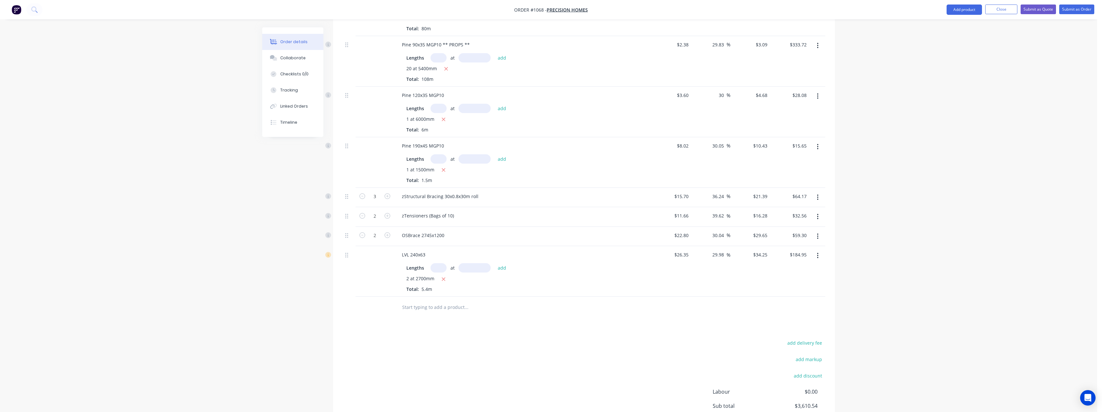
click at [436, 306] on input "text" at bounding box center [466, 306] width 129 height 13
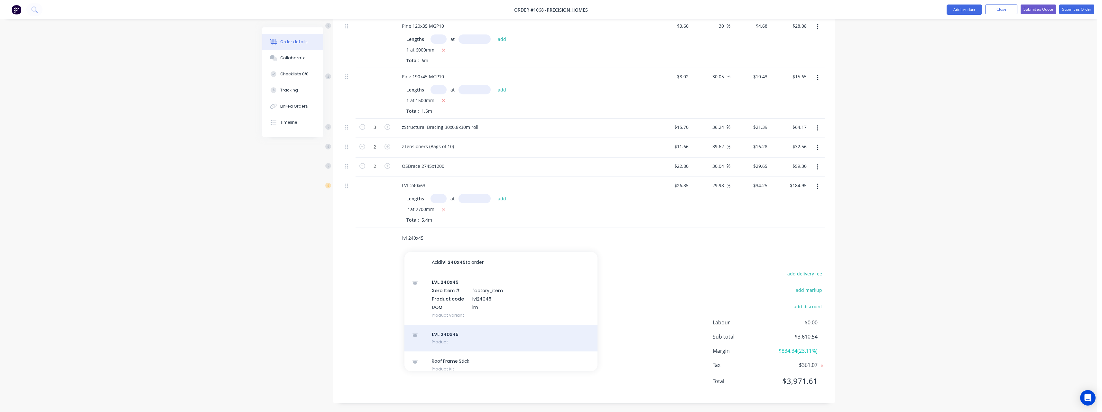
scroll to position [437, 0]
type input "lvl 240x45"
click at [486, 332] on div "LVL 240x45 Product" at bounding box center [501, 337] width 193 height 27
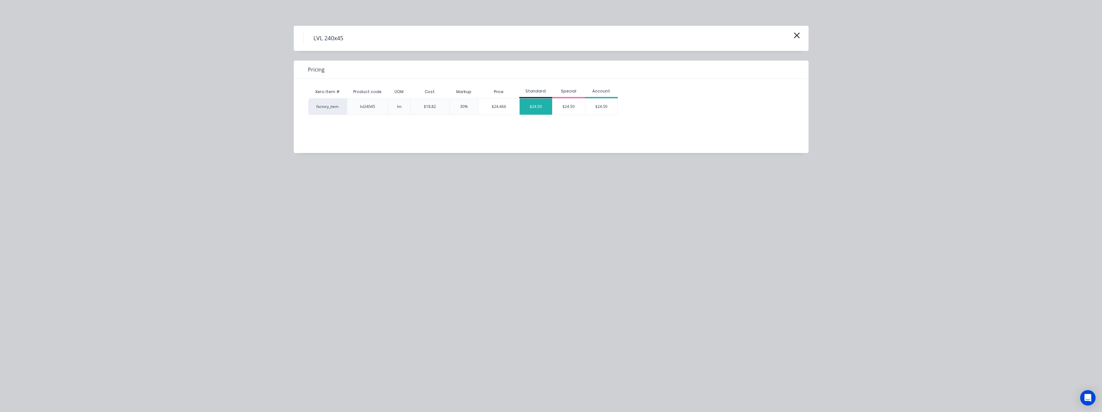
click at [538, 109] on div "$24.50" at bounding box center [536, 106] width 33 height 16
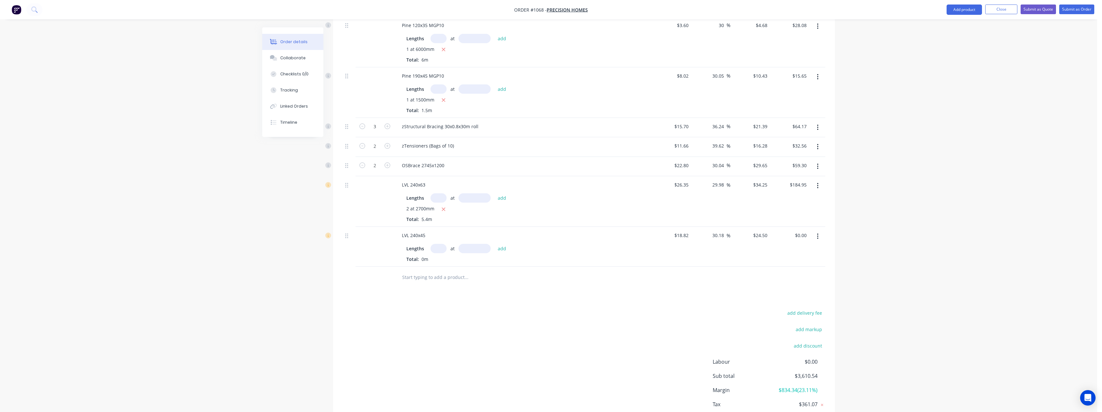
click at [445, 248] on input "text" at bounding box center [439, 248] width 16 height 9
type input "2"
type input "2700"
click at [495, 244] on button "add" at bounding box center [502, 248] width 15 height 9
type input "$132.30"
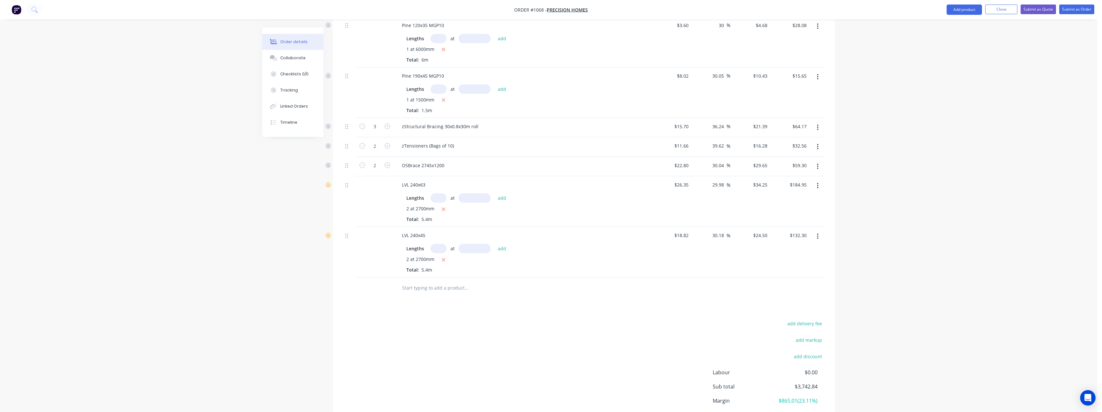
click at [424, 286] on input "text" at bounding box center [466, 287] width 129 height 13
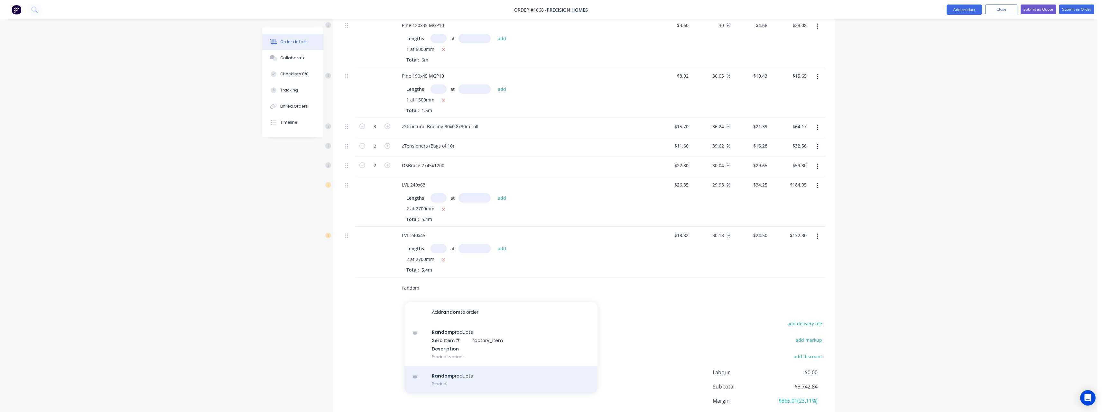
type input "random"
click at [463, 379] on div "Random products Product" at bounding box center [501, 379] width 193 height 27
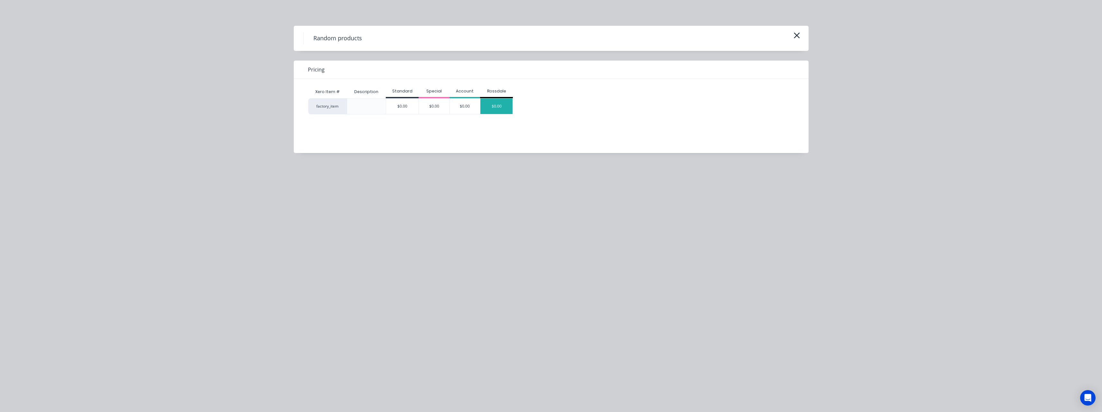
click at [503, 101] on div "$0.00" at bounding box center [497, 105] width 32 height 15
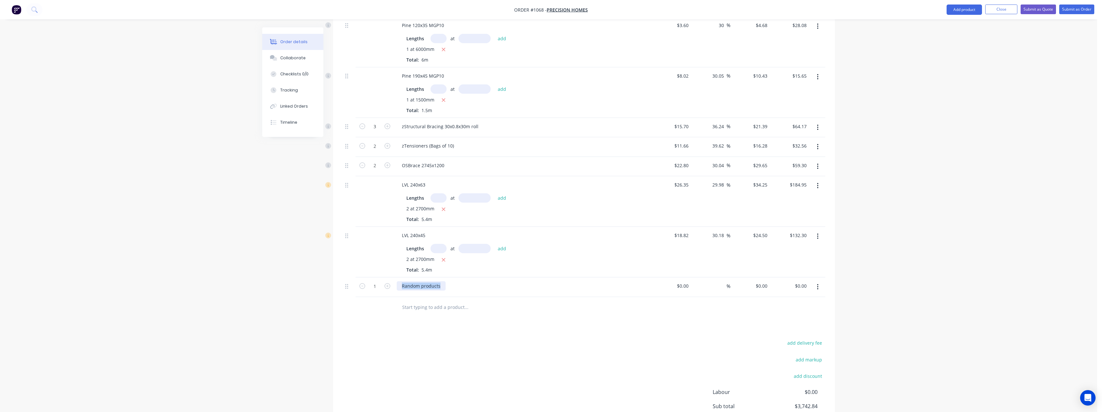
drag, startPoint x: 443, startPoint y: 286, endPoint x: 397, endPoint y: 291, distance: 46.3
click at [395, 289] on div "Random products" at bounding box center [522, 287] width 257 height 20
click at [380, 131] on input "1" at bounding box center [375, 127] width 17 height 10
type input "3"
type input "48"
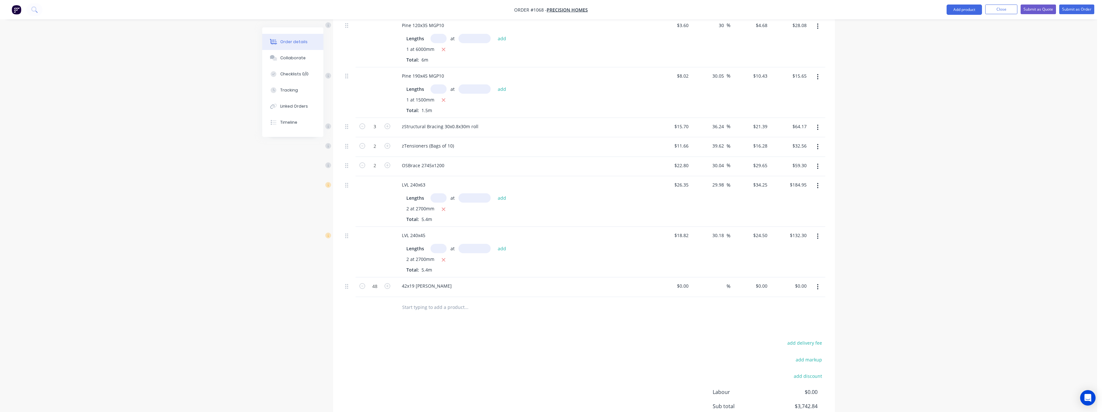
click at [464, 287] on div "42x19 [PERSON_NAME]" at bounding box center [523, 285] width 252 height 9
click at [680, 286] on div at bounding box center [672, 287] width 40 height 20
click at [682, 285] on div "0 $0.00" at bounding box center [682, 285] width 17 height 9
type input "$1.24"
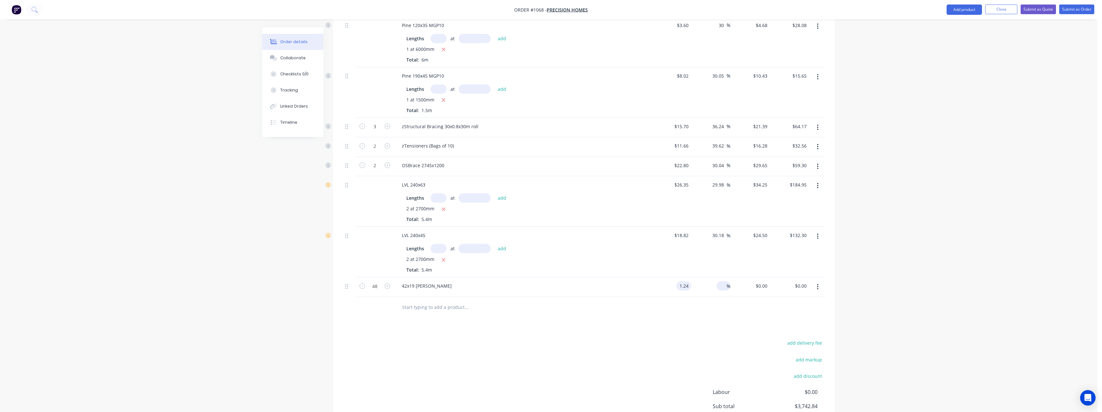
type input "$59.52"
click at [727, 286] on span "%" at bounding box center [729, 285] width 4 height 7
type input "30"
type input "$1.612"
click at [806, 283] on input "77.38" at bounding box center [802, 285] width 15 height 9
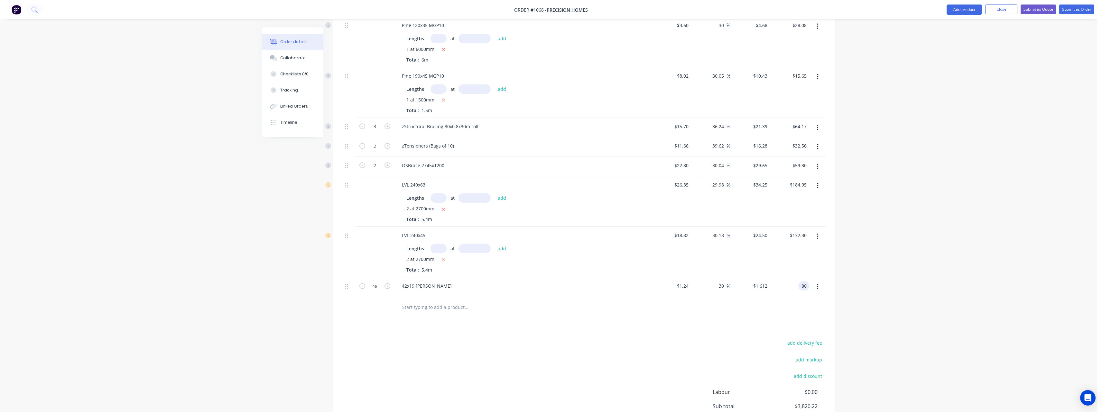
type input "80"
type input "34.41"
type input "$1.6667"
type input "$80.00"
click at [447, 302] on input "text" at bounding box center [466, 307] width 129 height 13
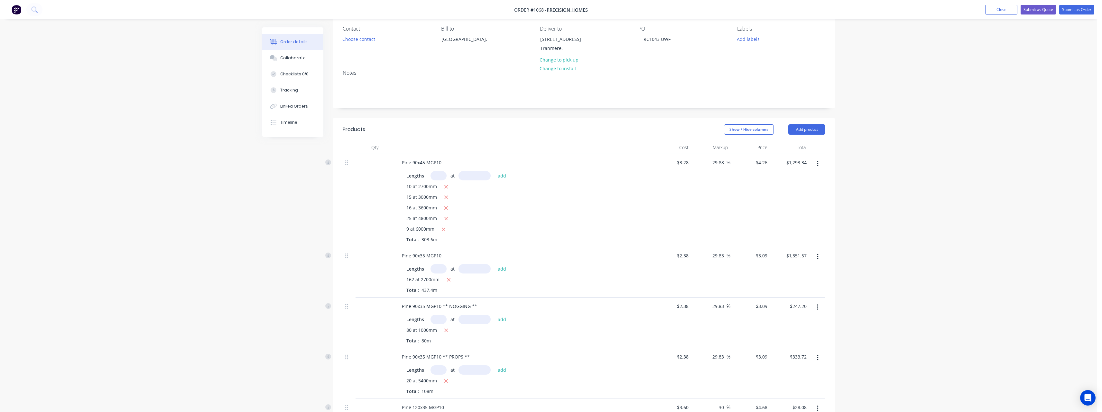
scroll to position [51, 0]
click at [1031, 10] on button "Submit as Quote" at bounding box center [1038, 10] width 35 height 10
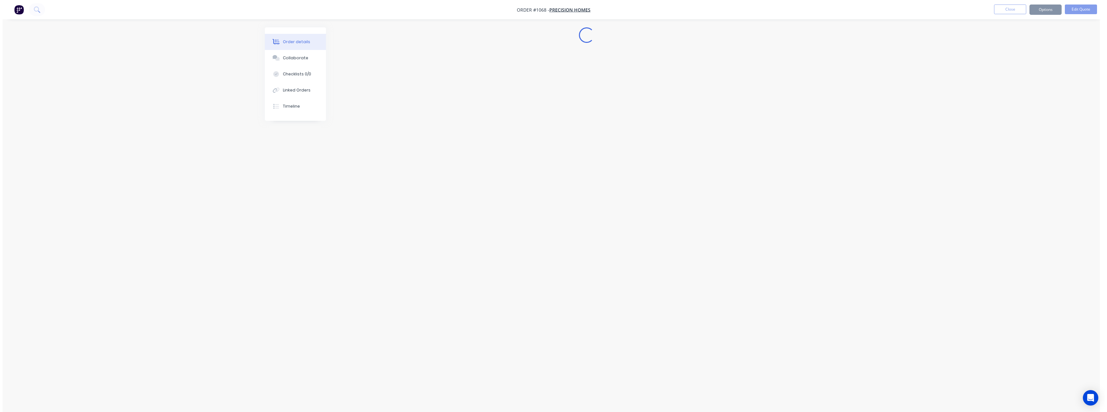
scroll to position [0, 0]
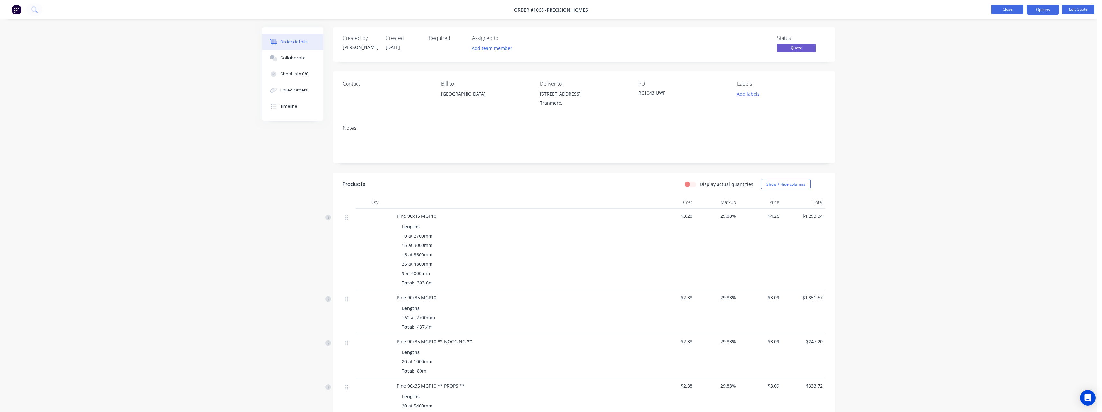
click at [998, 12] on button "Close" at bounding box center [1008, 10] width 32 height 10
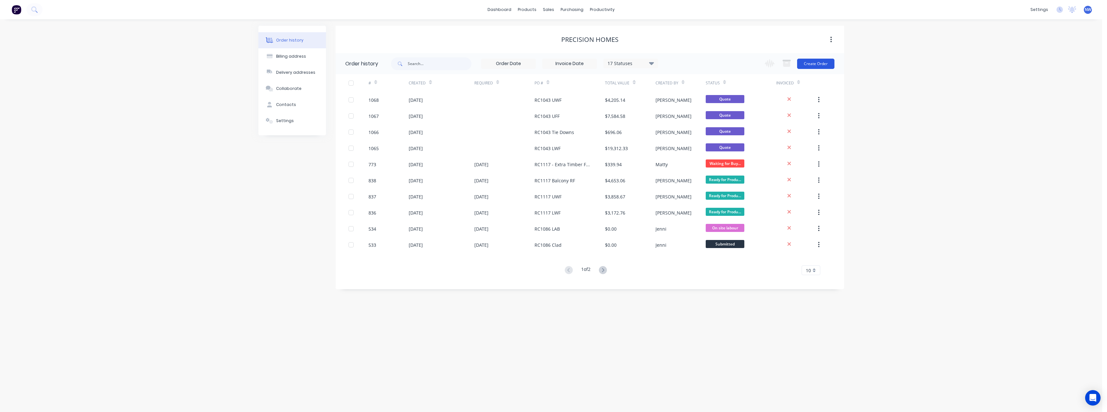
click at [805, 65] on button "Create Order" at bounding box center [815, 64] width 37 height 10
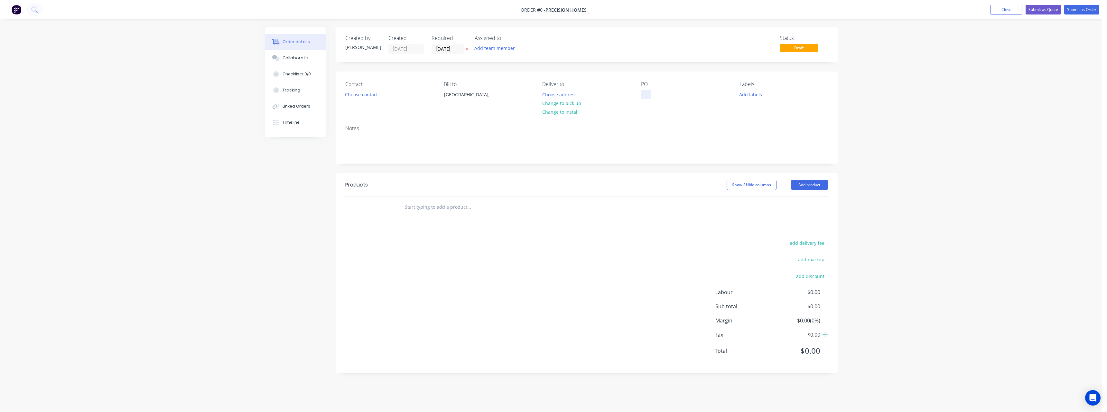
click at [645, 91] on div at bounding box center [646, 94] width 10 height 9
click at [558, 96] on div "Creating draft order... Loading... Order details Collaborate Checklists 0/0 Tra…" at bounding box center [551, 204] width 586 height 355
click at [555, 95] on button "Choose address" at bounding box center [559, 94] width 41 height 9
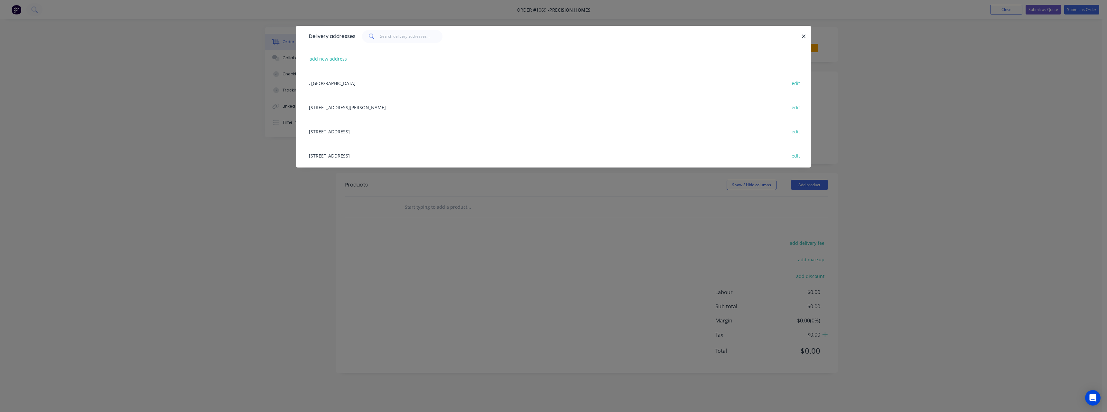
click at [343, 155] on div "[STREET_ADDRESS] edit" at bounding box center [554, 155] width 496 height 24
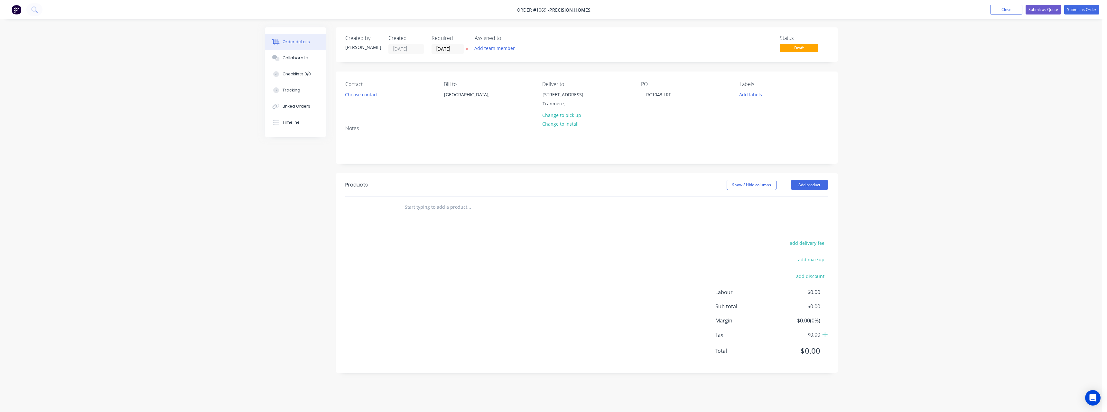
click at [469, 49] on button at bounding box center [467, 48] width 7 height 7
click at [447, 208] on input "text" at bounding box center [469, 207] width 129 height 13
click at [446, 208] on input "text" at bounding box center [469, 207] width 129 height 13
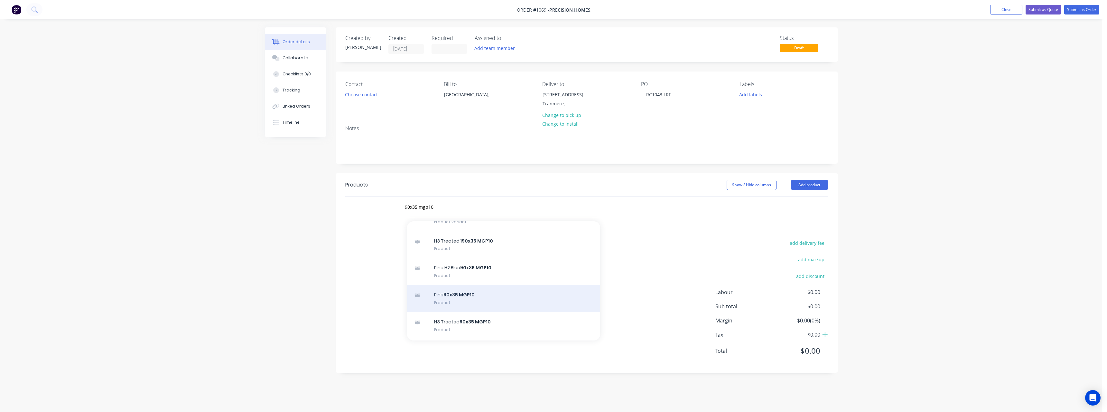
click at [481, 297] on div "Pine 90x35 MGP10 Product" at bounding box center [503, 298] width 193 height 27
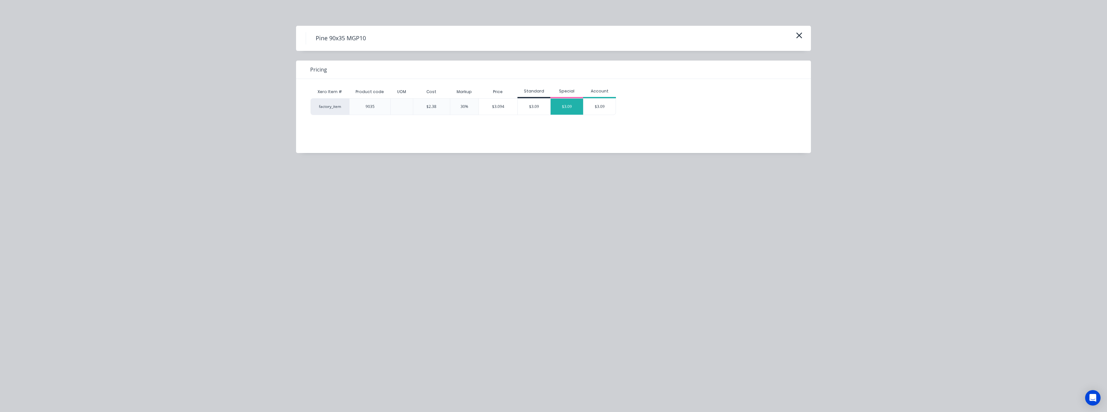
click at [571, 108] on div "$3.09" at bounding box center [567, 106] width 33 height 16
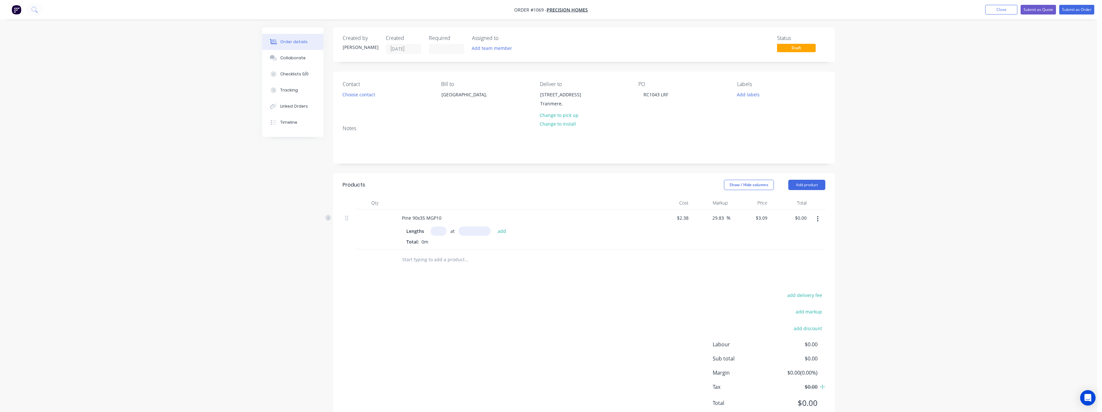
click at [444, 232] on input "text" at bounding box center [439, 230] width 16 height 9
click at [495, 226] on button "add" at bounding box center [502, 230] width 15 height 9
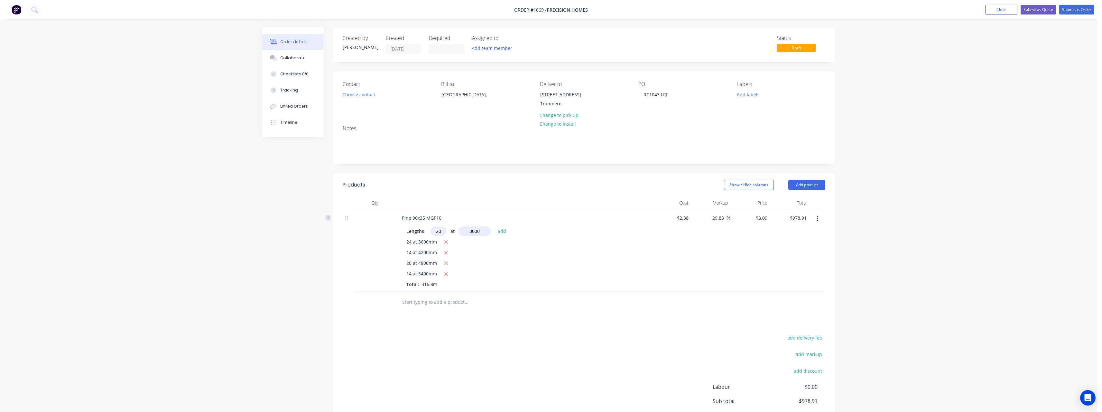
click at [495, 226] on button "add" at bounding box center [502, 230] width 15 height 9
click at [437, 336] on input "text" at bounding box center [466, 333] width 129 height 13
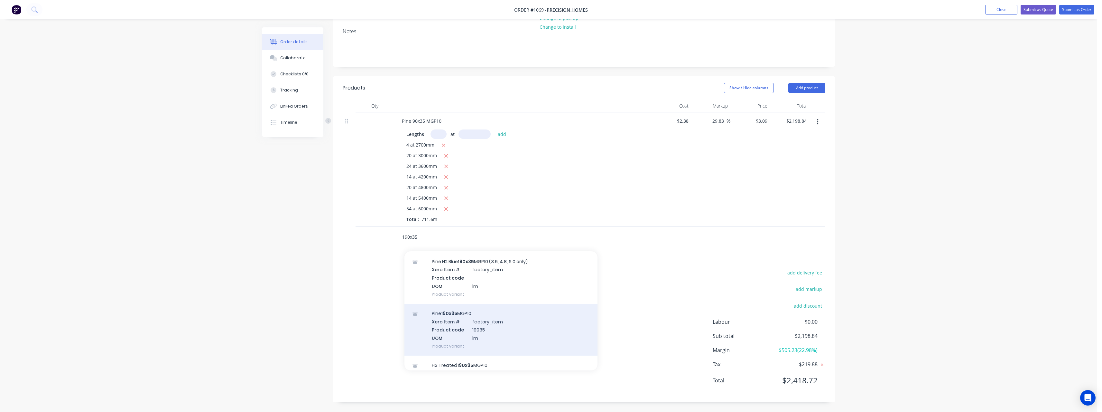
scroll to position [129, 0]
click at [474, 332] on div "Pine 190x35 MGP10 Product" at bounding box center [501, 338] width 193 height 27
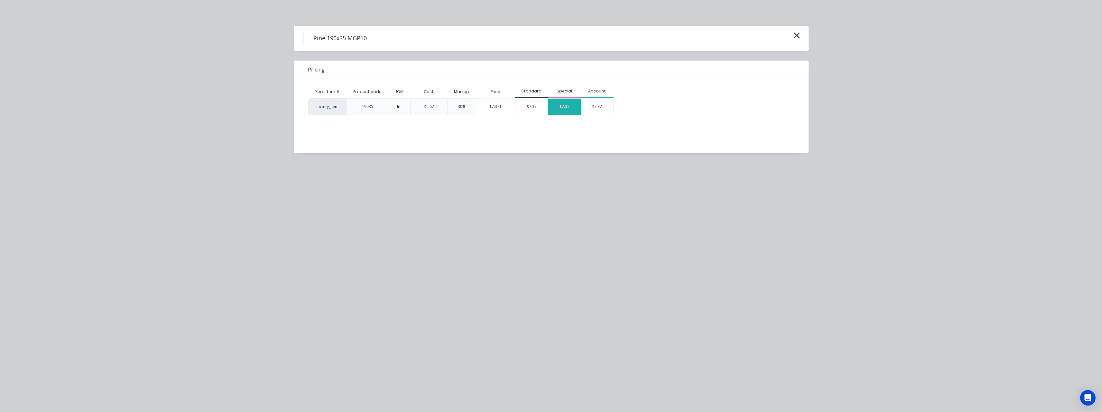
click at [554, 102] on div "$7.37" at bounding box center [564, 106] width 33 height 16
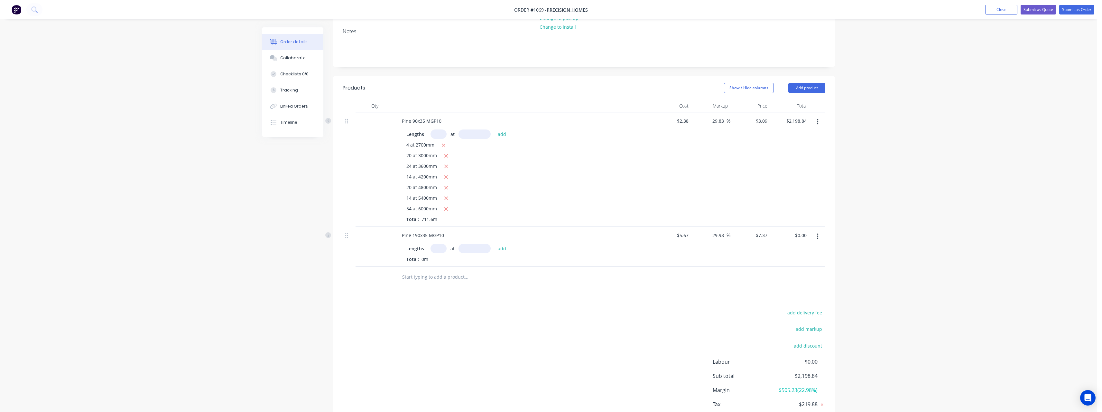
click at [441, 246] on input "text" at bounding box center [439, 248] width 16 height 9
click at [495, 244] on button "add" at bounding box center [502, 248] width 15 height 9
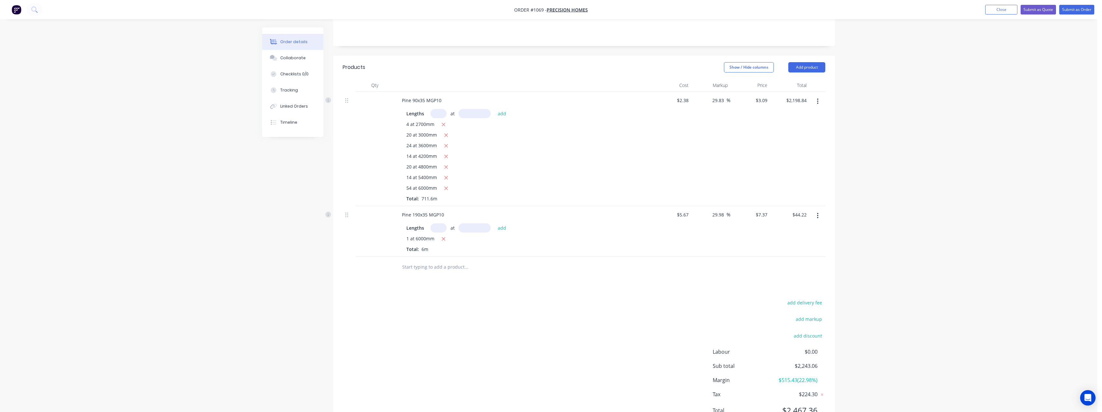
scroll to position [129, 0]
click at [445, 258] on input "text" at bounding box center [466, 255] width 129 height 13
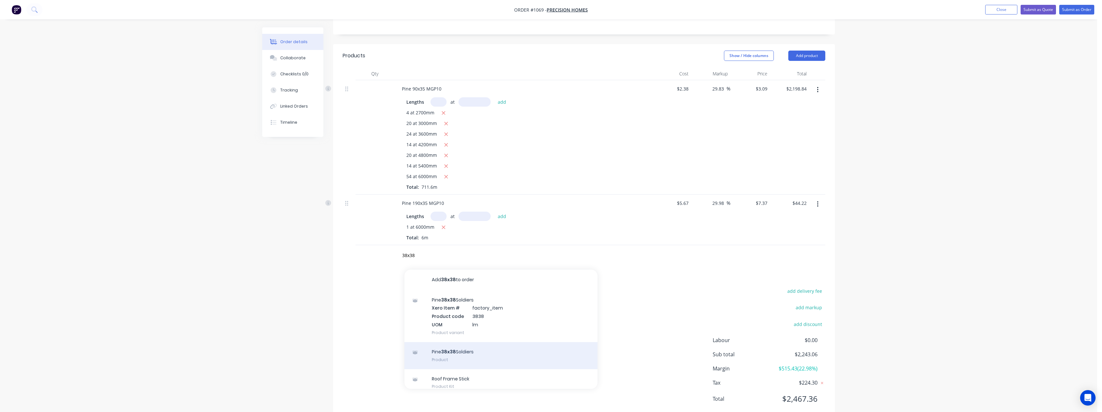
click at [452, 348] on div "Pine 38x38 Soldiers Product" at bounding box center [501, 355] width 193 height 27
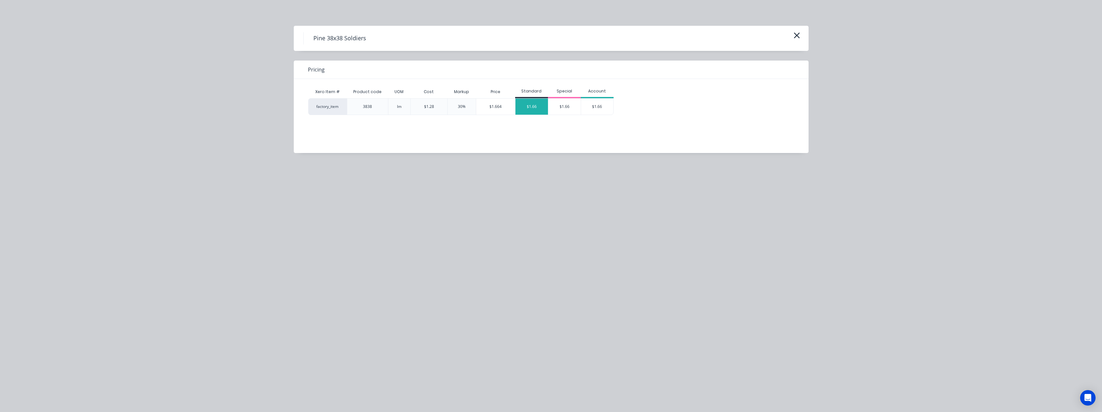
click at [530, 112] on div "$1.66" at bounding box center [532, 106] width 33 height 16
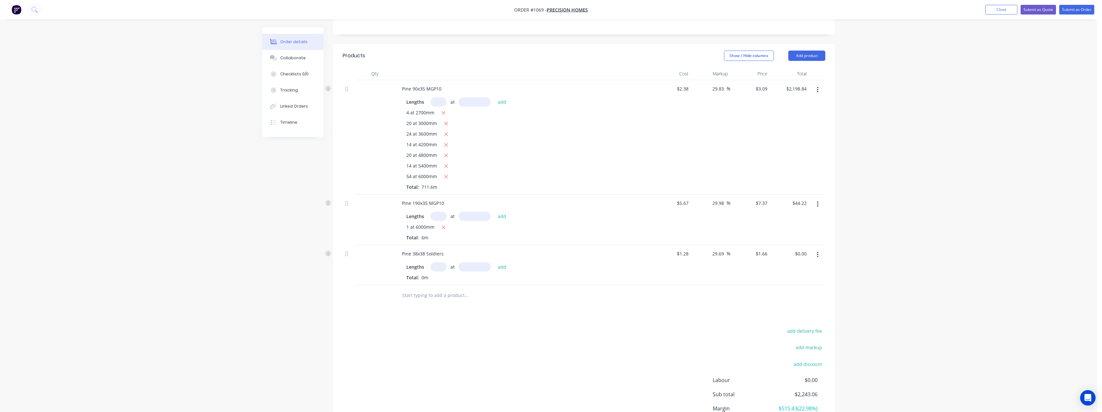
click at [442, 266] on input "text" at bounding box center [439, 266] width 16 height 9
click at [495, 262] on button "add" at bounding box center [502, 266] width 15 height 9
click at [433, 304] on input "text" at bounding box center [466, 305] width 129 height 13
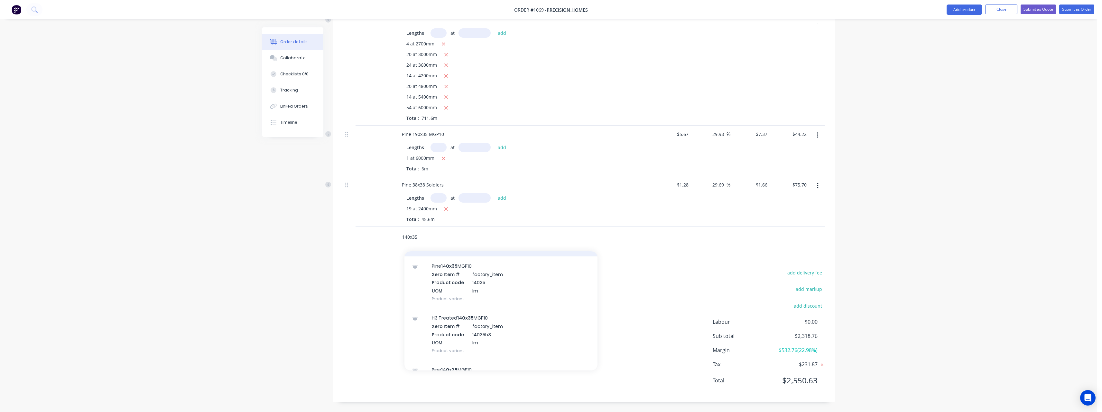
scroll to position [97, 0]
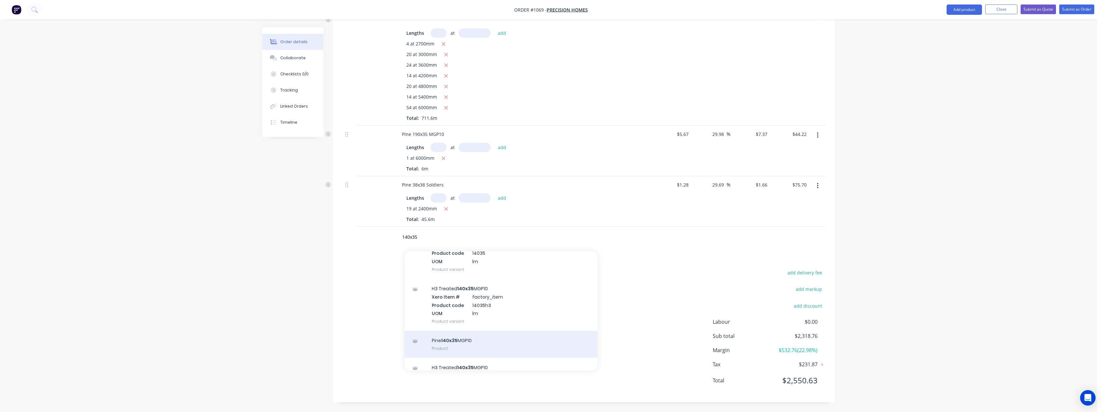
click at [444, 339] on div "Pine 140x35 MGP10 Product" at bounding box center [501, 344] width 193 height 27
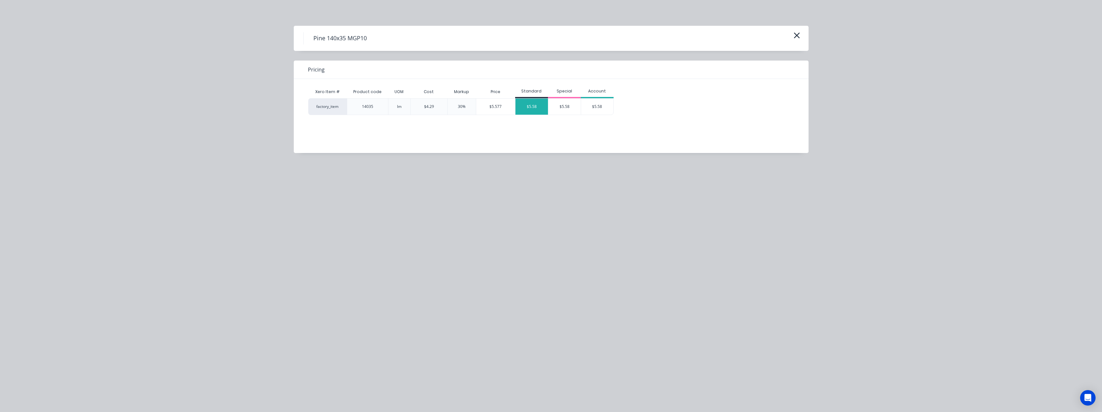
click at [532, 108] on div "$5.58" at bounding box center [532, 106] width 33 height 16
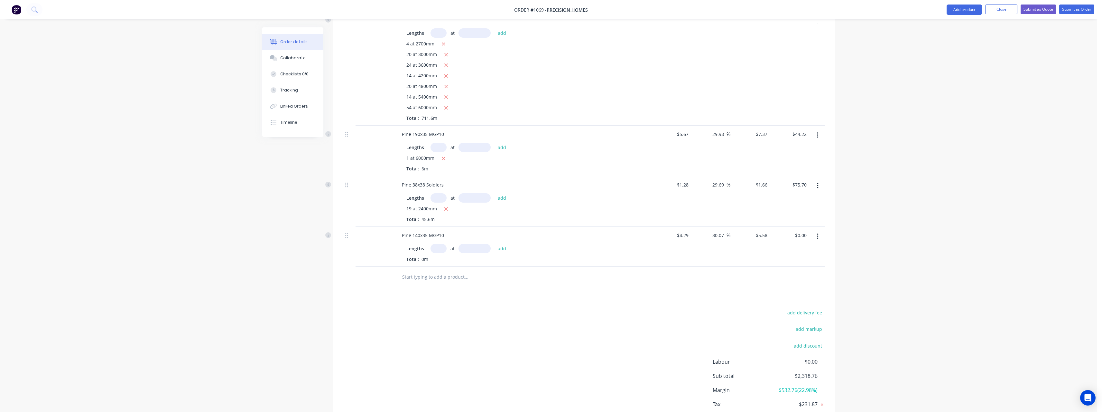
click at [444, 246] on input "text" at bounding box center [439, 248] width 16 height 9
click at [495, 244] on button "add" at bounding box center [502, 248] width 15 height 9
click at [436, 290] on input "text" at bounding box center [466, 287] width 129 height 13
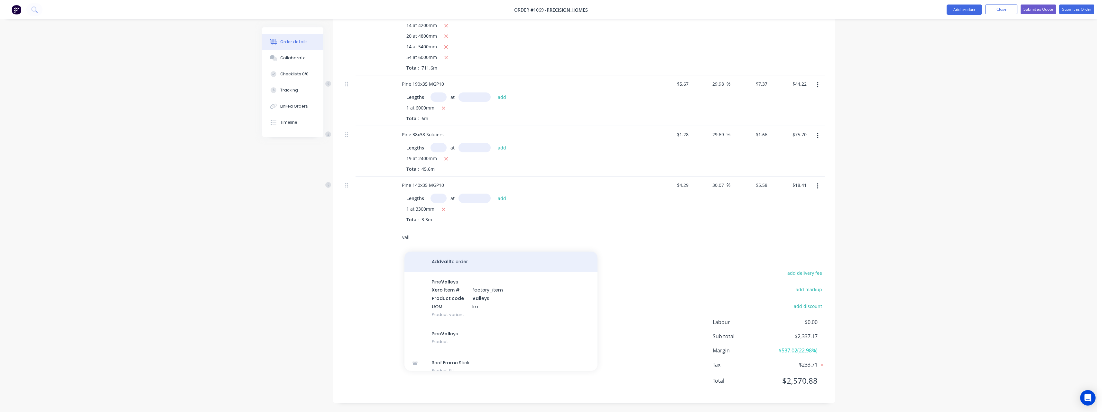
scroll to position [248, 0]
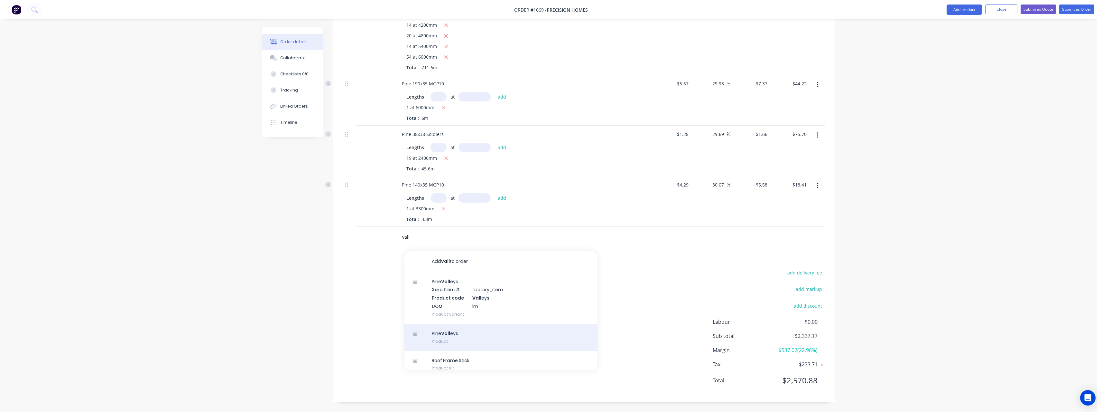
click at [462, 337] on div "Pine Vall eys Product" at bounding box center [501, 336] width 193 height 27
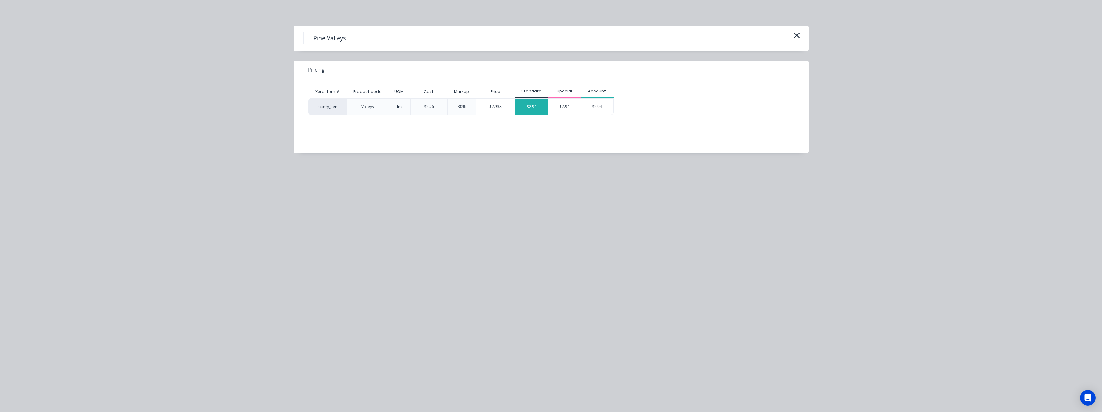
click at [528, 108] on div "$2.94" at bounding box center [532, 106] width 33 height 16
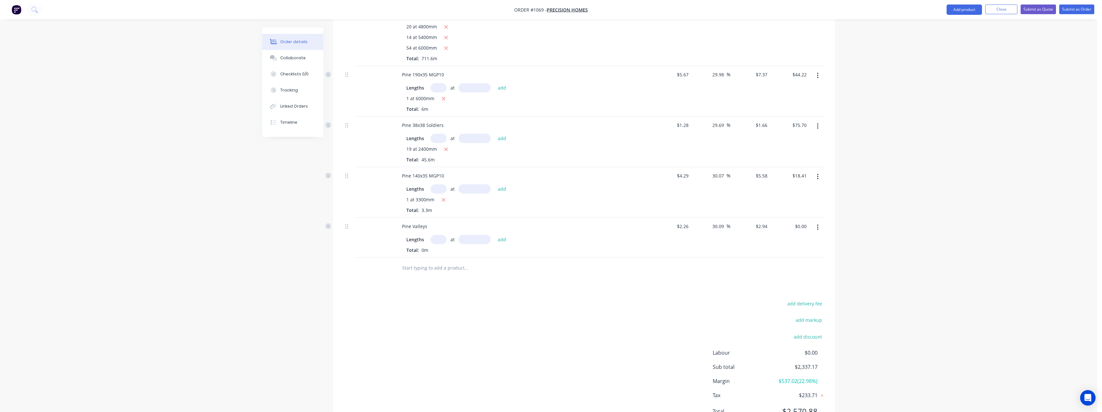
click at [438, 240] on input "text" at bounding box center [439, 239] width 16 height 9
click at [495, 235] on button "add" at bounding box center [502, 239] width 15 height 9
click at [432, 280] on input "text" at bounding box center [466, 278] width 129 height 13
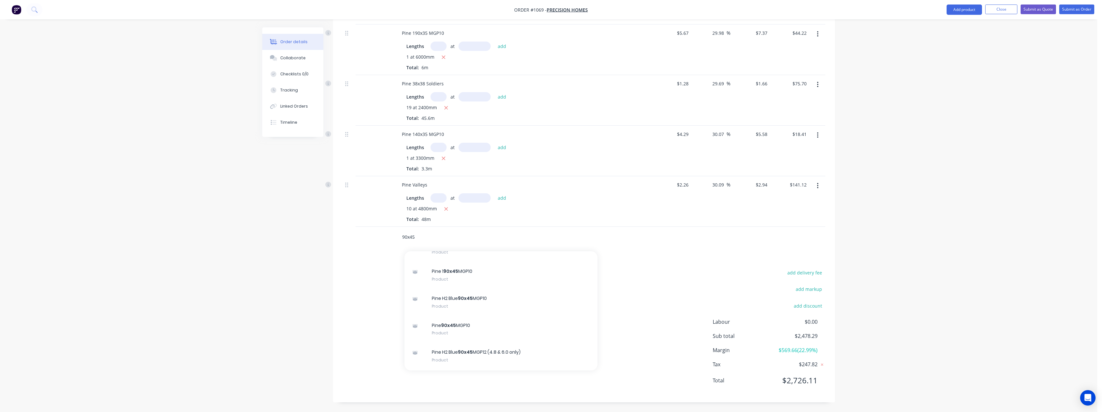
scroll to position [966, 0]
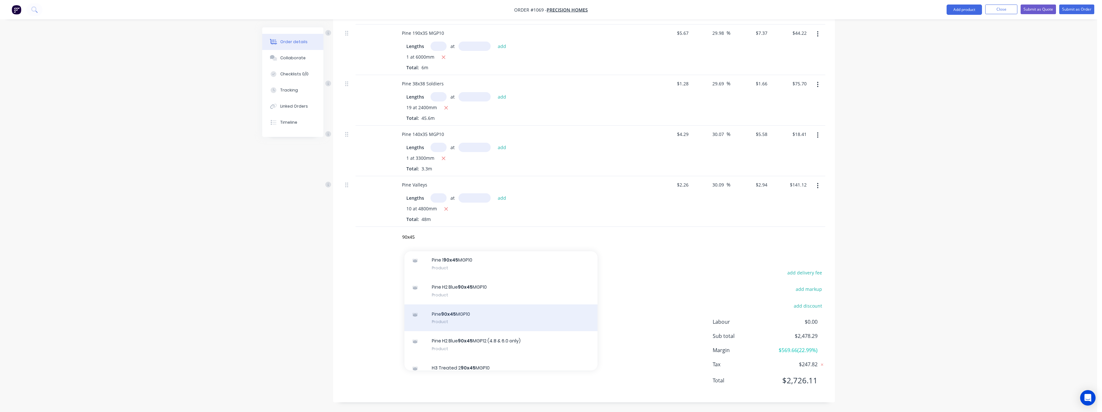
click at [496, 312] on div "Pine 90x45 MGP10 Product" at bounding box center [501, 317] width 193 height 27
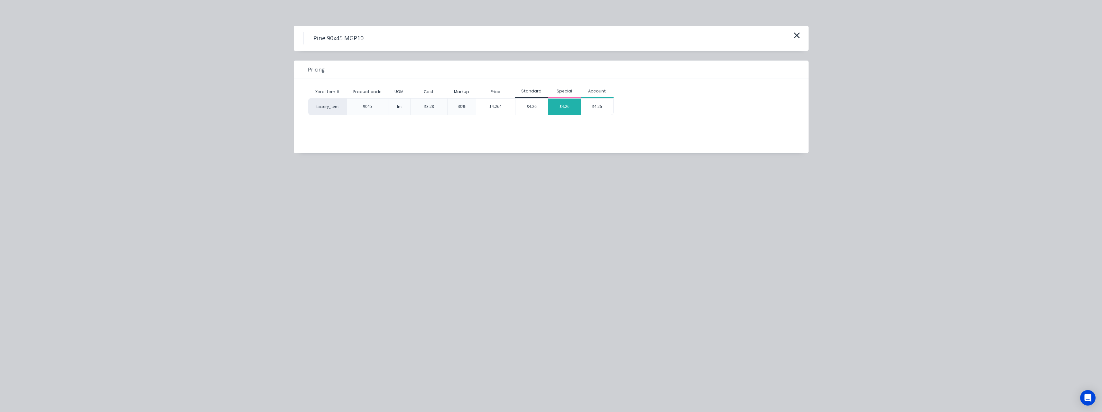
click at [572, 105] on div "$4.26" at bounding box center [564, 106] width 33 height 16
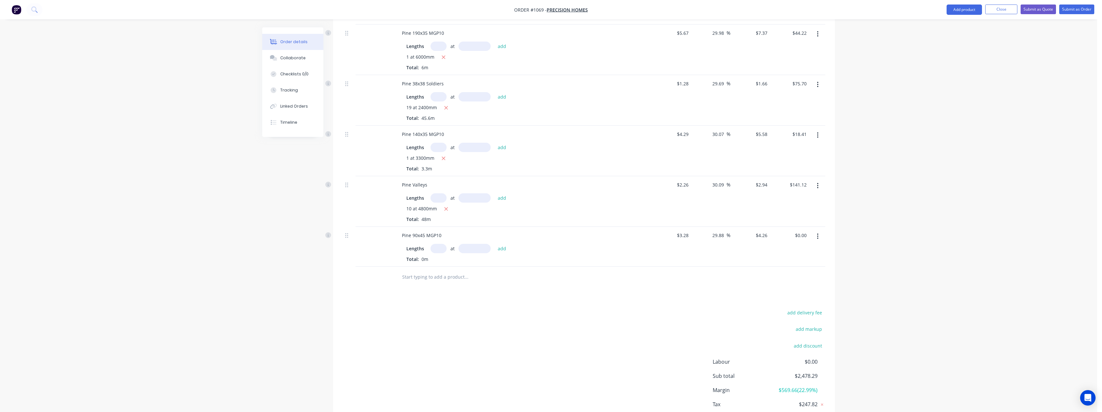
click at [439, 252] on input "text" at bounding box center [439, 248] width 16 height 9
click at [495, 244] on button "add" at bounding box center [502, 248] width 15 height 9
click at [439, 251] on input "text" at bounding box center [439, 248] width 16 height 9
click at [495, 244] on button "add" at bounding box center [502, 248] width 15 height 9
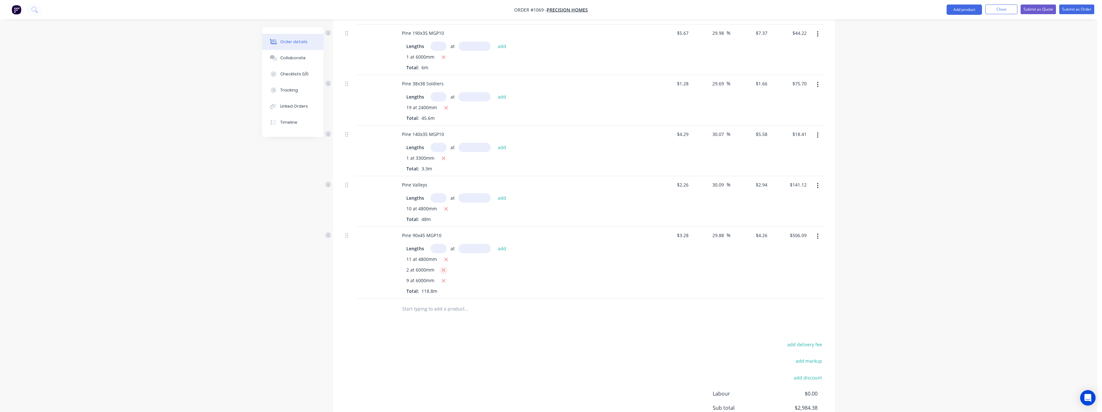
click at [443, 270] on icon "button" at bounding box center [444, 270] width 4 height 6
click at [435, 299] on input "text" at bounding box center [466, 298] width 129 height 13
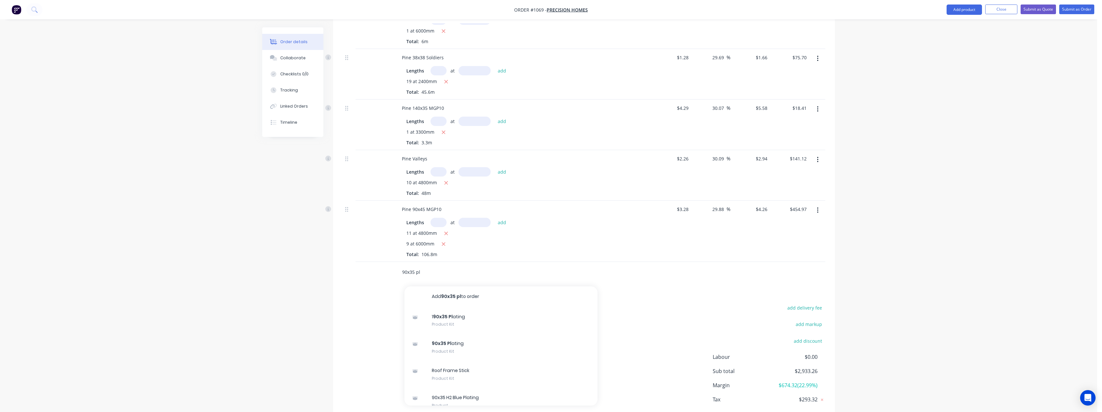
scroll to position [360, 0]
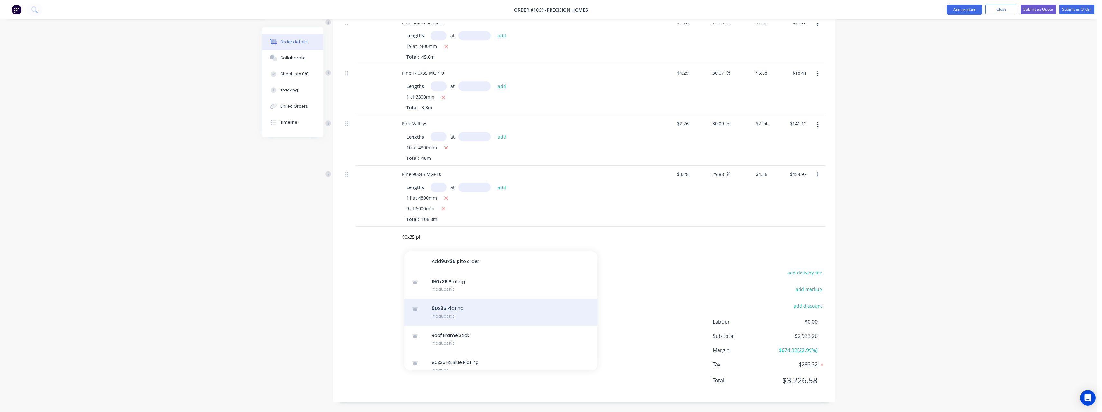
click at [476, 309] on div "90x35 Pl ating Product Kit" at bounding box center [501, 311] width 193 height 27
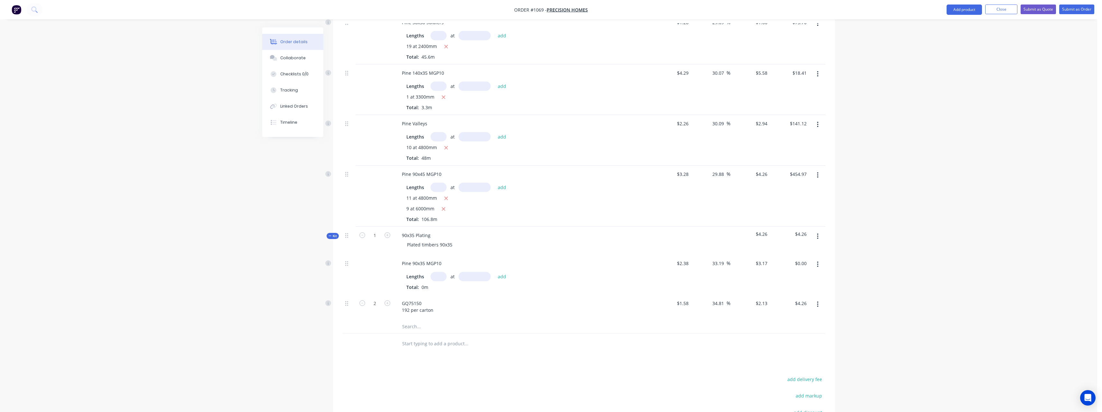
click at [444, 277] on input "text" at bounding box center [439, 276] width 16 height 9
click at [495, 272] on button "add" at bounding box center [502, 276] width 15 height 9
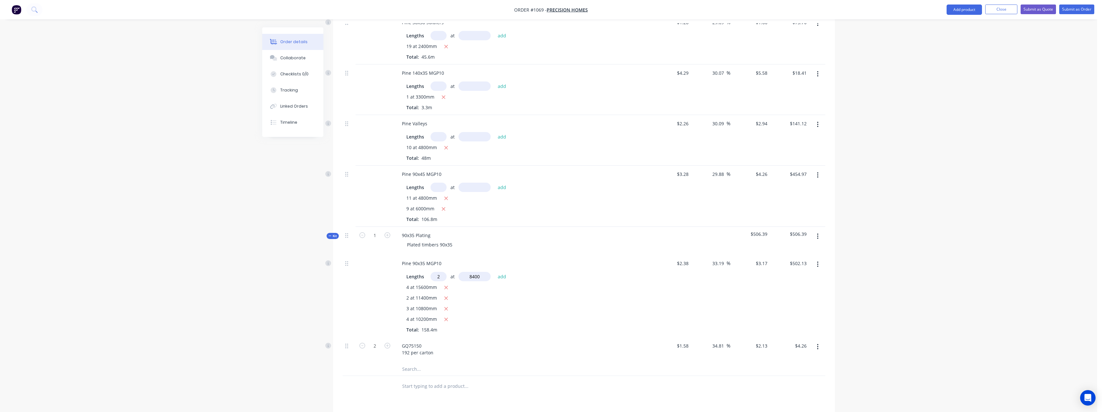
click at [495, 272] on button "add" at bounding box center [502, 276] width 15 height 9
click at [380, 376] on input "2" at bounding box center [375, 378] width 17 height 10
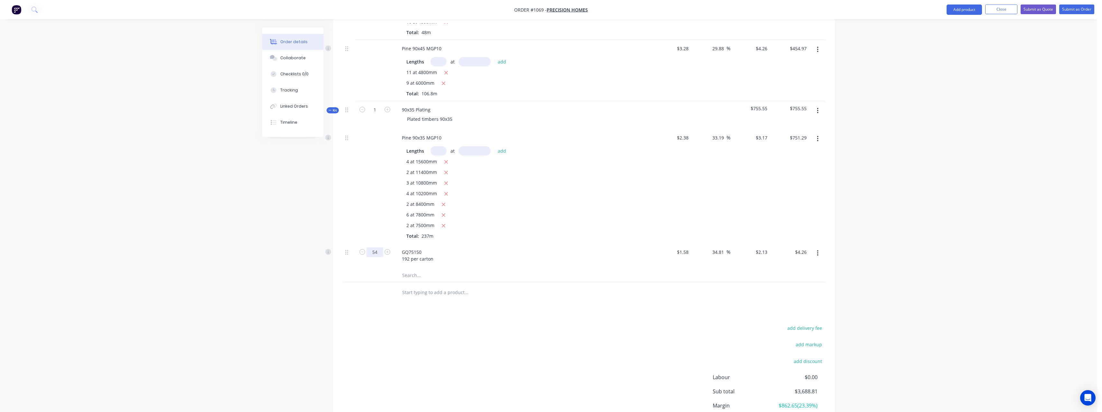
scroll to position [489, 0]
click at [430, 290] on input "text" at bounding box center [466, 289] width 129 height 13
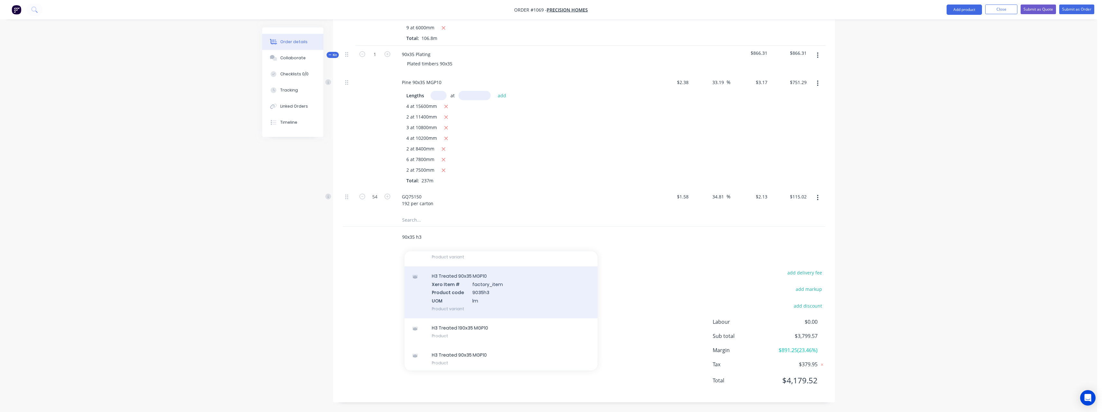
scroll to position [59, 0]
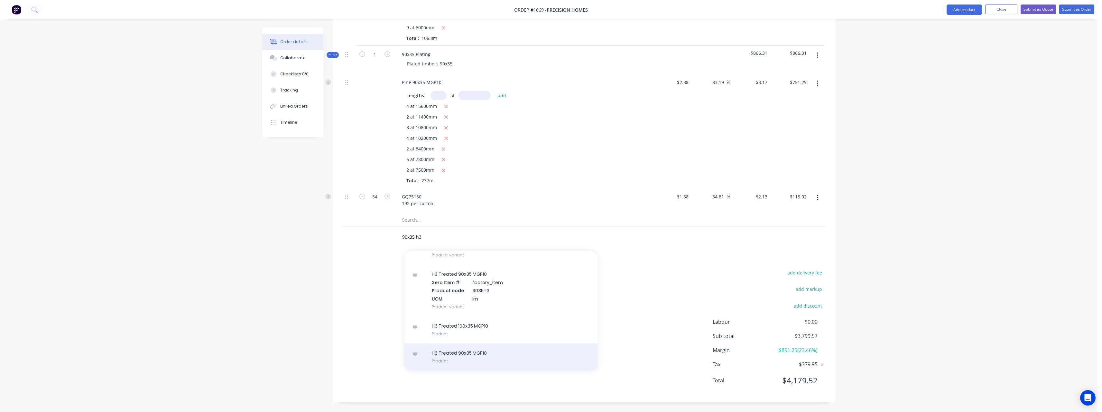
click at [475, 350] on div "H3 Treated 90x35 MGP10 Product" at bounding box center [501, 356] width 193 height 27
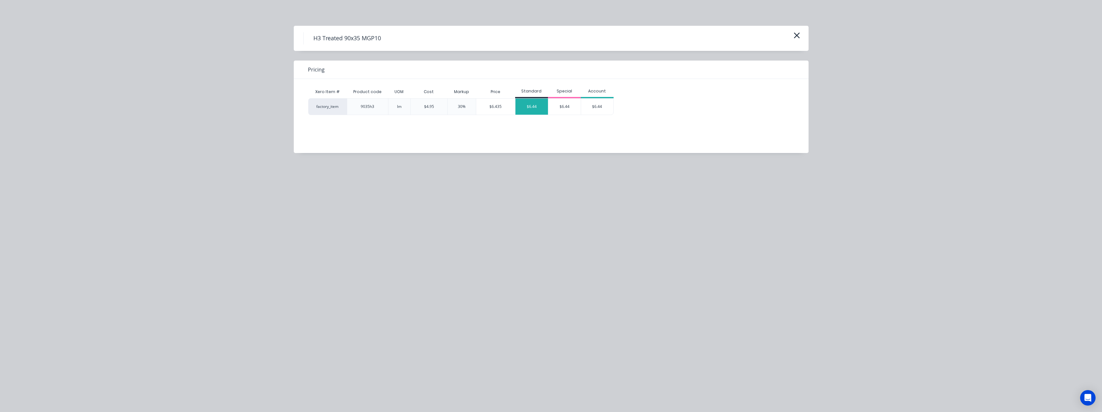
click at [532, 109] on div "$6.44" at bounding box center [532, 106] width 33 height 16
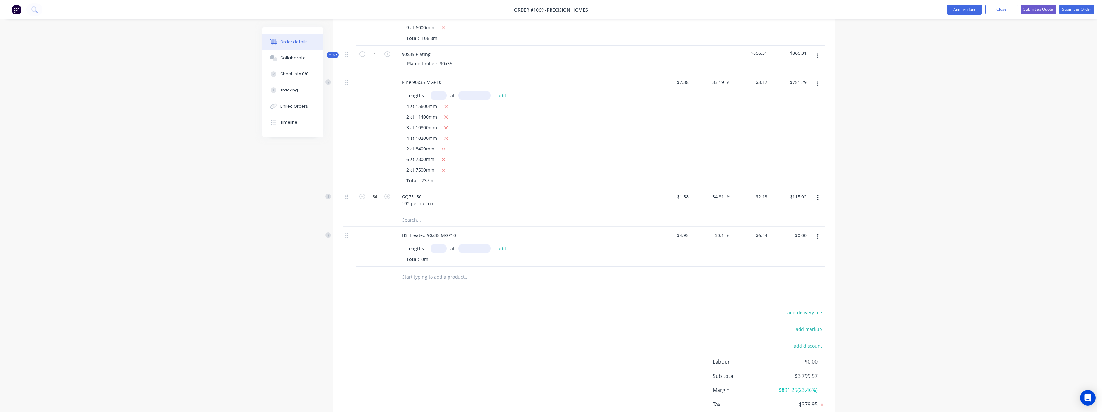
click at [442, 250] on input "text" at bounding box center [439, 248] width 16 height 9
click at [495, 244] on button "add" at bounding box center [502, 248] width 15 height 9
click at [436, 284] on input "text" at bounding box center [466, 287] width 129 height 13
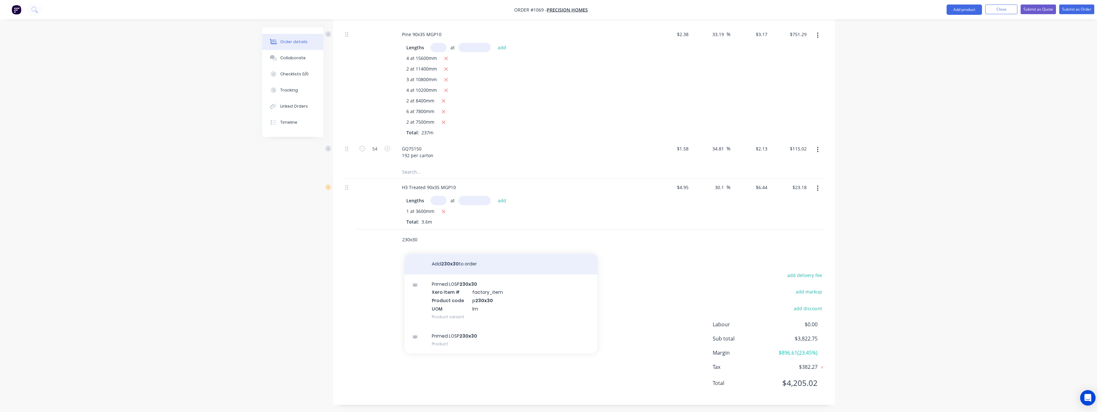
scroll to position [592, 0]
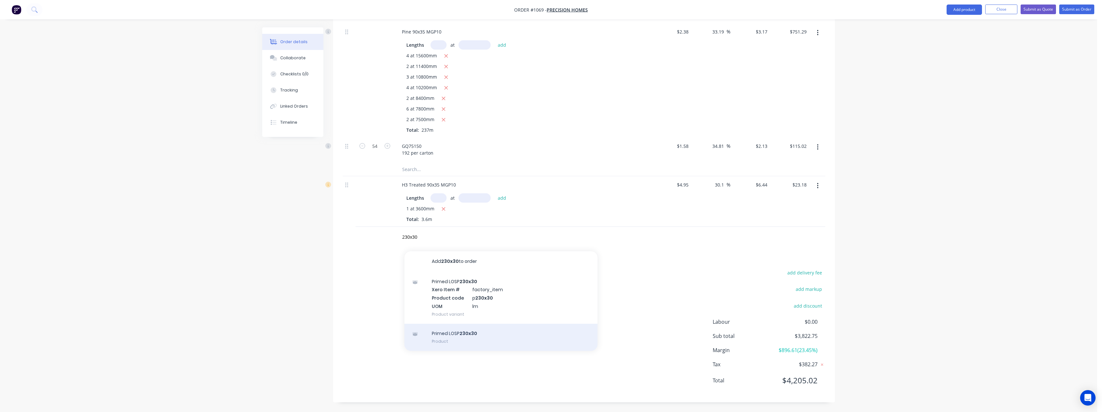
click at [483, 330] on div "Primed LOSP 230x30 Product" at bounding box center [501, 336] width 193 height 27
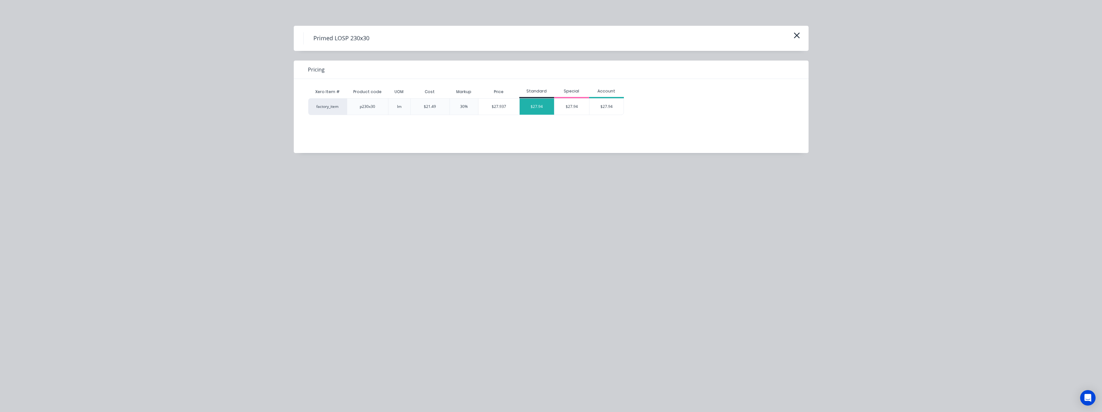
click at [538, 109] on div "$27.94" at bounding box center [537, 106] width 35 height 16
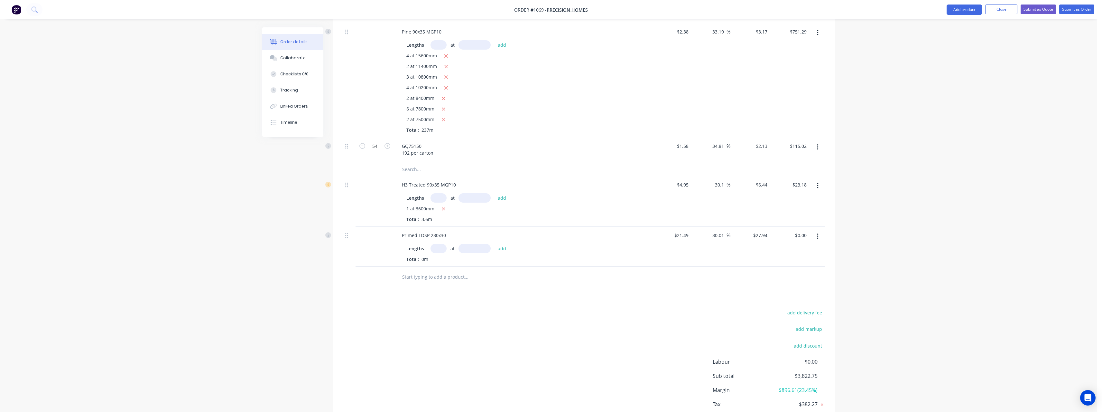
click at [441, 246] on input "text" at bounding box center [439, 248] width 16 height 9
click at [495, 244] on button "add" at bounding box center [502, 248] width 15 height 9
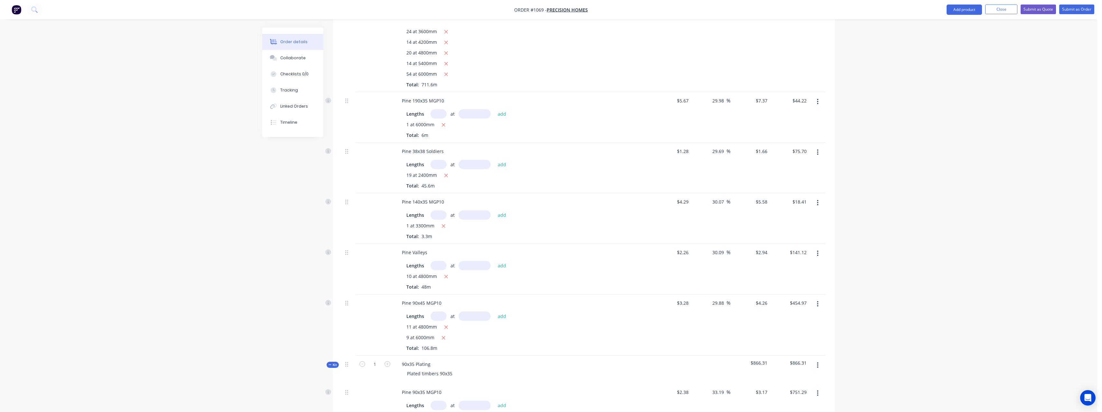
scroll to position [0, 0]
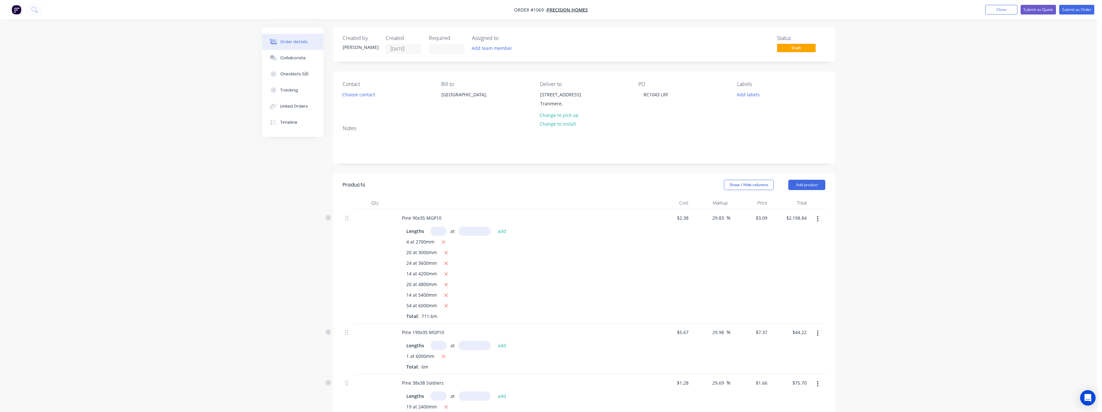
click at [356, 222] on div at bounding box center [375, 266] width 39 height 114
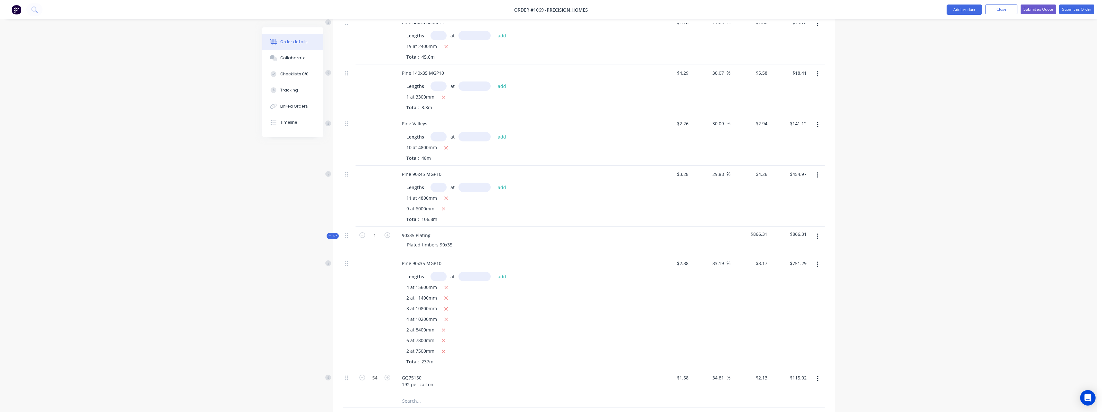
scroll to position [642, 0]
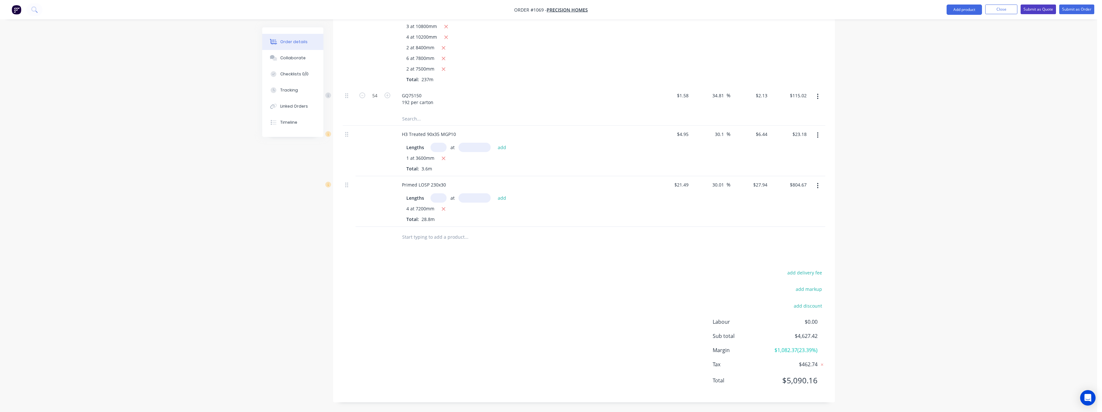
click at [1024, 9] on button "Submit as Quote" at bounding box center [1038, 10] width 35 height 10
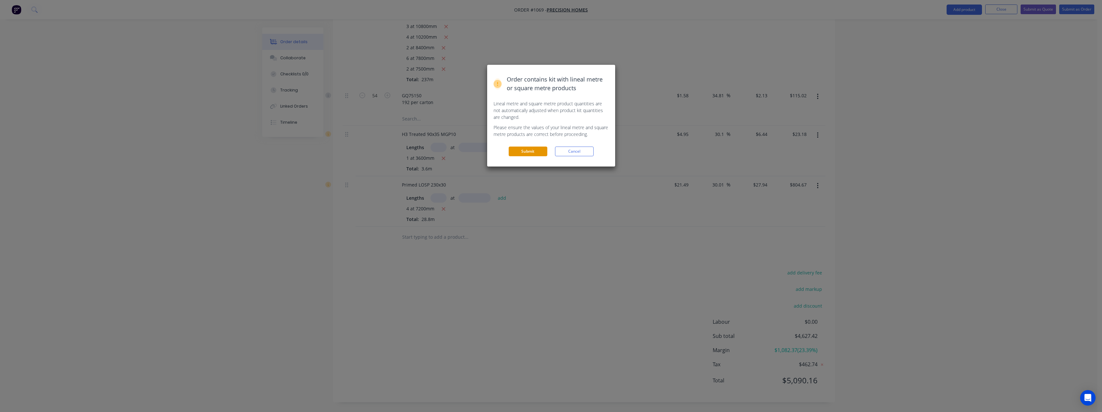
click at [525, 149] on button "Submit" at bounding box center [528, 151] width 39 height 10
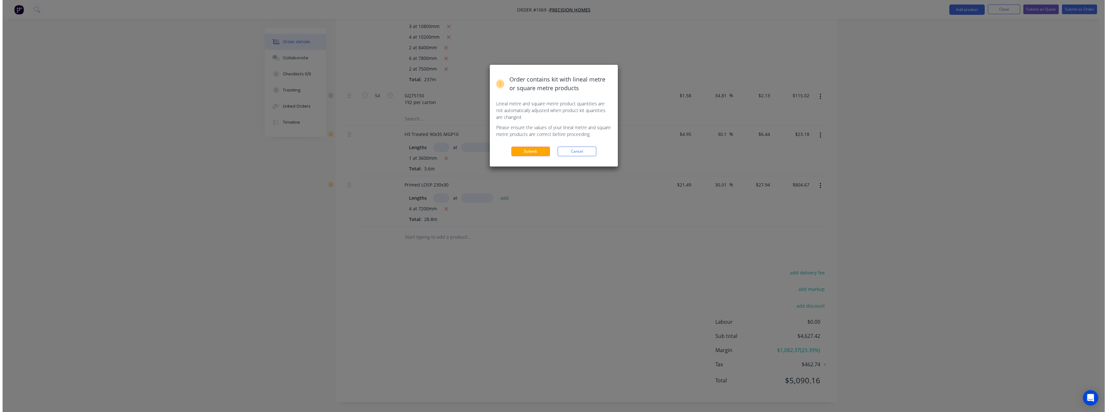
scroll to position [0, 0]
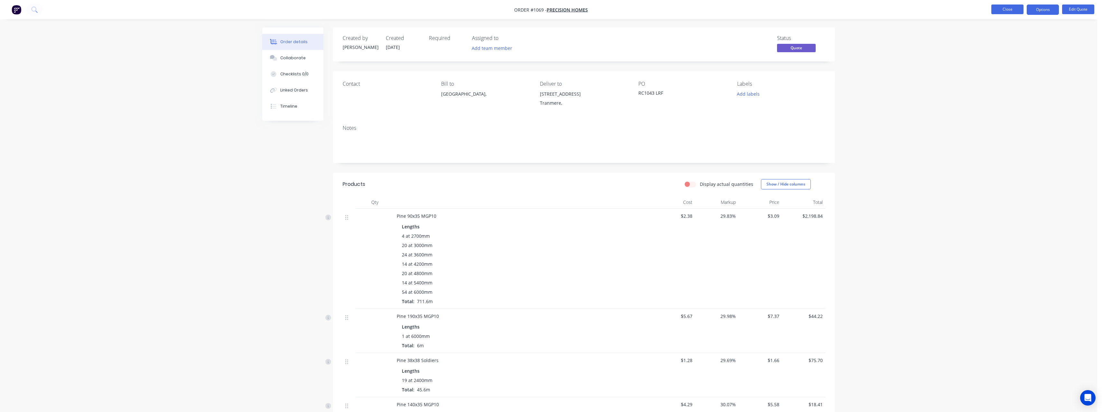
click at [992, 12] on button "Close" at bounding box center [1008, 10] width 32 height 10
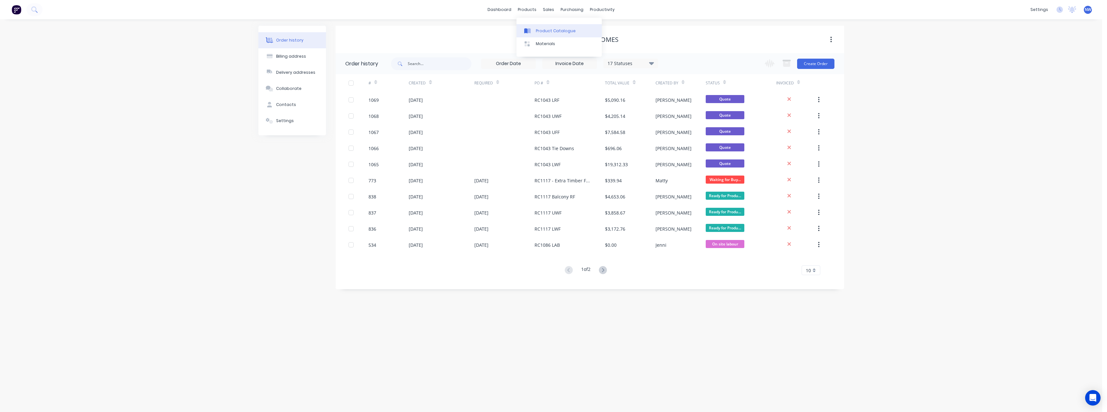
click at [543, 28] on div "Product Catalogue" at bounding box center [556, 31] width 40 height 6
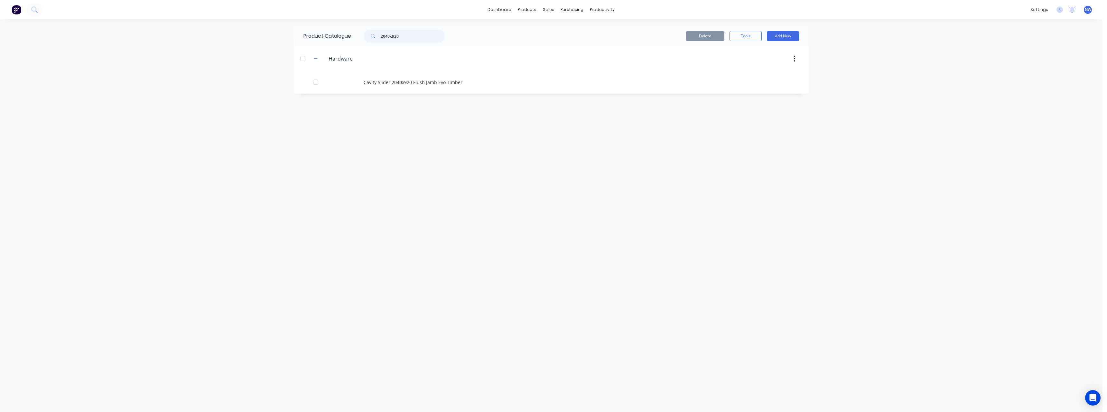
drag, startPoint x: 422, startPoint y: 38, endPoint x: 358, endPoint y: 44, distance: 64.6
click at [358, 42] on div "Product Catalogue 2040x920" at bounding box center [377, 36] width 167 height 21
click at [590, 42] on div "Suppliers" at bounding box center [585, 44] width 19 height 6
click at [387, 38] on input "text" at bounding box center [375, 36] width 53 height 6
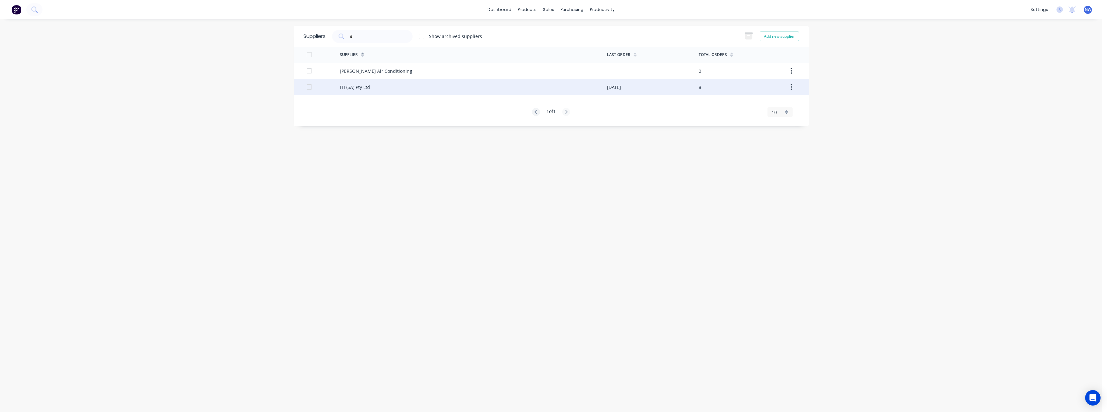
click at [375, 84] on div "ITI (SA) Pty Ltd" at bounding box center [473, 87] width 267 height 16
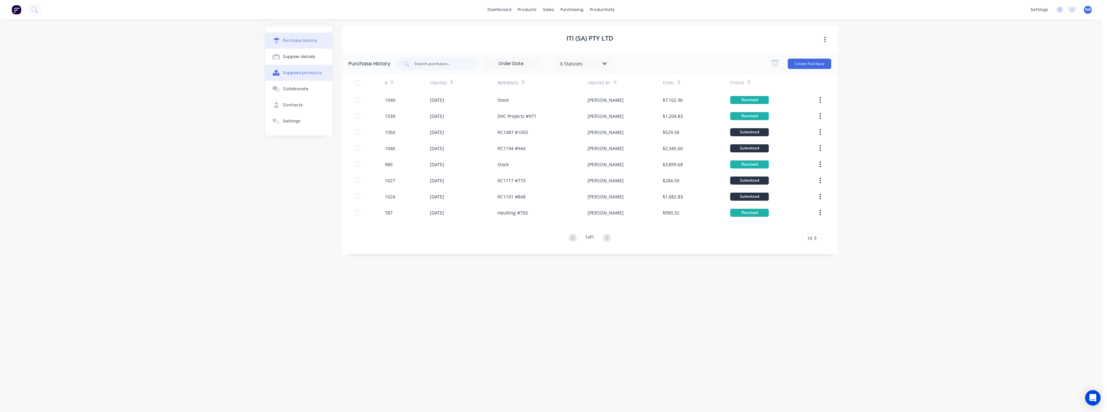
click at [296, 75] on div "Supplied products" at bounding box center [302, 73] width 39 height 6
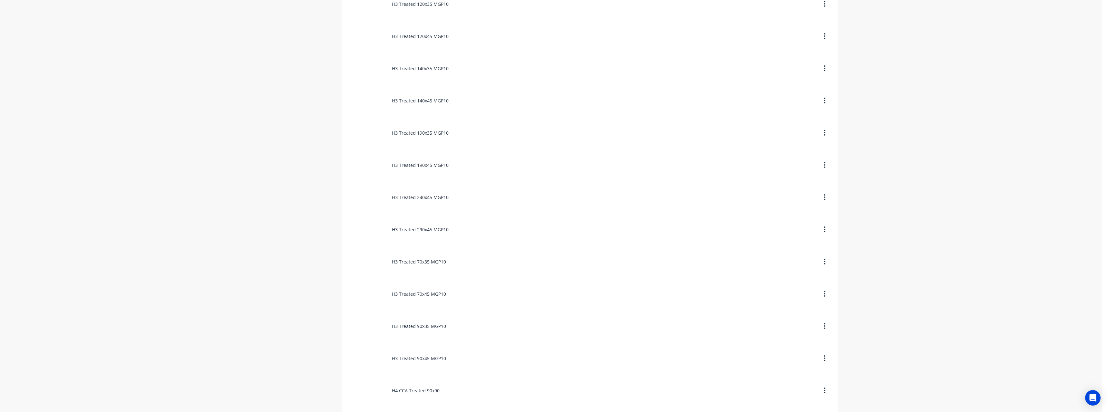
scroll to position [222, 0]
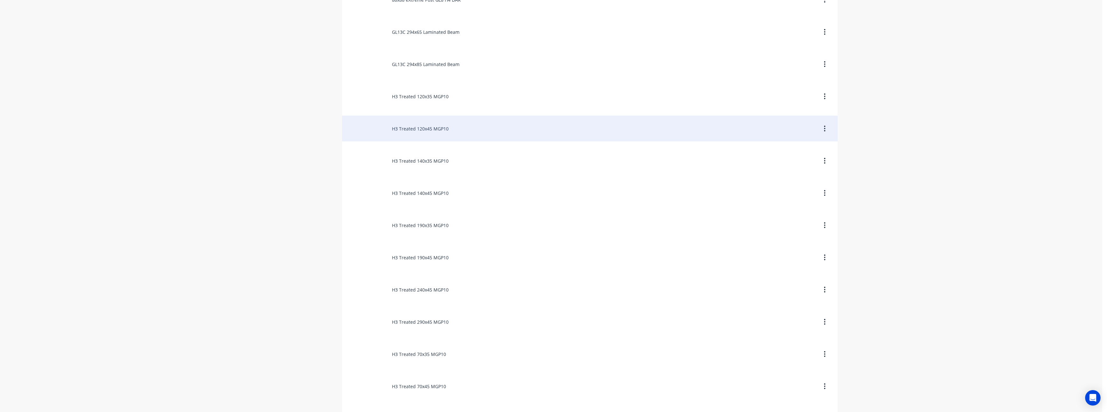
click at [825, 127] on button "button" at bounding box center [824, 129] width 15 height 12
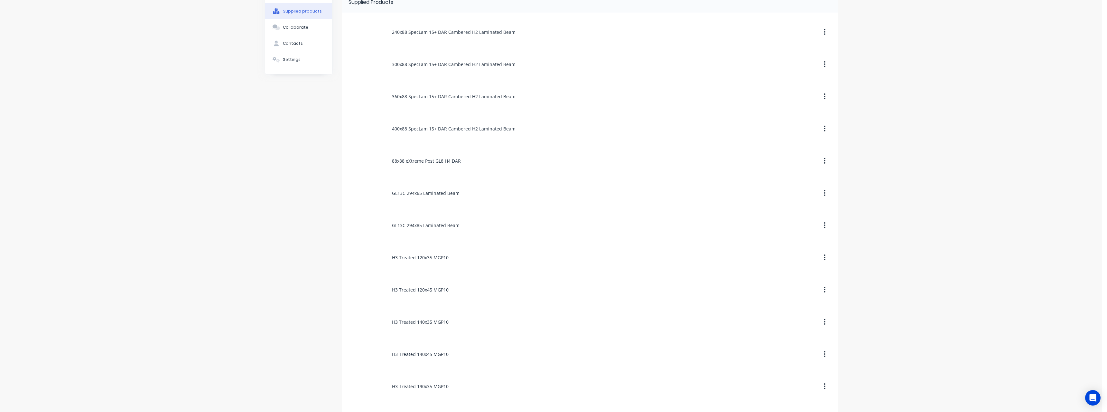
scroll to position [0, 0]
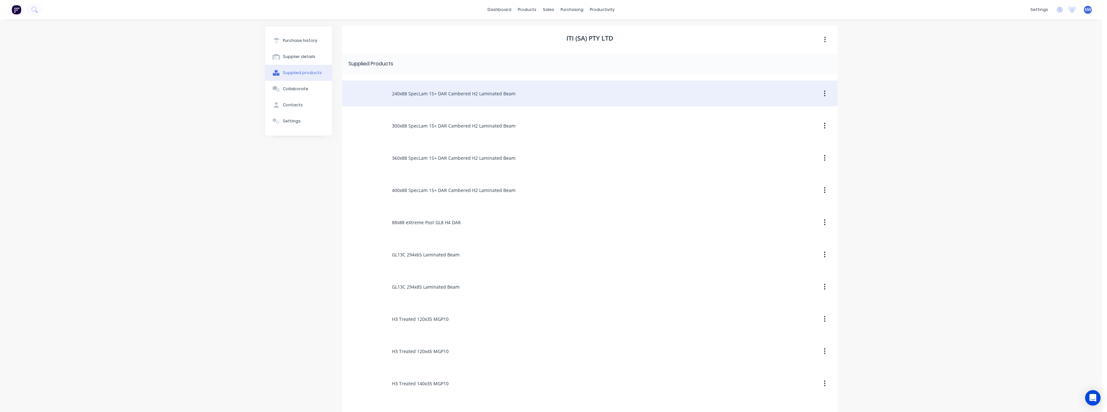
click at [427, 91] on div "240x88 SpecLam 15+ DAR Cambered H2 Laminated Beam" at bounding box center [590, 93] width 496 height 26
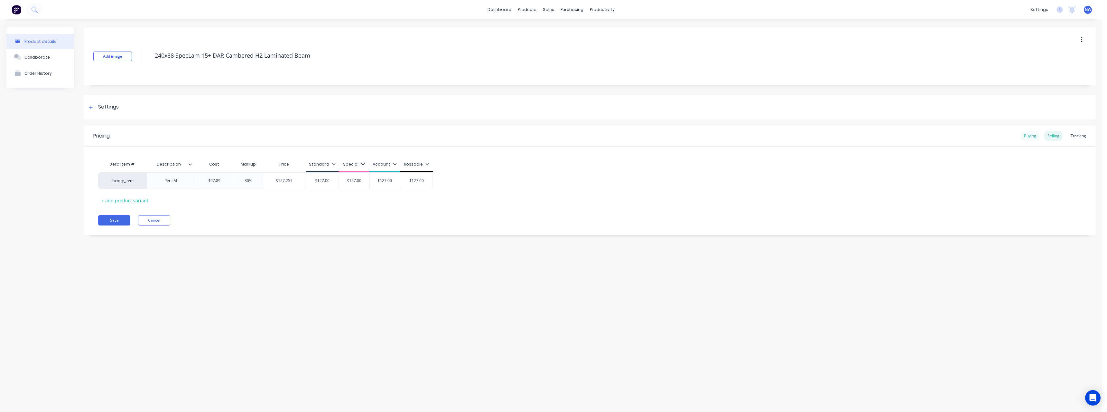
click at [1028, 135] on div "Buying" at bounding box center [1030, 136] width 19 height 10
click at [151, 216] on button "Cancel" at bounding box center [154, 218] width 32 height 10
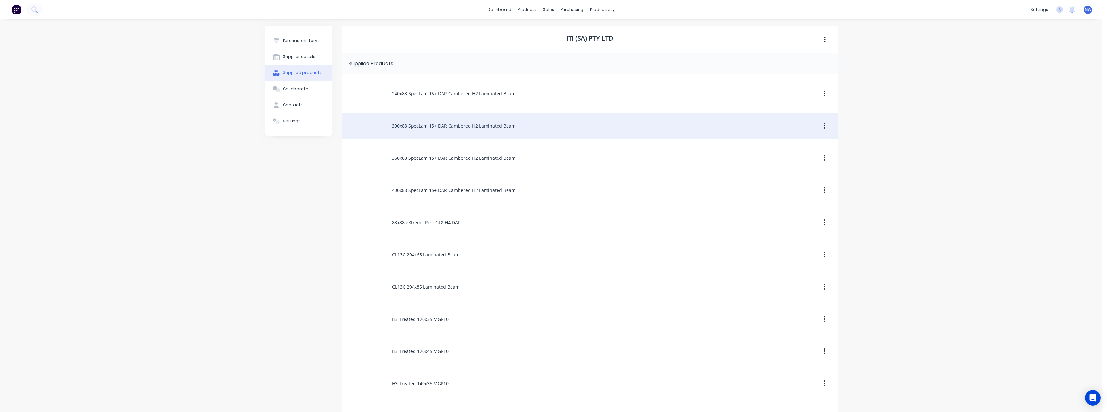
click at [449, 126] on div "300x88 SpecLam 15+ DAR Cambered H2 Laminated Beam" at bounding box center [590, 126] width 496 height 26
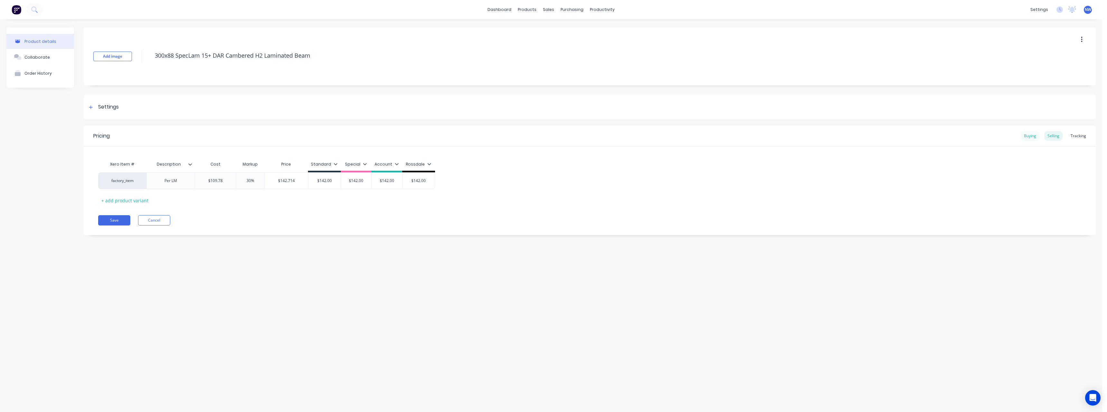
click at [1025, 135] on div "Buying" at bounding box center [1030, 136] width 19 height 10
click at [164, 221] on button "Cancel" at bounding box center [154, 218] width 32 height 10
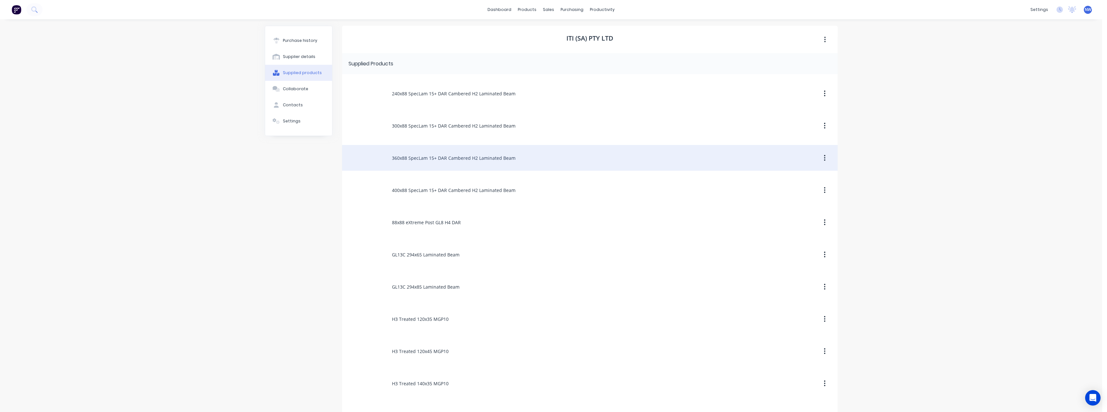
click at [427, 160] on div "360x88 SpecLam 15+ DAR Cambered H2 Laminated Beam" at bounding box center [590, 158] width 496 height 26
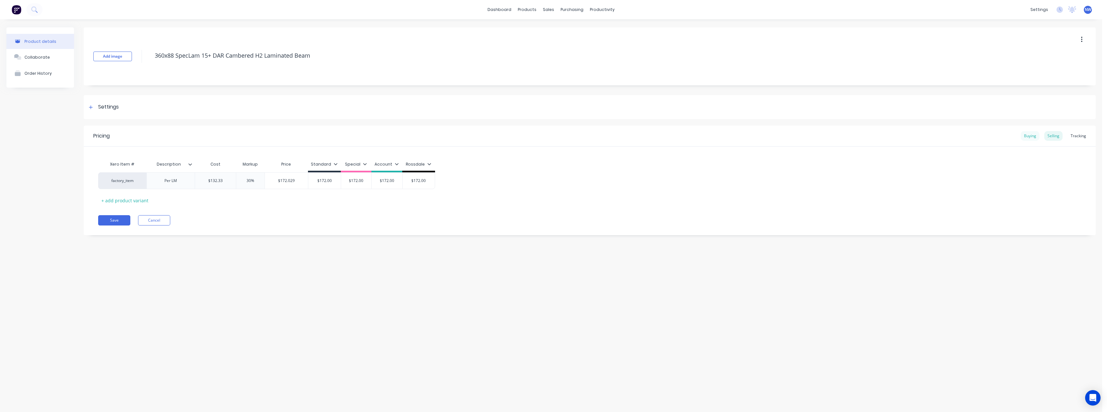
click at [1029, 136] on div "Buying" at bounding box center [1030, 136] width 19 height 10
click at [156, 216] on button "Cancel" at bounding box center [154, 218] width 32 height 10
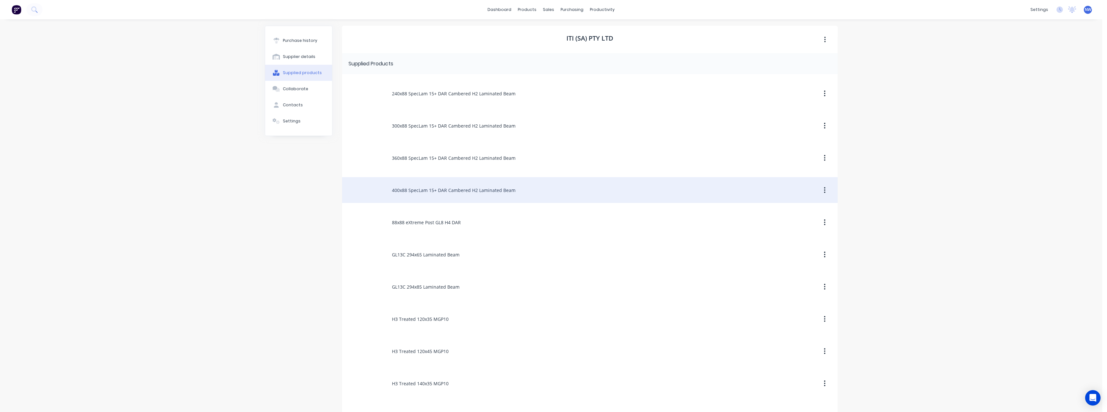
click at [448, 193] on div "400x88 SpecLam 15+ DAR Cambered H2 Laminated Beam" at bounding box center [590, 190] width 496 height 26
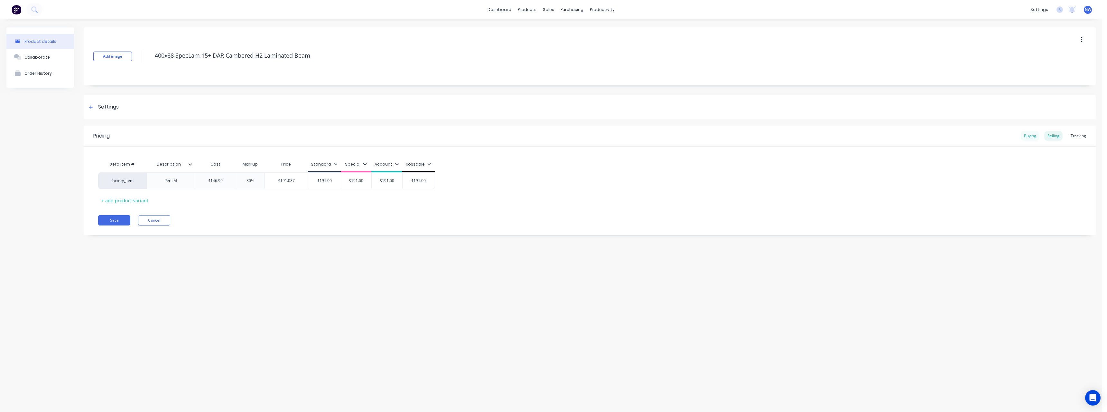
click at [1036, 137] on div "Buying" at bounding box center [1030, 136] width 19 height 10
click at [167, 219] on button "Cancel" at bounding box center [154, 218] width 32 height 10
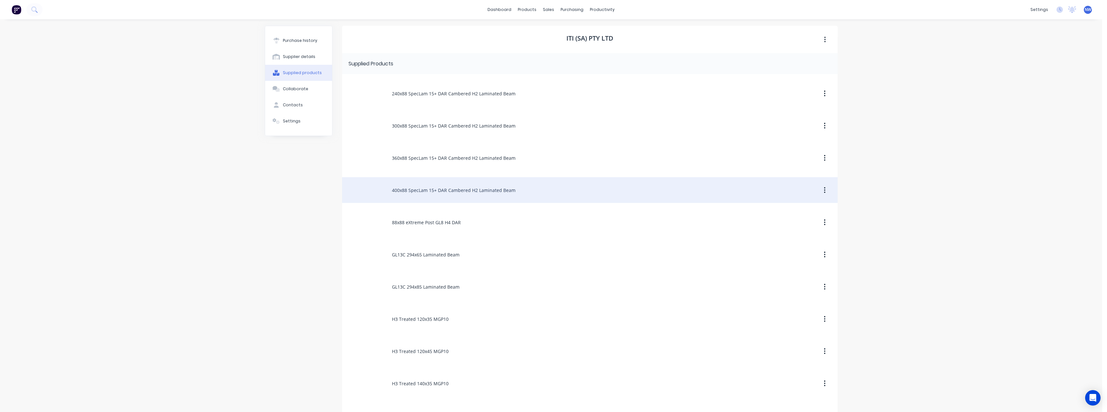
scroll to position [32, 0]
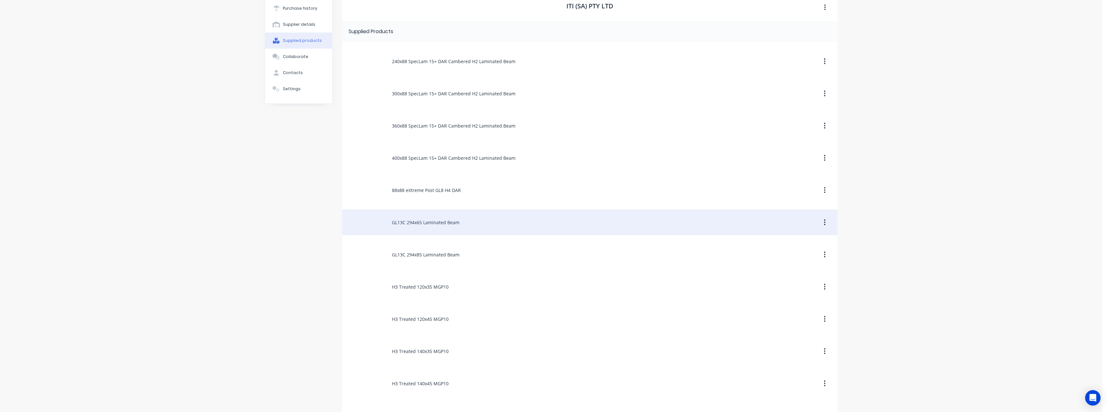
click at [439, 219] on div "GL13C 294x65 Laminated Beam" at bounding box center [590, 222] width 496 height 26
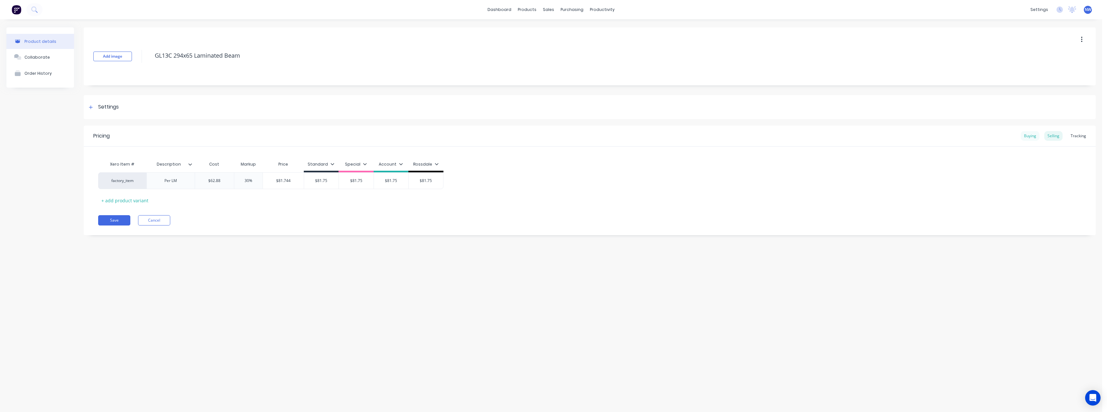
click at [1034, 136] on div "Buying" at bounding box center [1030, 136] width 19 height 10
click at [153, 220] on button "Cancel" at bounding box center [154, 218] width 32 height 10
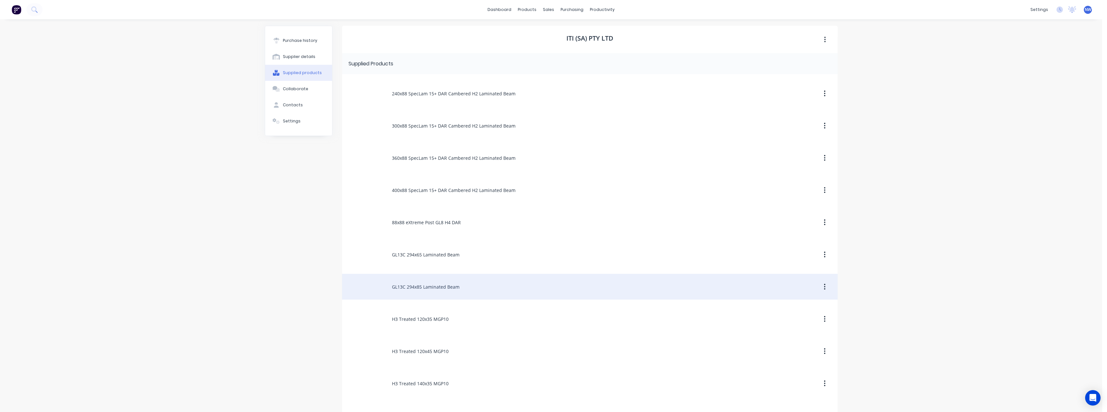
click at [485, 281] on div "GL13C 294x85 Laminated Beam" at bounding box center [590, 287] width 496 height 26
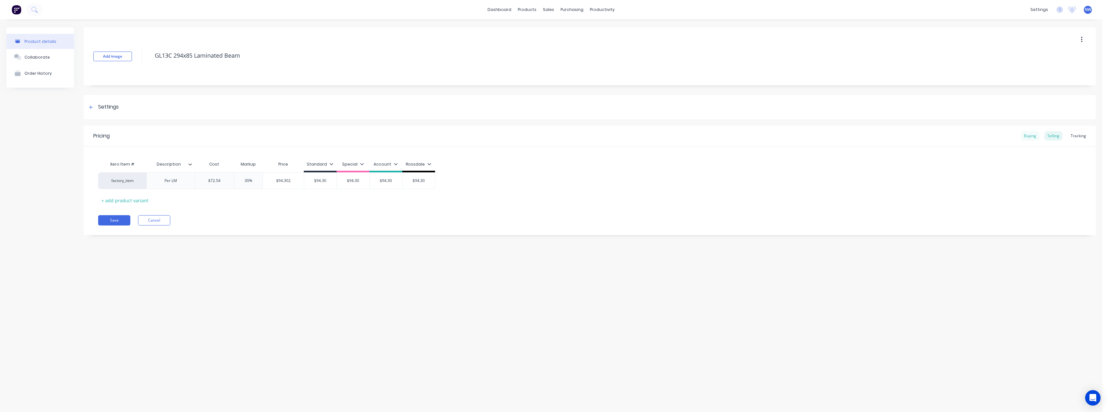
click at [1030, 134] on div "Buying" at bounding box center [1030, 136] width 19 height 10
click at [161, 215] on button "Cancel" at bounding box center [154, 218] width 32 height 10
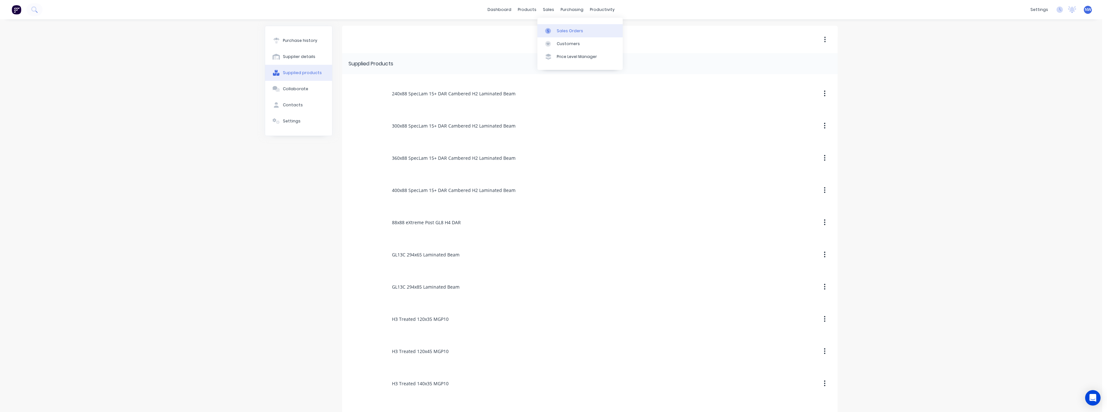
click at [565, 32] on div "Sales Orders" at bounding box center [570, 31] width 26 height 6
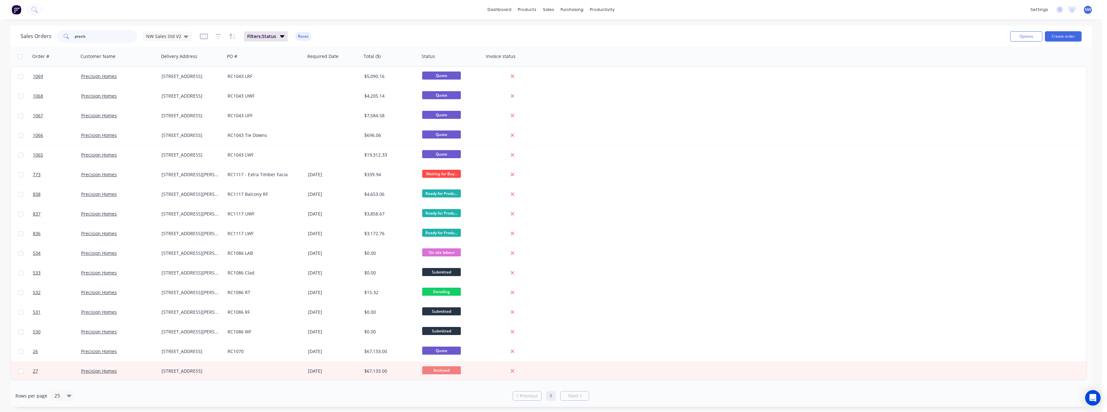
drag, startPoint x: 108, startPoint y: 37, endPoint x: 38, endPoint y: 42, distance: 70.7
click at [38, 42] on div "Sales Orders precis NW Sales Std V2" at bounding box center [107, 36] width 172 height 13
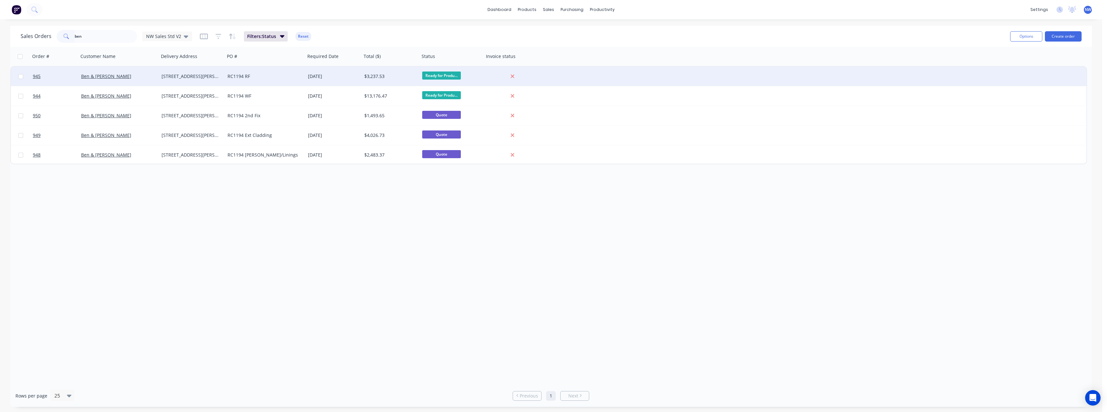
click at [284, 80] on div "RC1194 RF" at bounding box center [265, 76] width 80 height 19
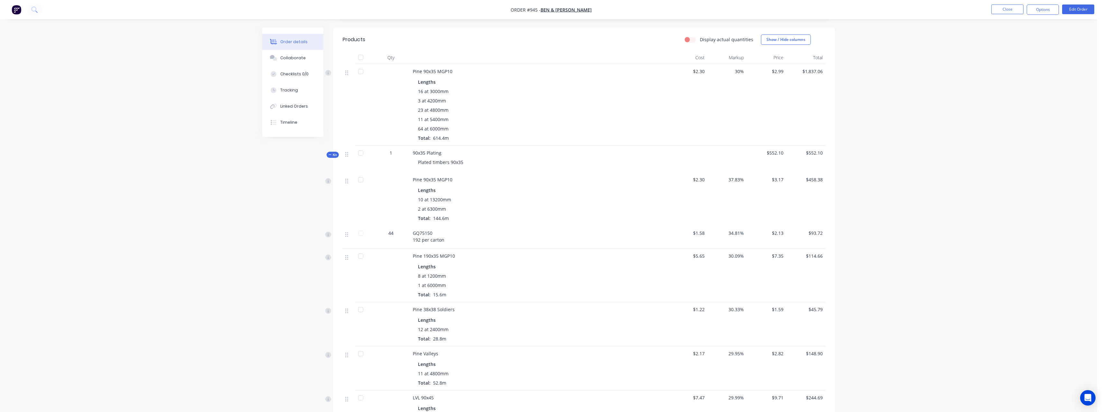
scroll to position [129, 0]
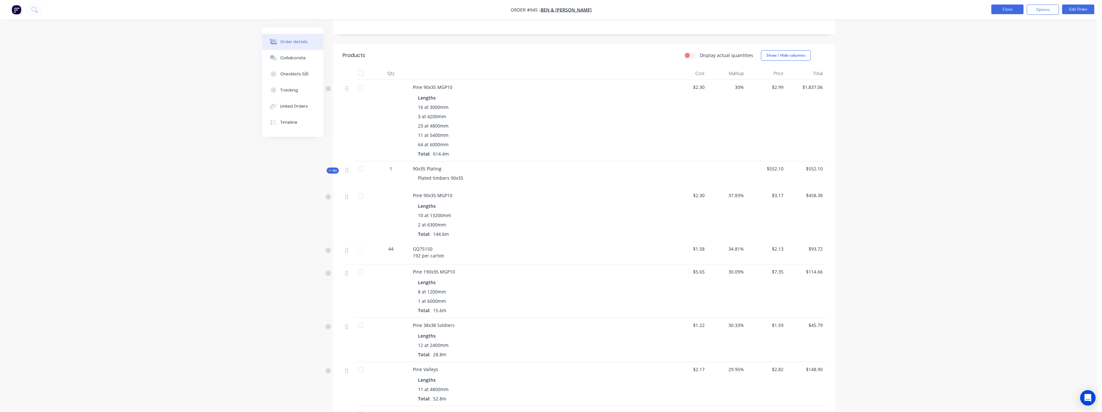
click at [998, 11] on button "Close" at bounding box center [1008, 10] width 32 height 10
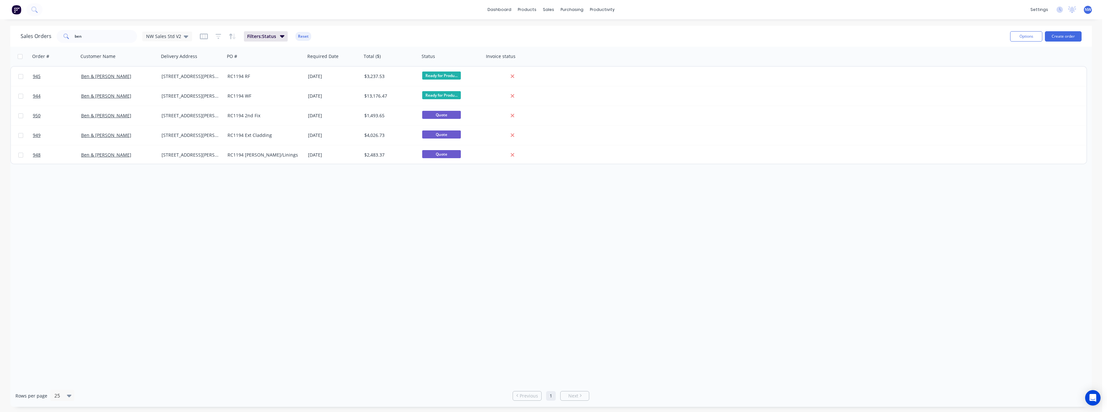
click at [1087, 10] on span "NW" at bounding box center [1088, 10] width 6 height 6
click at [1042, 78] on button "Sign out" at bounding box center [1048, 80] width 85 height 13
